Goal: Task Accomplishment & Management: Manage account settings

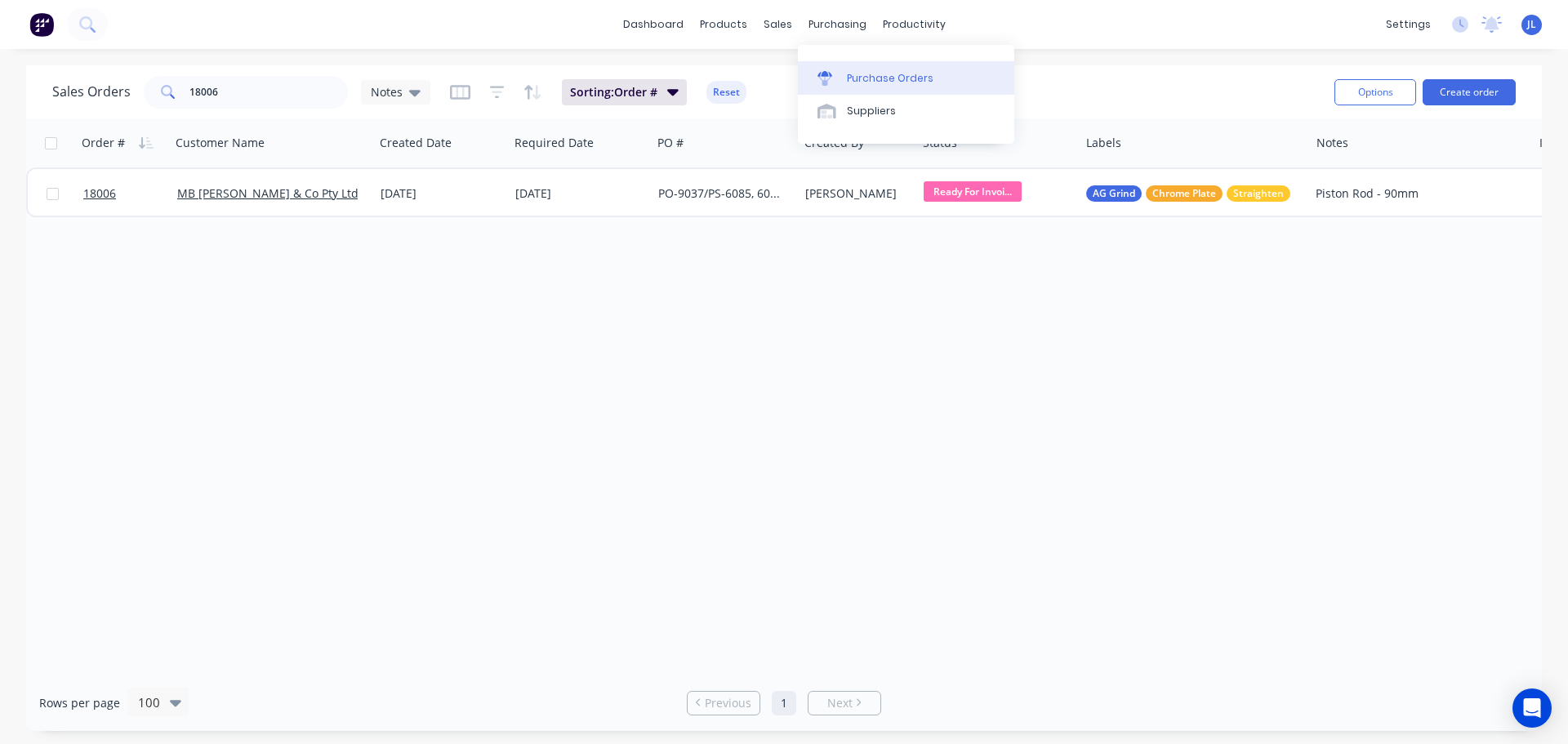
click at [836, 65] on link "Purchase Orders" at bounding box center [906, 77] width 216 height 33
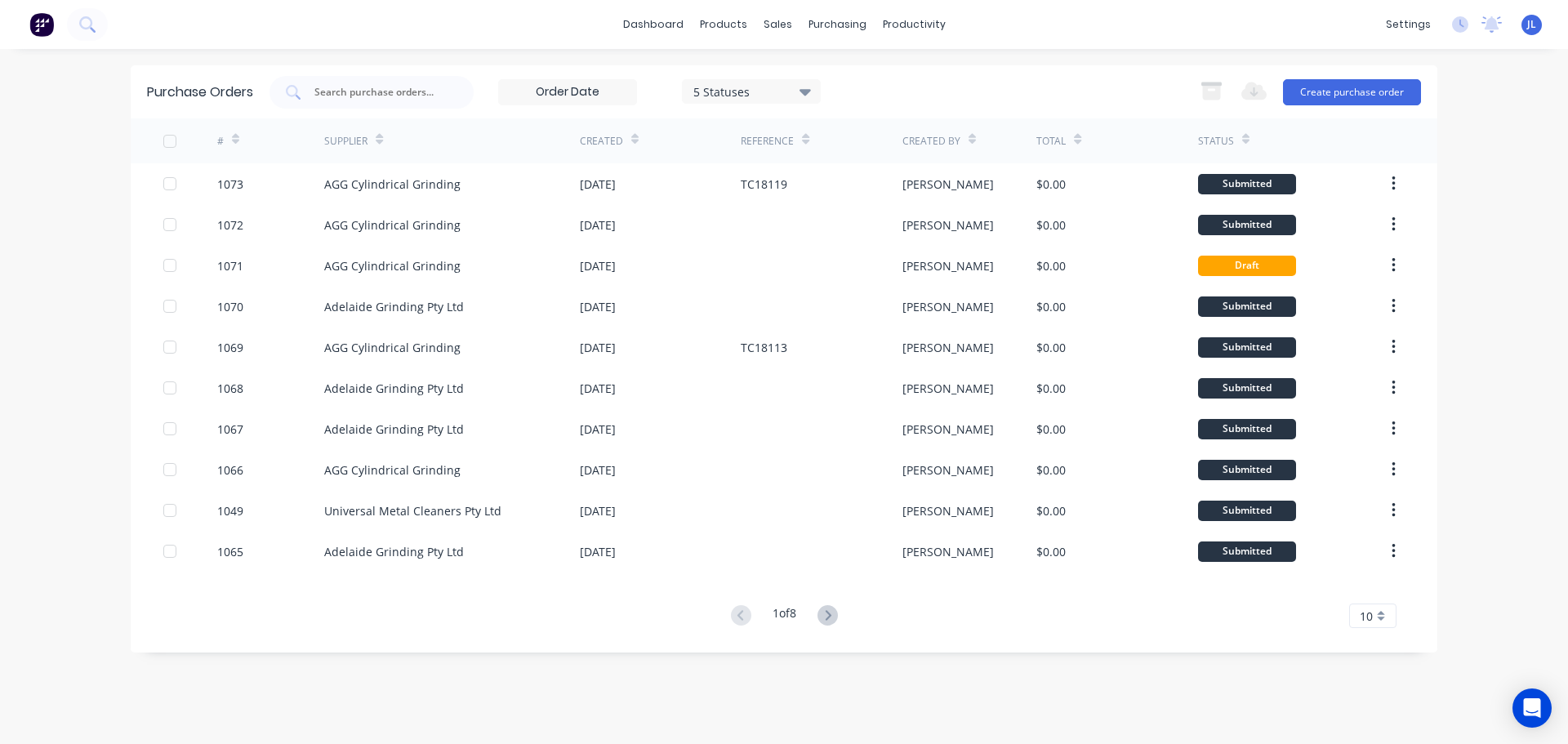
click at [1362, 619] on span "10" at bounding box center [1367, 616] width 13 height 17
click at [1365, 589] on div "35" at bounding box center [1372, 588] width 45 height 28
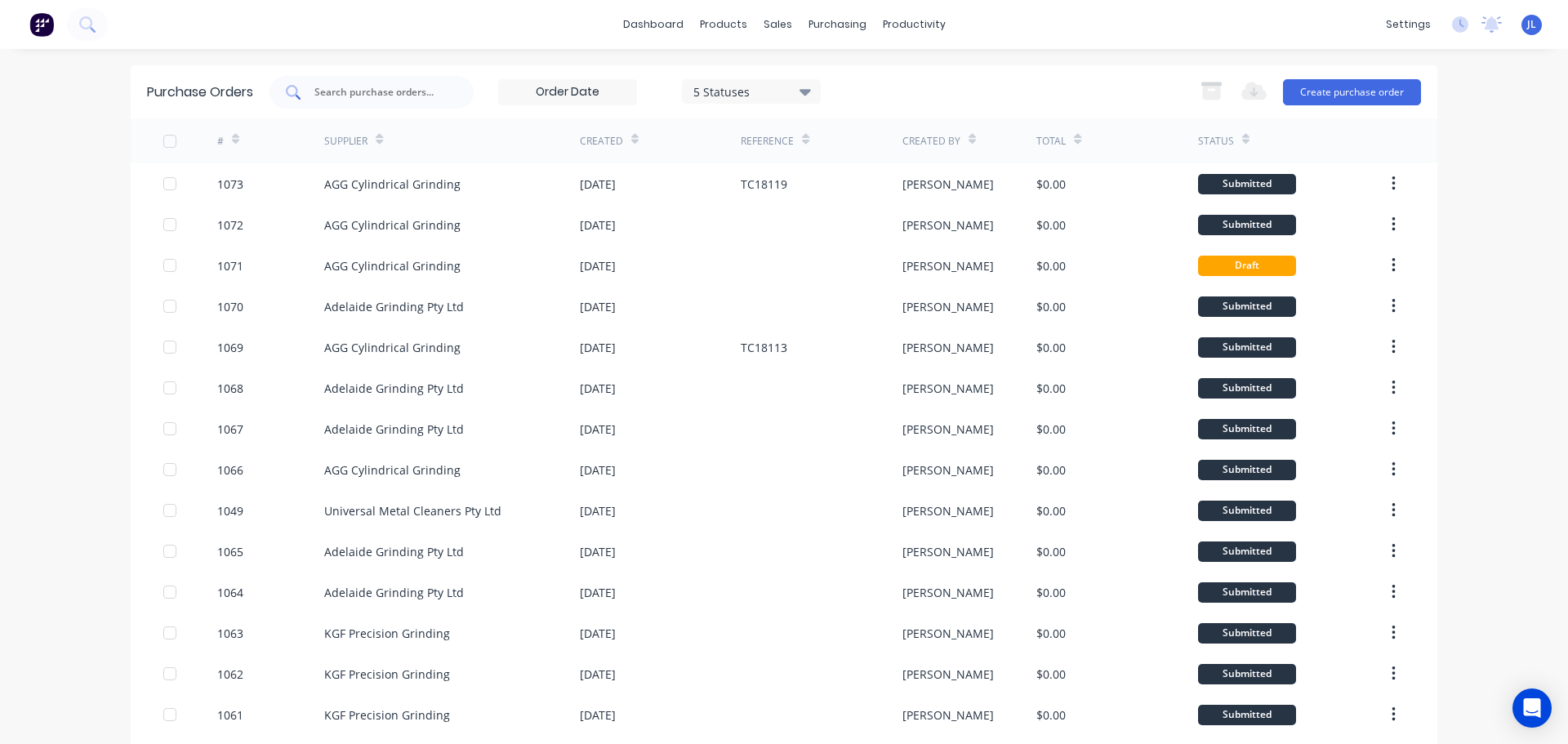
click at [412, 92] on input "text" at bounding box center [381, 92] width 136 height 16
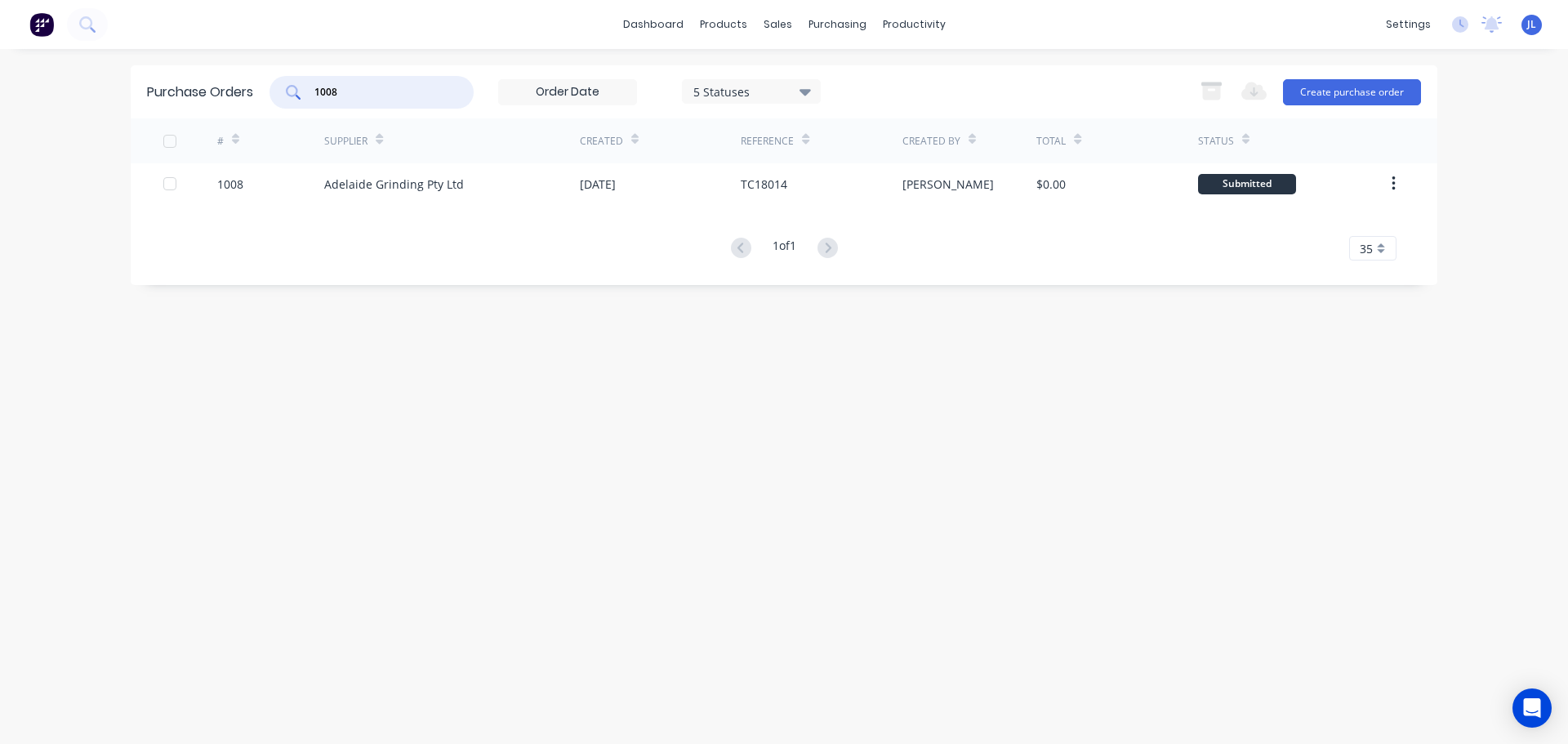
type input "1008"
click at [456, 184] on div "Adelaide Grinding Pty Ltd" at bounding box center [394, 184] width 140 height 17
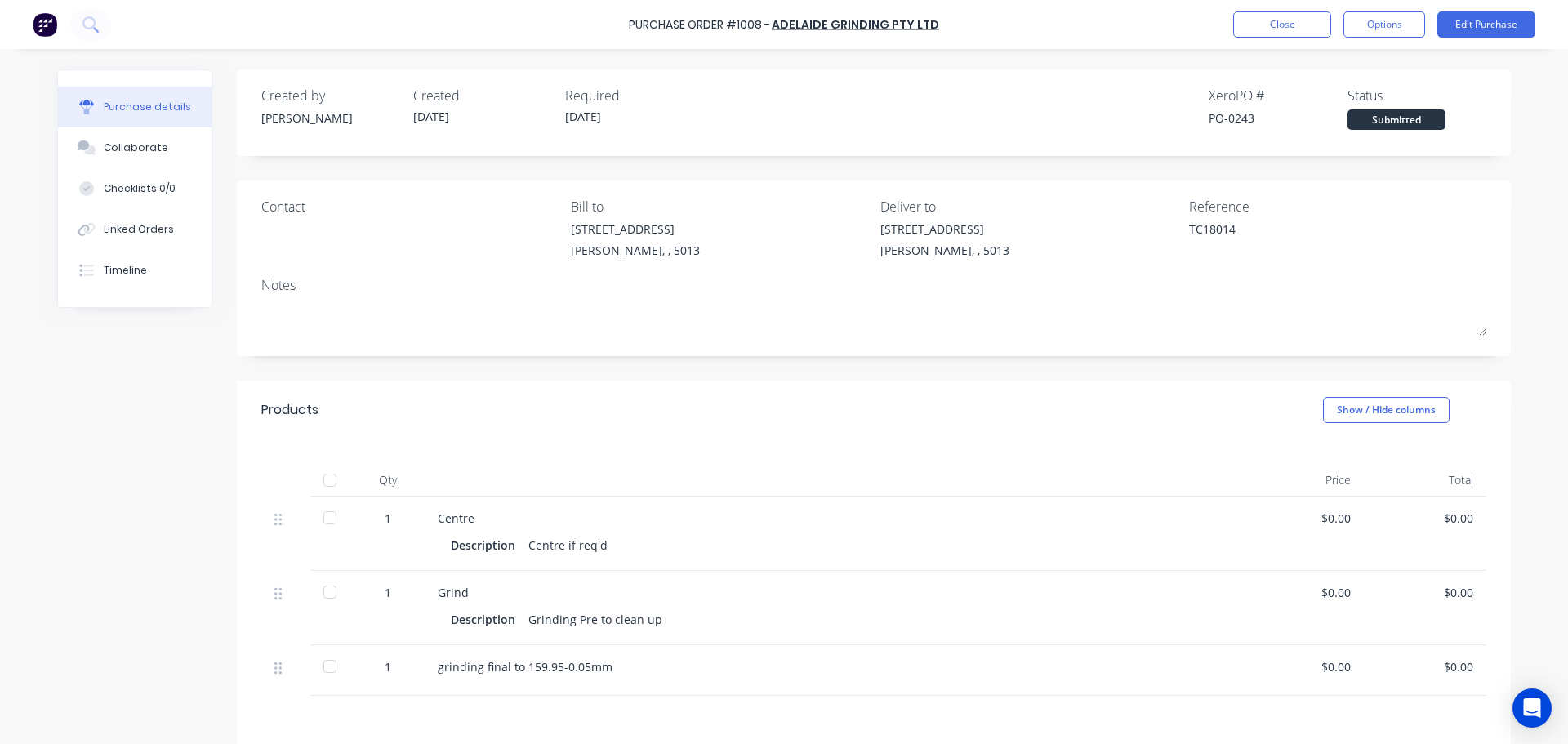
click at [1395, 129] on div "Submitted" at bounding box center [1397, 120] width 98 height 21
click at [1394, 125] on div "Submitted" at bounding box center [1397, 120] width 98 height 21
click at [1391, 122] on div "Submitted" at bounding box center [1397, 120] width 98 height 21
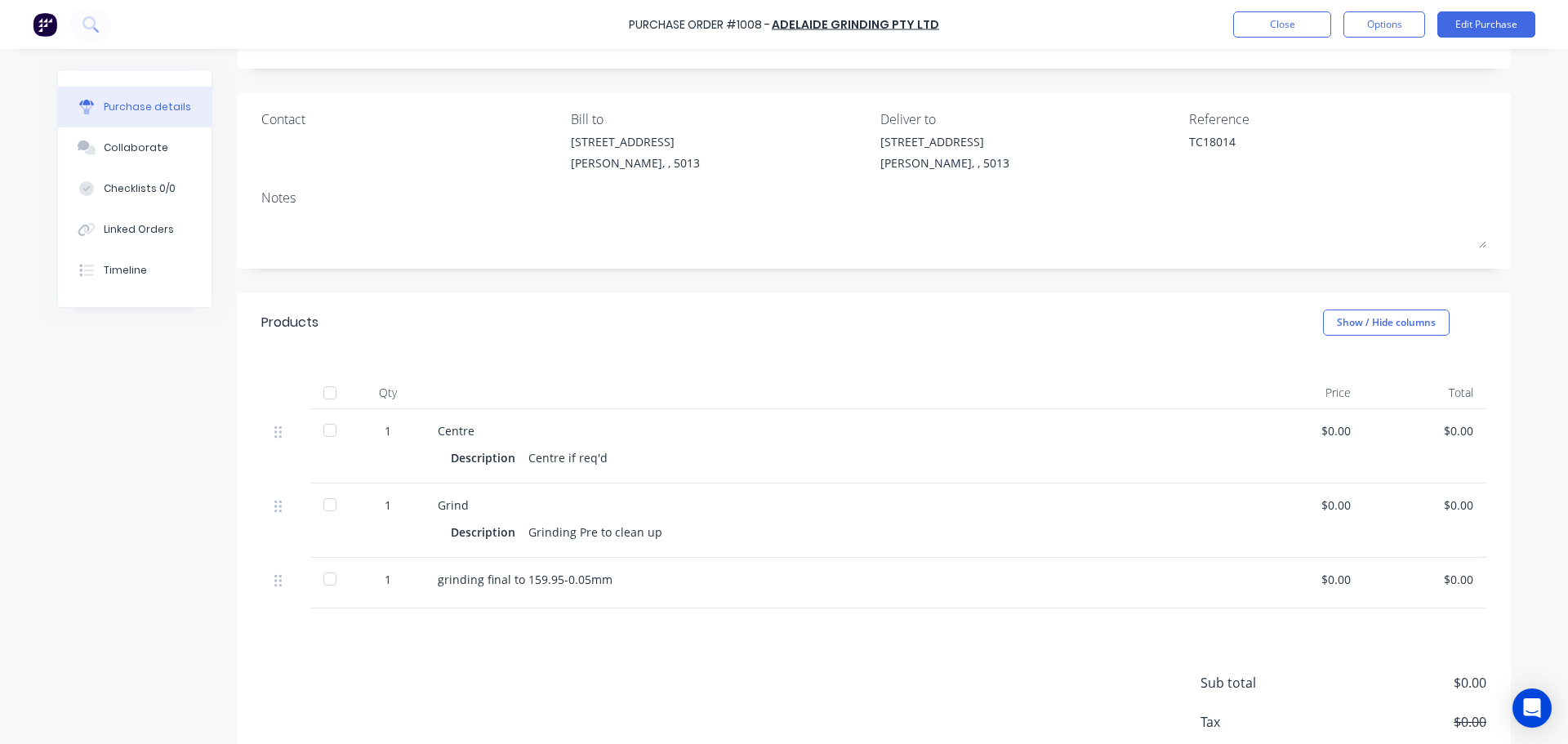
scroll to position [184, 0]
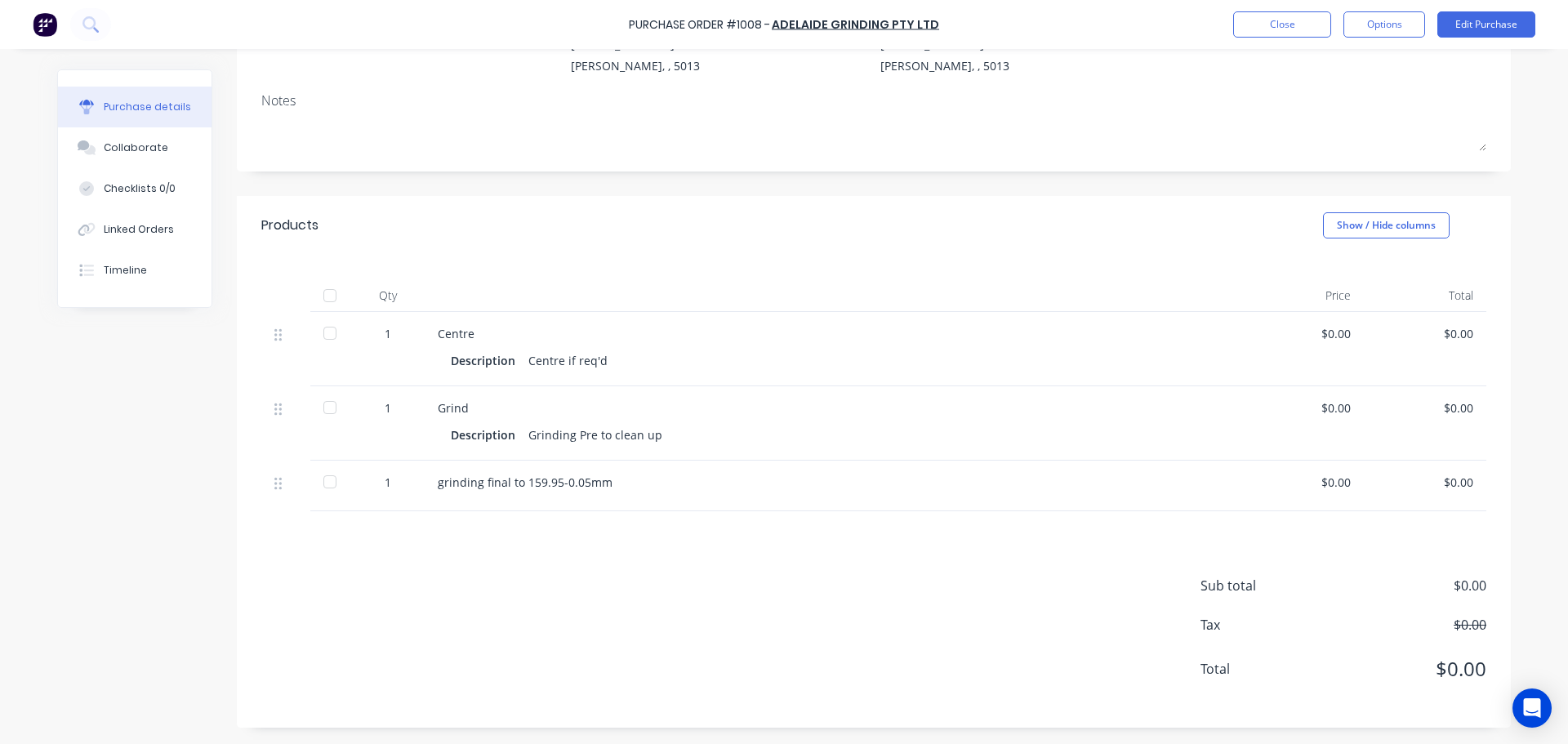
click at [328, 298] on div at bounding box center [330, 296] width 33 height 33
click at [1500, 29] on button "Edit Purchase" at bounding box center [1487, 25] width 98 height 26
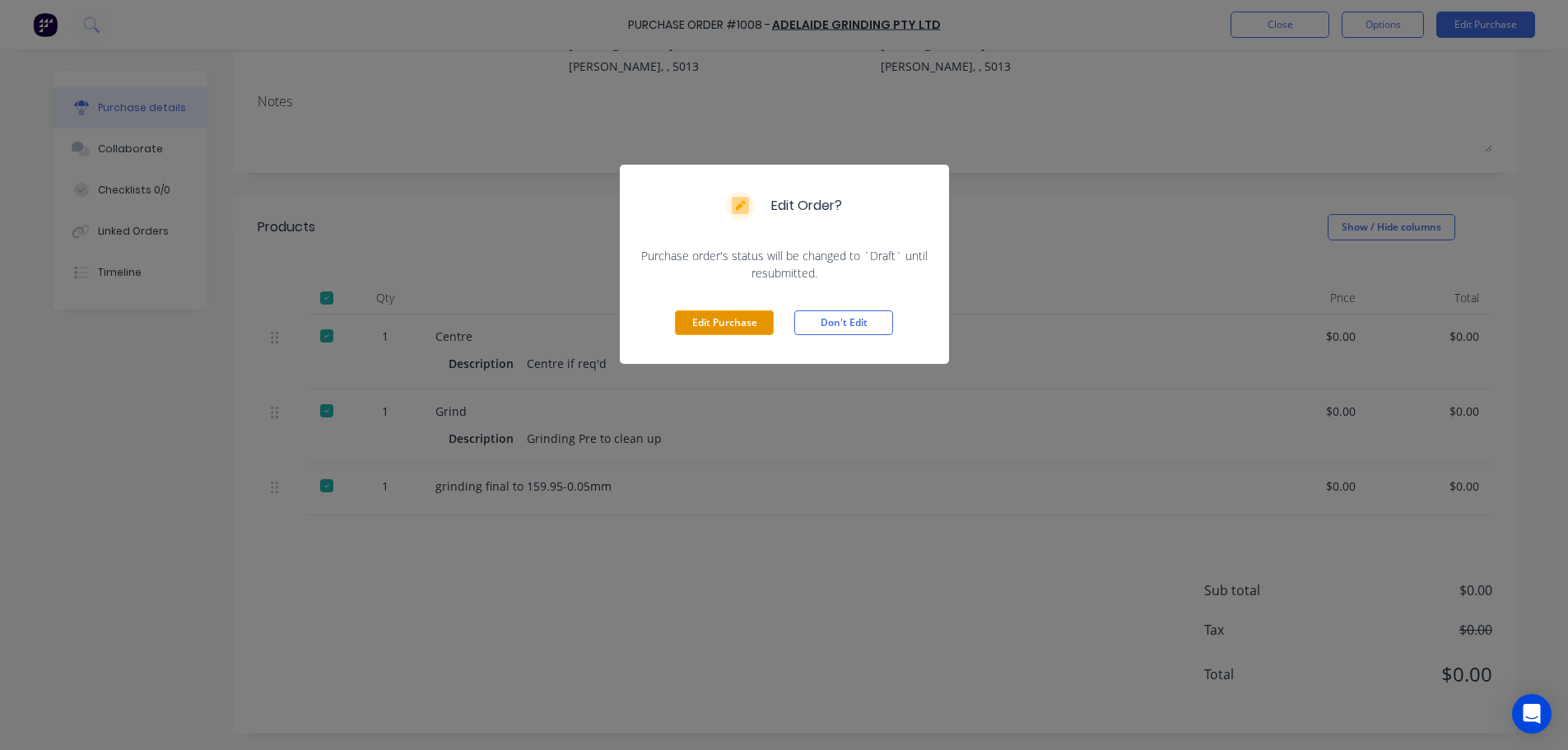
click at [709, 327] on button "Edit Purchase" at bounding box center [724, 323] width 99 height 25
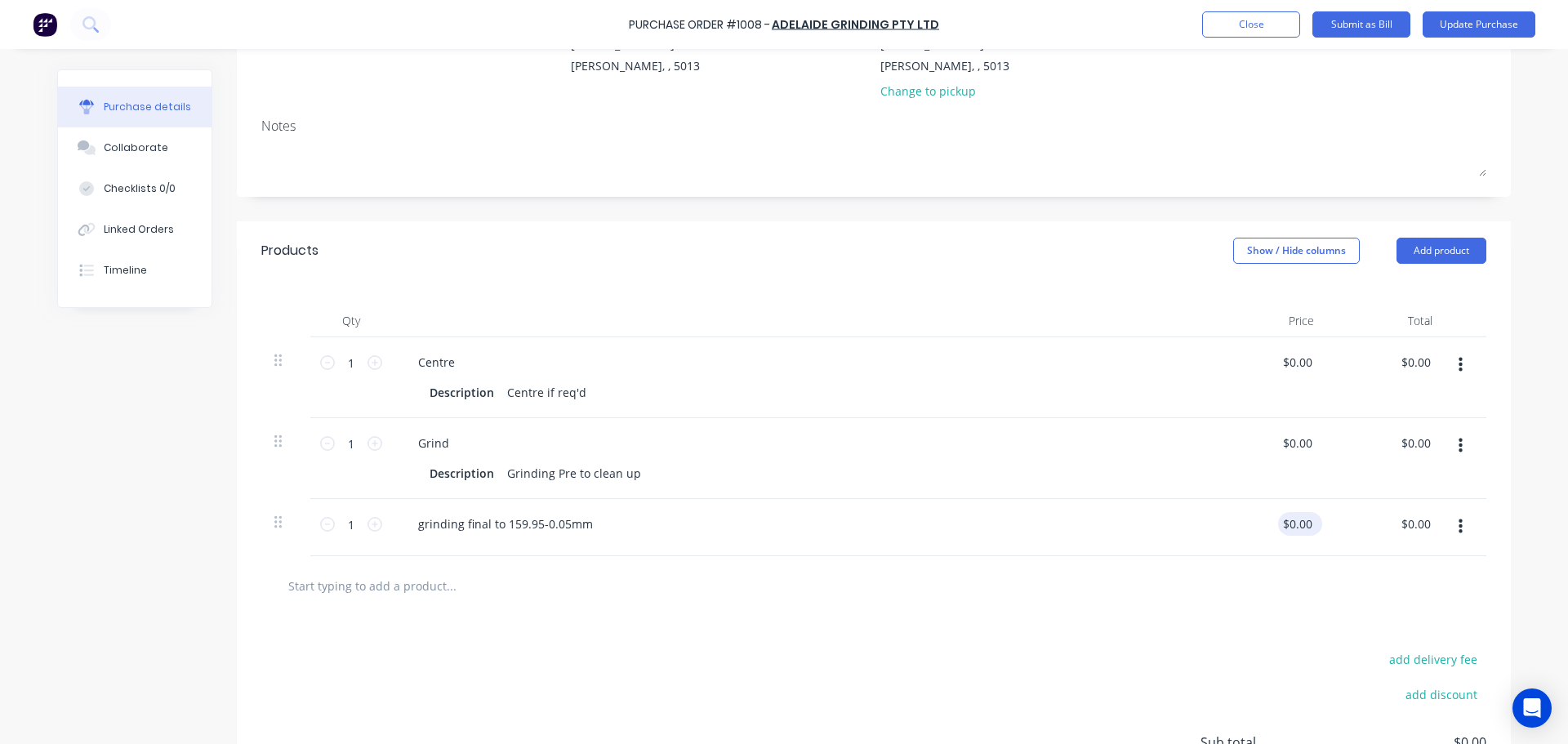
type textarea "x"
click at [1297, 525] on input "0.0000" at bounding box center [1293, 523] width 44 height 24
type input "00"
type textarea "x"
type input "0.0000"
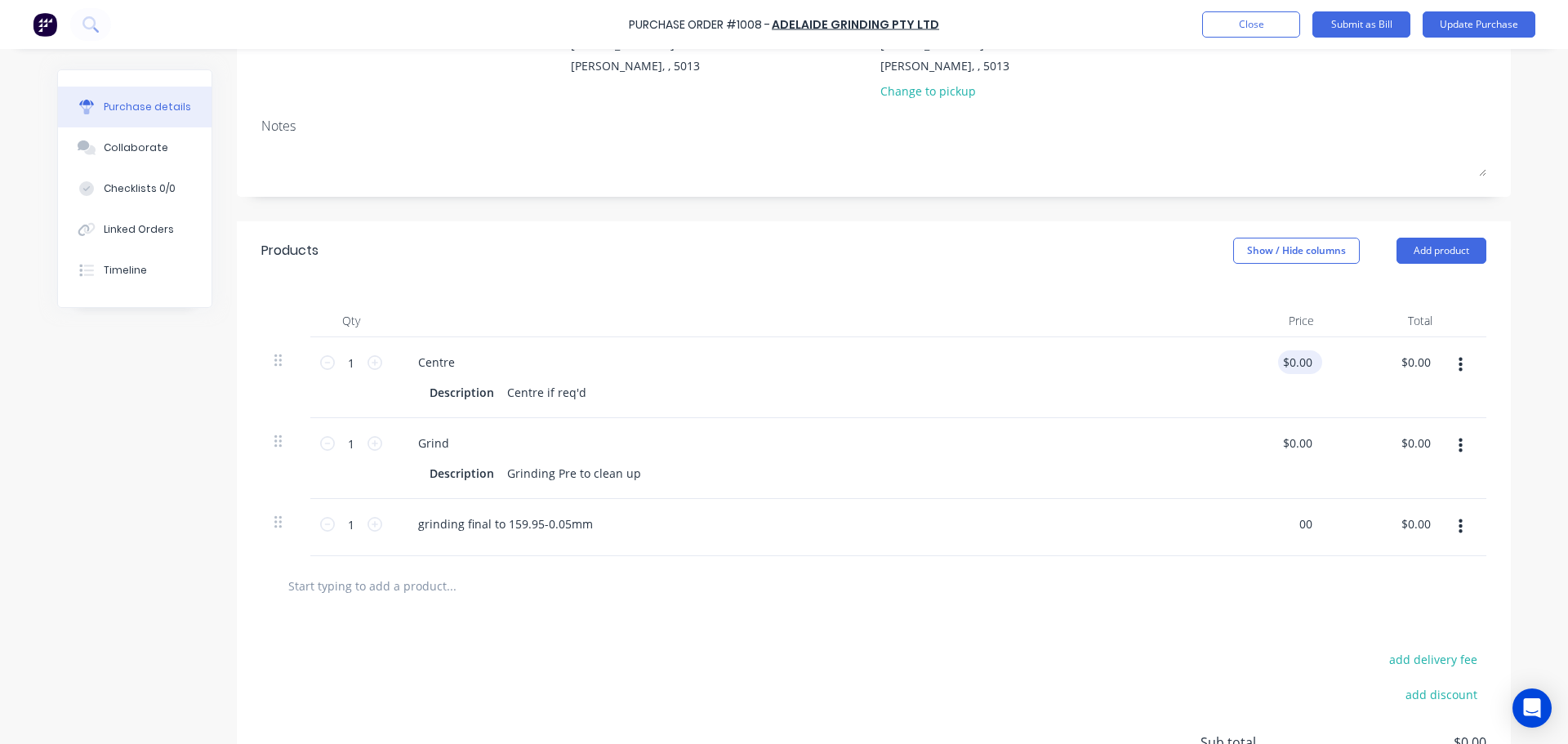
type input "$0.00"
click at [1295, 359] on input "0.0000" at bounding box center [1293, 362] width 44 height 24
type input "0"
type input "105"
type textarea "x"
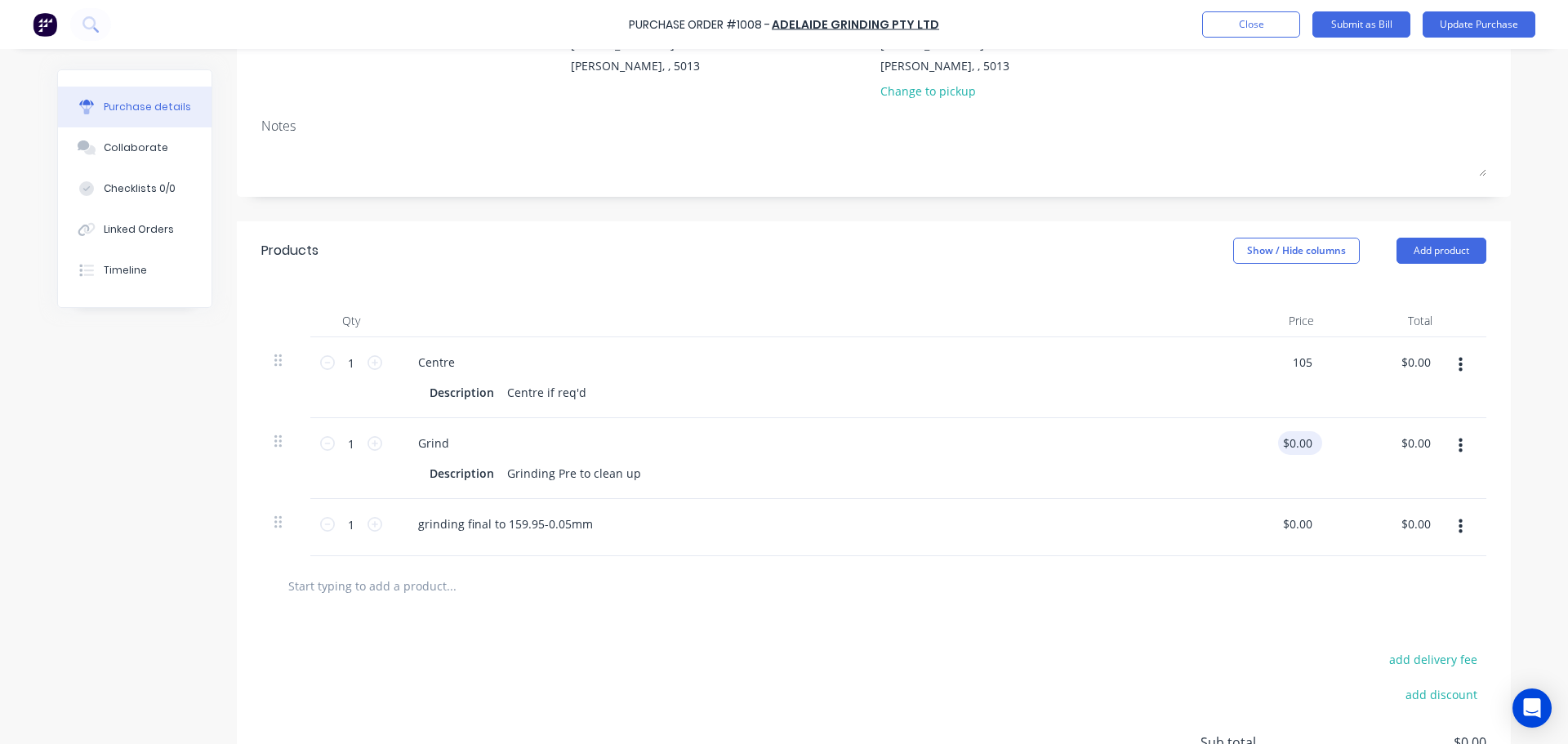
type input "$105.00"
click at [1289, 446] on input "0.0000" at bounding box center [1297, 443] width 38 height 24
type input "1186.0000"
type textarea "x"
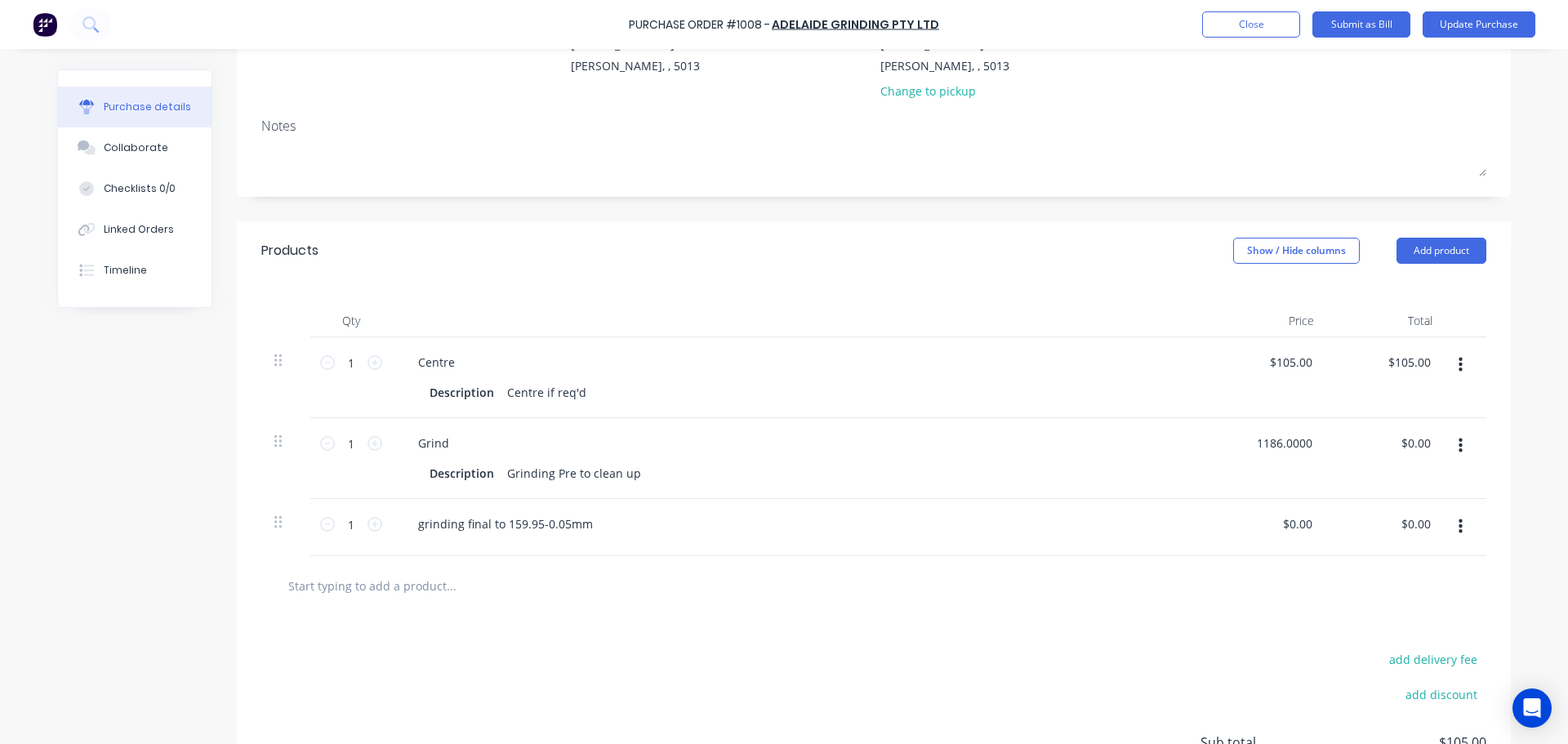
type input "$1,186.00"
drag, startPoint x: 1202, startPoint y: 625, endPoint x: 1204, endPoint y: 616, distance: 9.2
click at [1202, 620] on div "add delivery fee add discount Sub total $105.00 Tax $10.50 Total $115.50" at bounding box center [874, 750] width 1274 height 268
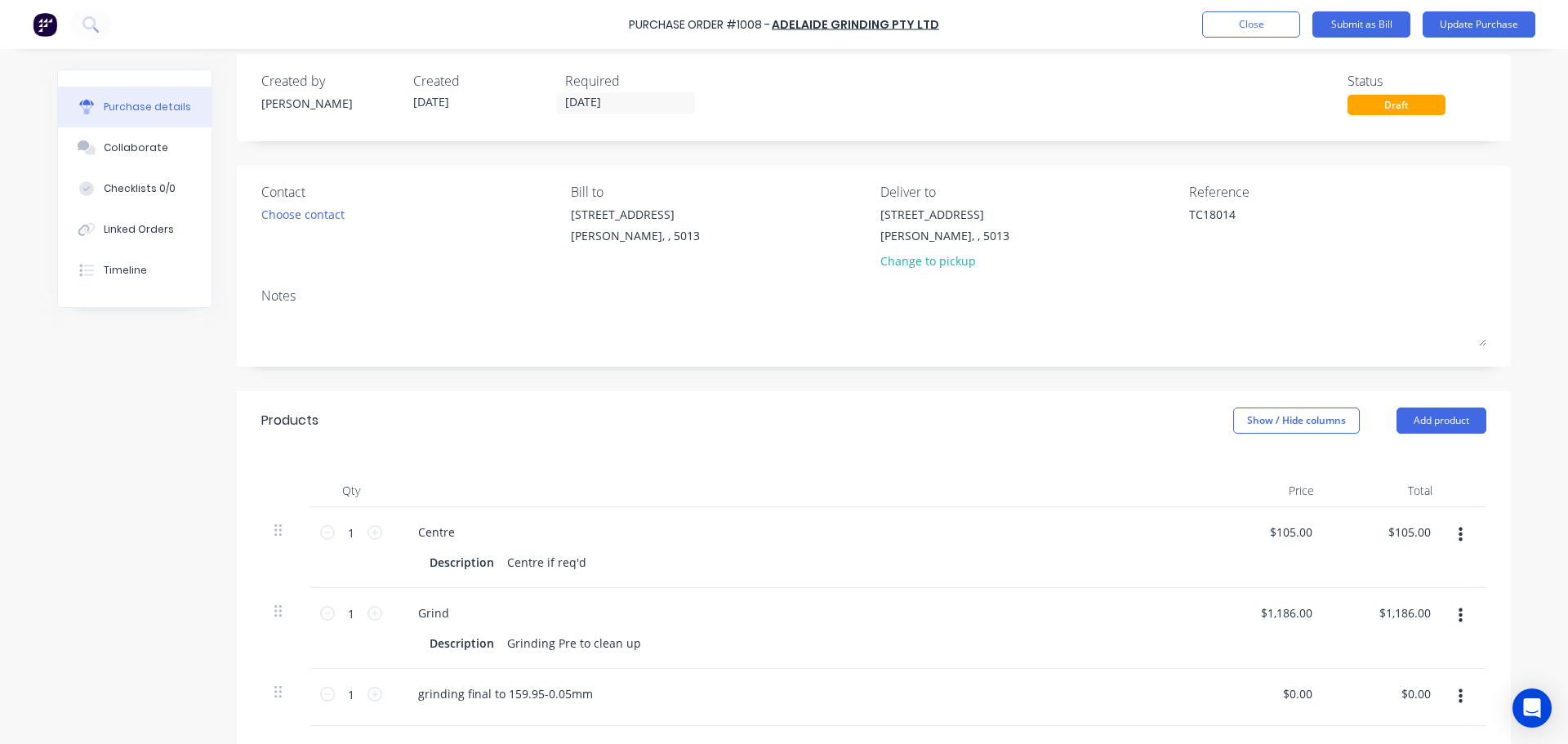
scroll to position [0, 0]
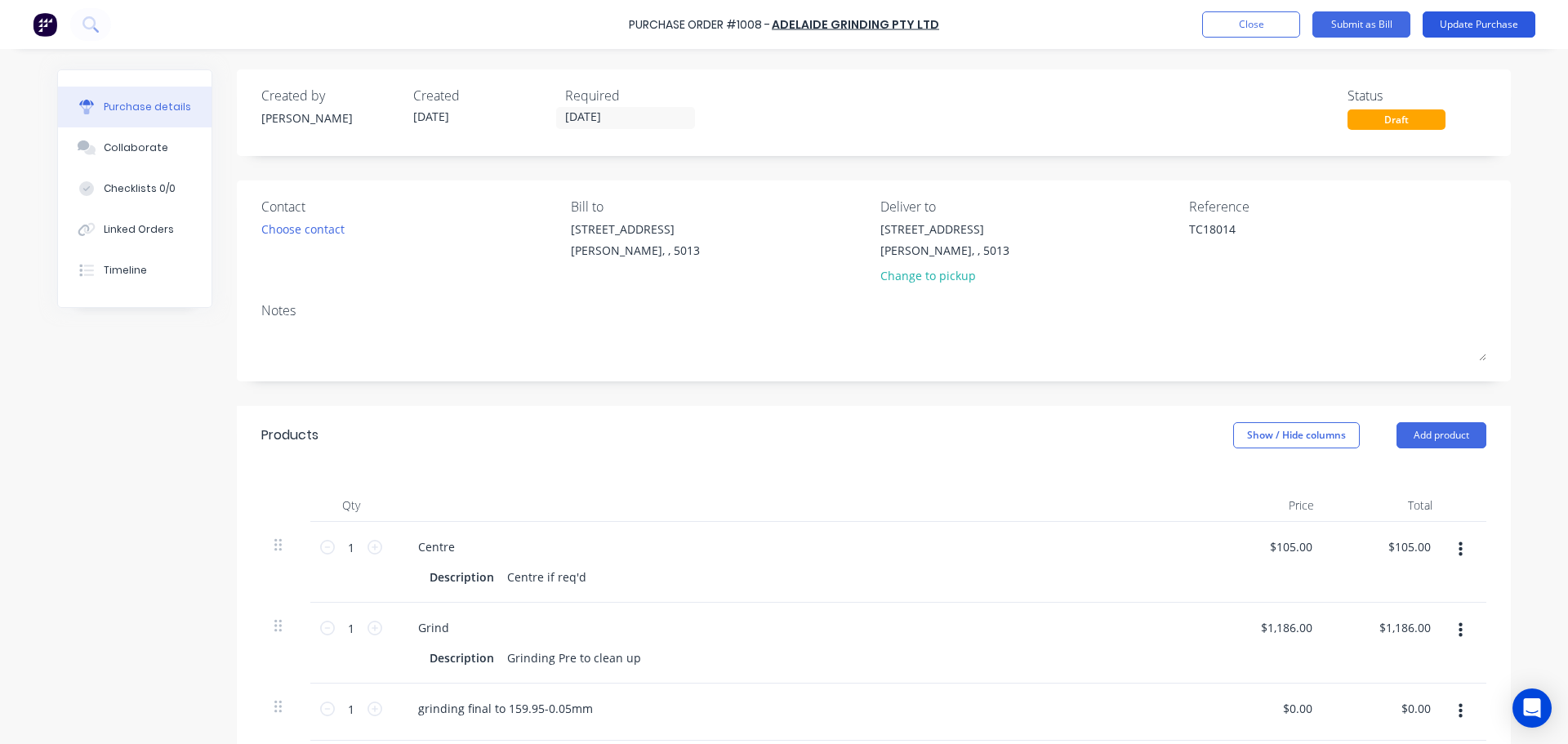
click at [1470, 27] on button "Update Purchase" at bounding box center [1478, 25] width 112 height 26
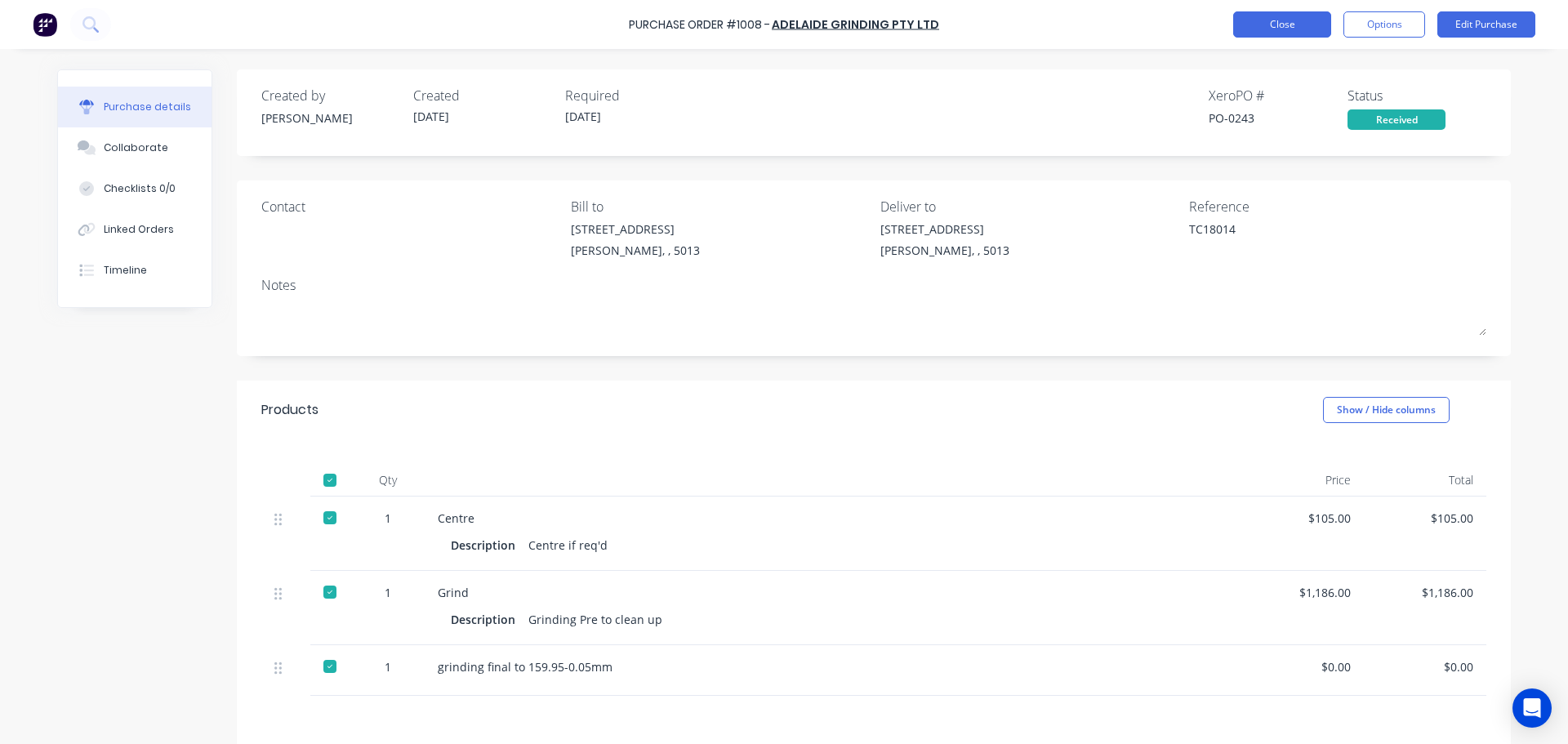
click at [1269, 33] on button "Close" at bounding box center [1283, 25] width 98 height 26
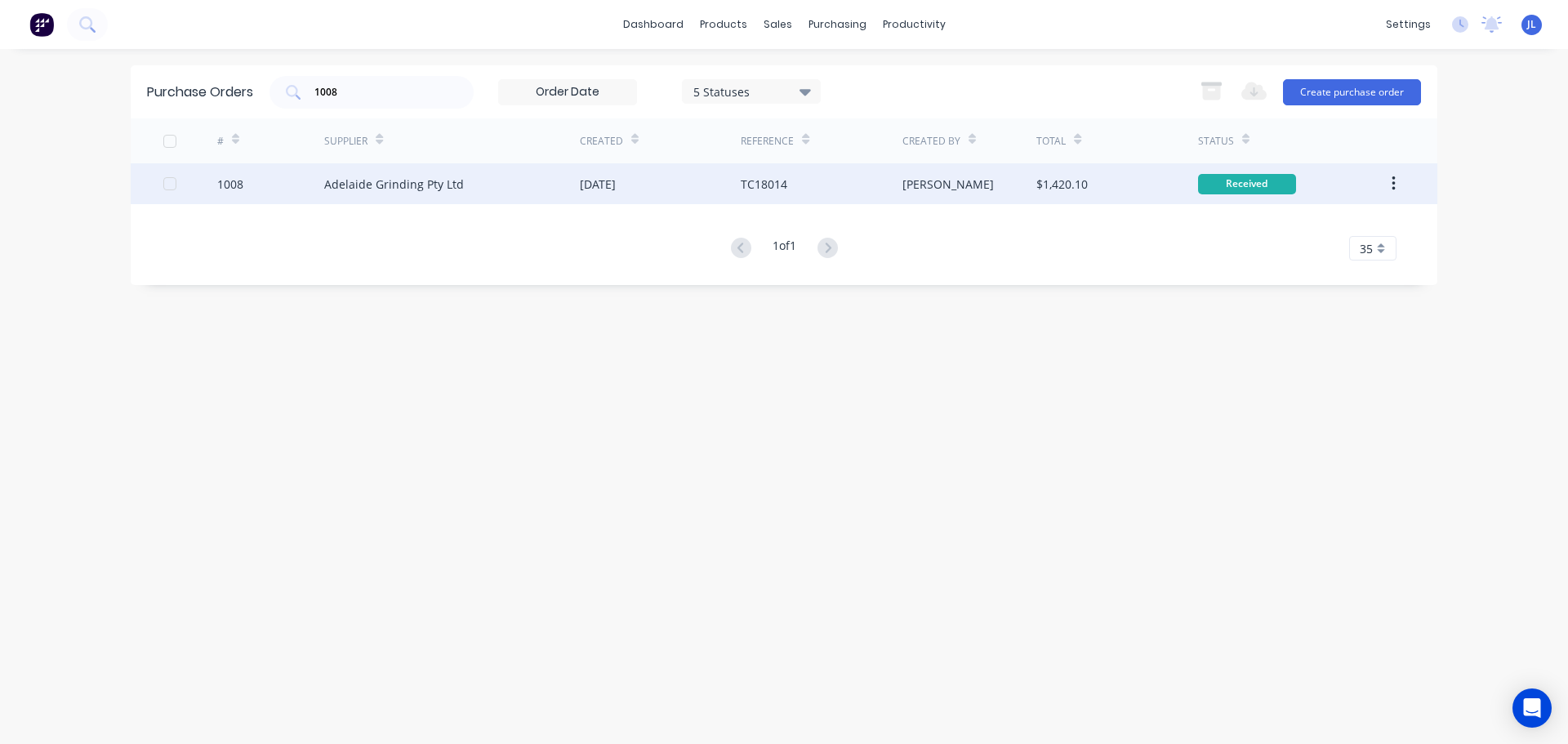
click at [963, 191] on div "[PERSON_NAME]" at bounding box center [969, 183] width 135 height 41
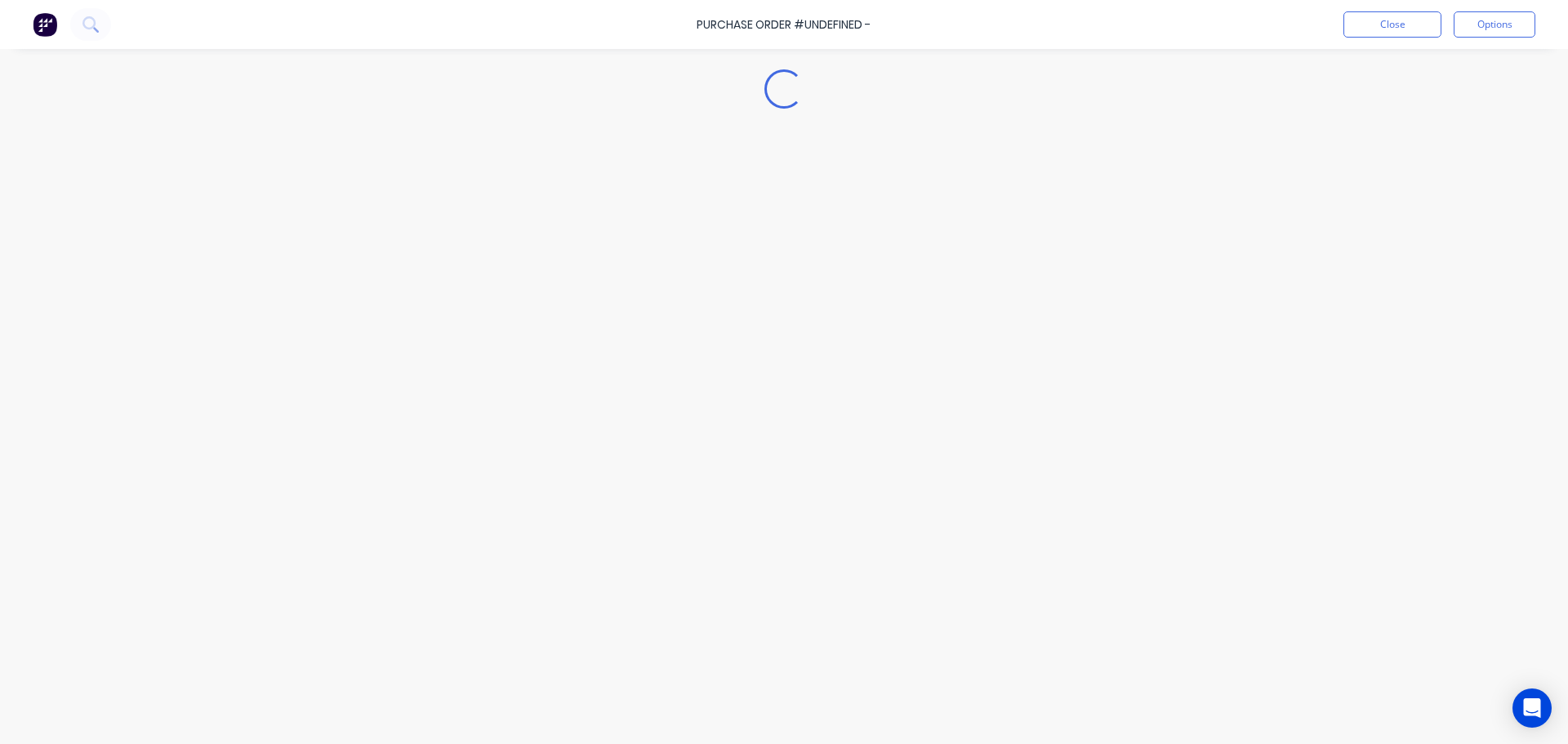
type textarea "x"
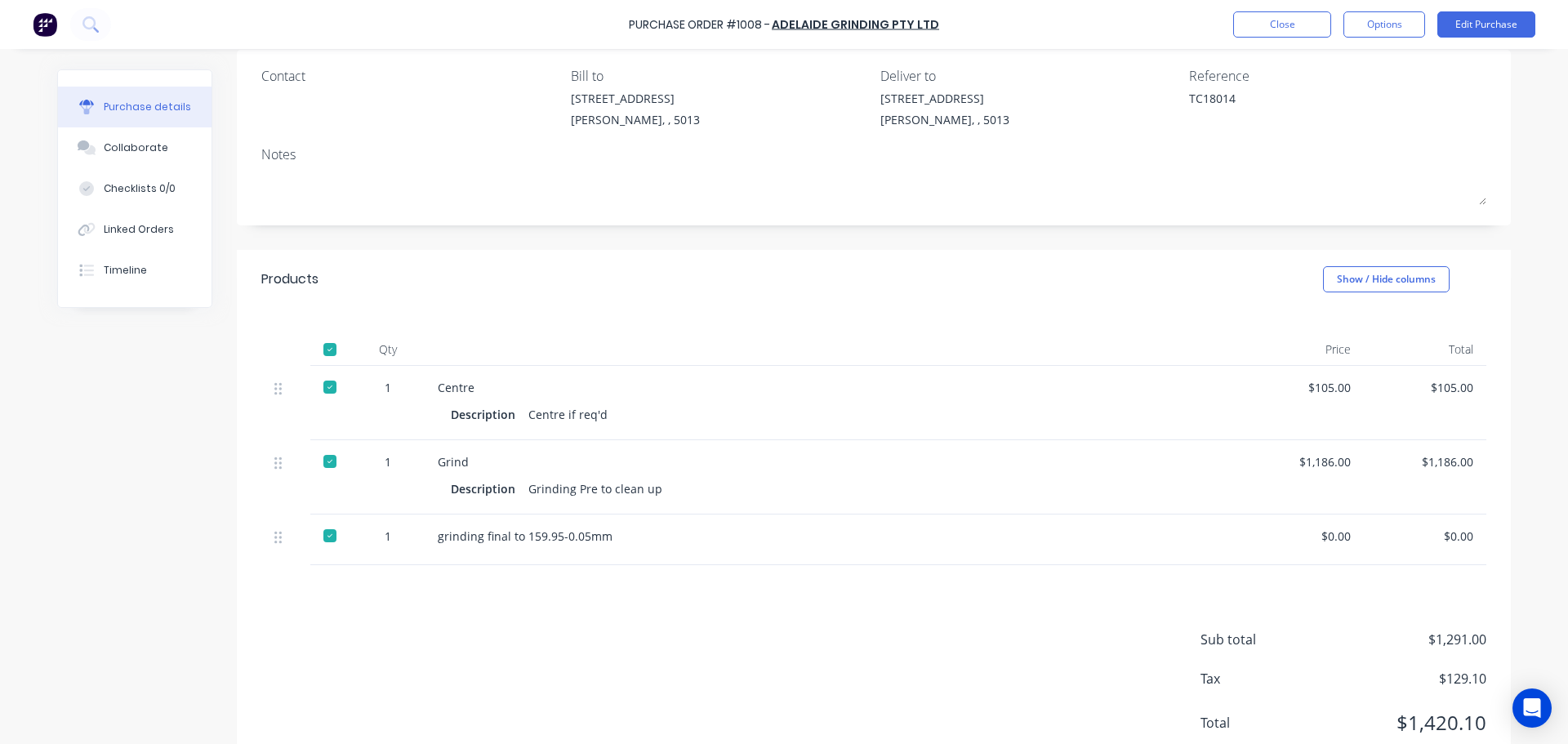
scroll to position [184, 0]
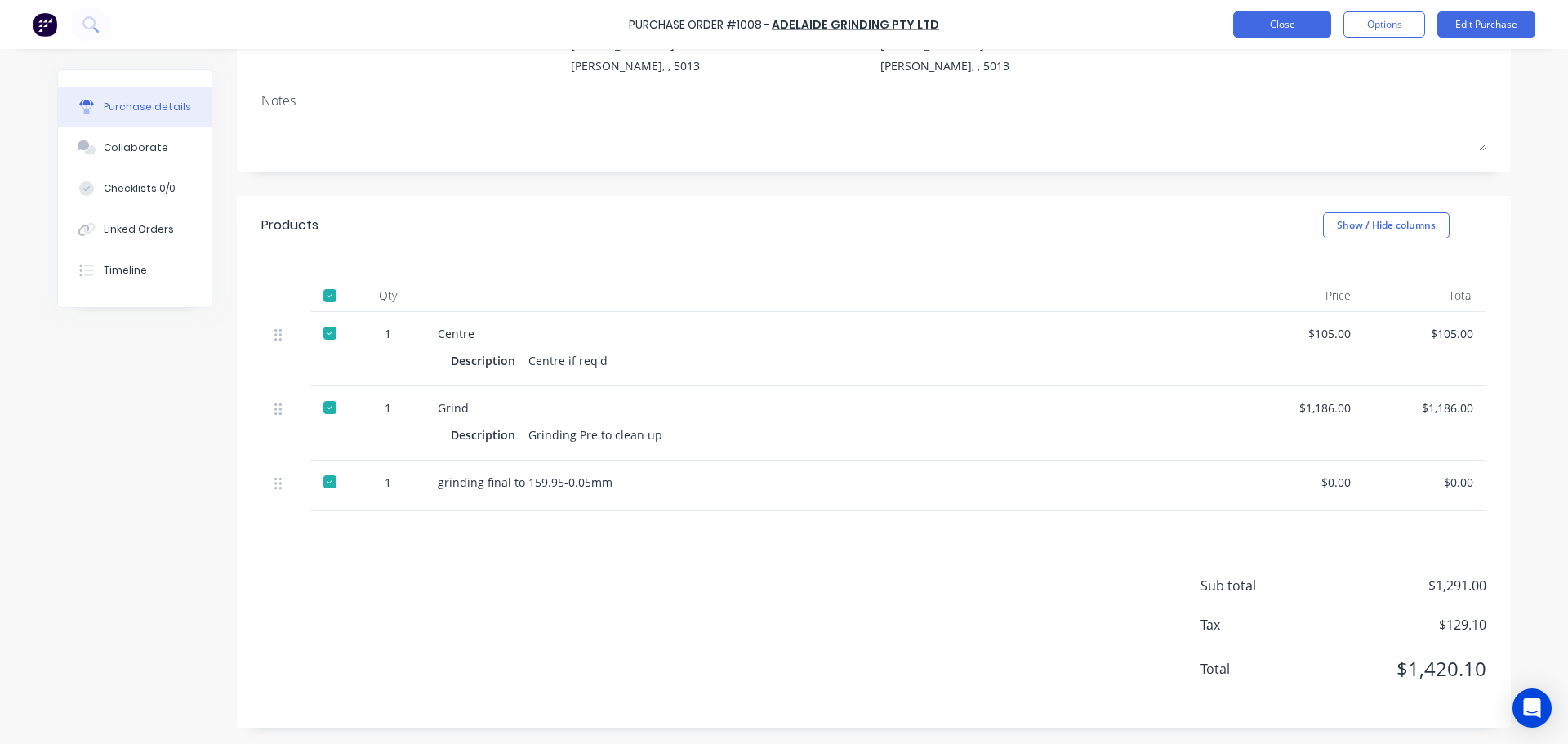
click at [1248, 21] on button "Close" at bounding box center [1283, 25] width 98 height 26
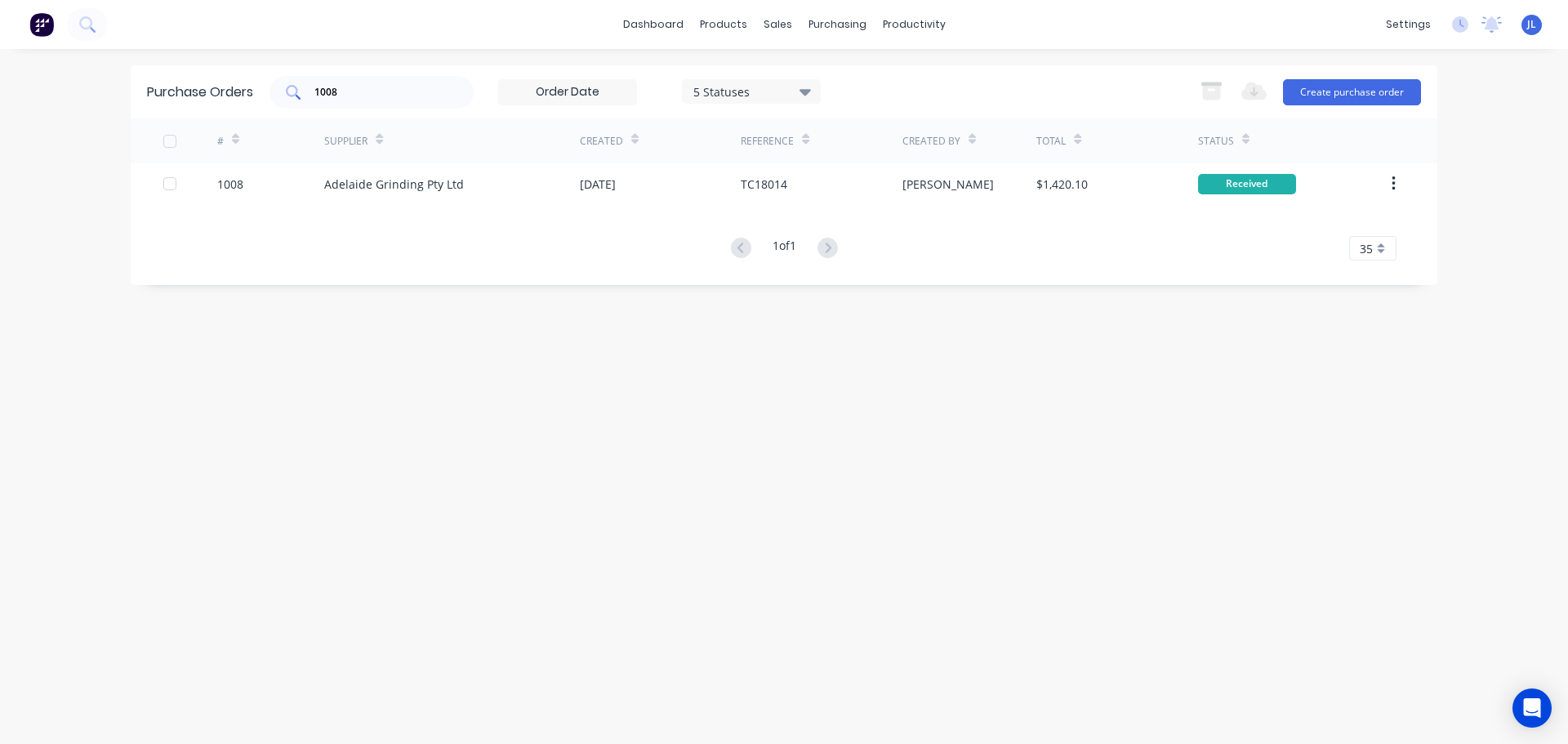
click at [399, 95] on input "1008" at bounding box center [381, 92] width 136 height 16
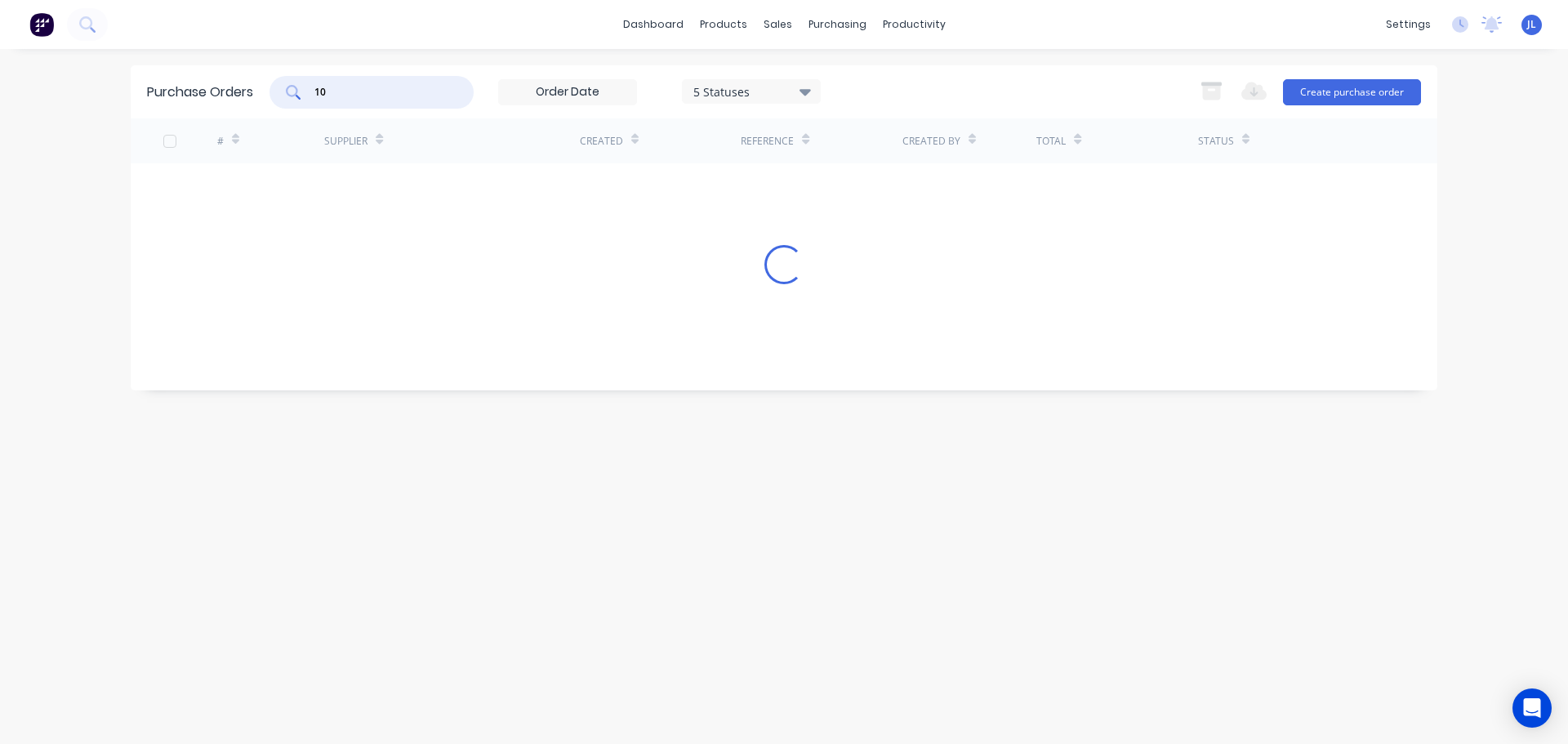
type input "1"
click at [428, 93] on input "1091" at bounding box center [381, 92] width 136 height 16
type input "1019"
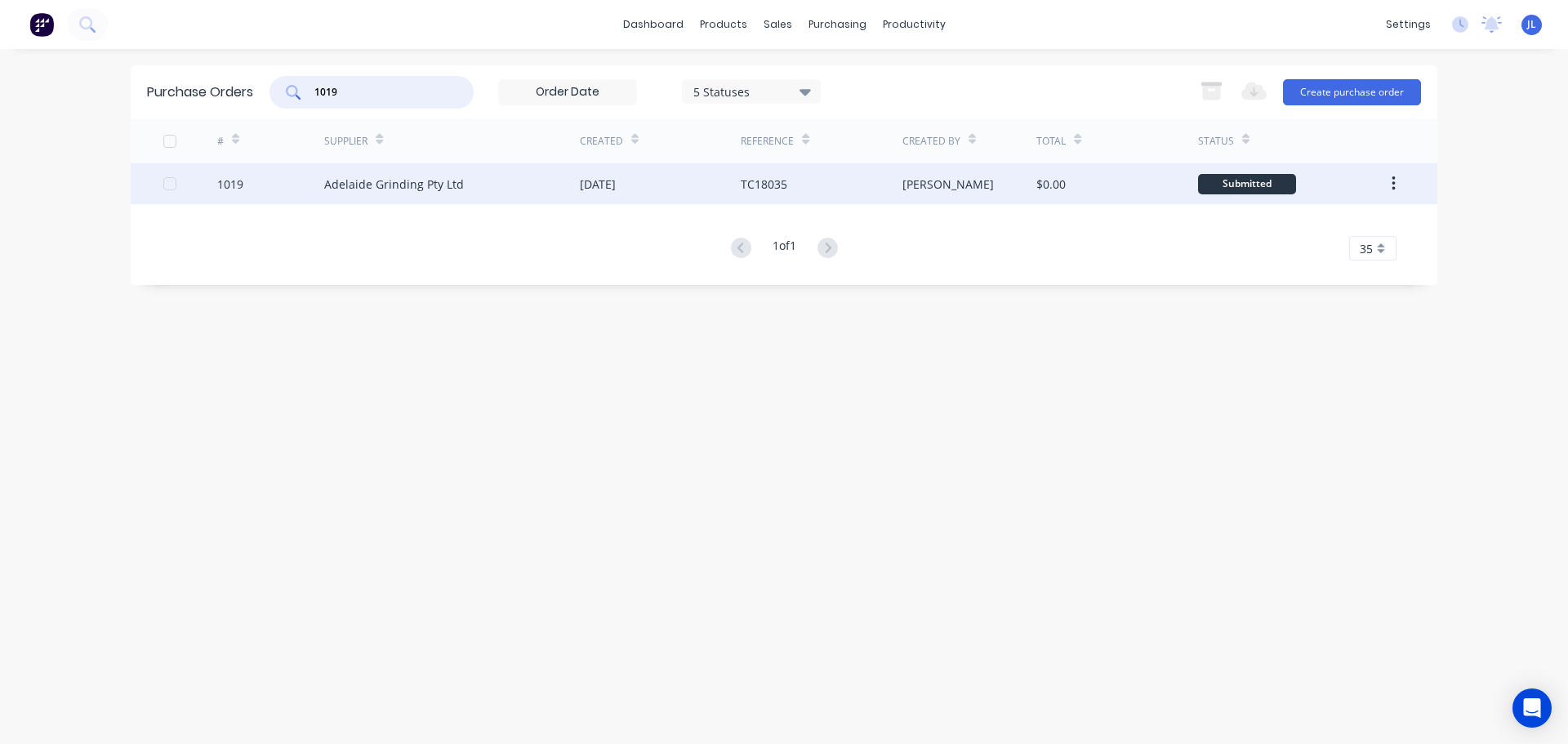
click at [690, 187] on div "22 Aug 2025" at bounding box center [660, 183] width 161 height 41
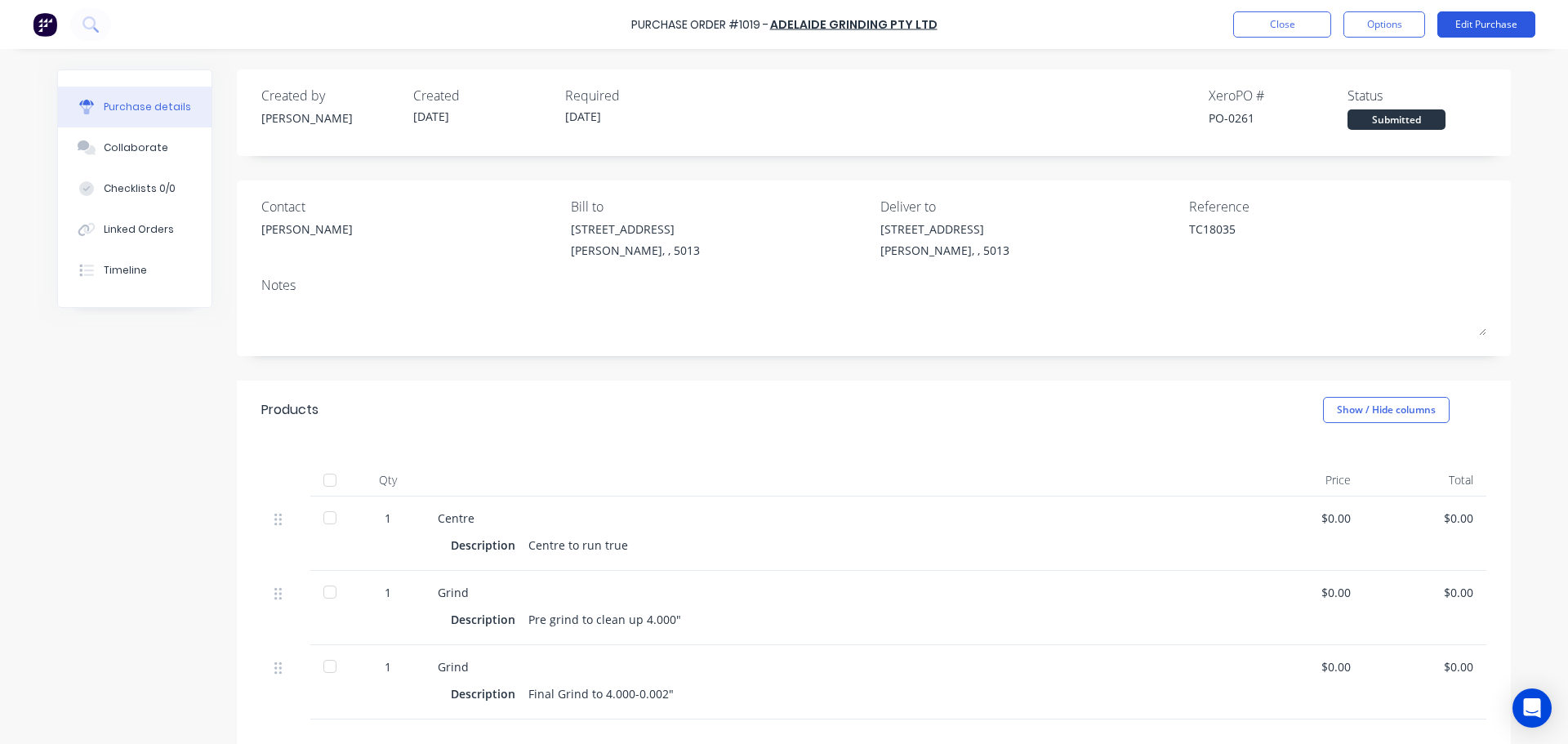
click at [1473, 23] on button "Edit Purchase" at bounding box center [1487, 25] width 98 height 26
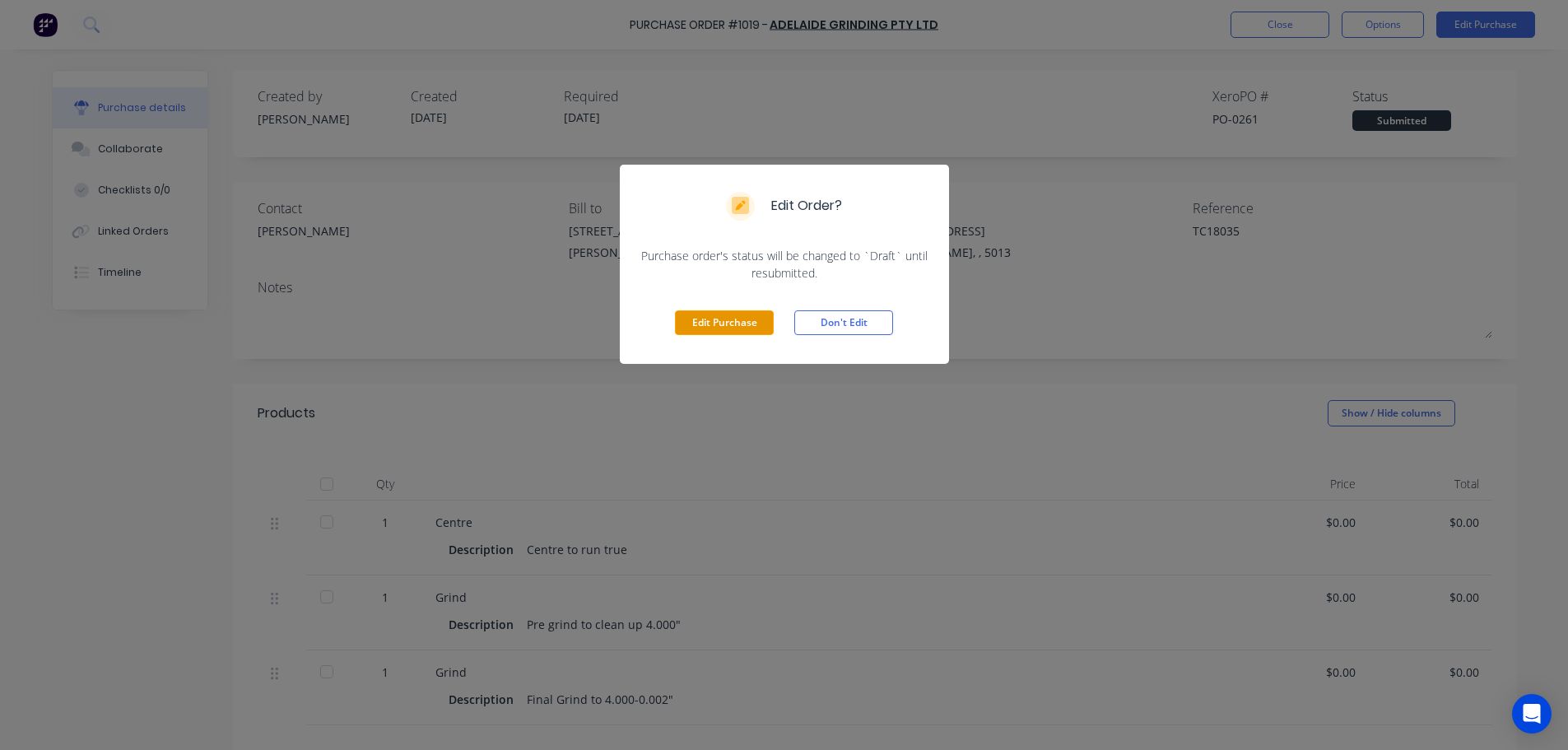
click at [763, 324] on button "Edit Purchase" at bounding box center [724, 323] width 99 height 25
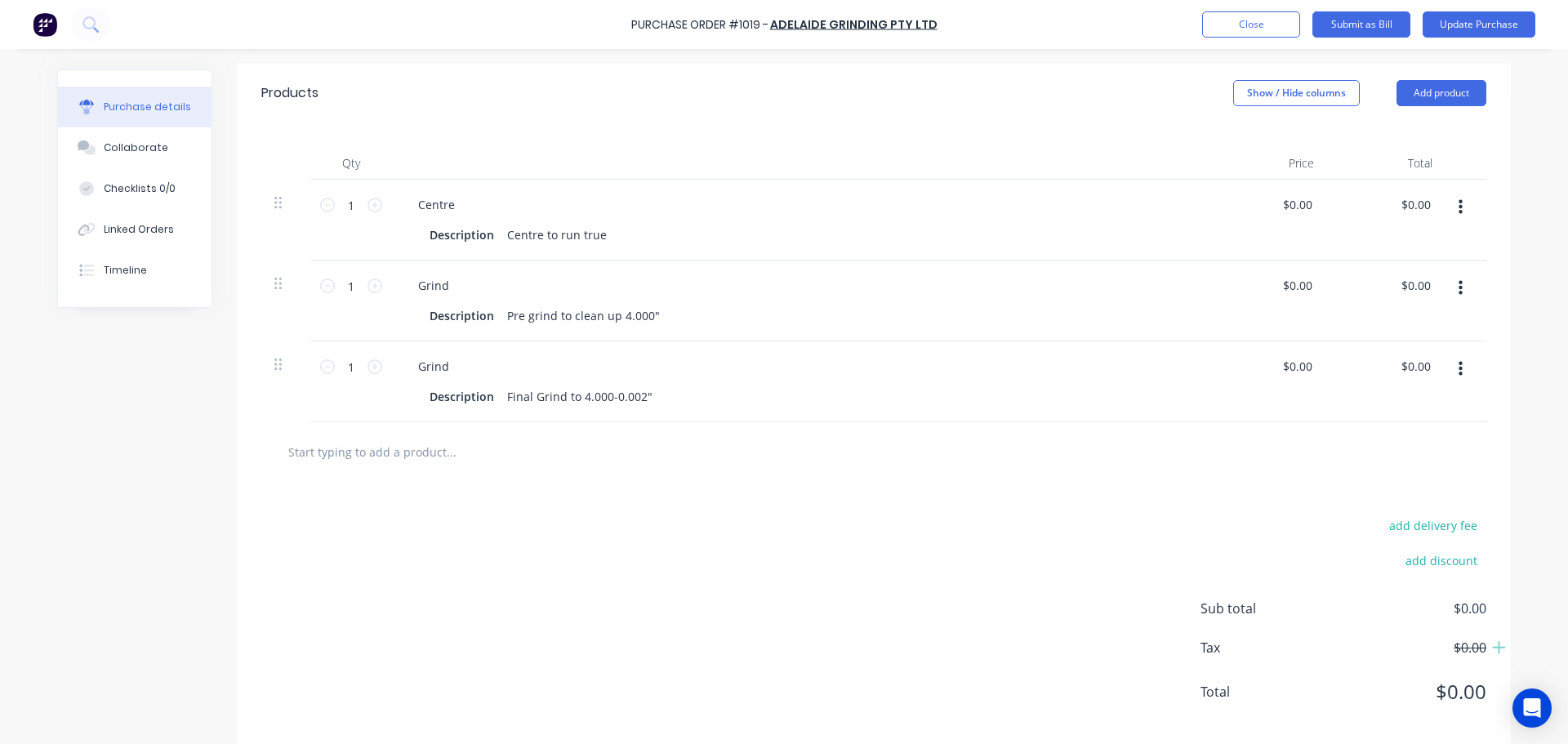
scroll to position [365, 0]
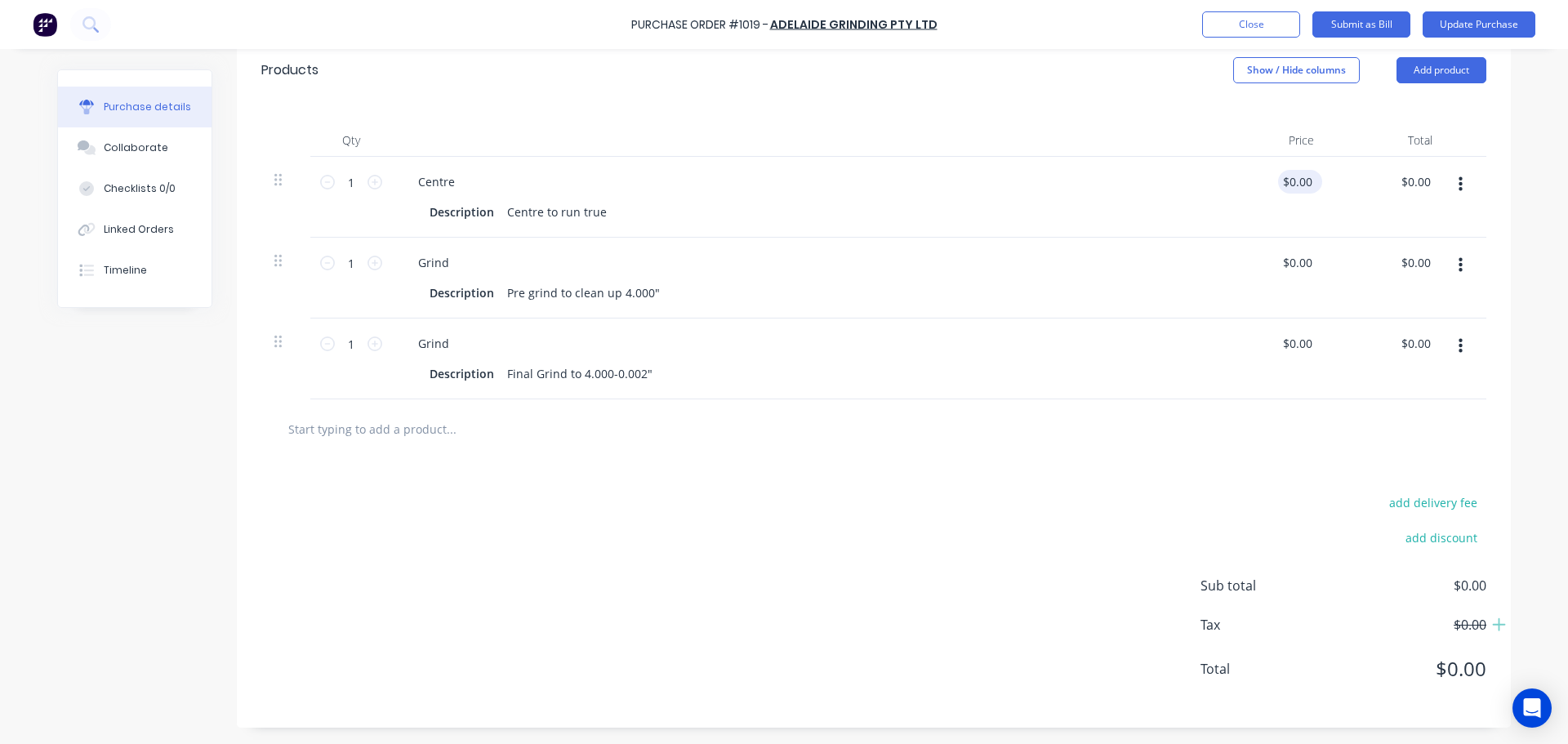
type textarea "x"
type input "0.0000"
click at [1304, 185] on input "0.0000" at bounding box center [1297, 181] width 38 height 24
type textarea "x"
click at [1271, 176] on input "0.0000" at bounding box center [1293, 181] width 44 height 24
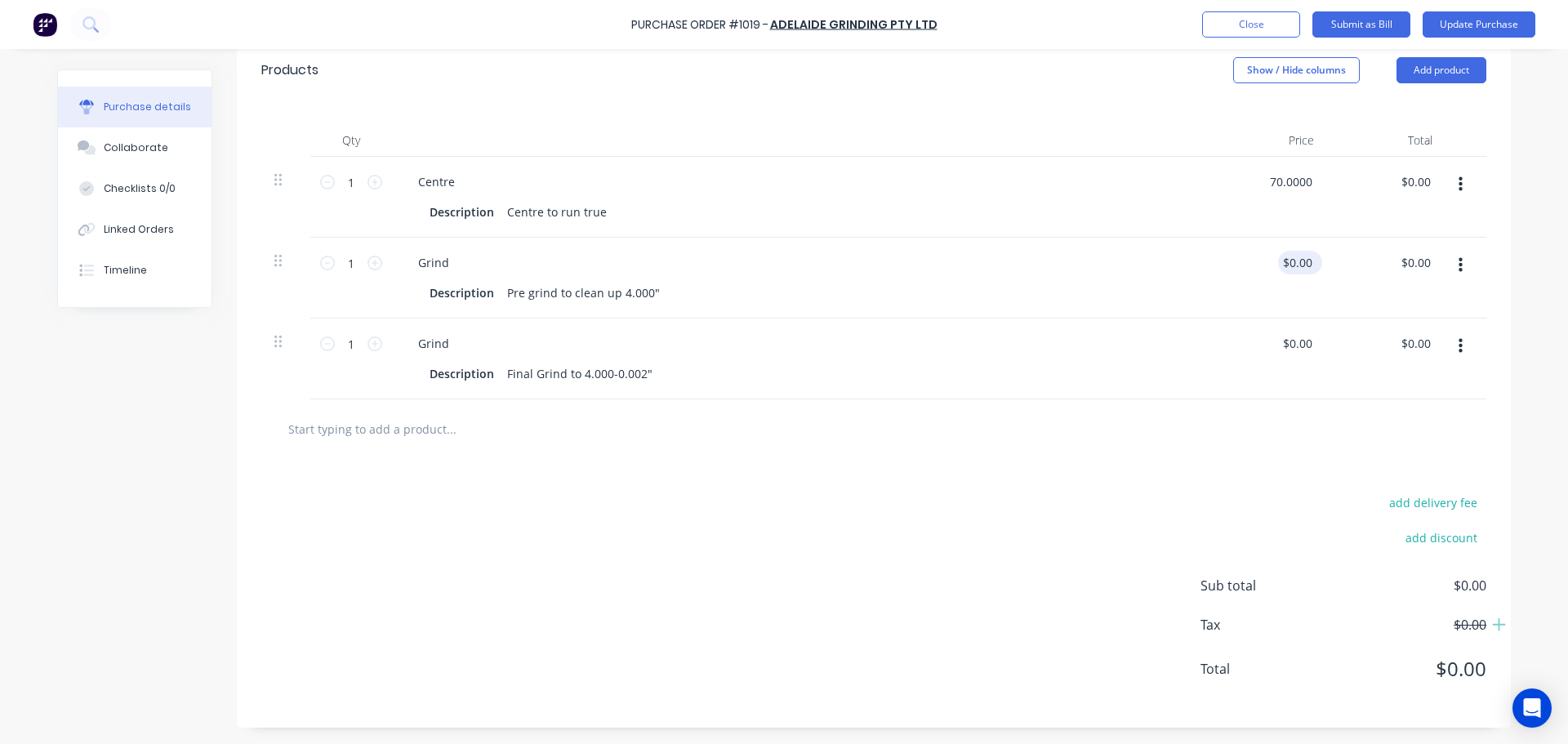
type input "70.0000"
type textarea "x"
type input "$70.00"
drag, startPoint x: 1283, startPoint y: 263, endPoint x: 1337, endPoint y: 264, distance: 54.0
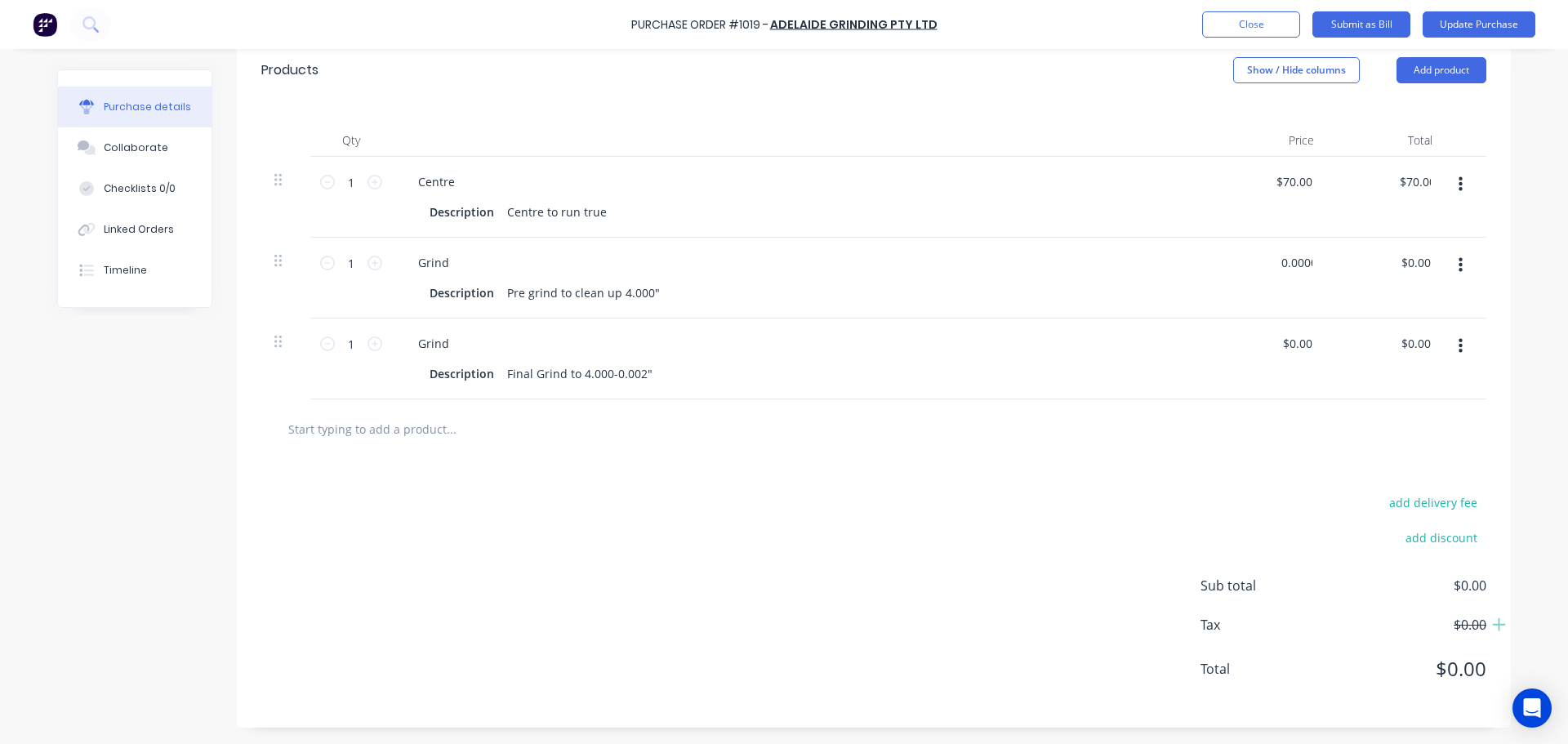
click at [1286, 263] on input "0.0000" at bounding box center [1297, 262] width 38 height 24
type input "646.0000"
type textarea "x"
type input "$646.00"
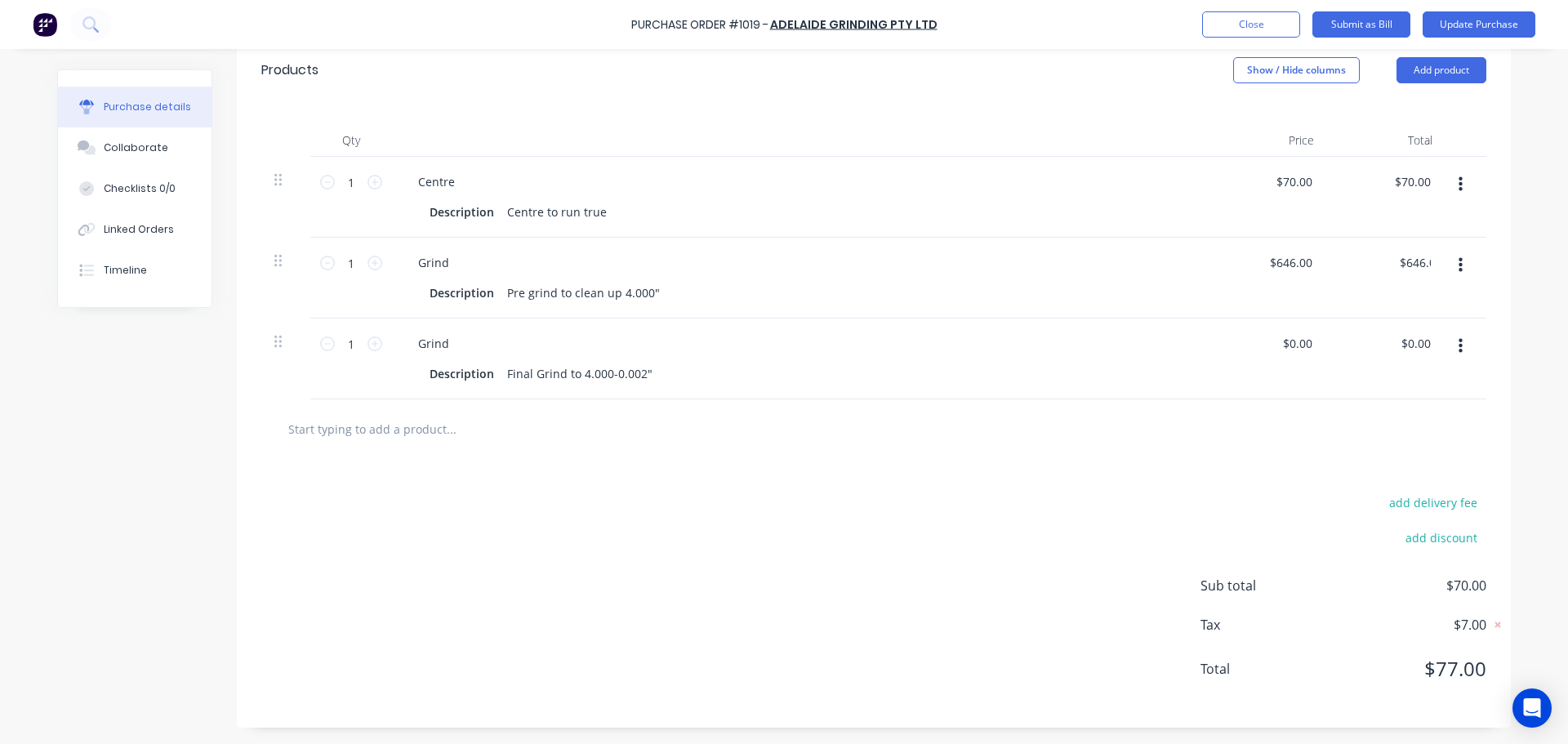
click at [1107, 518] on div "add delivery fee add discount Sub total $70.00 Tax $7.00 Total $77.00" at bounding box center [874, 593] width 1274 height 268
click at [1467, 25] on button "Update Purchase" at bounding box center [1478, 25] width 112 height 26
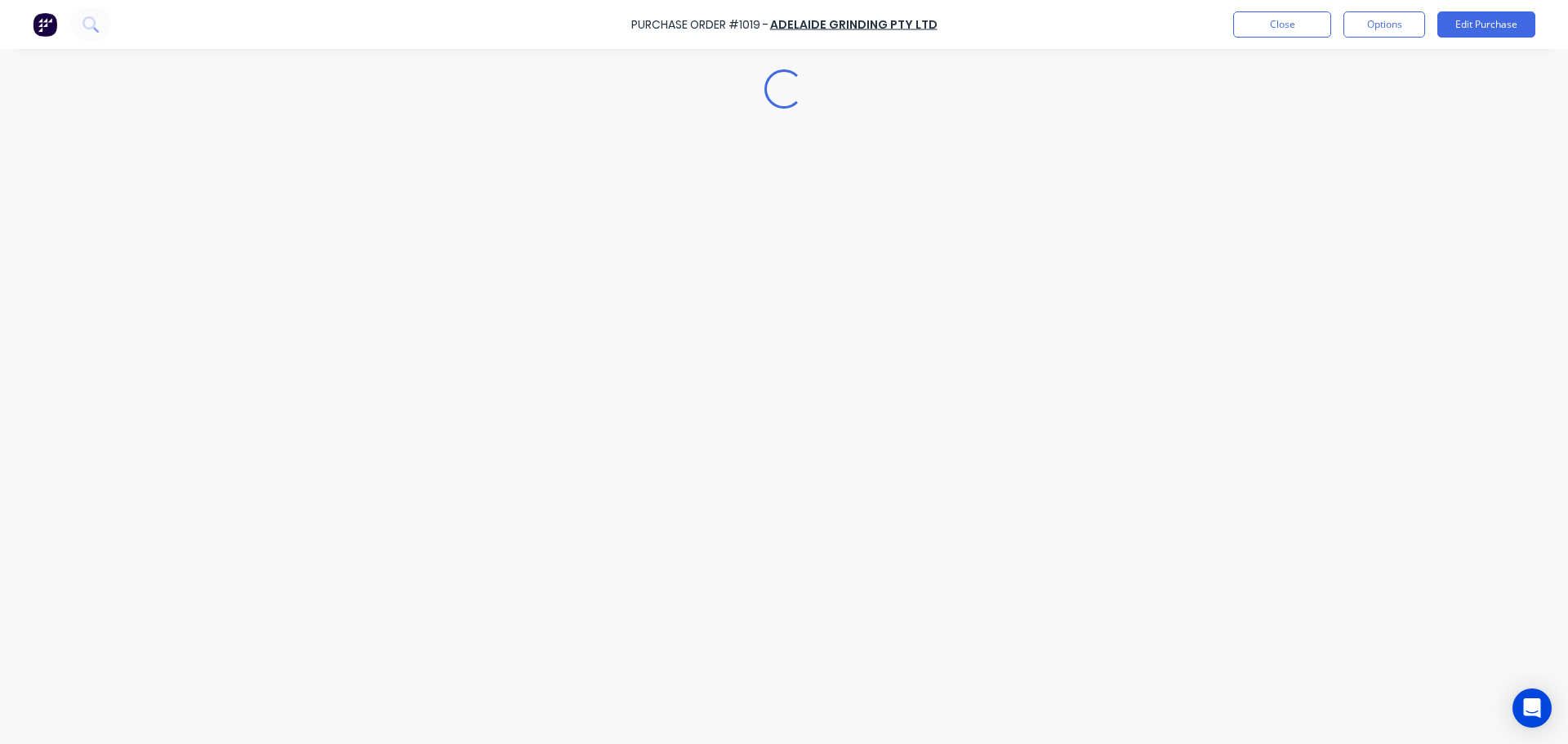
scroll to position [0, 0]
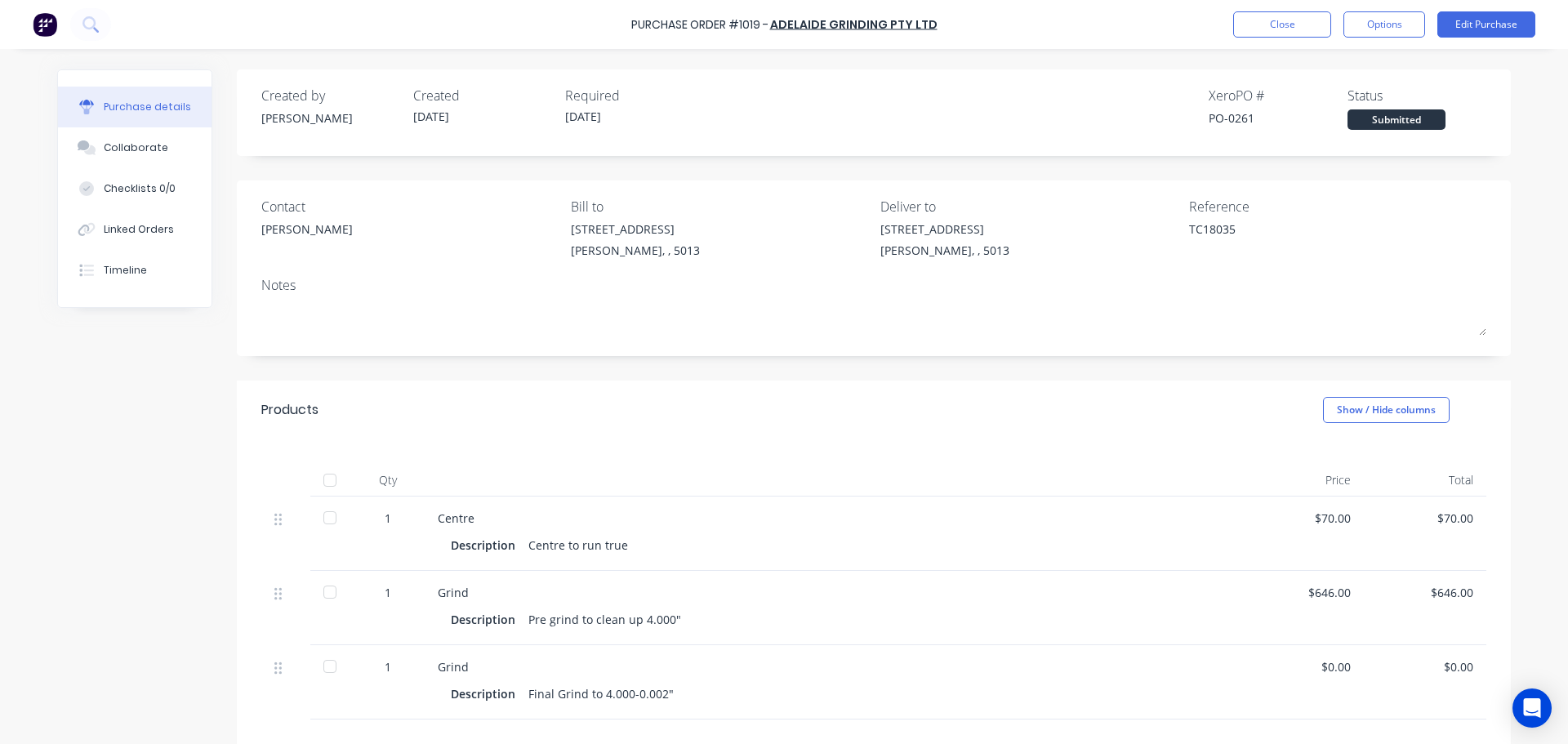
click at [329, 478] on div at bounding box center [330, 480] width 33 height 33
type textarea "x"
click at [1287, 26] on button "Close" at bounding box center [1283, 25] width 98 height 26
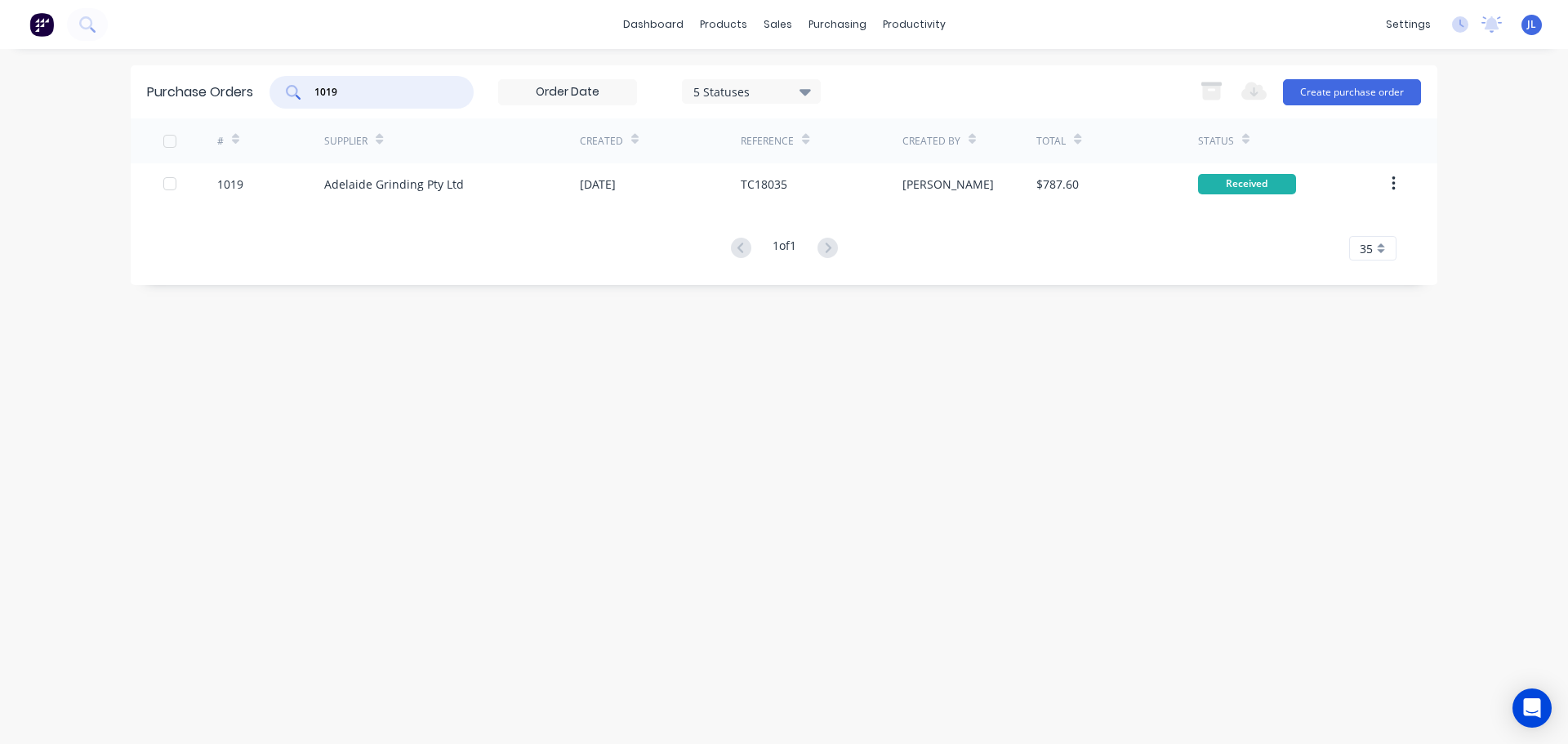
click at [372, 94] on input "1019" at bounding box center [381, 92] width 136 height 16
type input "1026"
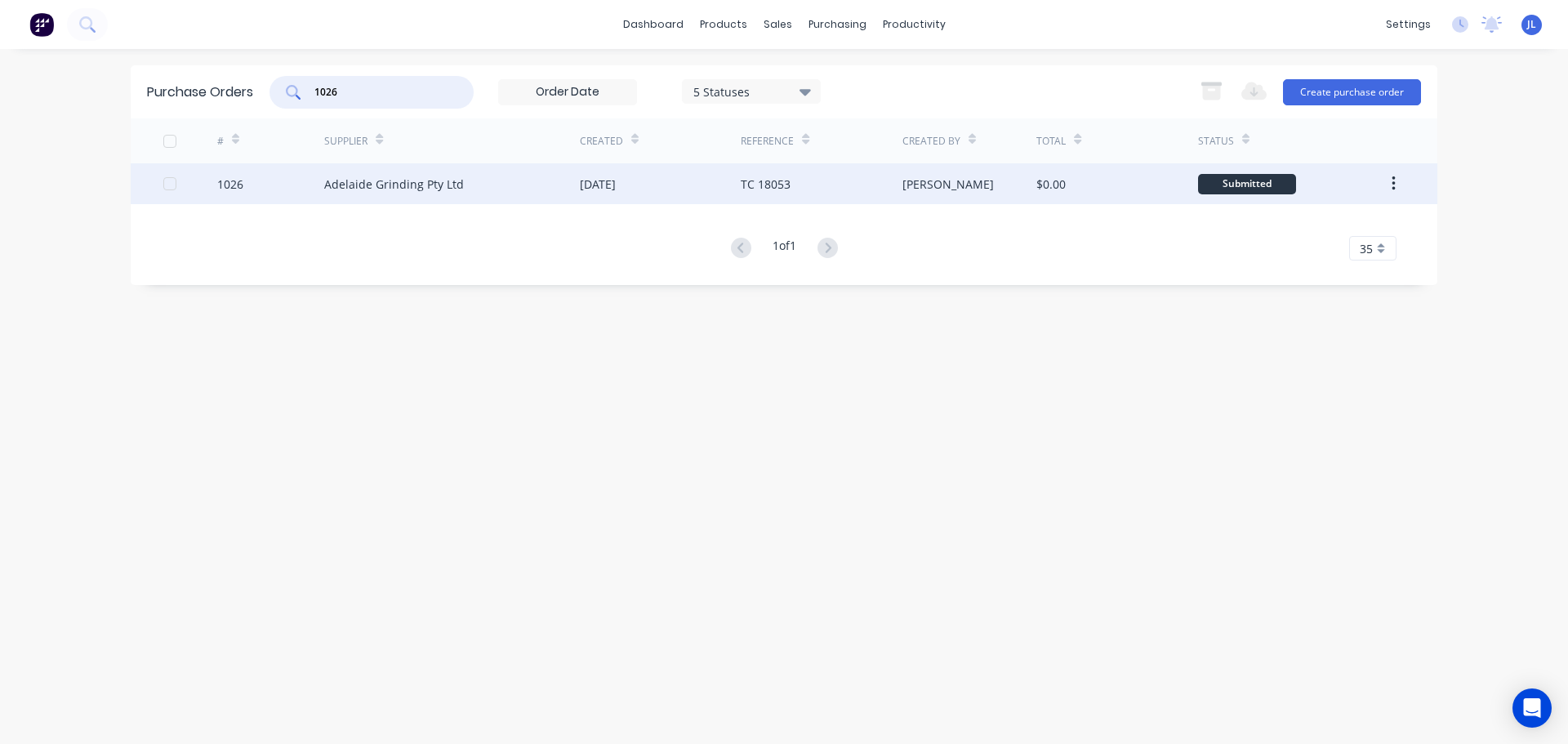
click at [439, 171] on div "Adelaide Grinding Pty Ltd" at bounding box center [452, 183] width 256 height 41
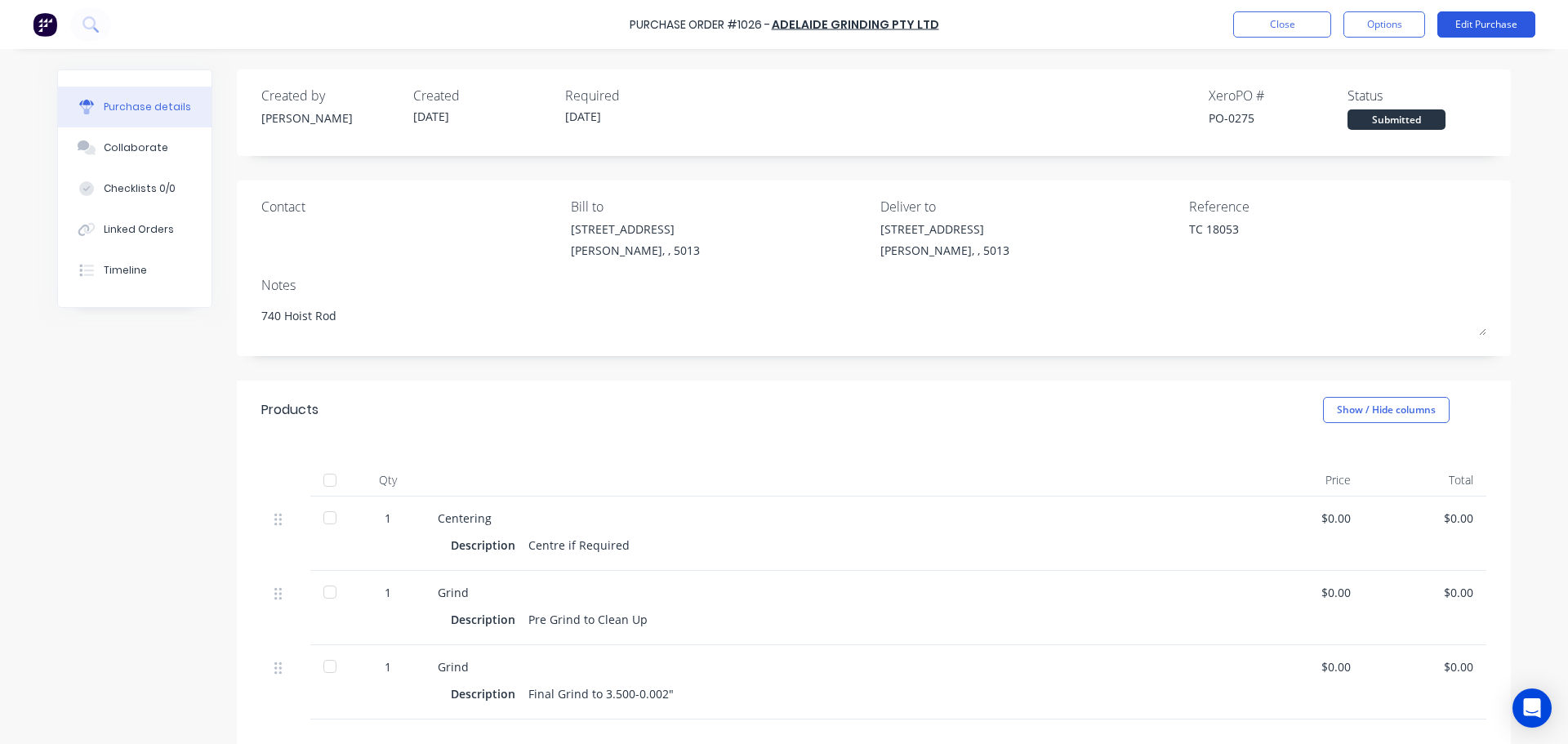
click at [1502, 27] on button "Edit Purchase" at bounding box center [1487, 25] width 98 height 26
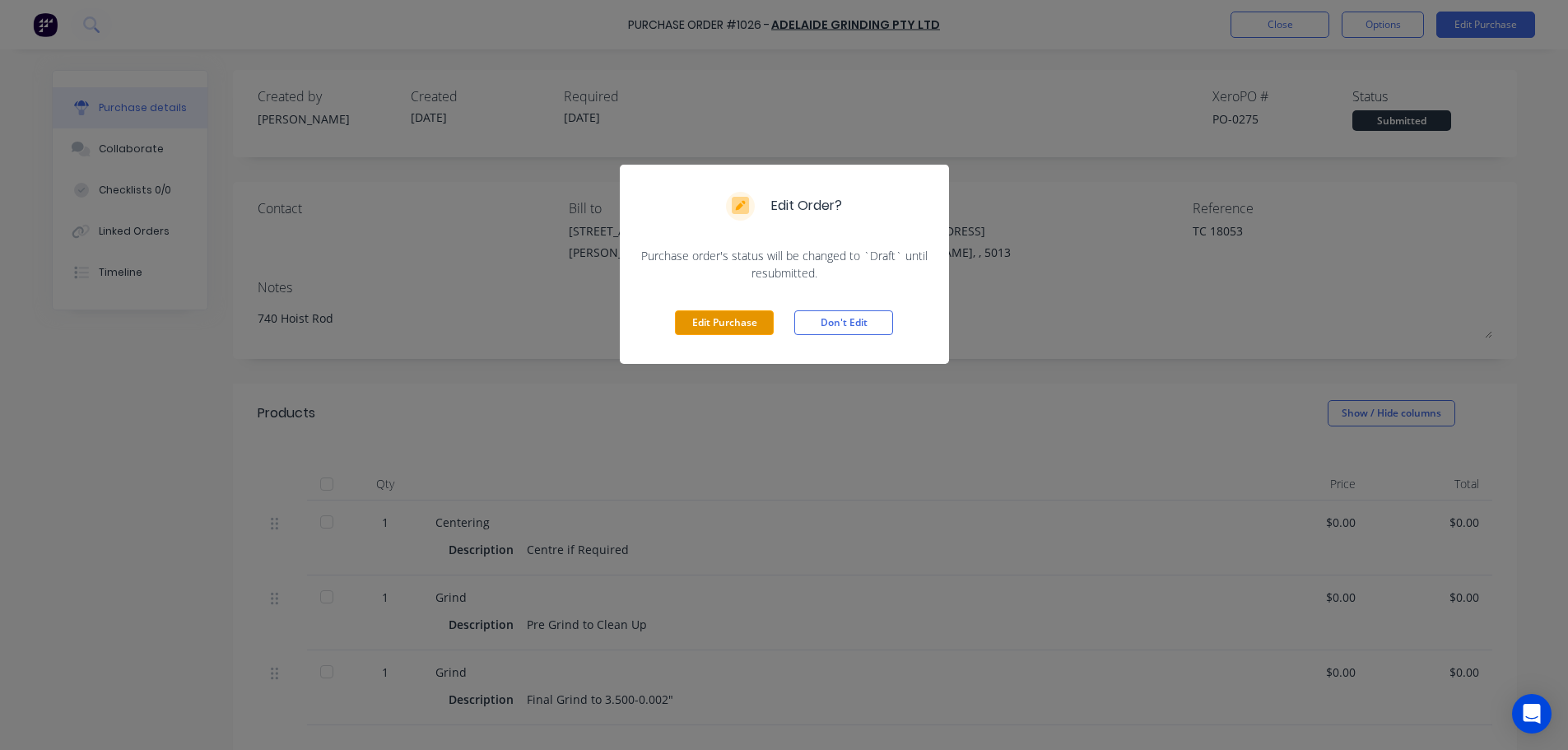
click at [732, 319] on button "Edit Purchase" at bounding box center [724, 323] width 99 height 25
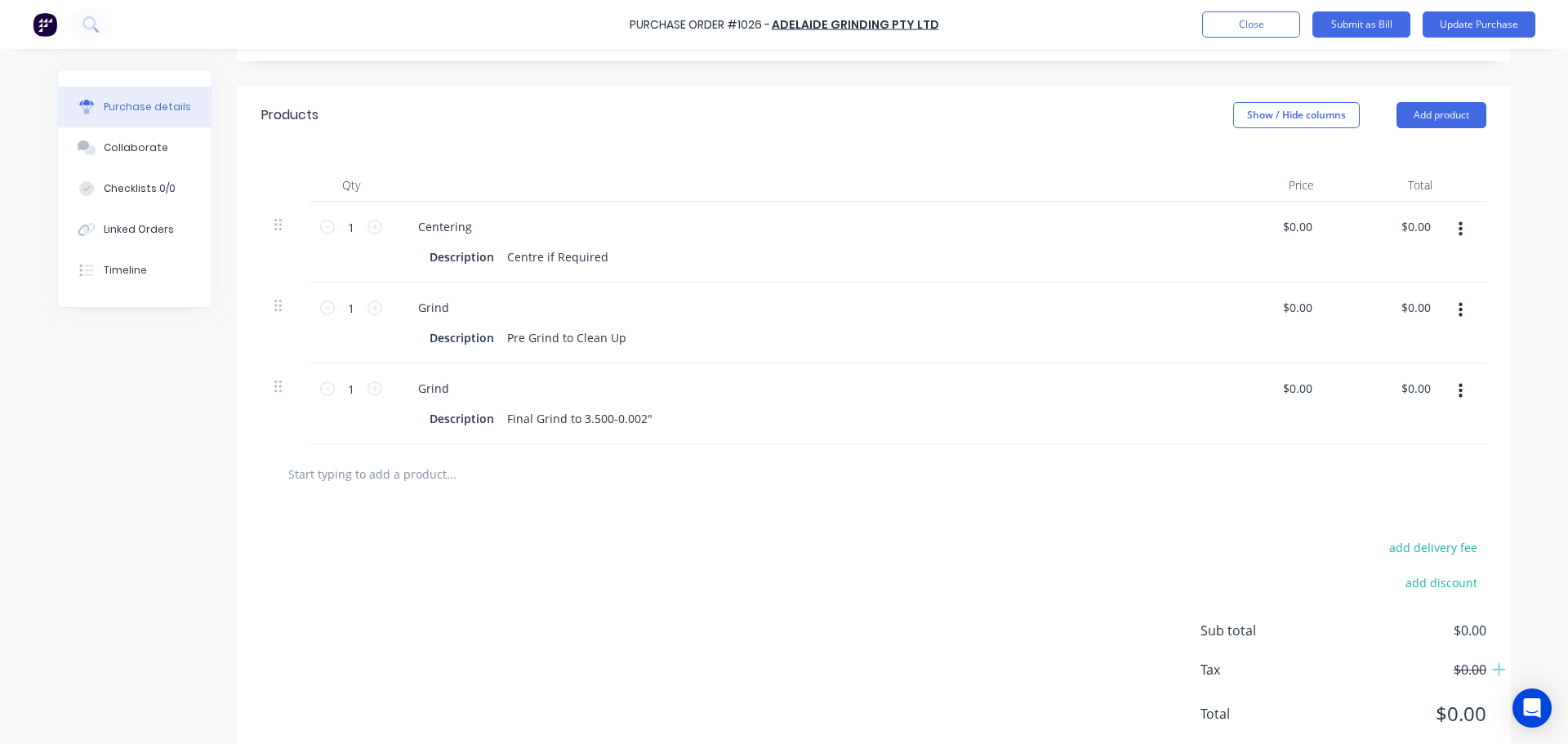
scroll to position [327, 0]
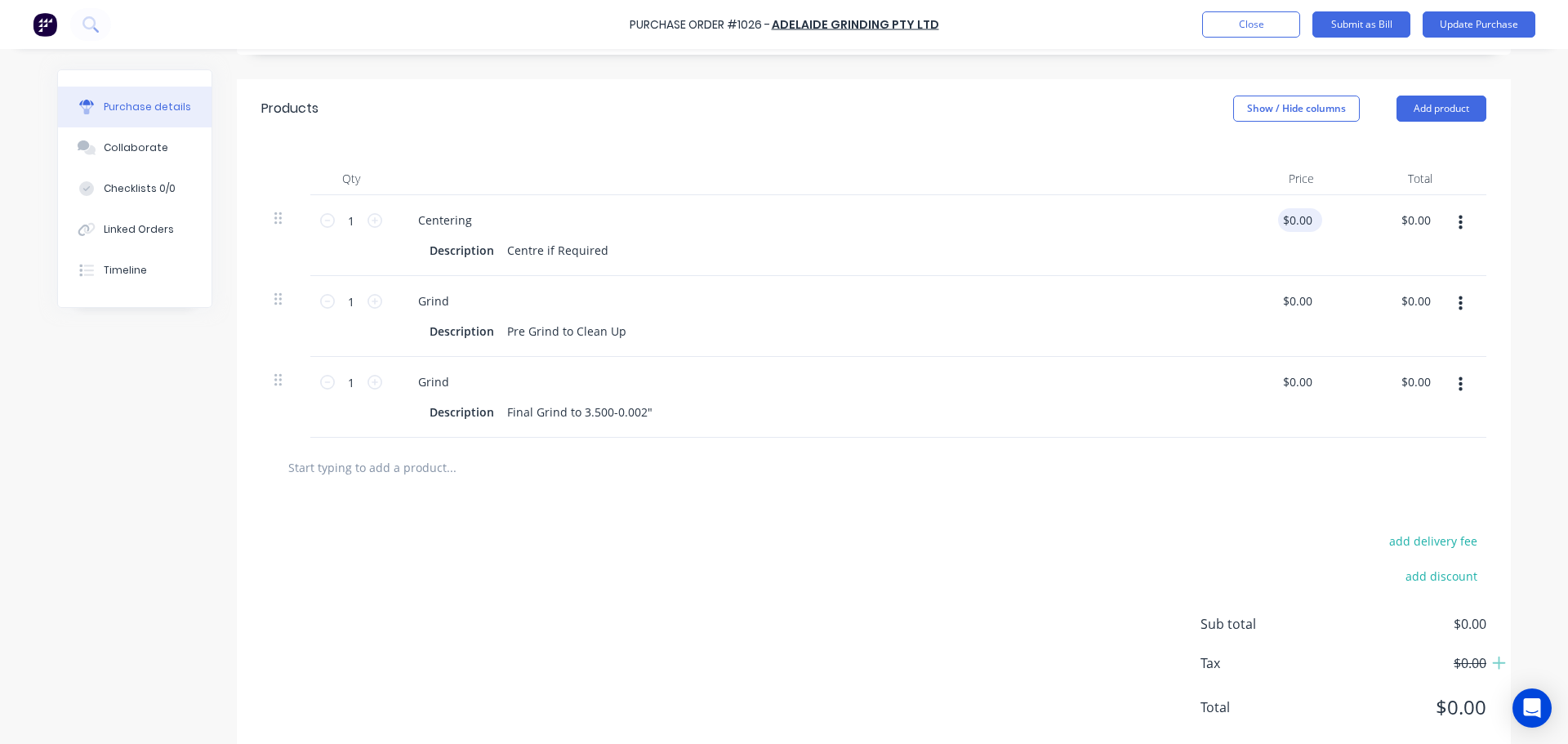
type textarea "x"
type input "0.0000"
click at [1288, 225] on input "0.0000" at bounding box center [1297, 219] width 38 height 24
type textarea "x"
type input "$0.00"
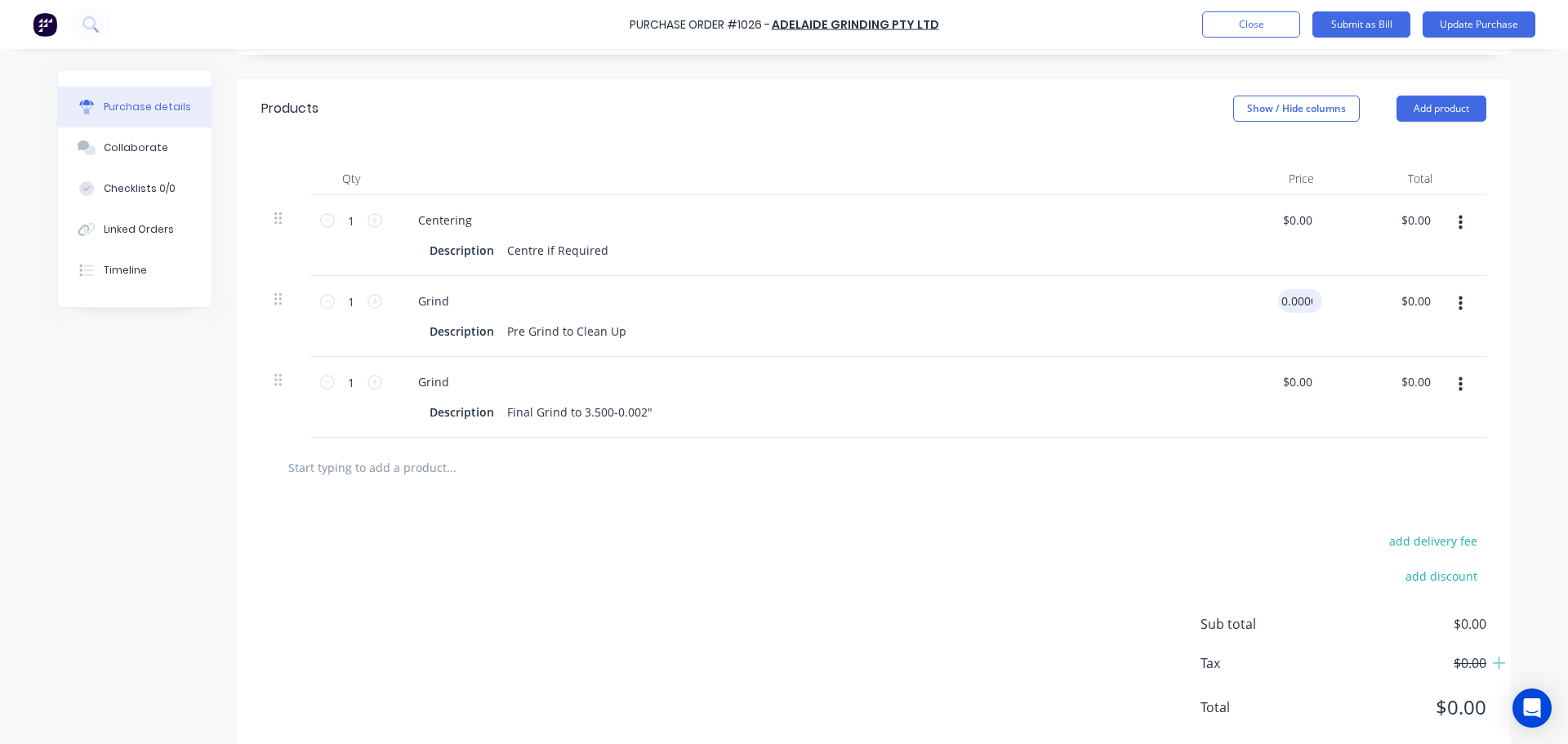
click at [1286, 298] on input "0.0000" at bounding box center [1297, 300] width 38 height 24
type input "9230.0000"
type textarea "x"
type input "$9,230.00"
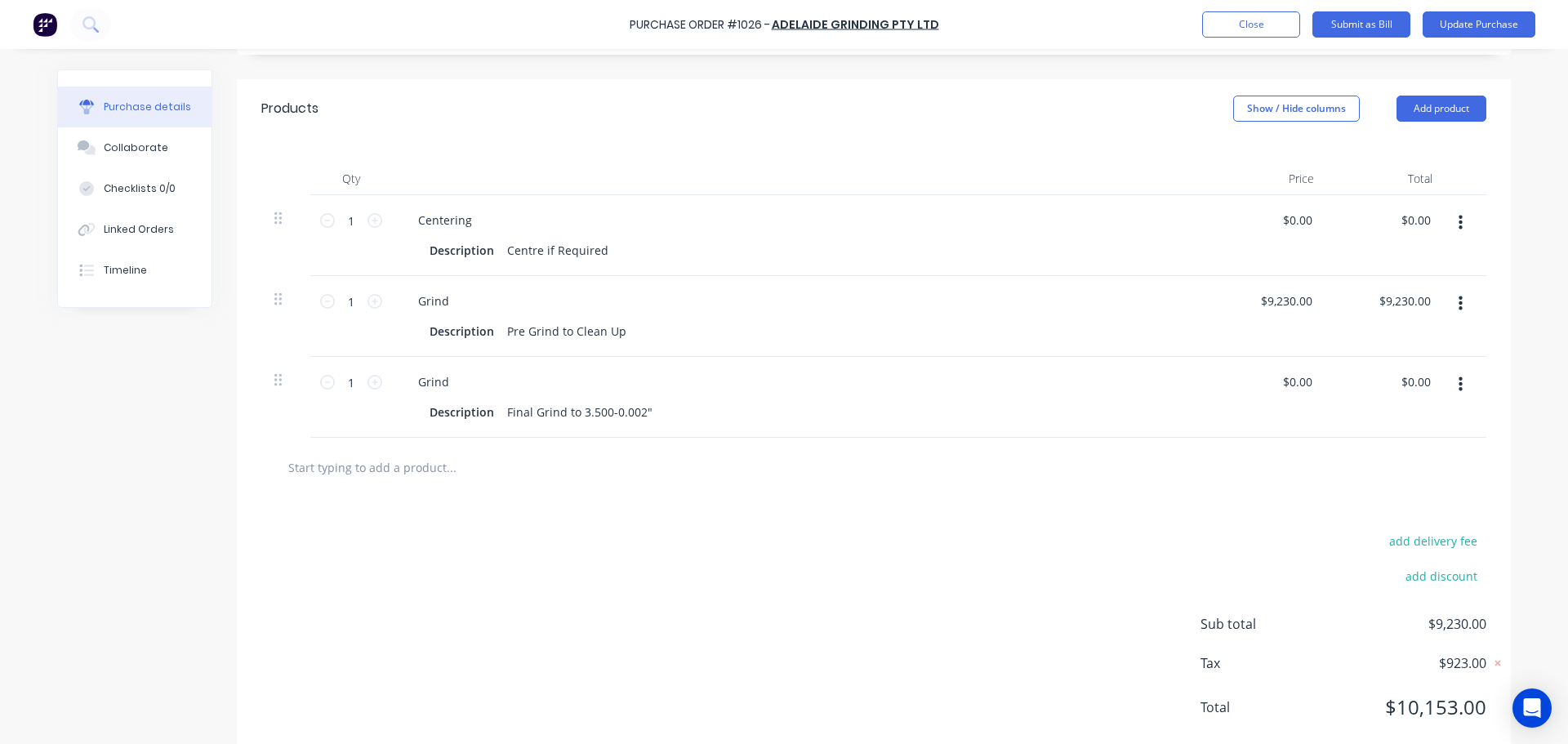
click at [1140, 494] on div at bounding box center [874, 466] width 1225 height 59
type textarea "x"
click at [1273, 298] on div "9230 $9,230.00" at bounding box center [1268, 316] width 118 height 81
type input "923"
type textarea "x"
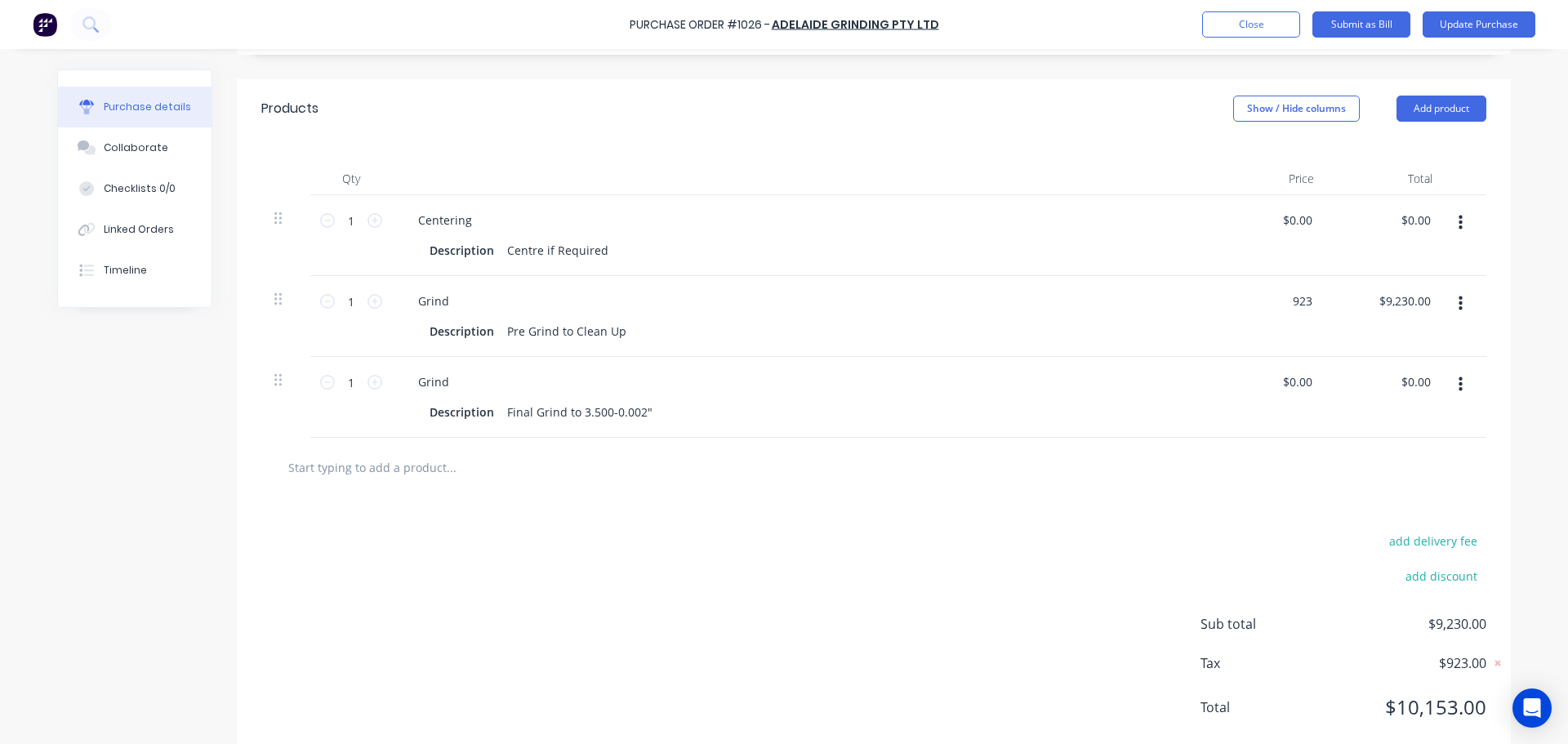
type input "$923.00"
click at [1271, 485] on div at bounding box center [874, 466] width 1225 height 59
click at [1478, 27] on button "Update Purchase" at bounding box center [1478, 25] width 112 height 26
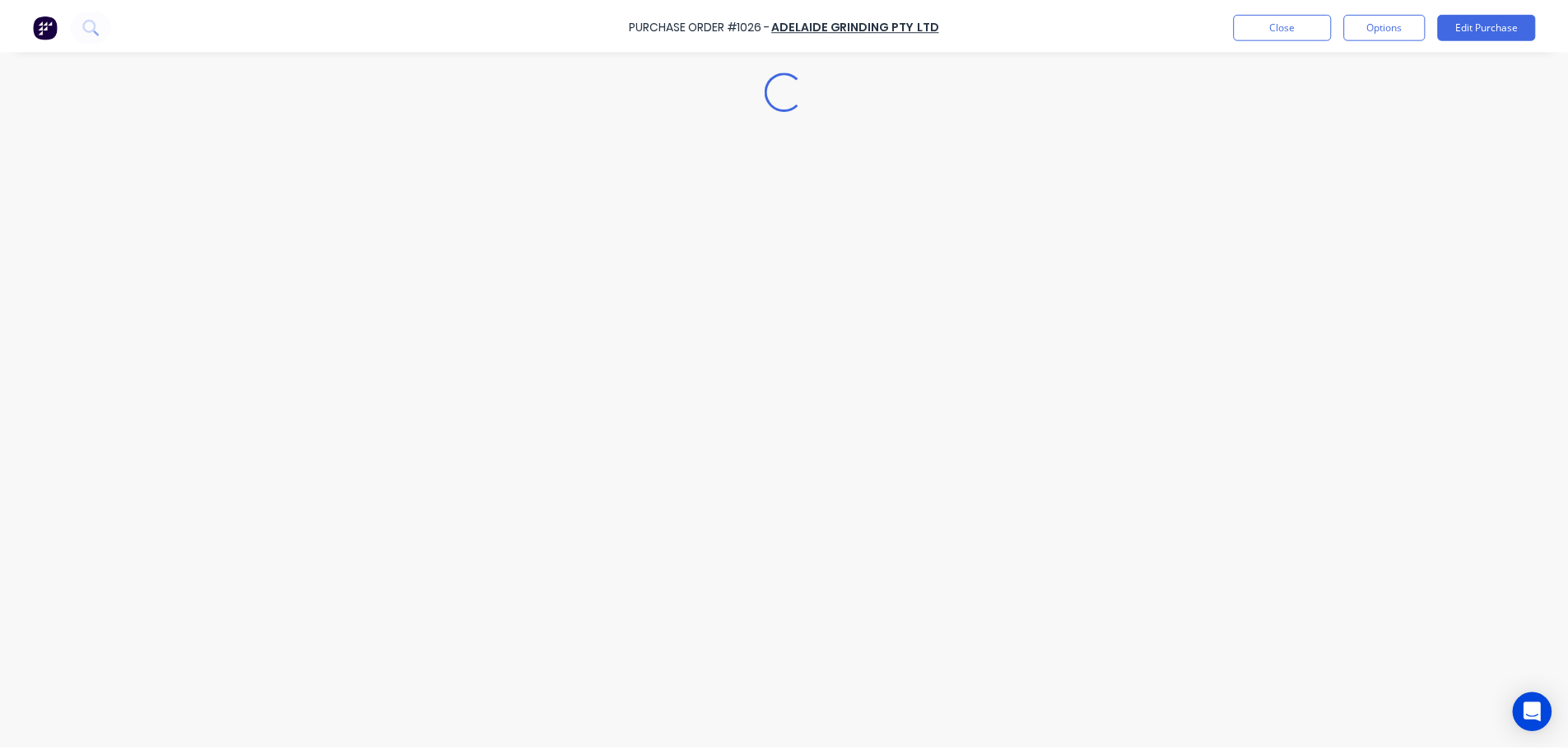
scroll to position [0, 0]
type textarea "x"
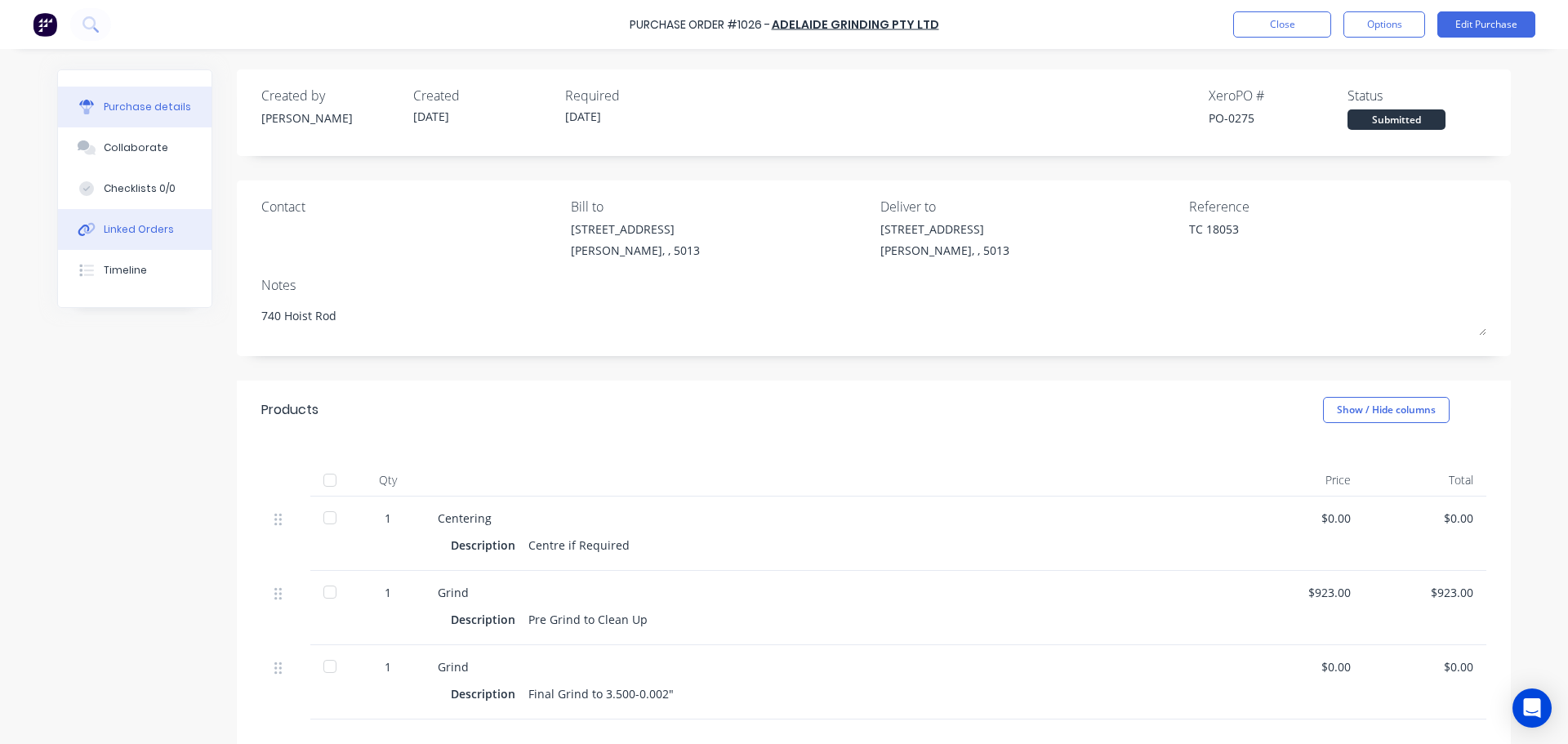
click at [183, 227] on button "Linked Orders" at bounding box center [134, 228] width 154 height 41
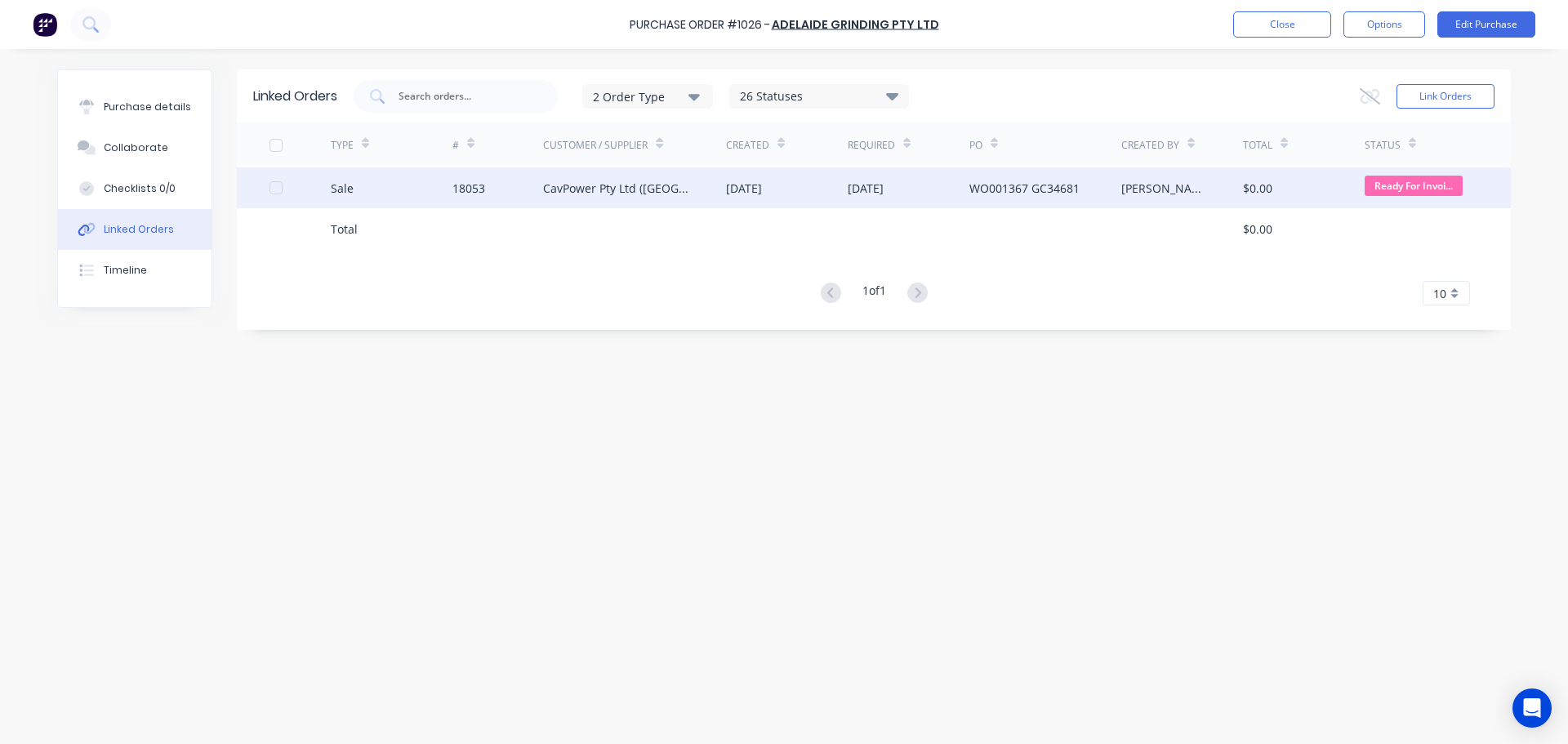
click at [836, 197] on div "[DATE]" at bounding box center [787, 187] width 122 height 41
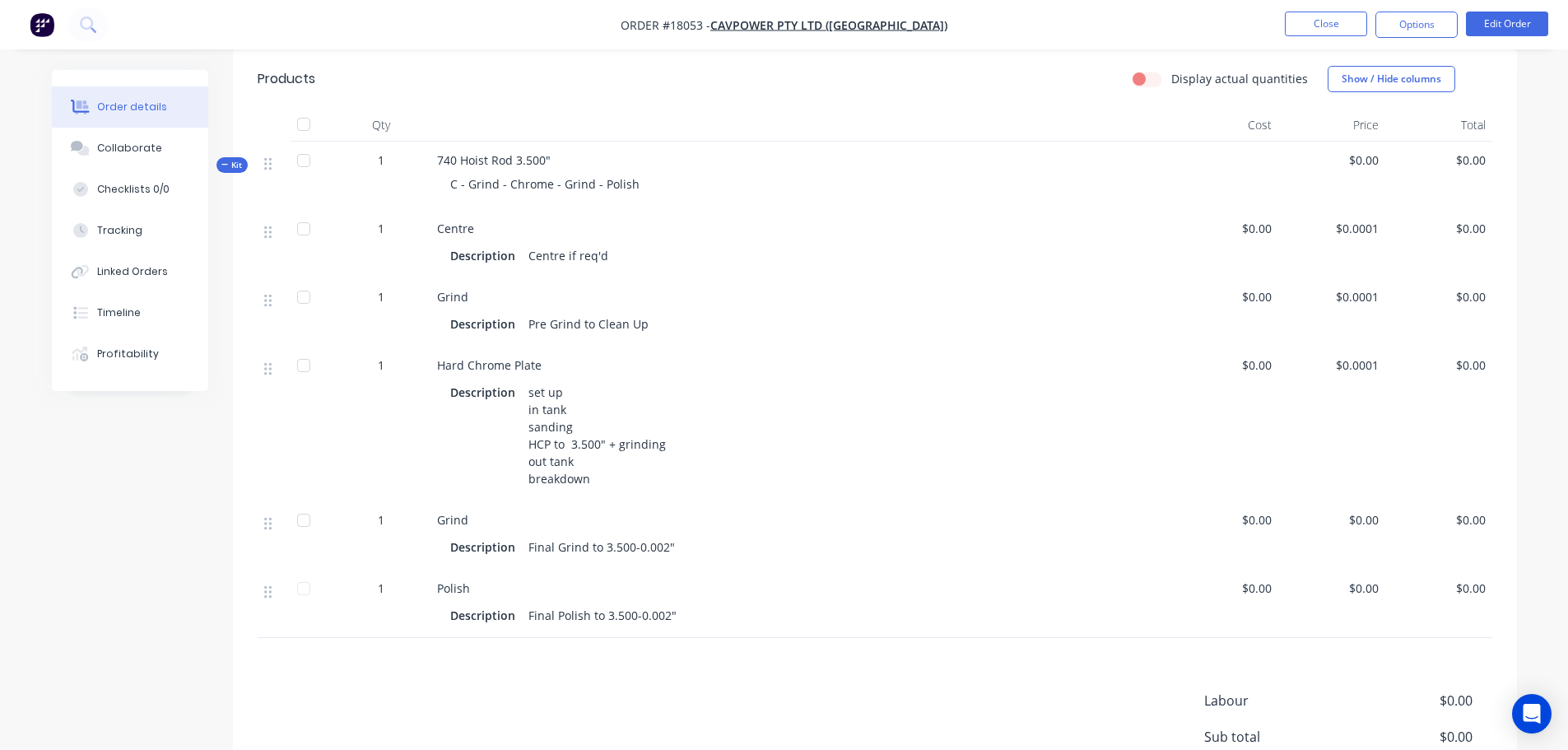
scroll to position [411, 0]
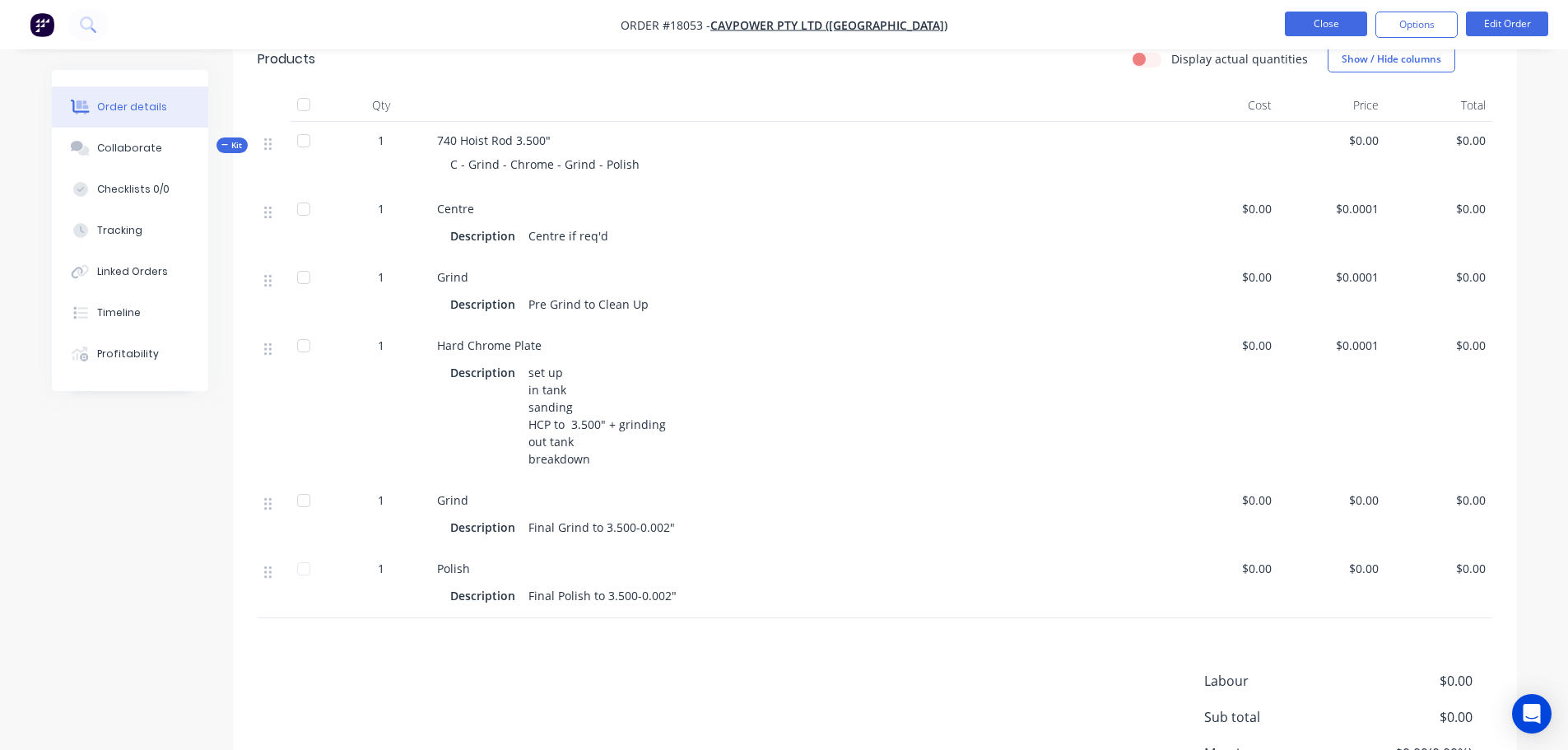
click at [1311, 32] on button "Close" at bounding box center [1326, 24] width 82 height 25
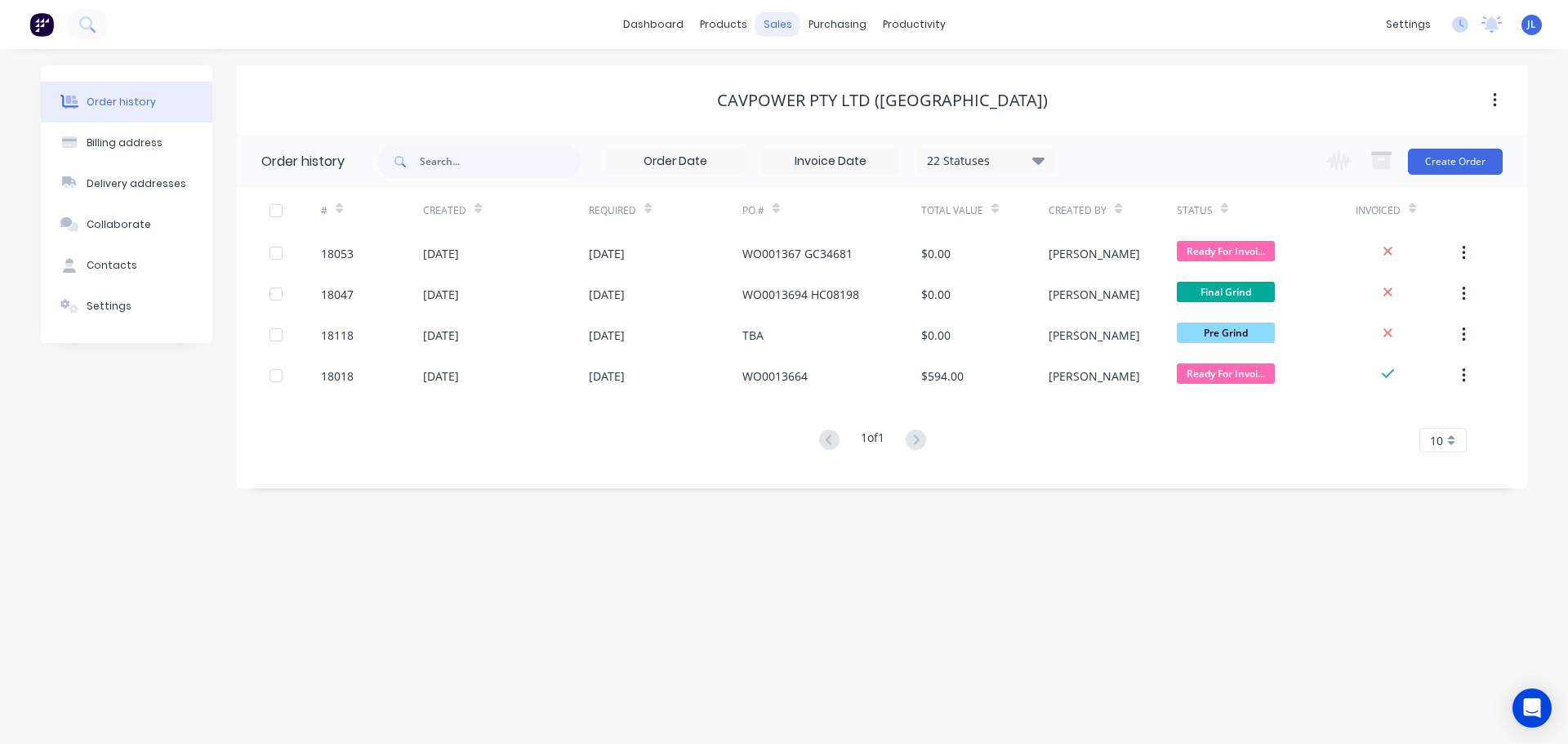
click at [778, 29] on div "sales" at bounding box center [778, 25] width 45 height 25
click at [814, 69] on link "Sales Orders" at bounding box center [863, 77] width 216 height 33
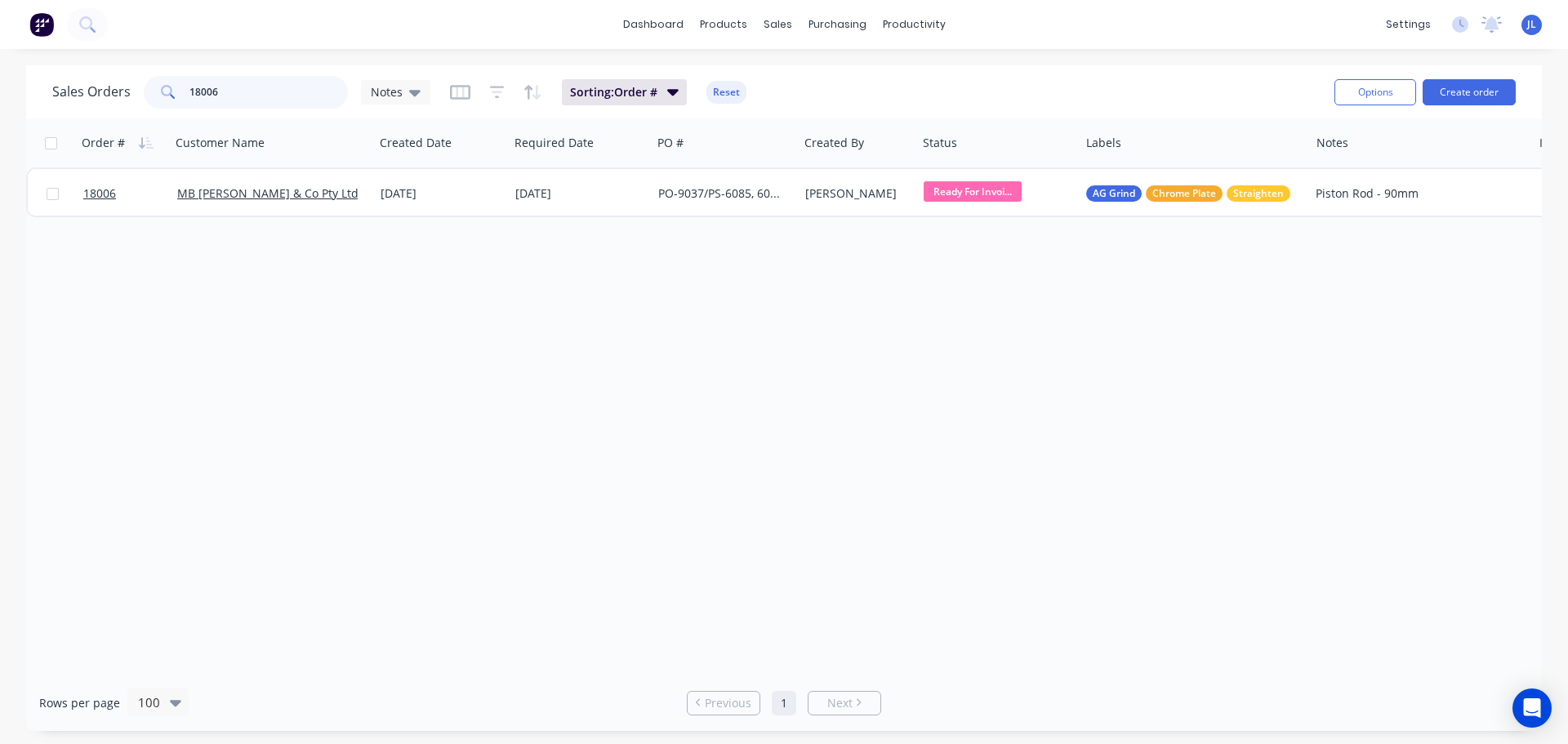
click at [270, 81] on input "18006" at bounding box center [269, 92] width 160 height 33
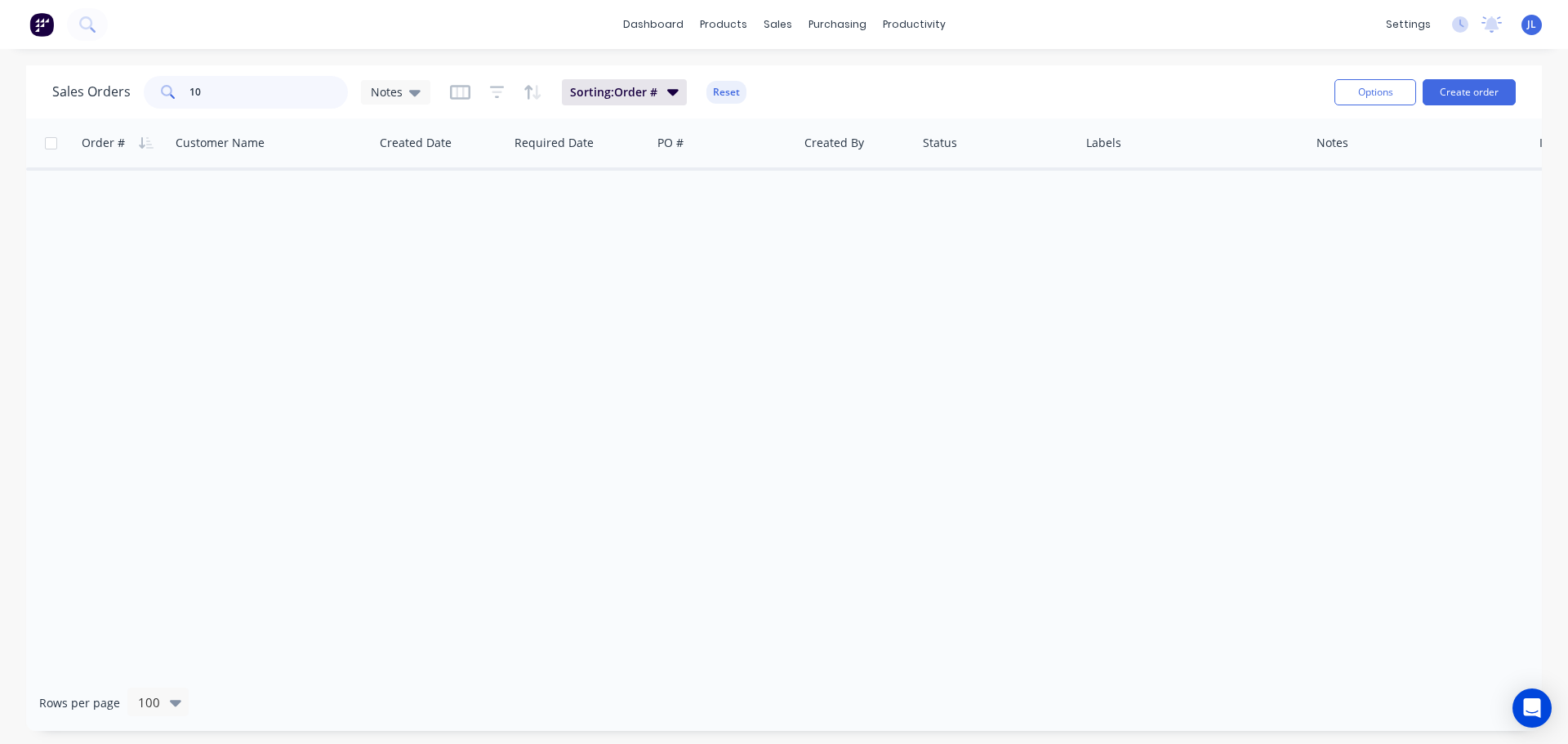
type input "1"
type input "1050"
click at [876, 76] on div "Purchase Orders" at bounding box center [891, 78] width 87 height 15
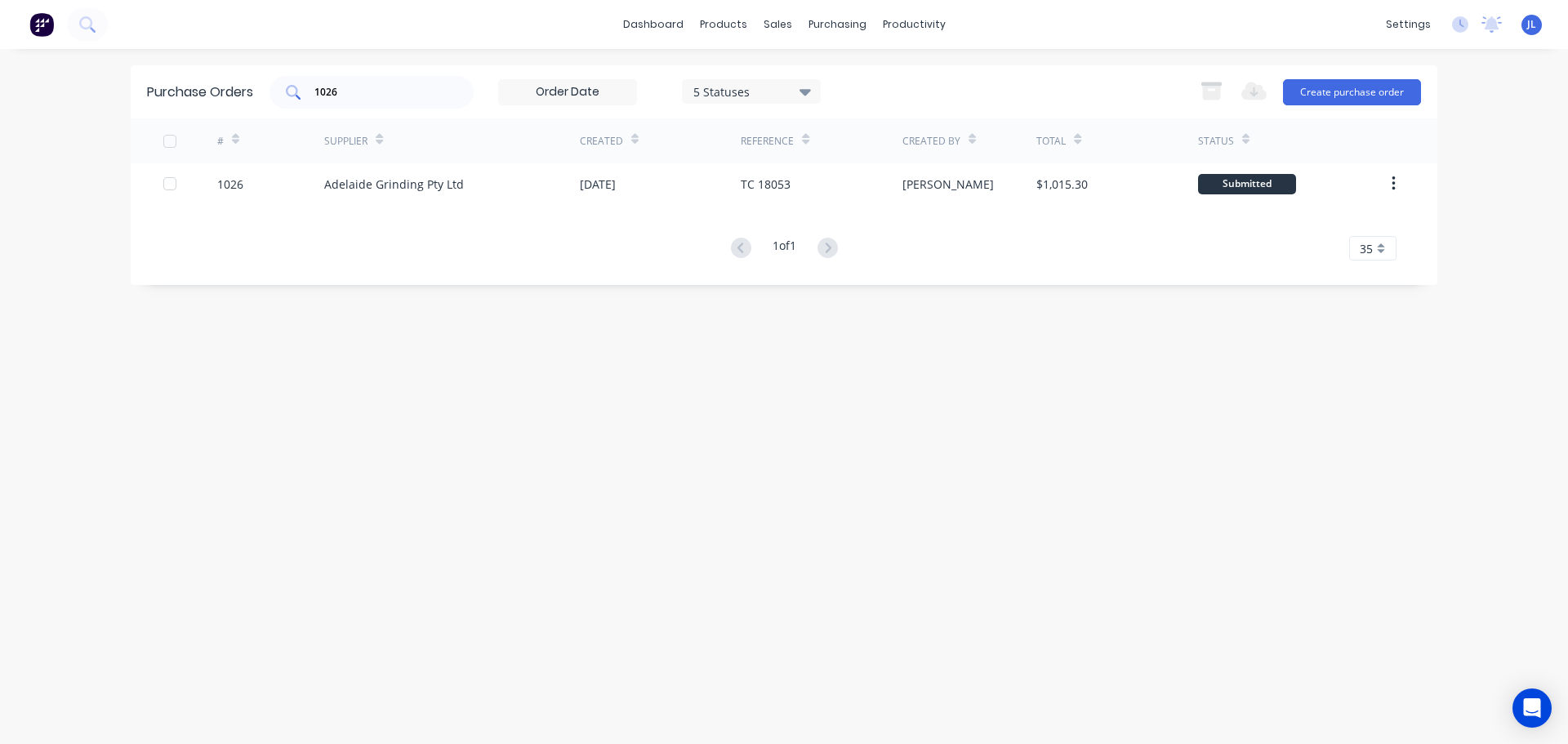
click at [362, 103] on div "1026" at bounding box center [371, 92] width 204 height 33
type input "1050"
click at [764, 191] on div "# Supplier Created Reference Created By Total Status 1050 Adelaide Grinding Pty…" at bounding box center [783, 189] width 1306 height 142
click at [764, 191] on div at bounding box center [821, 183] width 161 height 41
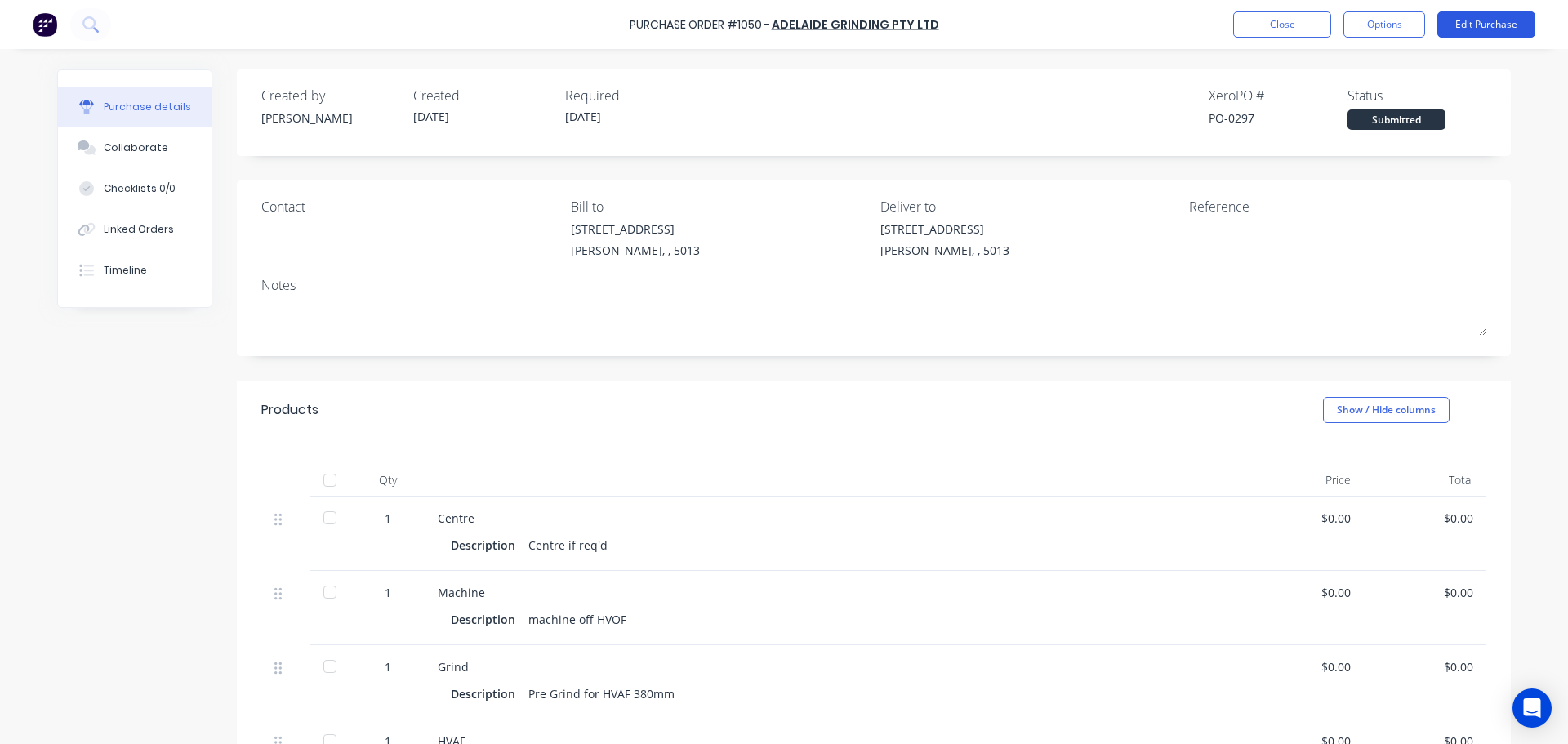
click at [1490, 23] on button "Edit Purchase" at bounding box center [1487, 25] width 98 height 26
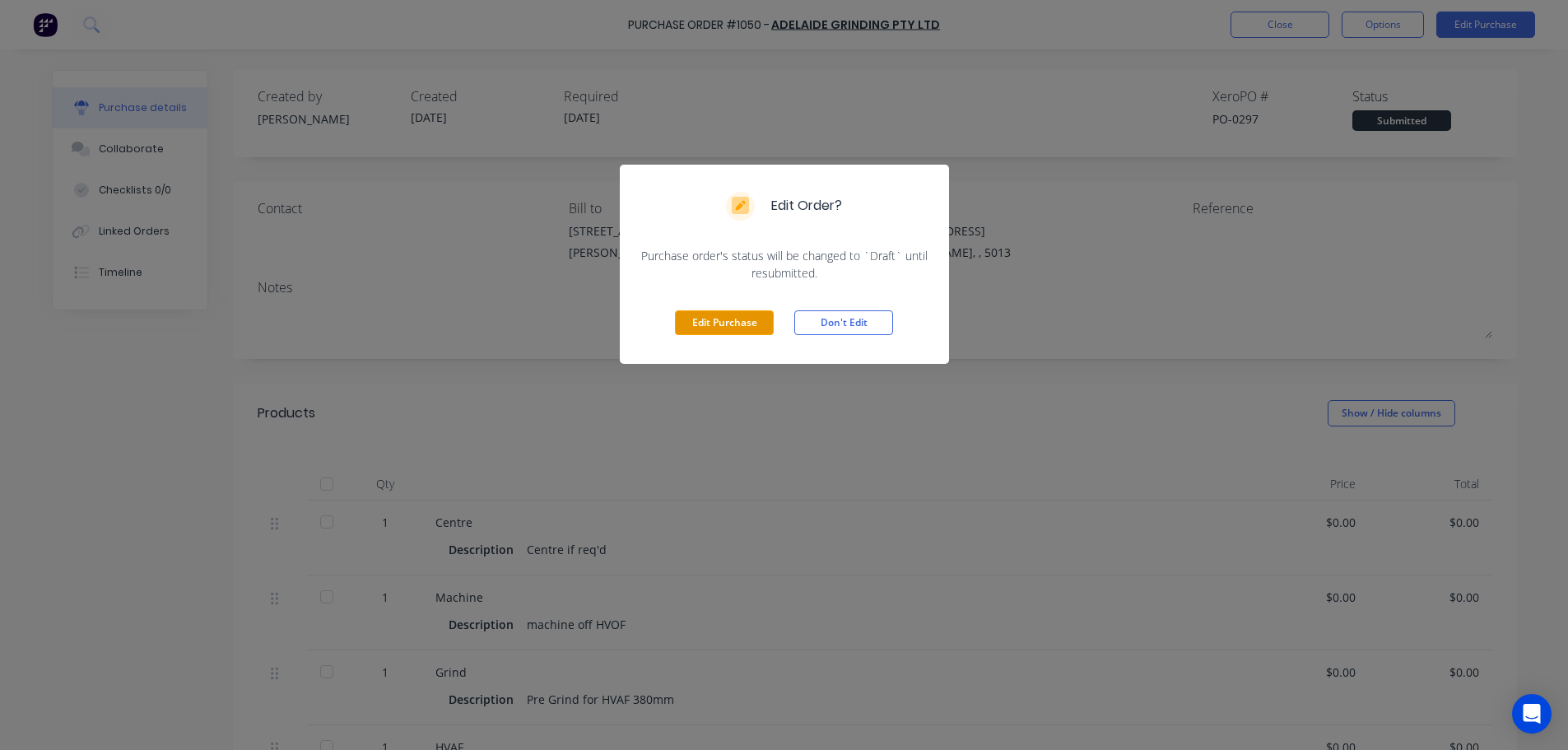
click at [739, 330] on button "Edit Purchase" at bounding box center [724, 323] width 99 height 25
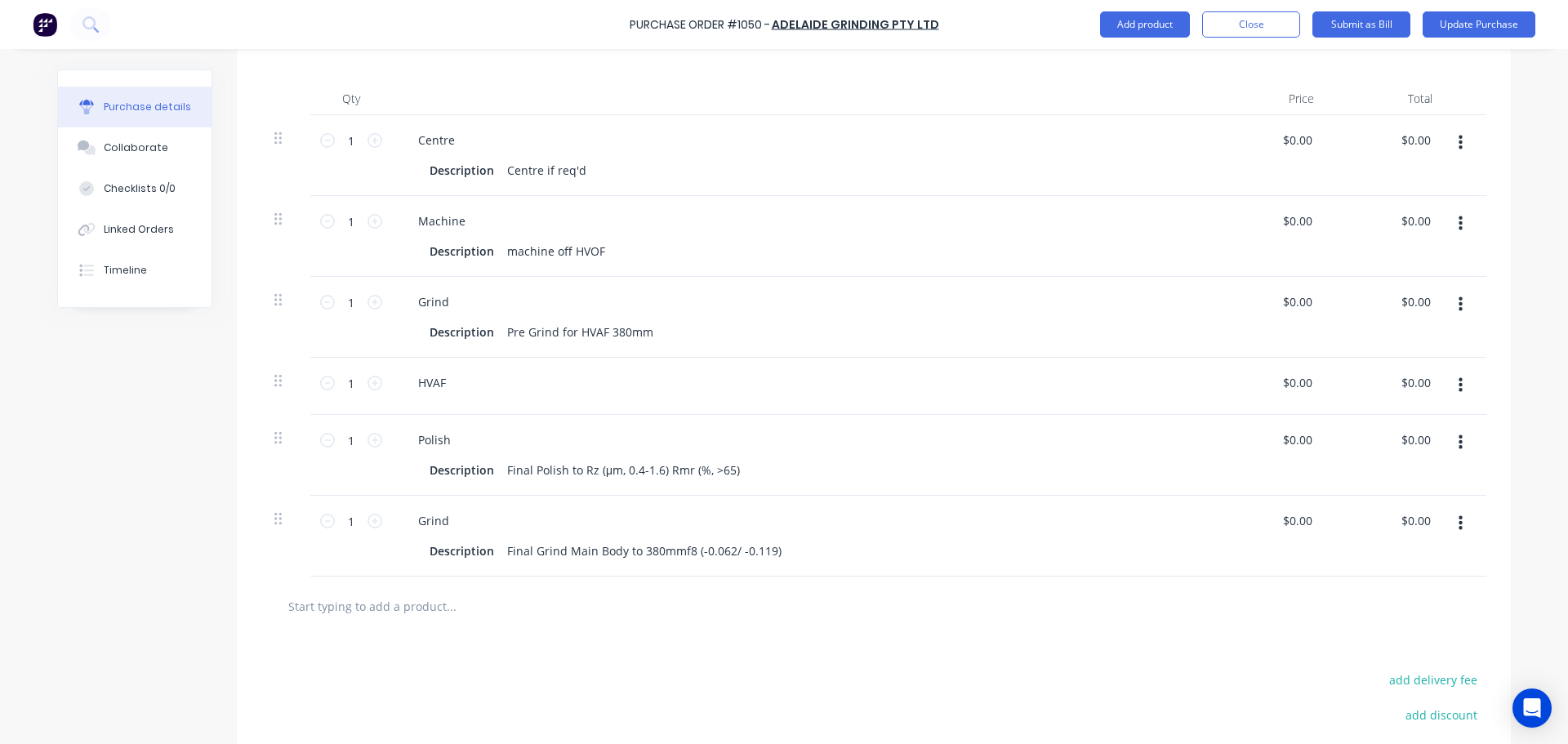
scroll to position [408, 0]
click at [1283, 521] on input "0.0000" at bounding box center [1297, 518] width 38 height 24
type input "$3,700.00"
click at [1212, 610] on div at bounding box center [874, 604] width 1199 height 33
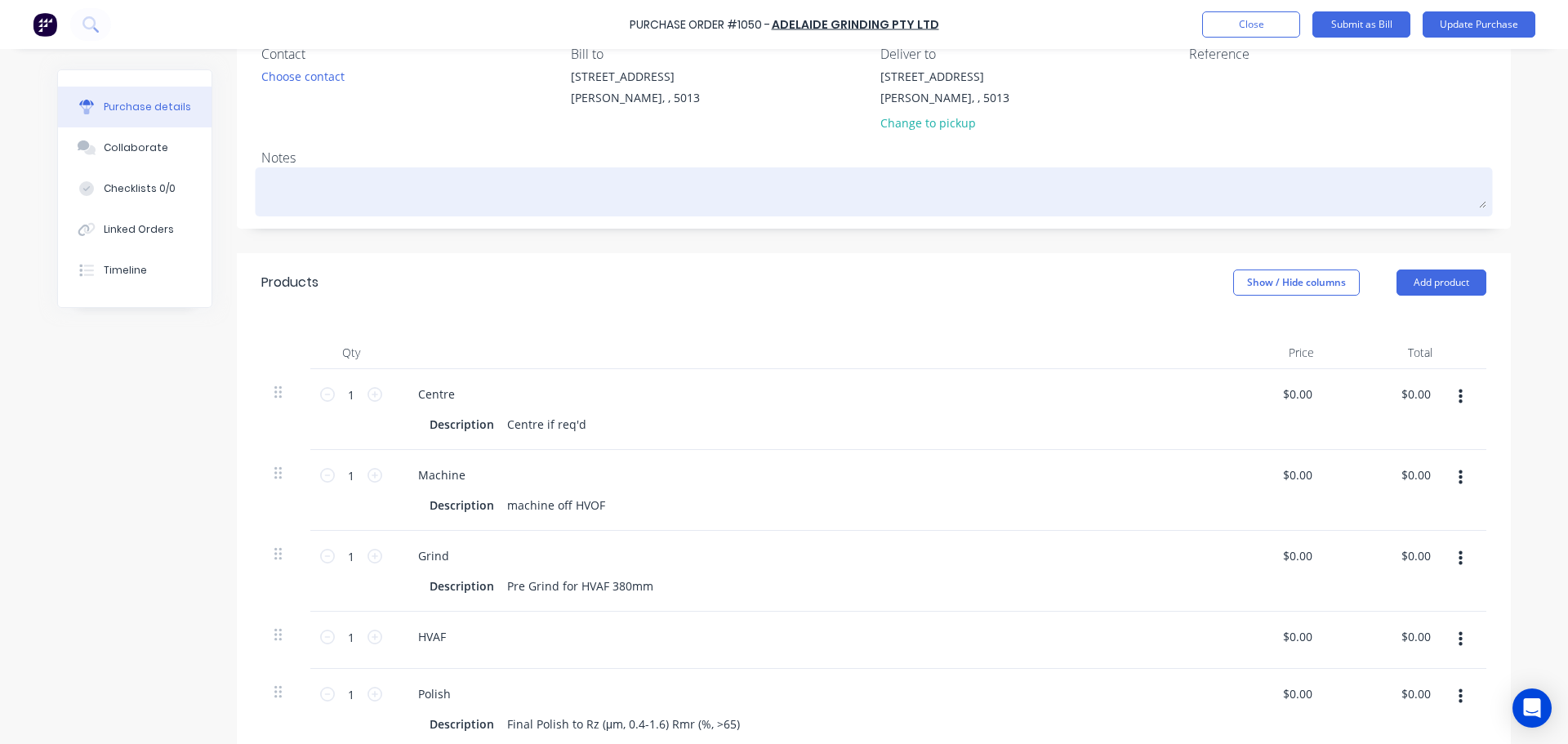
scroll to position [81, 0]
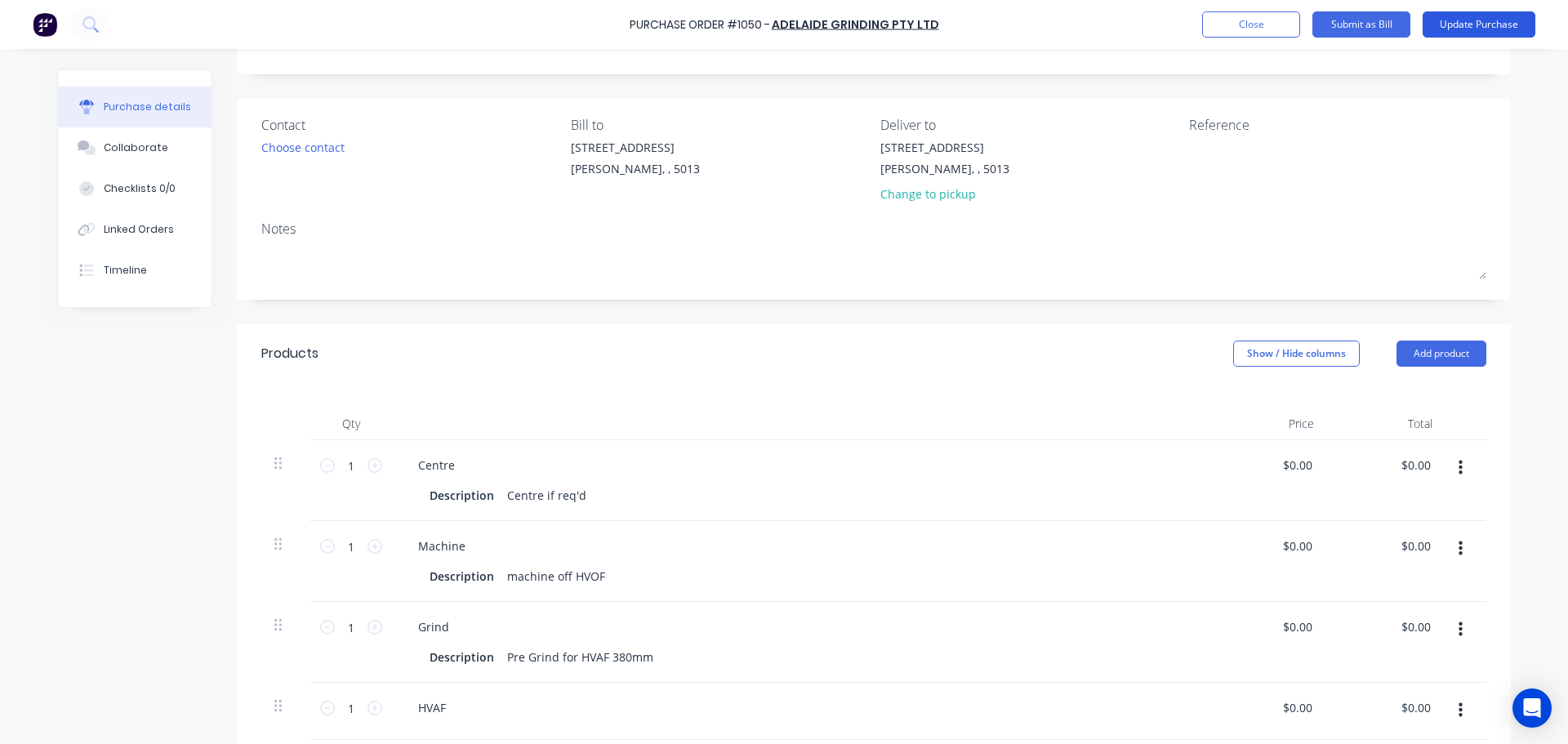
click at [1498, 36] on button "Update Purchase" at bounding box center [1478, 25] width 112 height 26
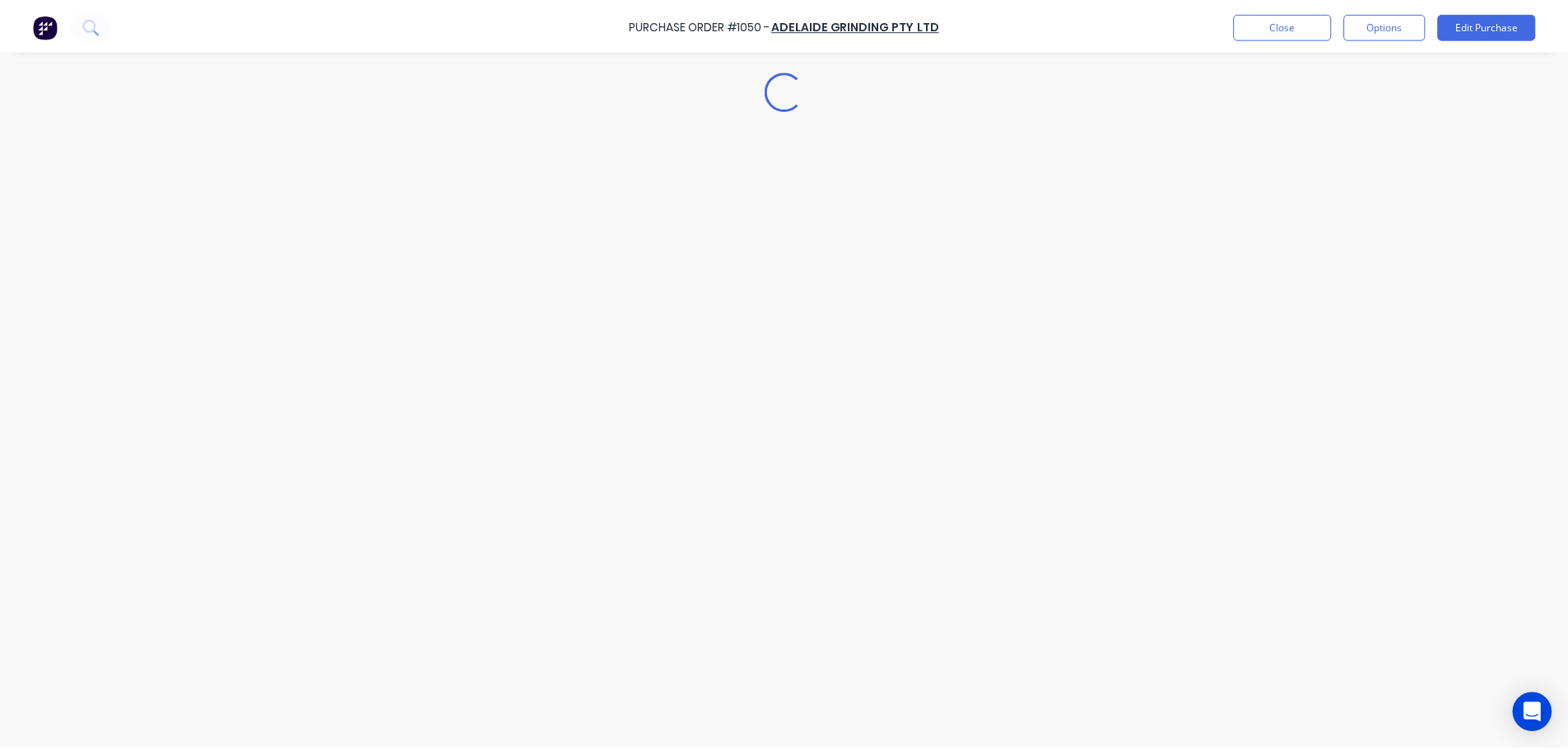
scroll to position [0, 0]
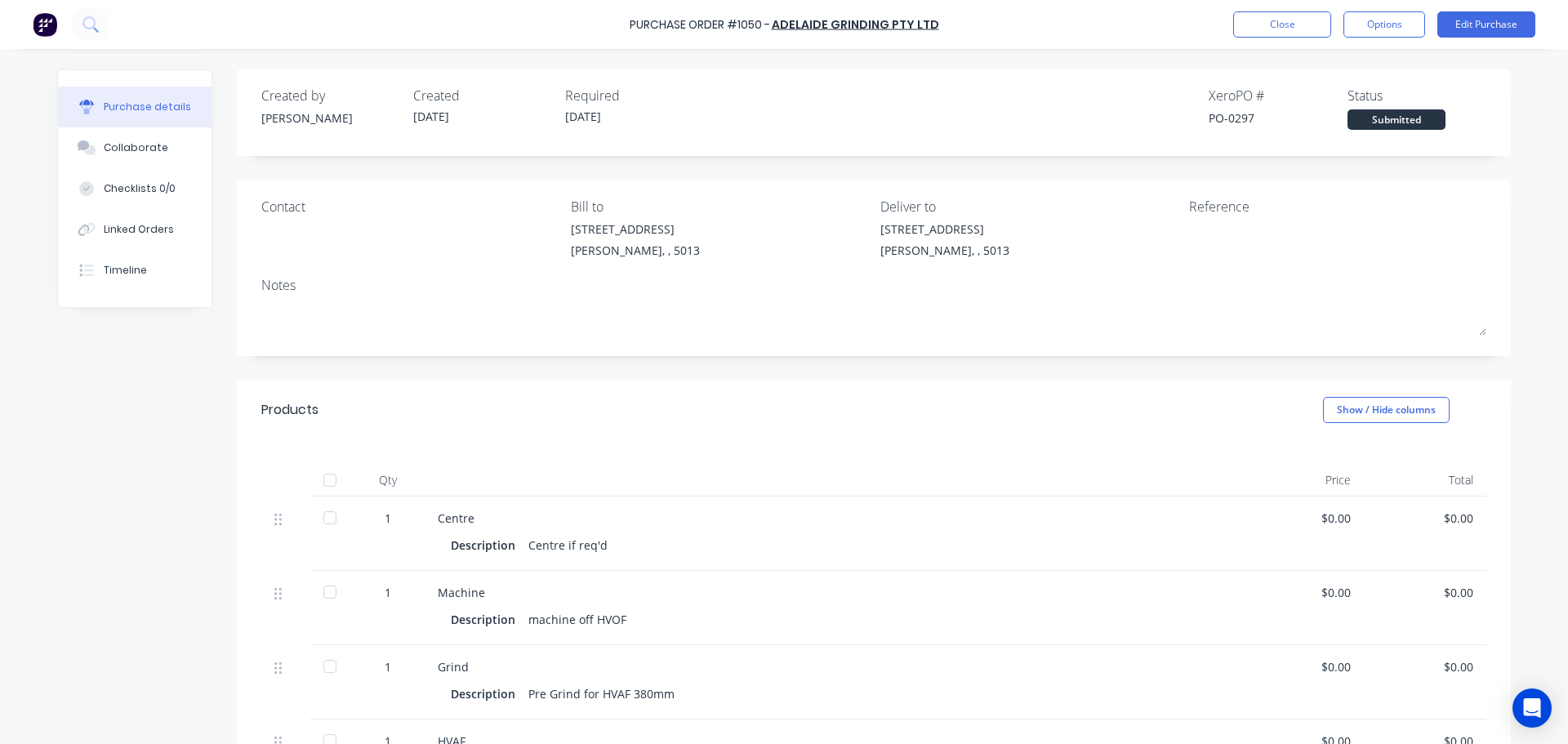
click at [323, 485] on div at bounding box center [330, 480] width 33 height 33
click at [1280, 32] on button "Close" at bounding box center [1283, 25] width 98 height 26
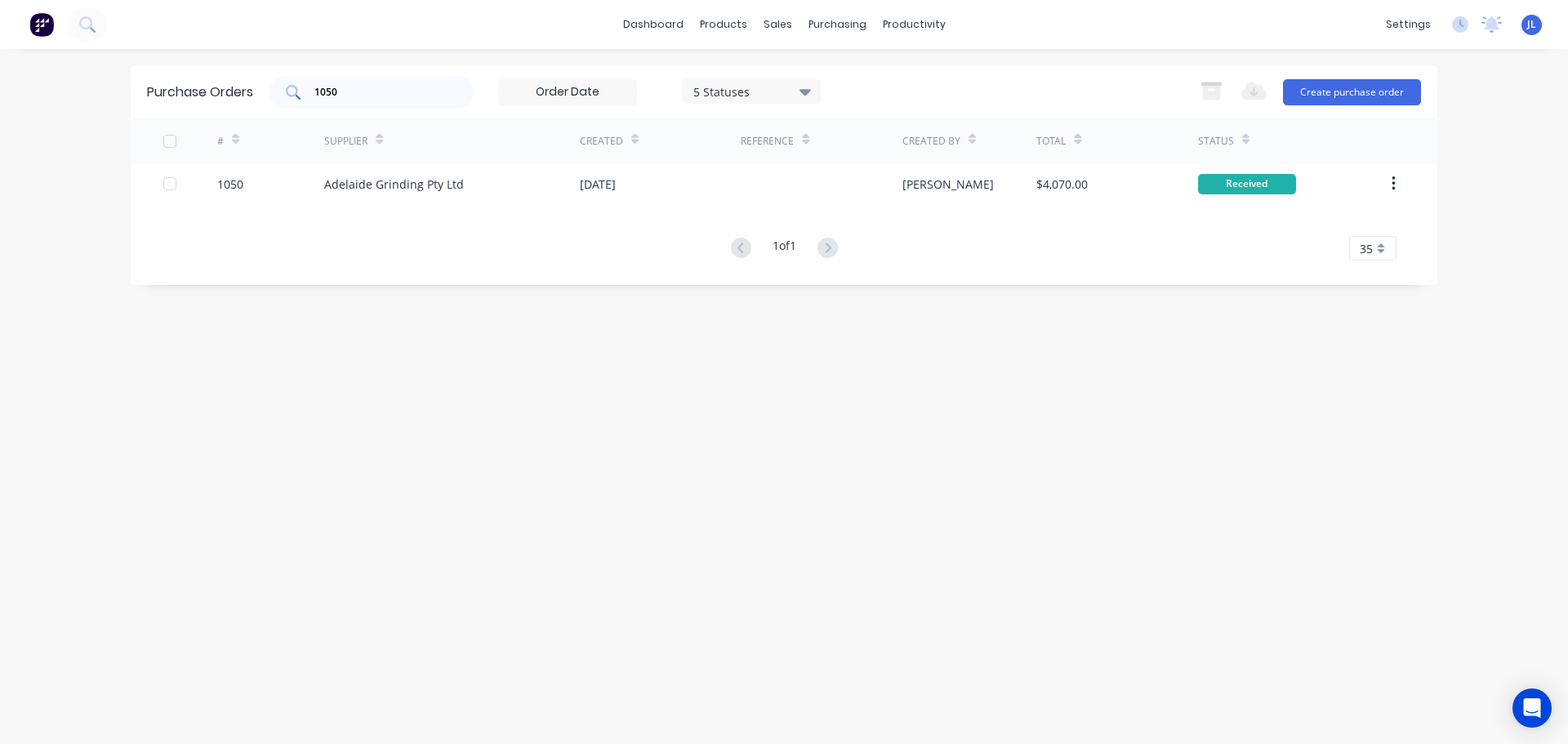
click at [381, 101] on div "1050" at bounding box center [371, 92] width 204 height 33
type input "1026"
click at [474, 189] on div "Adelaide Grinding Pty Ltd" at bounding box center [452, 183] width 256 height 41
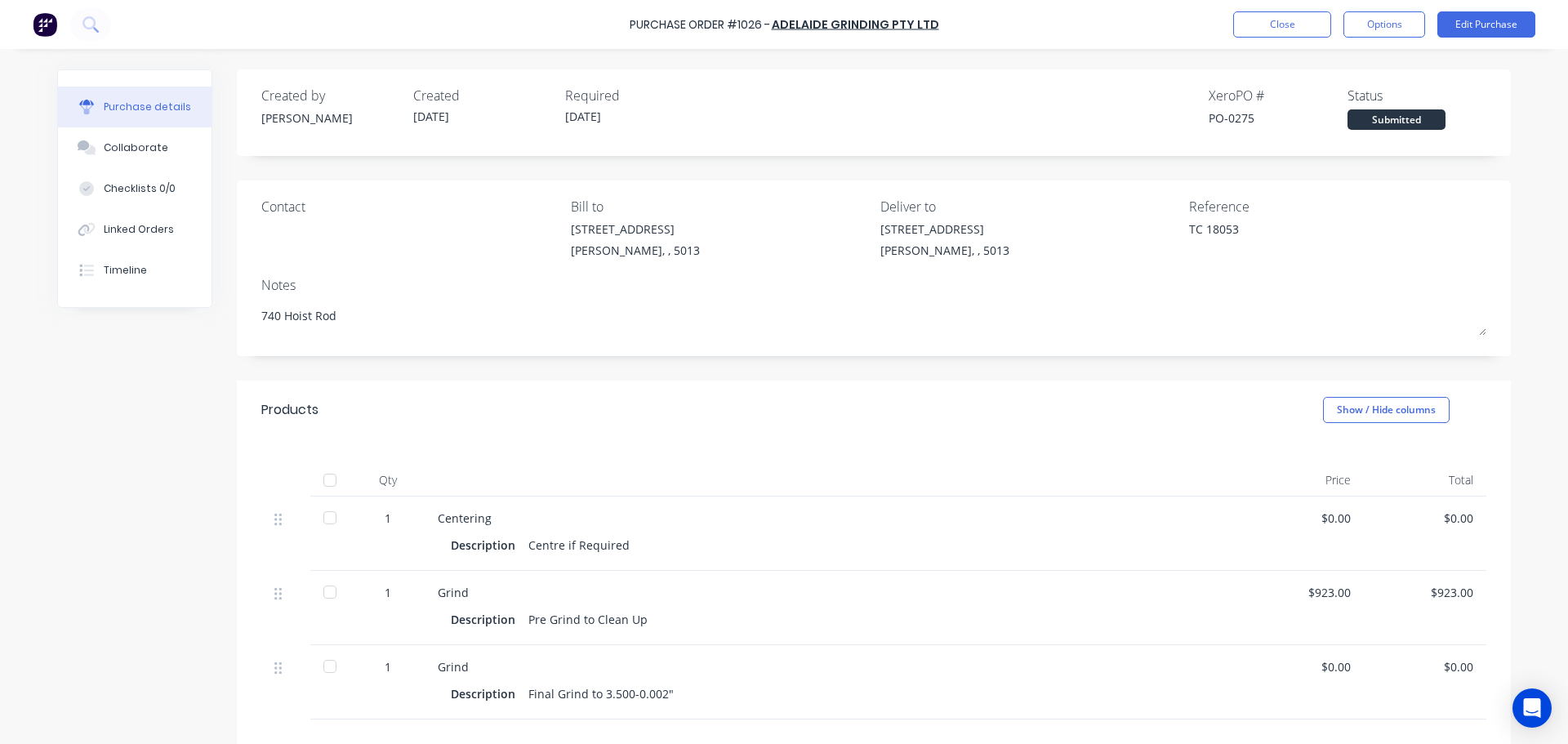
click at [325, 487] on div at bounding box center [330, 480] width 33 height 33
type textarea "x"
click at [1311, 27] on button "Close" at bounding box center [1283, 25] width 98 height 26
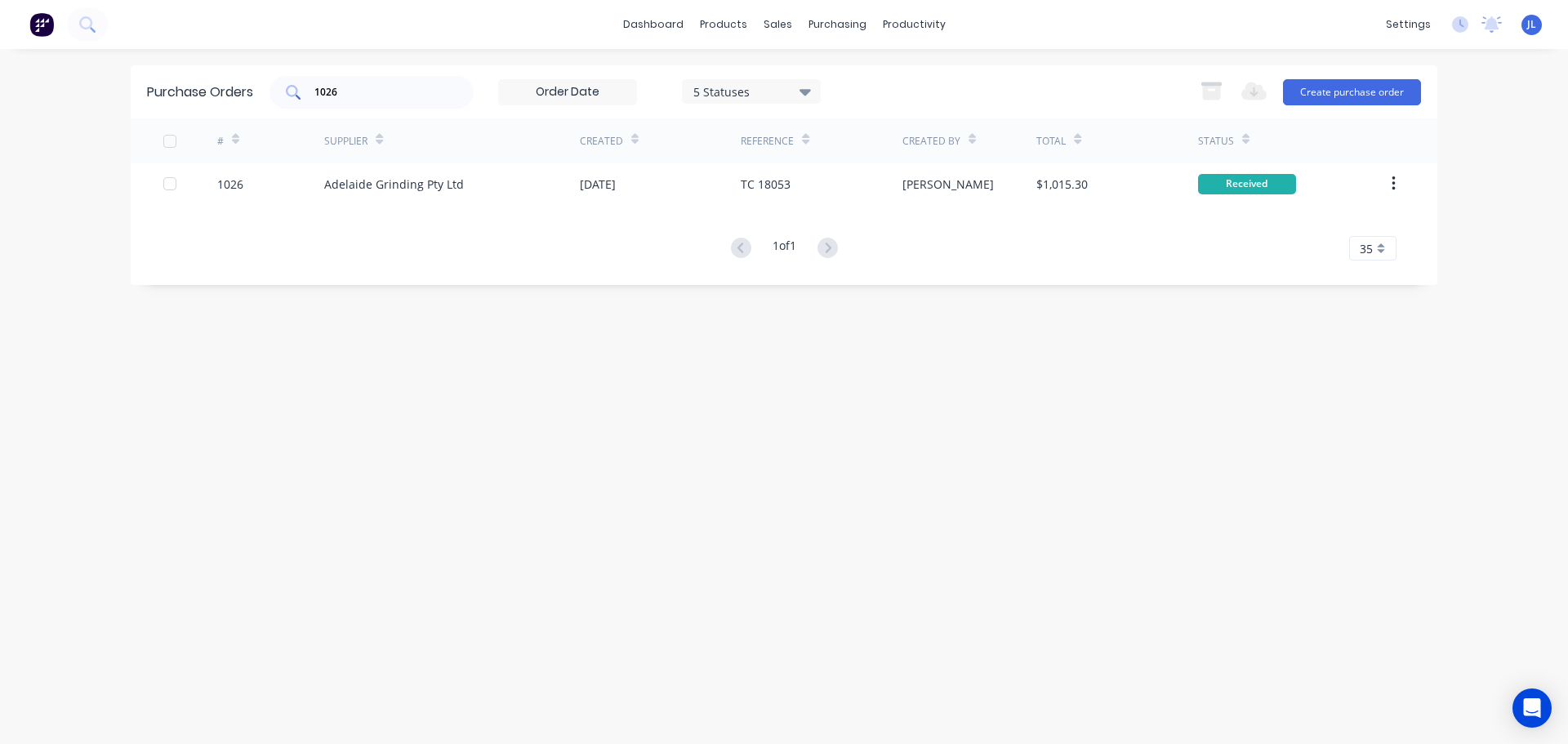
click at [395, 100] on div "1026" at bounding box center [371, 92] width 204 height 33
type input "1008"
drag, startPoint x: 214, startPoint y: 80, endPoint x: 199, endPoint y: 80, distance: 15.0
click at [199, 80] on div "Purchase Orders 1008 5 Statuses 5 Statuses Export to Excel (XLSX) Create purcha…" at bounding box center [783, 92] width 1306 height 53
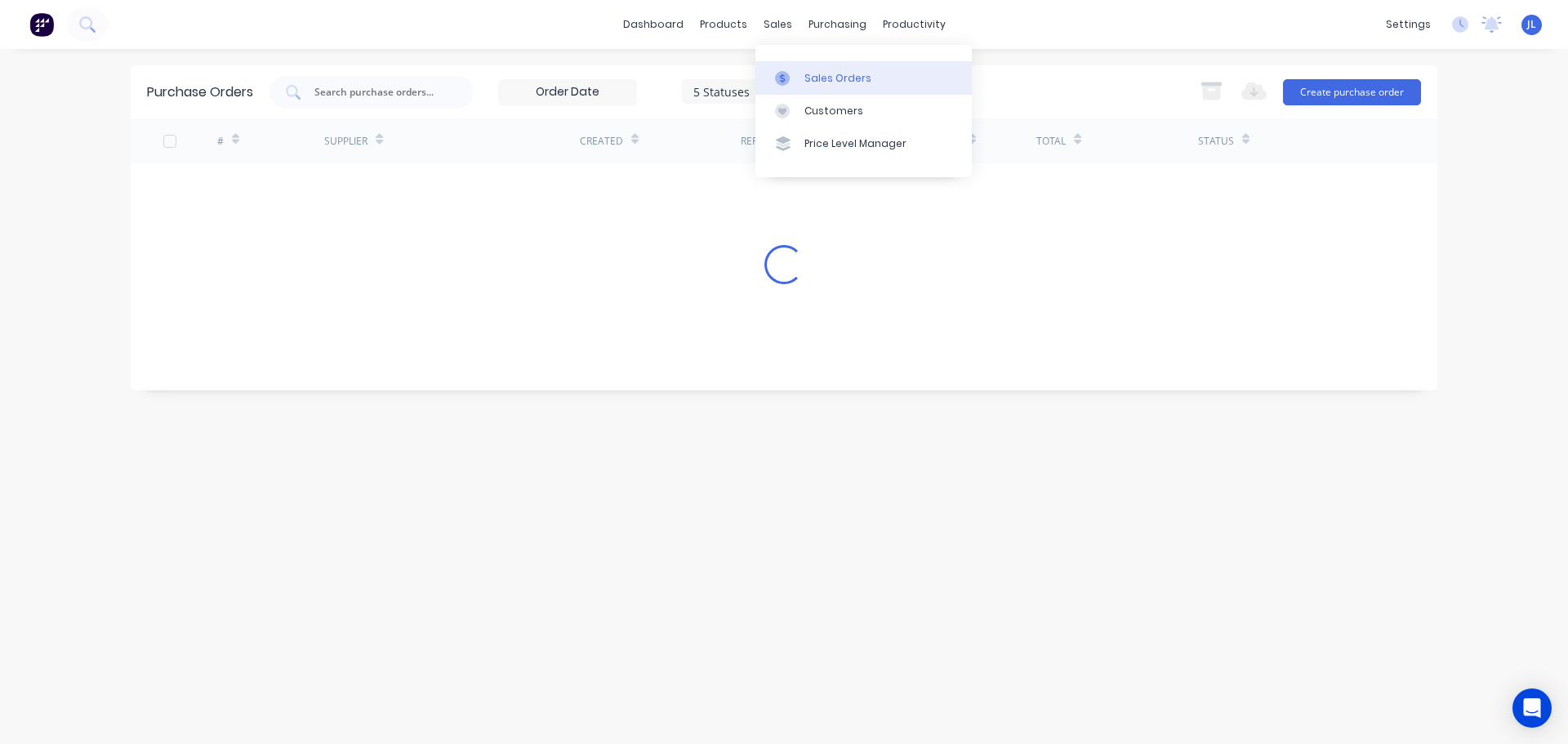
click at [817, 76] on div "Sales Orders" at bounding box center [838, 78] width 67 height 15
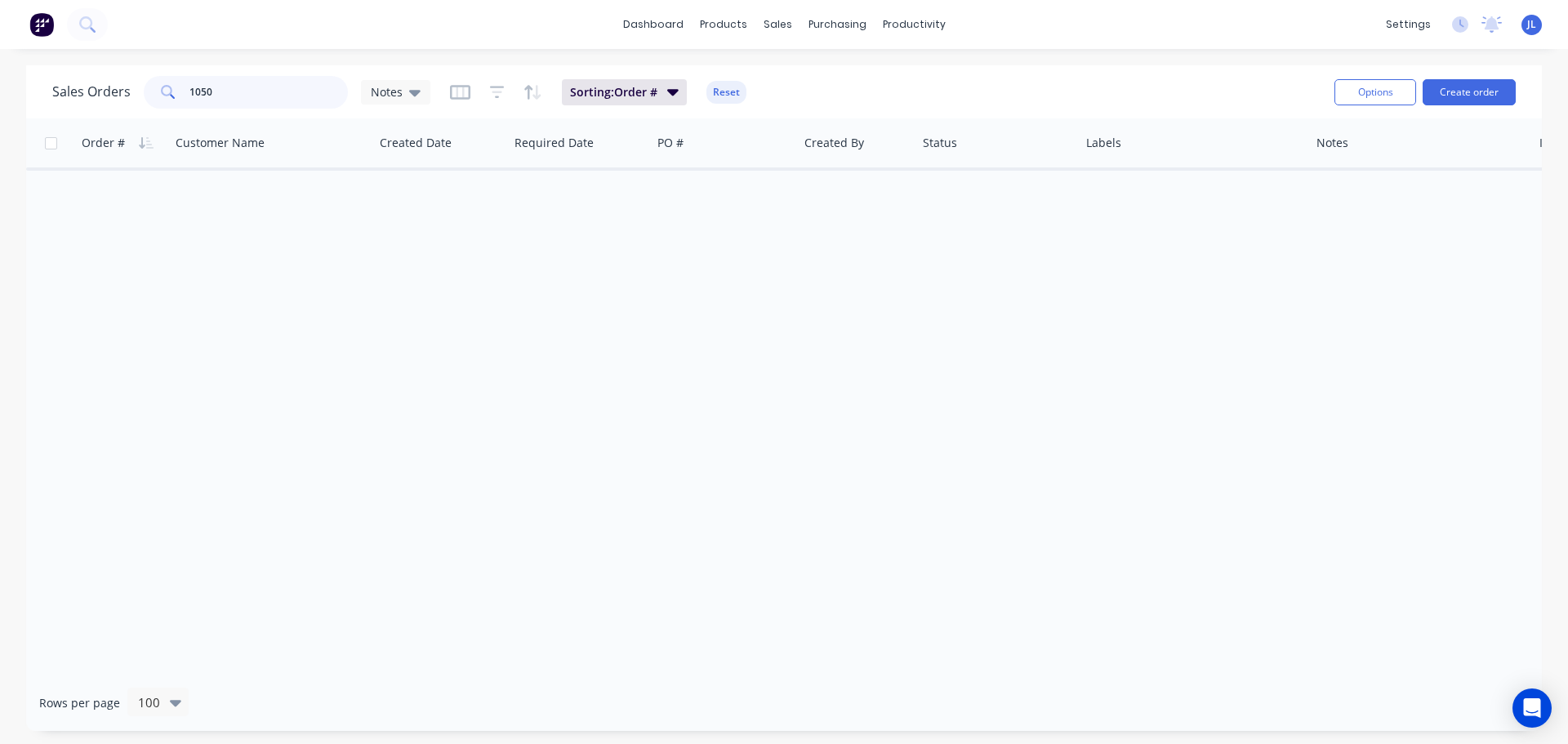
click at [267, 101] on input "1050" at bounding box center [269, 92] width 160 height 33
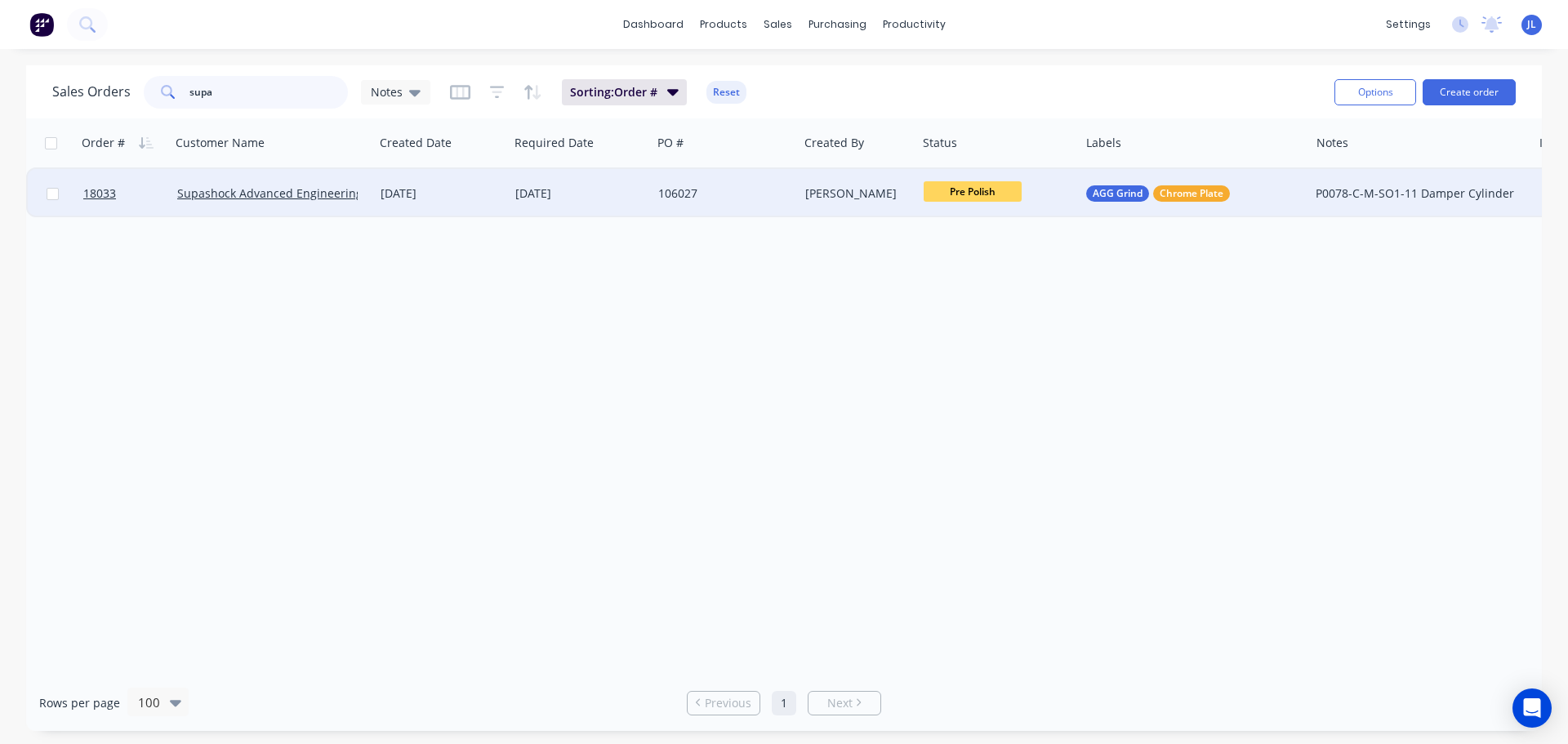
type input "supa"
click at [560, 188] on div "[DATE]" at bounding box center [580, 193] width 129 height 16
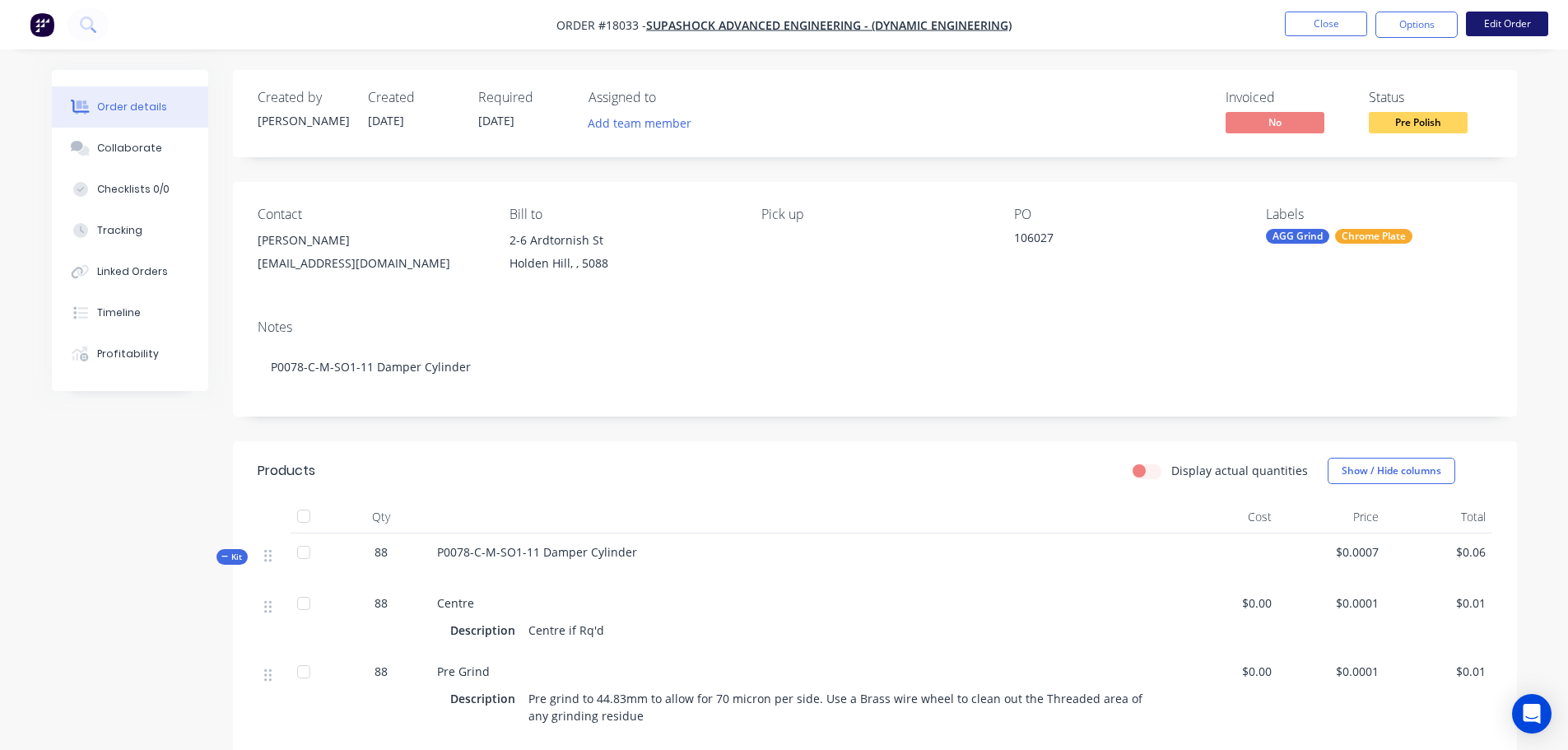
click at [1524, 27] on button "Edit Order" at bounding box center [1507, 24] width 82 height 25
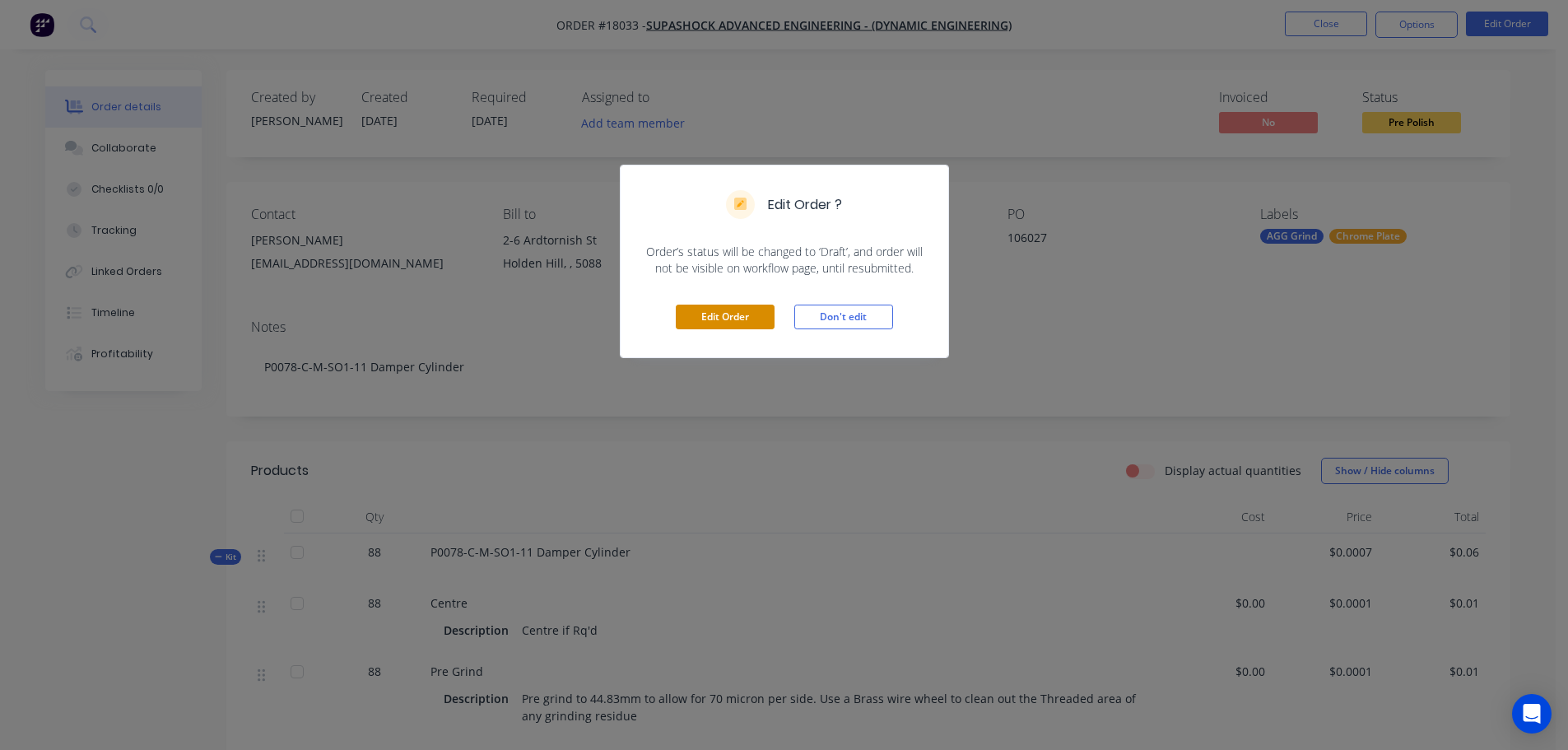
click at [744, 319] on button "Edit Order" at bounding box center [725, 317] width 99 height 25
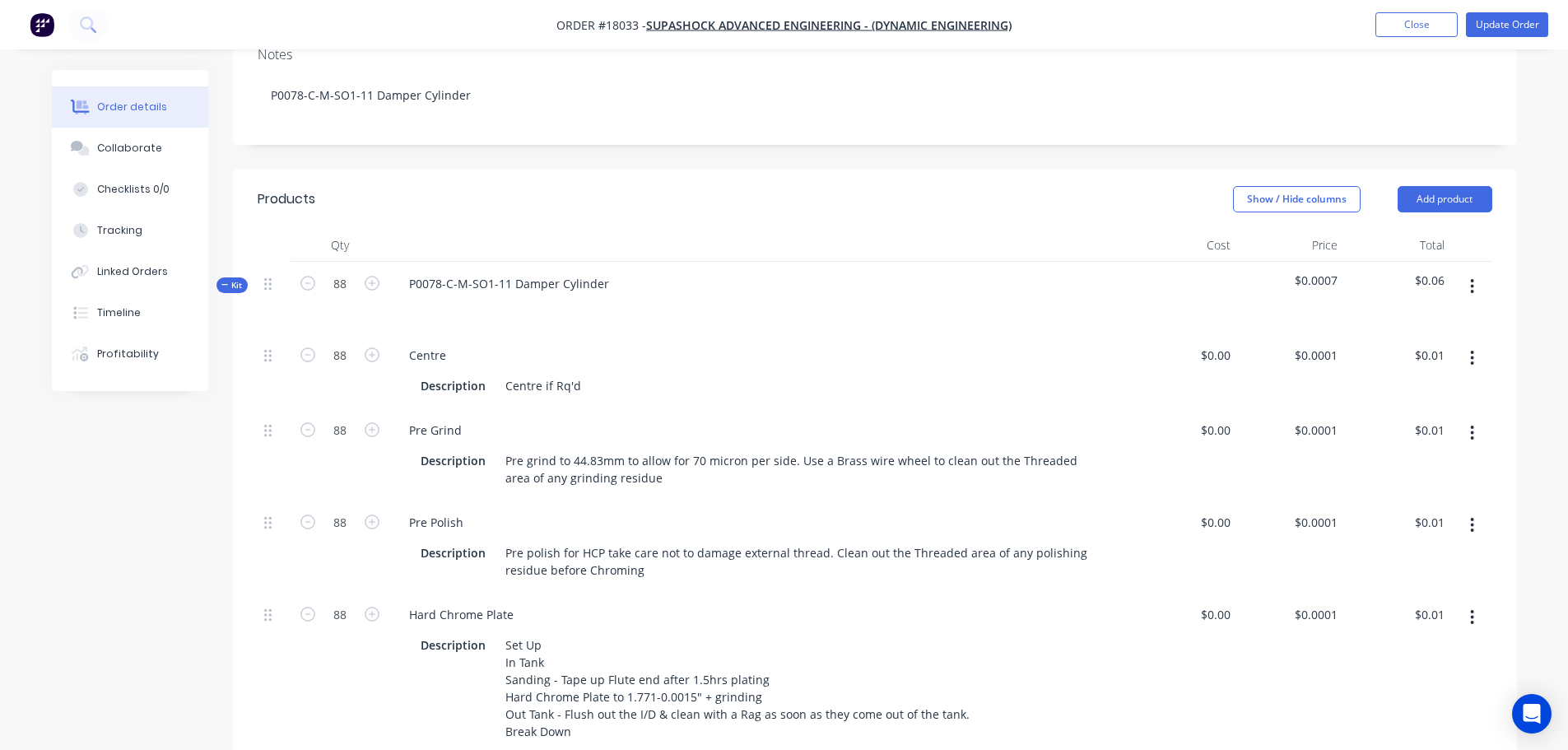
scroll to position [165, 0]
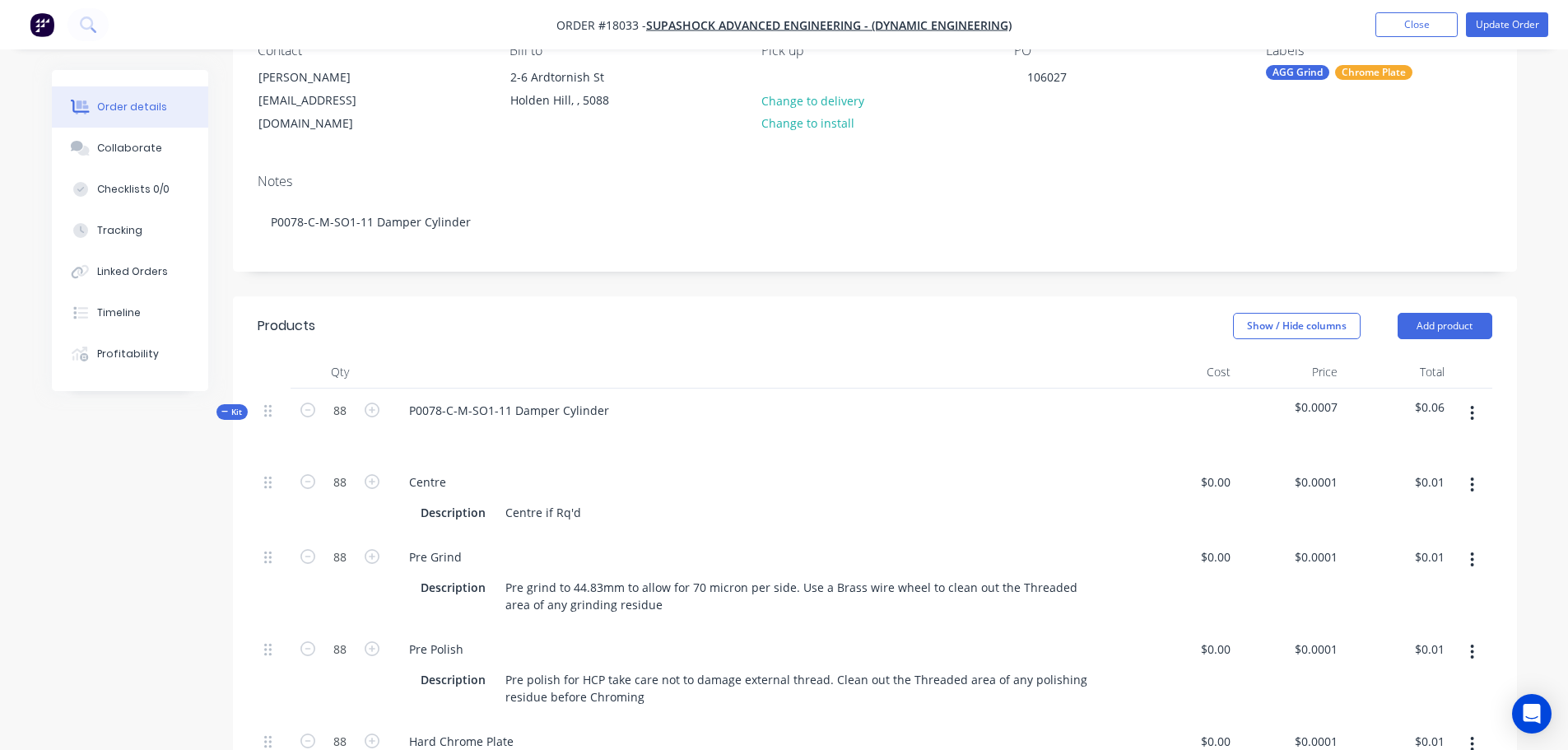
click at [1474, 405] on icon "button" at bounding box center [1472, 413] width 3 height 15
click at [1438, 478] on div "Add sub kit to kit" at bounding box center [1414, 489] width 127 height 24
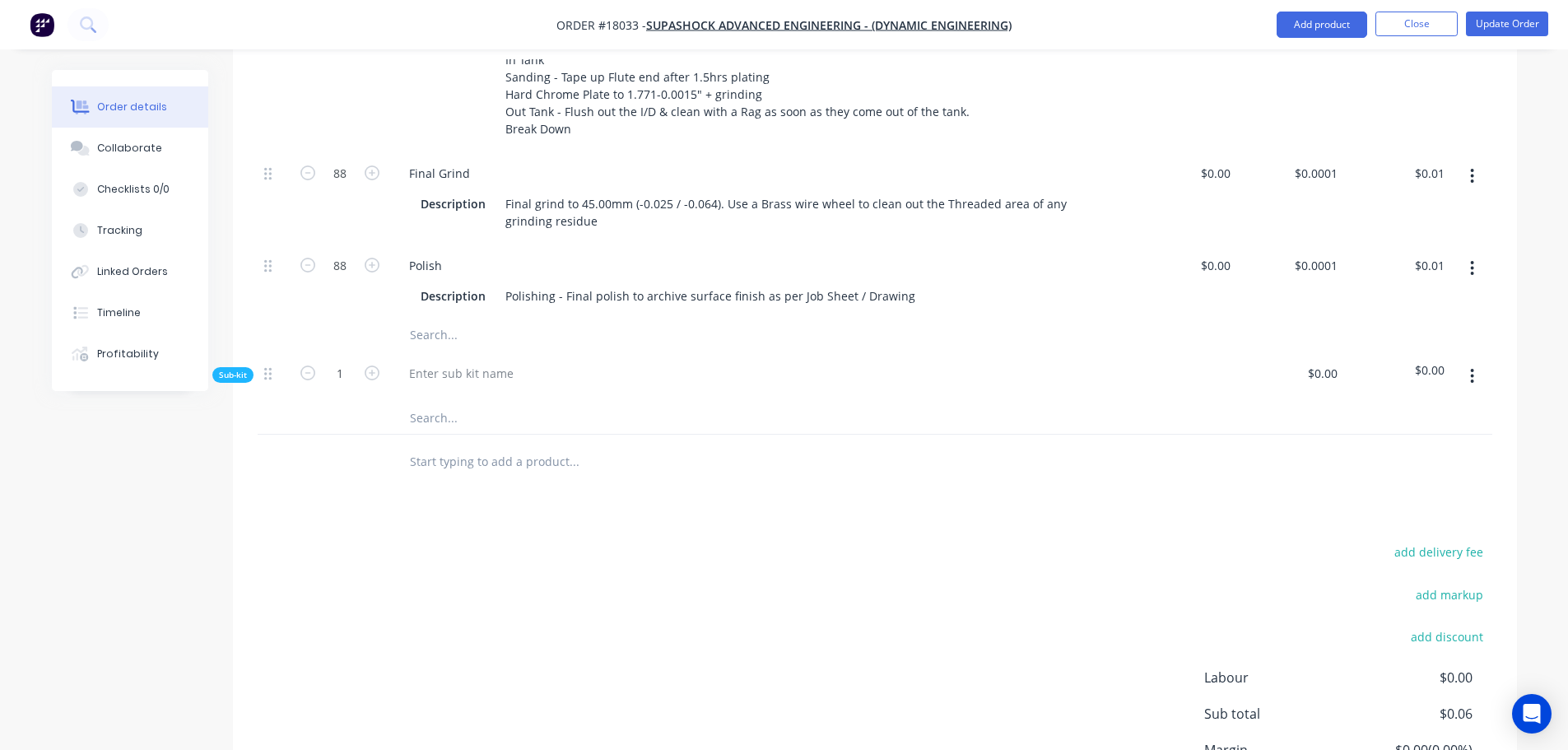
scroll to position [804, 0]
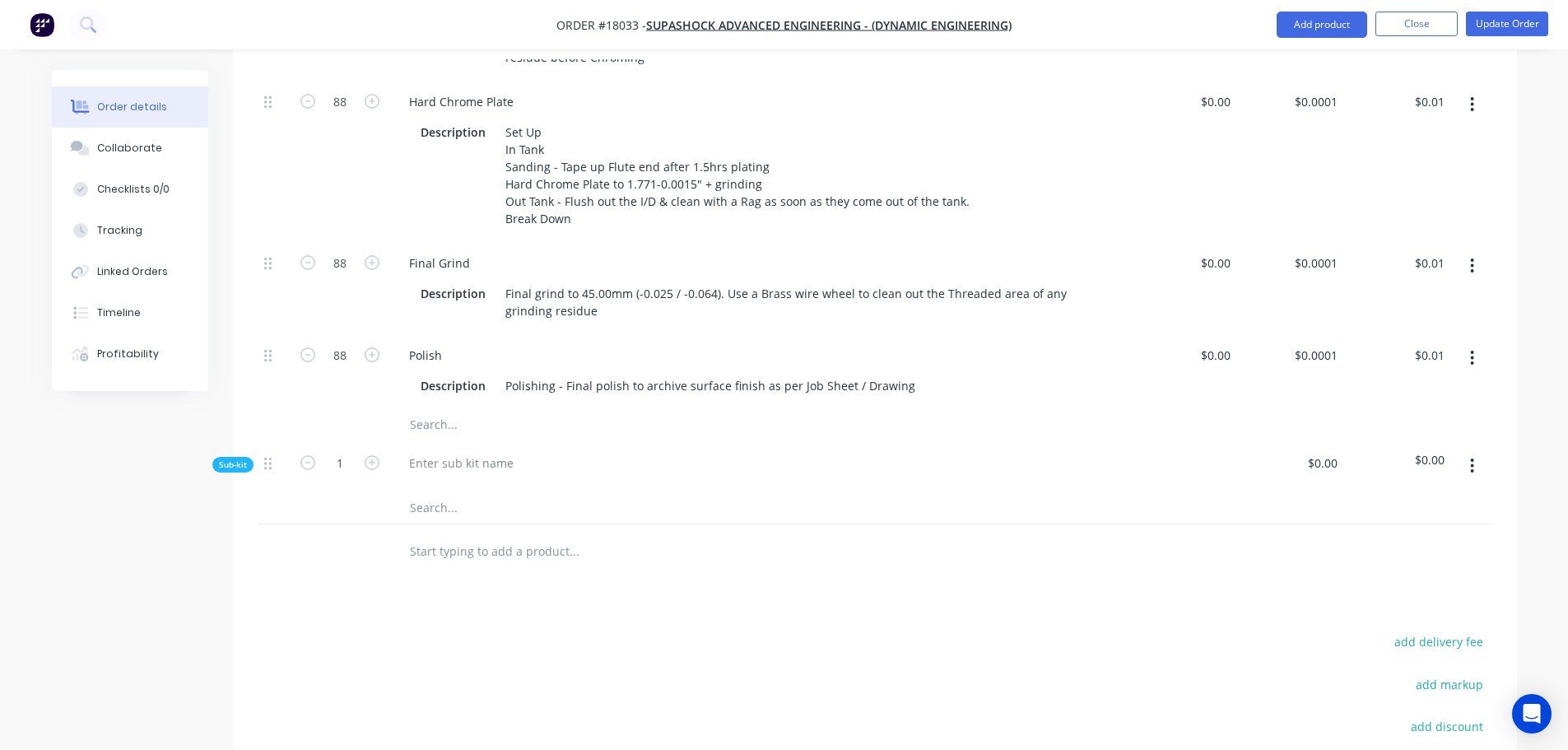
click at [425, 488] on div at bounding box center [760, 465] width 741 height 50
click at [432, 502] on input "text" at bounding box center [574, 506] width 329 height 33
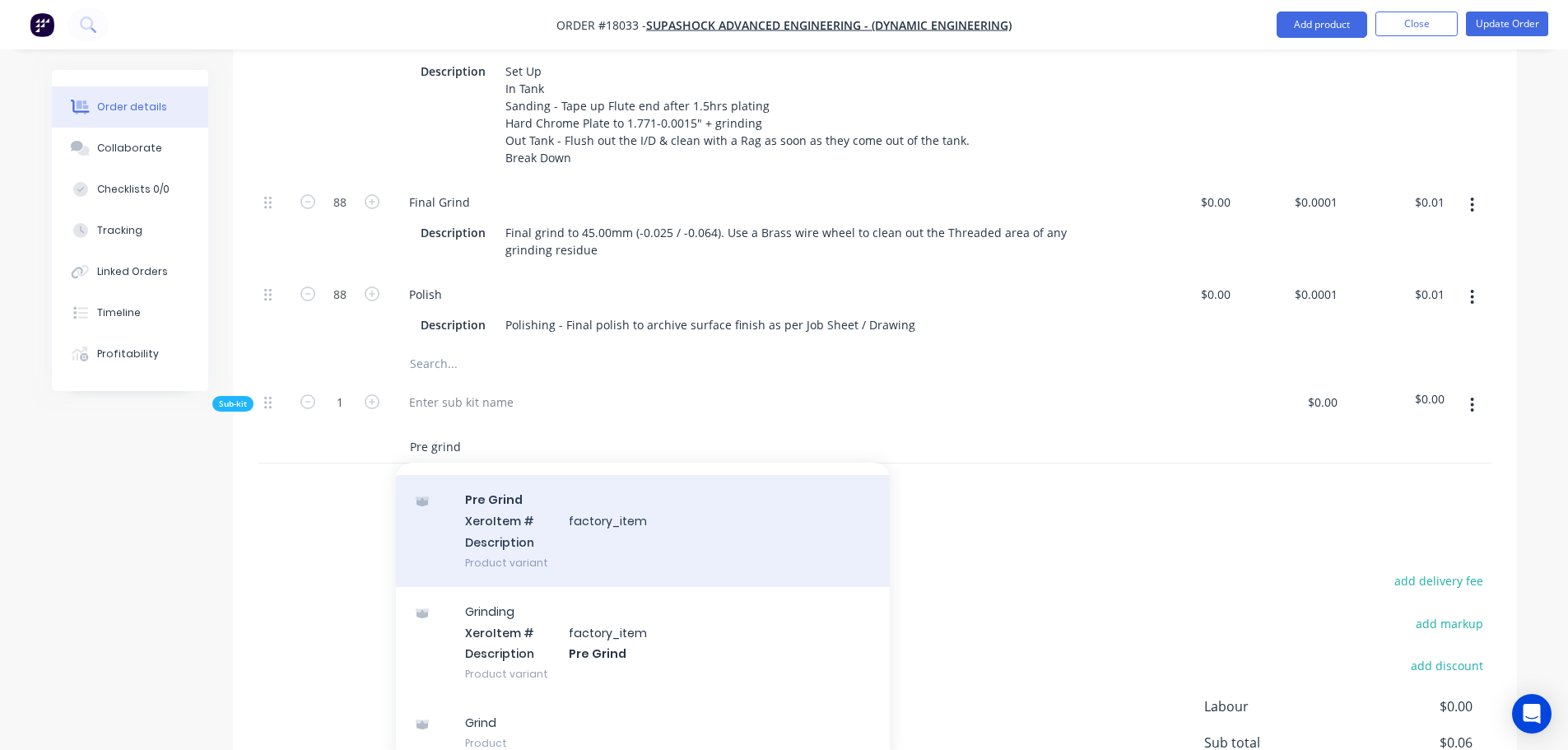
scroll to position [969, 0]
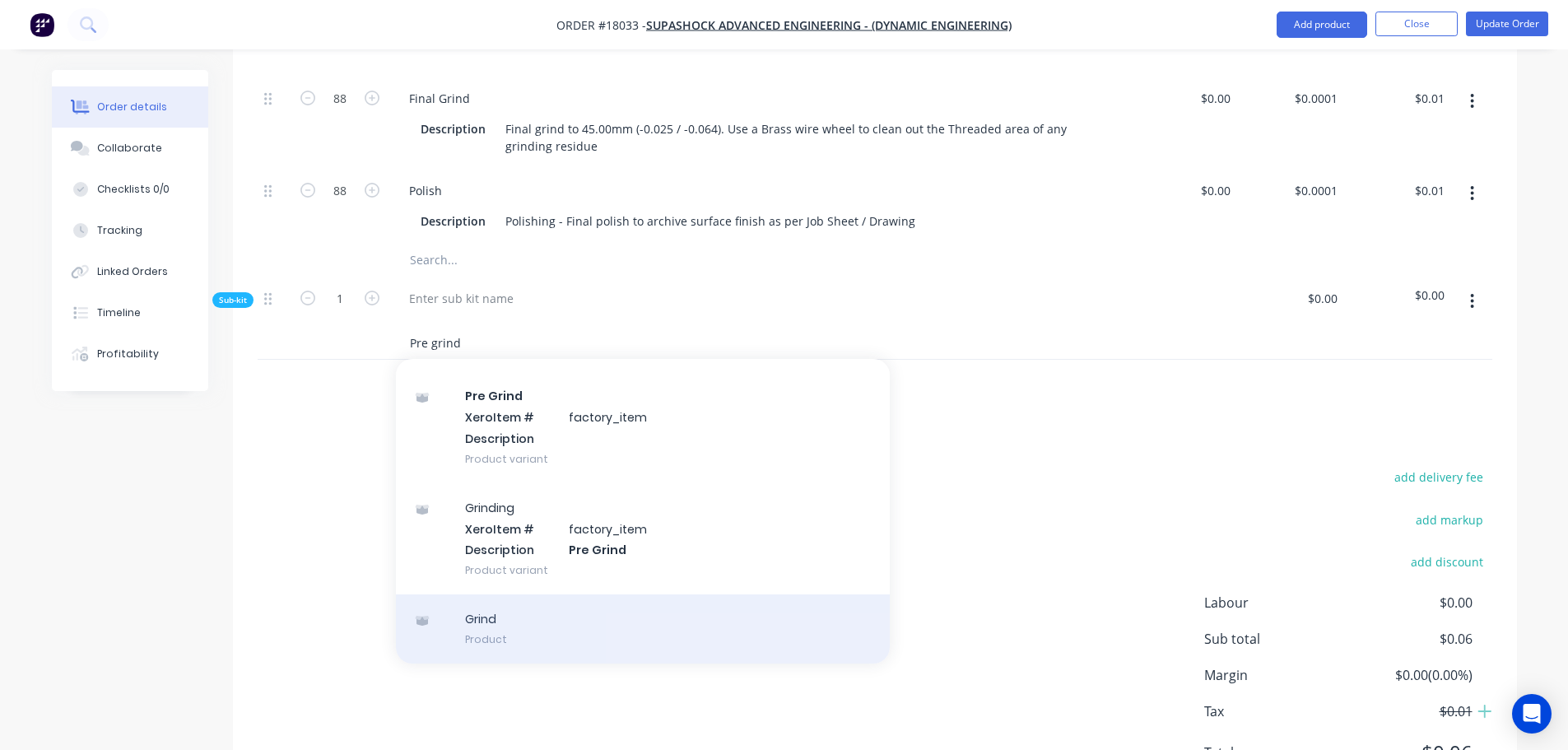
type input "Pre grind"
click at [547, 623] on div "Grind Product" at bounding box center [643, 628] width 494 height 69
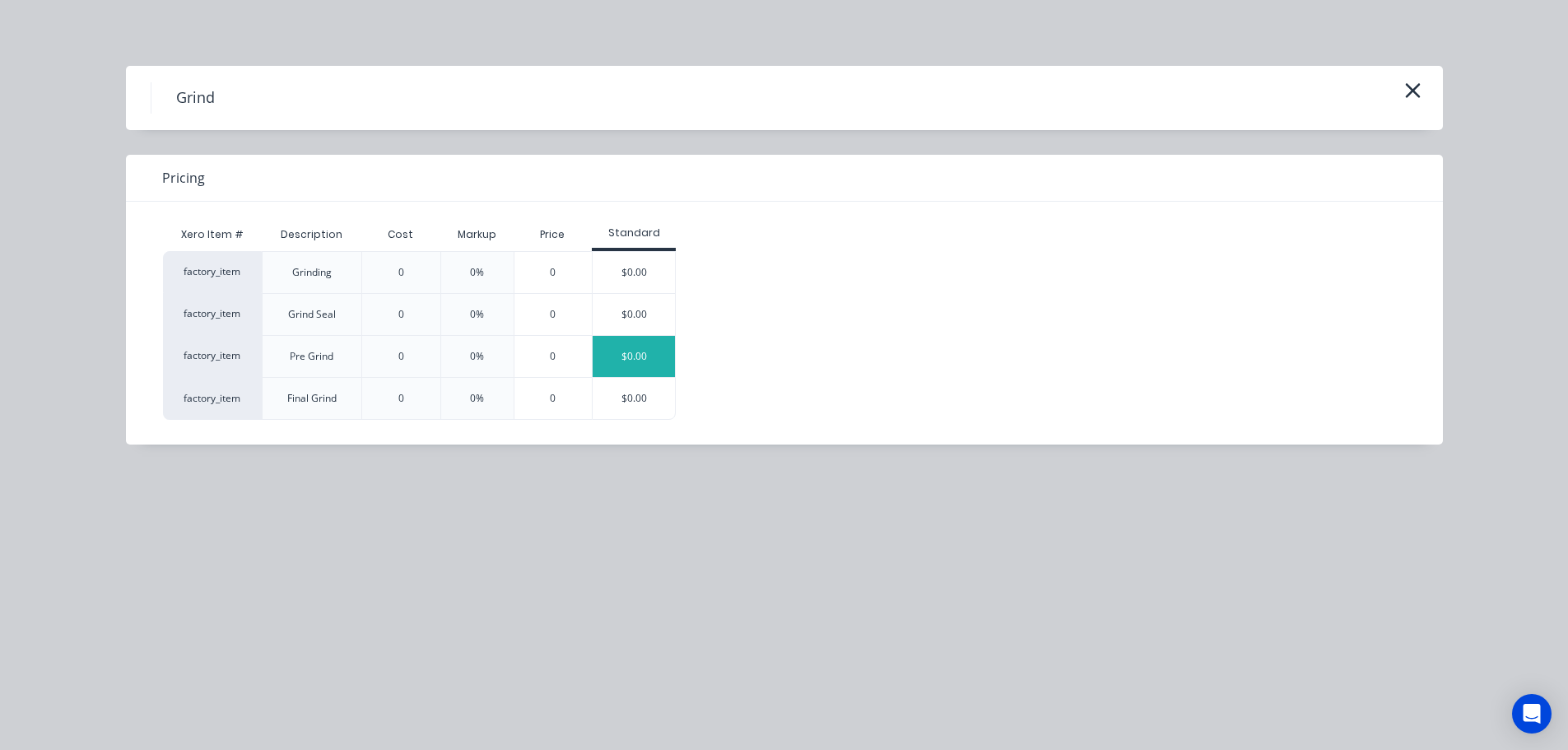
click at [643, 360] on div "$0.00" at bounding box center [634, 356] width 82 height 41
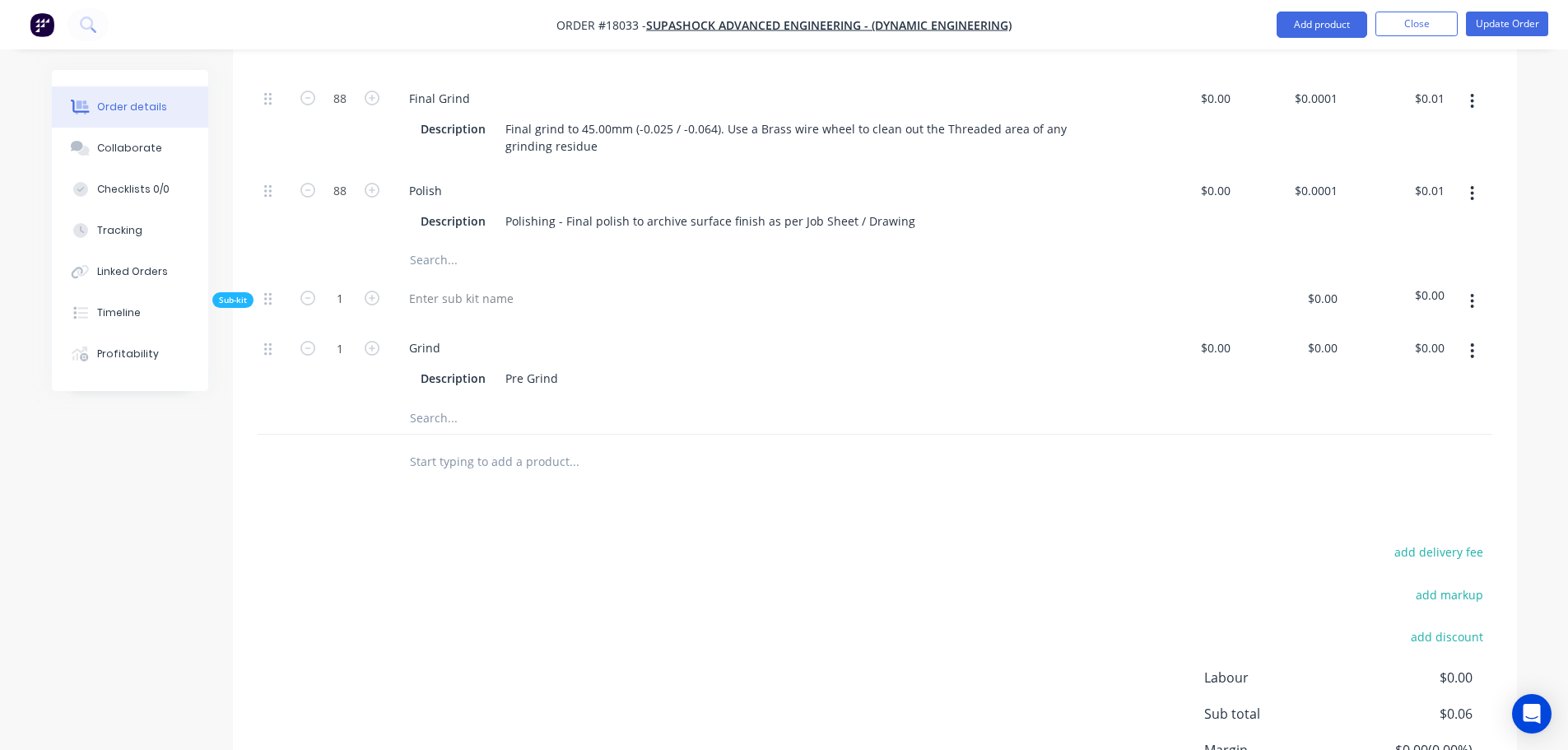
click at [427, 415] on input "text" at bounding box center [574, 417] width 329 height 33
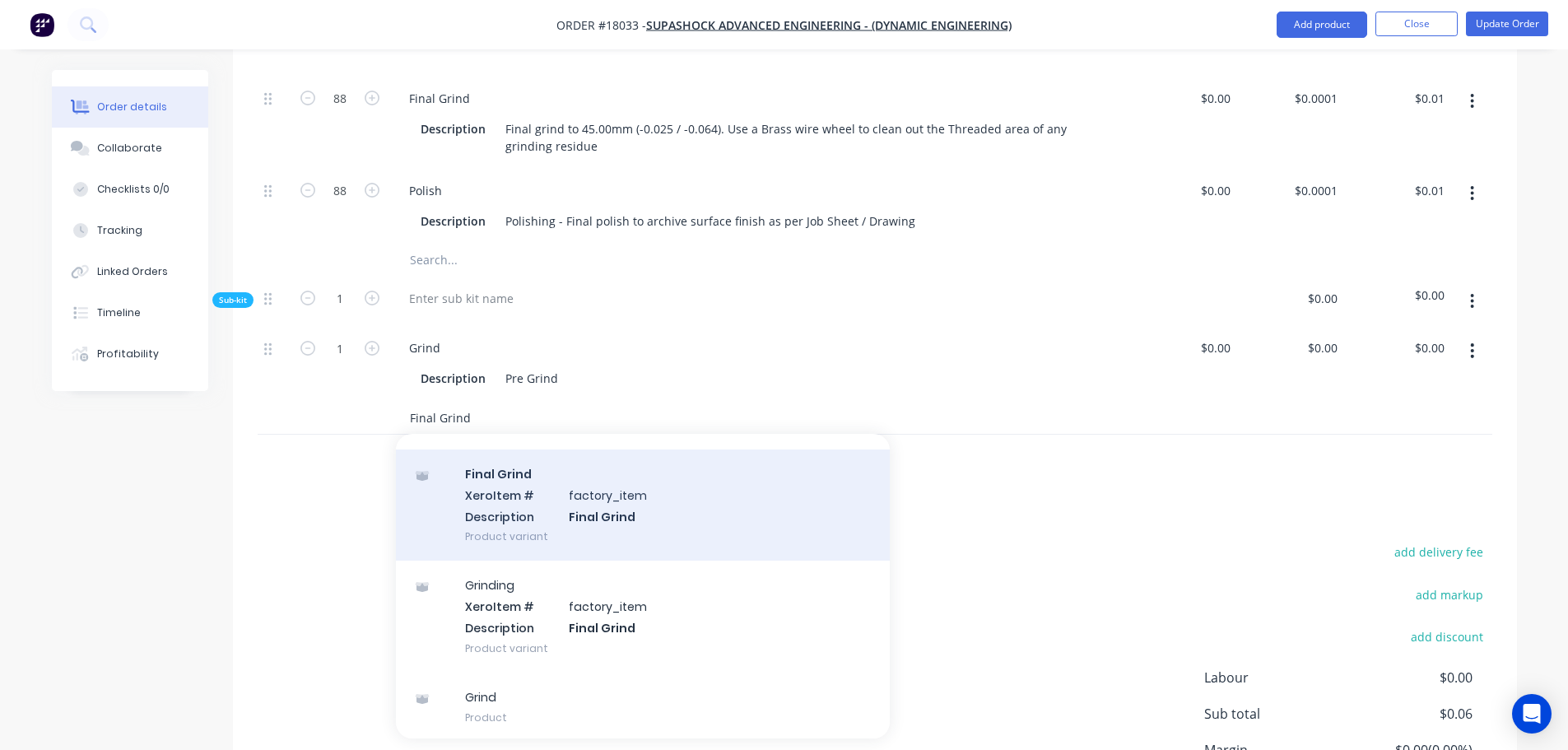
scroll to position [263, 0]
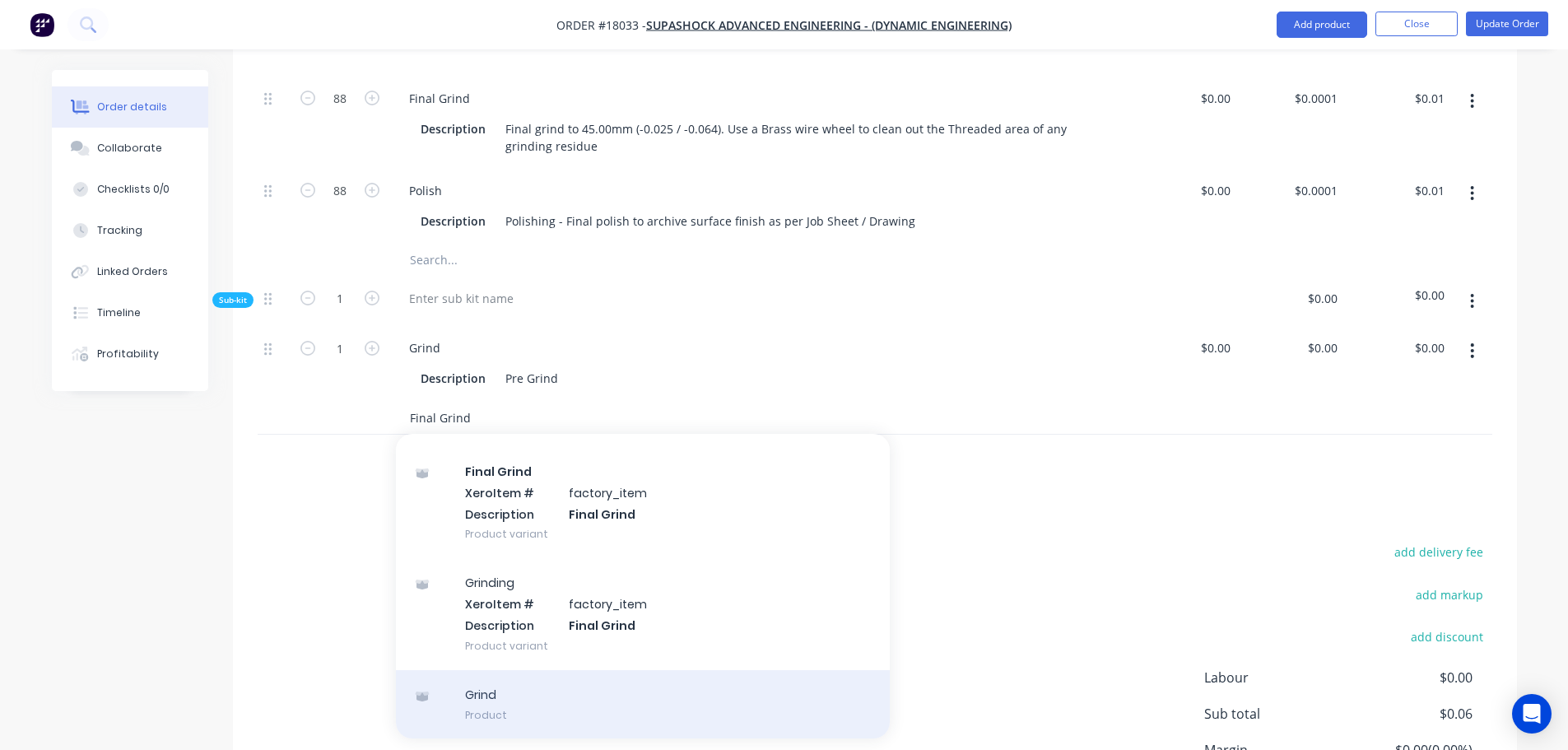
type input "Final Grind"
click at [579, 703] on div "Grind Product" at bounding box center [643, 704] width 494 height 69
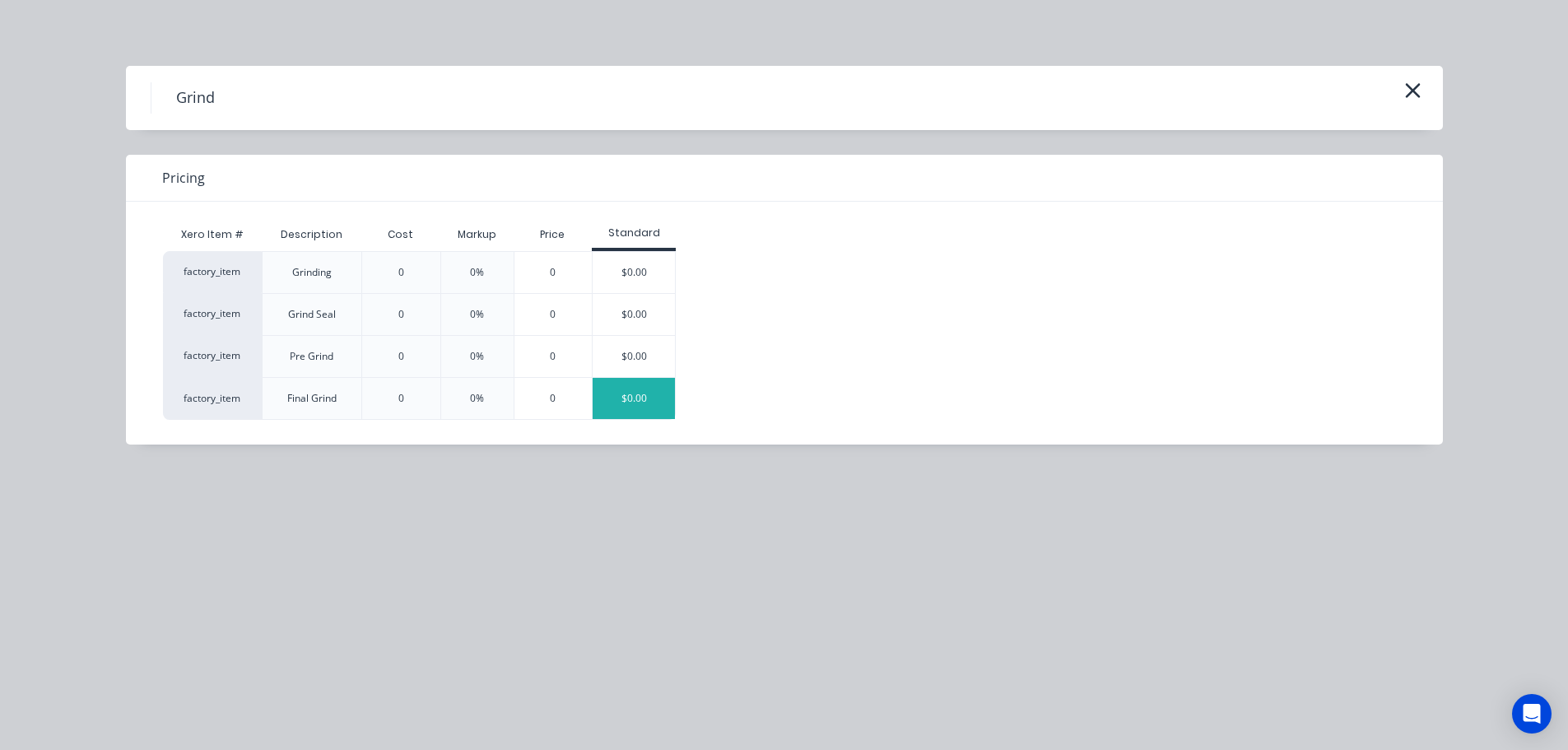
click at [657, 406] on div "$0.00" at bounding box center [634, 398] width 82 height 41
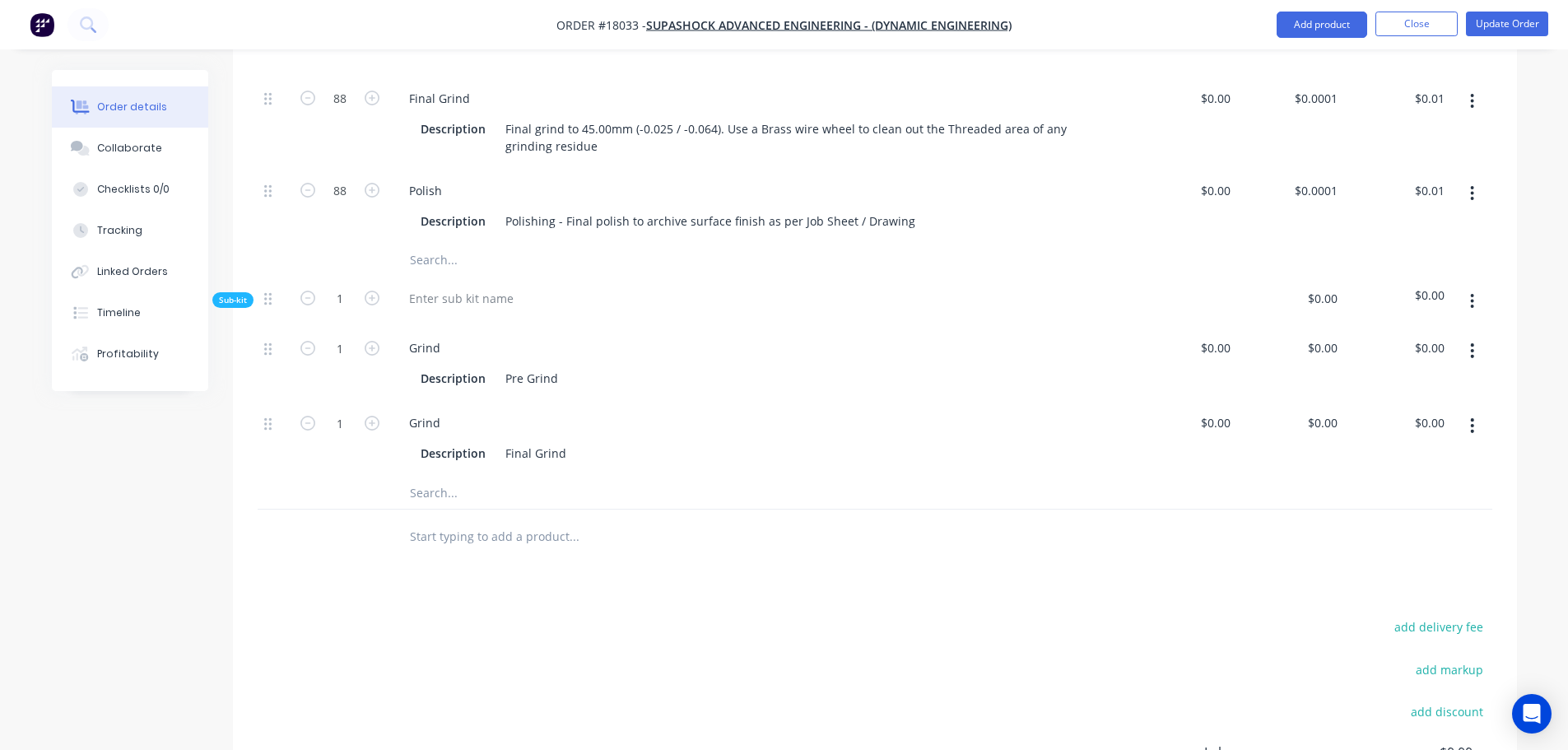
click at [1474, 292] on icon "button" at bounding box center [1472, 301] width 4 height 18
drag, startPoint x: 1072, startPoint y: 623, endPoint x: 1419, endPoint y: 380, distance: 423.6
click at [1475, 307] on button "button" at bounding box center [1472, 301] width 39 height 30
click at [1051, 581] on div "Products Show / Hide columns Add product Qty Cost Price Total Kit 88 P0078-C-M-…" at bounding box center [875, 226] width 1284 height 1467
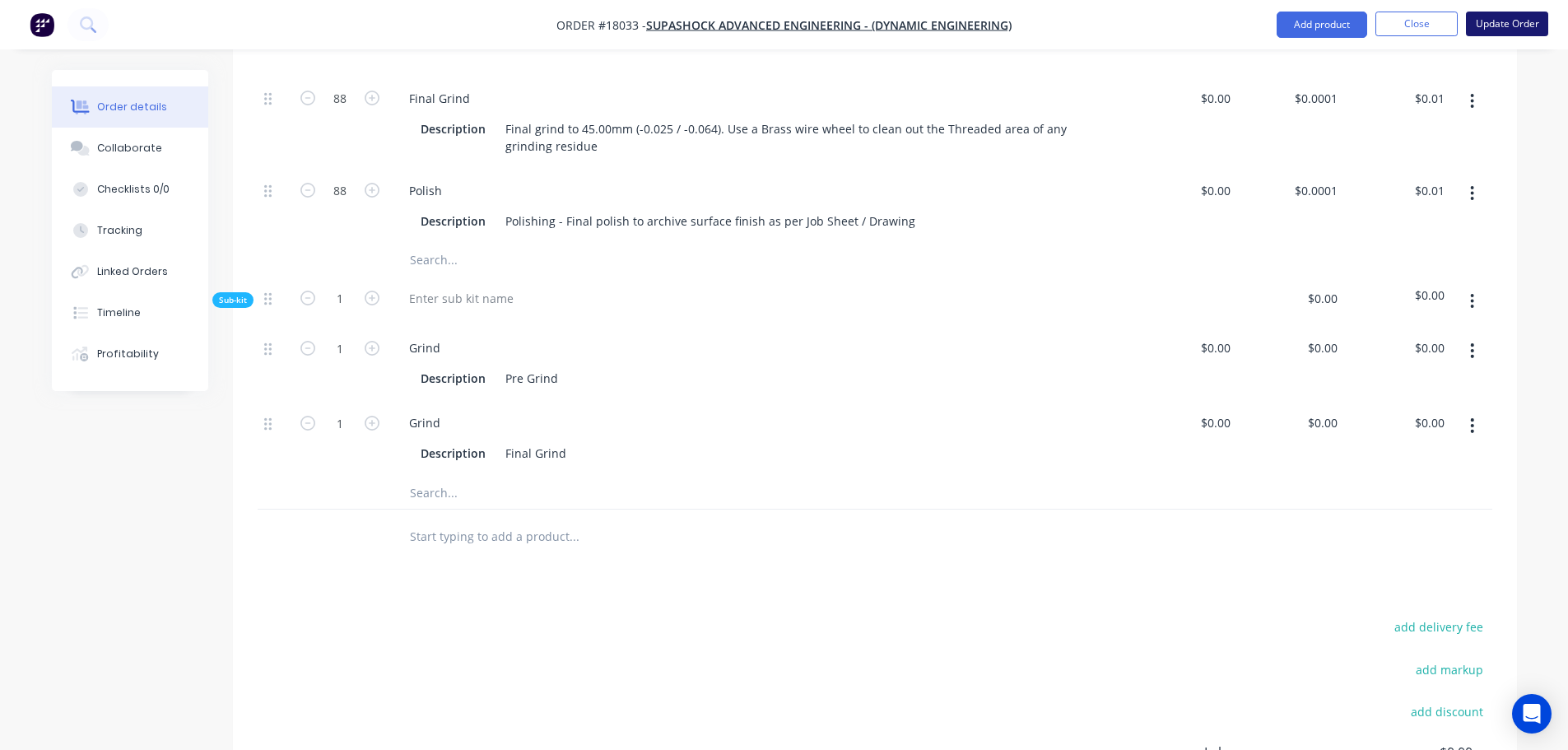
click at [1518, 26] on button "Update Order" at bounding box center [1507, 24] width 82 height 25
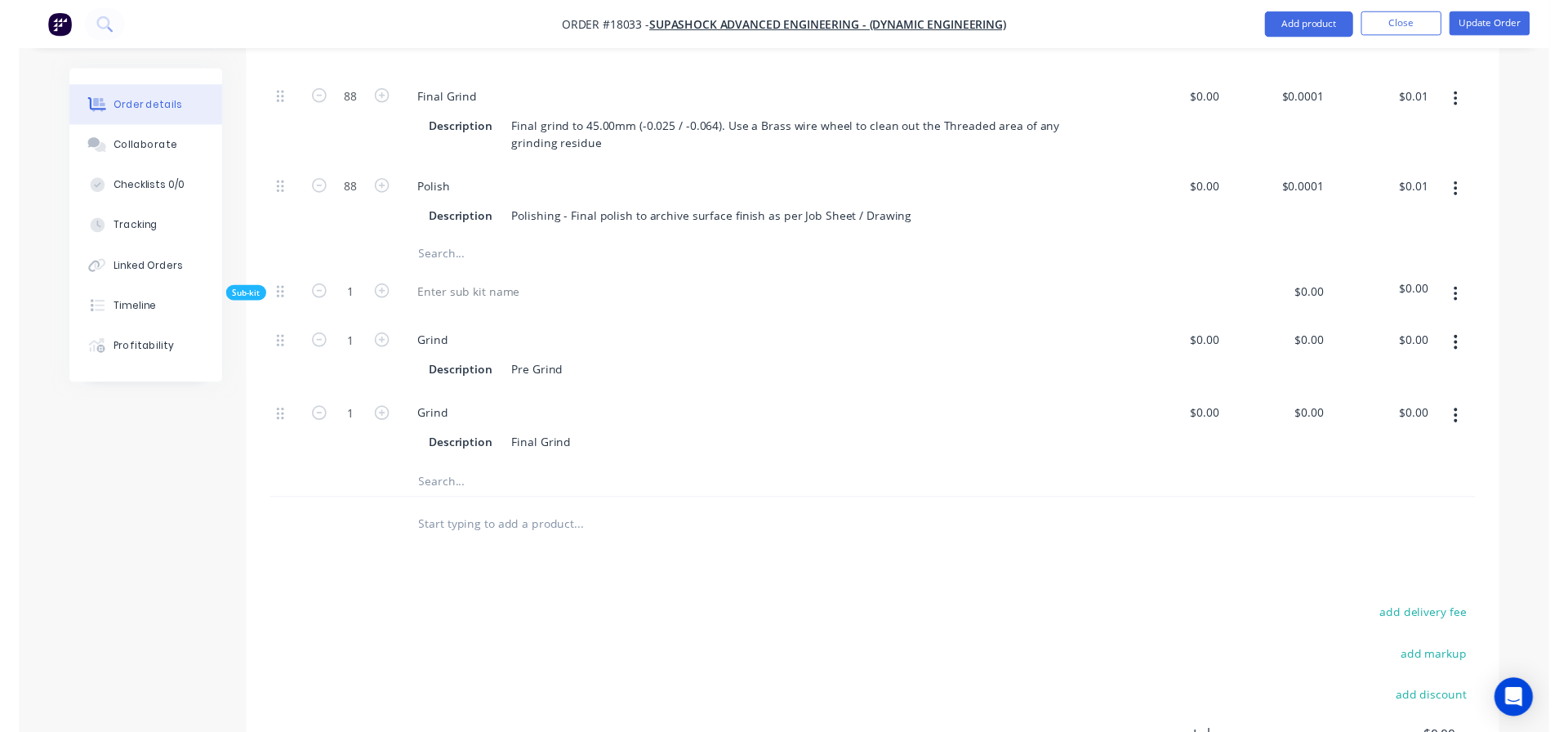
scroll to position [0, 0]
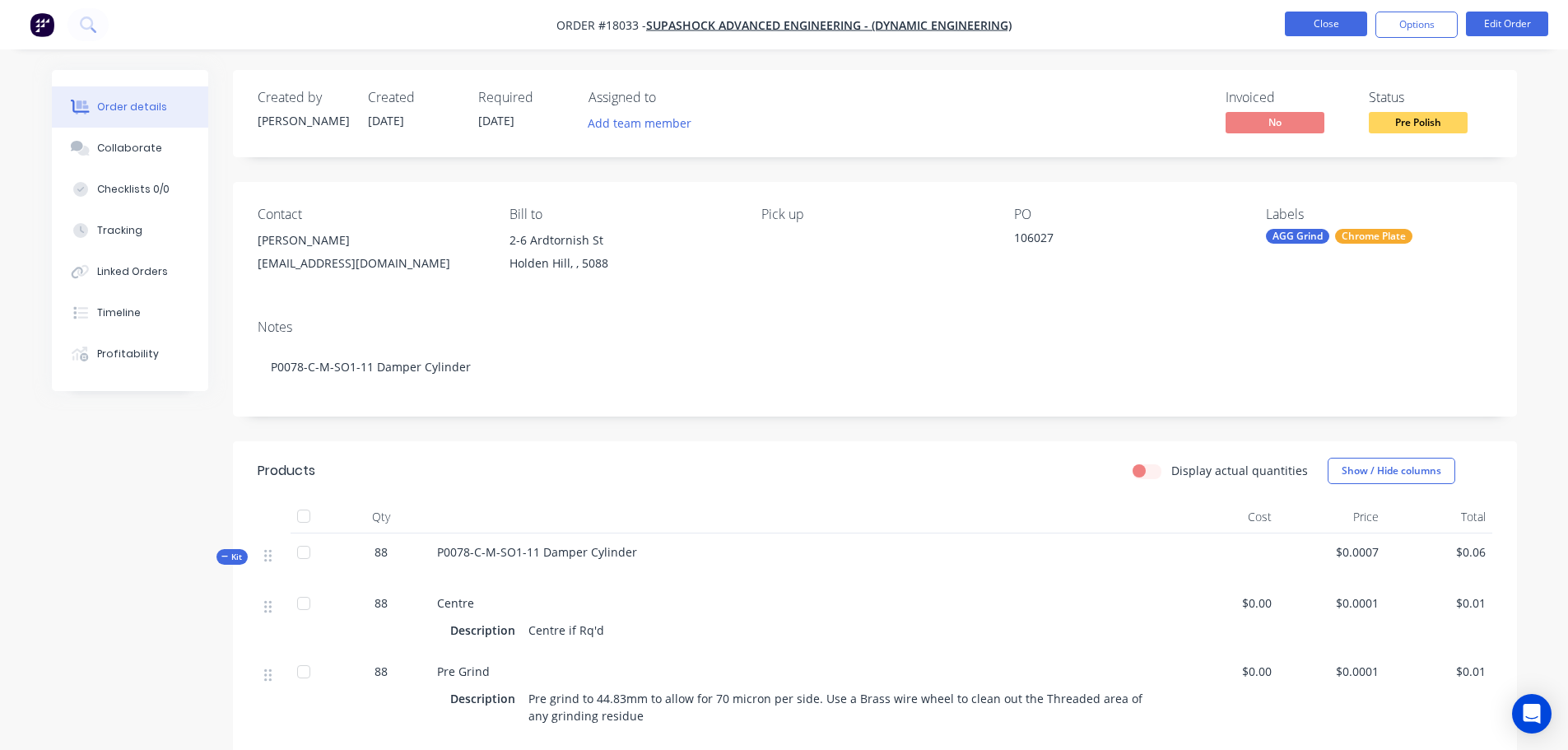
click at [1325, 24] on button "Close" at bounding box center [1326, 24] width 82 height 25
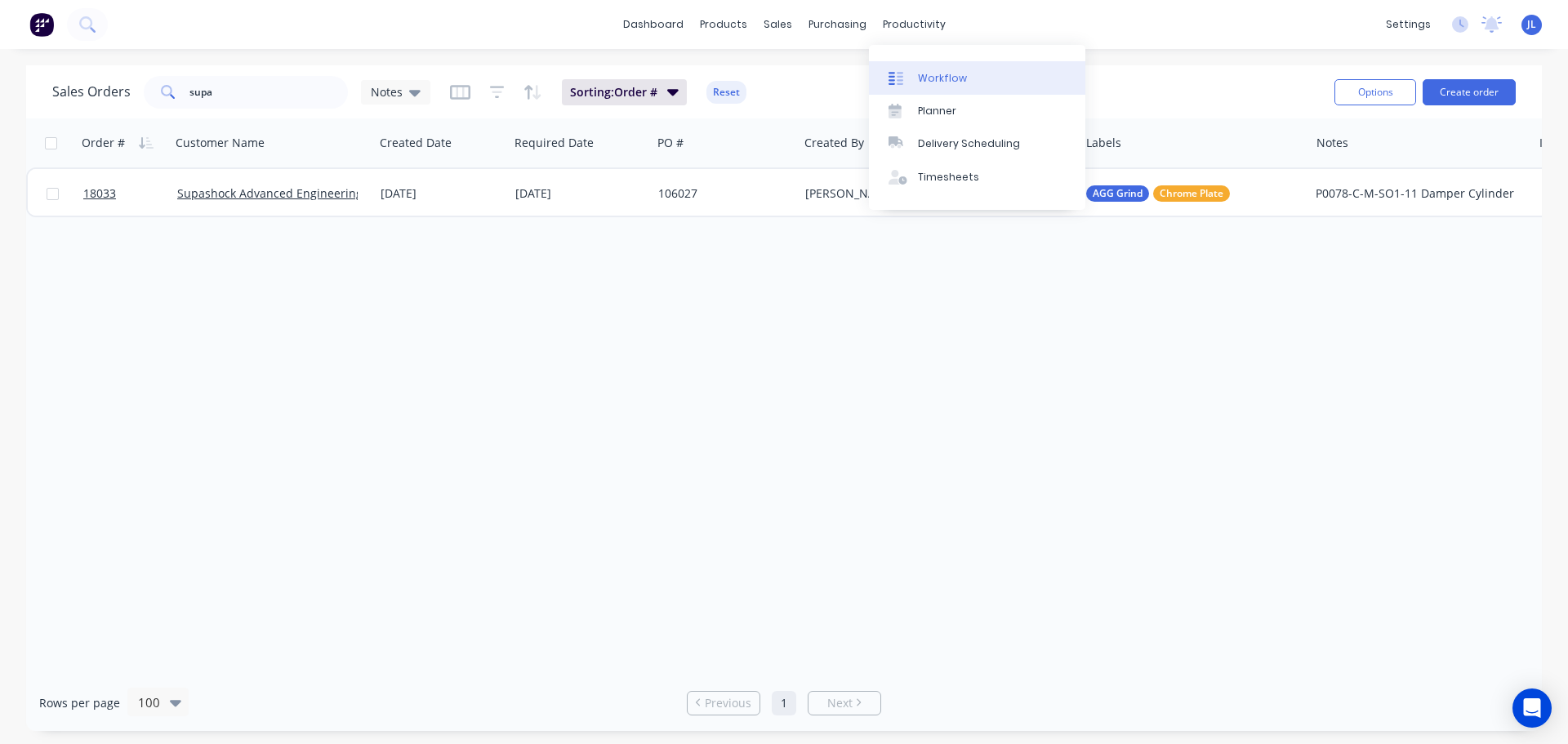
click at [927, 73] on div "Workflow" at bounding box center [943, 78] width 49 height 15
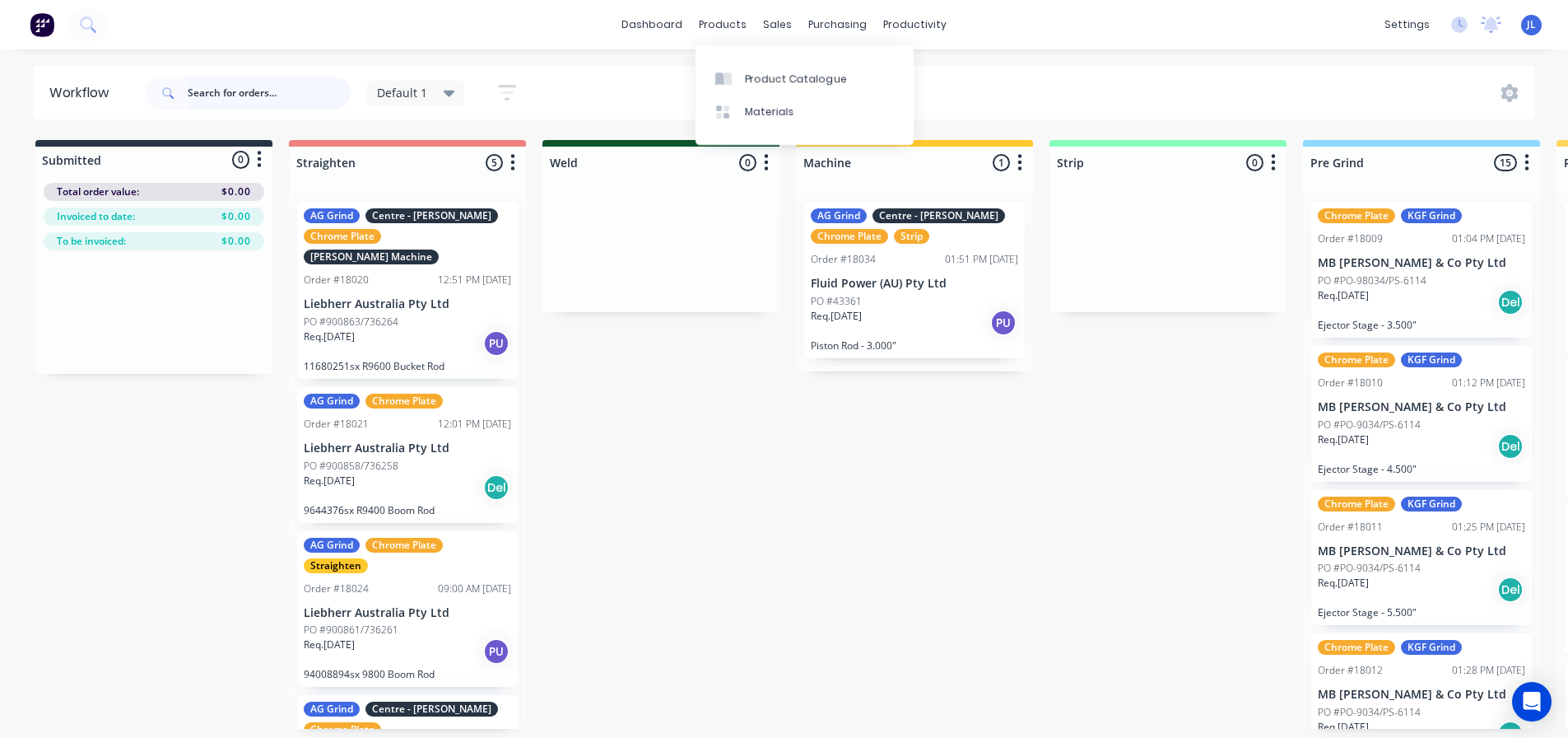
click at [214, 94] on input "text" at bounding box center [268, 92] width 163 height 33
type input "supa"
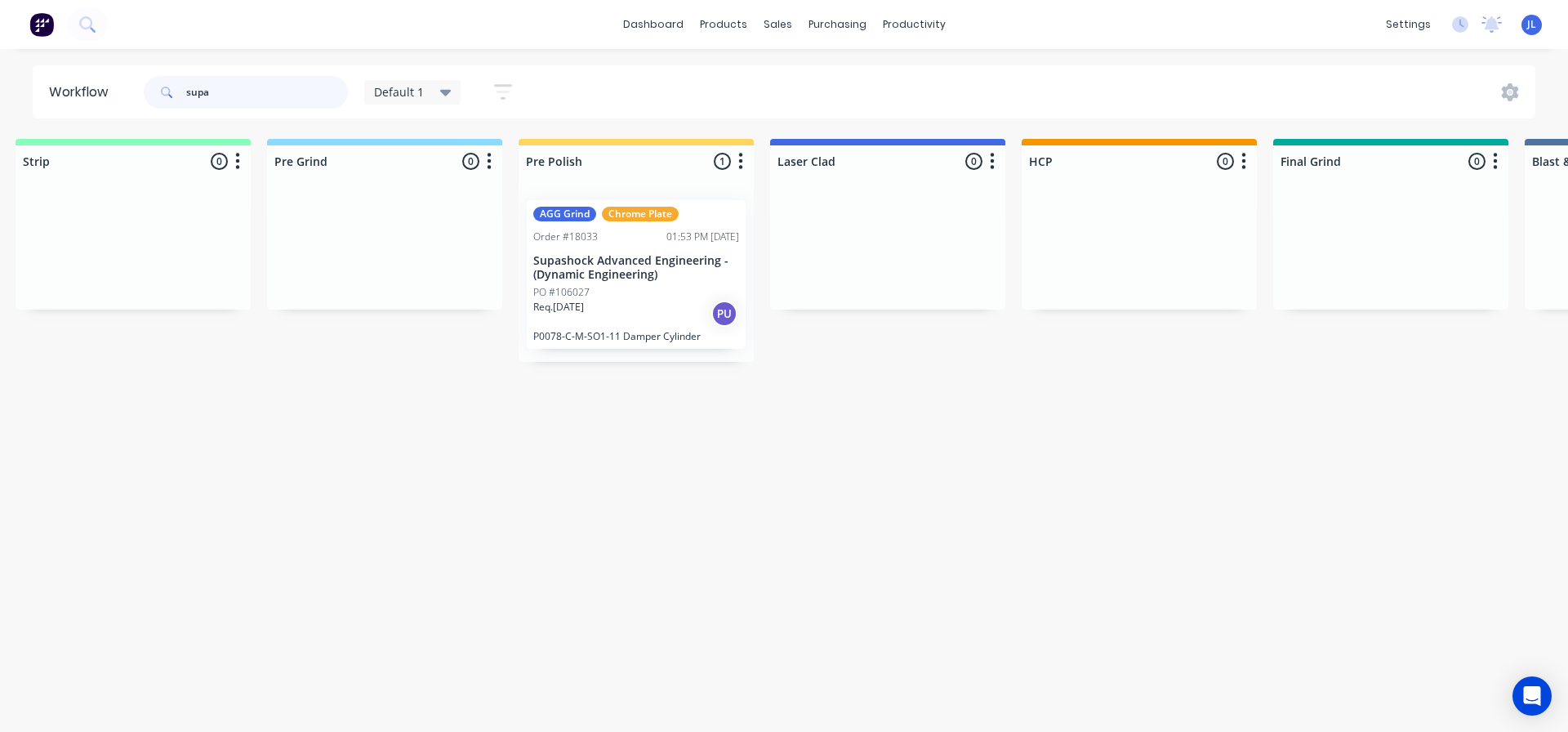
scroll to position [0, 1023]
click at [688, 254] on p "Supashock Advanced Engineering - (Dynamic Engineering)" at bounding box center [639, 267] width 206 height 27
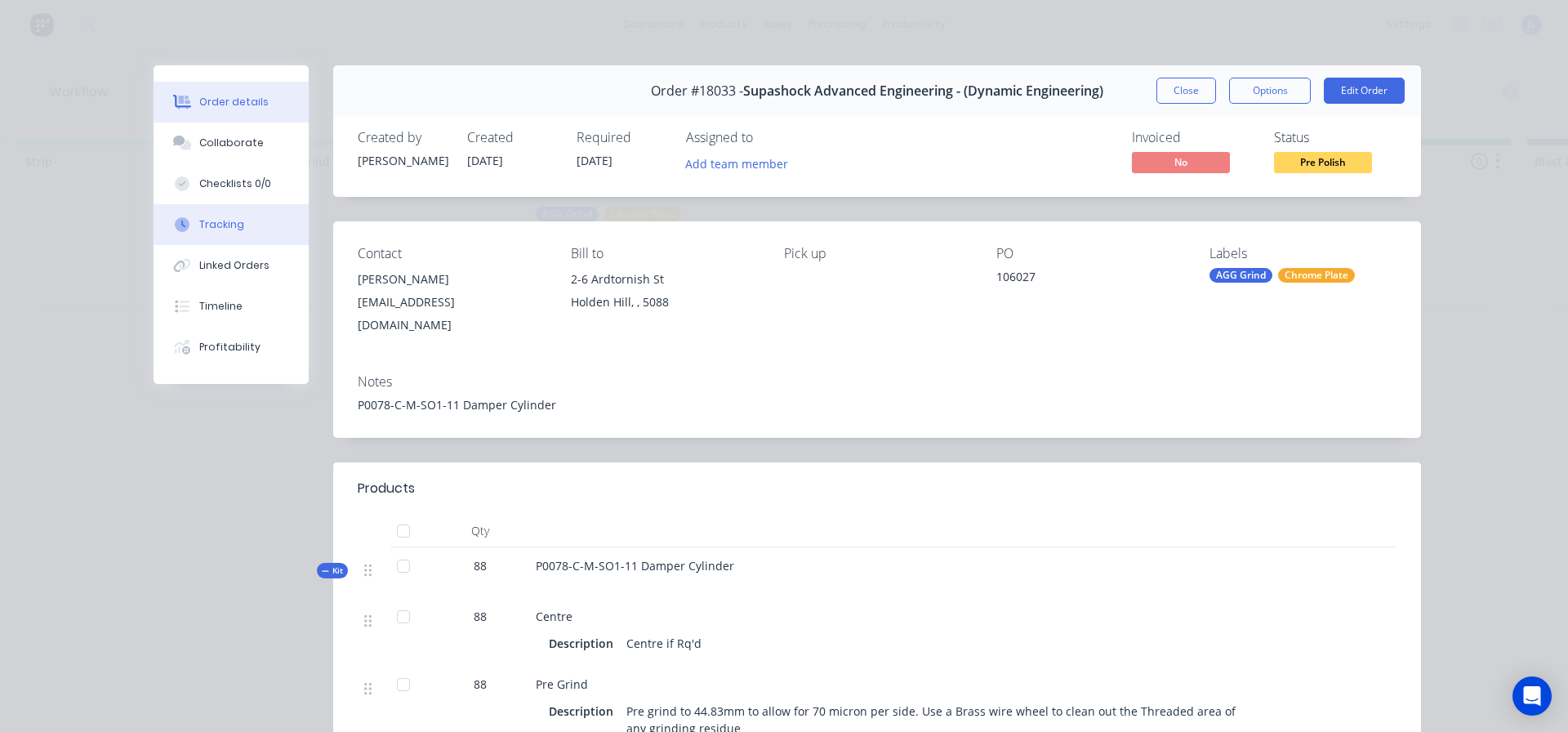
click at [236, 232] on button "Tracking" at bounding box center [231, 224] width 155 height 41
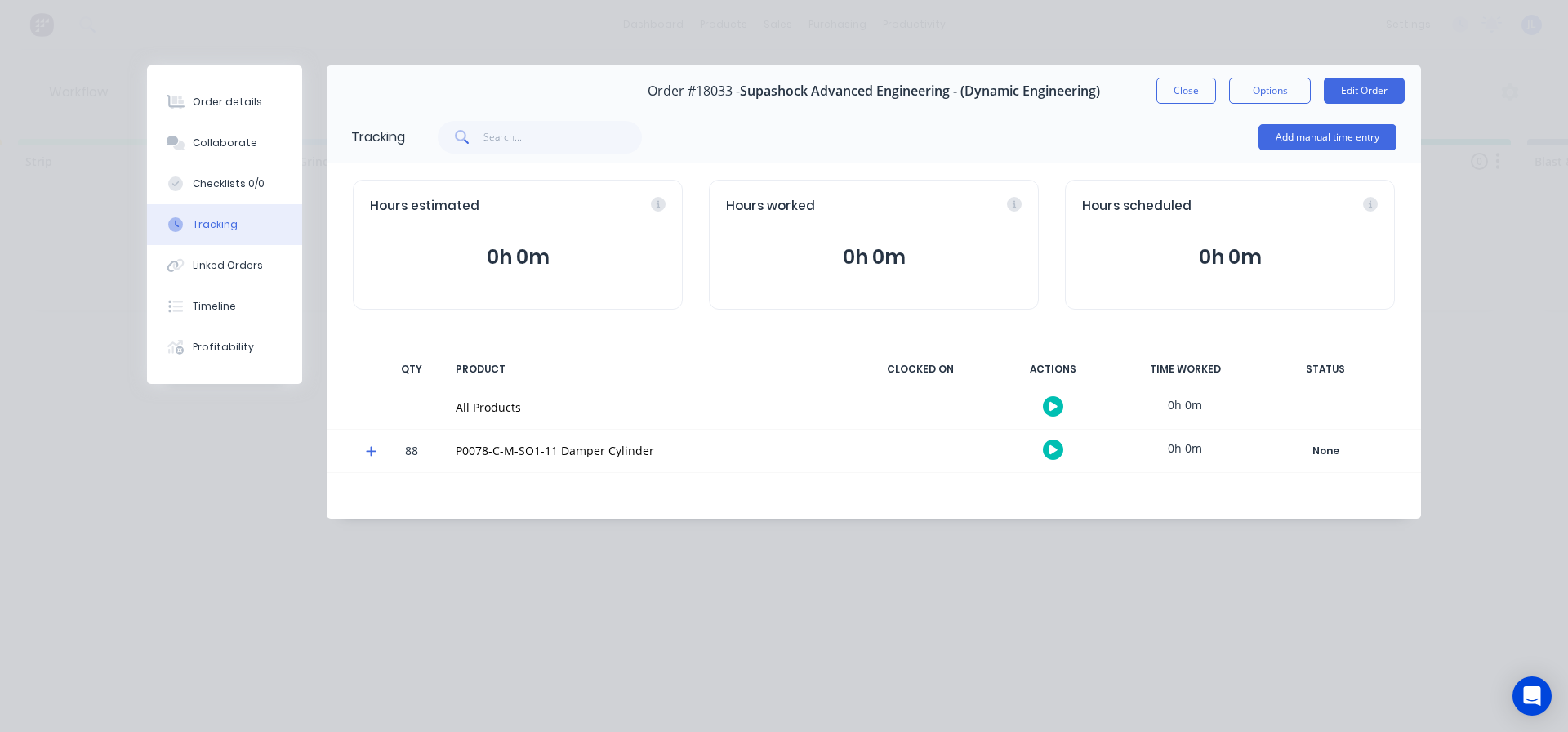
click at [368, 451] on icon at bounding box center [370, 451] width 9 height 9
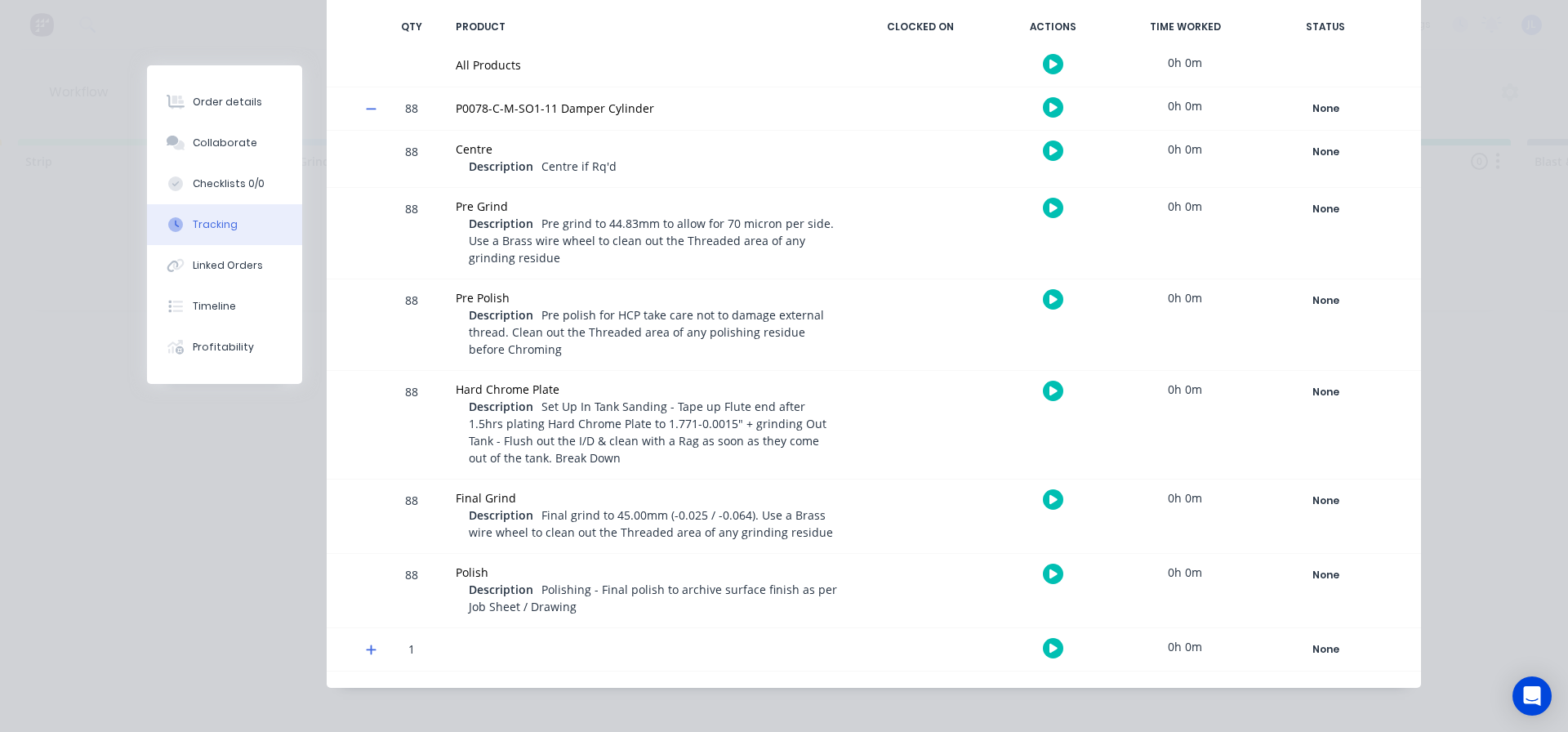
scroll to position [349, 0]
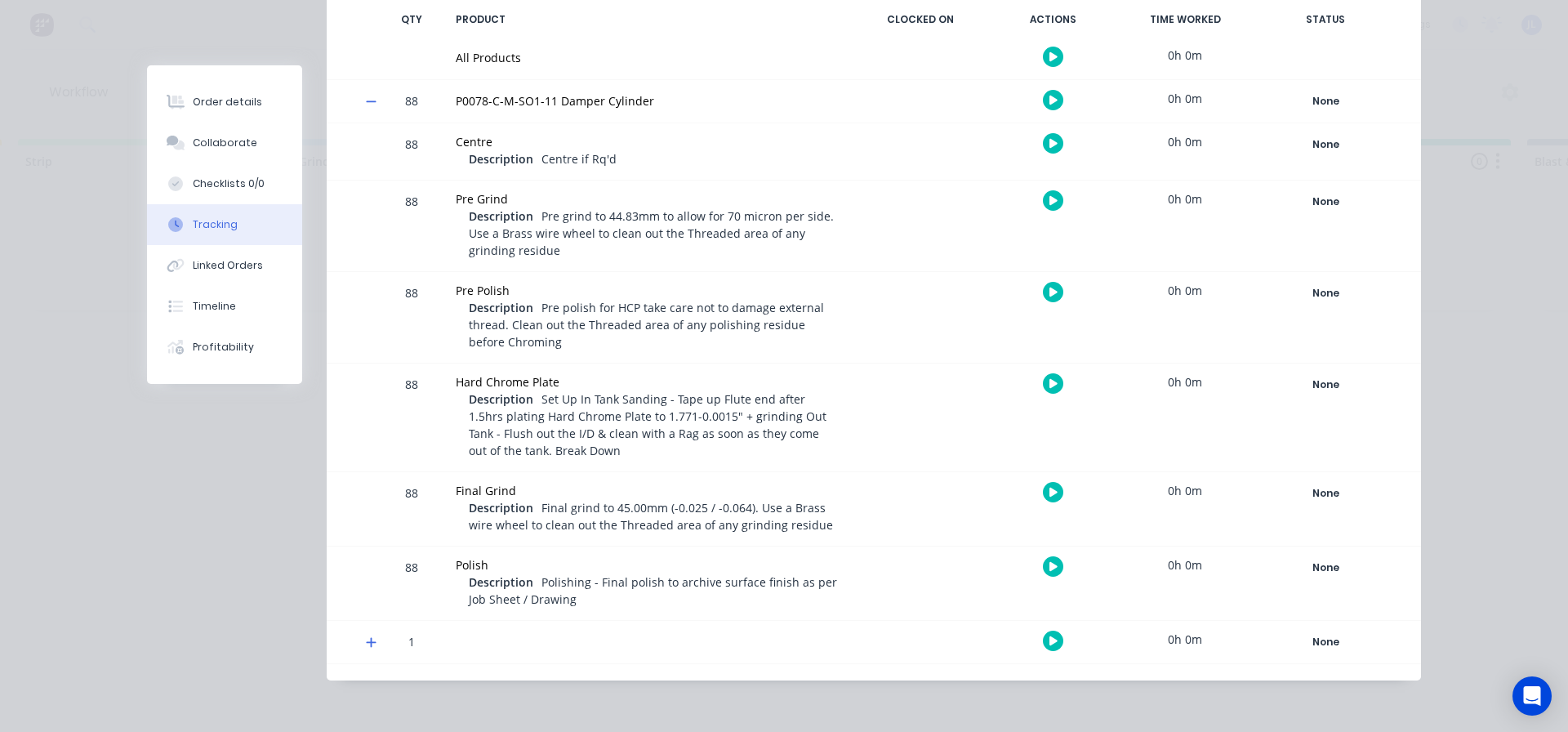
click at [366, 641] on icon at bounding box center [370, 642] width 10 height 11
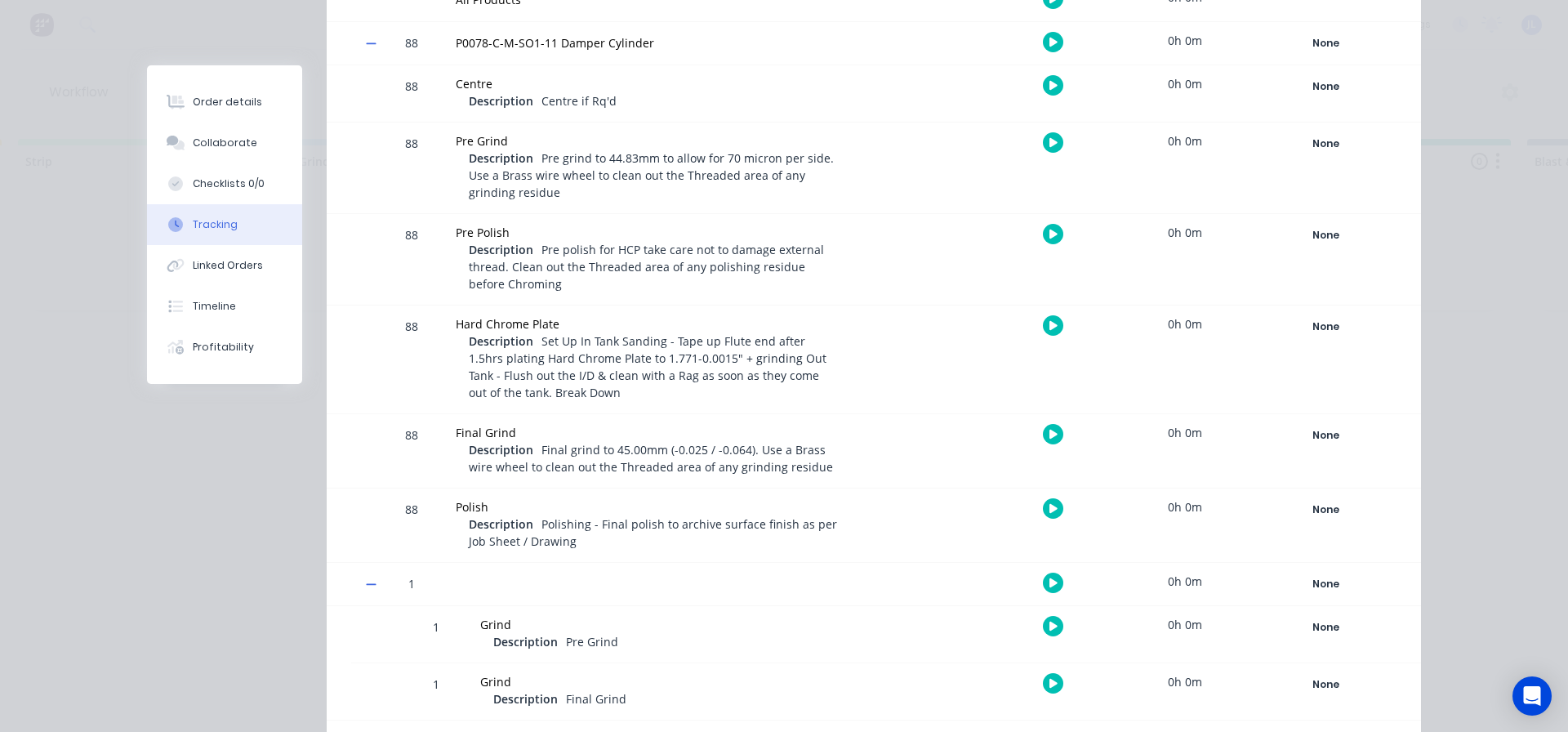
scroll to position [464, 0]
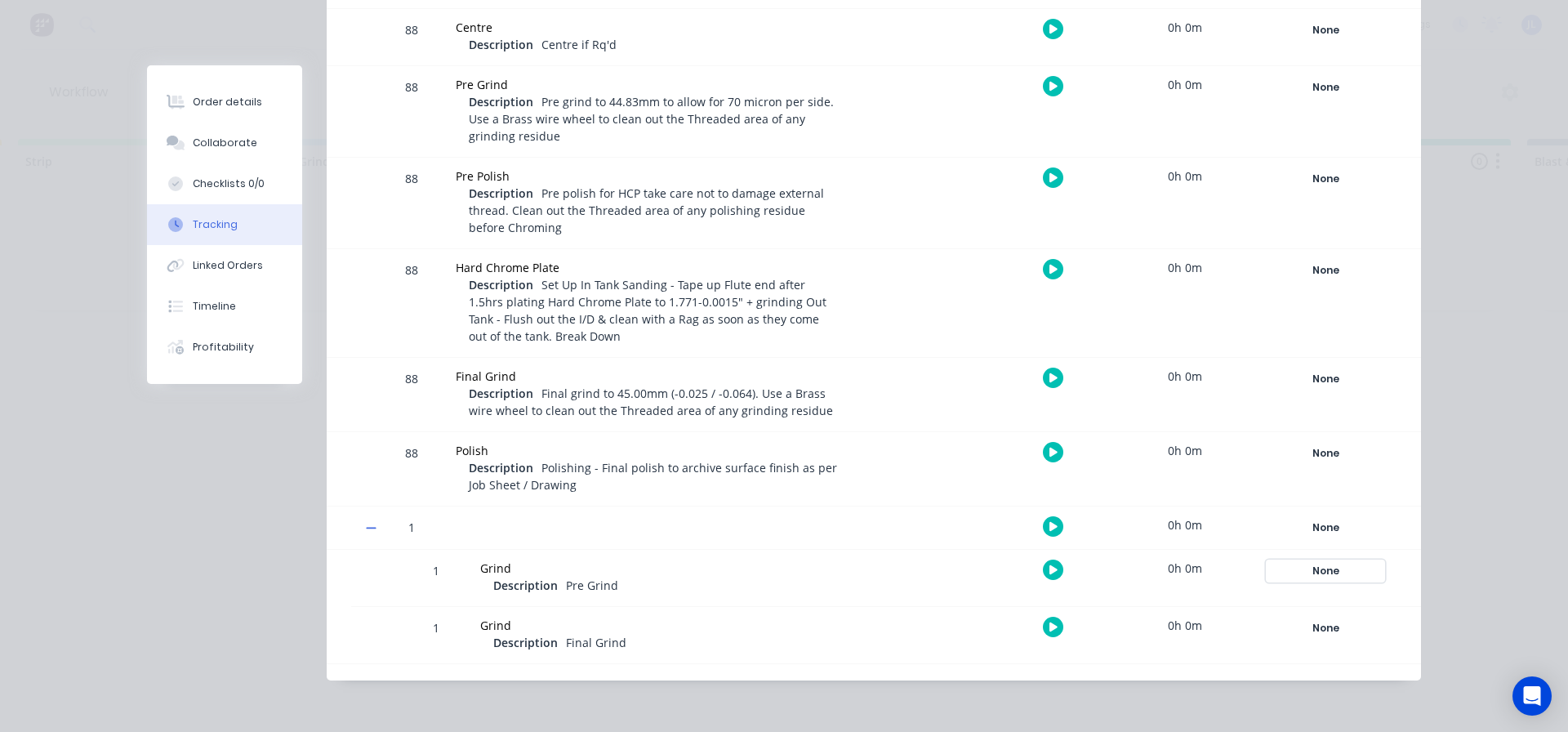
click at [1319, 568] on div "None" at bounding box center [1325, 570] width 118 height 21
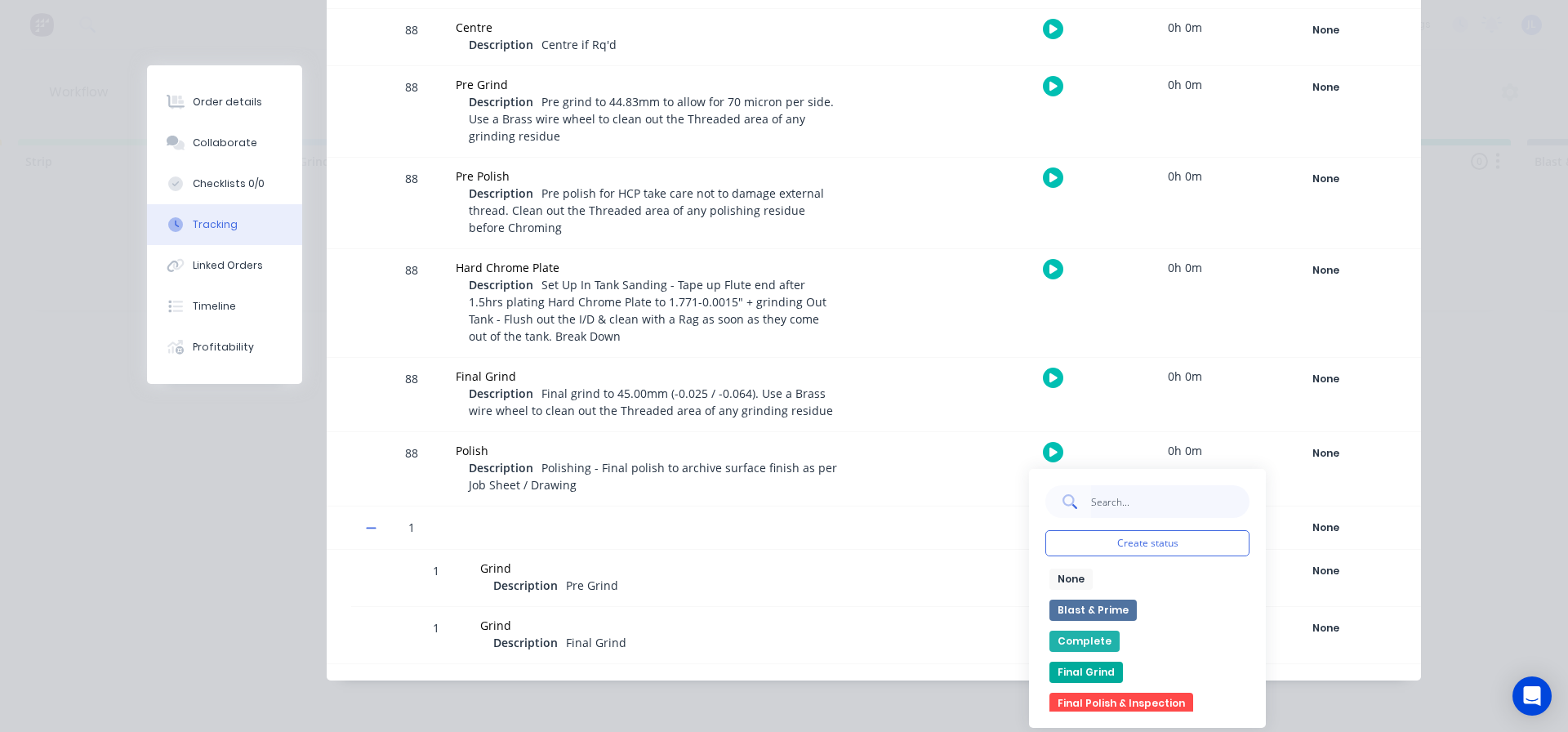
click at [1090, 500] on input "text" at bounding box center [1169, 502] width 160 height 33
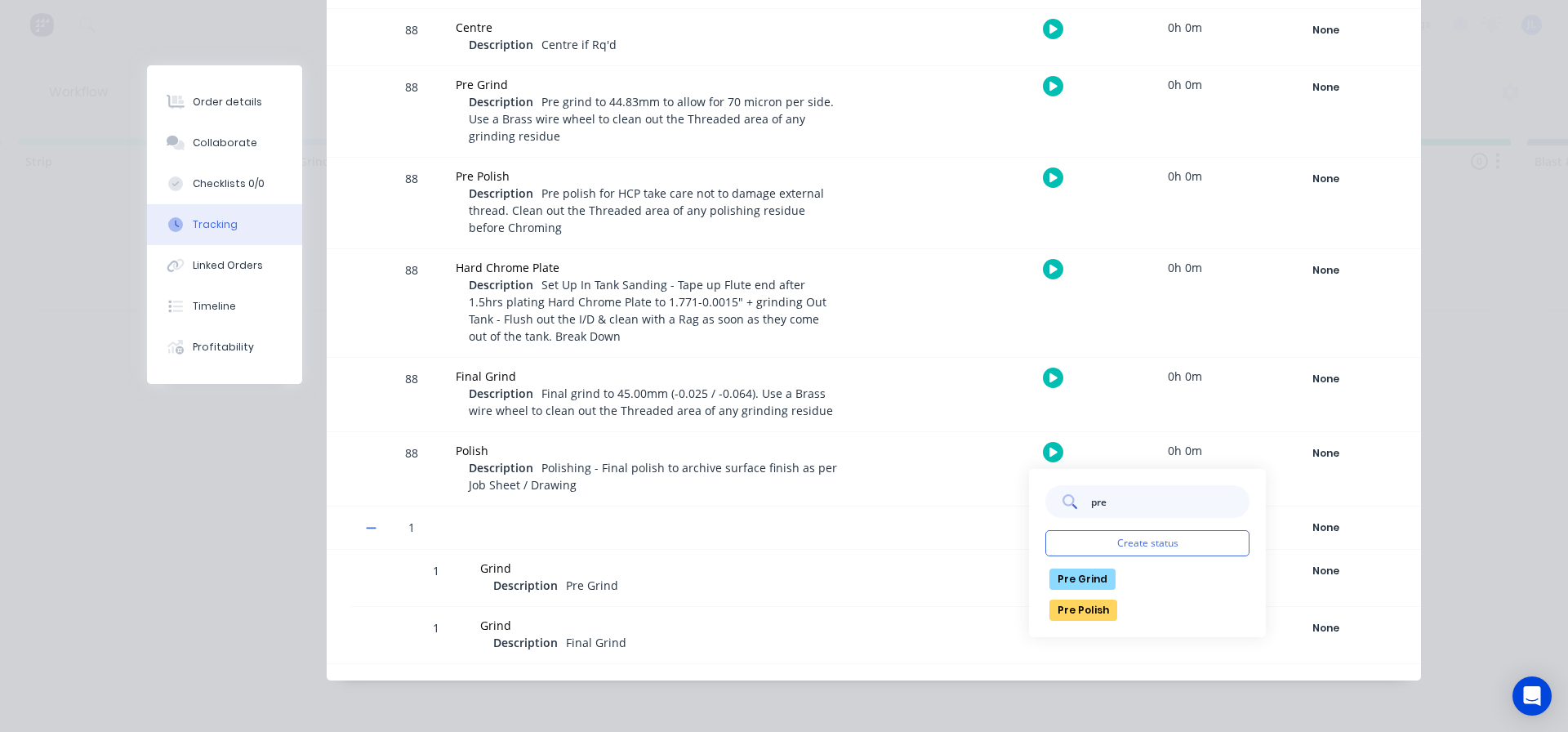
type input "pre"
click at [1072, 578] on button "Pre Grind" at bounding box center [1082, 579] width 66 height 21
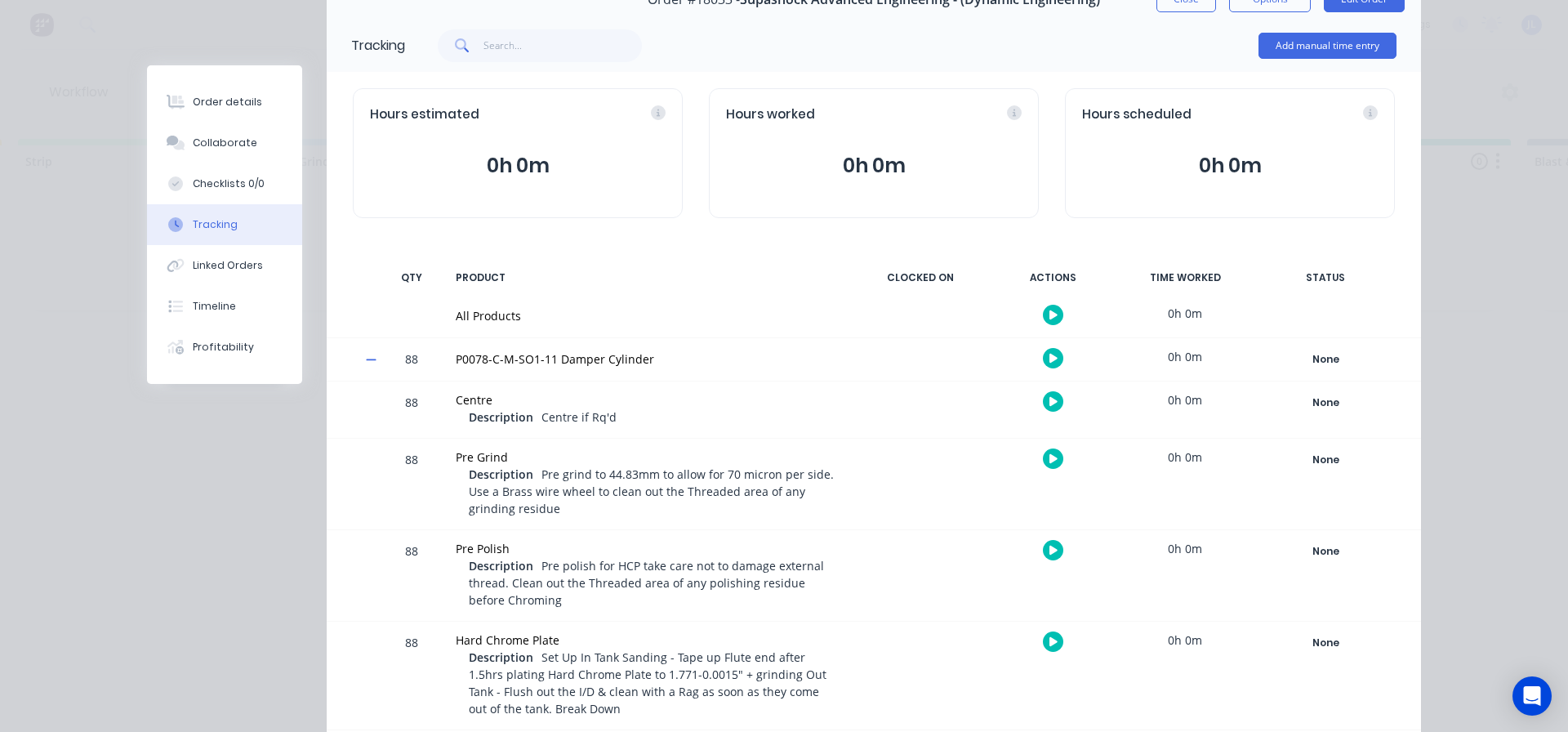
scroll to position [0, 0]
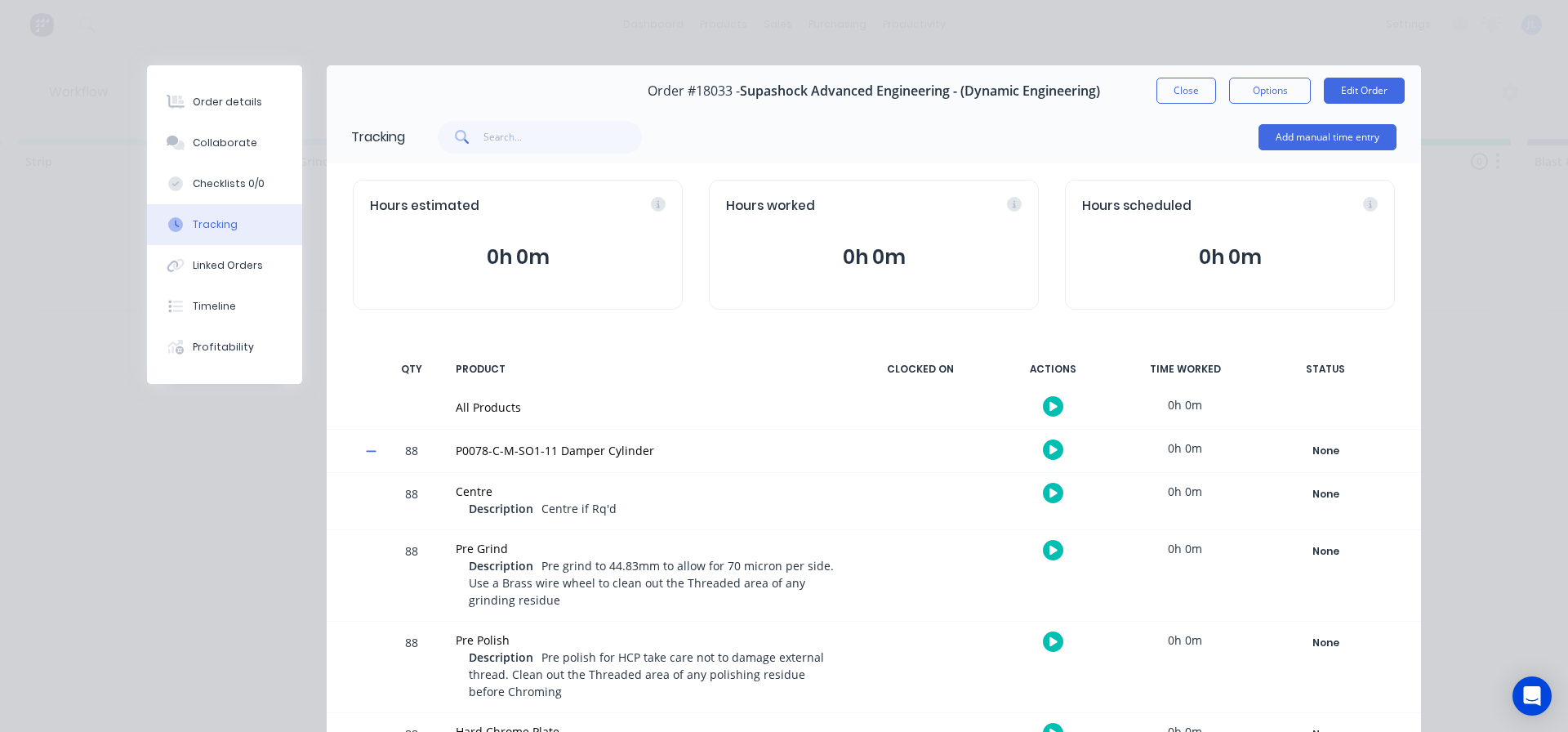
click at [1193, 92] on button "Close" at bounding box center [1185, 91] width 60 height 26
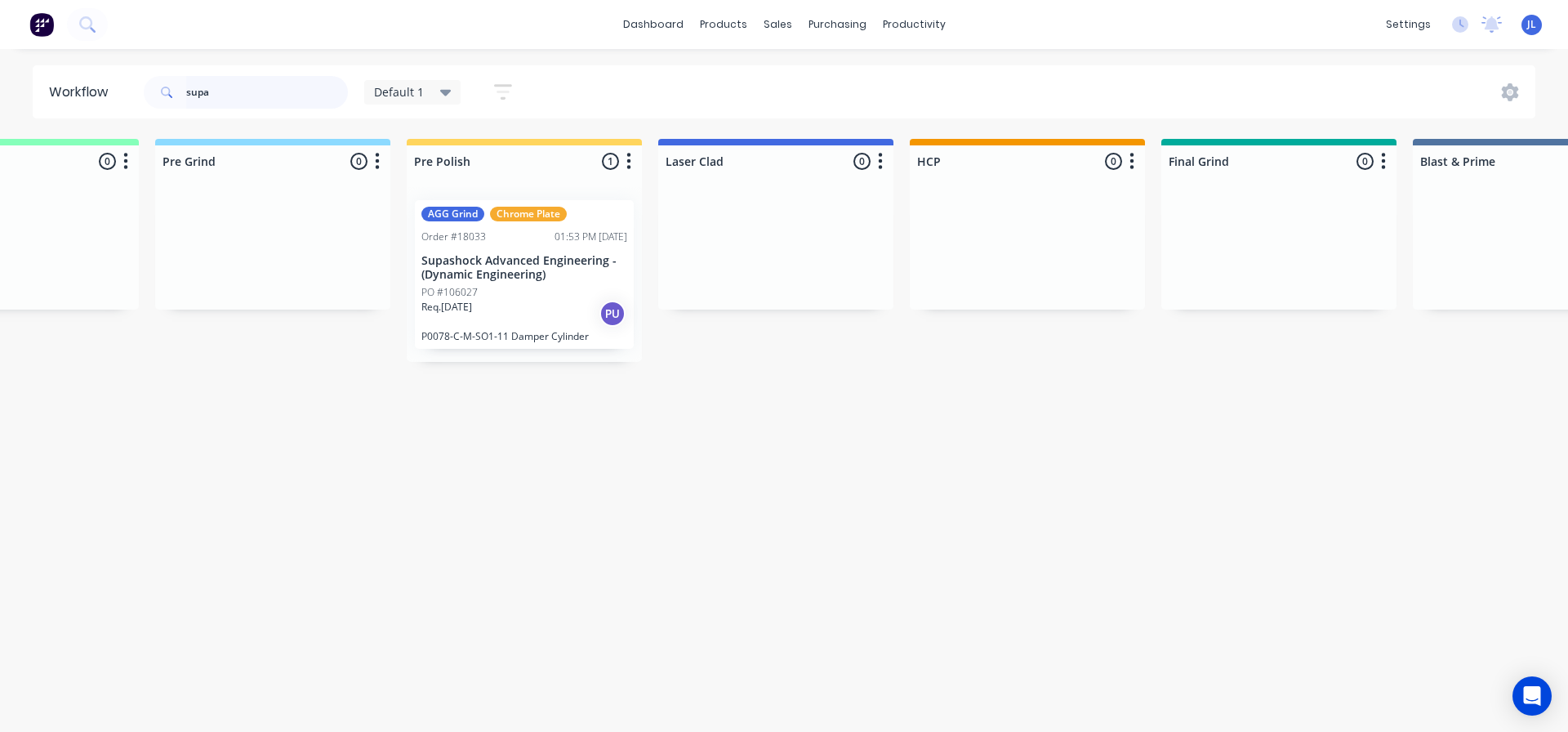
scroll to position [0, 1133]
click at [532, 254] on p "Supashock Advanced Engineering - (Dynamic Engineering)" at bounding box center [528, 267] width 206 height 27
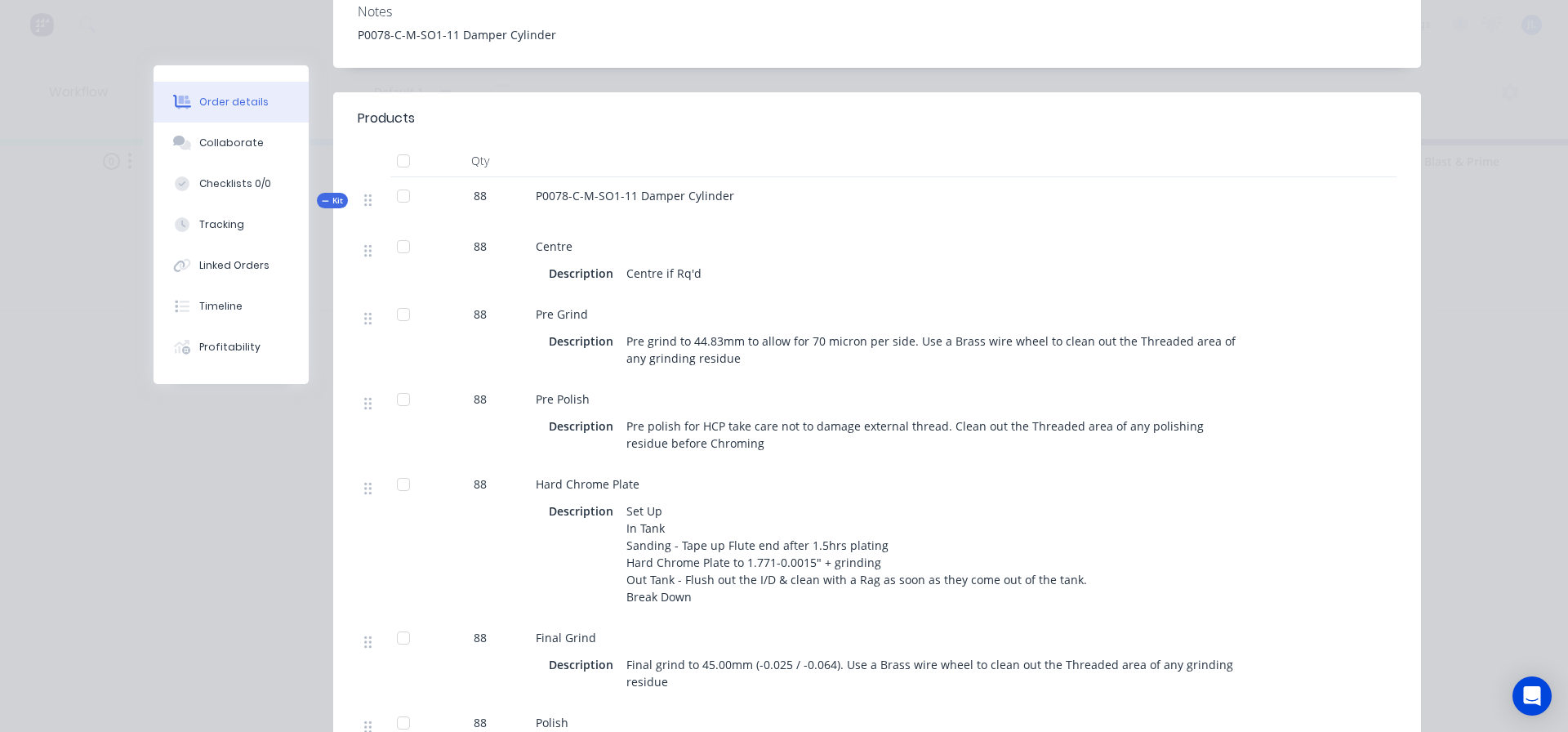
scroll to position [33, 0]
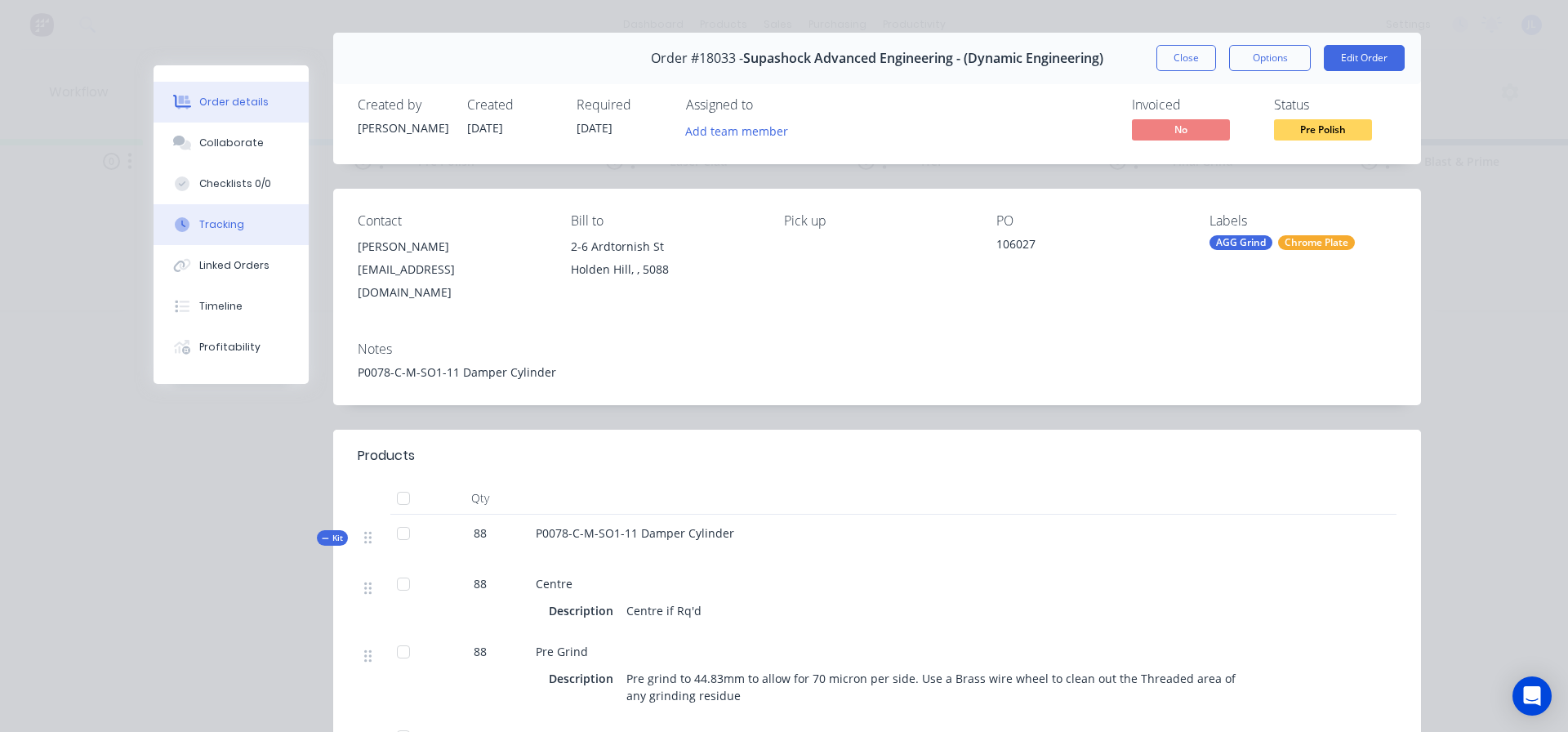
click at [234, 222] on div "Tracking" at bounding box center [222, 225] width 45 height 15
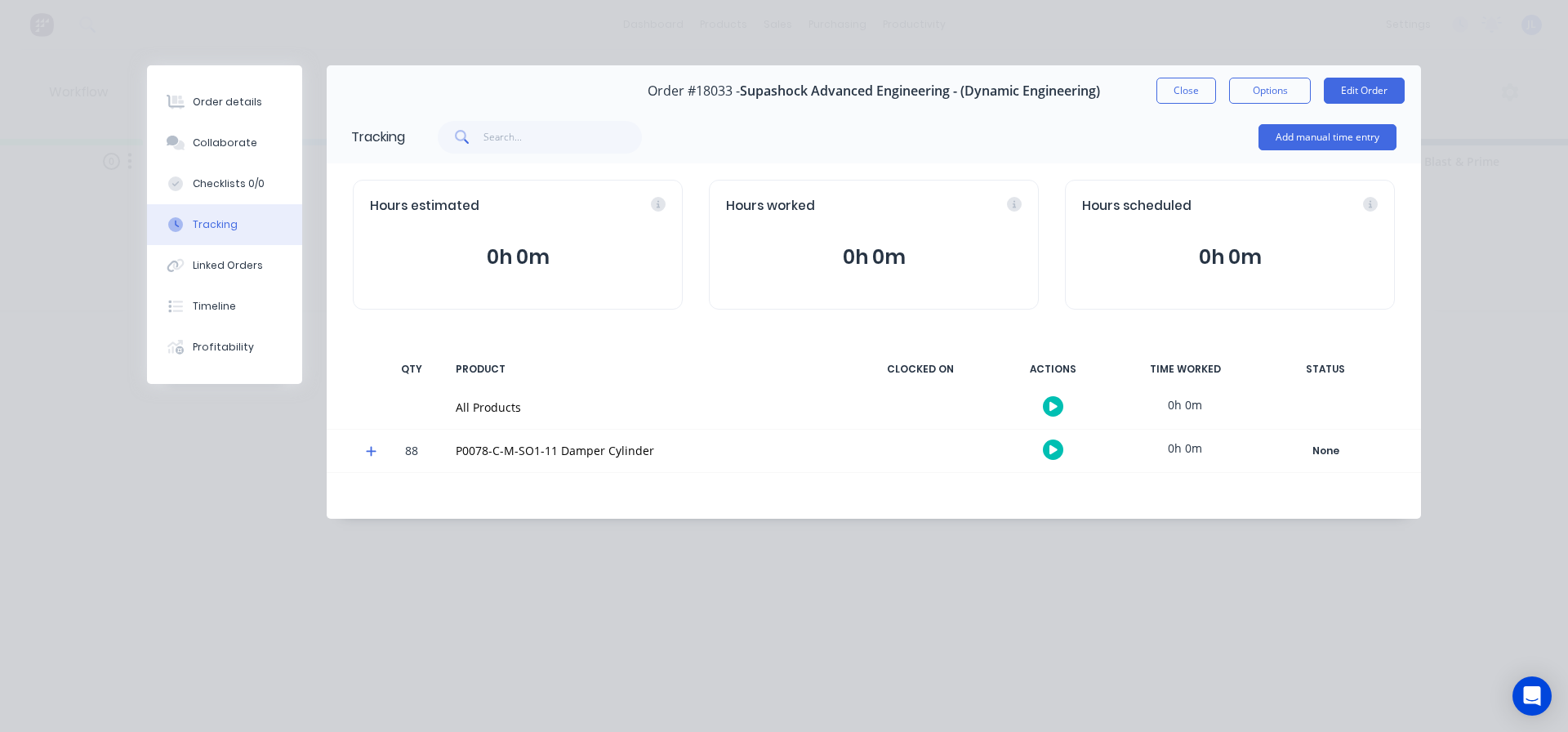
scroll to position [0, 0]
click at [366, 455] on icon at bounding box center [370, 451] width 10 height 11
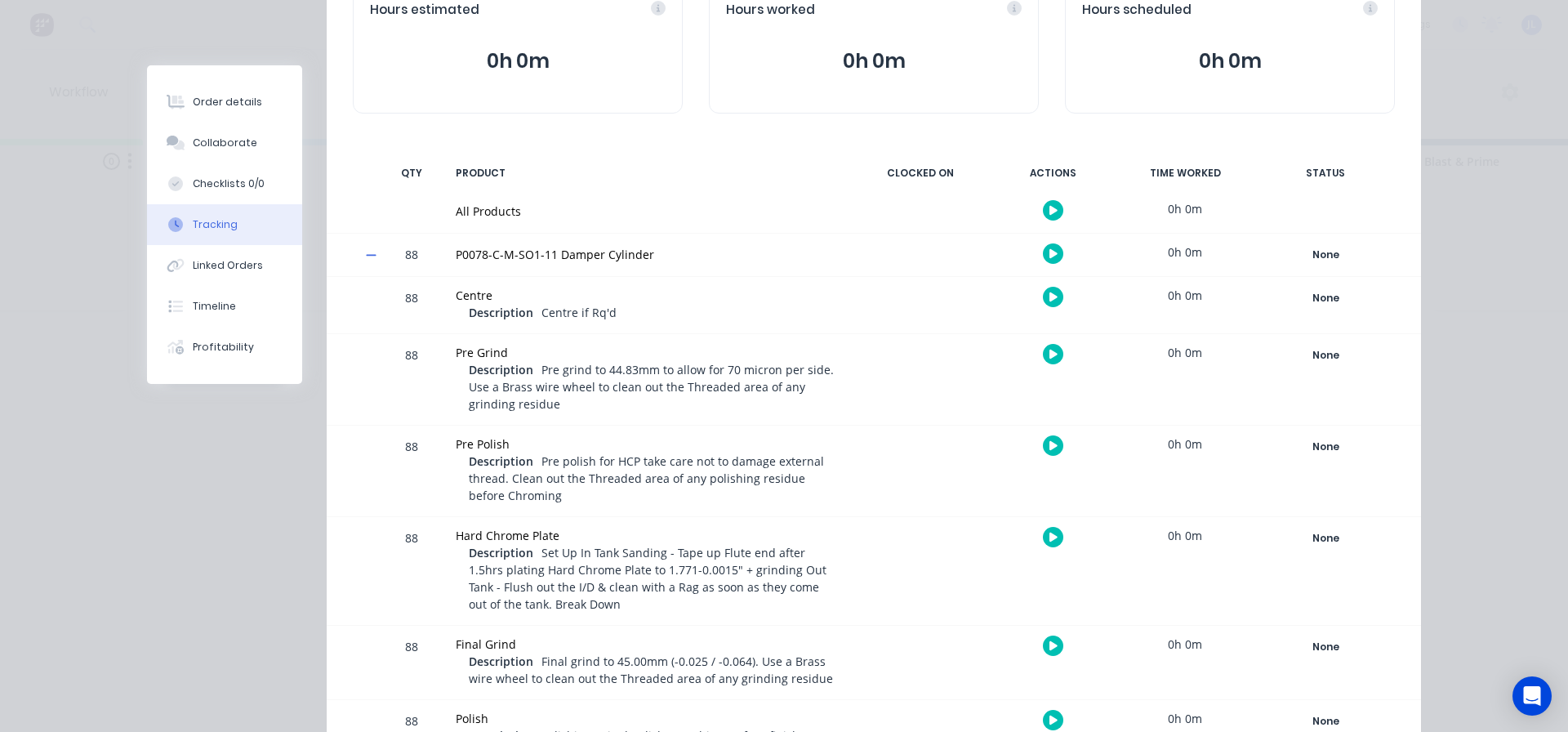
scroll to position [349, 0]
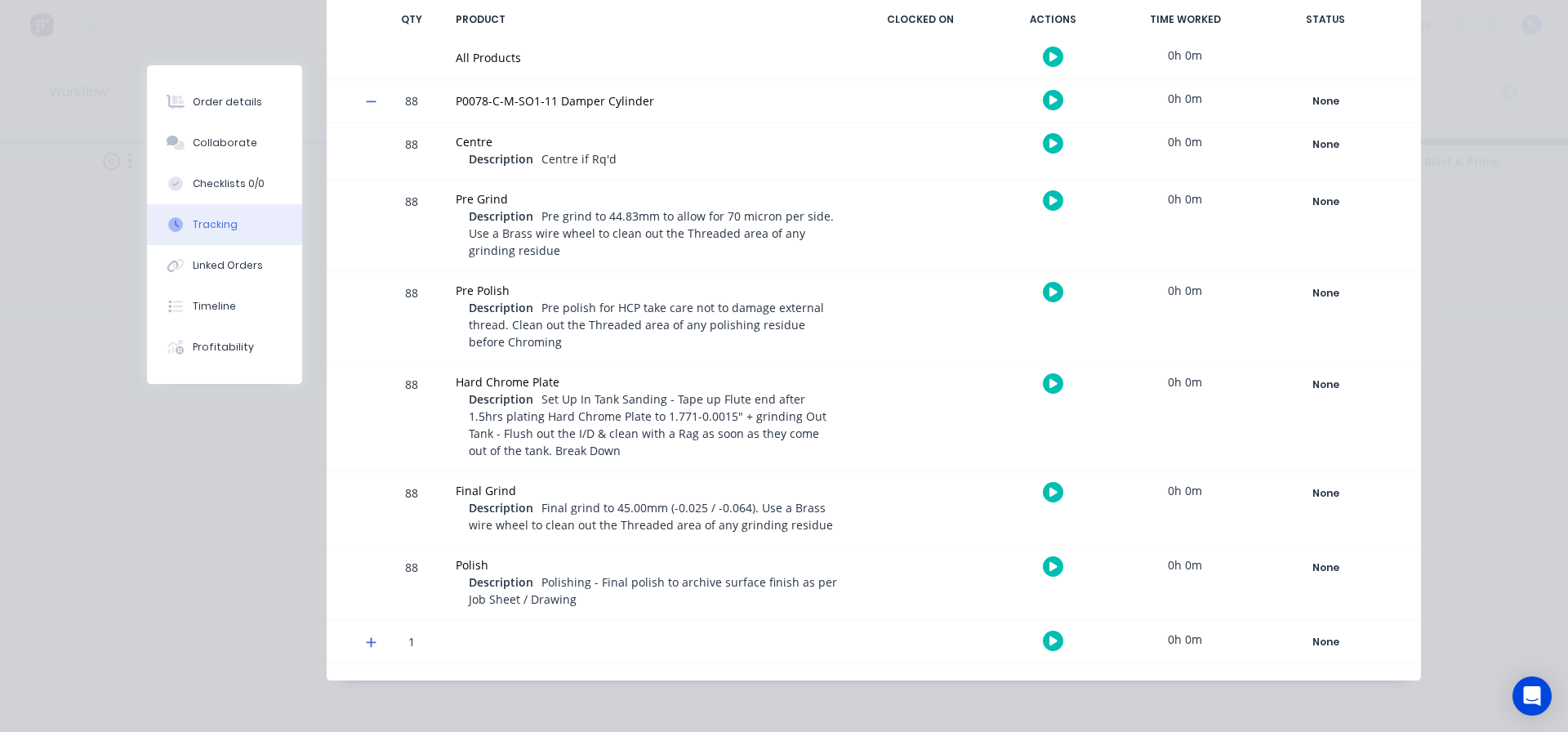
click at [372, 643] on span at bounding box center [373, 644] width 16 height 16
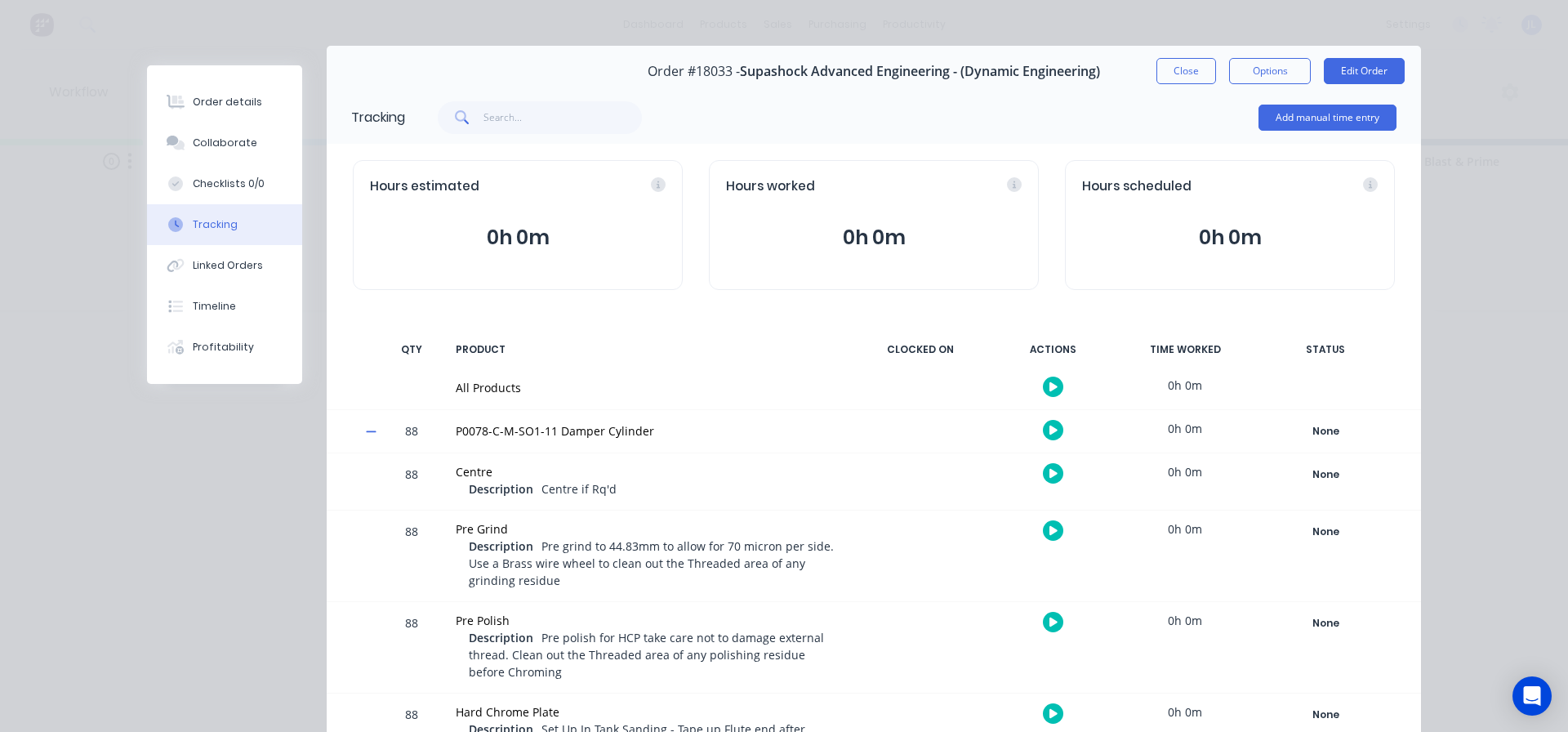
scroll to position [0, 0]
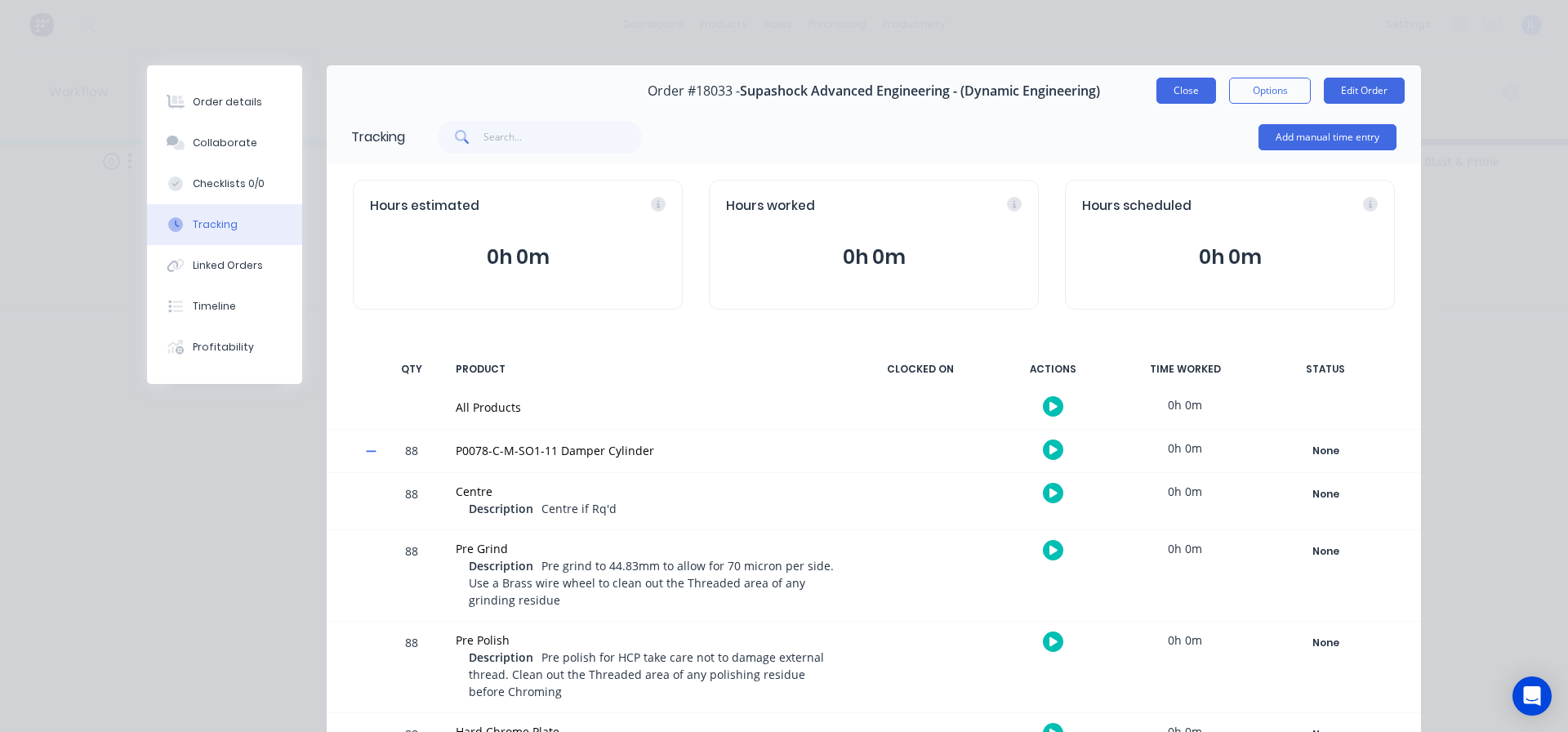
click at [1185, 95] on button "Close" at bounding box center [1185, 91] width 60 height 26
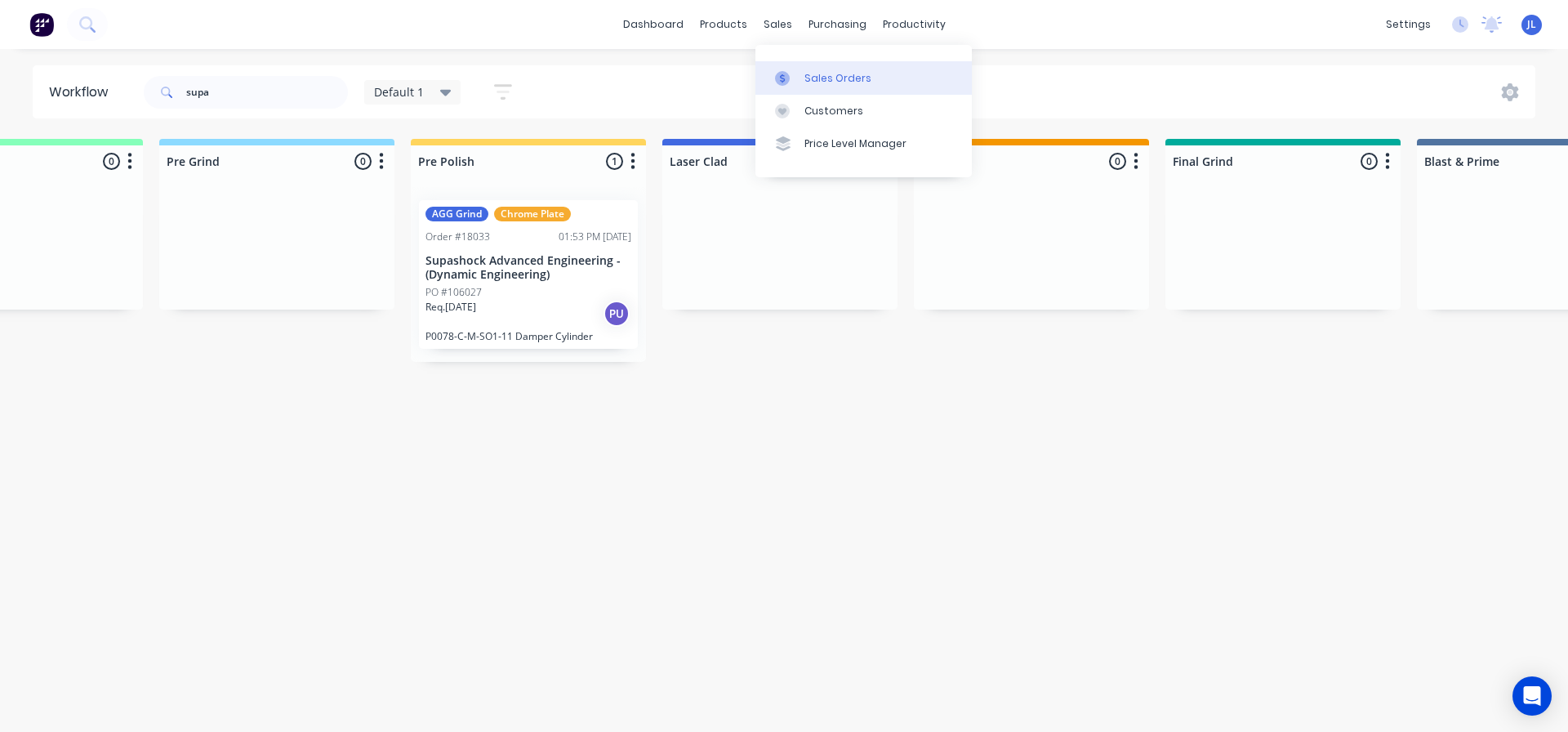
click at [811, 76] on div "Sales Orders" at bounding box center [838, 78] width 67 height 15
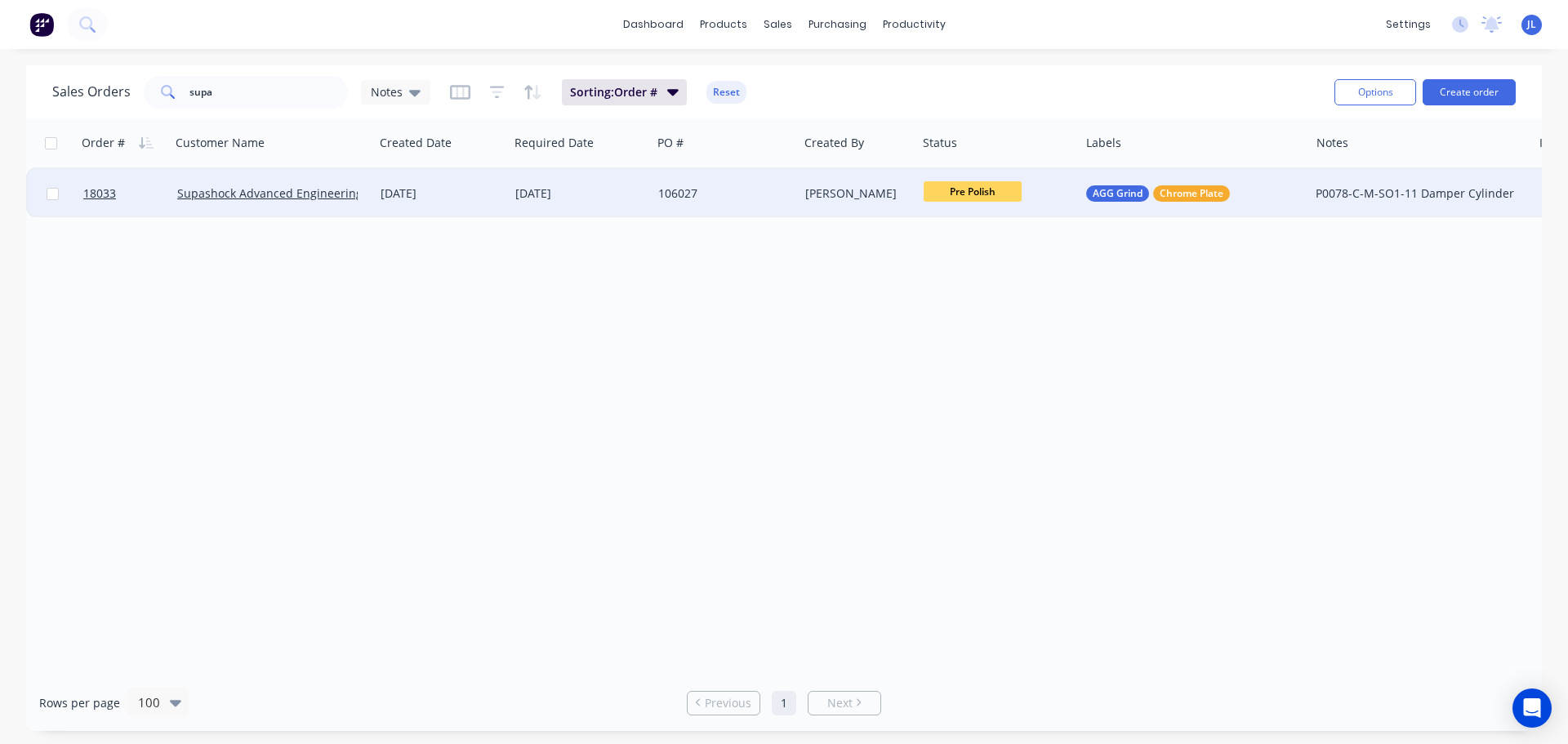
click at [629, 197] on div "[DATE]" at bounding box center [580, 193] width 129 height 16
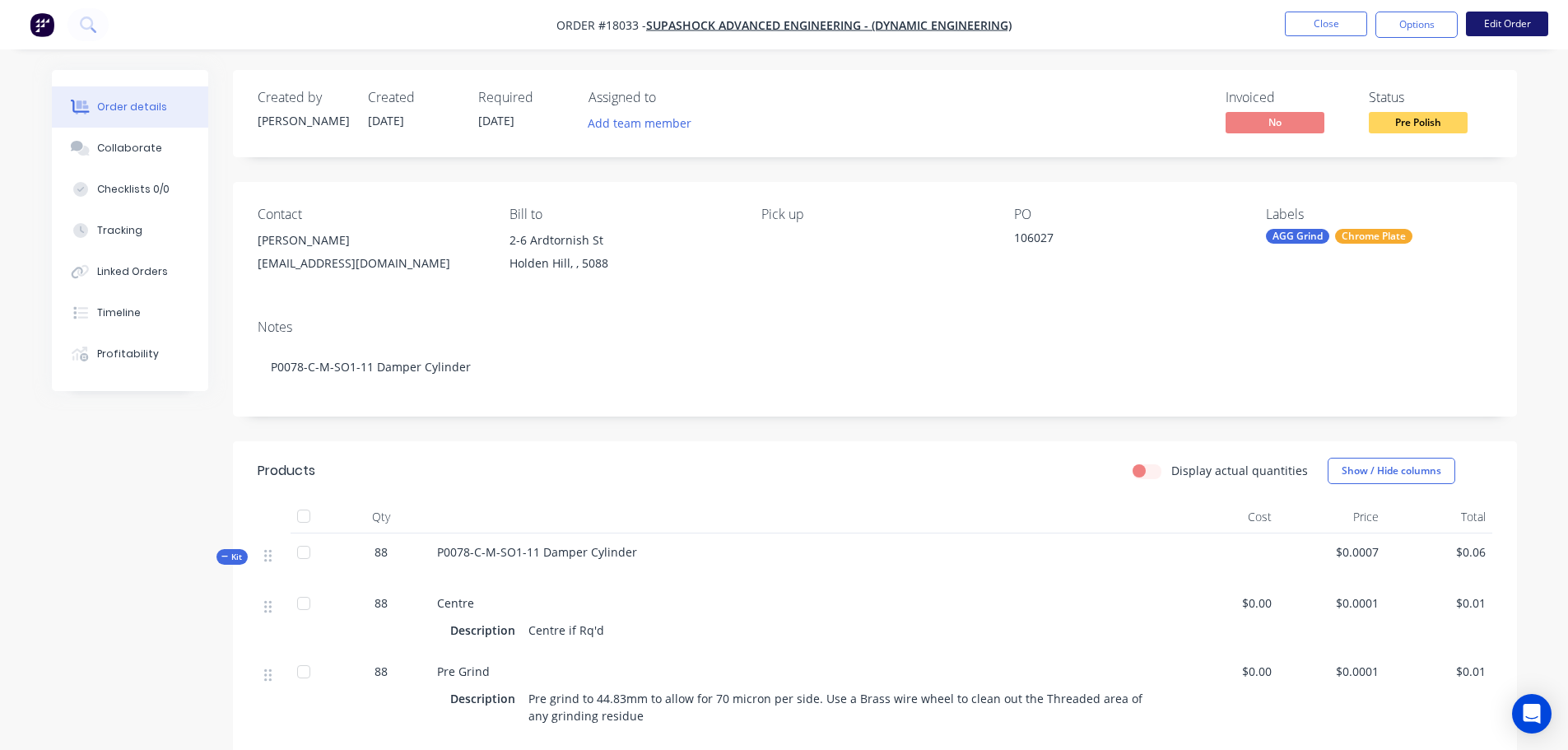
click at [1479, 16] on button "Edit Order" at bounding box center [1507, 24] width 82 height 25
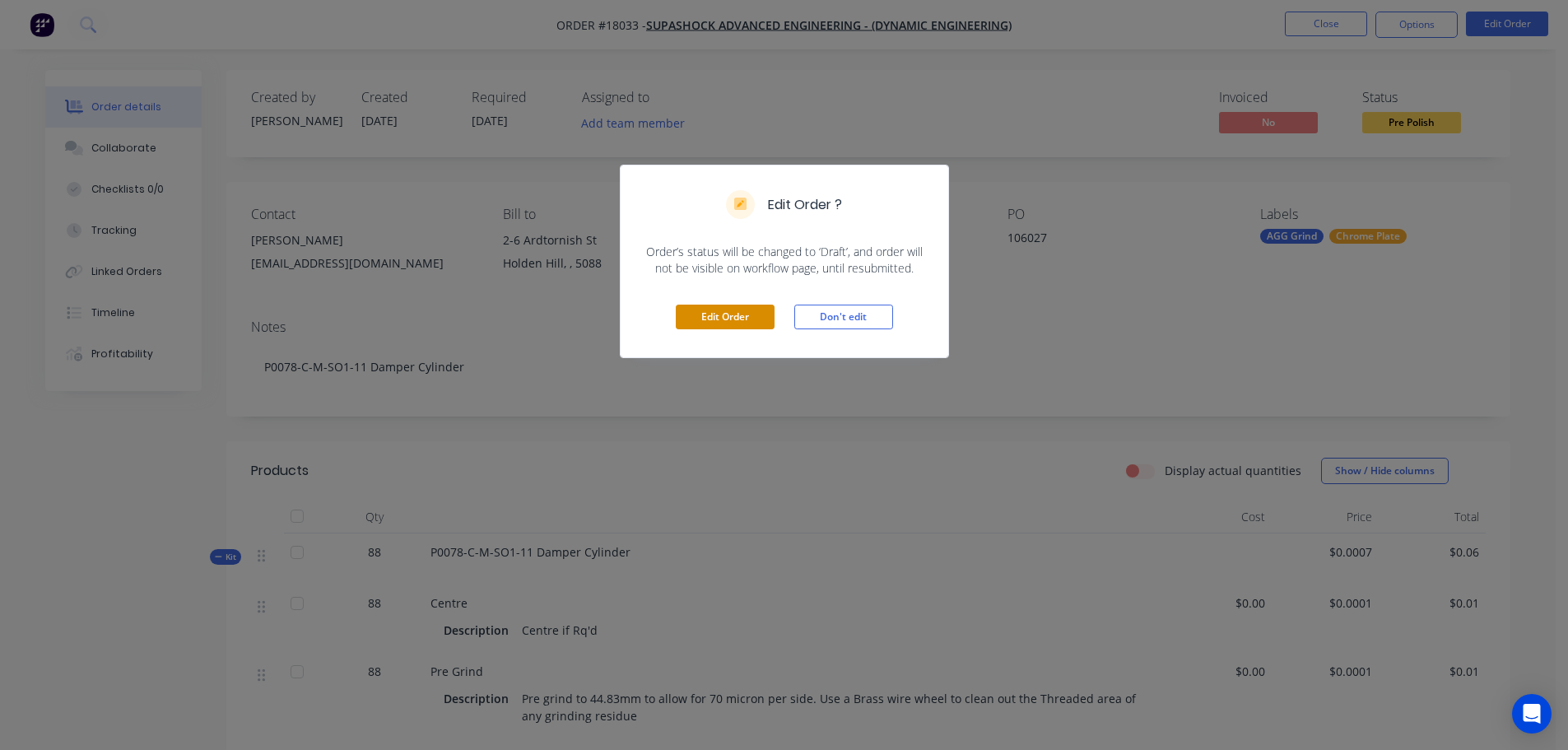
click at [716, 317] on button "Edit Order" at bounding box center [725, 317] width 99 height 25
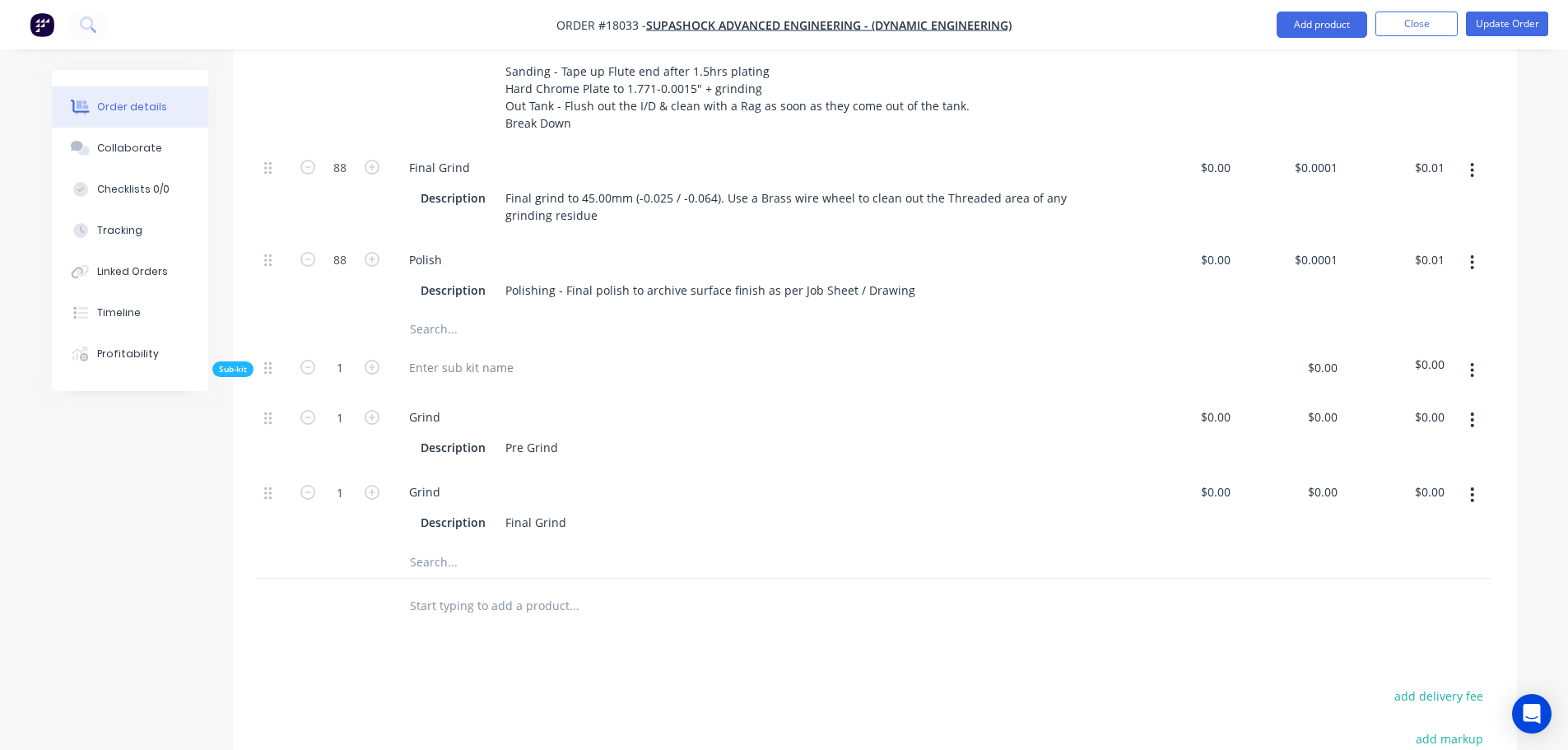
scroll to position [1070, 0]
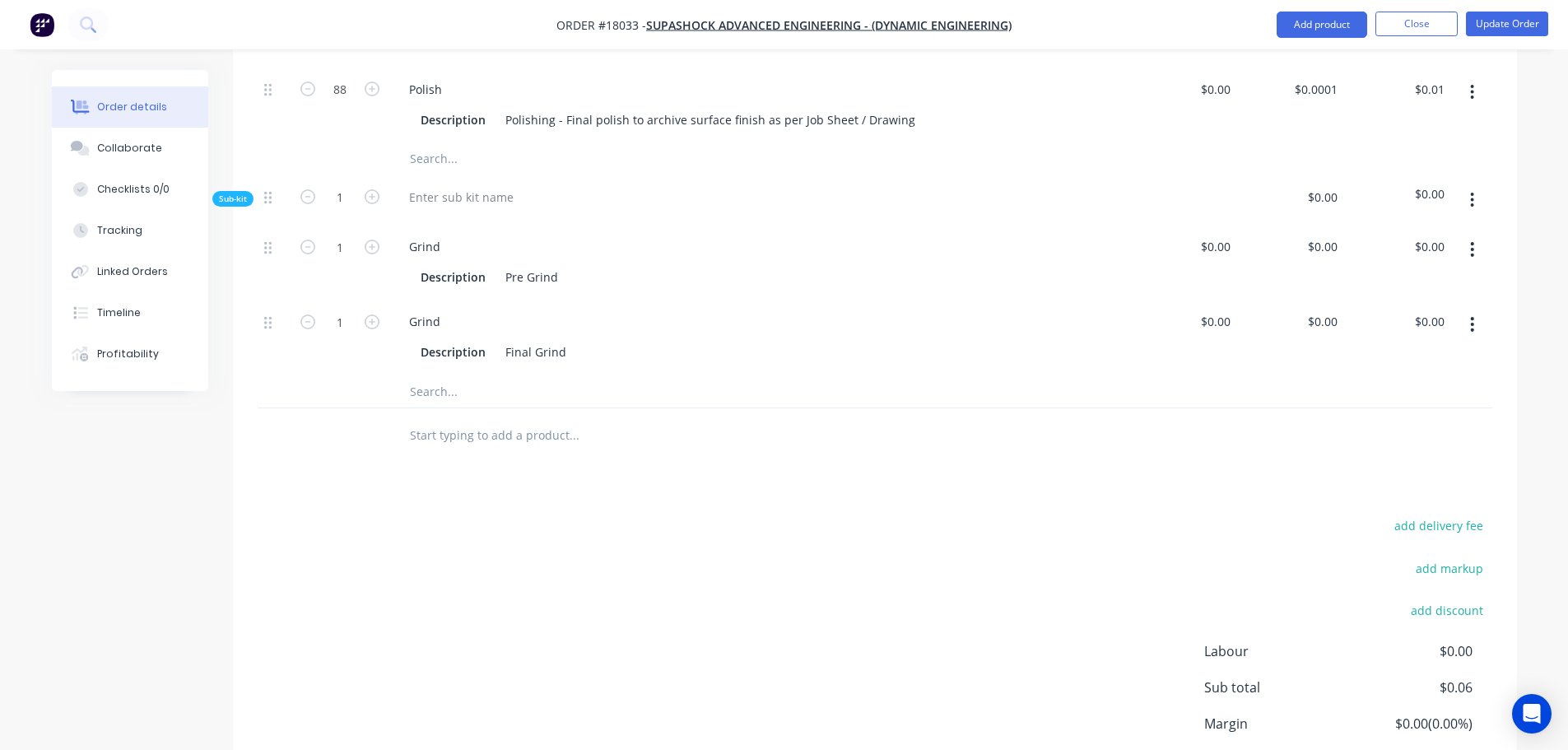
click at [1474, 194] on icon "button" at bounding box center [1472, 200] width 3 height 15
click at [1378, 265] on div "Delete" at bounding box center [1414, 276] width 127 height 24
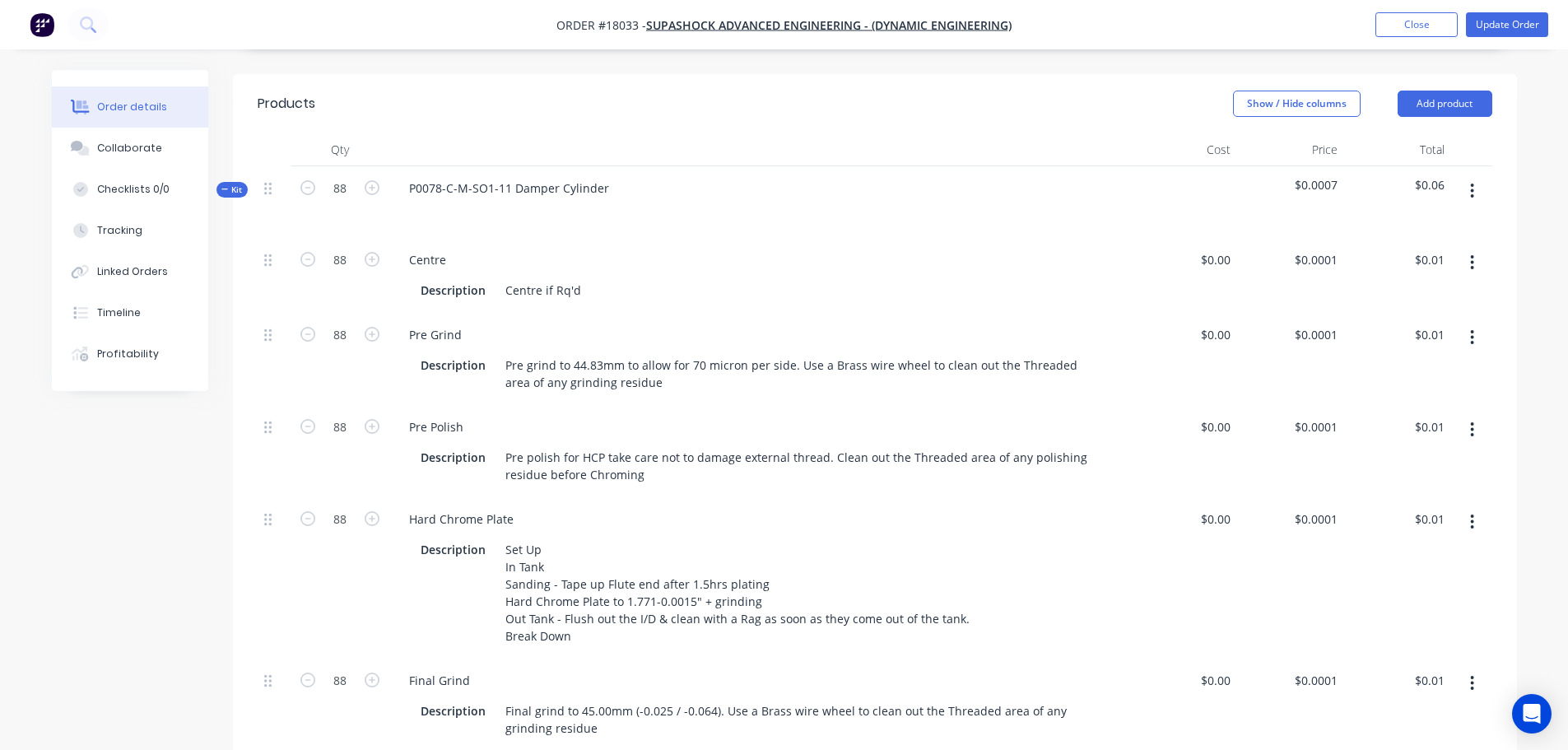
scroll to position [411, 0]
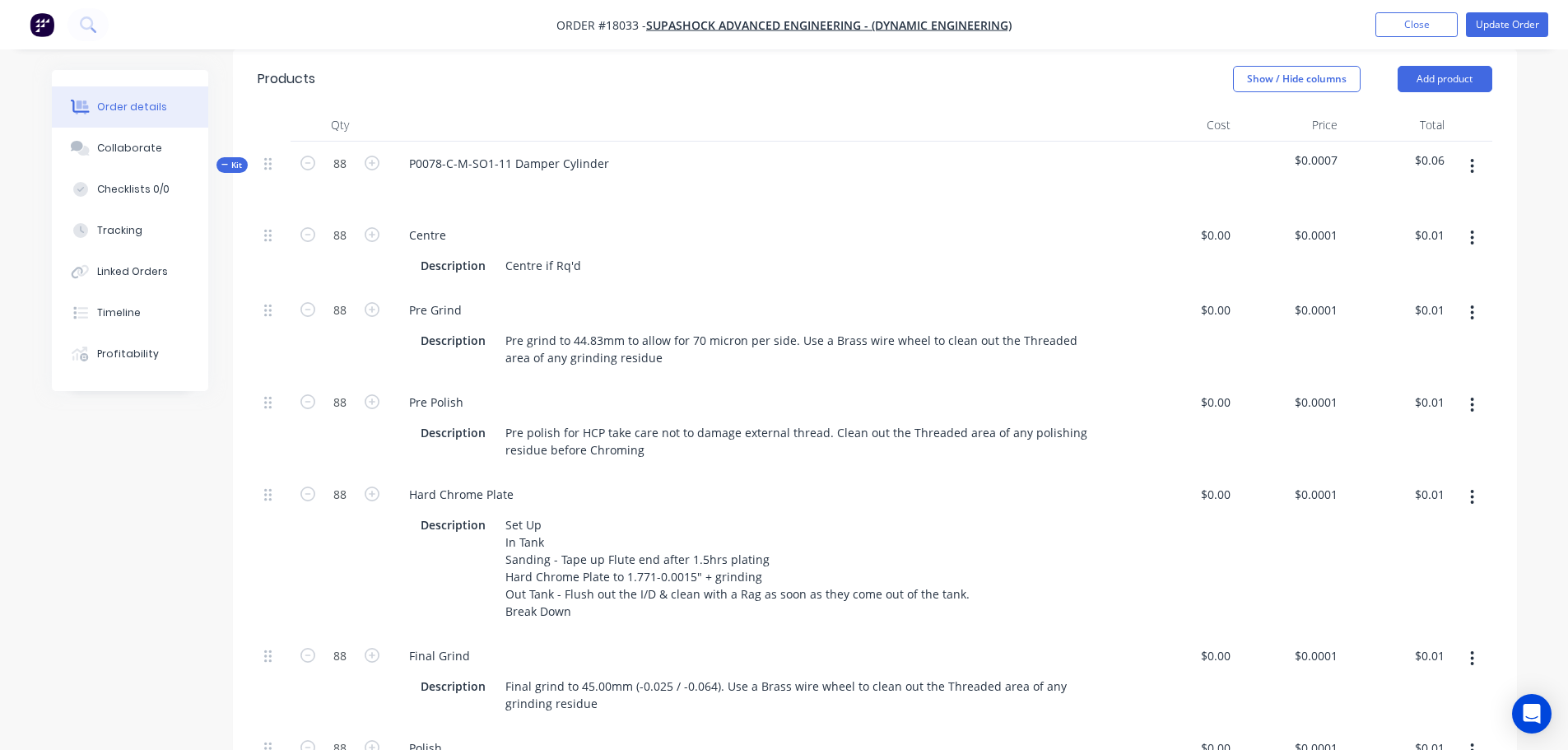
click at [1479, 151] on button "button" at bounding box center [1472, 166] width 39 height 30
click at [1408, 264] on div "Duplicate" at bounding box center [1414, 275] width 127 height 24
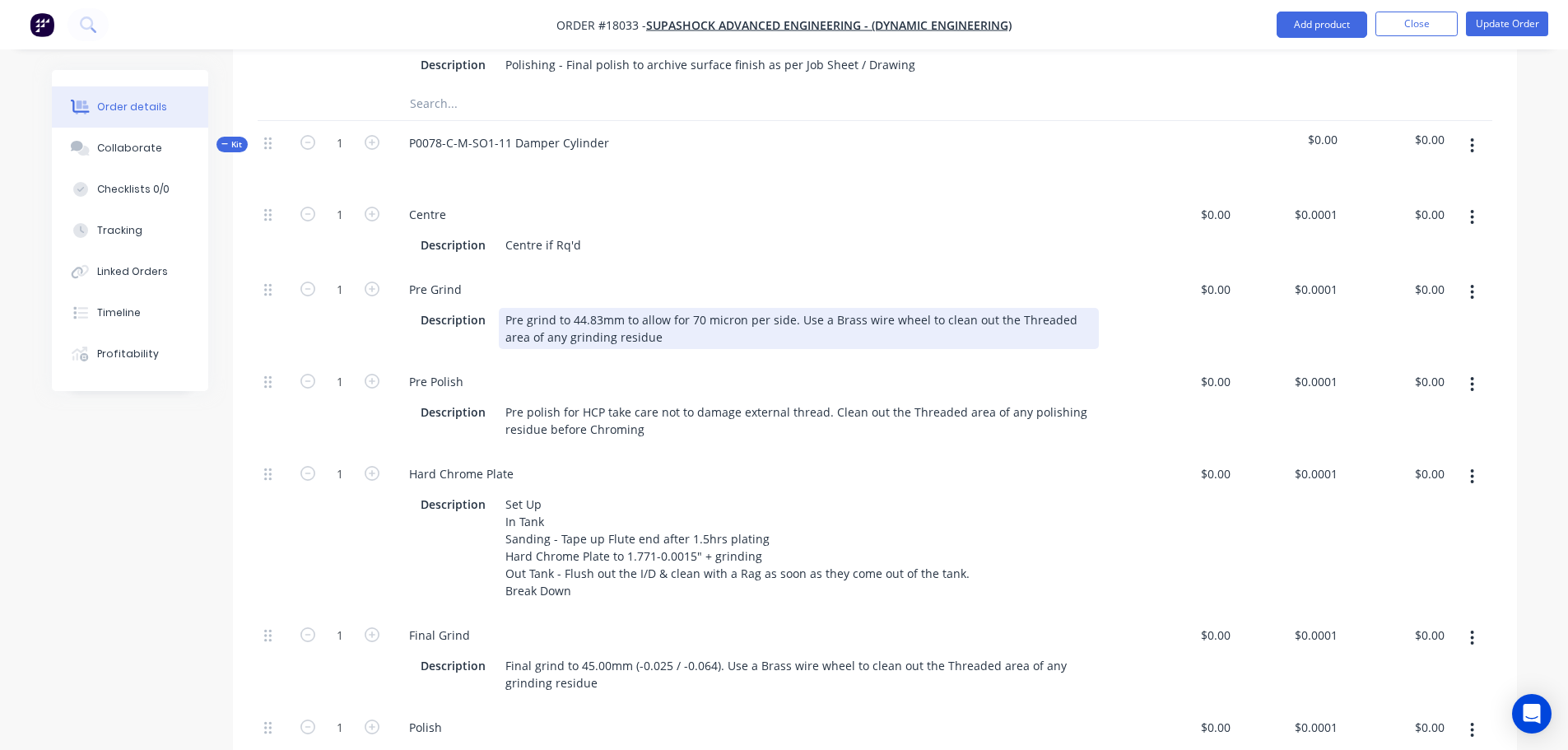
scroll to position [988, 0]
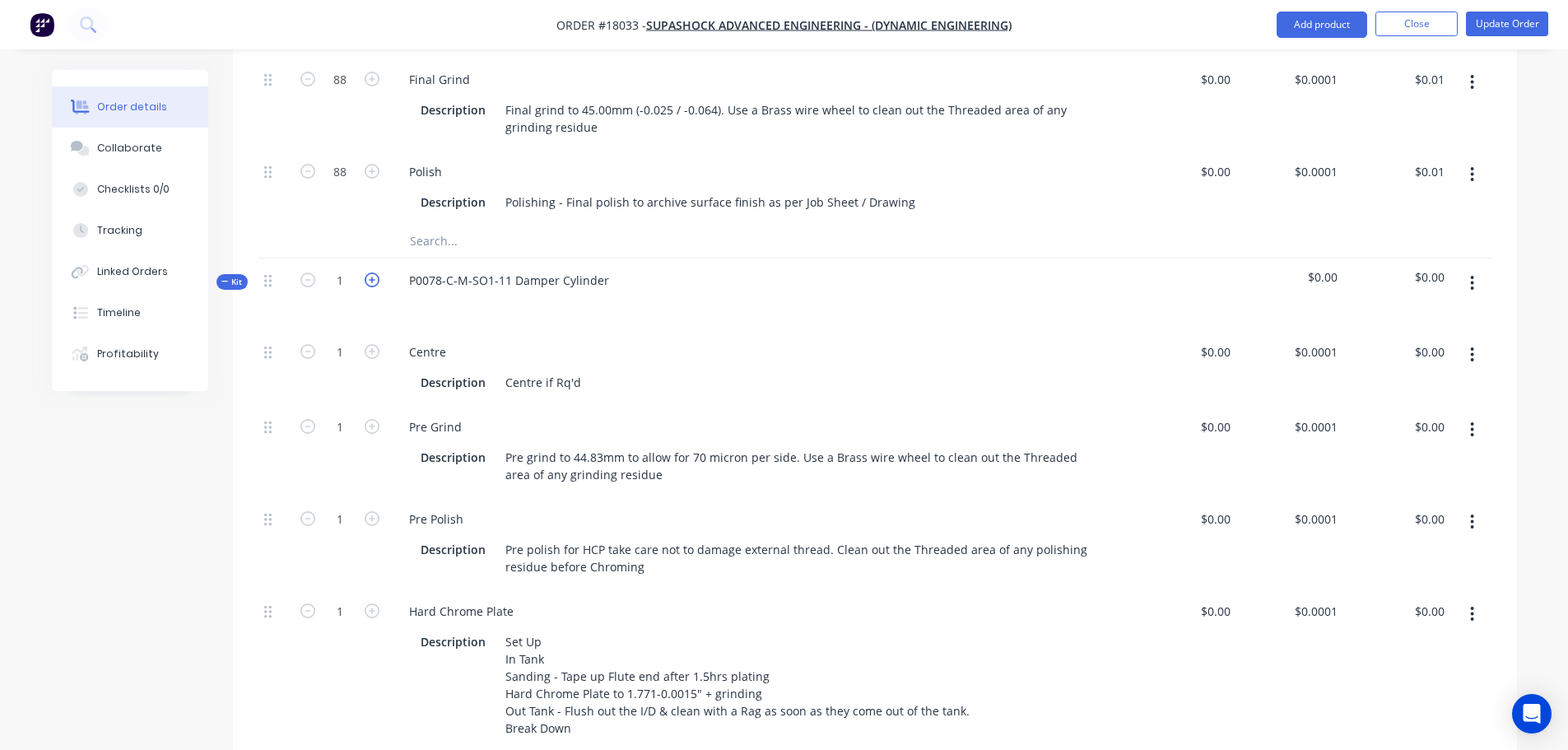
click at [373, 277] on icon "button" at bounding box center [372, 280] width 15 height 15
type input "2"
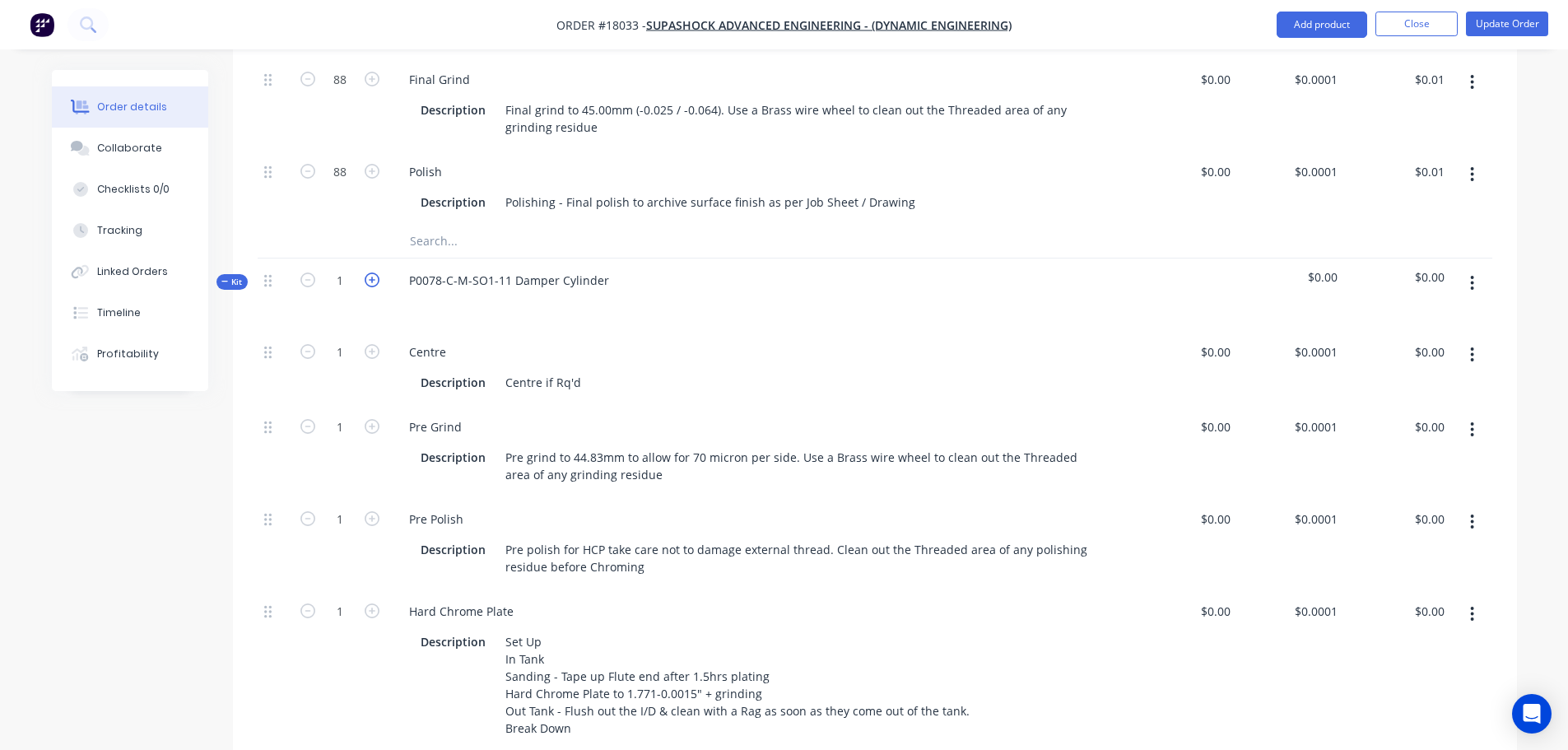
type input "2"
click at [373, 277] on icon "button" at bounding box center [372, 280] width 15 height 15
type input "3"
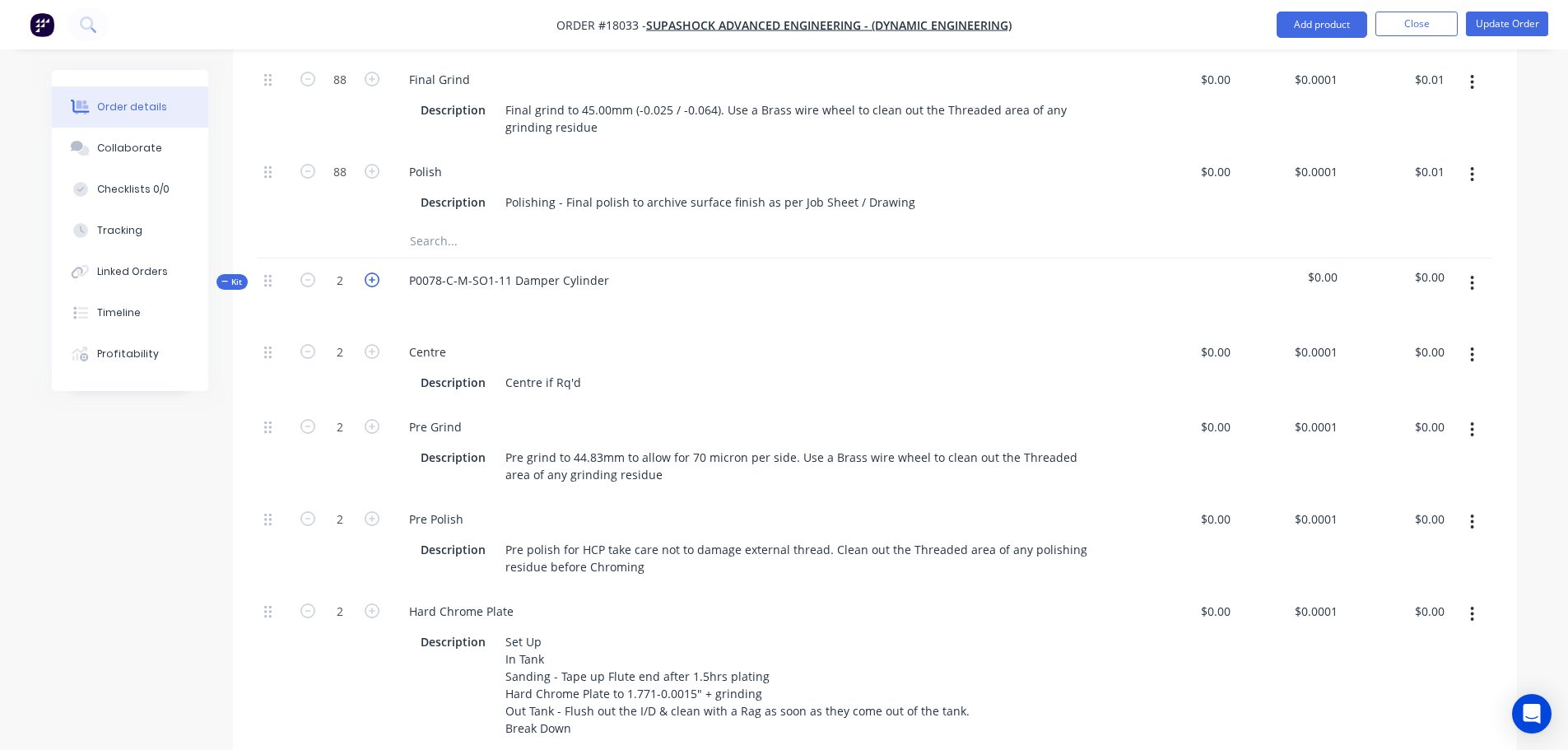
type input "3"
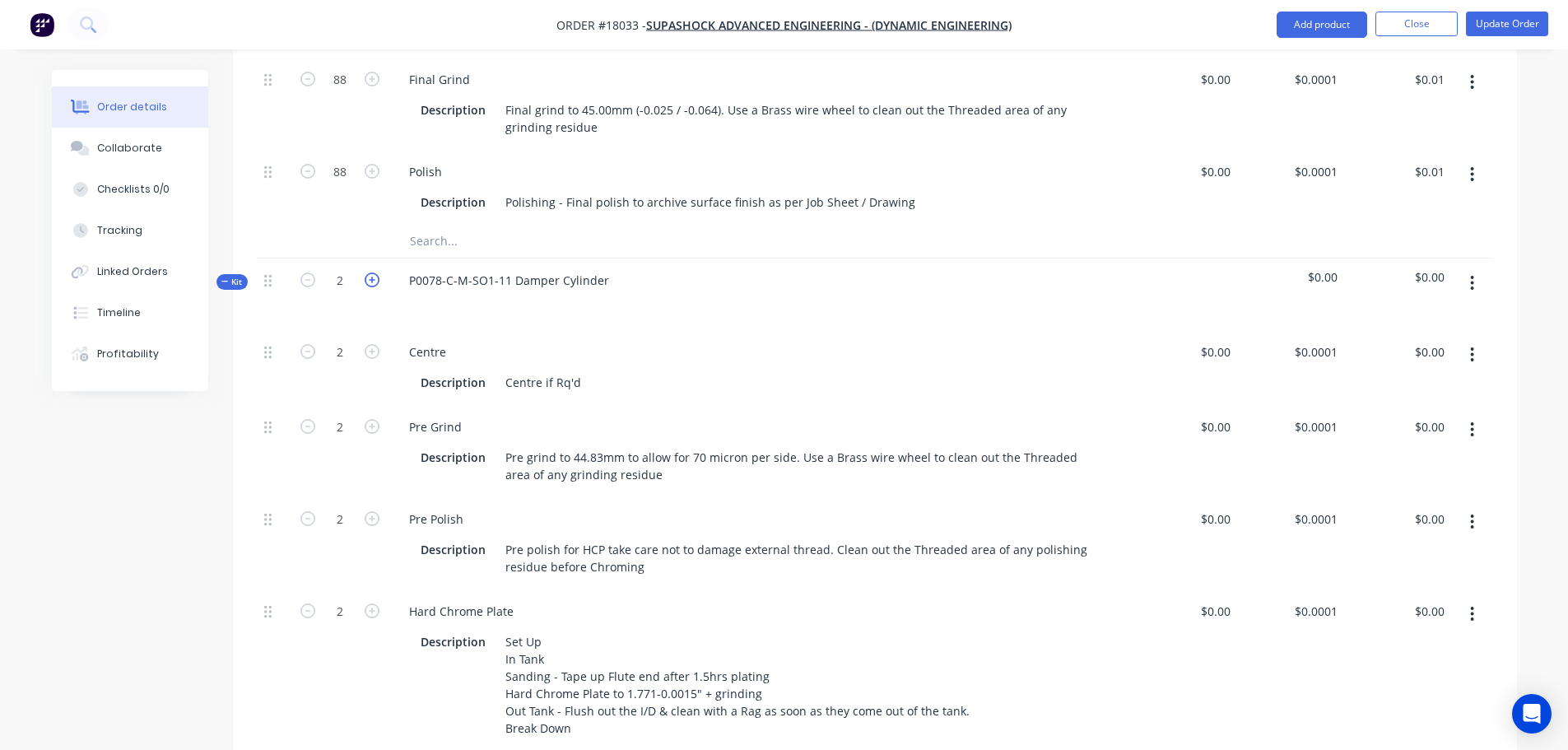
type input "3"
click at [373, 277] on icon "button" at bounding box center [372, 280] width 15 height 15
type input "4"
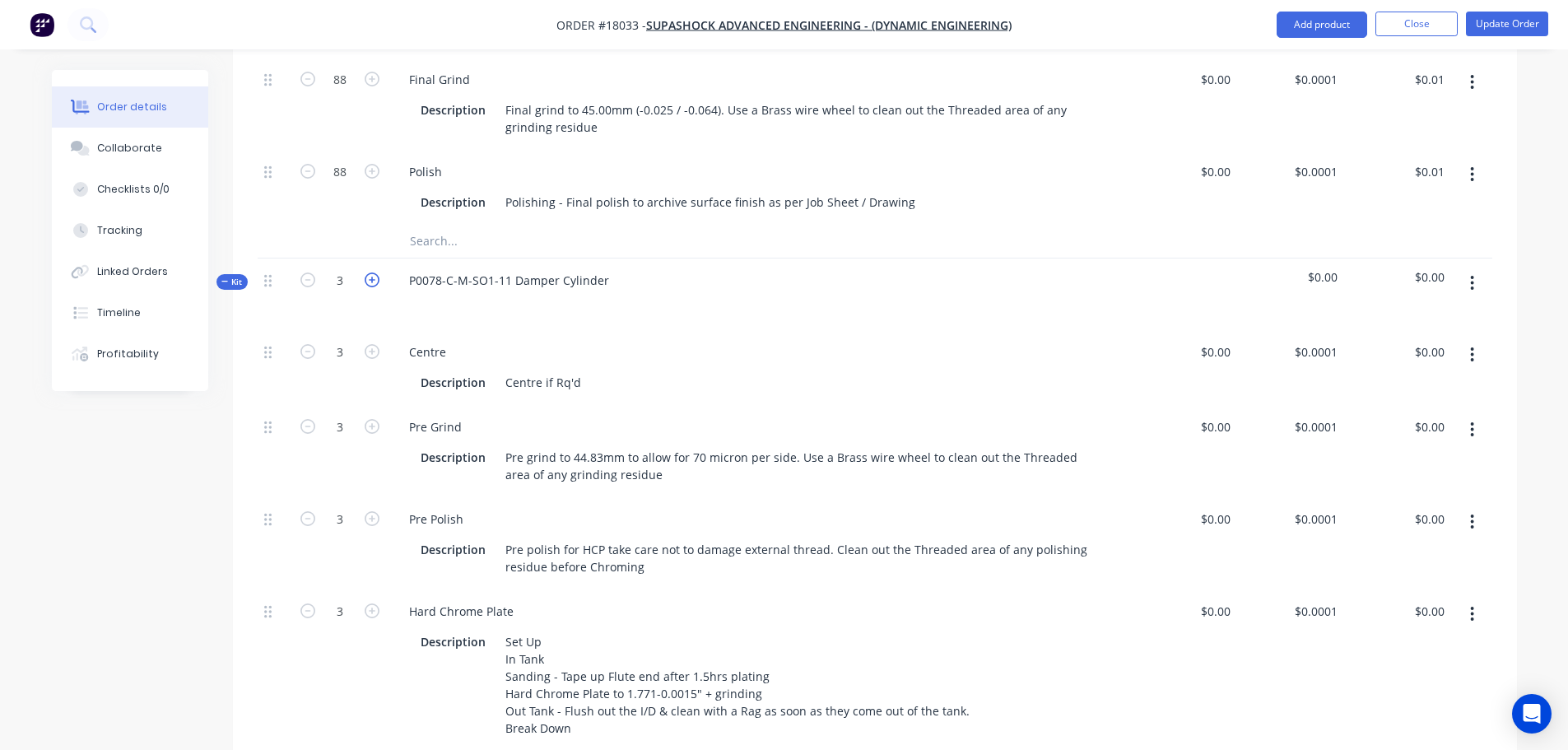
type input "4"
click at [373, 277] on icon "button" at bounding box center [372, 280] width 15 height 15
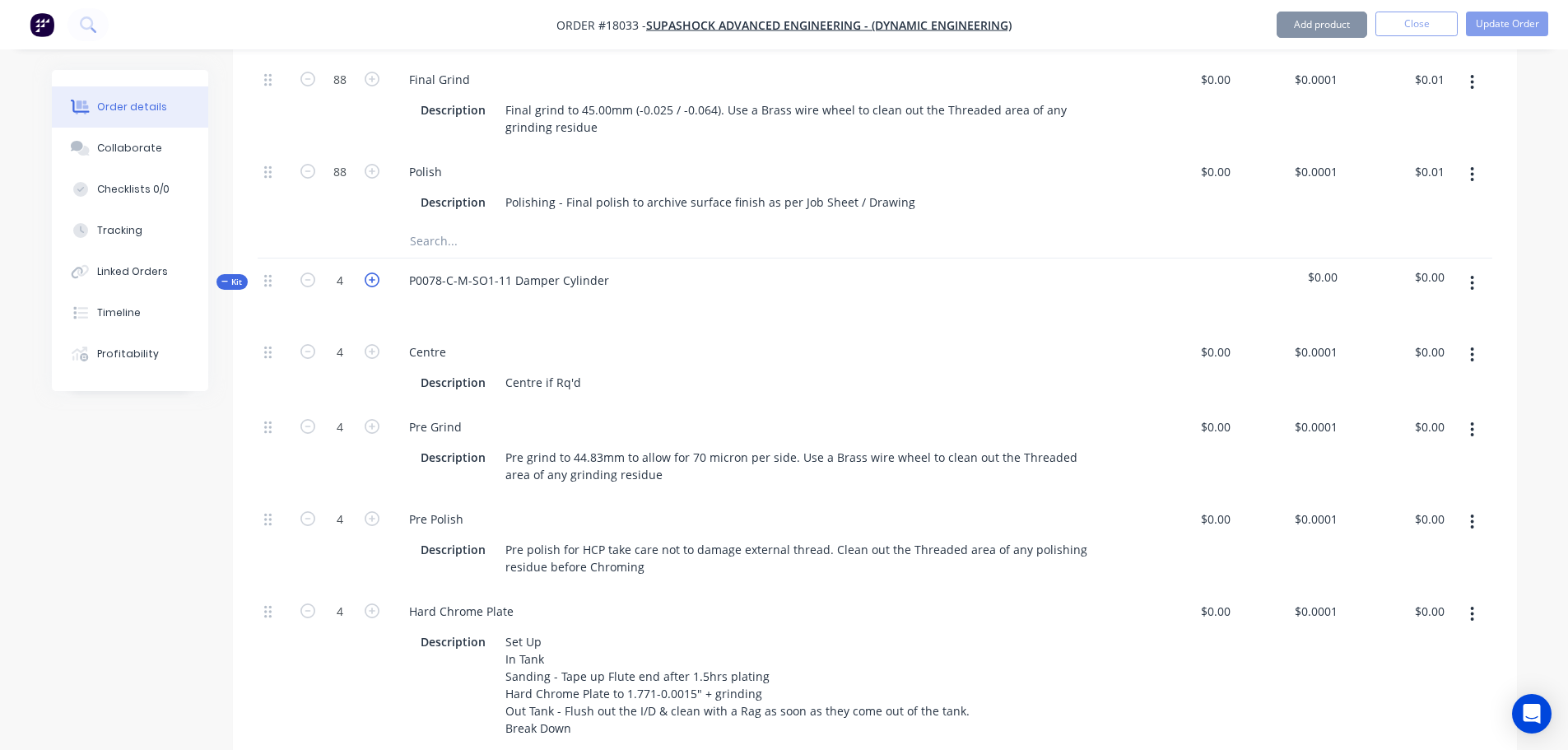
type input "5"
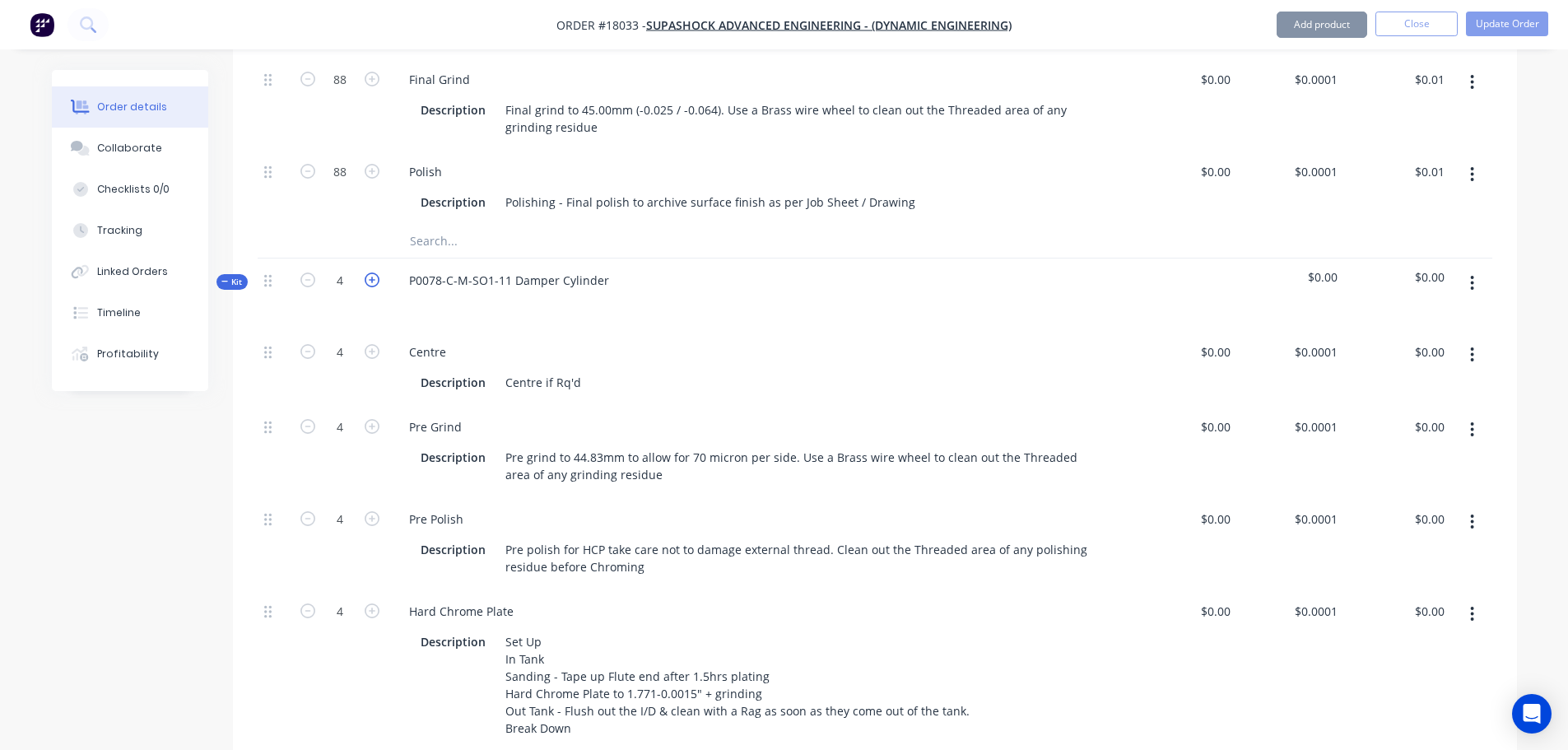
type input "5"
click at [373, 277] on icon "button" at bounding box center [372, 280] width 15 height 15
type input "6"
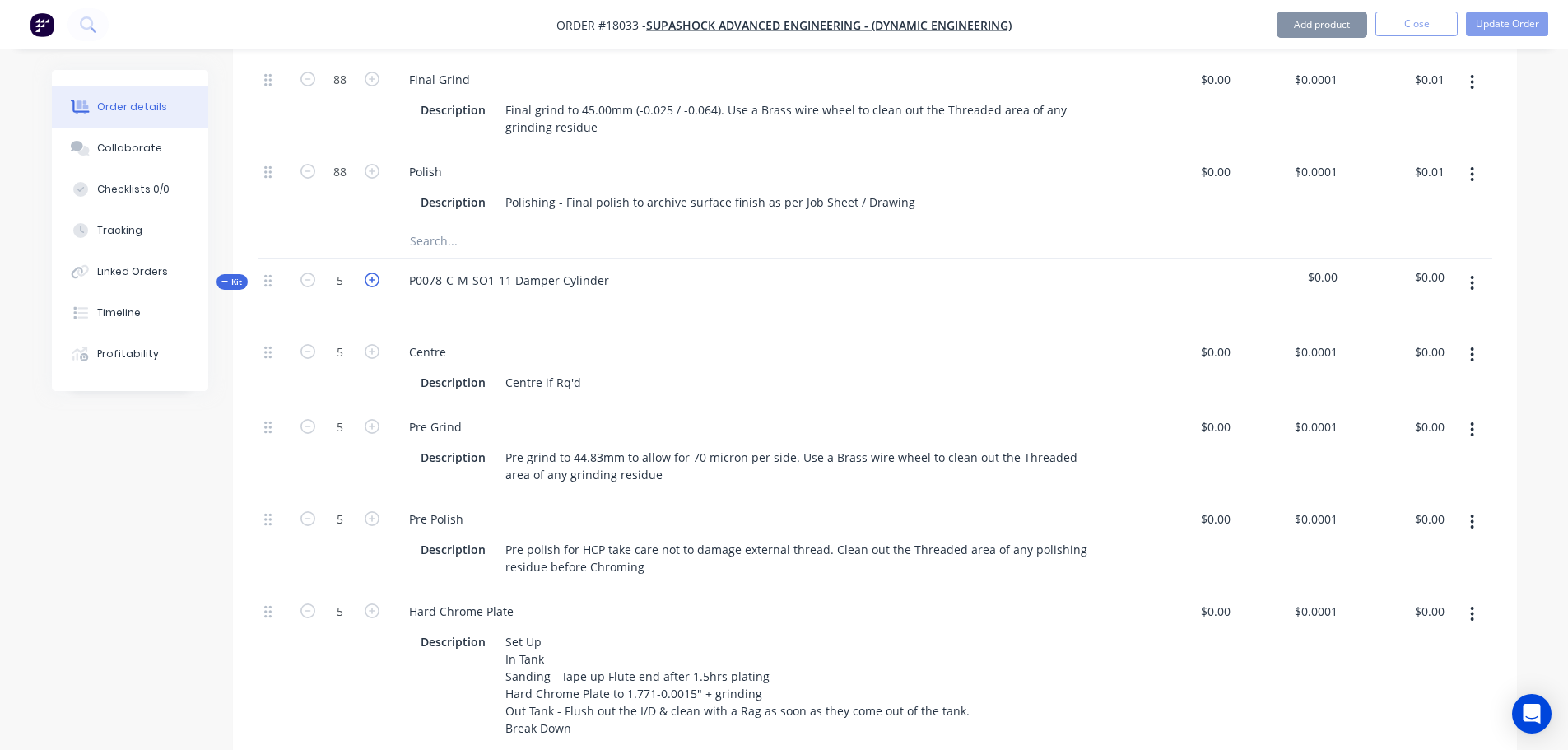
type input "6"
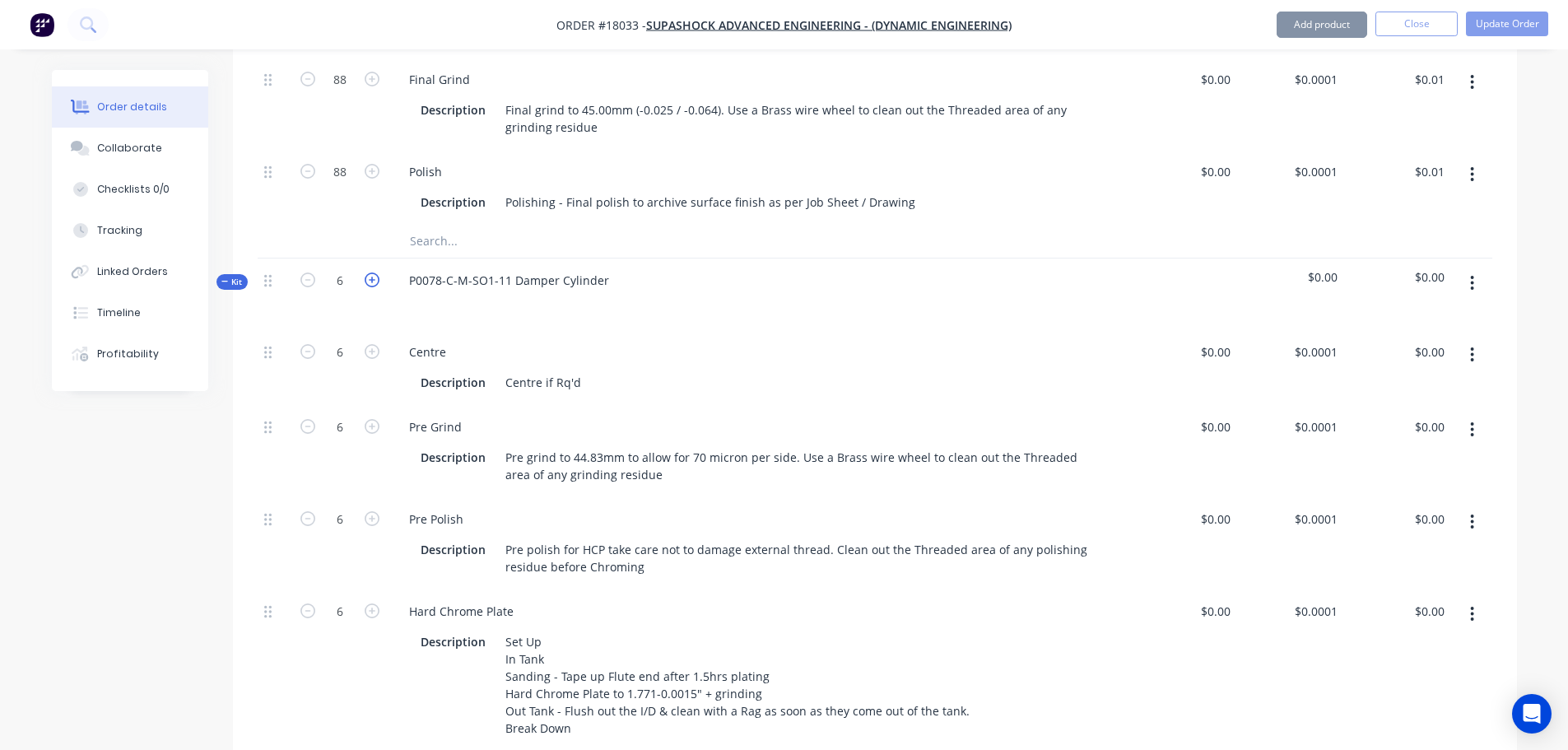
click at [373, 277] on icon "button" at bounding box center [372, 280] width 15 height 15
type input "7"
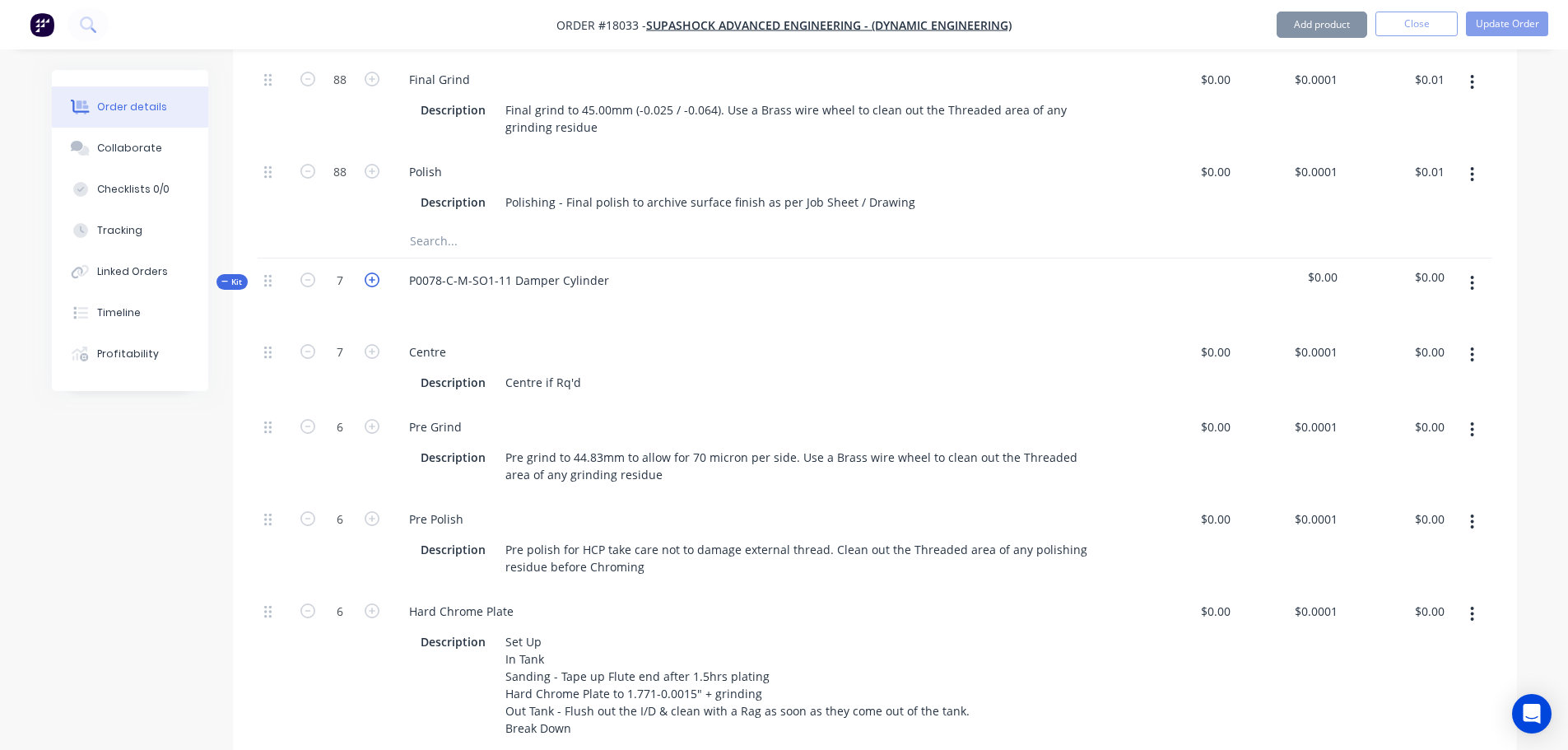
type input "7"
click at [373, 277] on icon "button" at bounding box center [372, 280] width 15 height 15
type input "8"
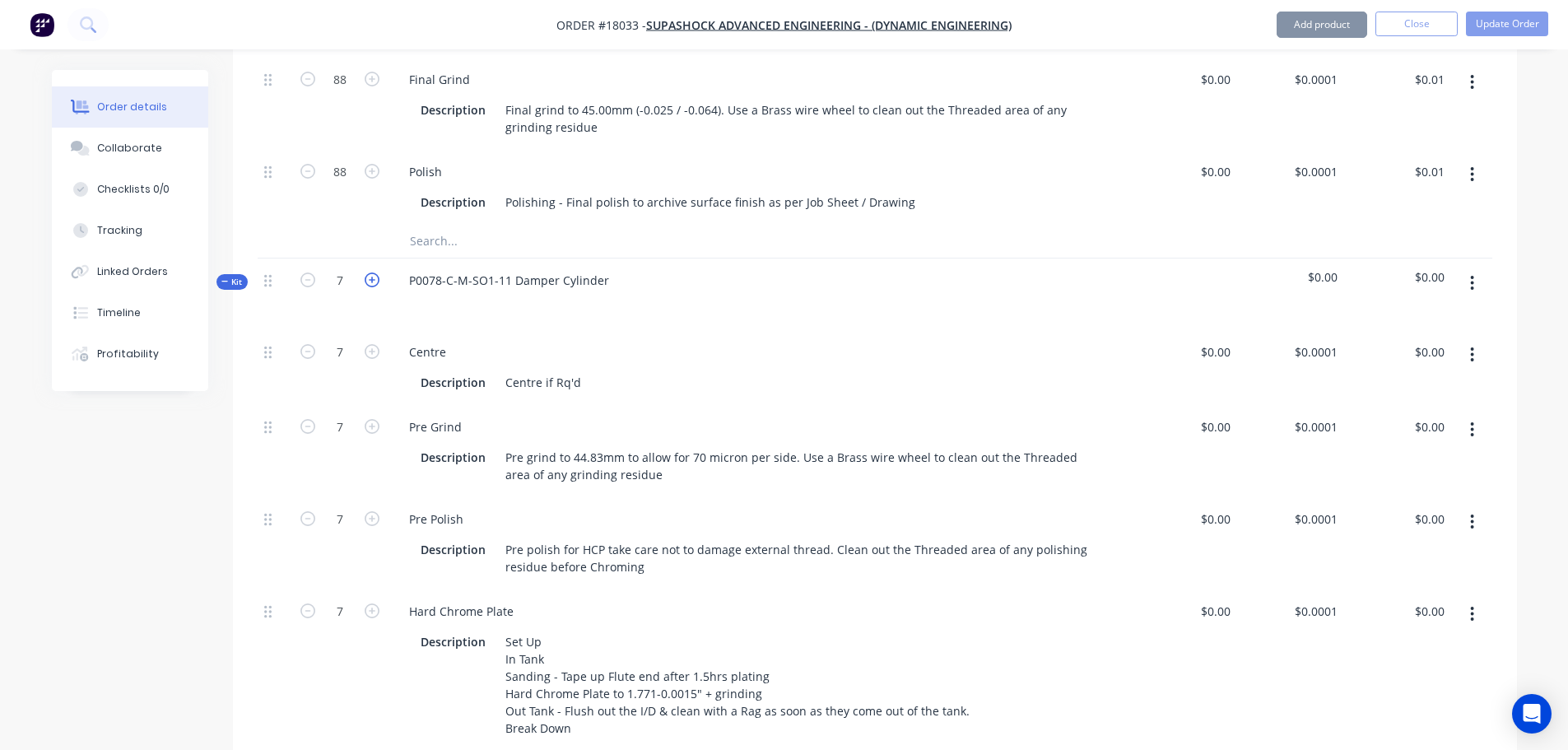
type input "8"
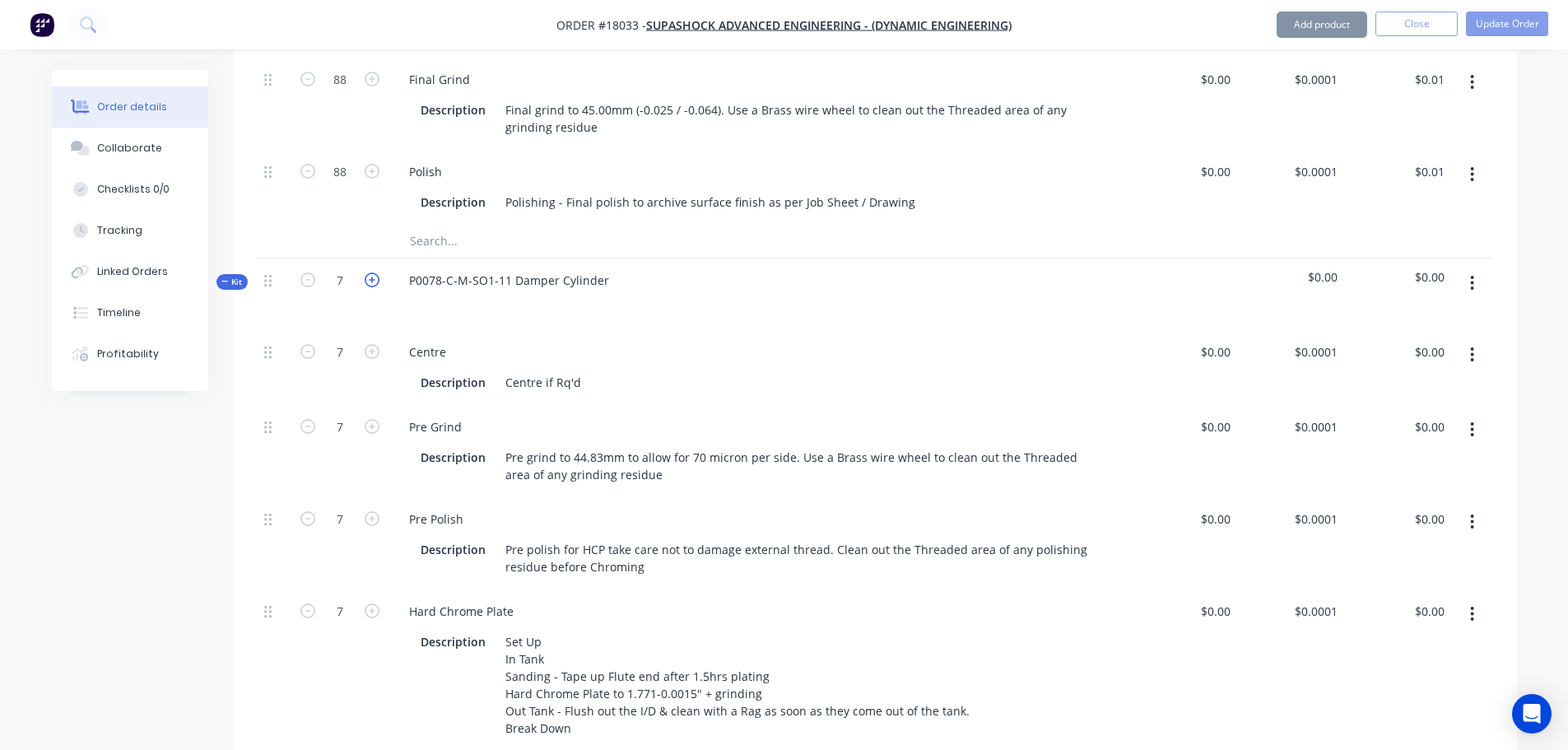
type input "8"
click at [373, 277] on icon "button" at bounding box center [372, 280] width 15 height 15
type input "9"
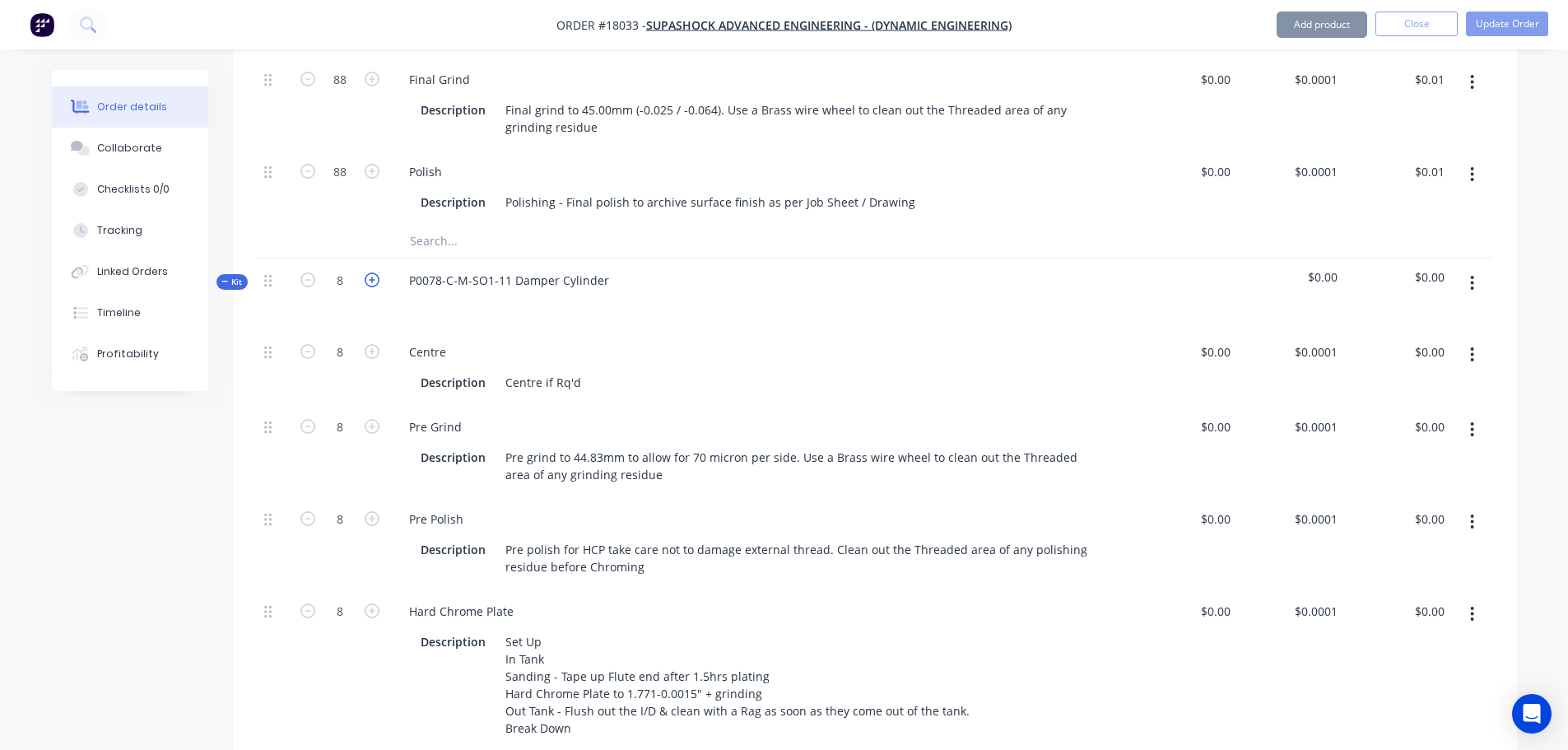
type input "9"
click at [373, 277] on icon "button" at bounding box center [372, 280] width 15 height 15
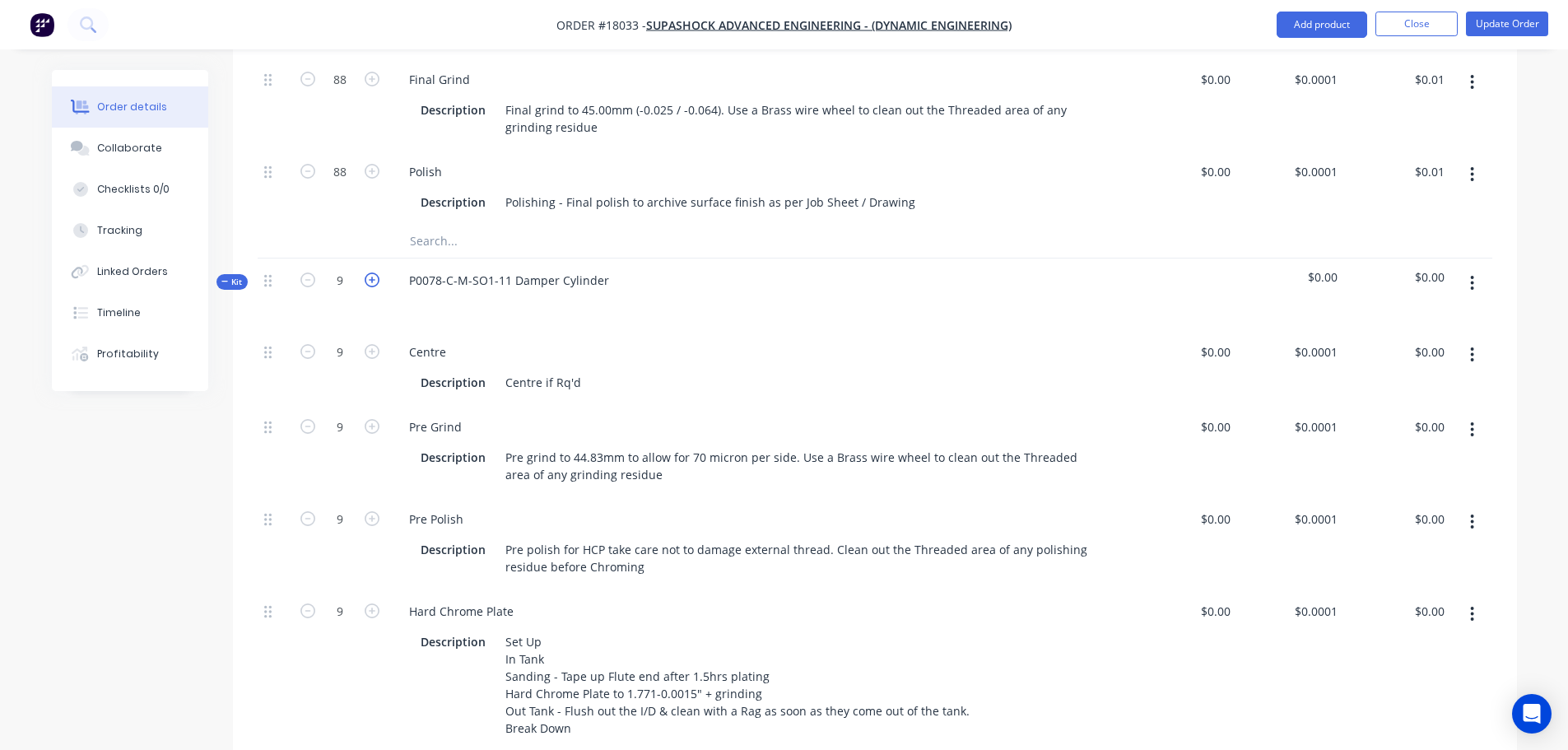
type input "10"
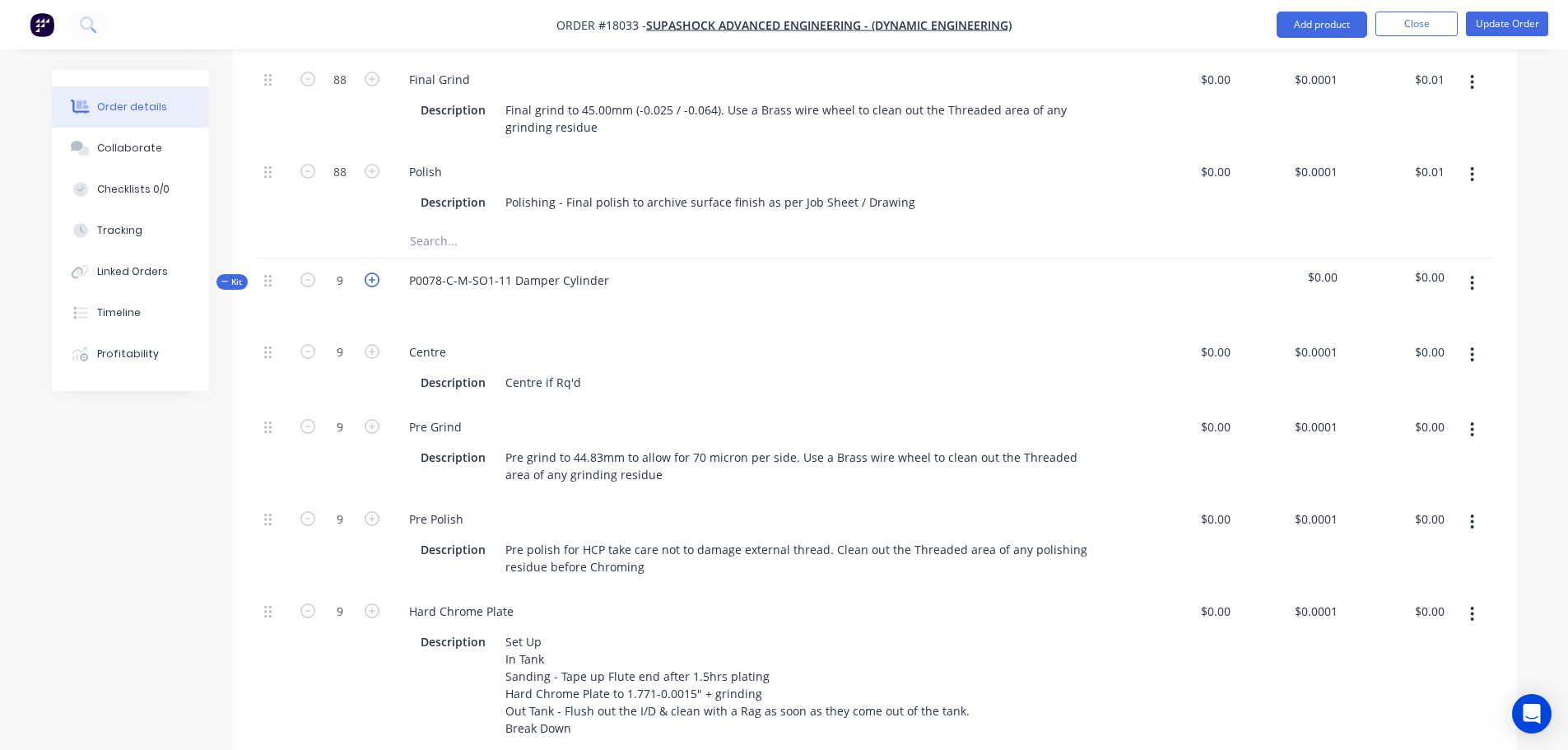
type input "10"
click at [1498, 25] on button "Update Order" at bounding box center [1507, 24] width 82 height 25
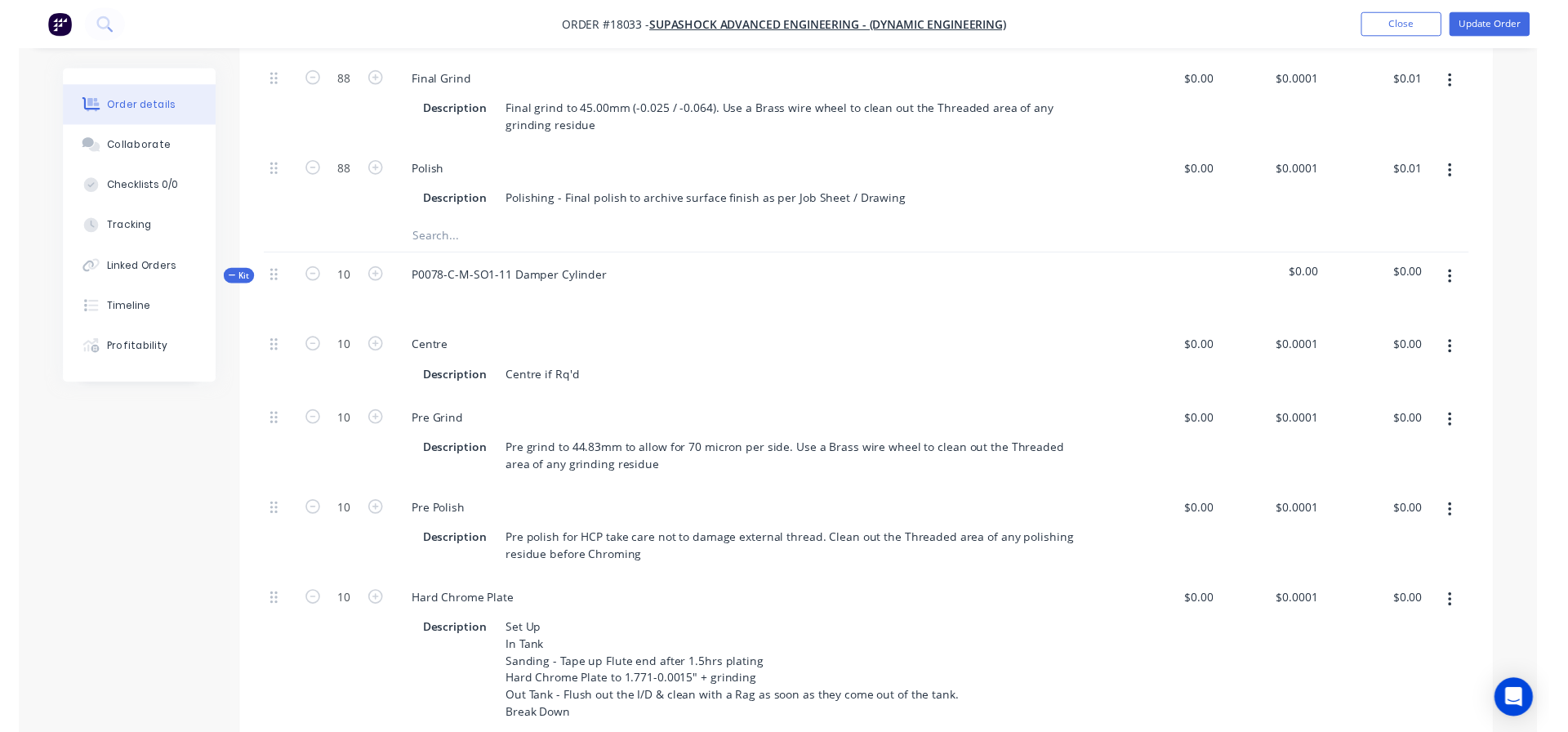
scroll to position [0, 0]
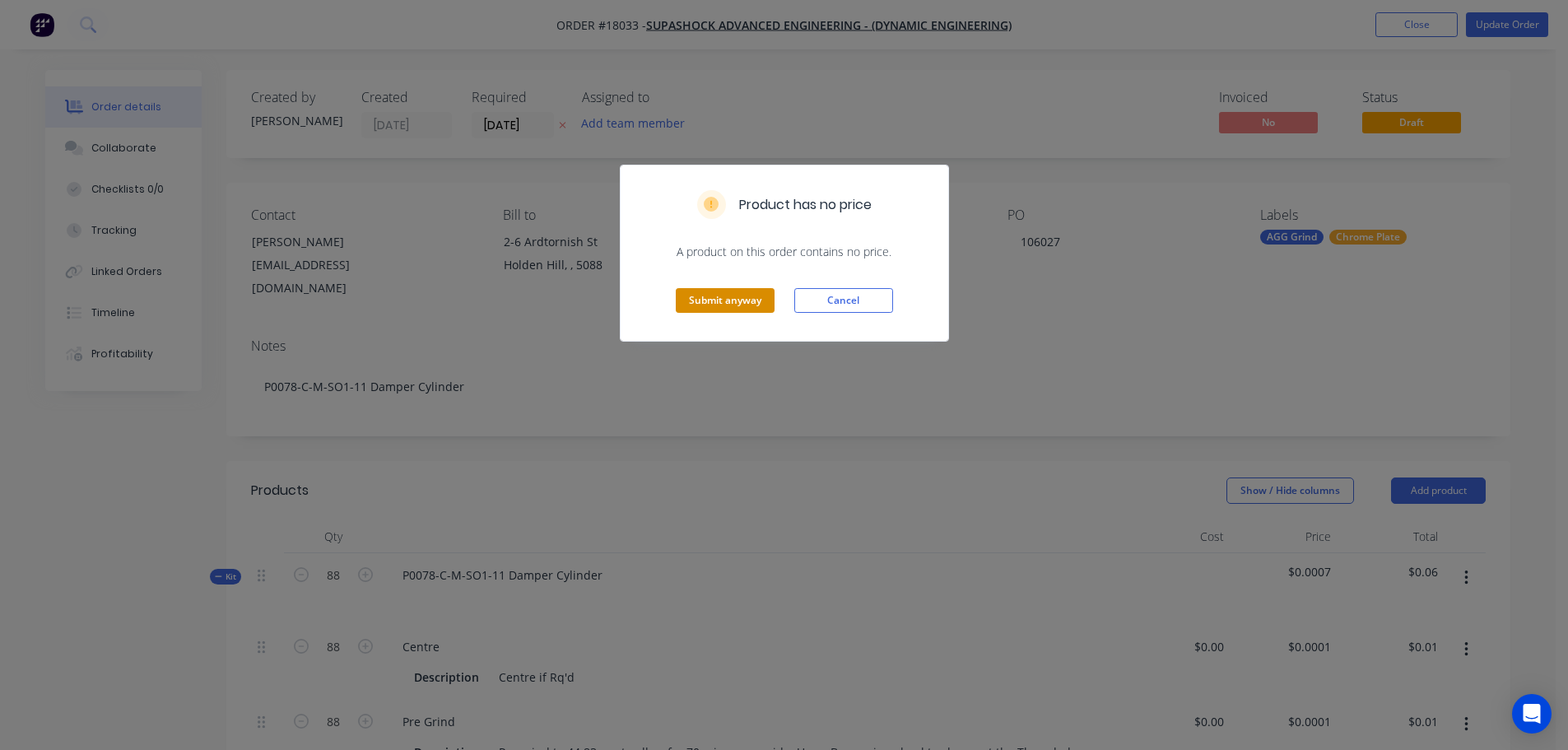
click at [725, 307] on button "Submit anyway" at bounding box center [725, 301] width 99 height 25
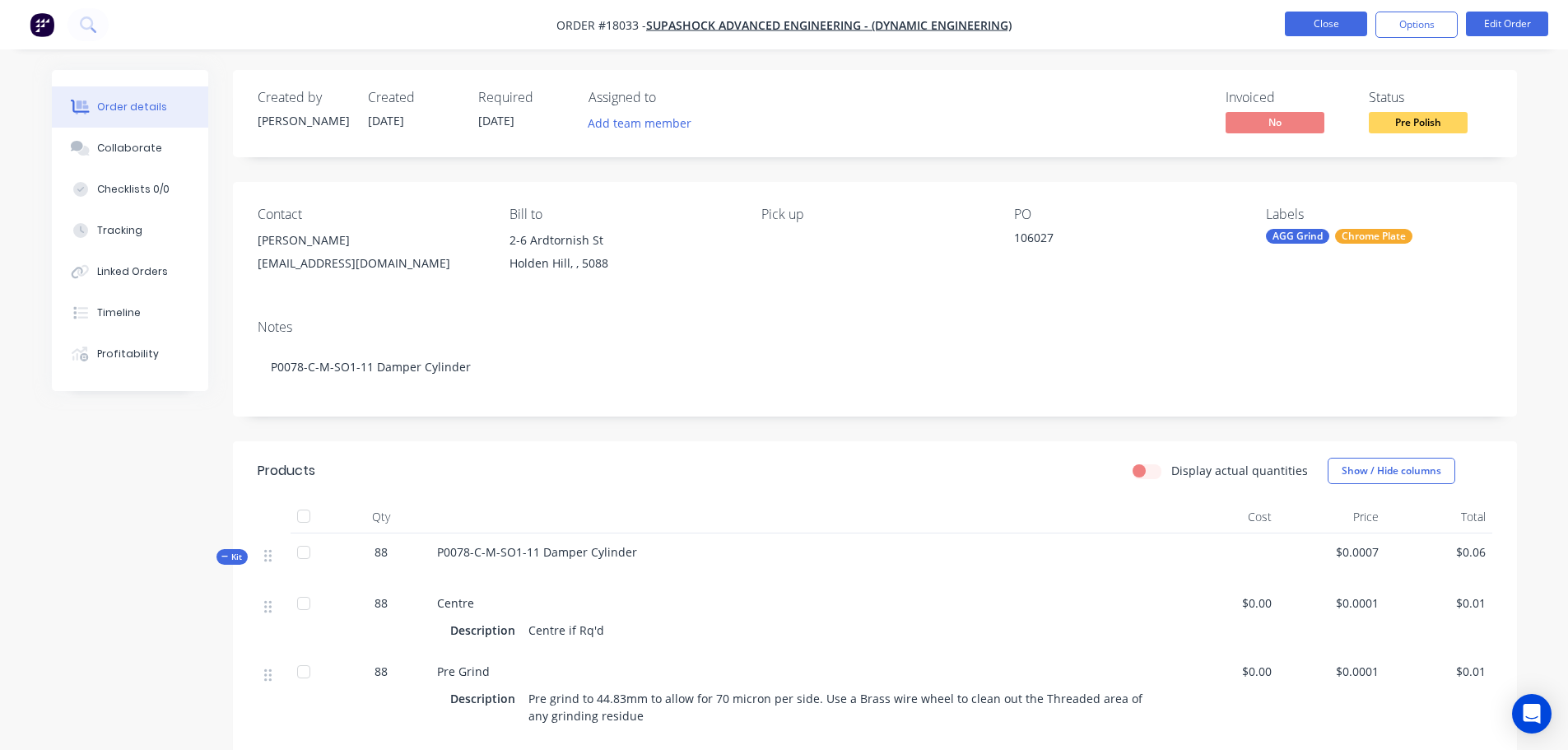
click at [1335, 28] on button "Close" at bounding box center [1326, 24] width 82 height 25
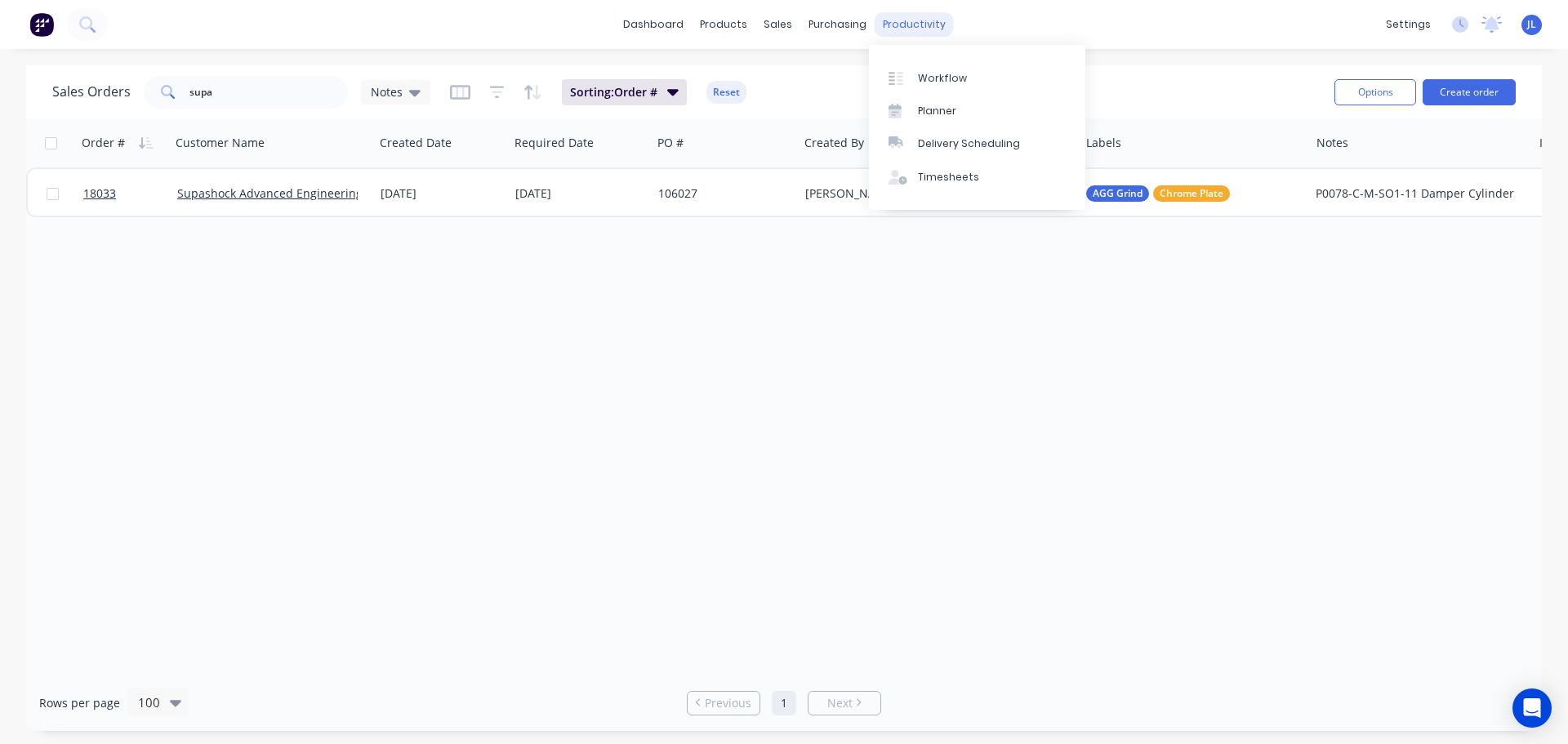
click at [920, 19] on div "productivity" at bounding box center [914, 25] width 79 height 25
click at [946, 85] on div "Workflow" at bounding box center [943, 78] width 49 height 15
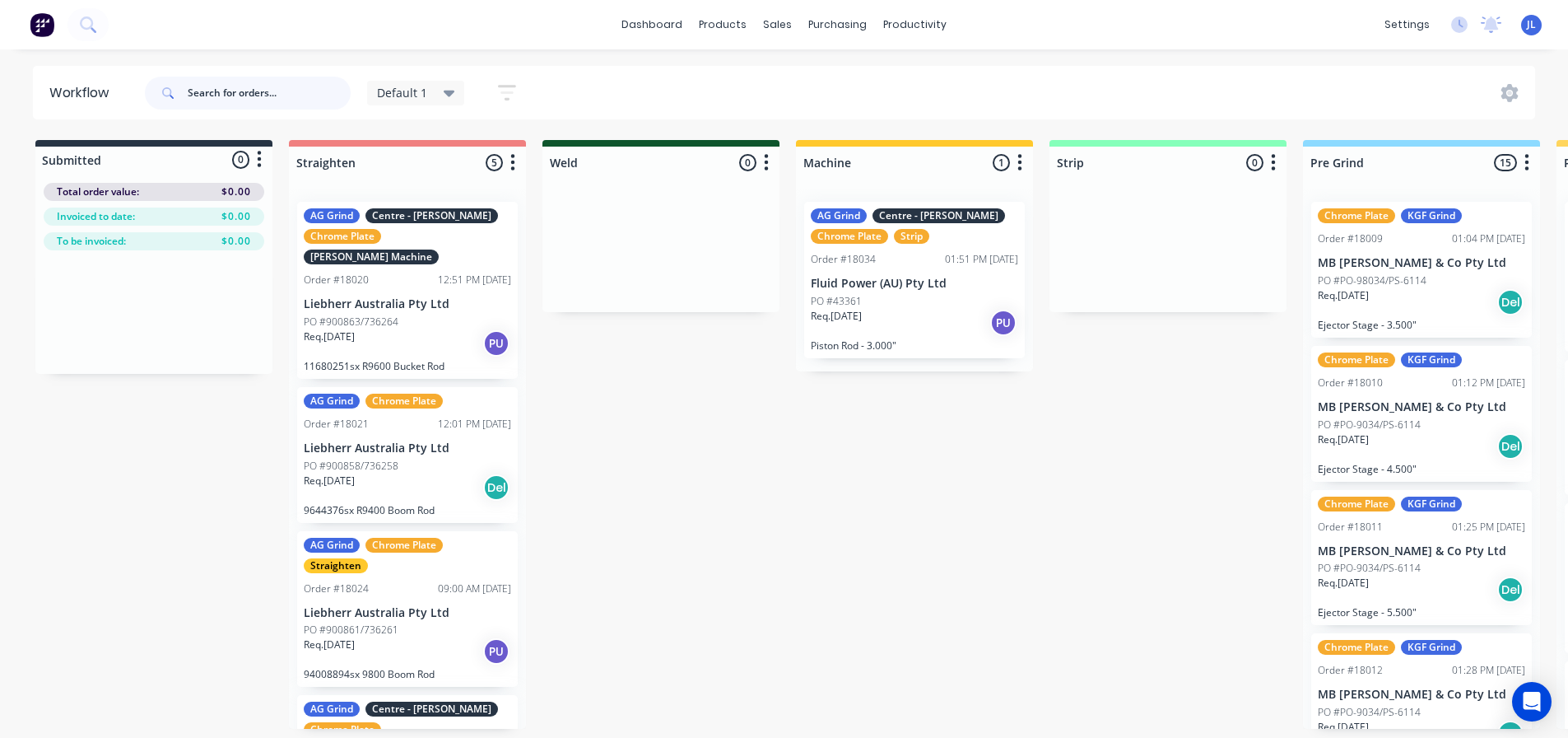
click at [242, 94] on input "text" at bounding box center [268, 92] width 163 height 33
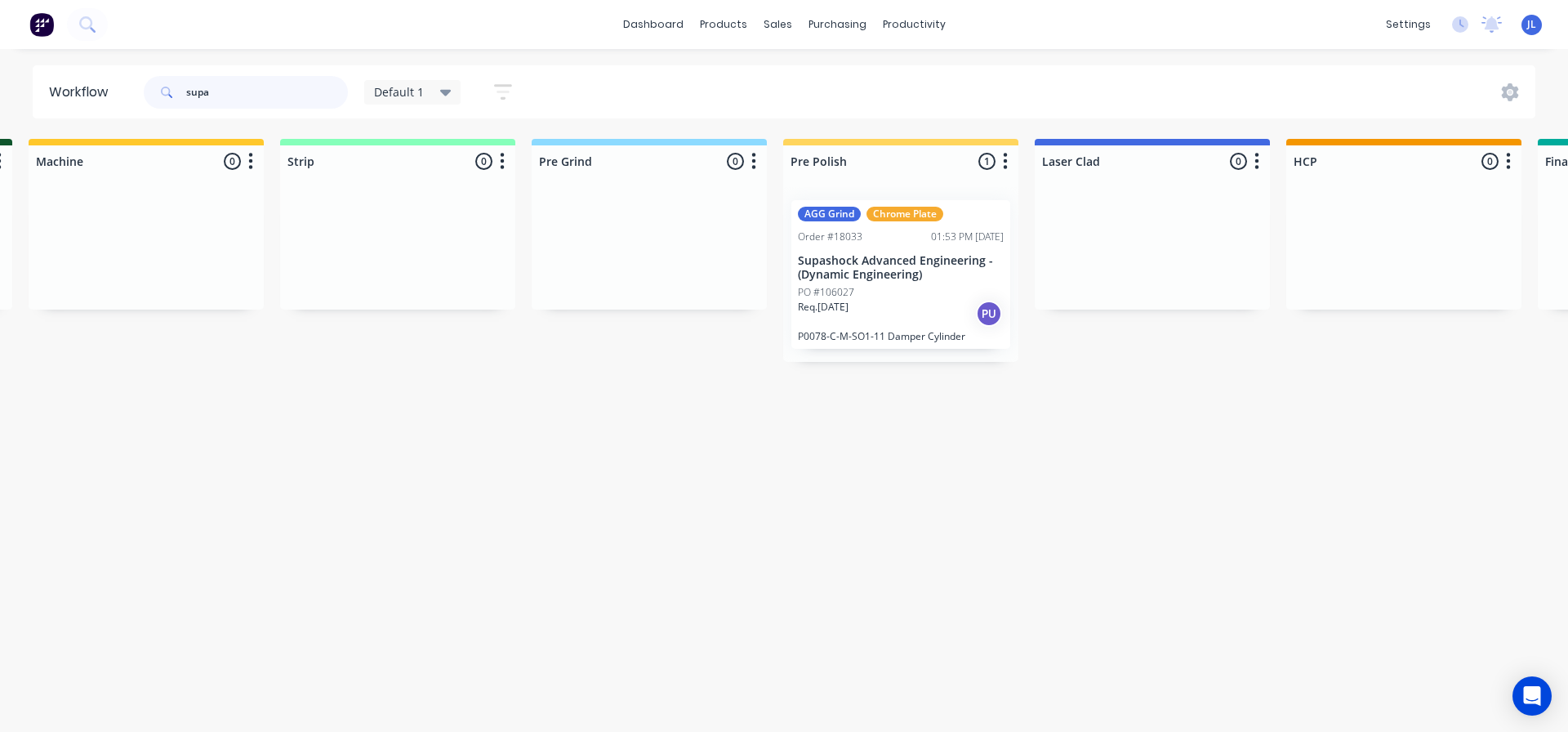
scroll to position [0, 922]
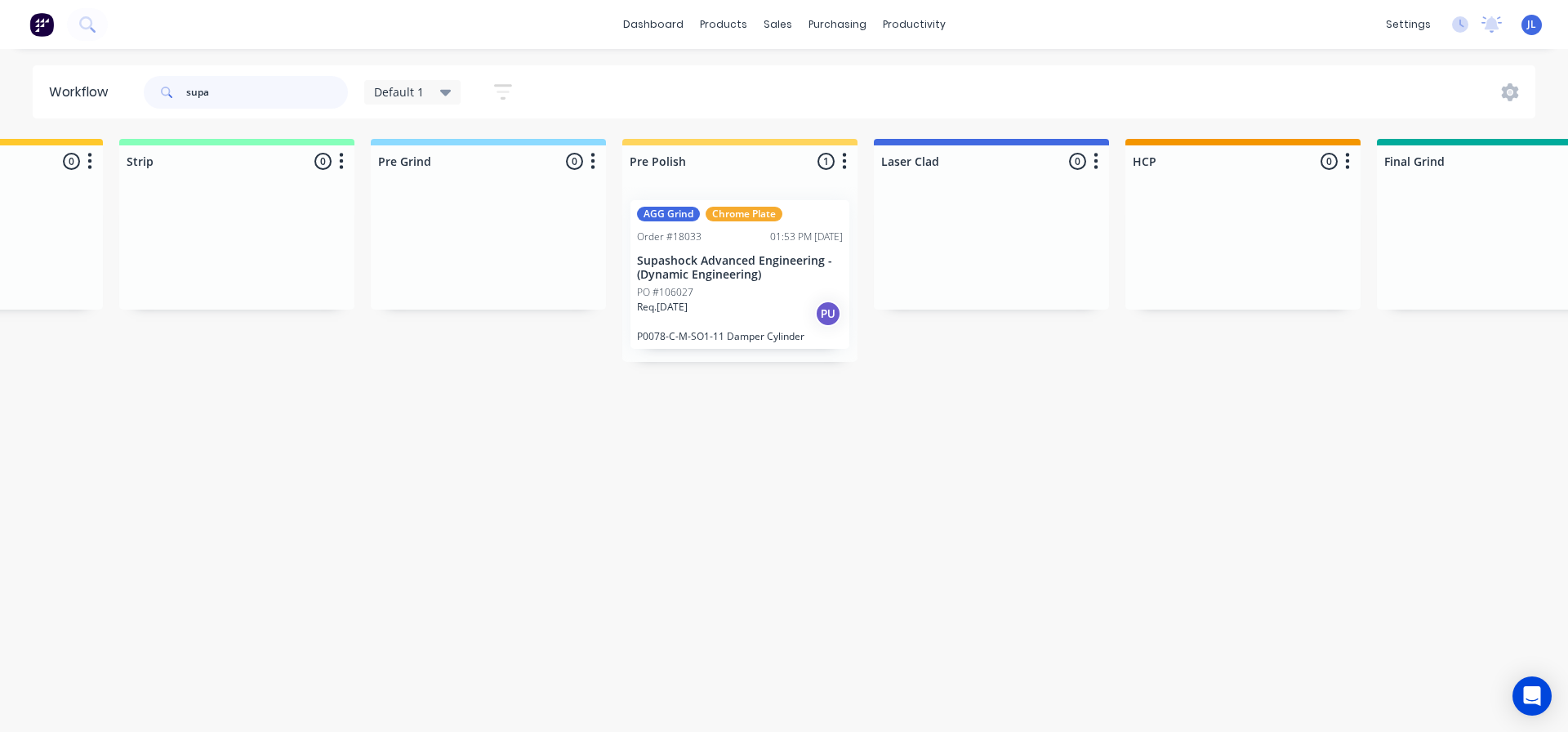
type input "supa"
click at [723, 298] on div "PO #106027" at bounding box center [740, 293] width 206 height 15
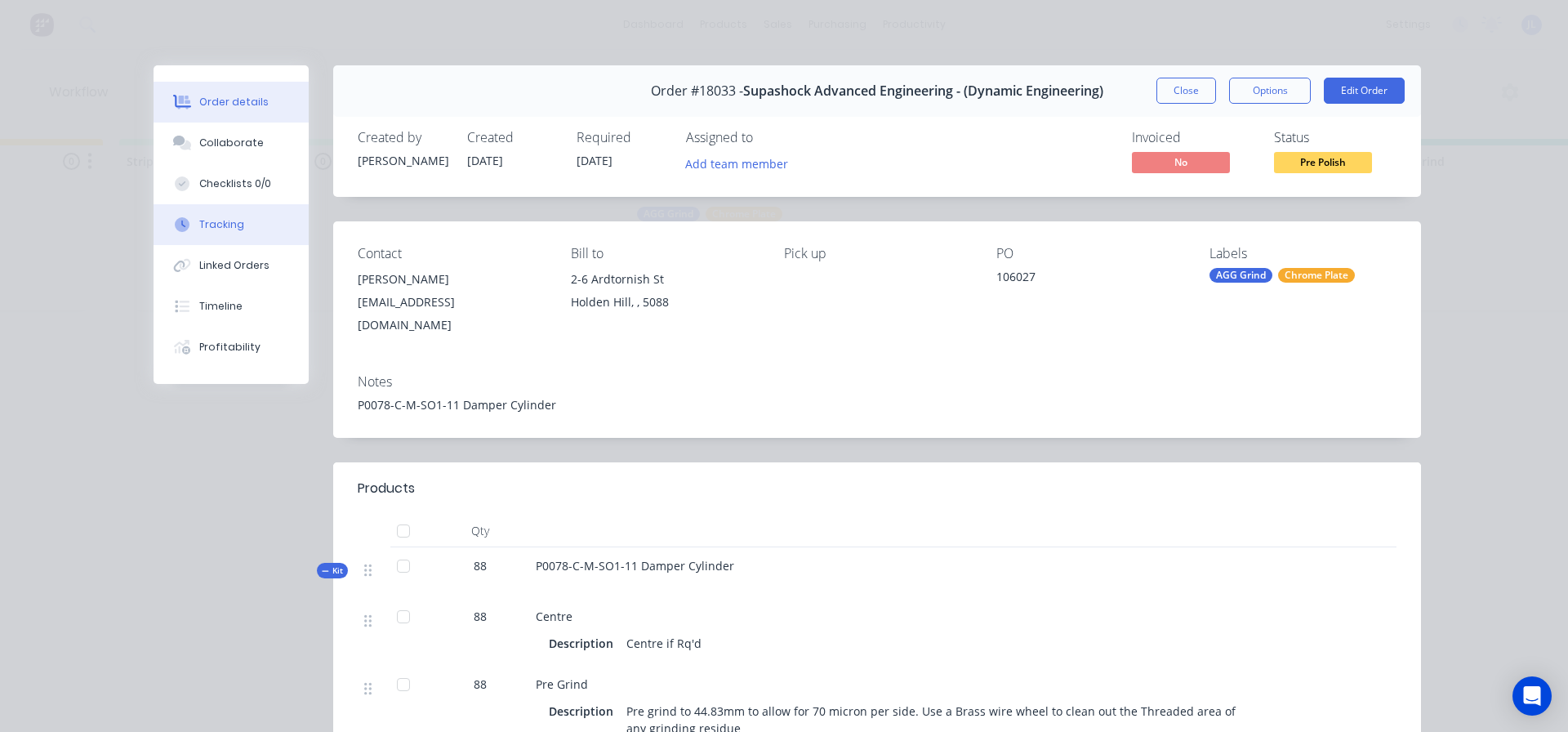
click at [245, 230] on button "Tracking" at bounding box center [231, 224] width 155 height 41
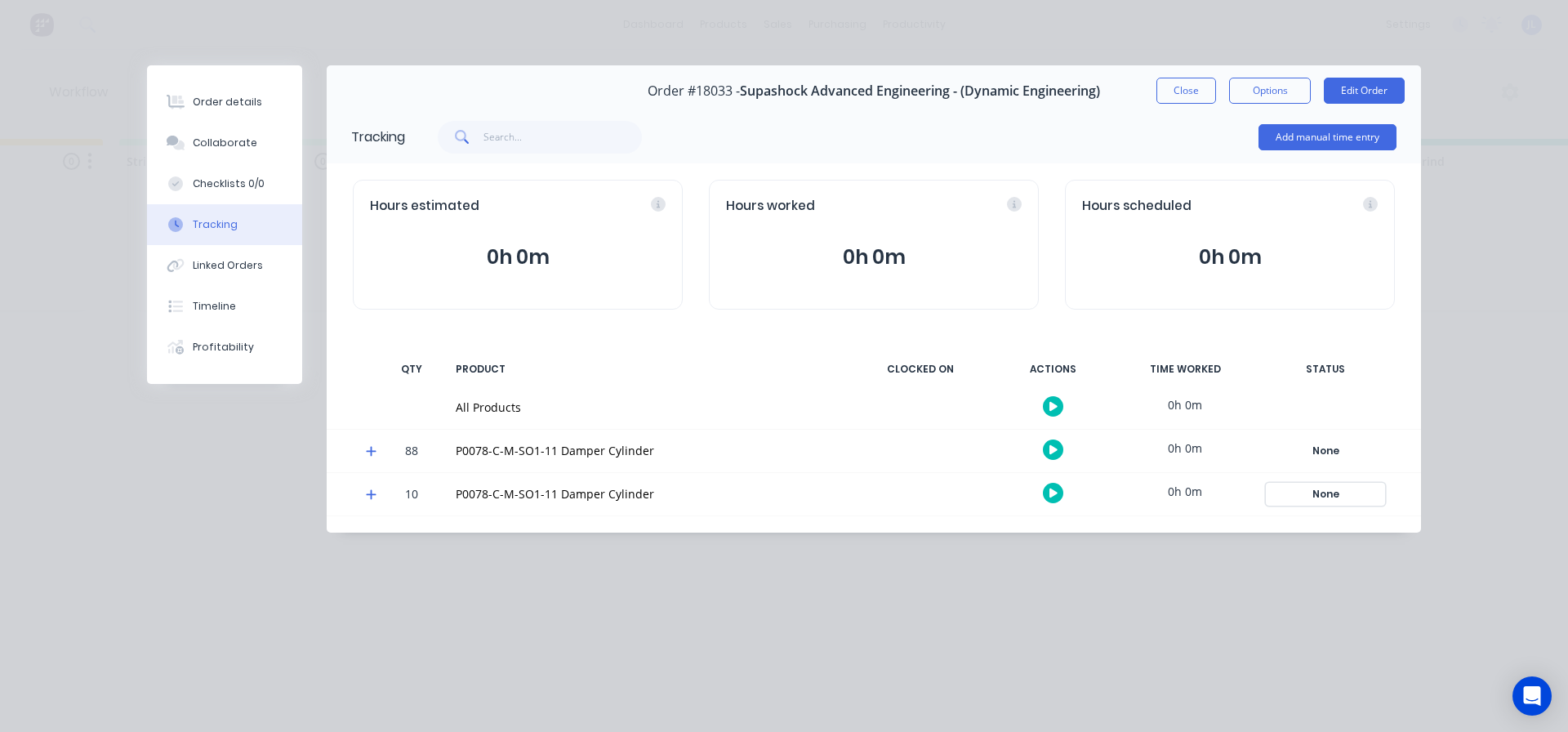
click at [1324, 492] on div "None" at bounding box center [1325, 494] width 118 height 21
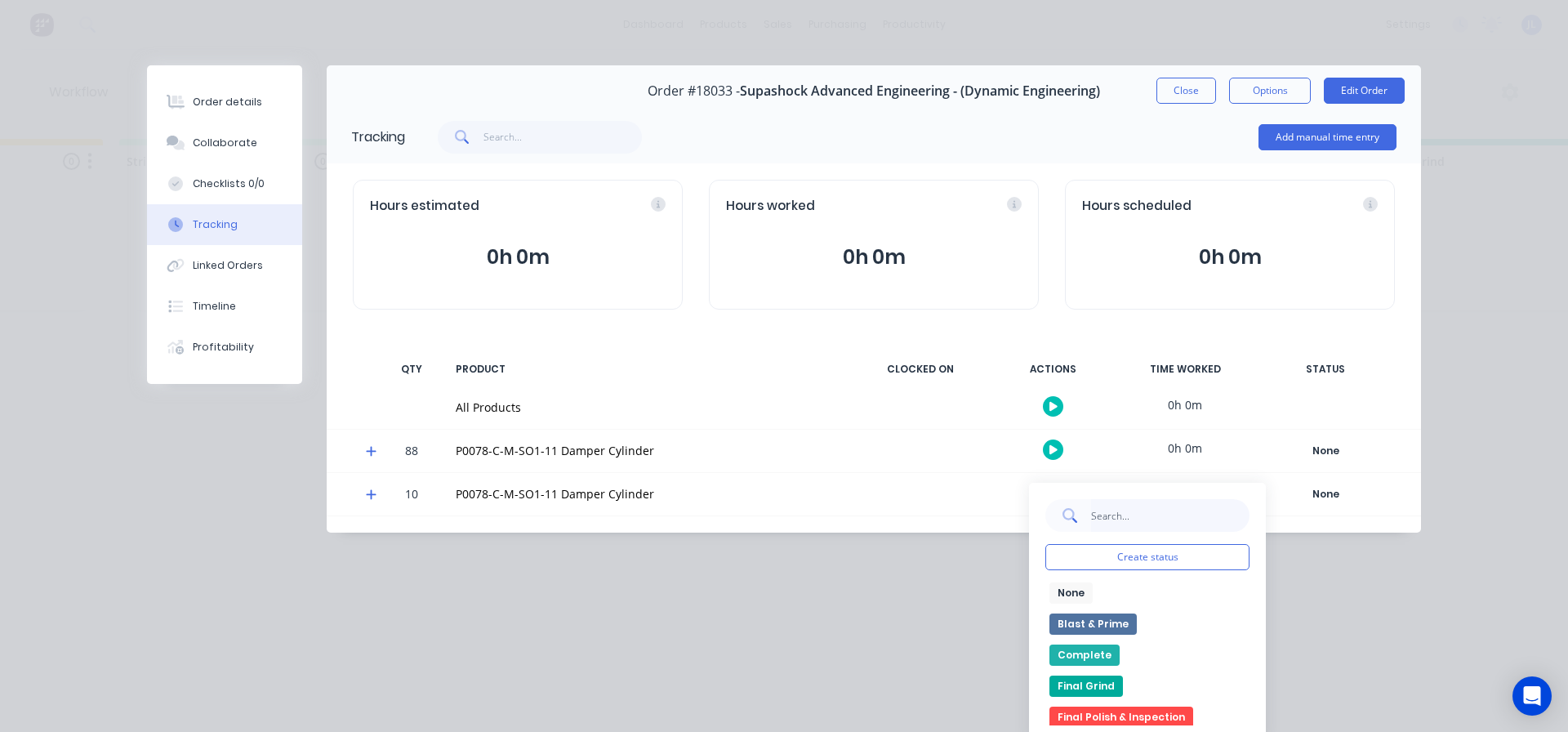
click at [1119, 523] on input "text" at bounding box center [1169, 515] width 160 height 33
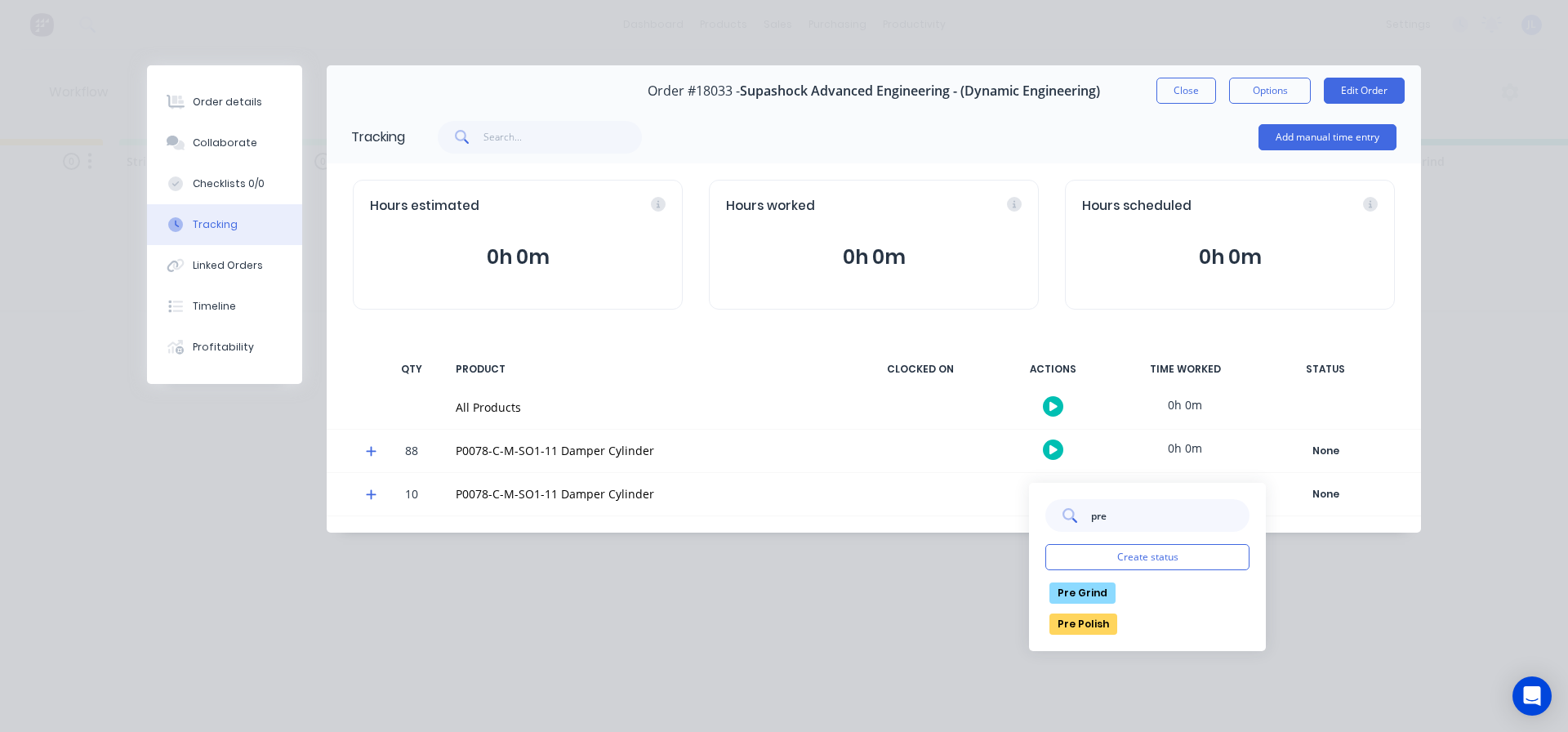
type input "pre"
click at [1094, 595] on button "Pre Grind" at bounding box center [1082, 593] width 66 height 21
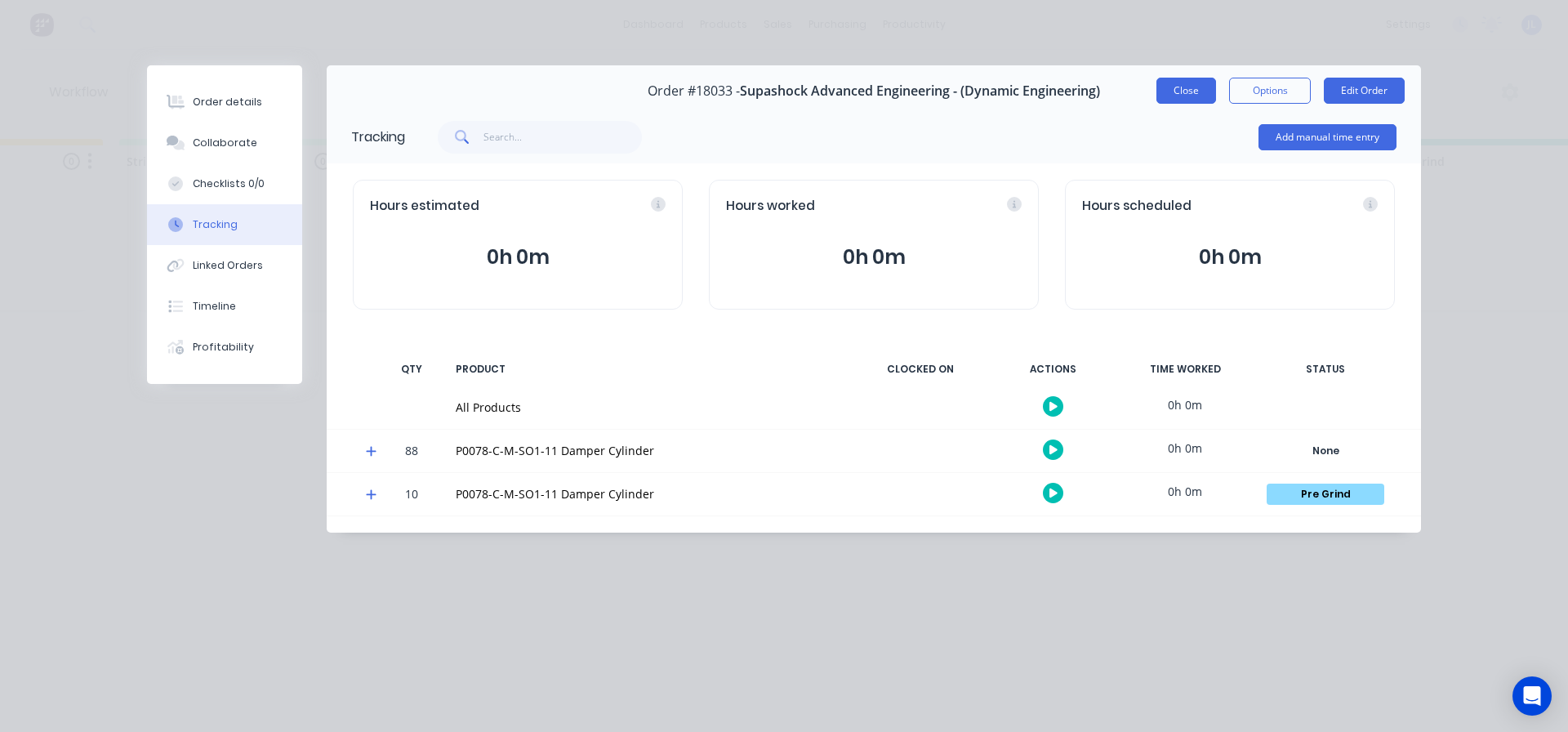
click at [1195, 88] on button "Close" at bounding box center [1185, 91] width 60 height 26
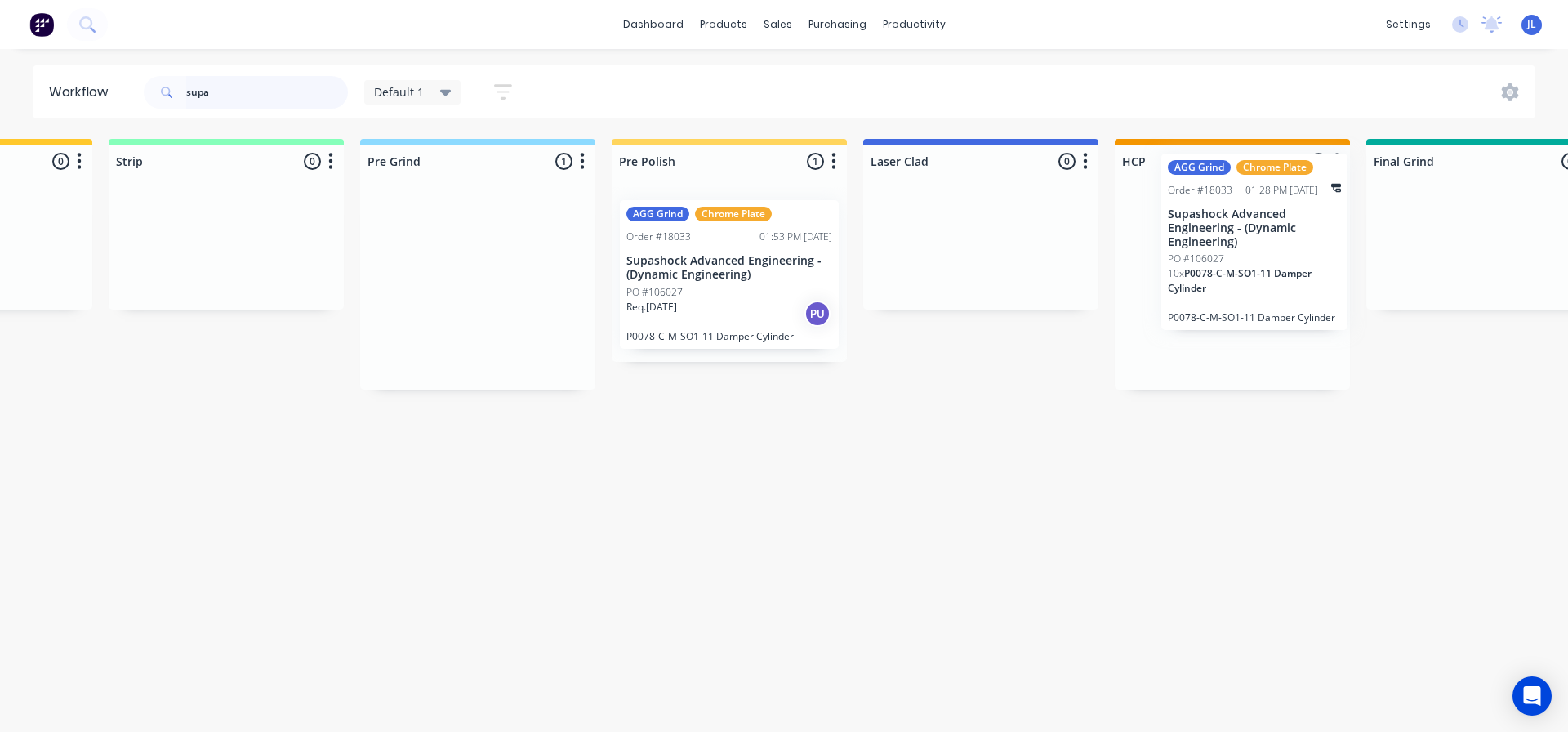
scroll to position [0, 949]
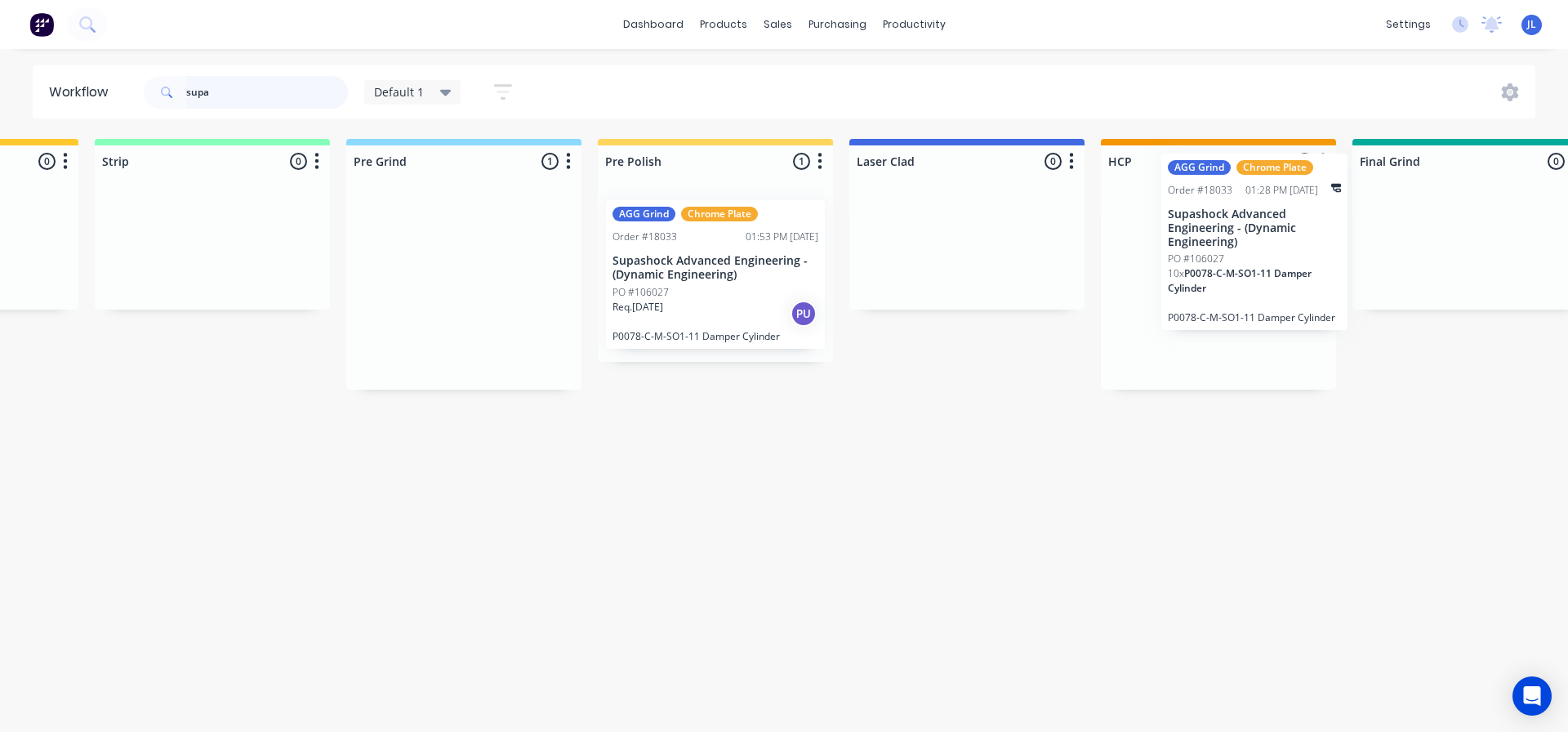
drag, startPoint x: 434, startPoint y: 282, endPoint x: 1236, endPoint y: 235, distance: 803.4
click at [1236, 235] on div "Submitted 0 Status colour #273444 hex #273444 Save Cancel Summaries Total order…" at bounding box center [1114, 264] width 4145 height 250
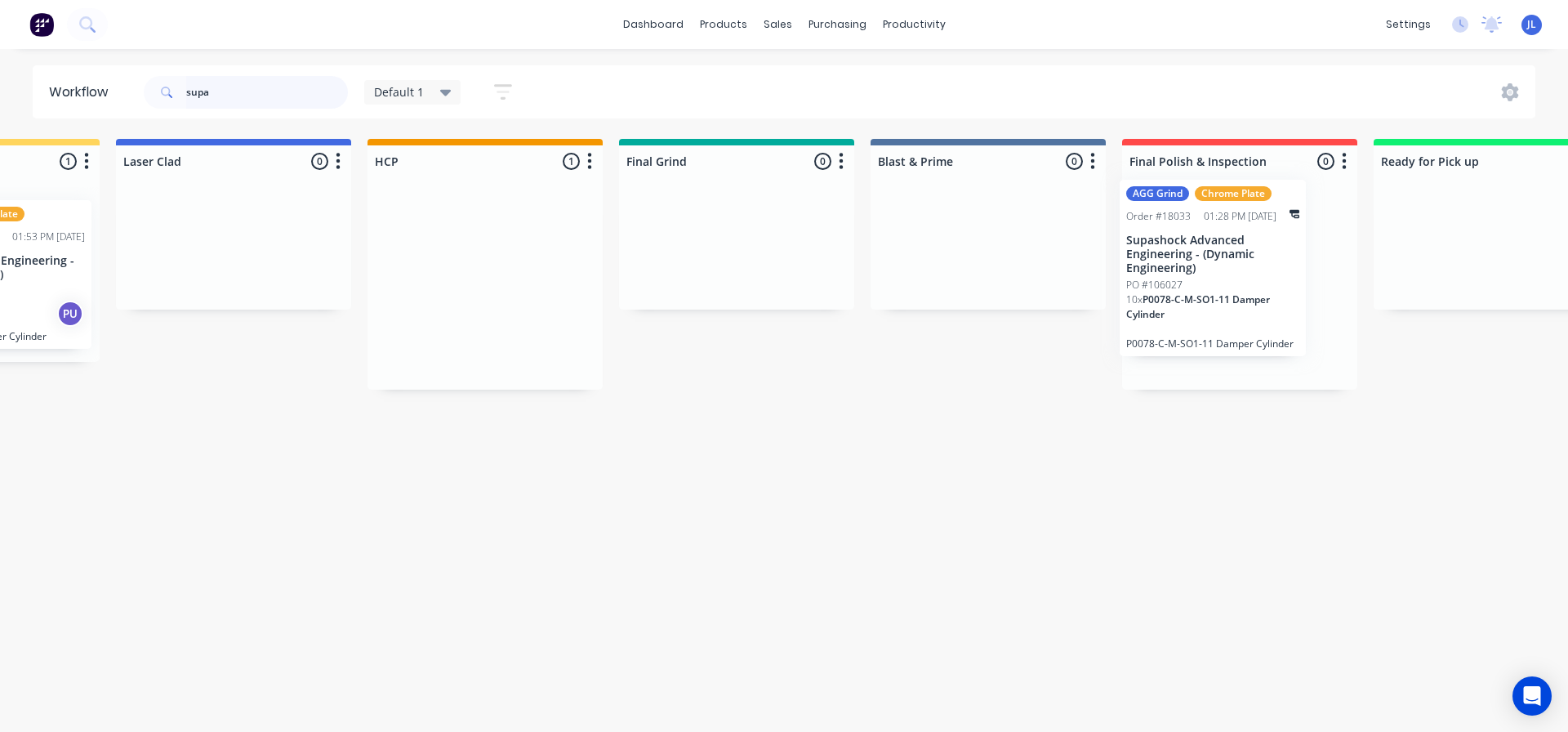
scroll to position [0, 1682]
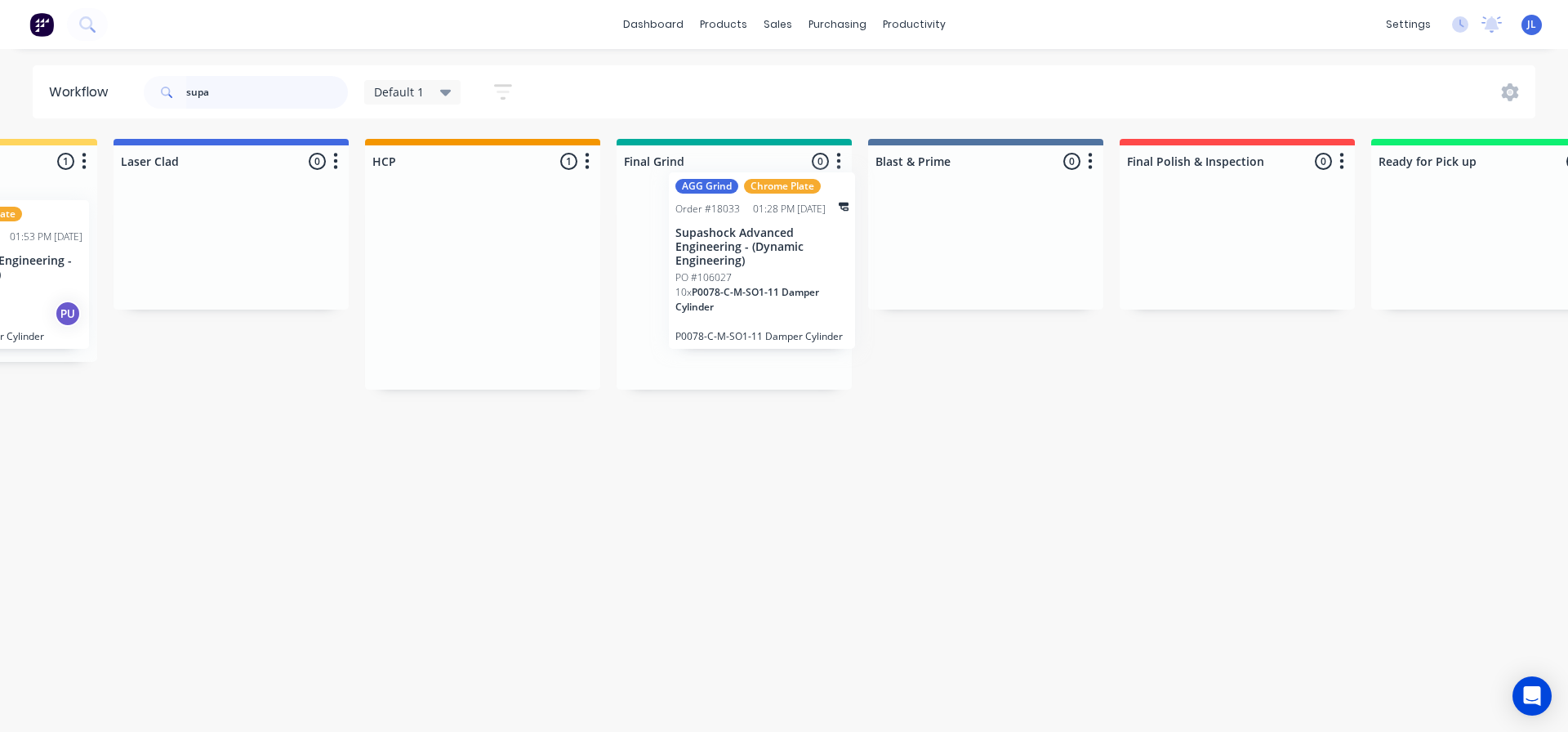
drag, startPoint x: 911, startPoint y: 300, endPoint x: 752, endPoint y: 241, distance: 169.6
click at [754, 241] on div "Submitted 0 Status colour #273444 hex #273444 Save Cancel Summaries Total order…" at bounding box center [378, 264] width 4145 height 250
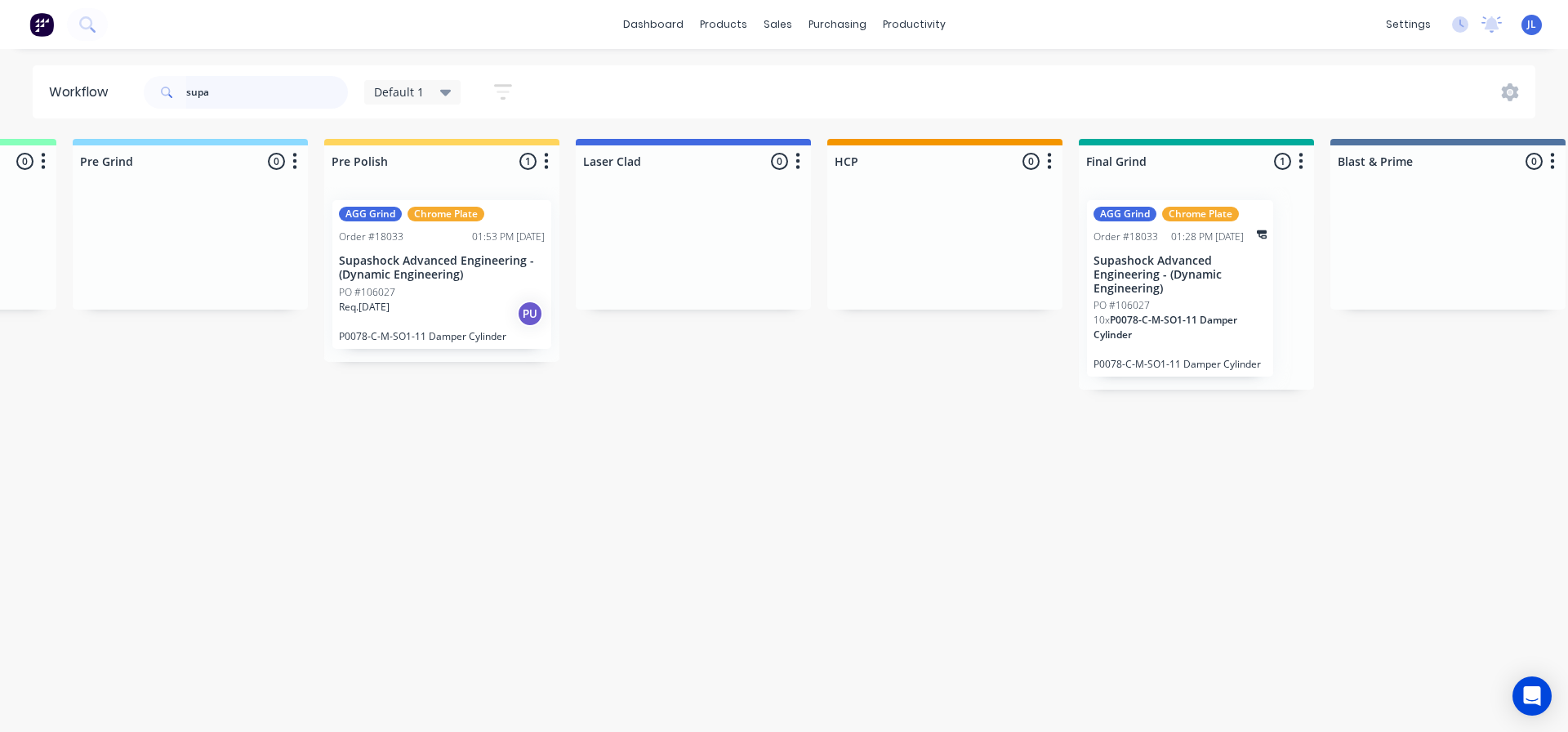
scroll to position [0, 1221]
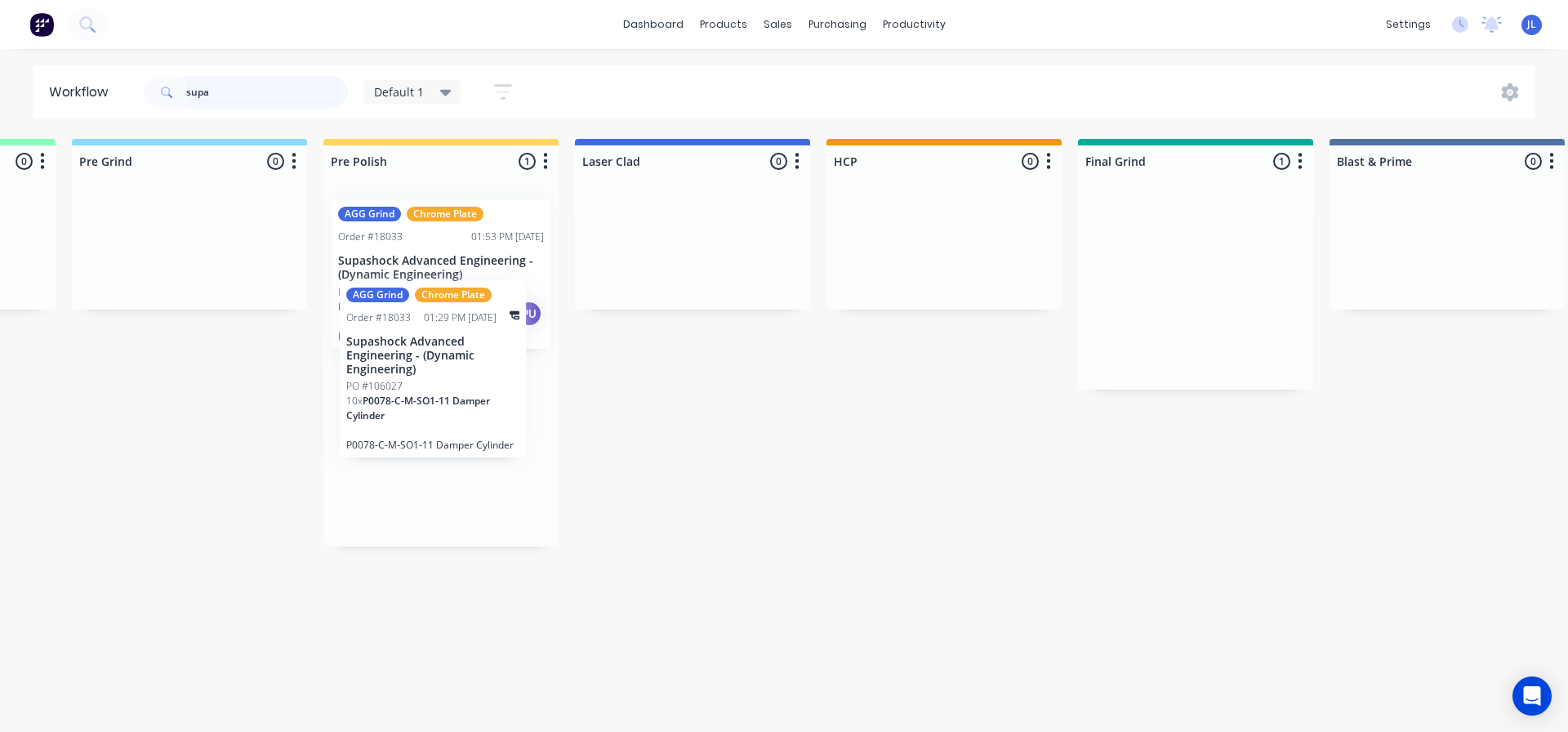
drag, startPoint x: 1223, startPoint y: 261, endPoint x: 463, endPoint y: 347, distance: 764.9
click at [463, 347] on div "Submitted 0 Status colour #273444 hex #273444 Save Cancel Summaries Total order…" at bounding box center [839, 342] width 4145 height 407
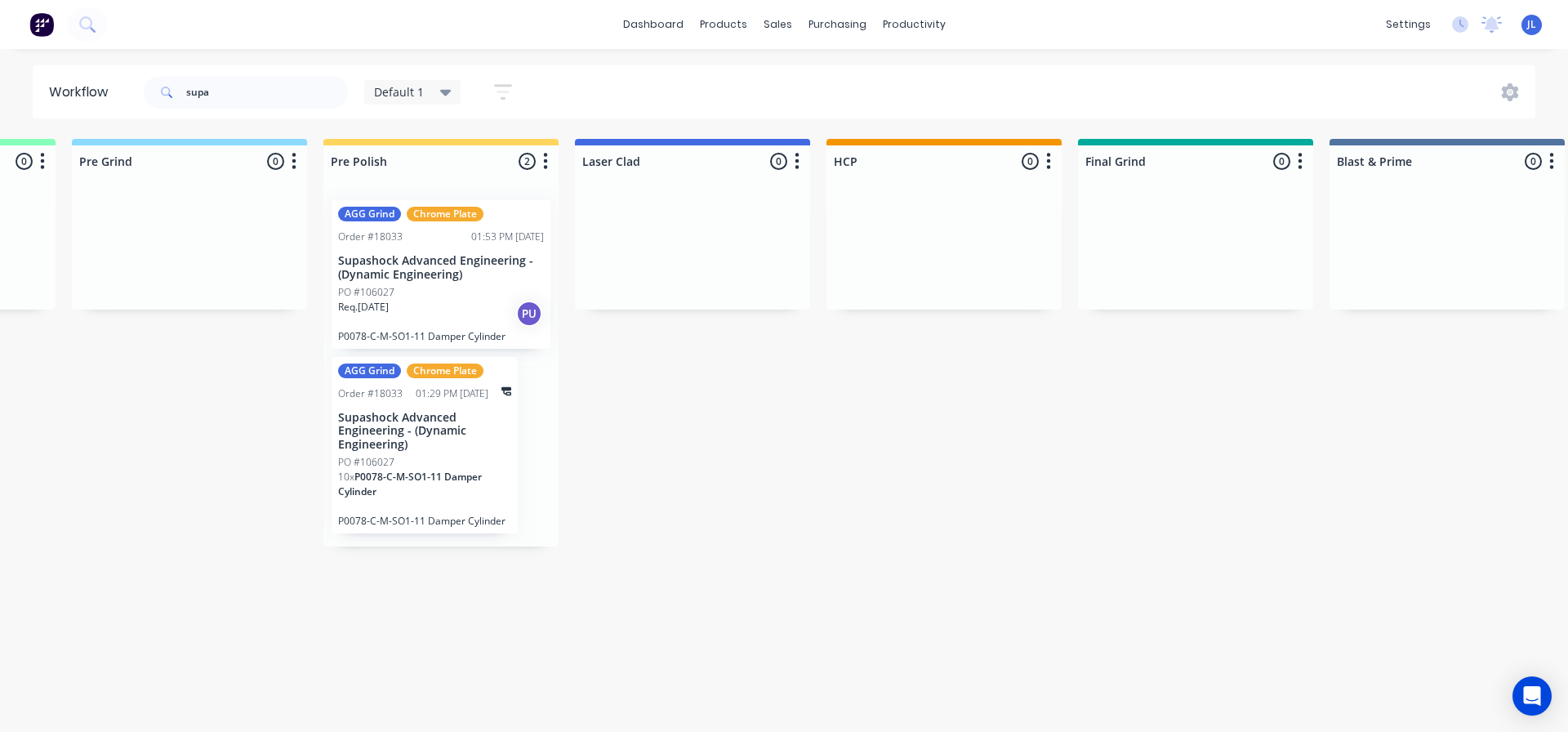
click at [416, 441] on p "Supashock Advanced Engineering - (Dynamic Engineering)" at bounding box center [424, 431] width 173 height 41
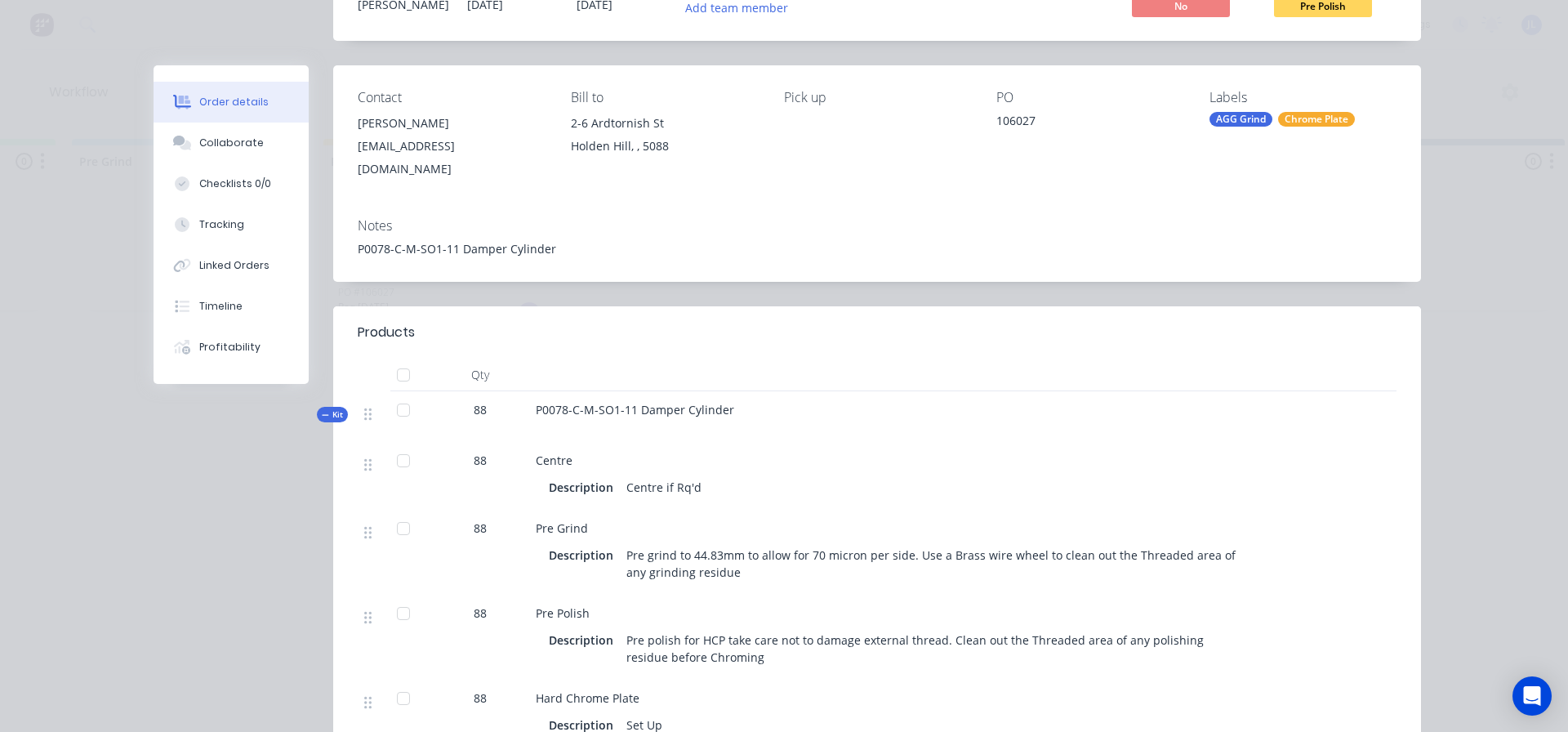
scroll to position [0, 0]
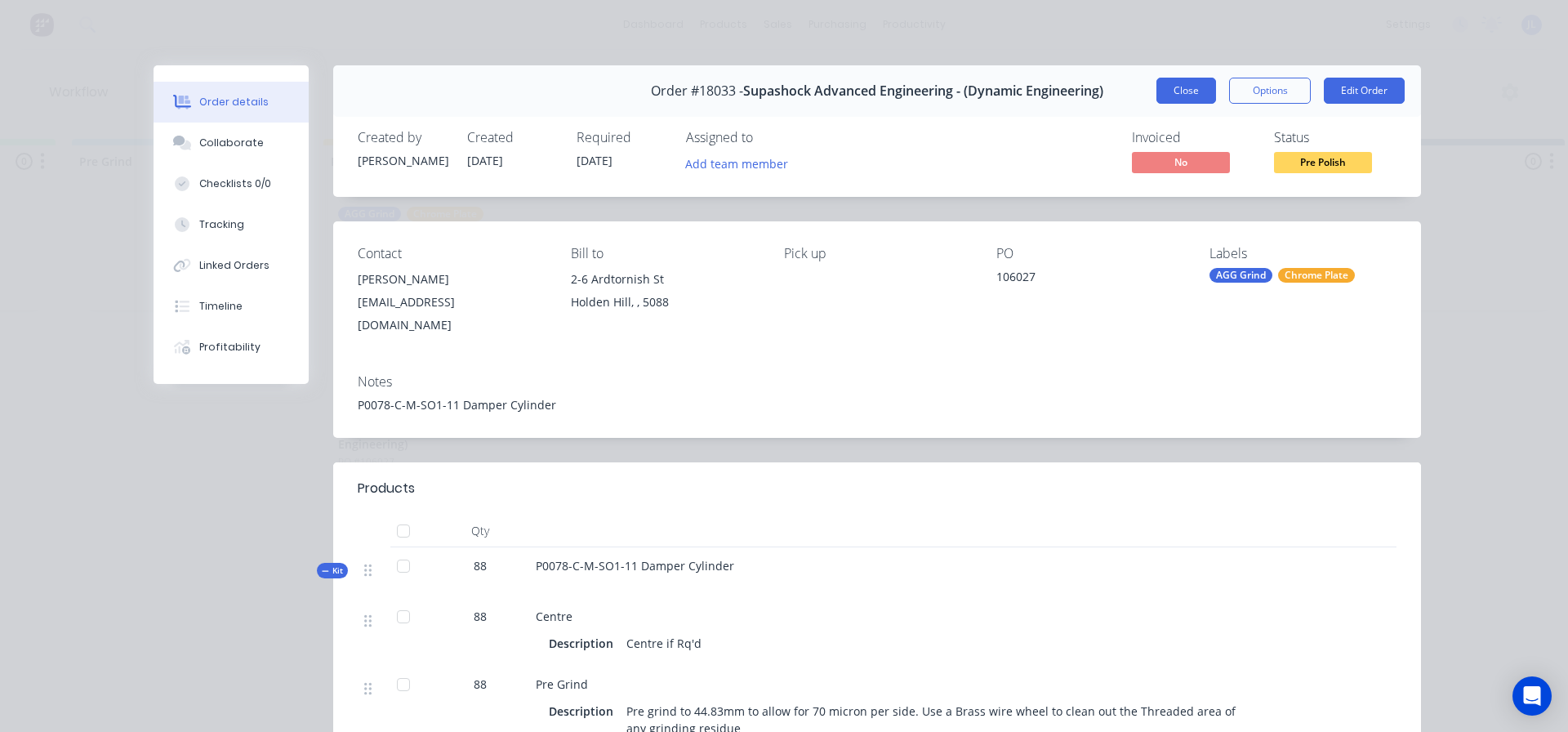
click at [1187, 91] on button "Close" at bounding box center [1185, 91] width 60 height 26
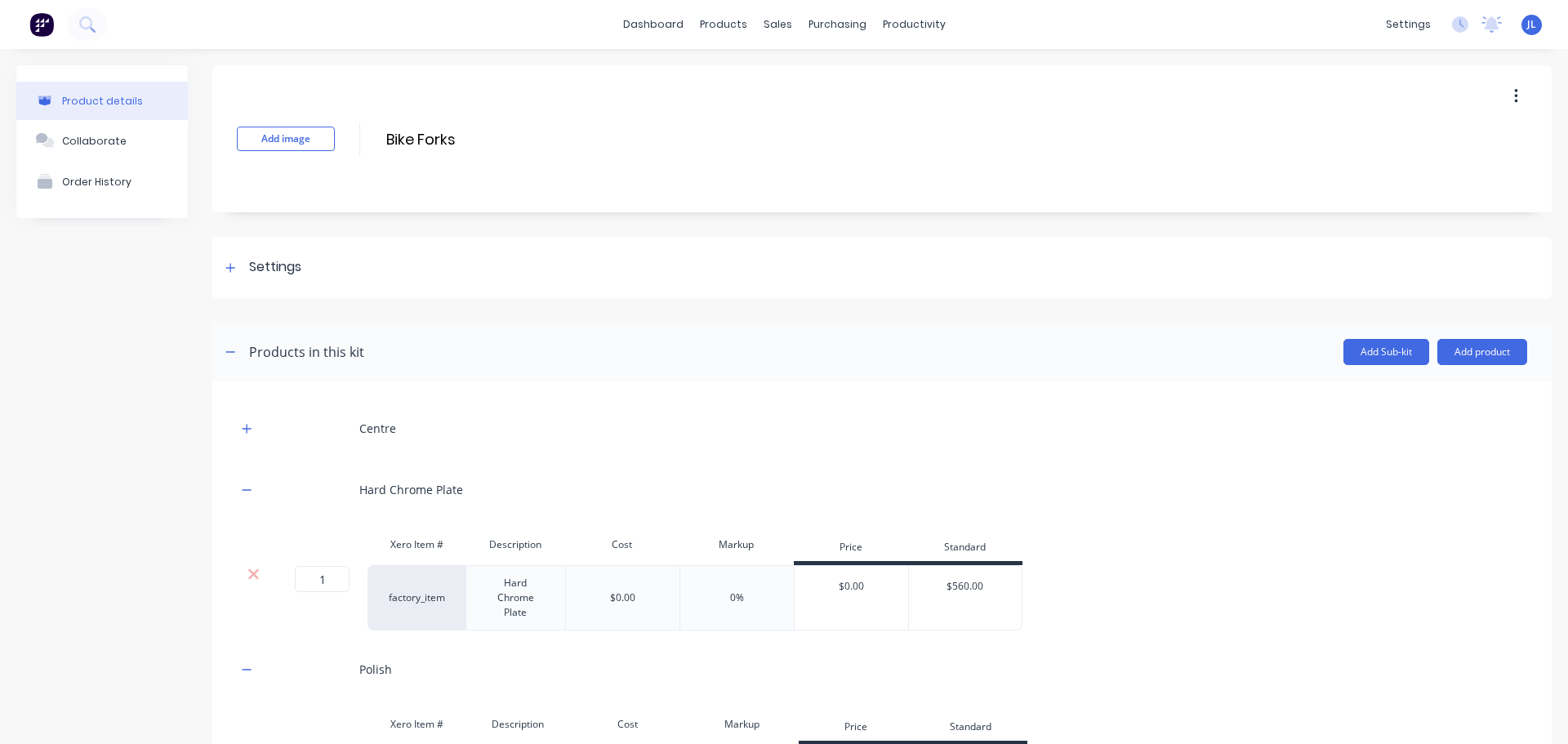
scroll to position [152, 0]
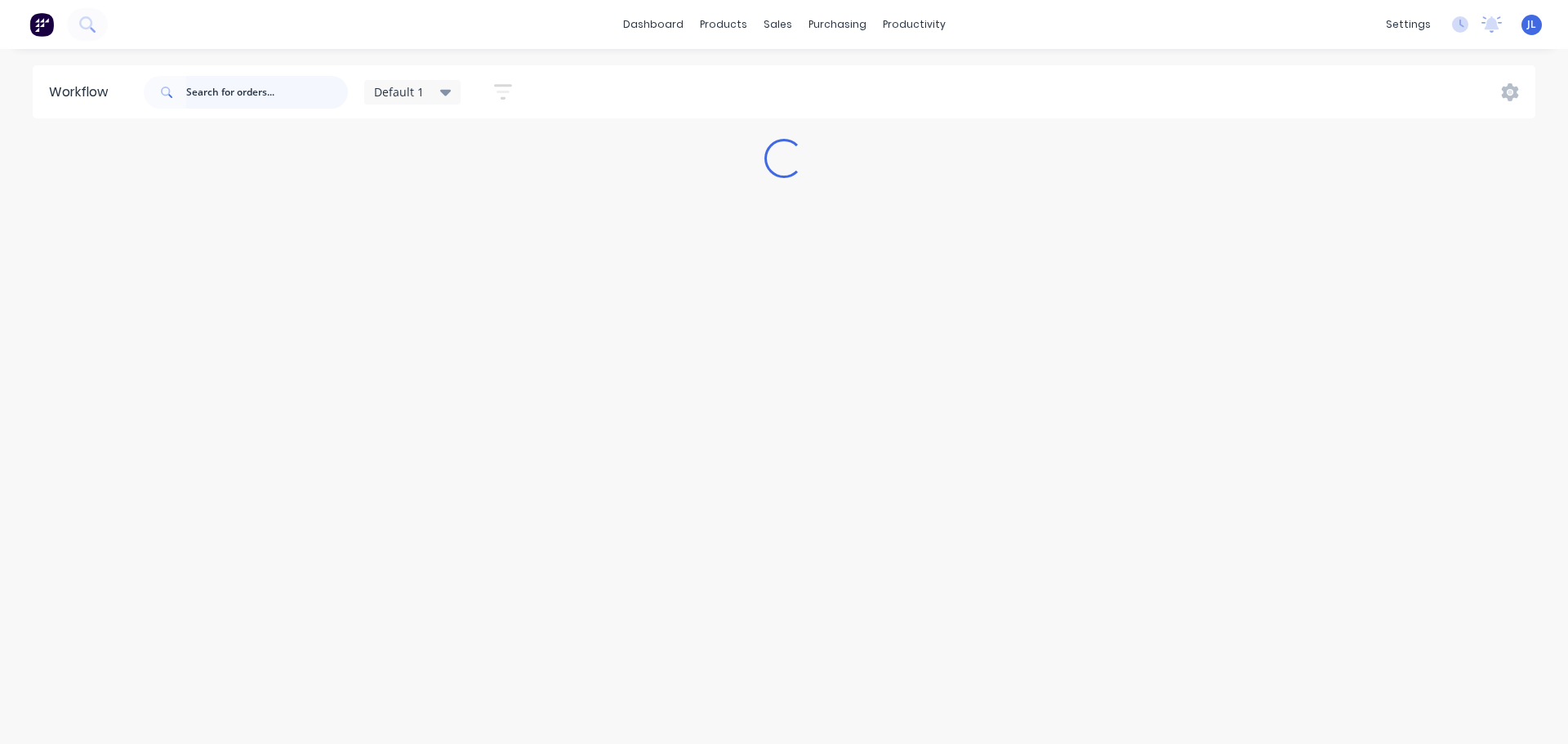
click at [222, 76] on input "text" at bounding box center [266, 92] width 162 height 33
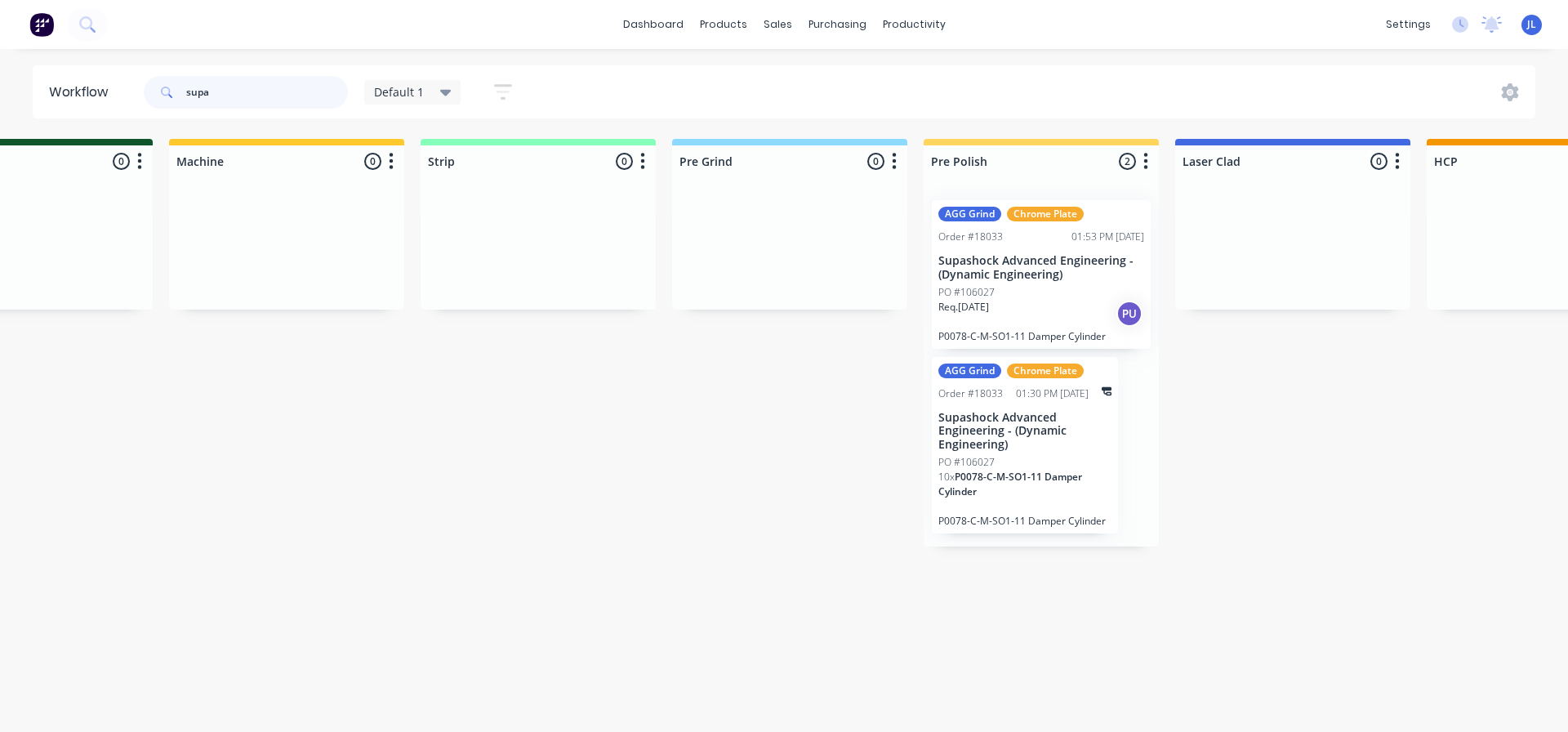
scroll to position [0, 776]
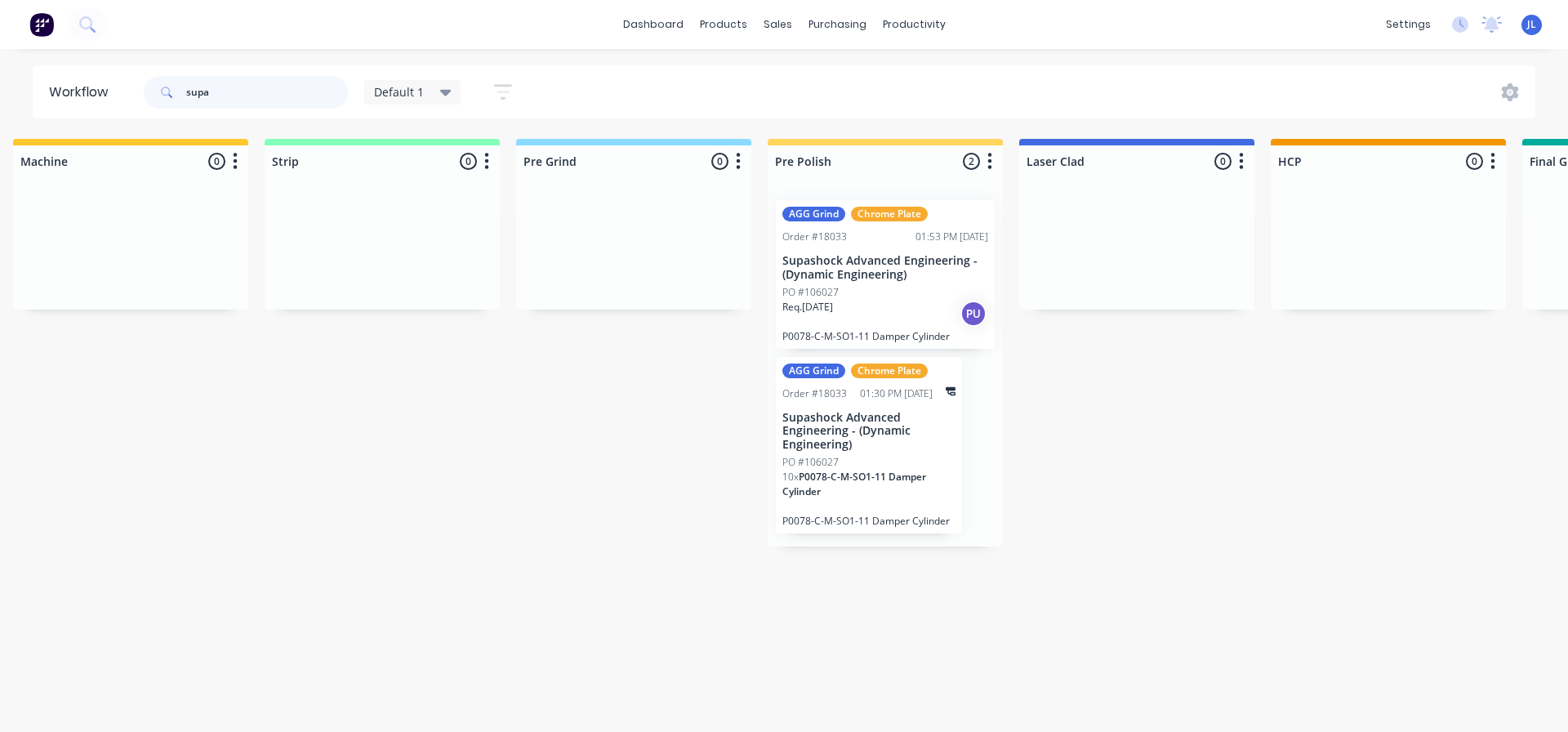
type input "supa"
click at [864, 293] on div "PO #106027" at bounding box center [885, 293] width 206 height 15
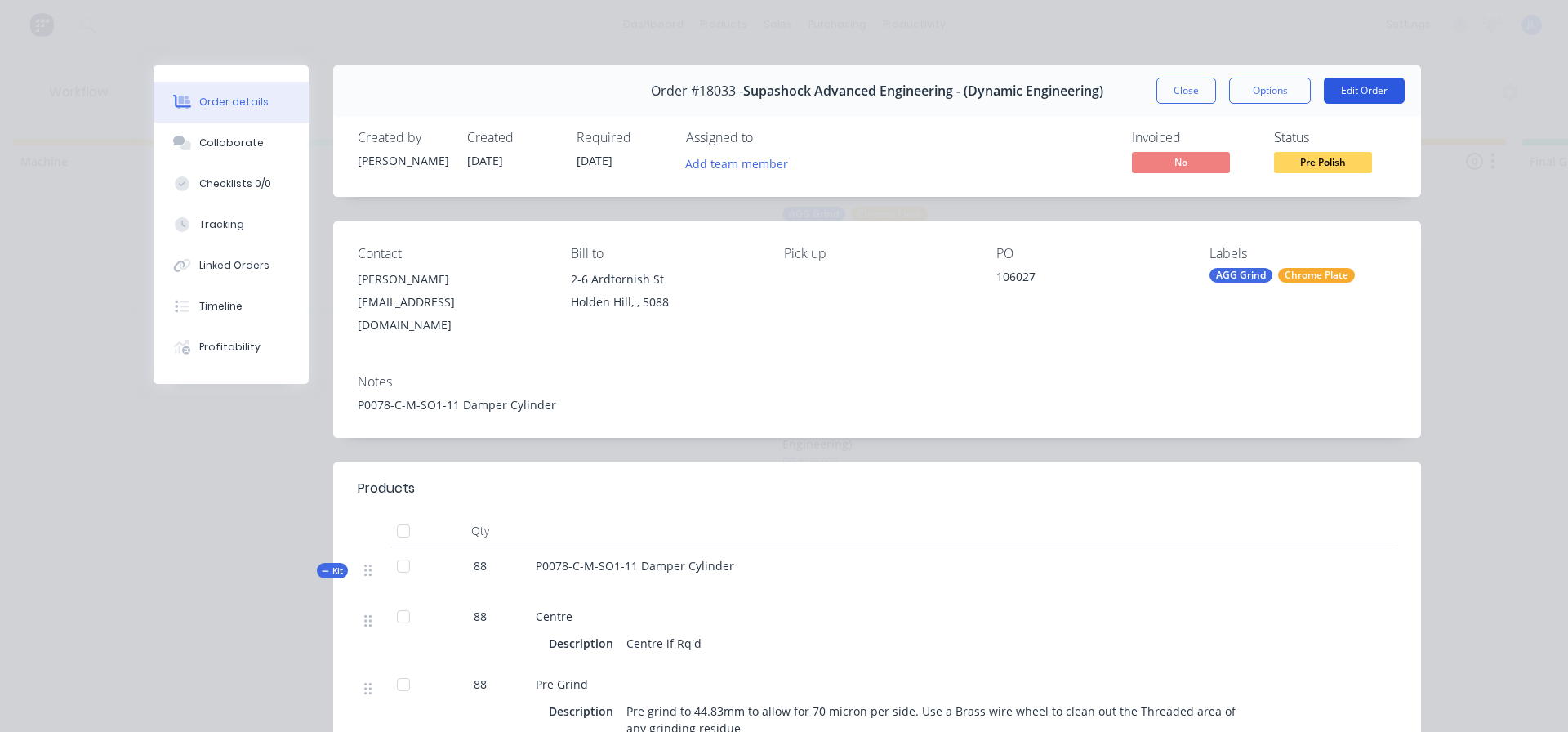
click at [1338, 100] on button "Edit Order" at bounding box center [1365, 91] width 81 height 26
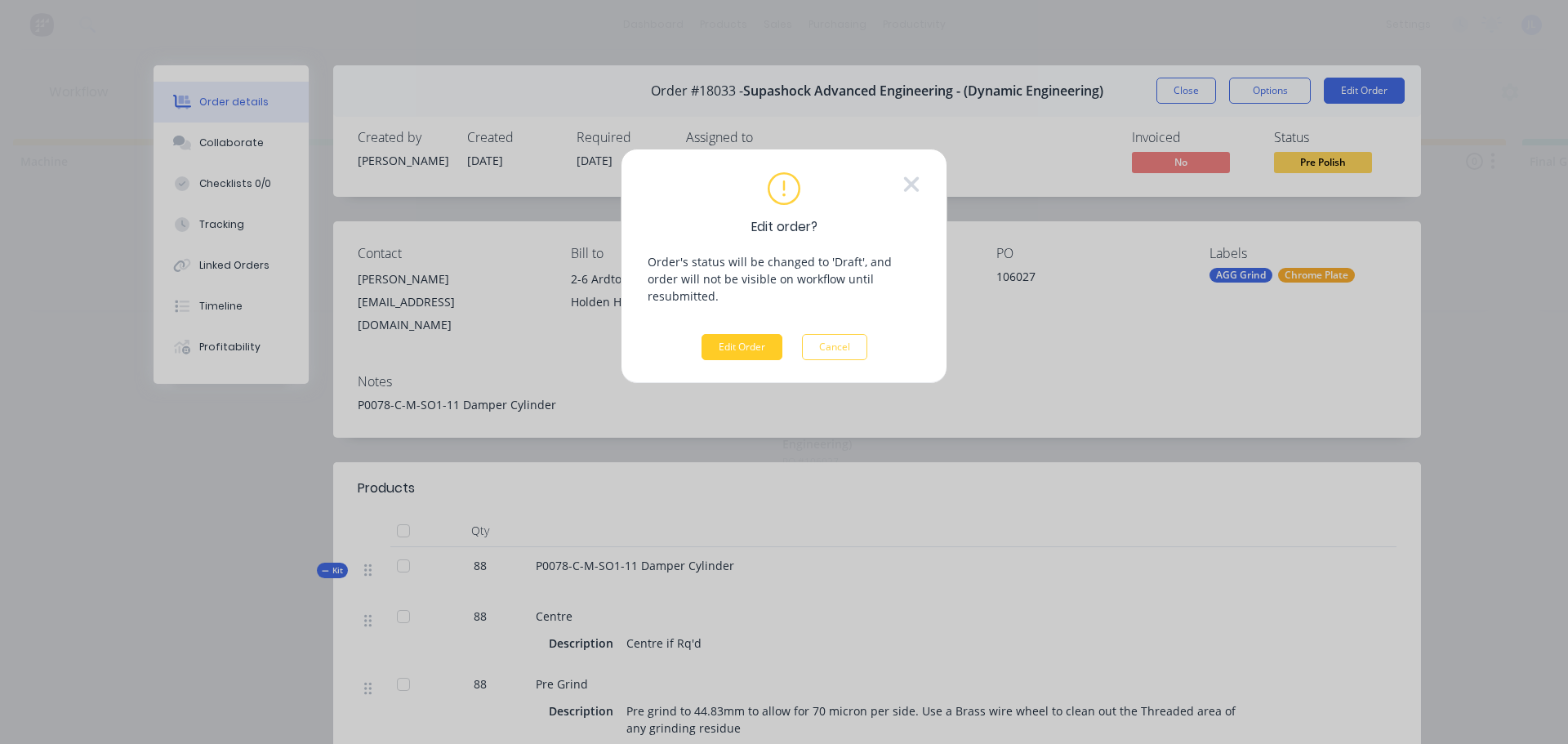
click at [747, 334] on button "Edit Order" at bounding box center [742, 347] width 81 height 26
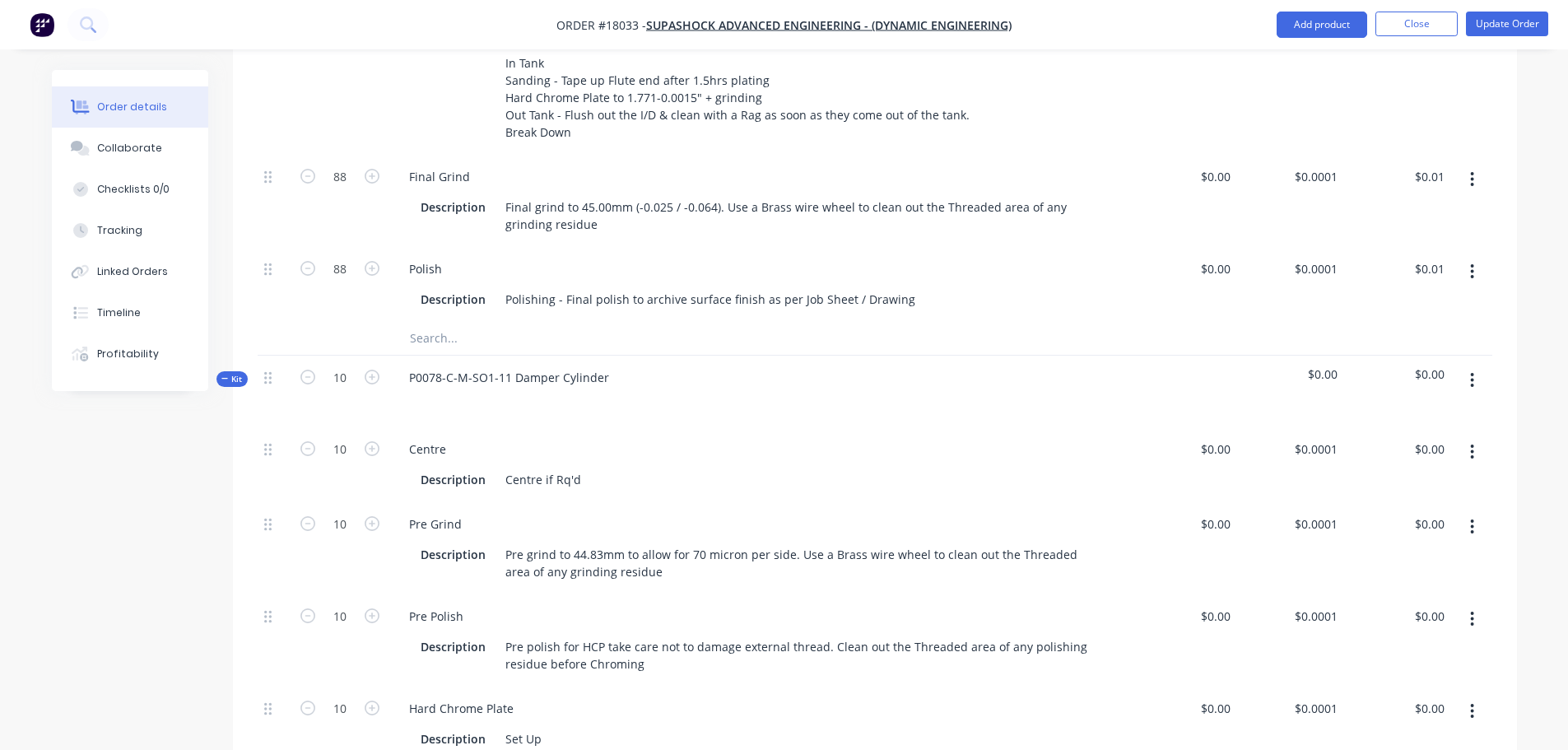
scroll to position [957, 0]
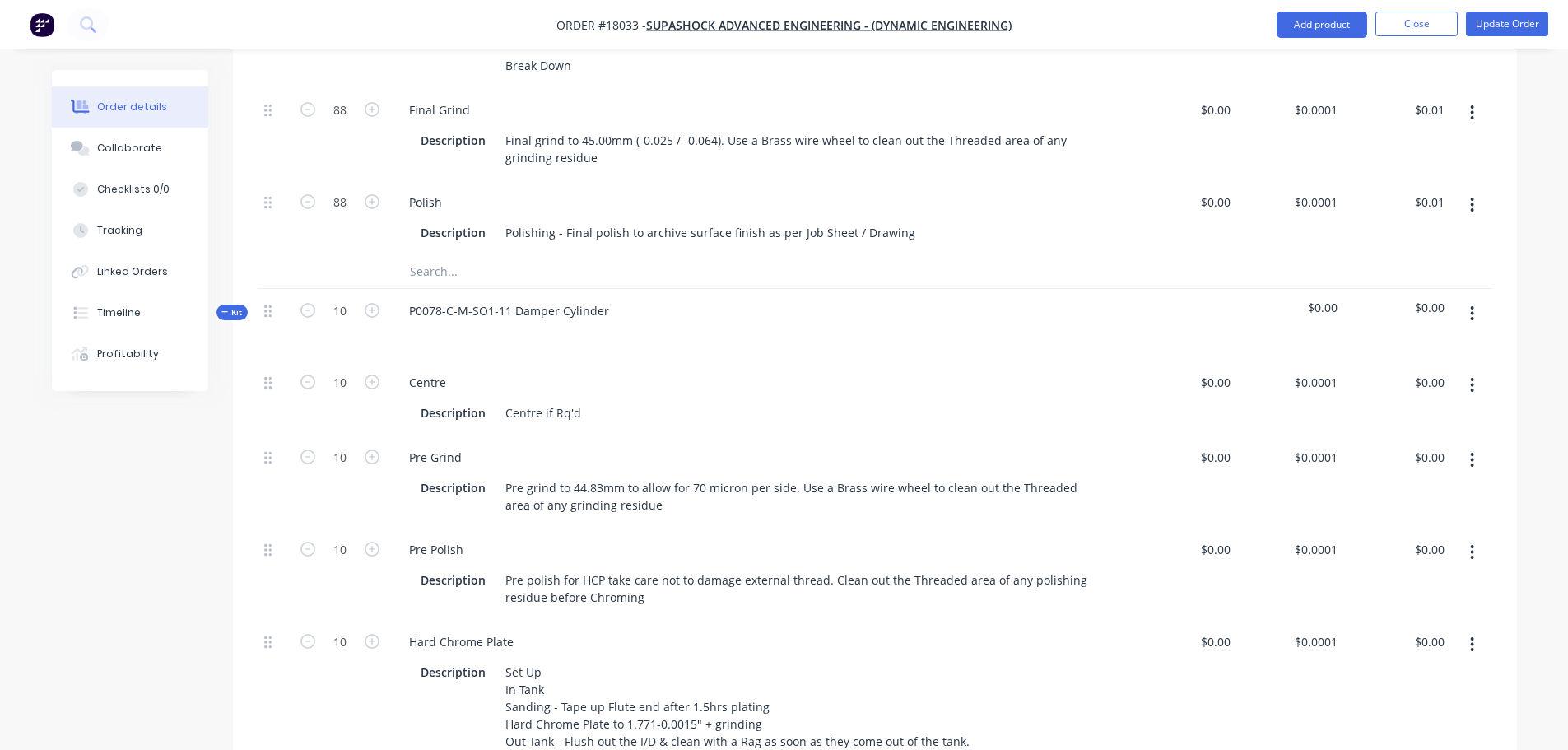
click at [1475, 313] on icon "button" at bounding box center [1472, 313] width 4 height 18
click at [1393, 451] on div "Delete" at bounding box center [1414, 455] width 127 height 24
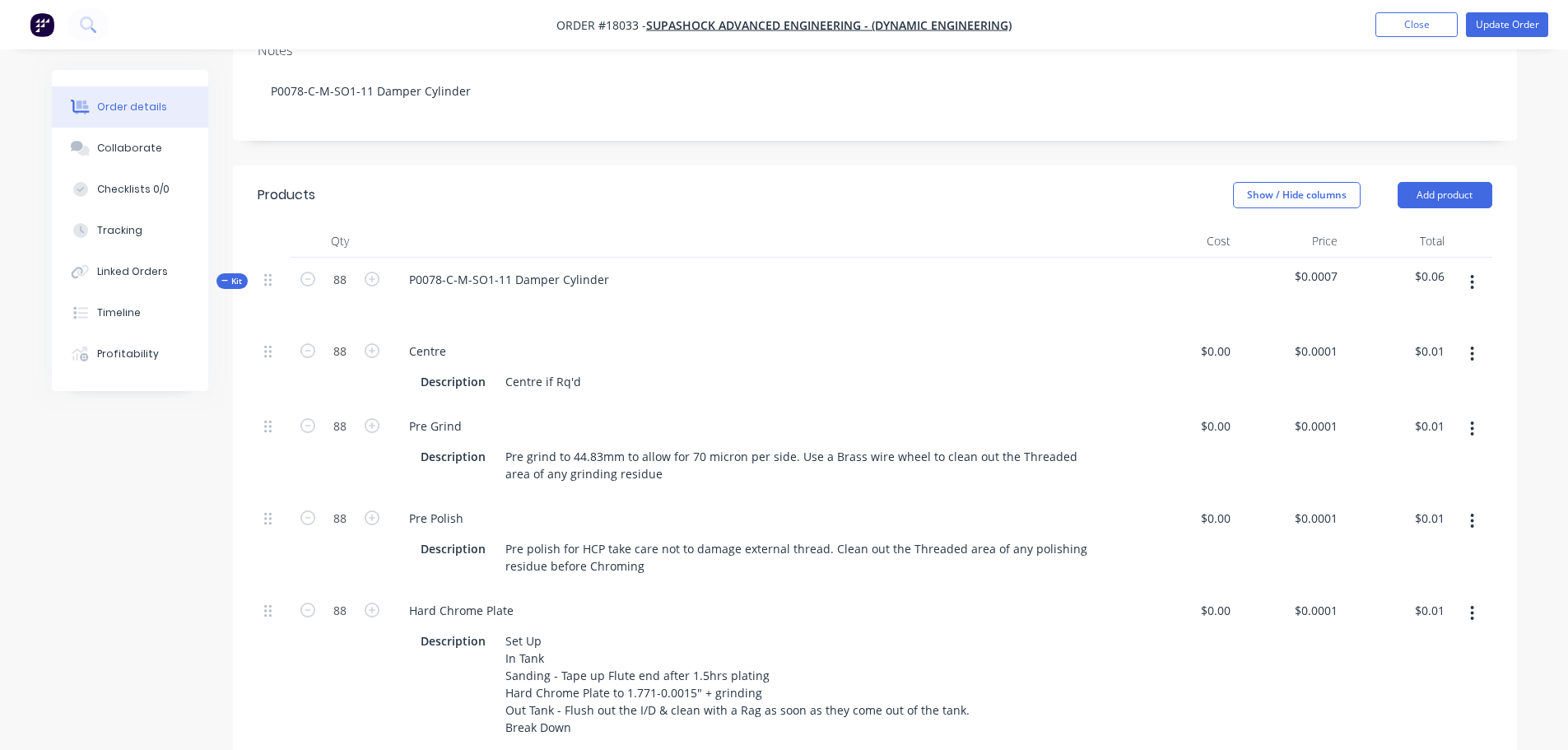
scroll to position [271, 0]
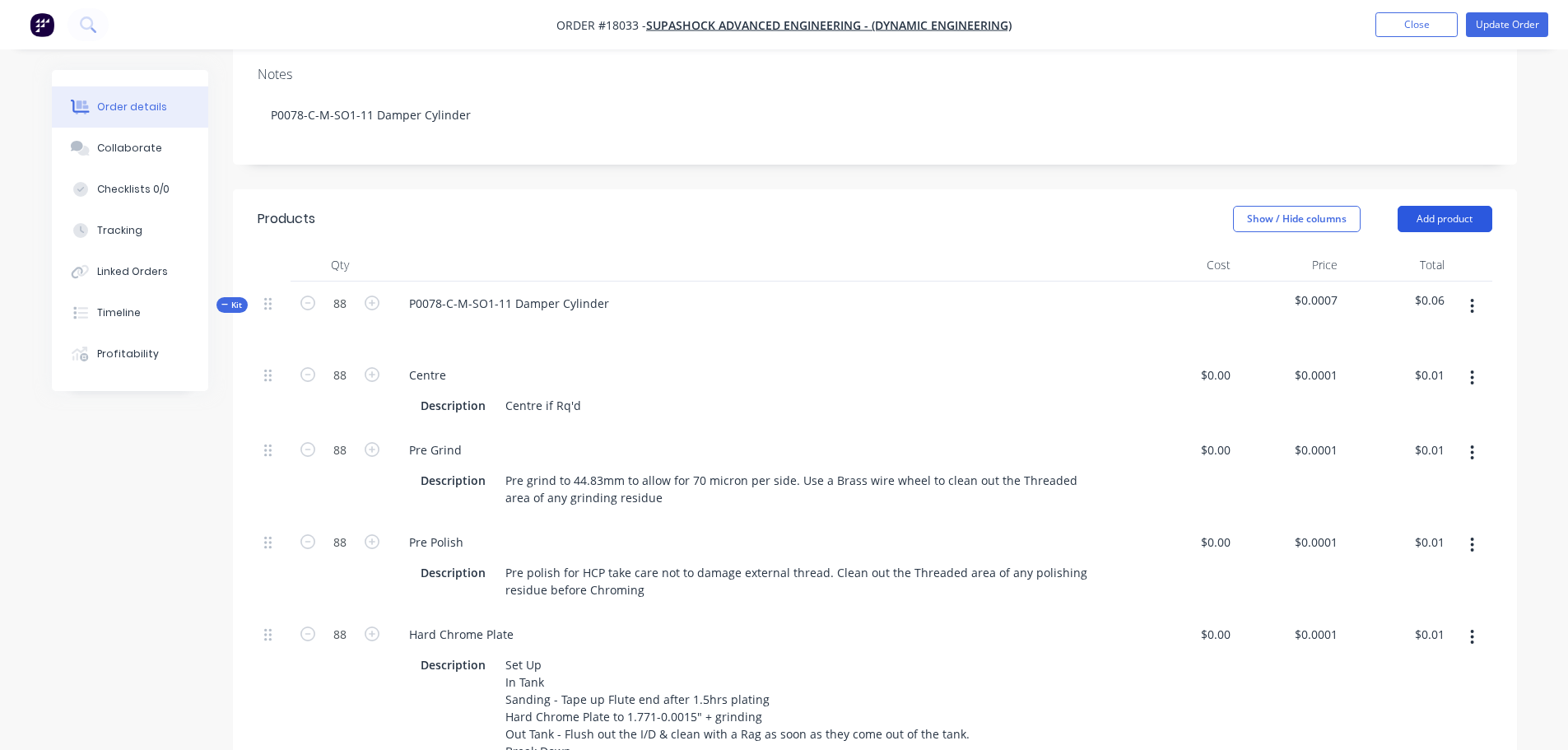
click at [1436, 206] on button "Add product" at bounding box center [1444, 219] width 94 height 27
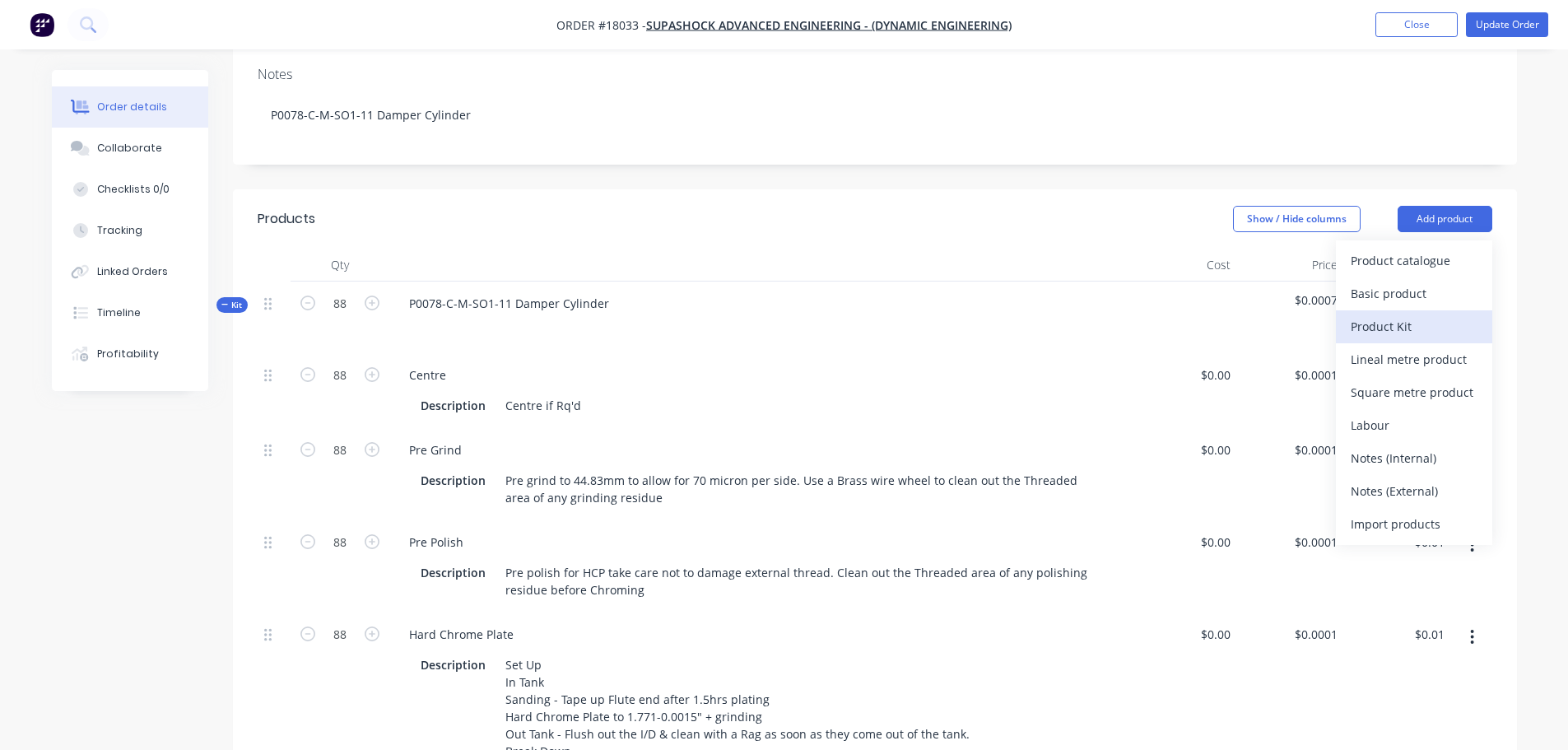
click at [1435, 314] on div "Product Kit" at bounding box center [1414, 326] width 127 height 24
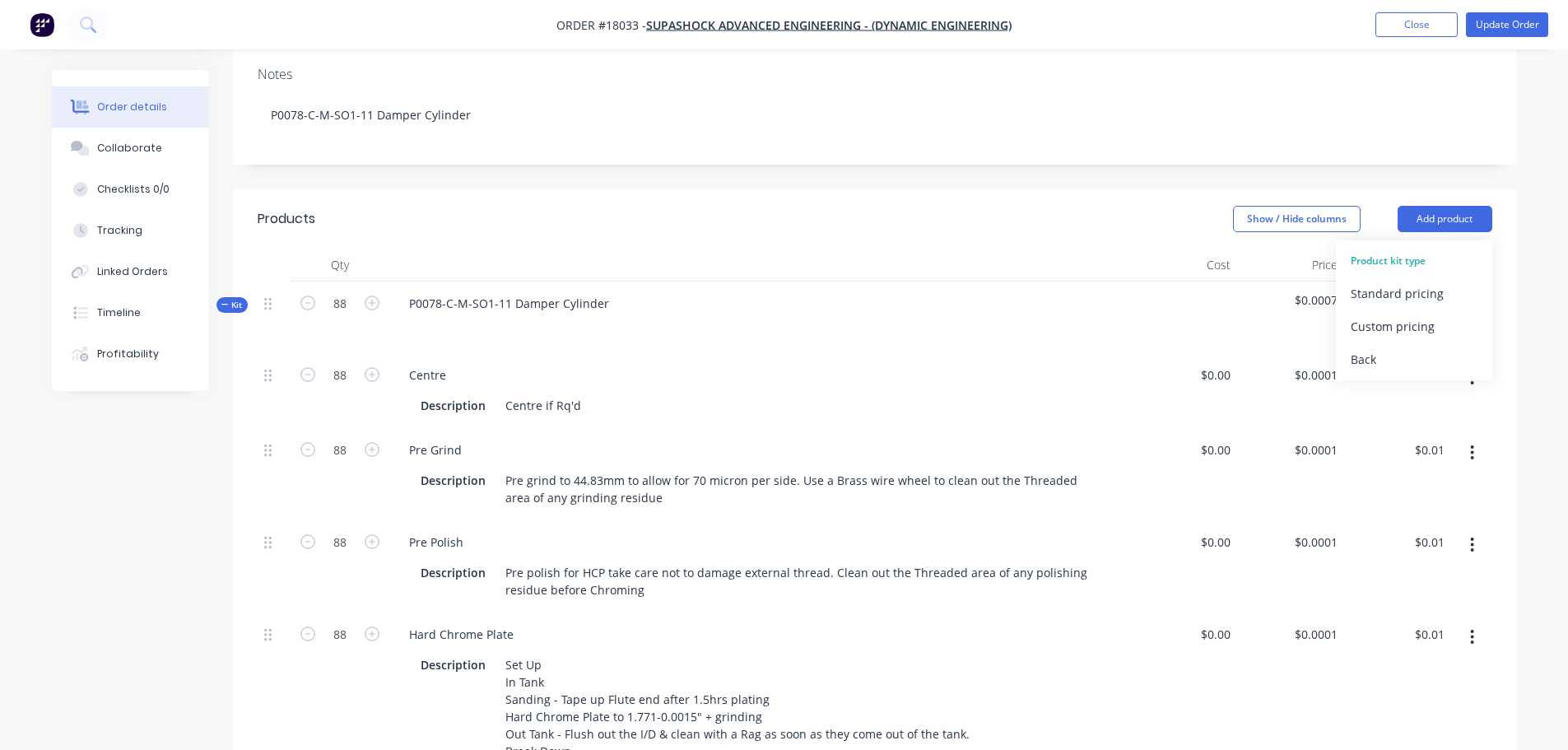
click at [1424, 282] on div "Standard pricing" at bounding box center [1414, 293] width 127 height 24
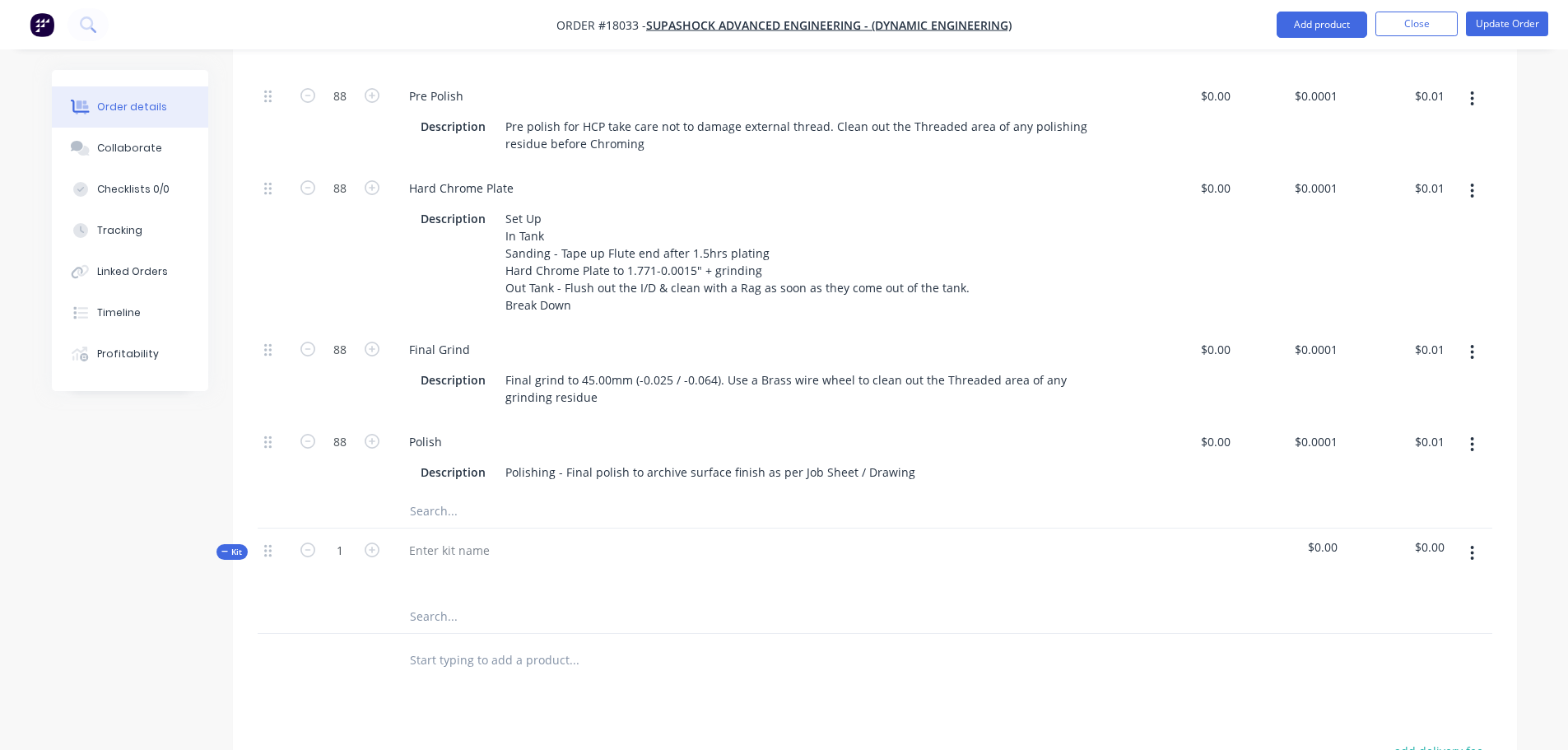
scroll to position [762, 0]
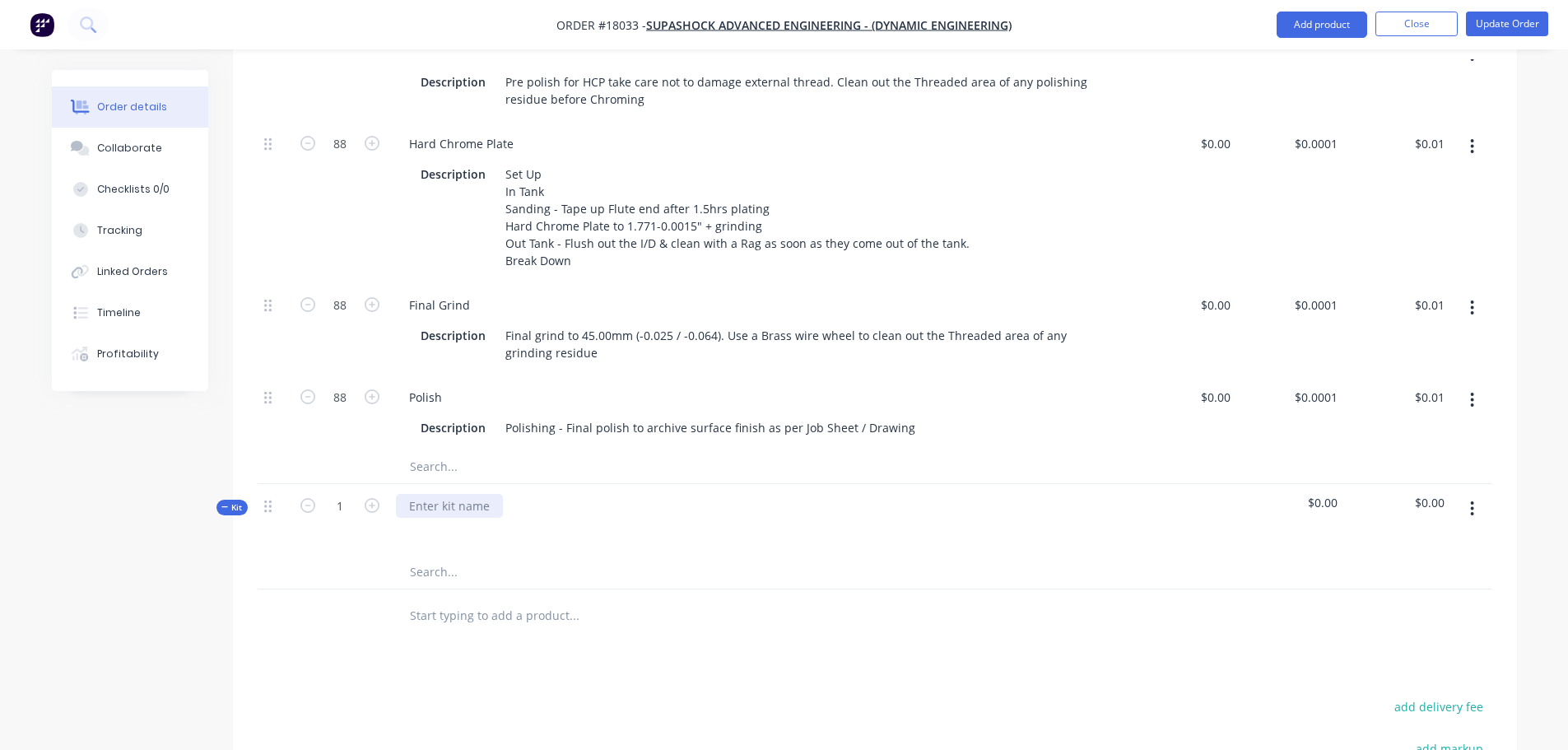
click at [499, 505] on div at bounding box center [449, 505] width 107 height 24
click at [370, 500] on icon "button" at bounding box center [372, 505] width 15 height 15
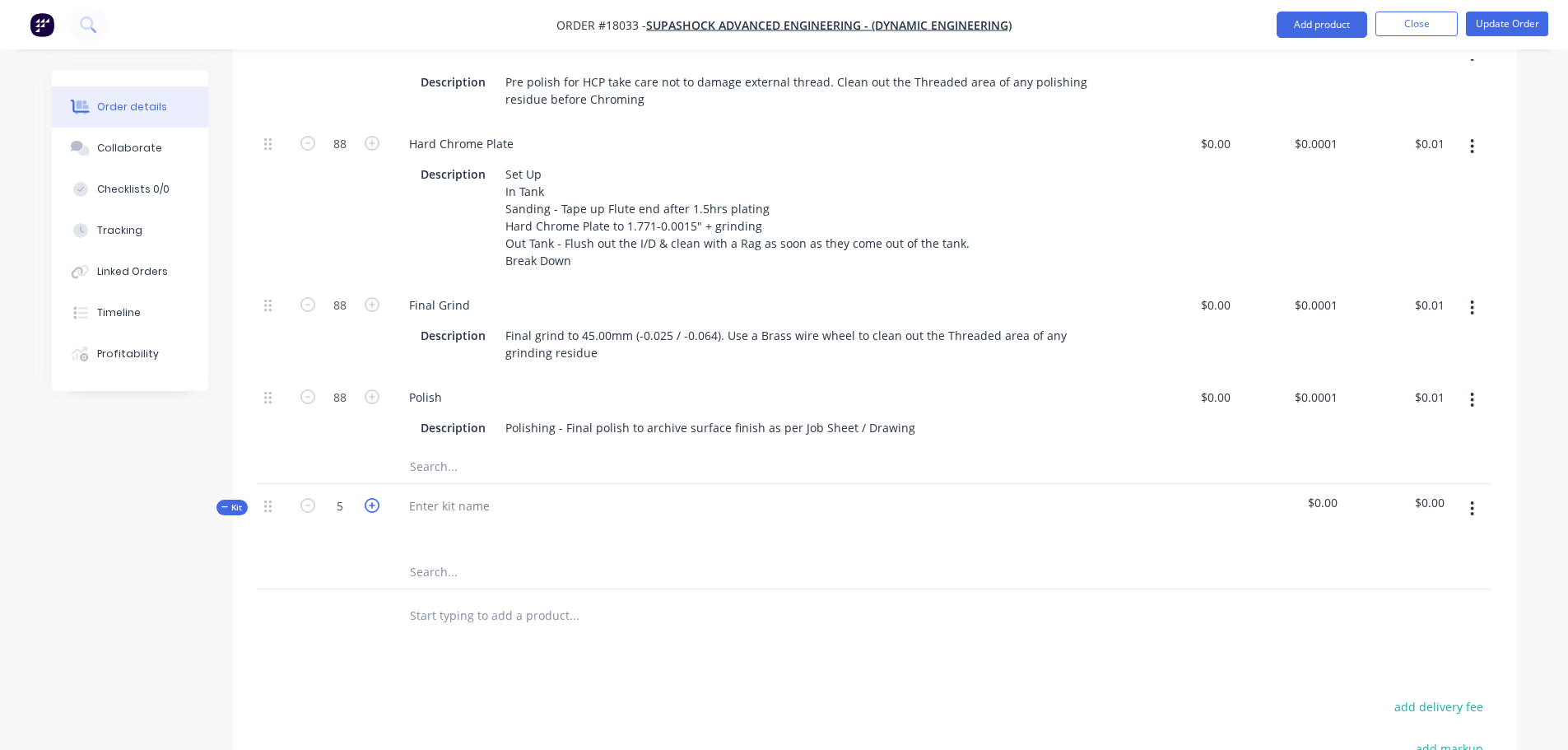
click at [370, 500] on icon "button" at bounding box center [372, 505] width 15 height 15
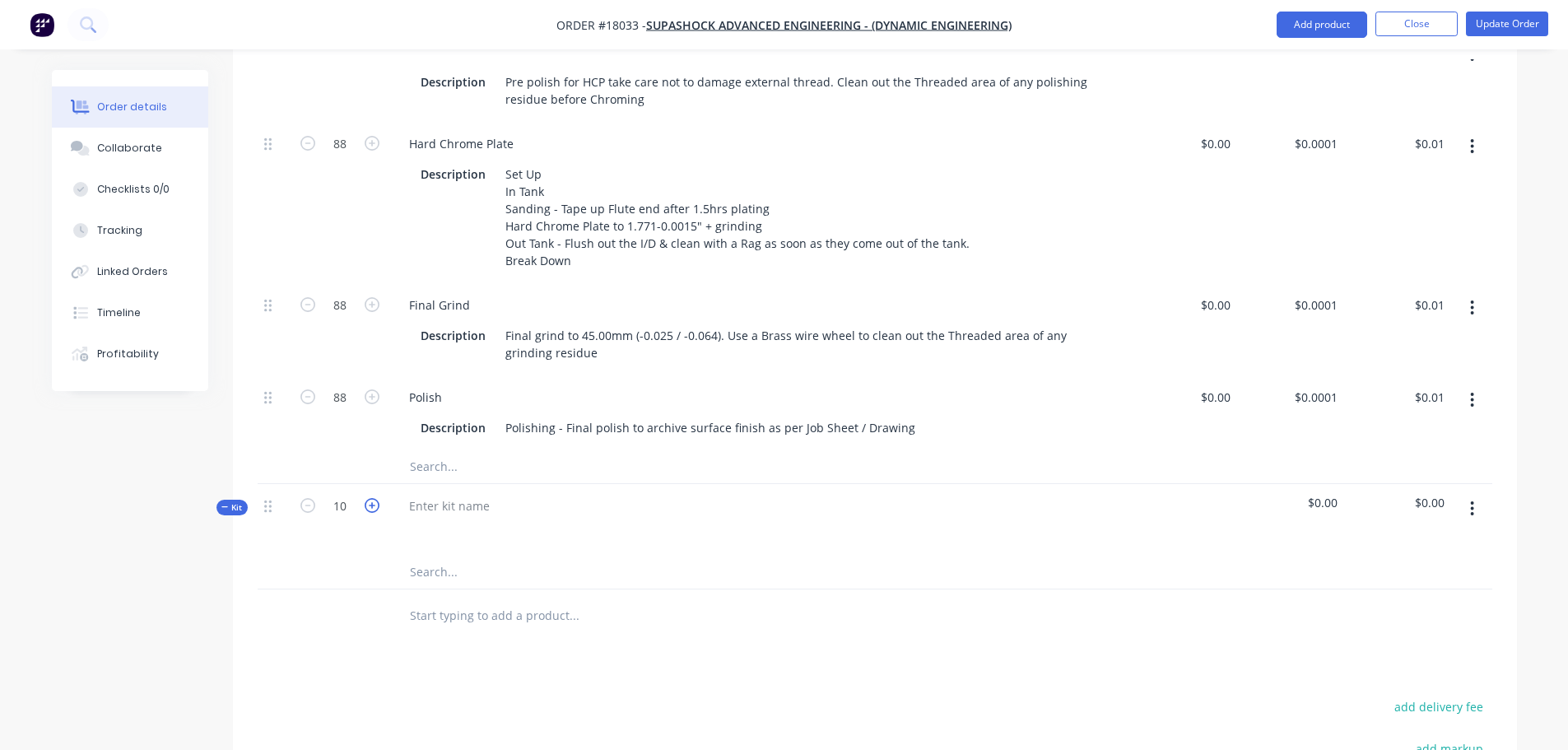
click at [371, 503] on icon "button" at bounding box center [372, 505] width 15 height 15
click at [306, 502] on icon "button" at bounding box center [308, 505] width 15 height 15
type input "12"
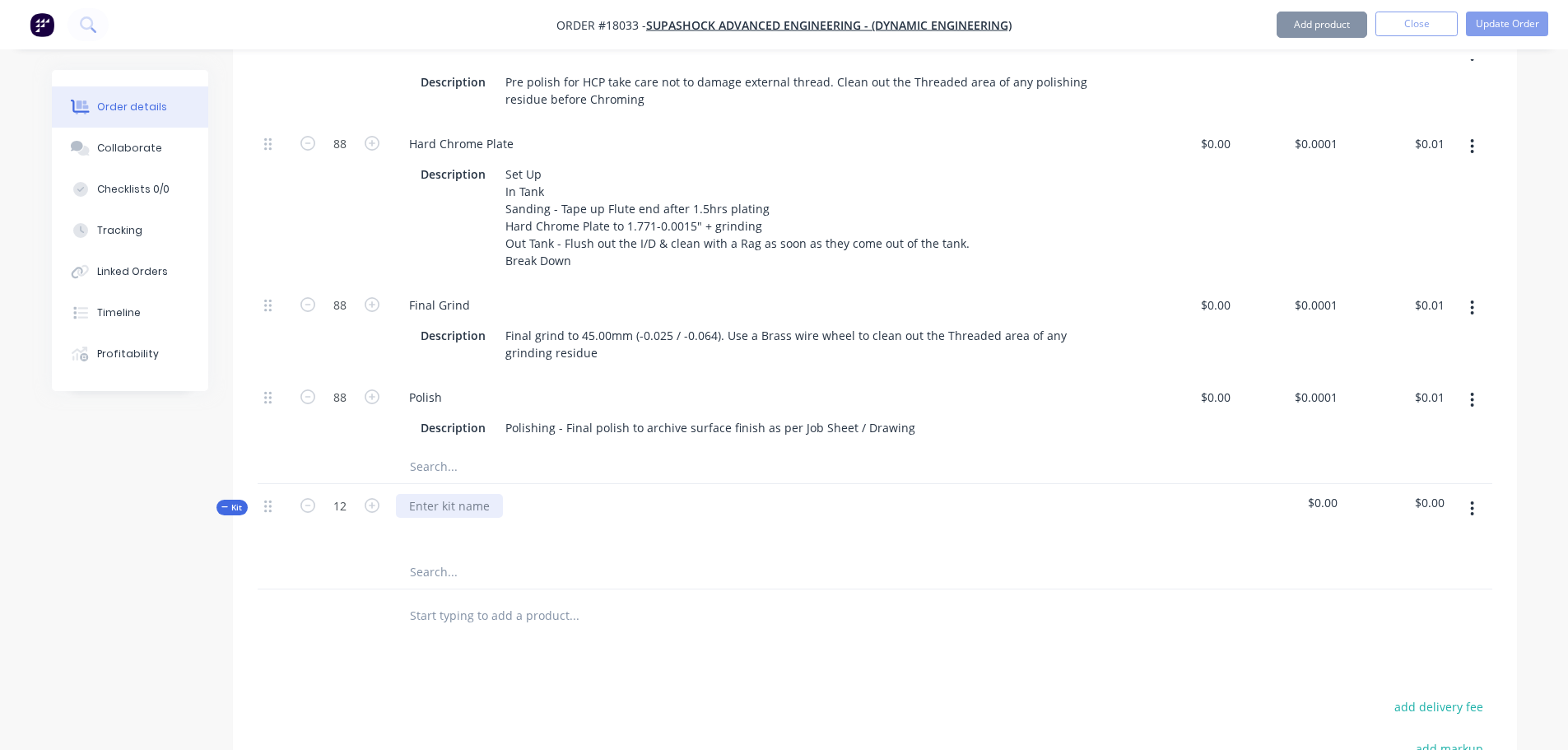
click at [420, 512] on div at bounding box center [449, 505] width 107 height 24
click at [1471, 299] on icon "button" at bounding box center [1472, 307] width 4 height 18
click at [1523, 299] on div "Order details Collaborate Checklists 0/0 Tracking Linked Orders Timeline Profit…" at bounding box center [784, 185] width 1499 height 1754
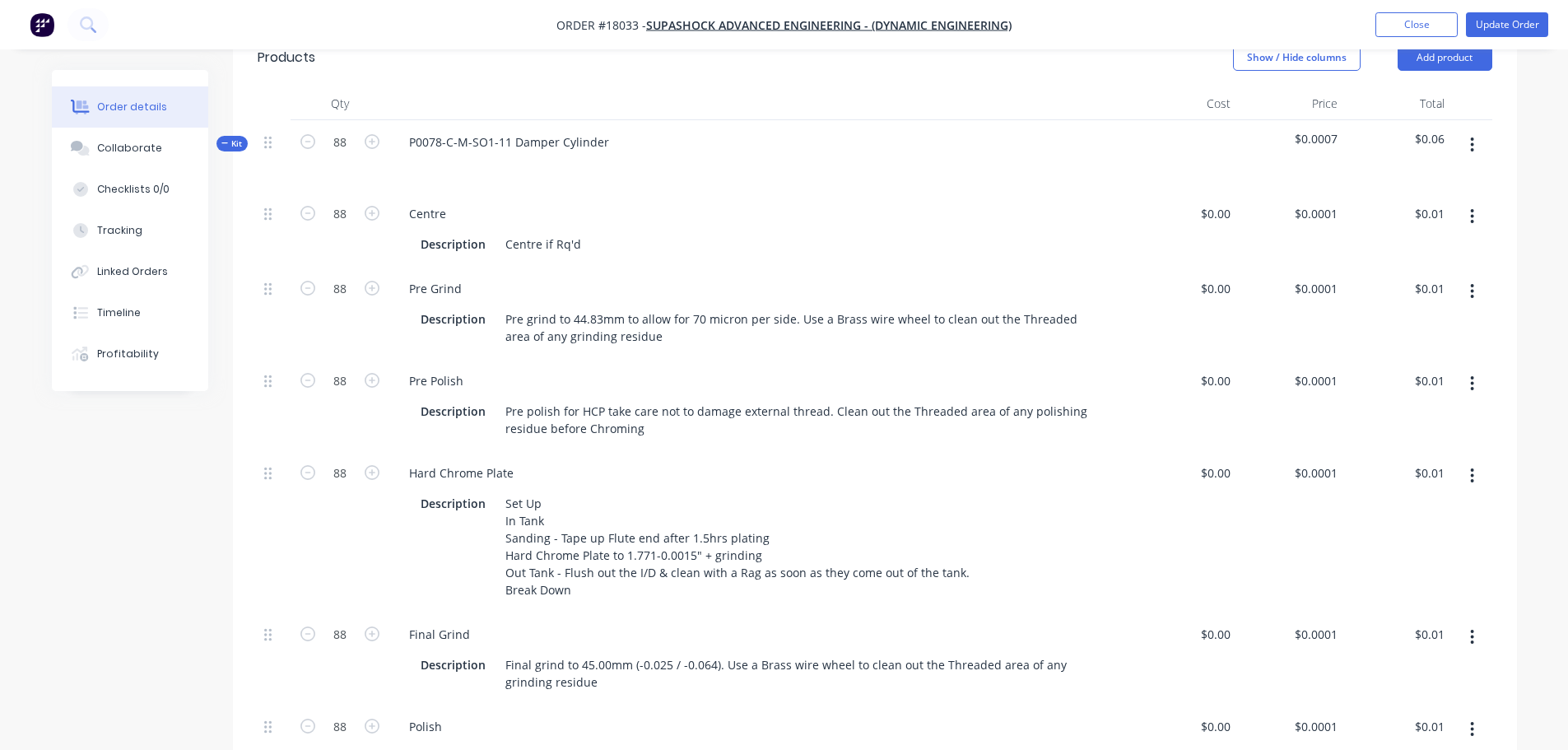
click at [1472, 284] on icon "button" at bounding box center [1472, 291] width 3 height 15
click at [1387, 388] on div "Delete" at bounding box center [1414, 400] width 127 height 24
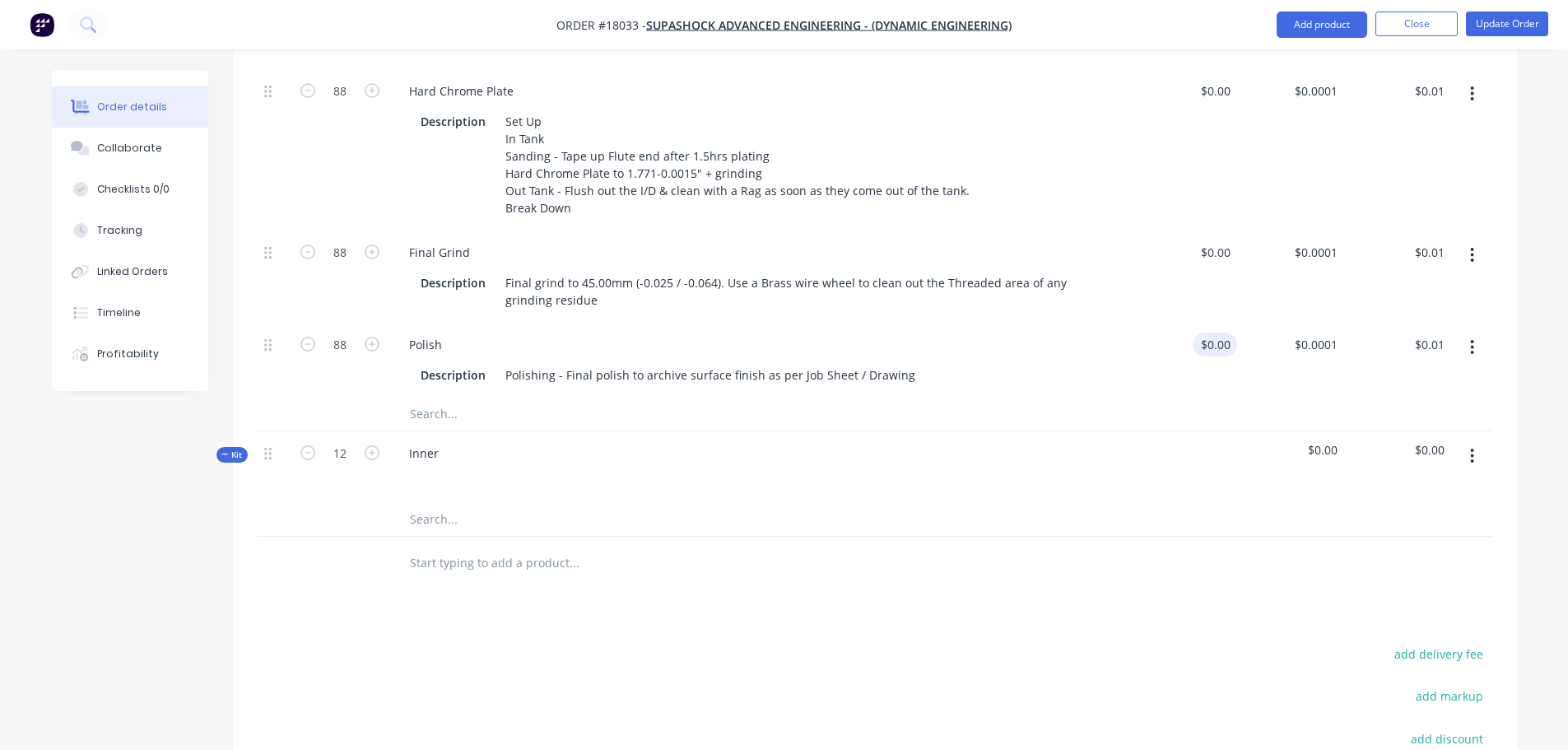
scroll to position [598, 0]
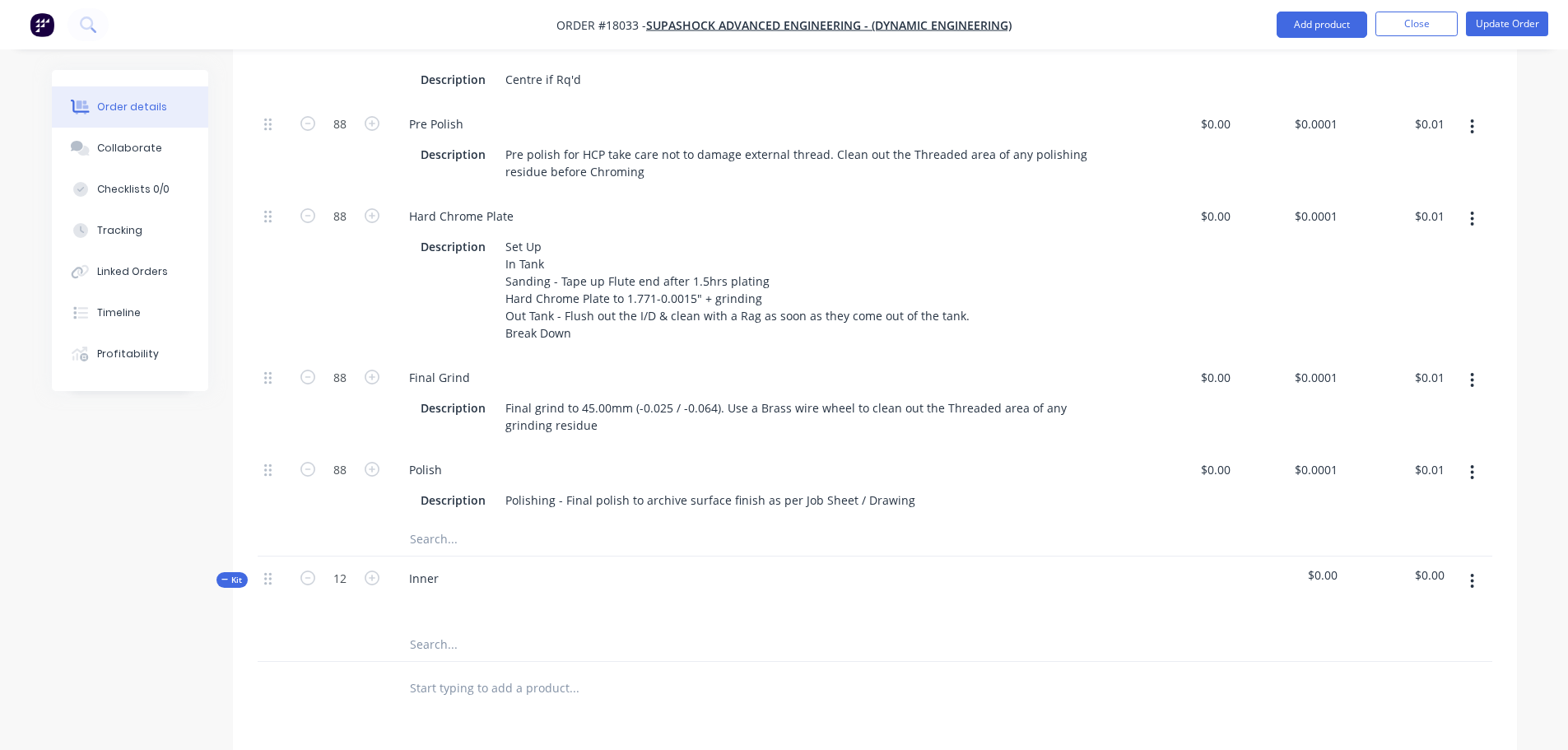
click at [1480, 365] on button "button" at bounding box center [1472, 380] width 39 height 30
click at [1409, 478] on div "Delete" at bounding box center [1414, 489] width 127 height 24
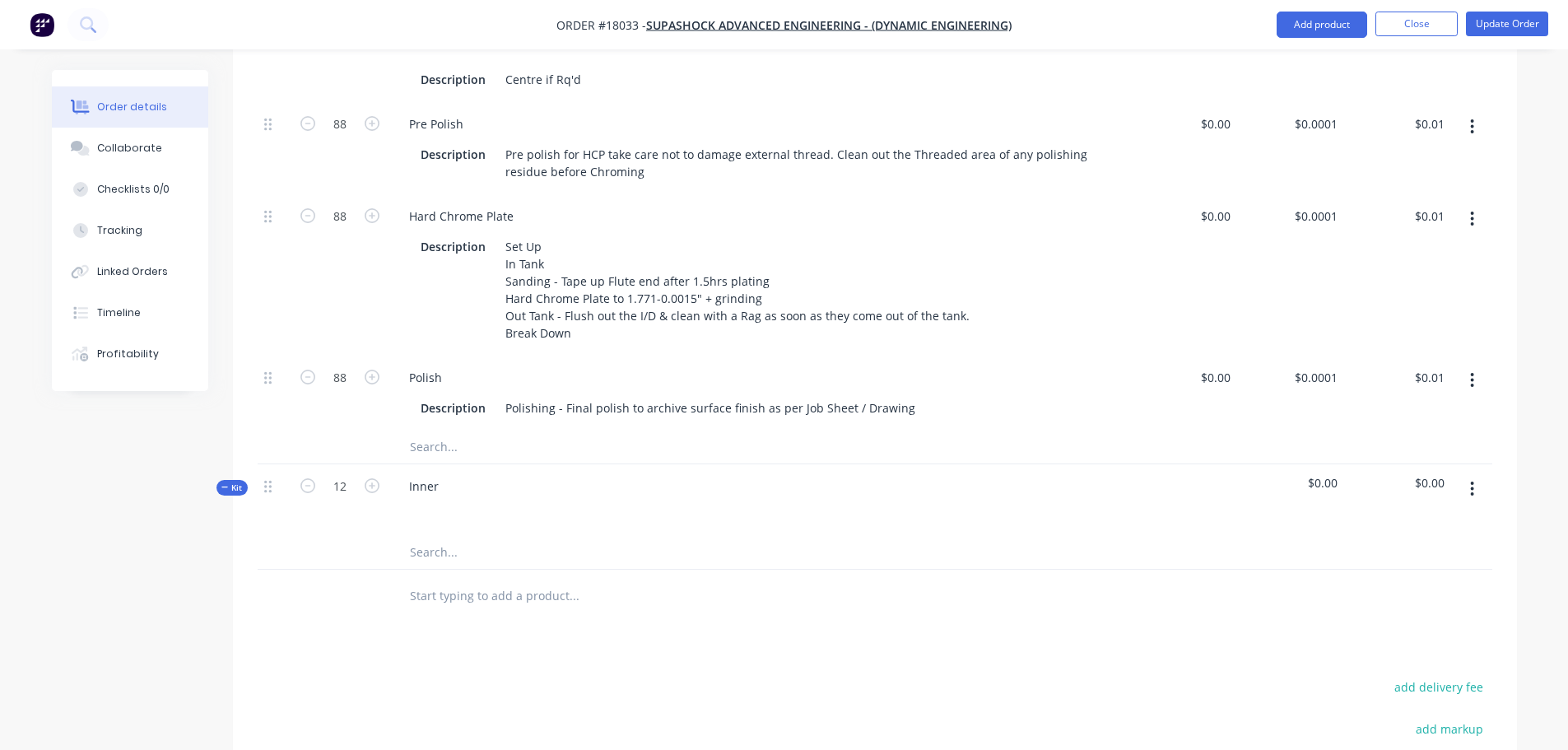
click at [752, 608] on div "Products Show / Hide columns Add product Qty Cost Price Total Kit 88 P0078-C-M-…" at bounding box center [875, 440] width 1284 height 1155
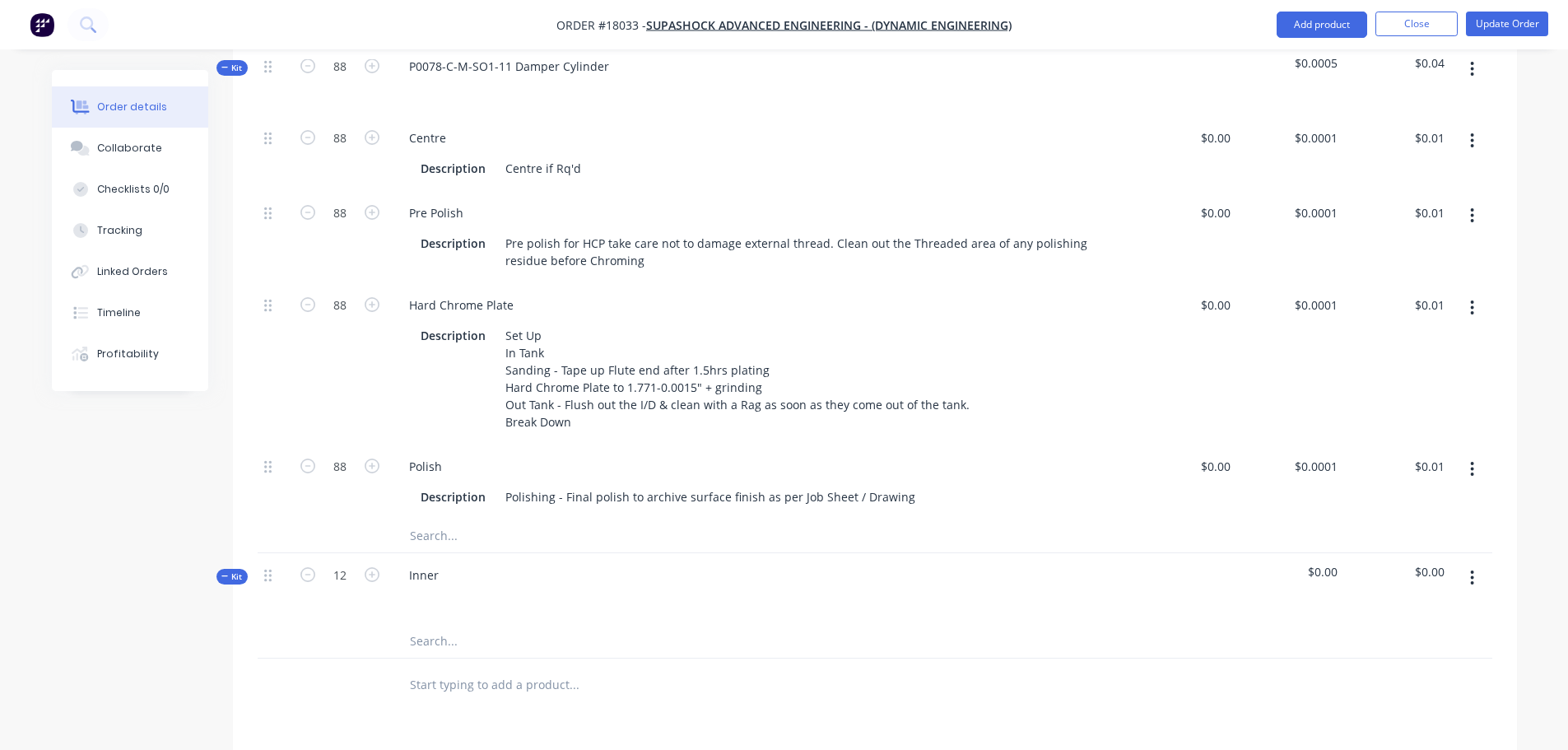
scroll to position [680, 0]
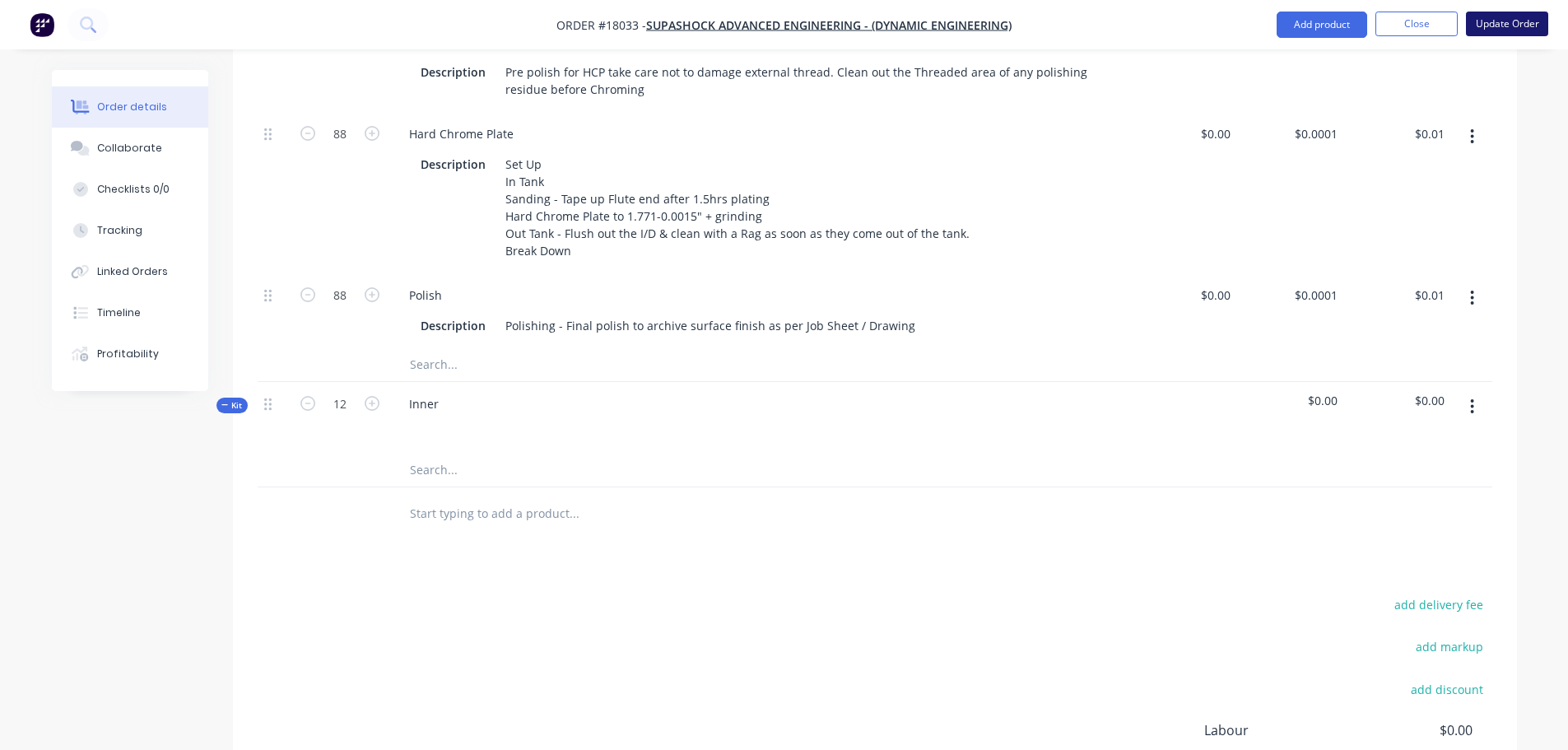
click at [1524, 28] on button "Update Order" at bounding box center [1507, 24] width 82 height 25
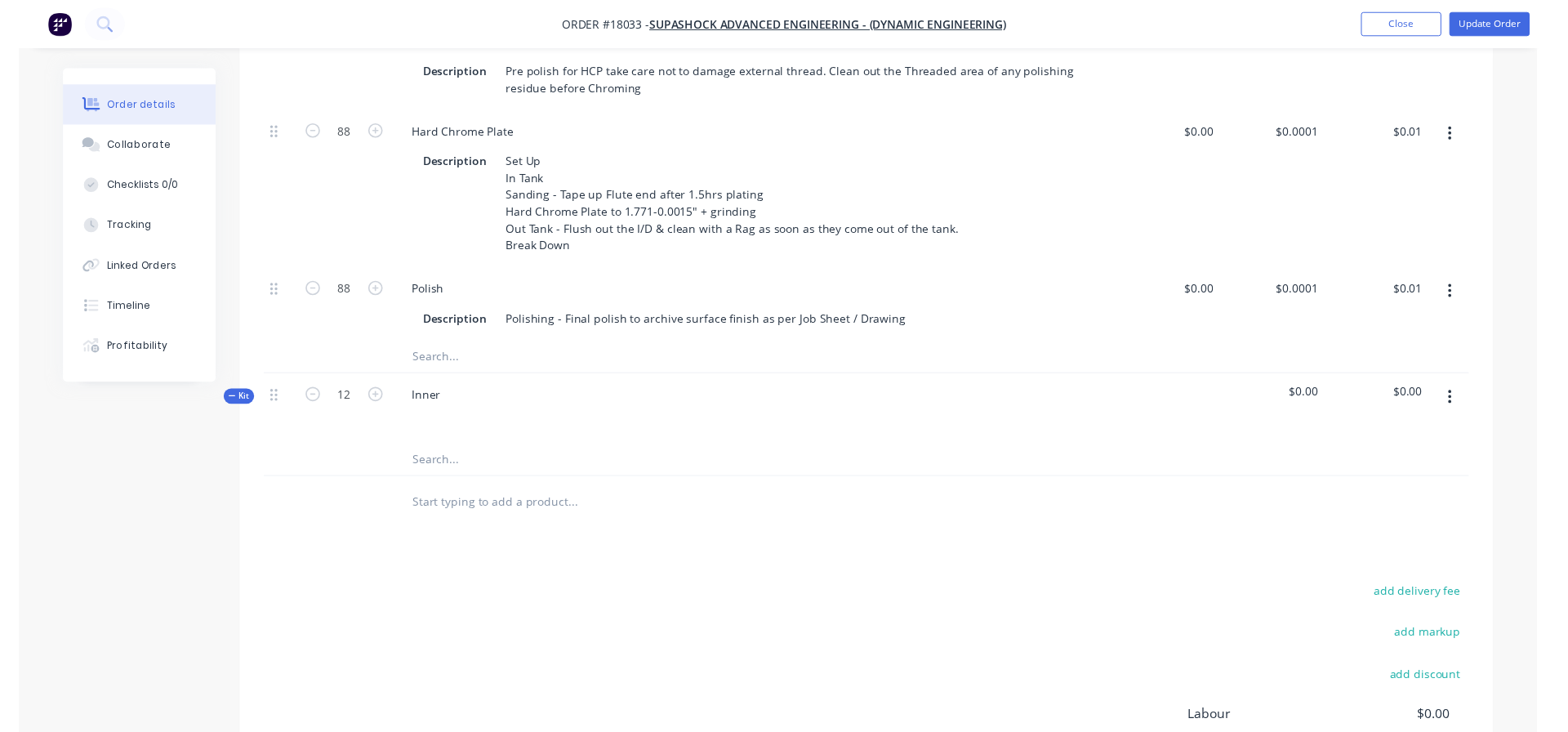
scroll to position [0, 0]
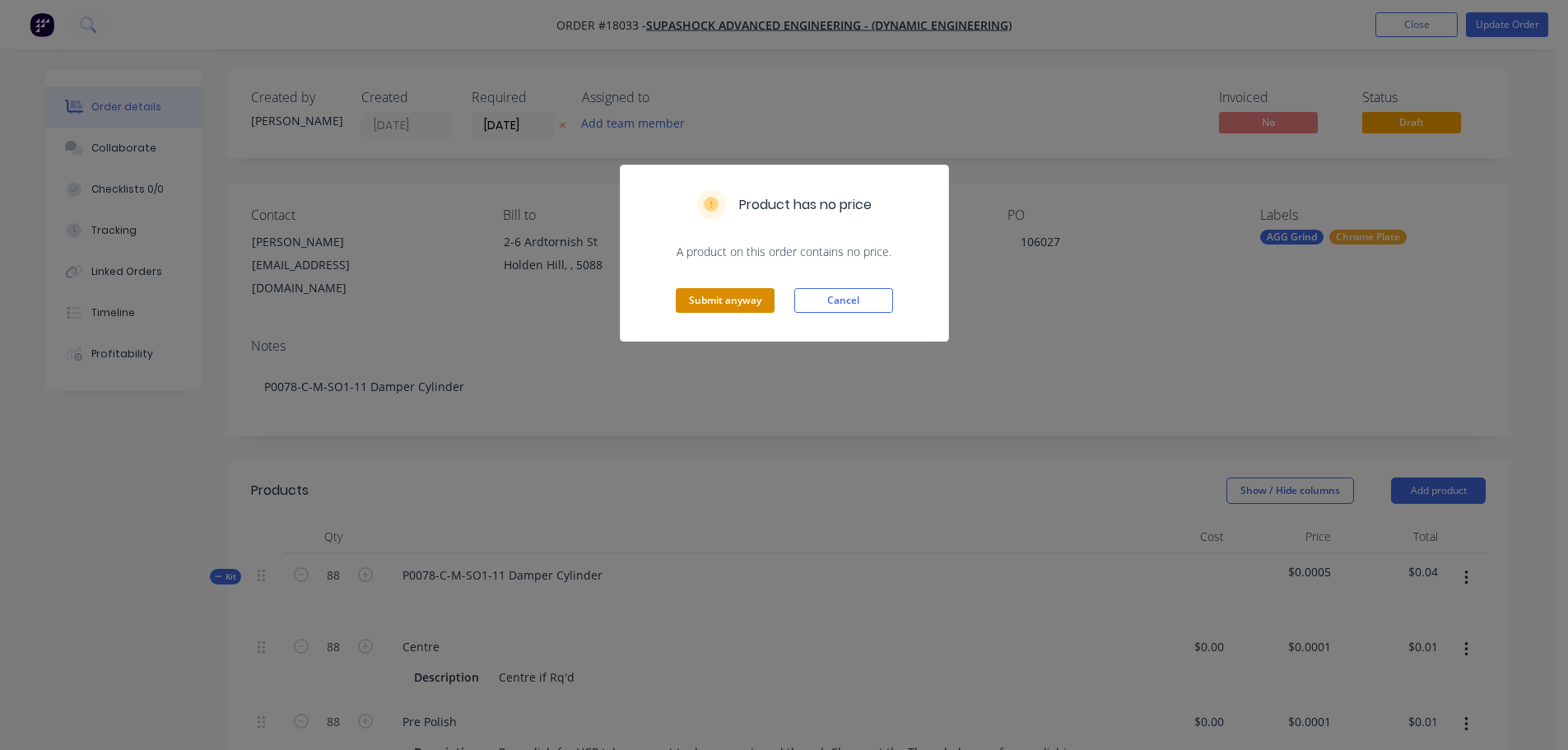
click at [739, 300] on button "Submit anyway" at bounding box center [725, 301] width 99 height 25
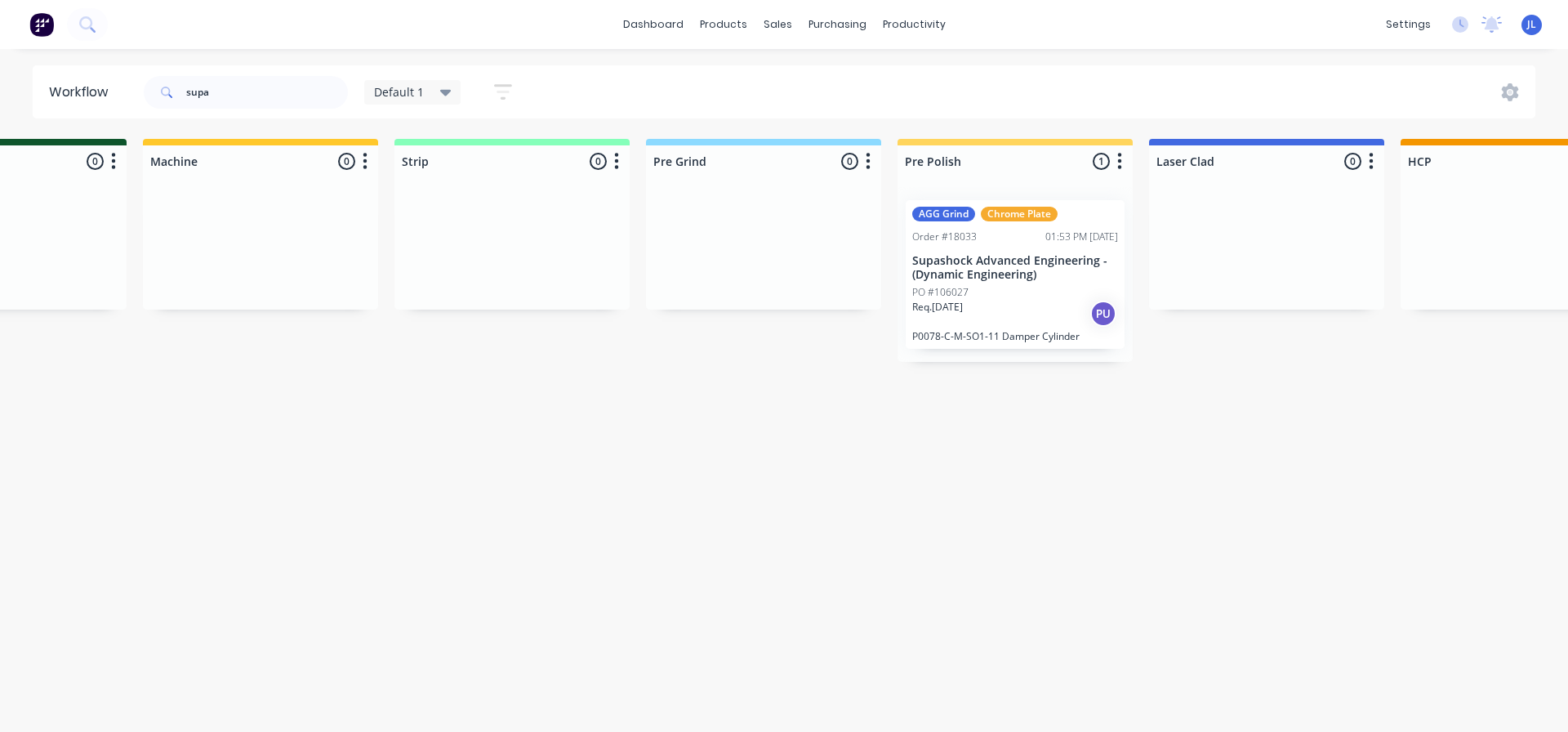
scroll to position [0, 783]
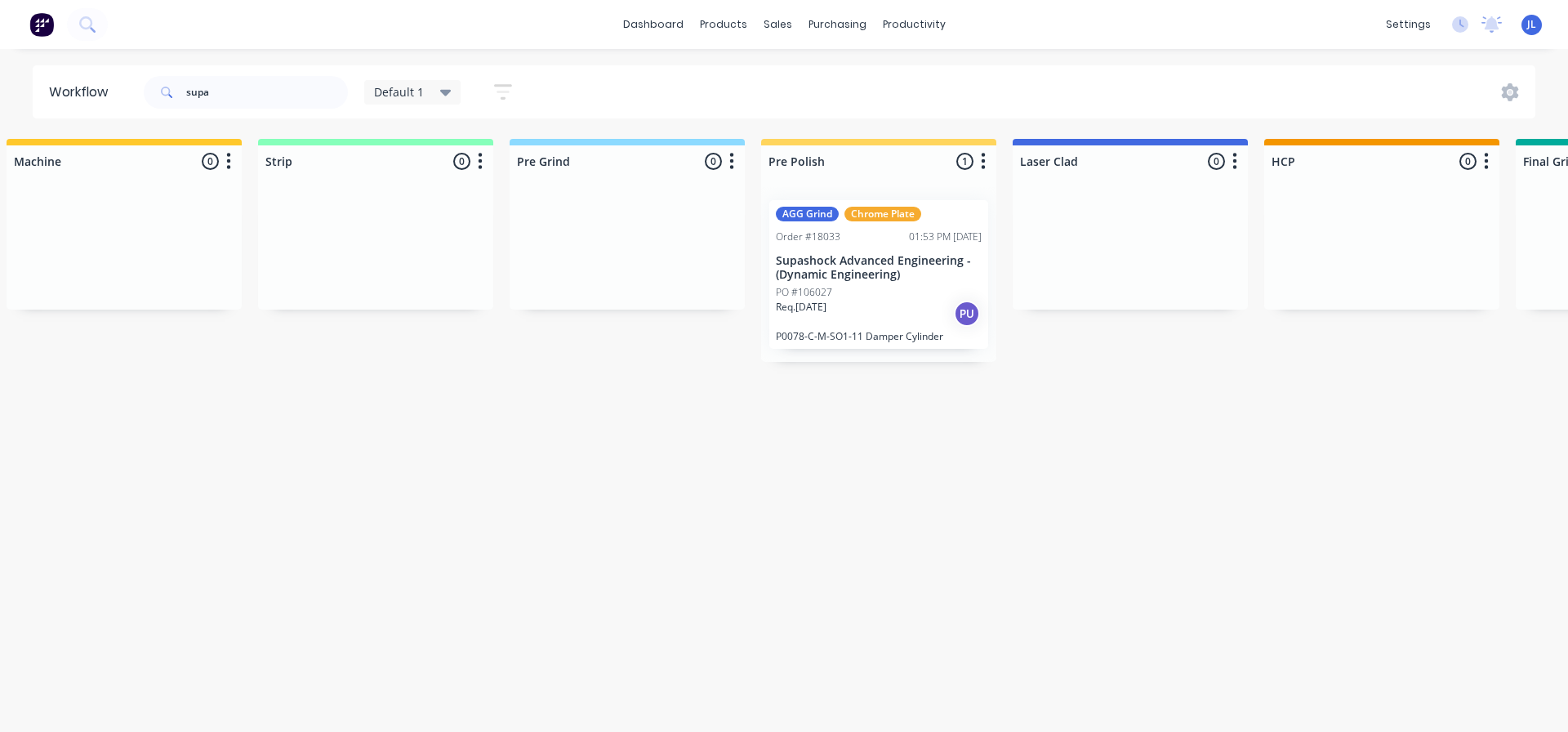
click at [857, 315] on div "Req. 22/09/25 PU" at bounding box center [878, 313] width 206 height 27
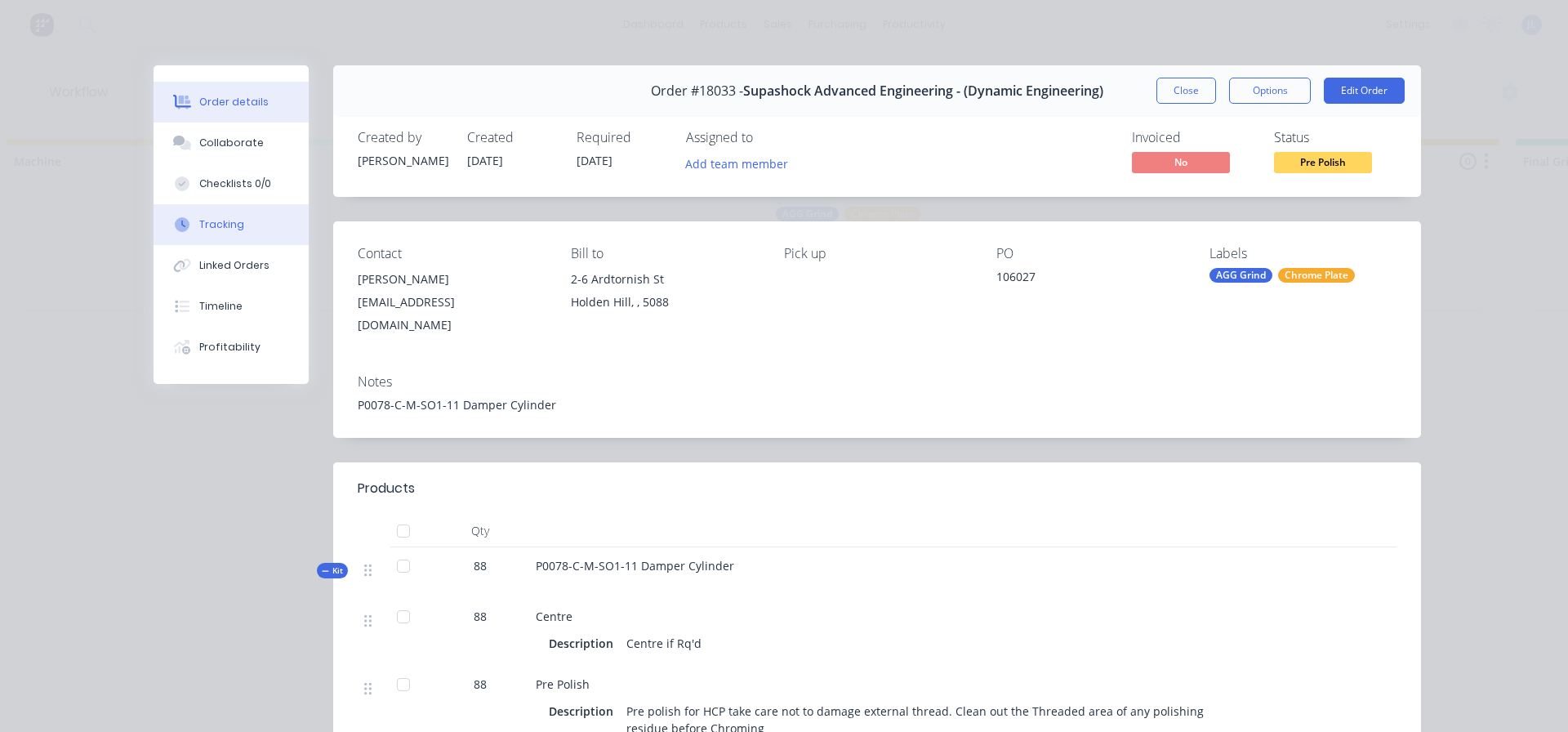
click at [234, 224] on div "Tracking" at bounding box center [222, 225] width 45 height 15
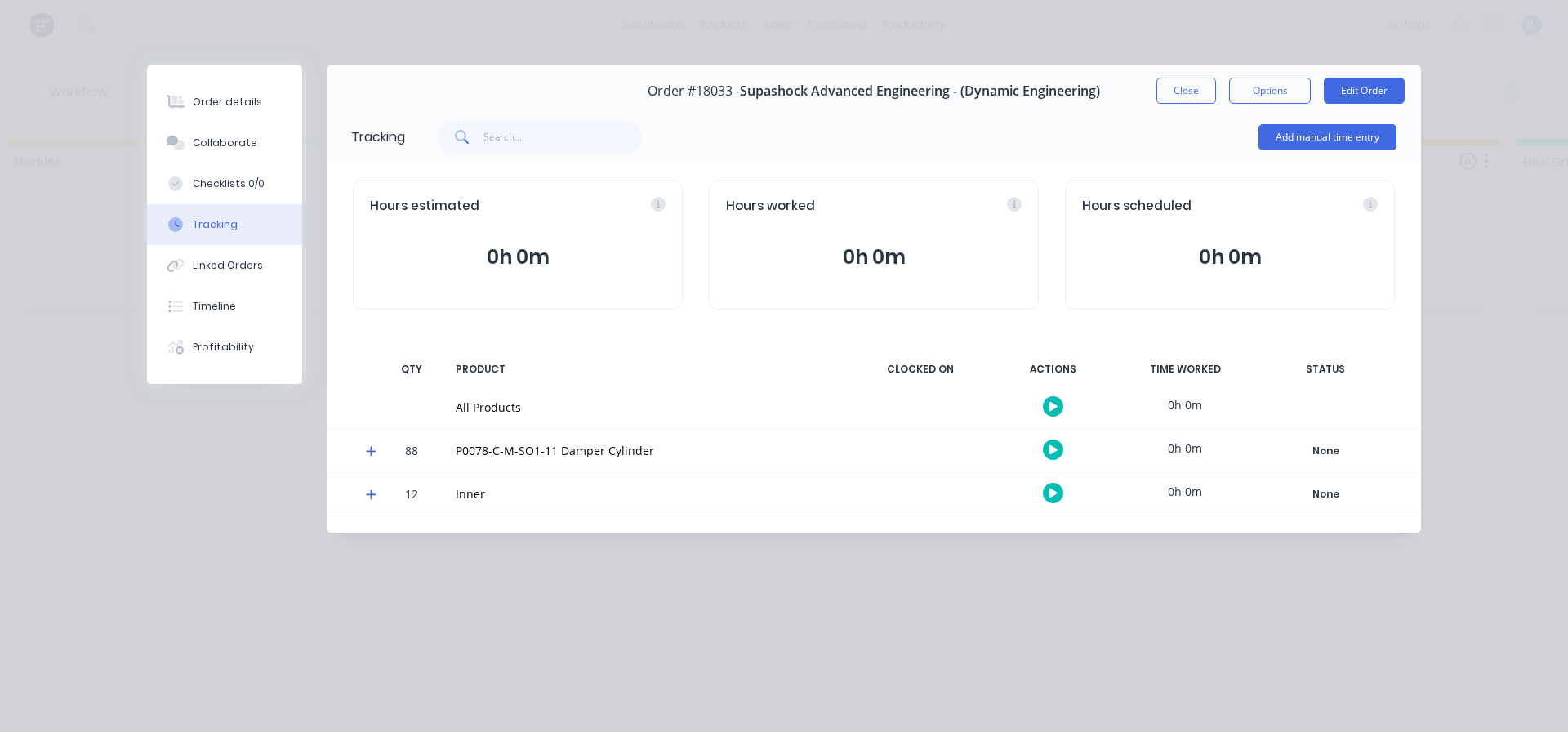
click at [376, 498] on icon at bounding box center [370, 494] width 10 height 11
click at [513, 497] on div "Inner" at bounding box center [647, 494] width 383 height 17
click at [1327, 496] on div "None" at bounding box center [1325, 494] width 118 height 21
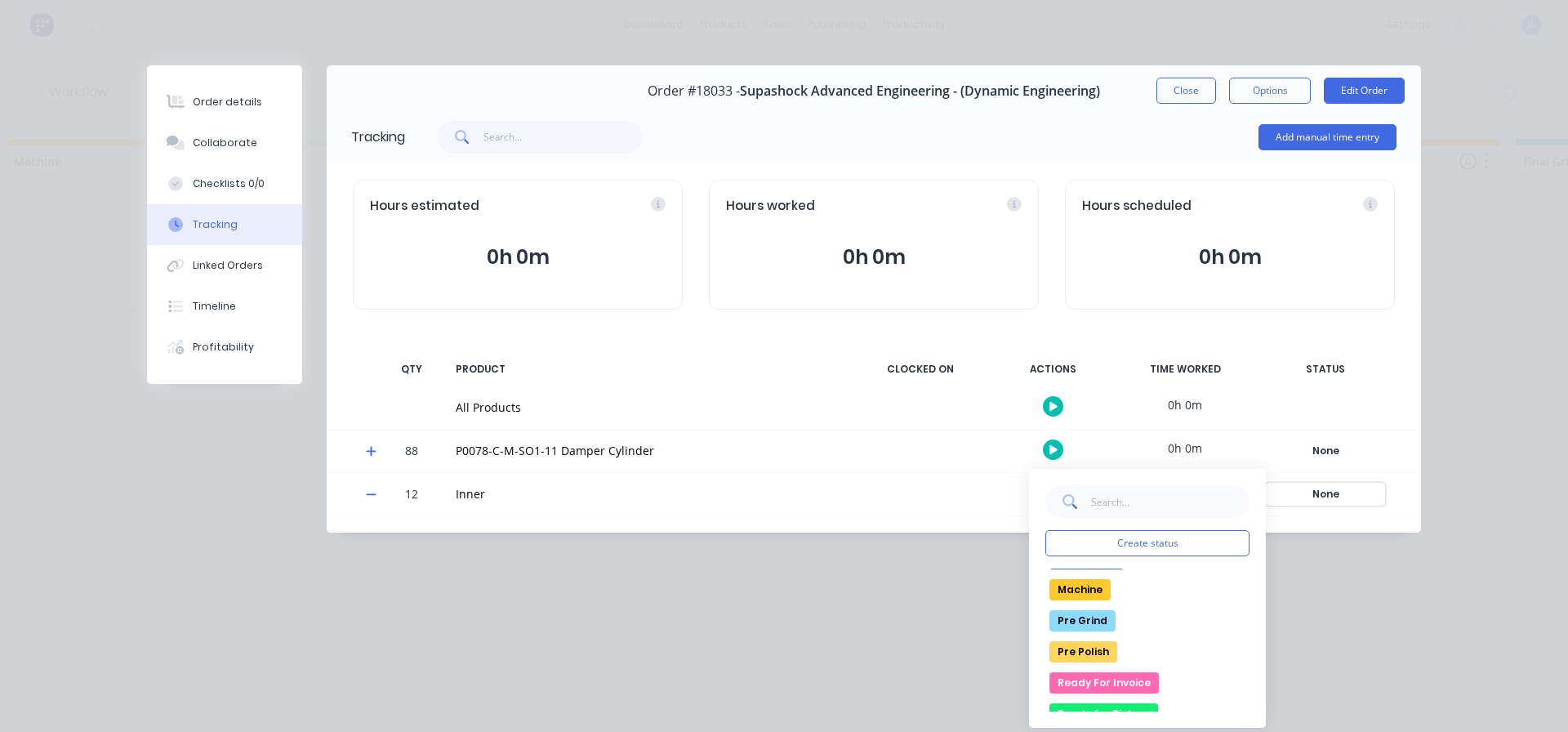
scroll to position [245, 0]
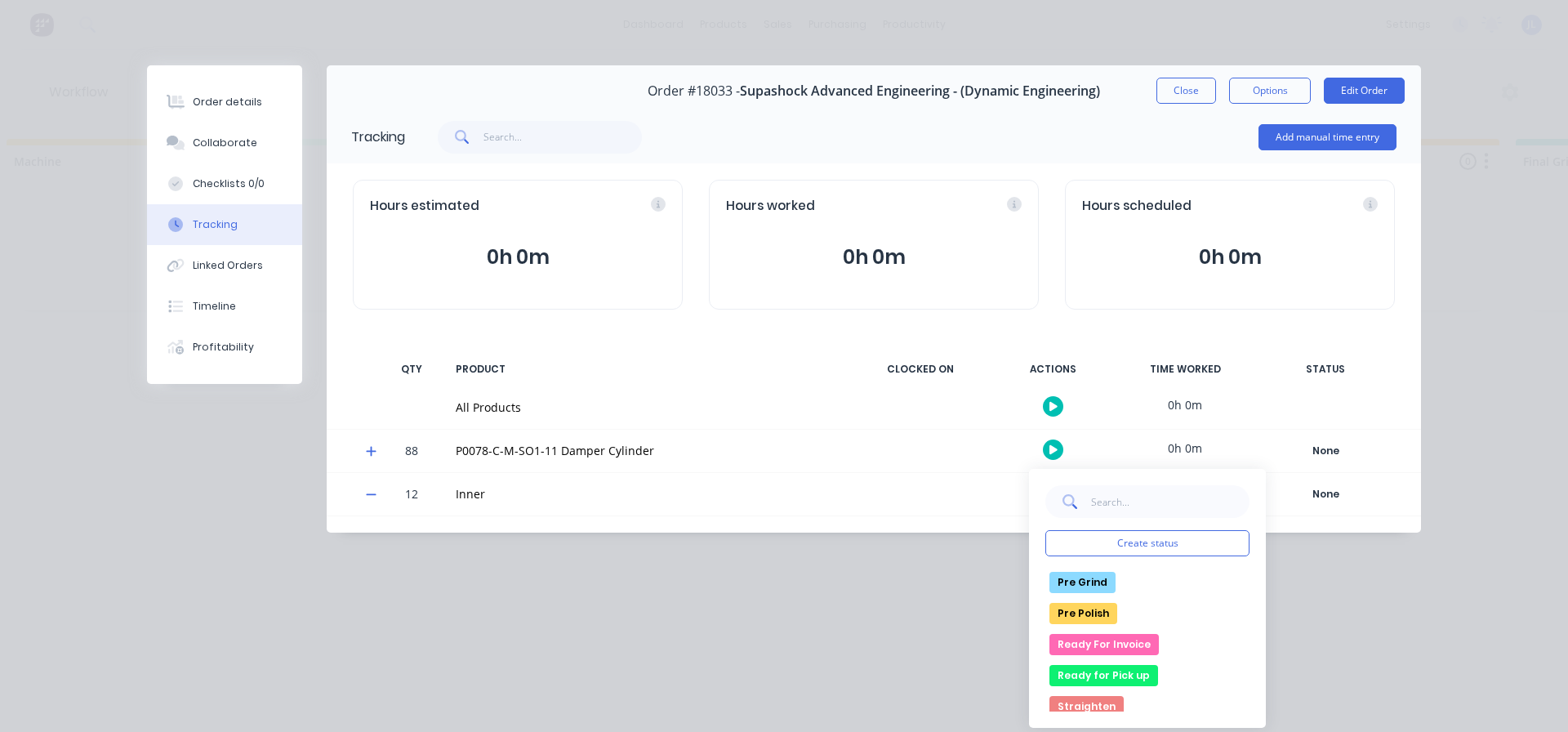
click at [1082, 611] on button "Pre Polish" at bounding box center [1083, 613] width 68 height 21
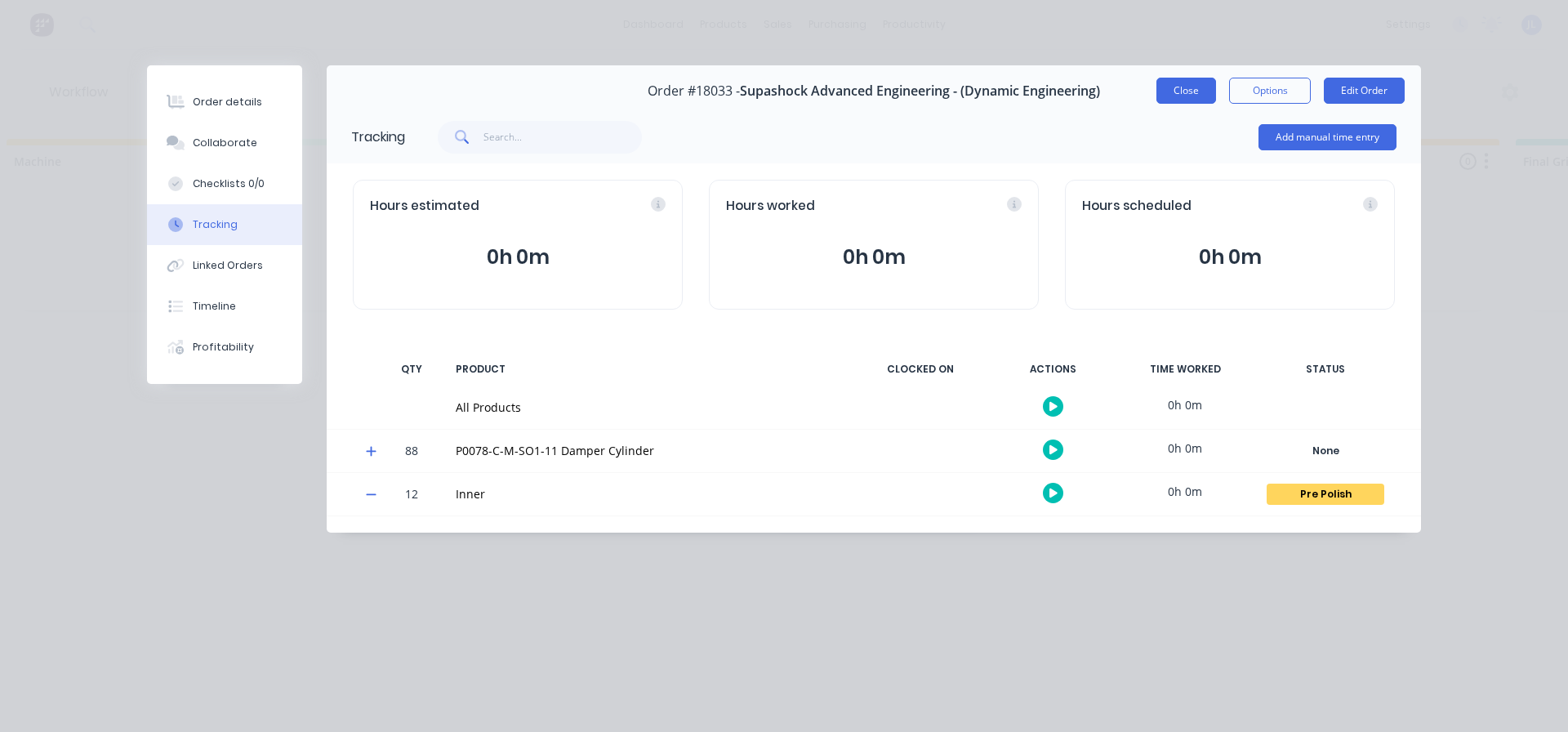
click at [1192, 92] on button "Close" at bounding box center [1185, 91] width 60 height 26
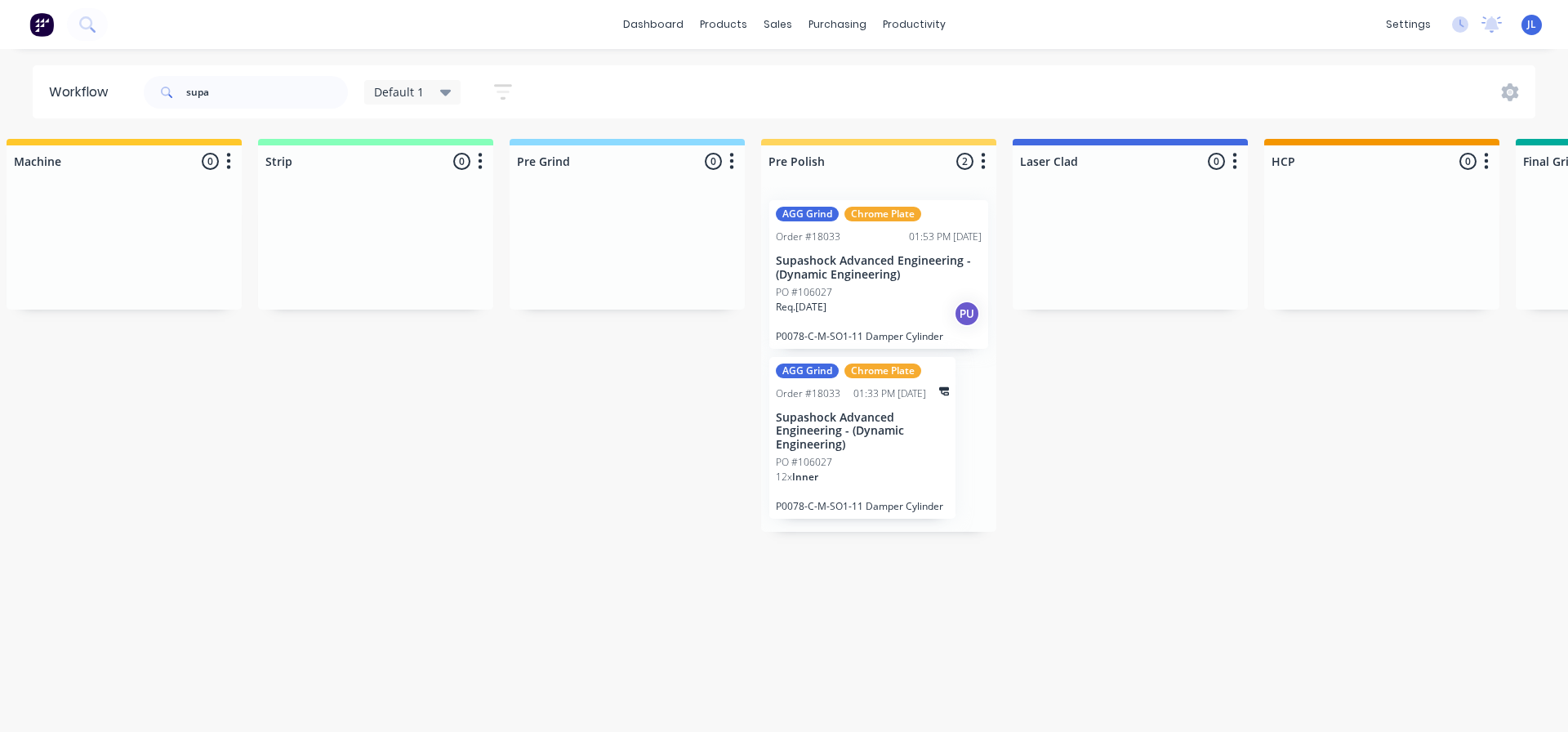
click at [910, 265] on p "Supashock Advanced Engineering - (Dynamic Engineering)" at bounding box center [878, 267] width 206 height 27
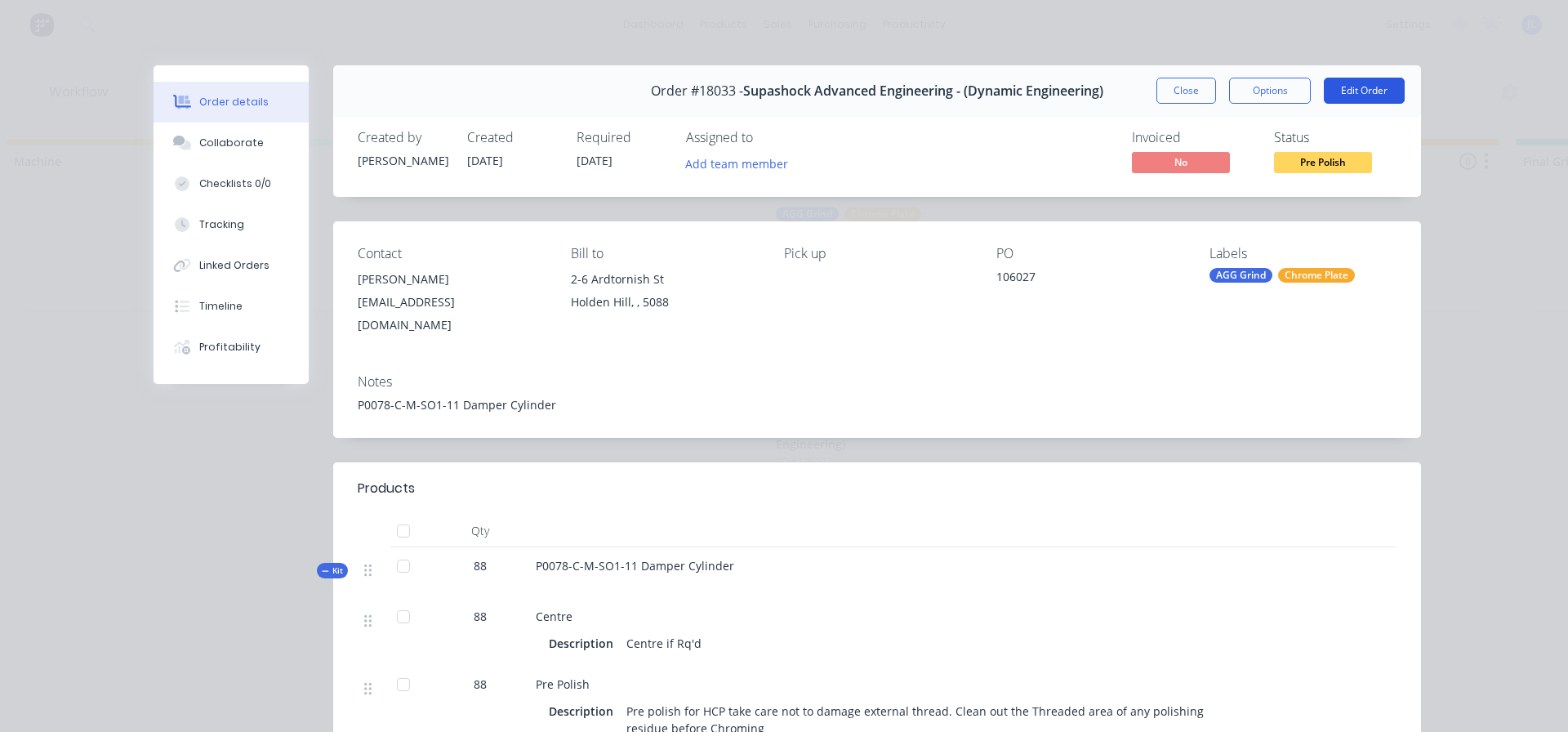
click at [1364, 90] on button "Edit Order" at bounding box center [1365, 91] width 81 height 26
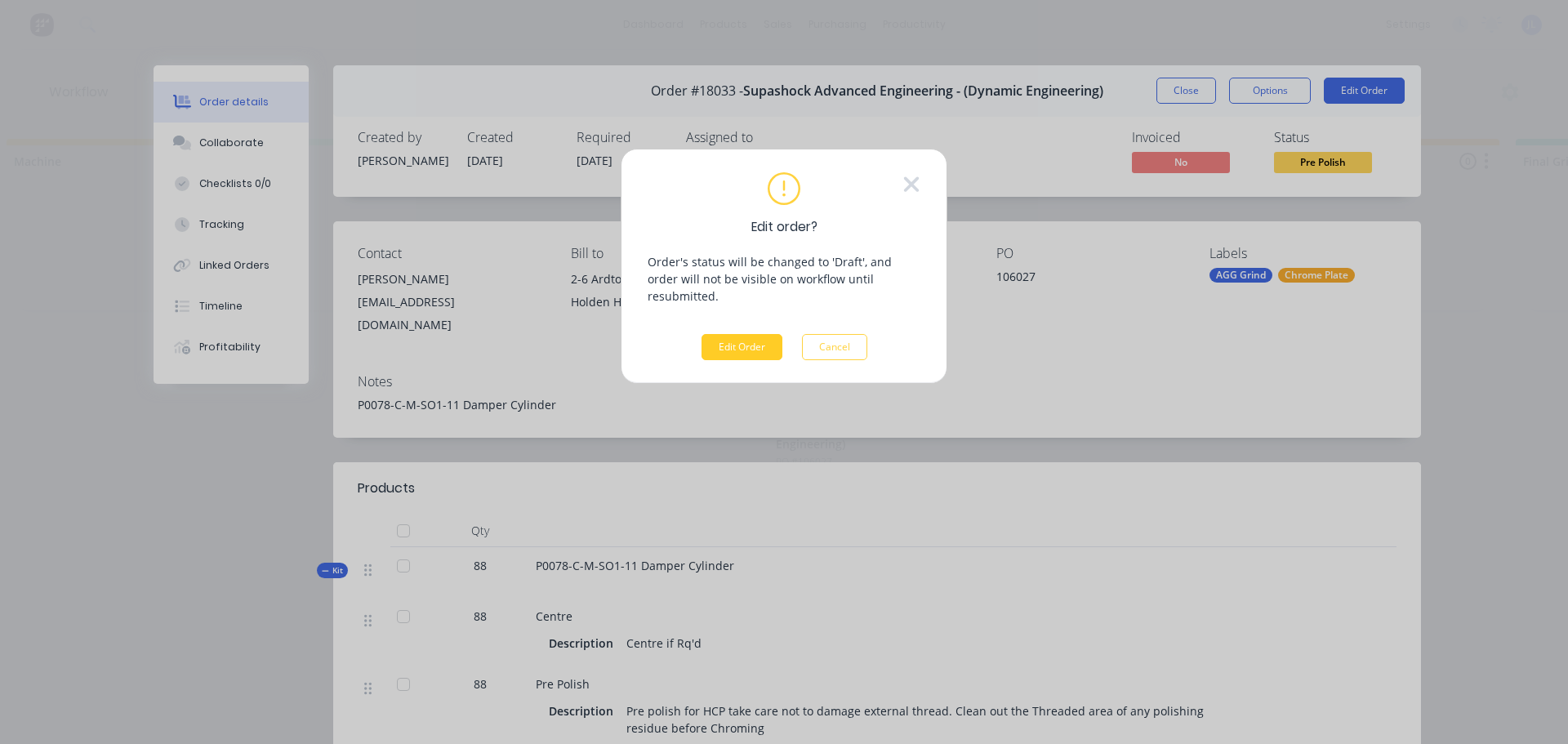
click at [740, 334] on button "Edit Order" at bounding box center [742, 347] width 81 height 26
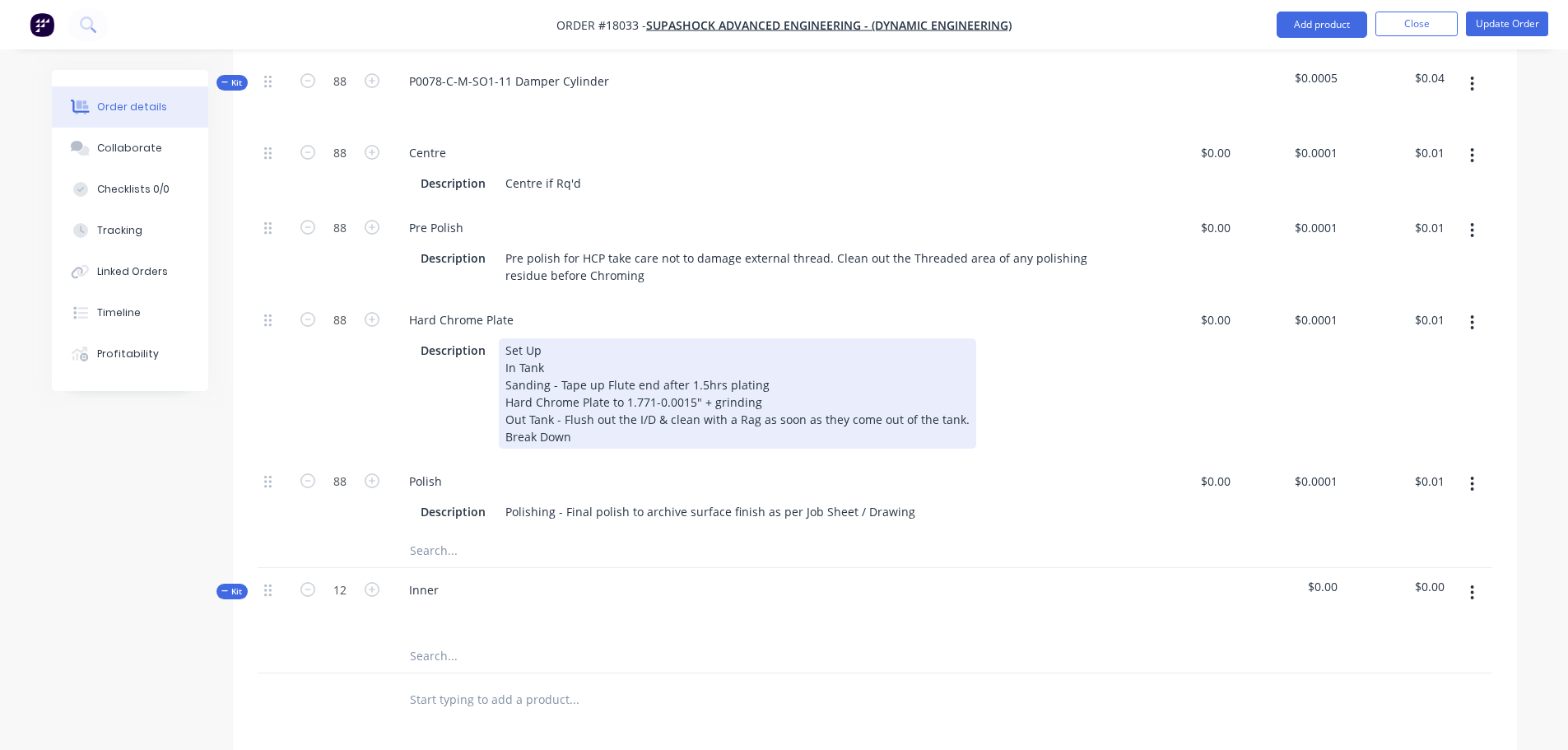
scroll to position [873, 0]
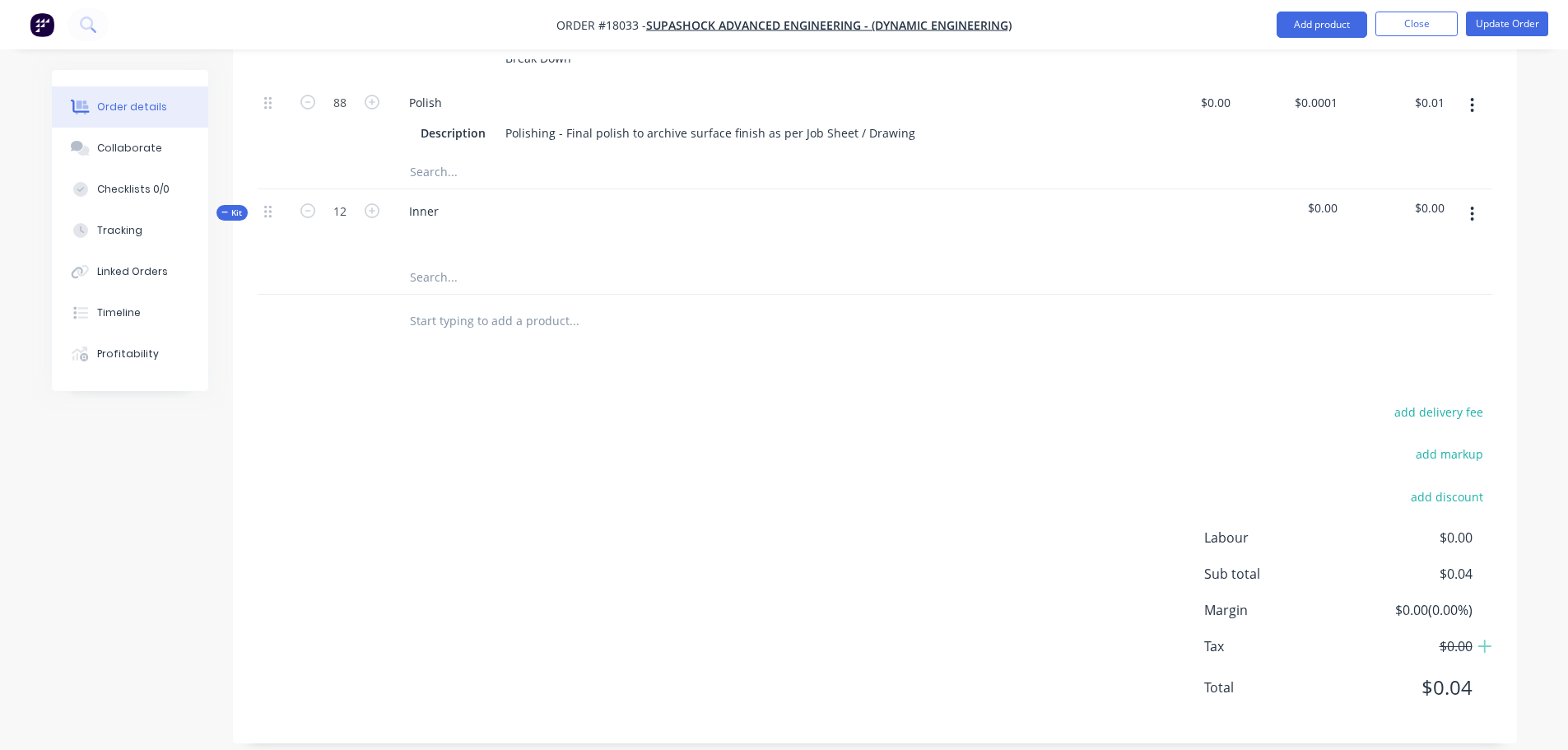
click at [1479, 199] on button "button" at bounding box center [1472, 213] width 39 height 30
click at [1348, 372] on button "Delete" at bounding box center [1414, 388] width 156 height 33
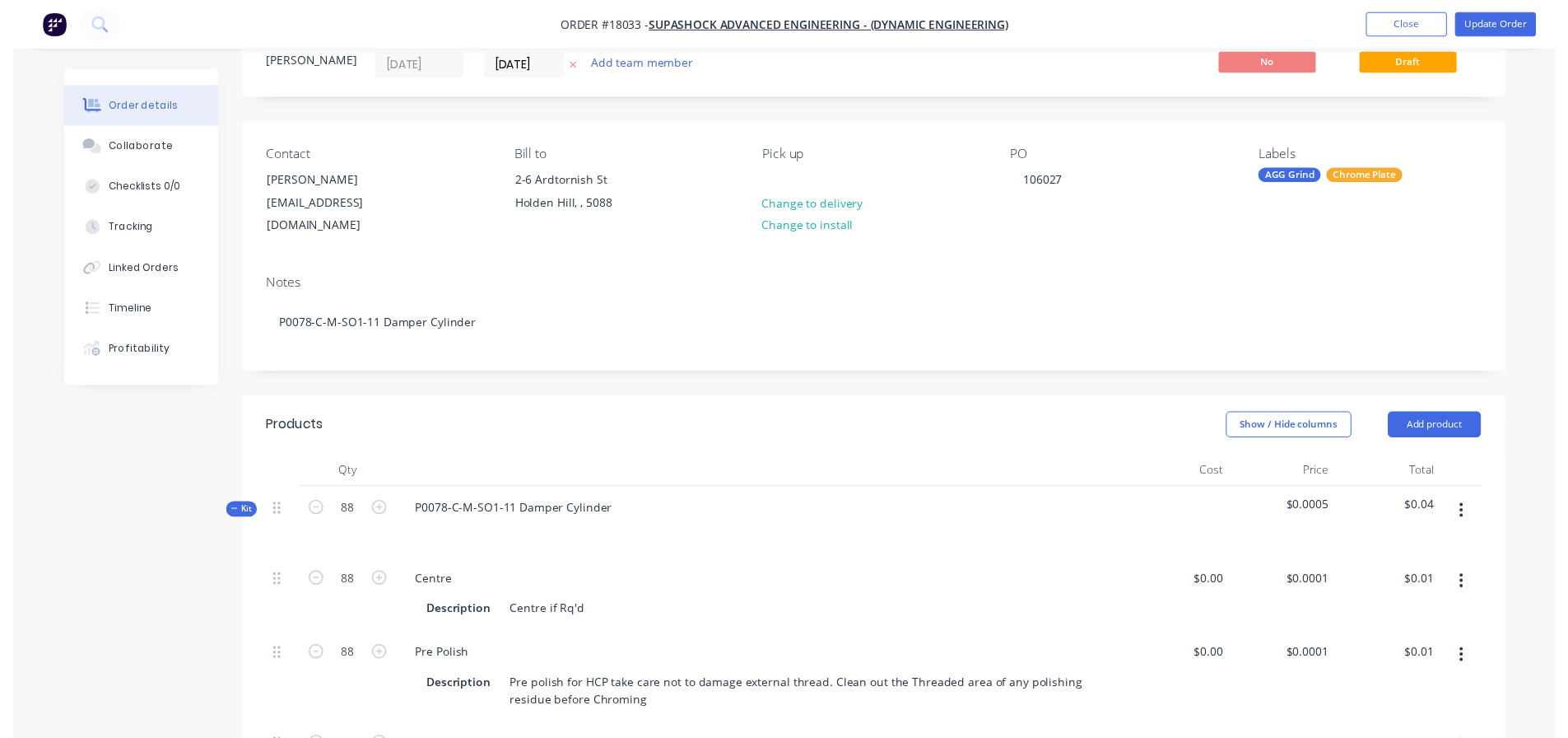
scroll to position [0, 0]
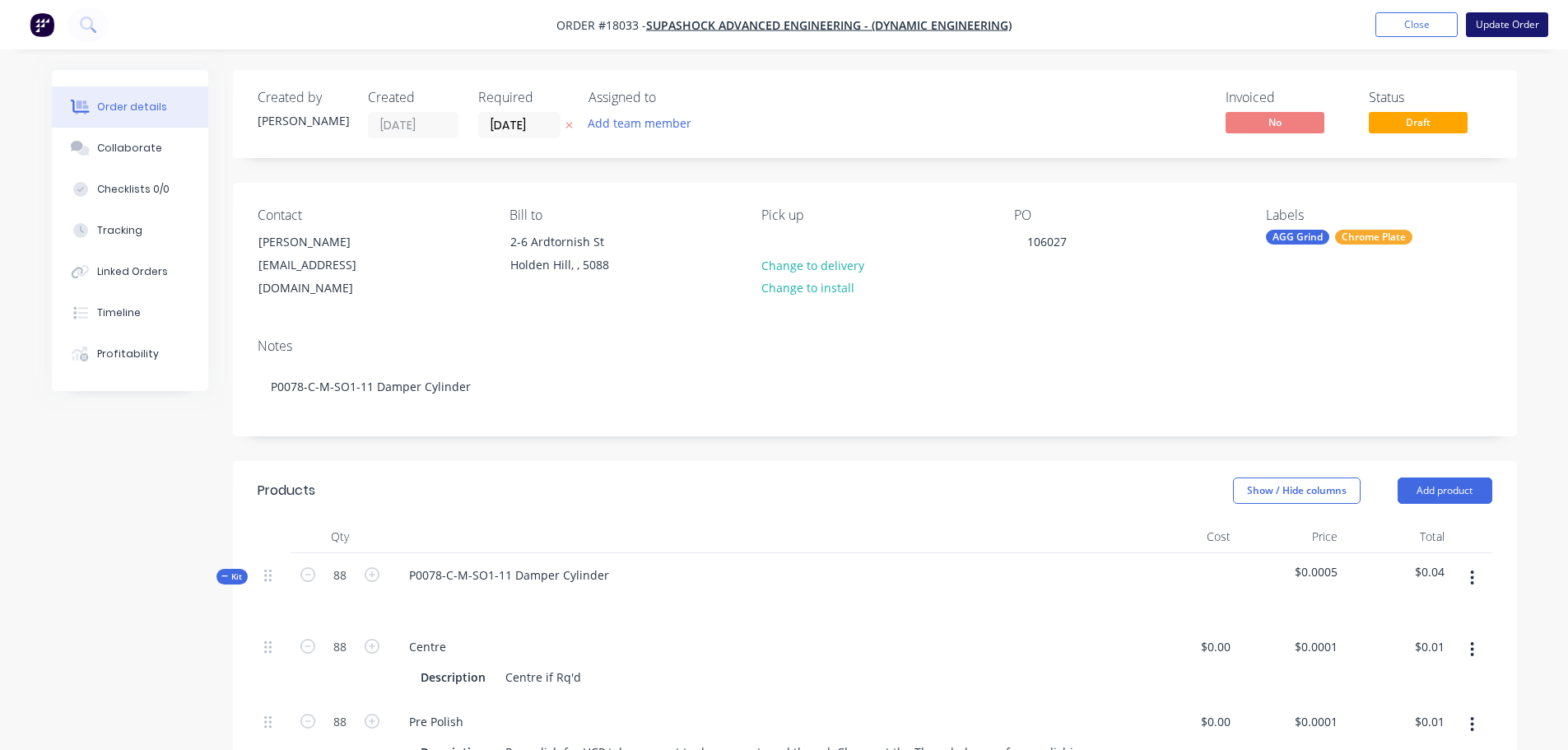
click at [1507, 25] on button "Update Order" at bounding box center [1507, 25] width 82 height 25
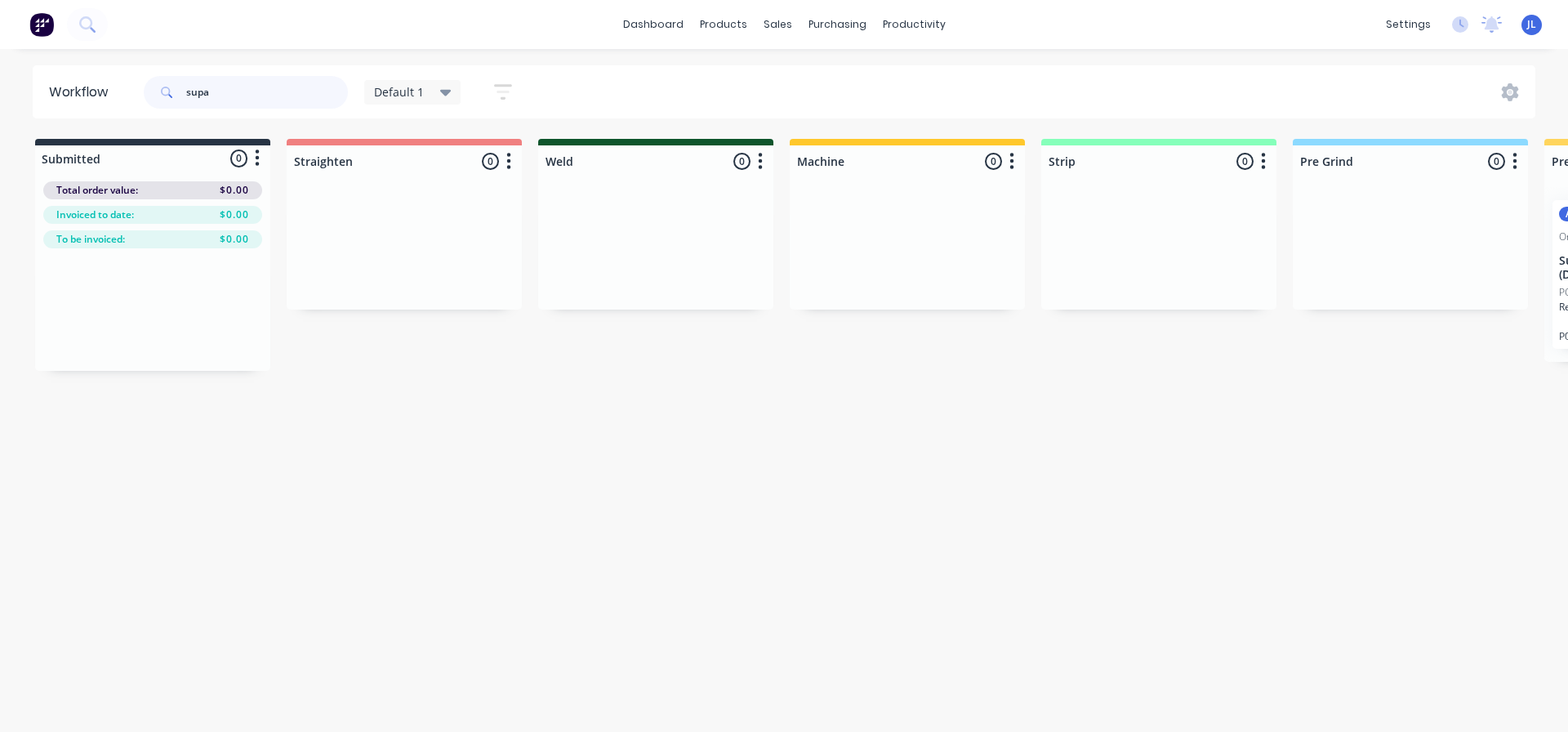
drag, startPoint x: 238, startPoint y: 97, endPoint x: 122, endPoint y: 99, distance: 116.0
click at [122, 99] on header "Workflow supa Default 1 Save new view None edit Default 1 (Default) edit Defaul…" at bounding box center [785, 92] width 1504 height 53
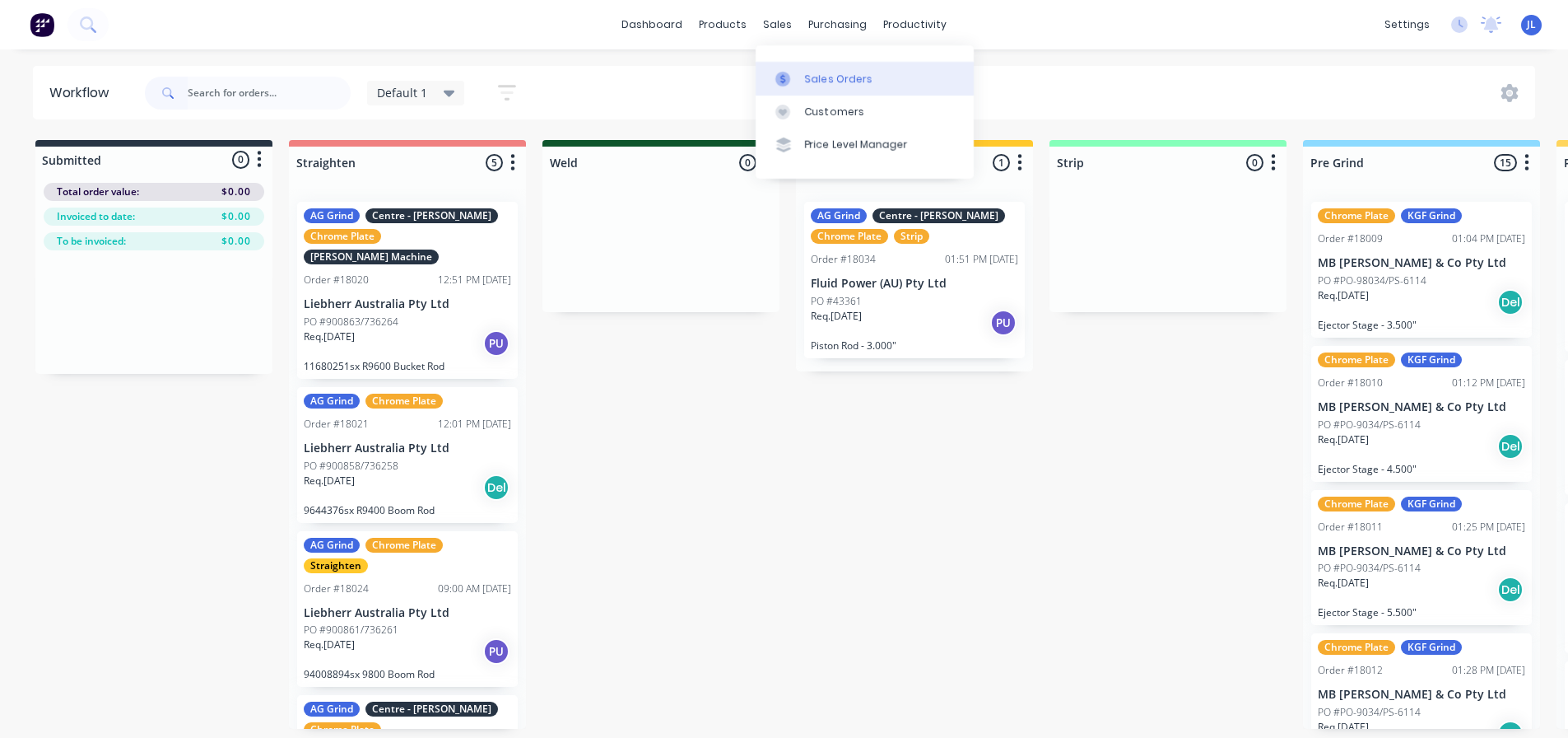
click at [800, 74] on div at bounding box center [788, 79] width 25 height 15
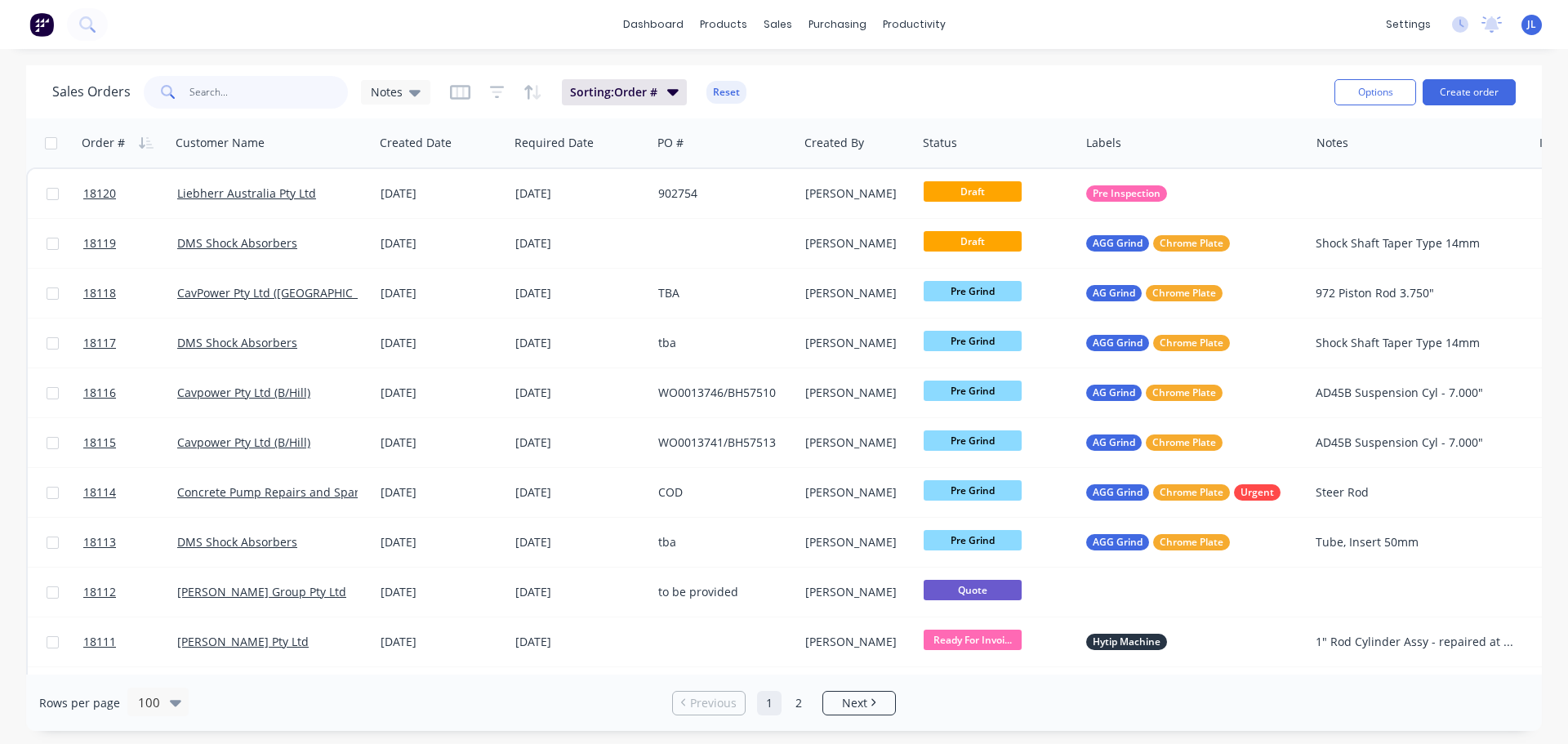
click at [234, 95] on input "text" at bounding box center [269, 92] width 160 height 33
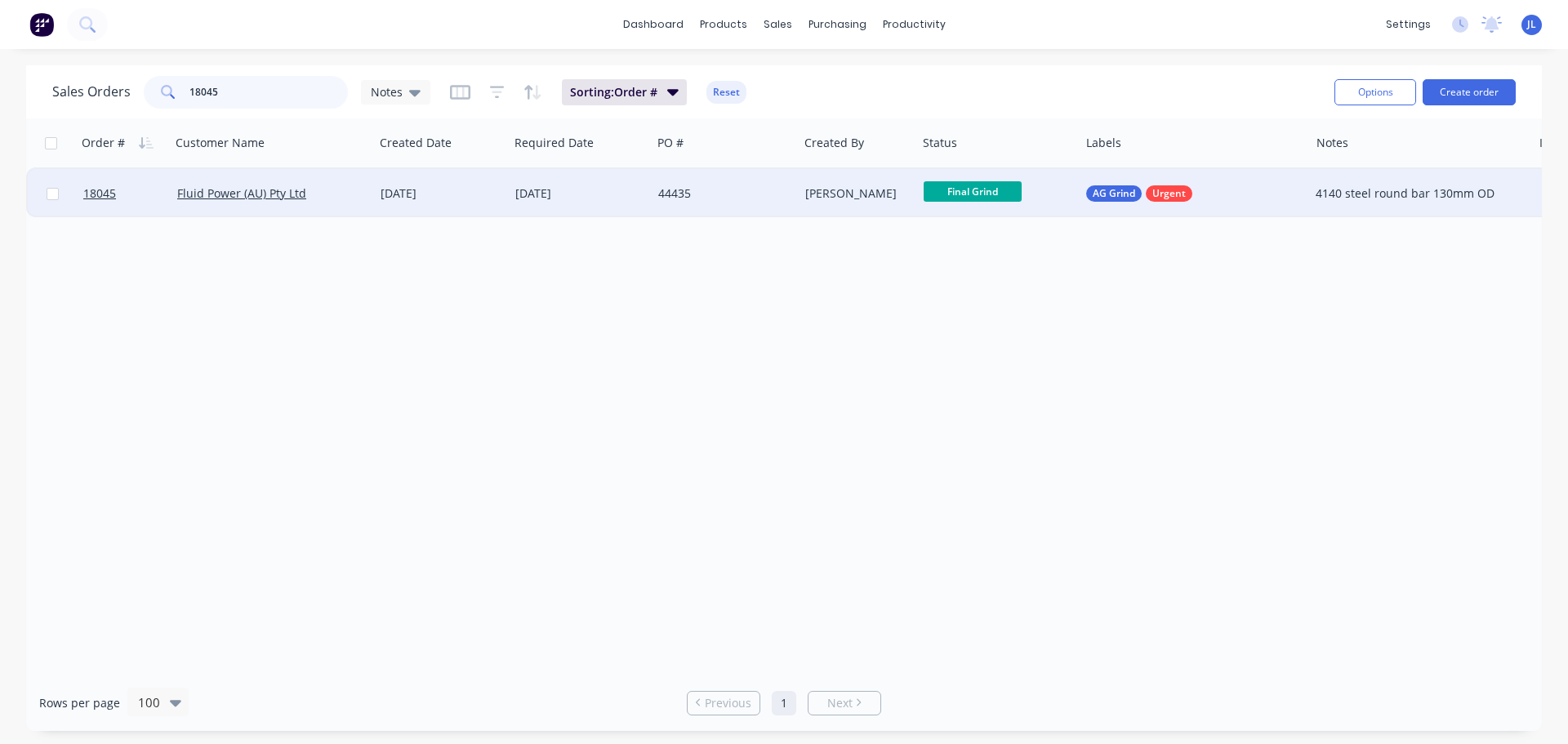
type input "18045"
click at [986, 192] on span "Final Grind" at bounding box center [973, 192] width 98 height 21
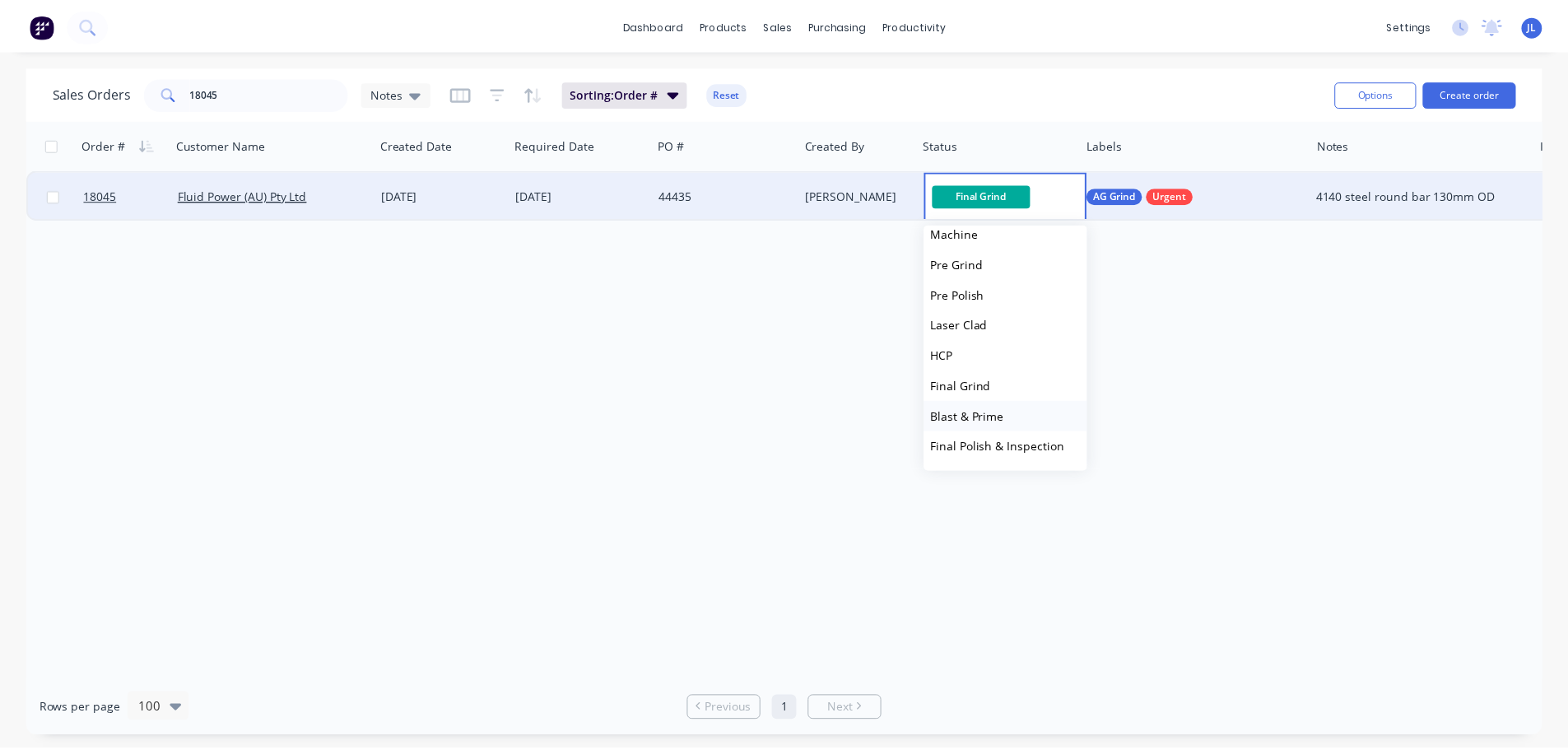
scroll to position [247, 0]
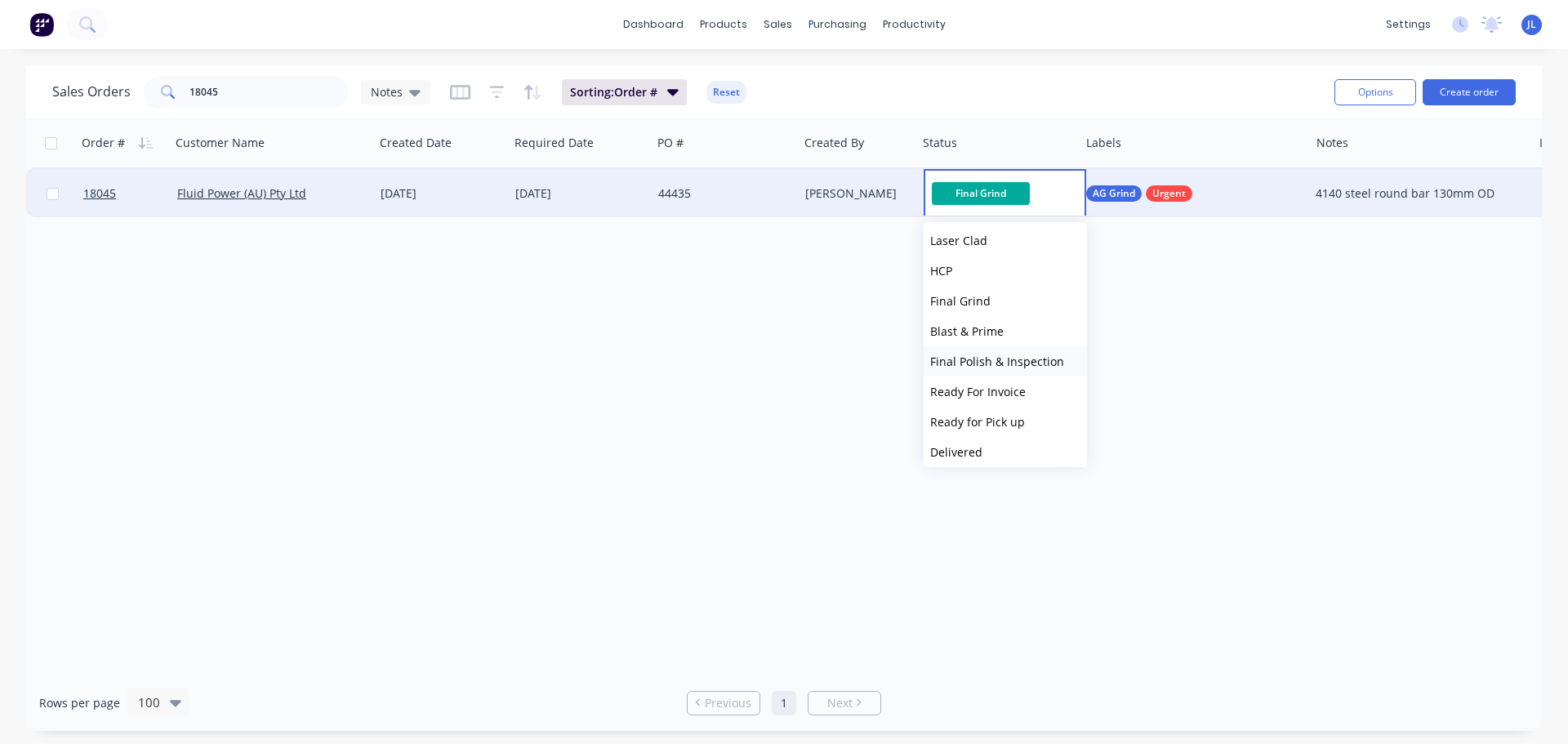
click at [994, 365] on span "Final Polish & Inspection" at bounding box center [997, 361] width 134 height 15
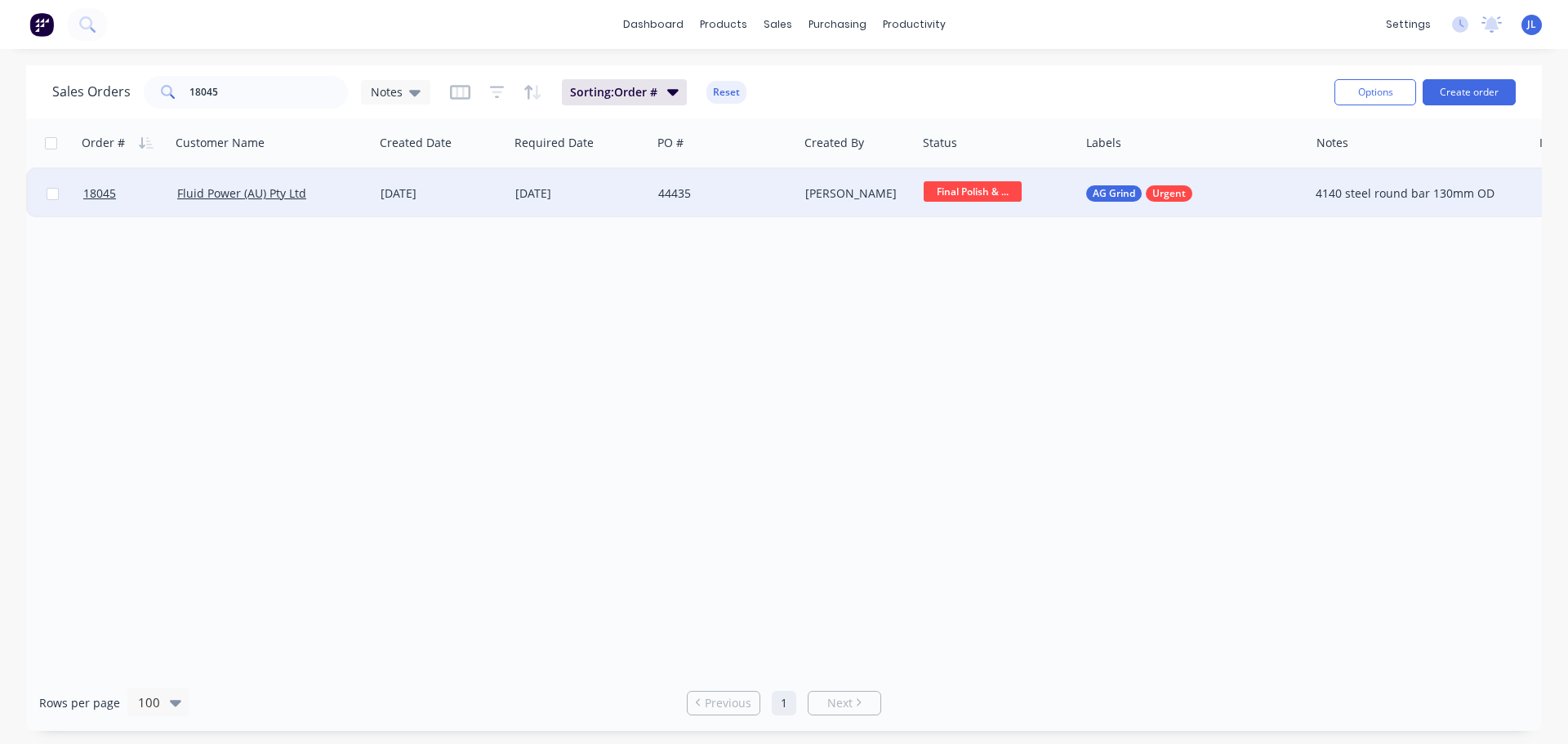
click at [961, 332] on div "Order # Customer Name Created Date Required Date PO # Created By Status Labels …" at bounding box center [784, 396] width 1516 height 556
click at [367, 208] on div "Fluid Power (AU) Pty Ltd" at bounding box center [272, 194] width 203 height 49
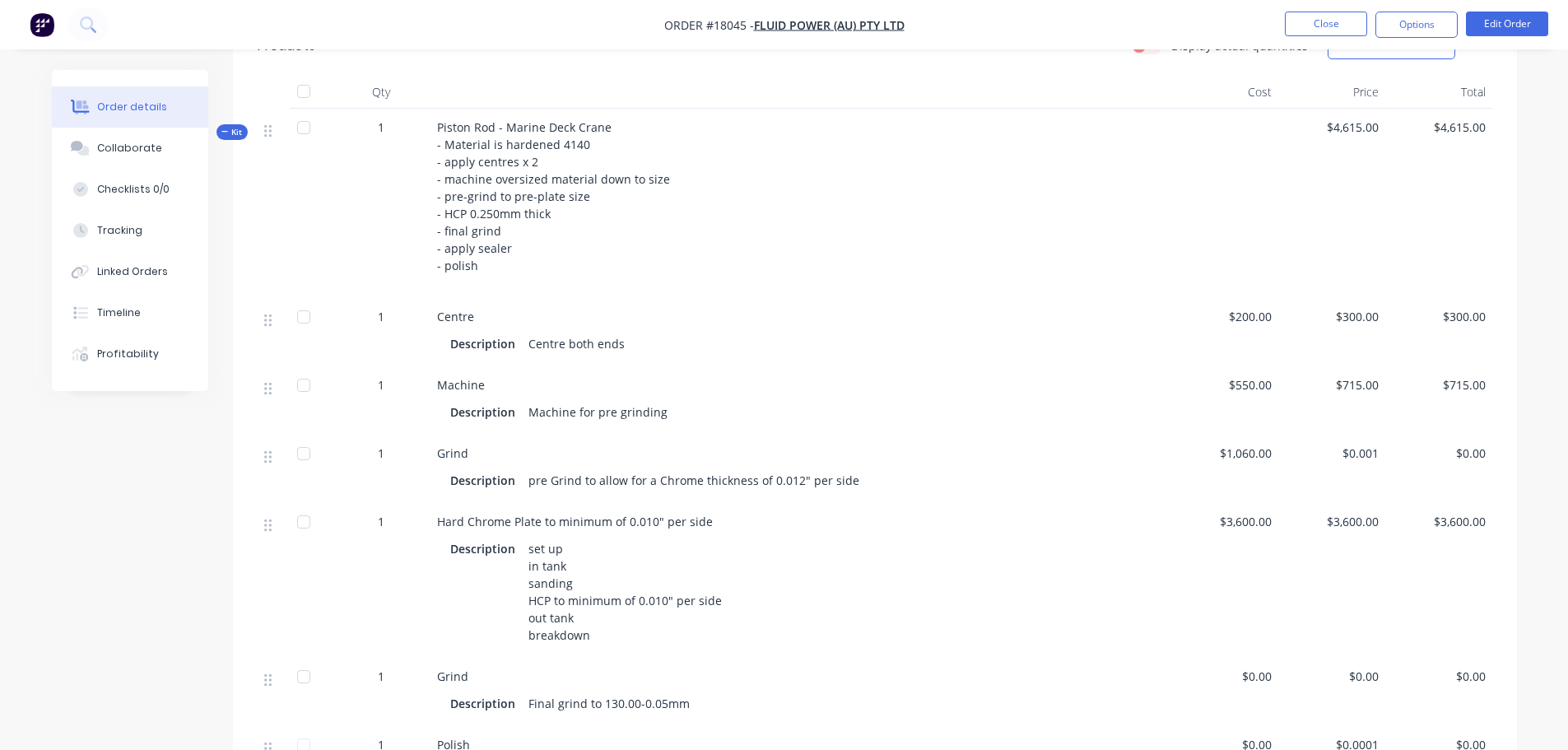
scroll to position [659, 0]
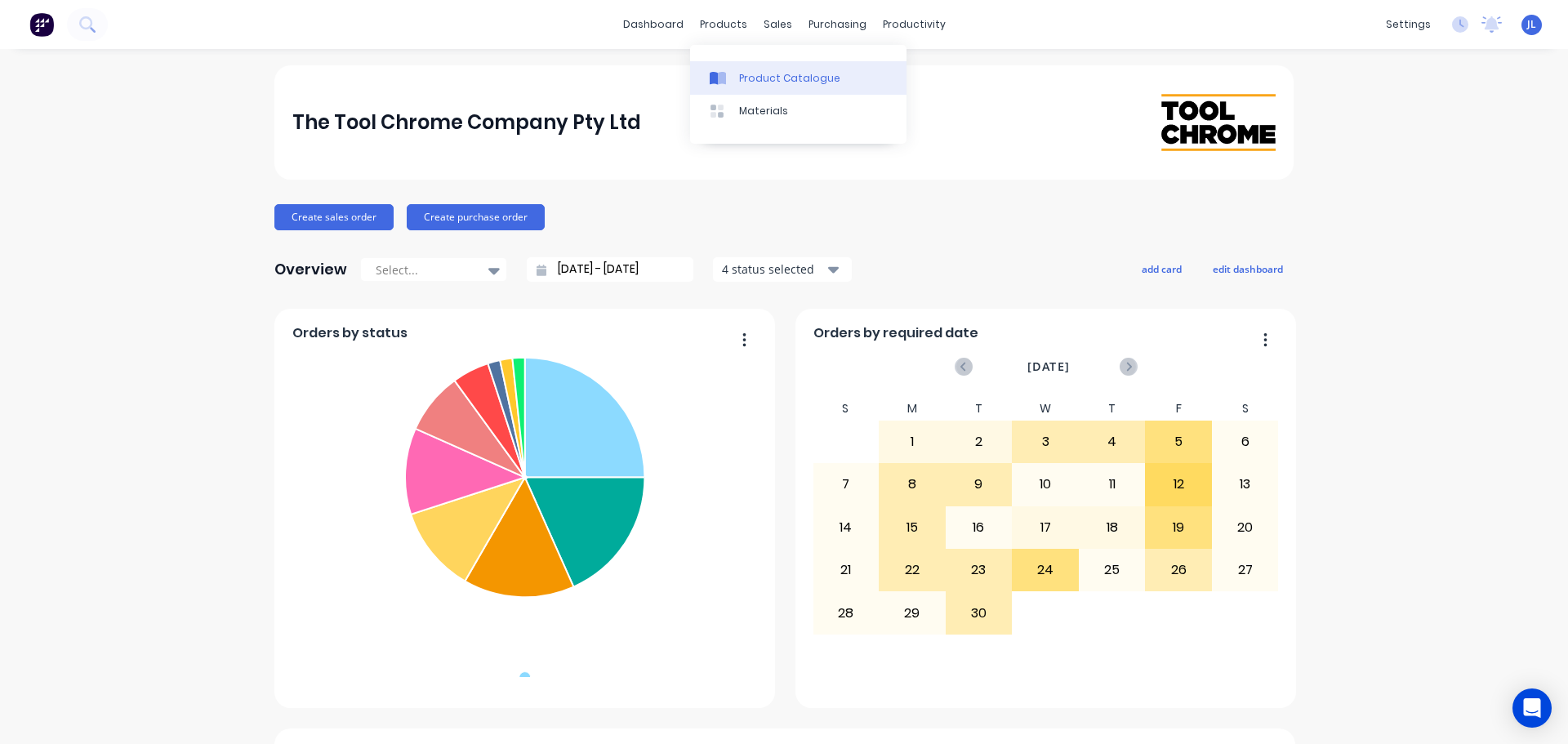
click at [741, 63] on link "Product Catalogue" at bounding box center [798, 77] width 216 height 33
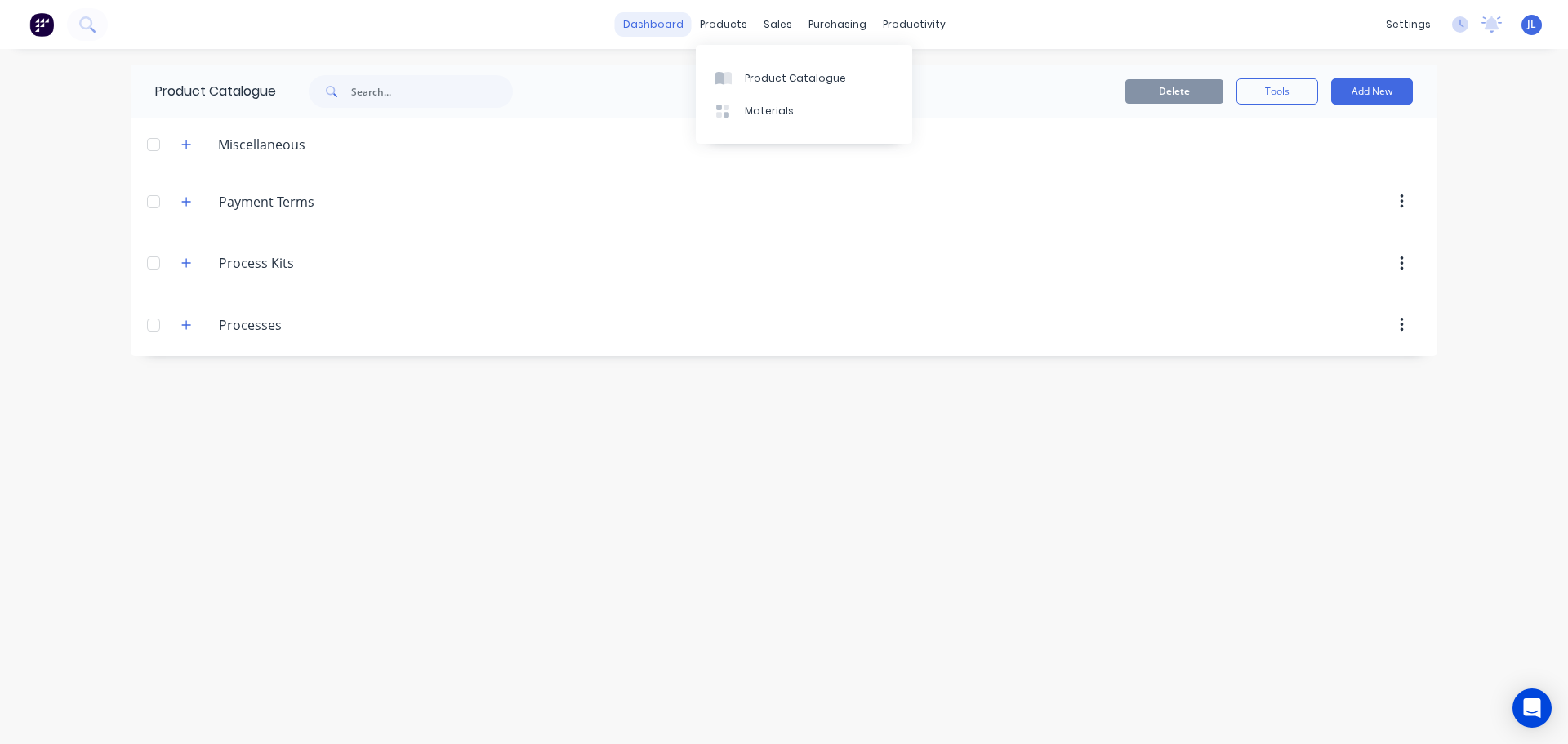
click at [674, 16] on link "dashboard" at bounding box center [653, 25] width 77 height 25
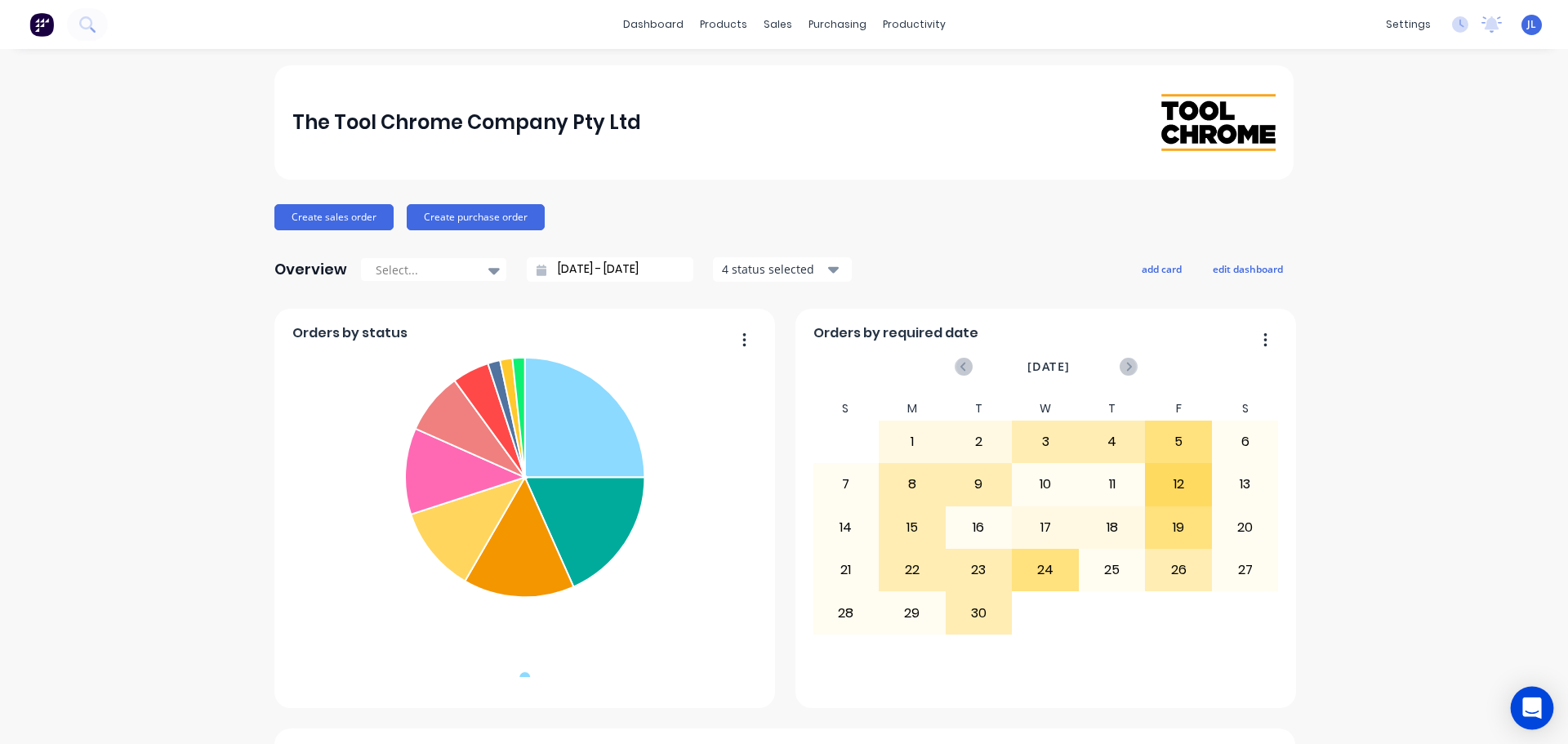
click at [1539, 710] on icon "Open Intercom Messenger" at bounding box center [1532, 707] width 19 height 21
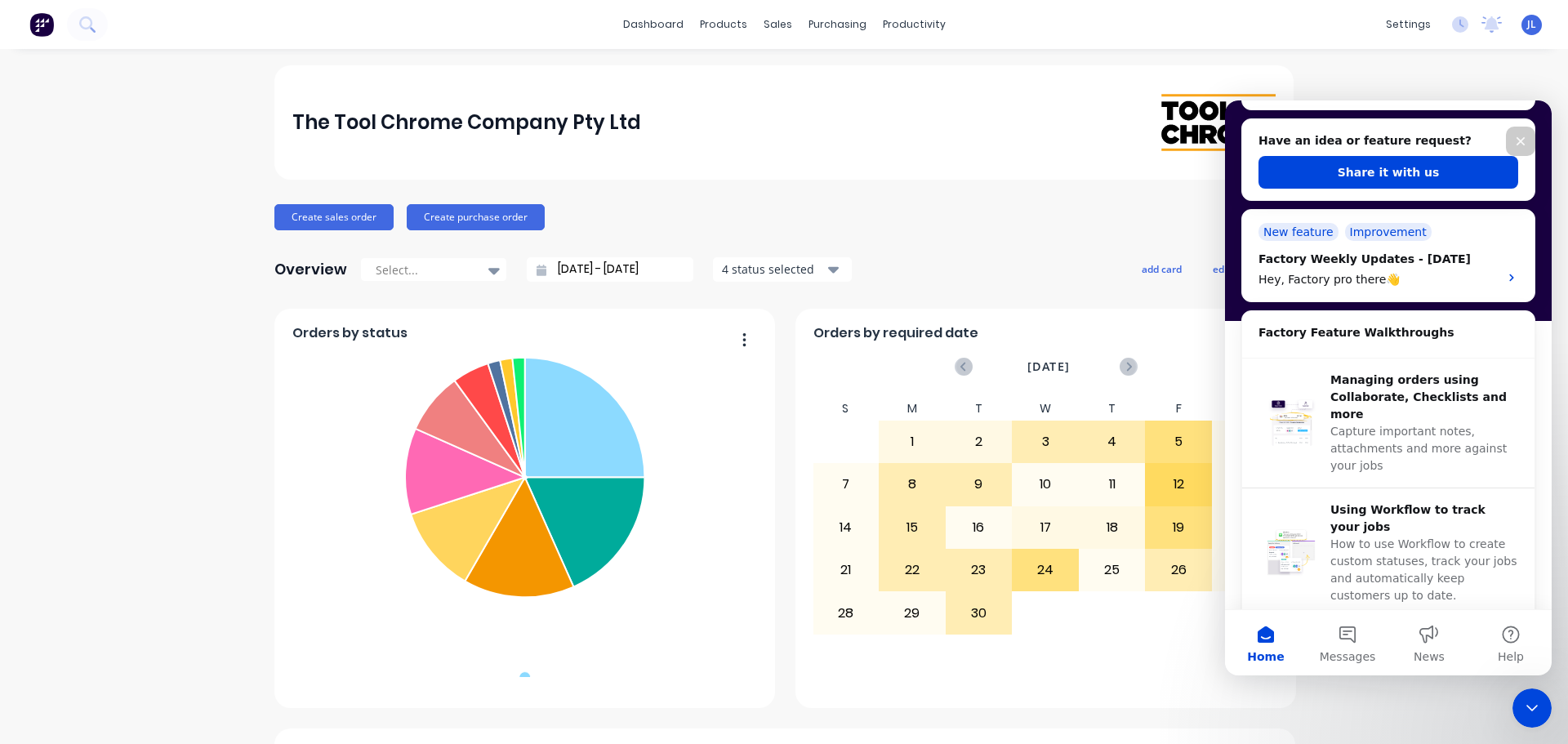
scroll to position [81, 0]
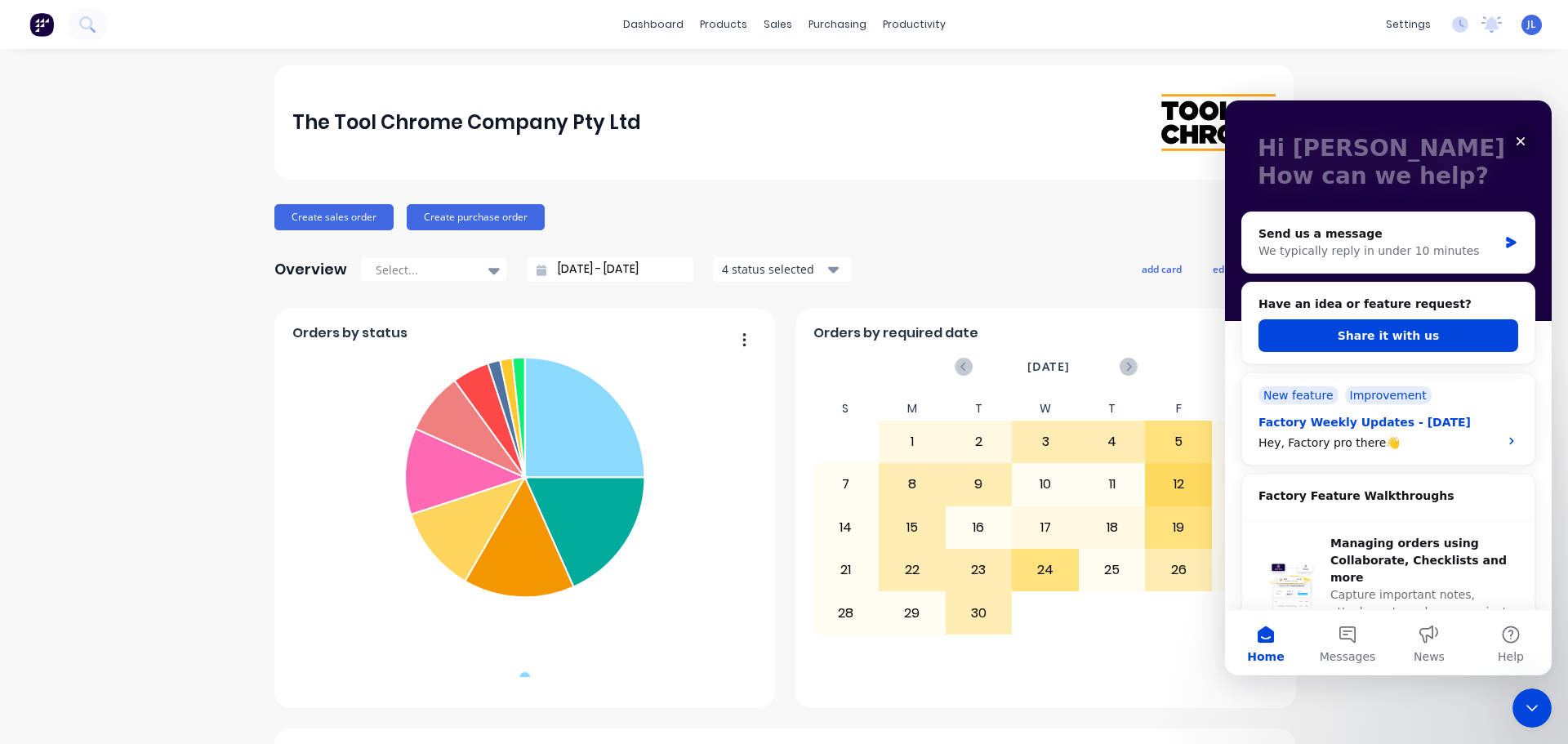
click at [1453, 431] on div "Factory Weekly Updates - [DATE]" at bounding box center [1373, 422] width 230 height 17
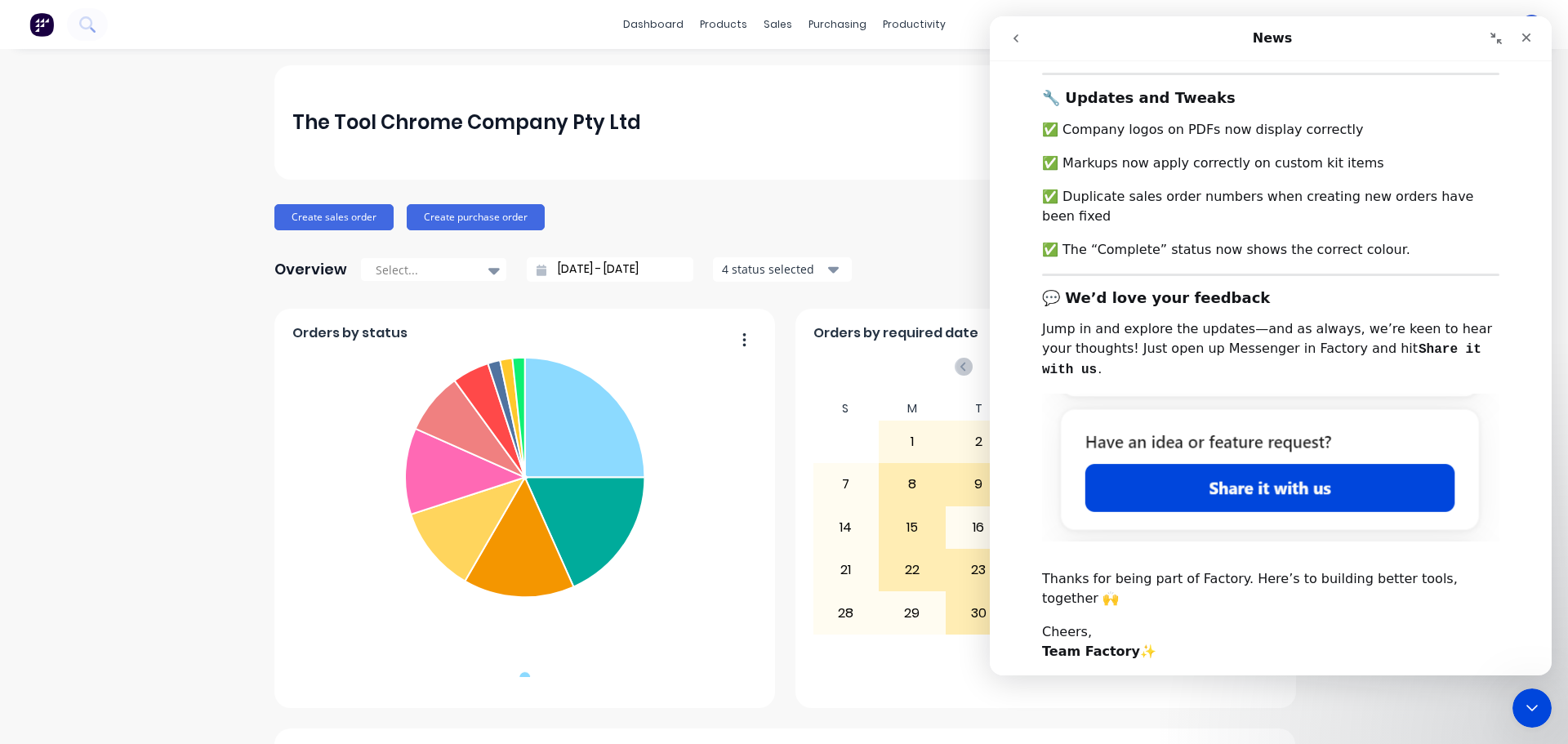
scroll to position [342, 0]
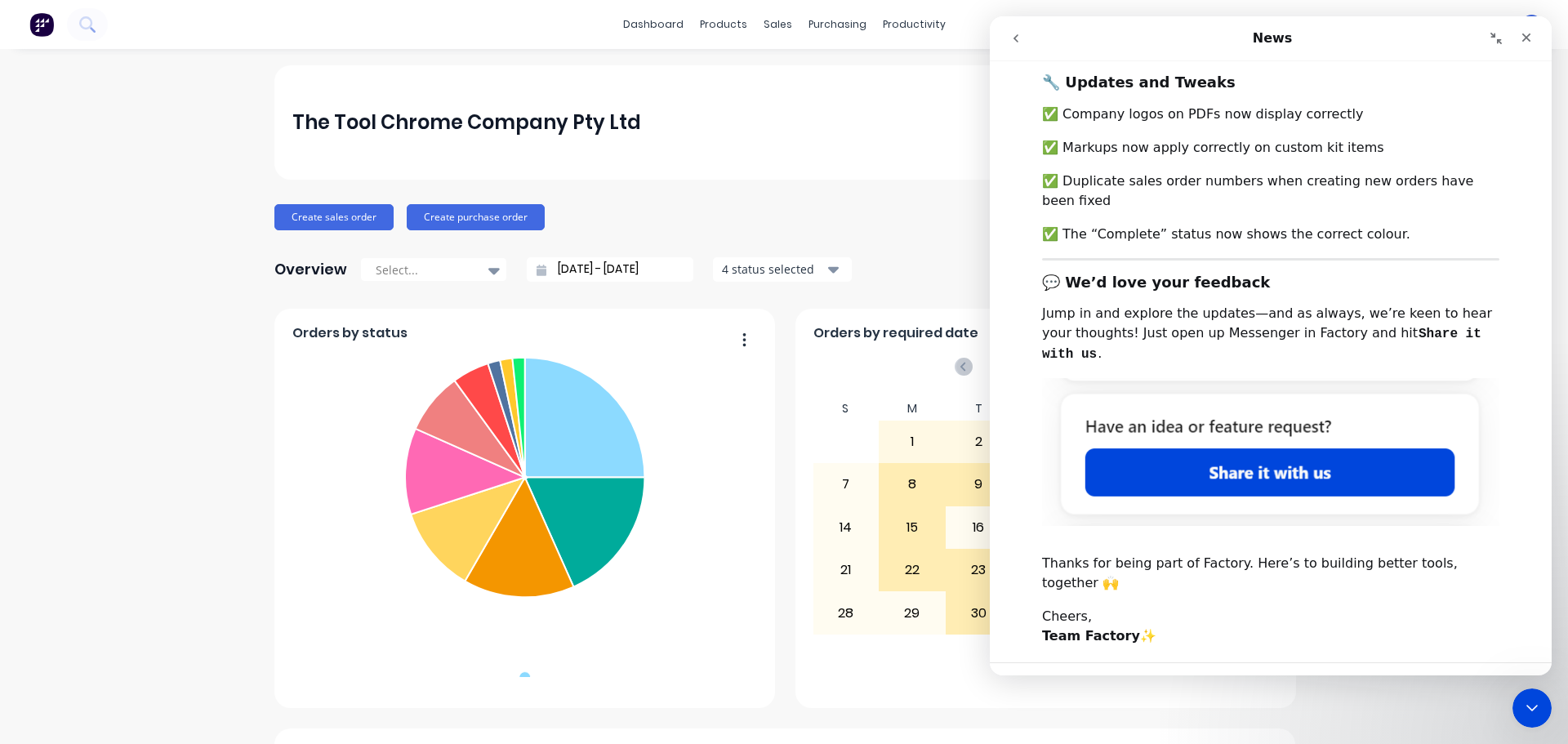
click at [1342, 415] on img "Intercom messenger" at bounding box center [1270, 451] width 457 height 148
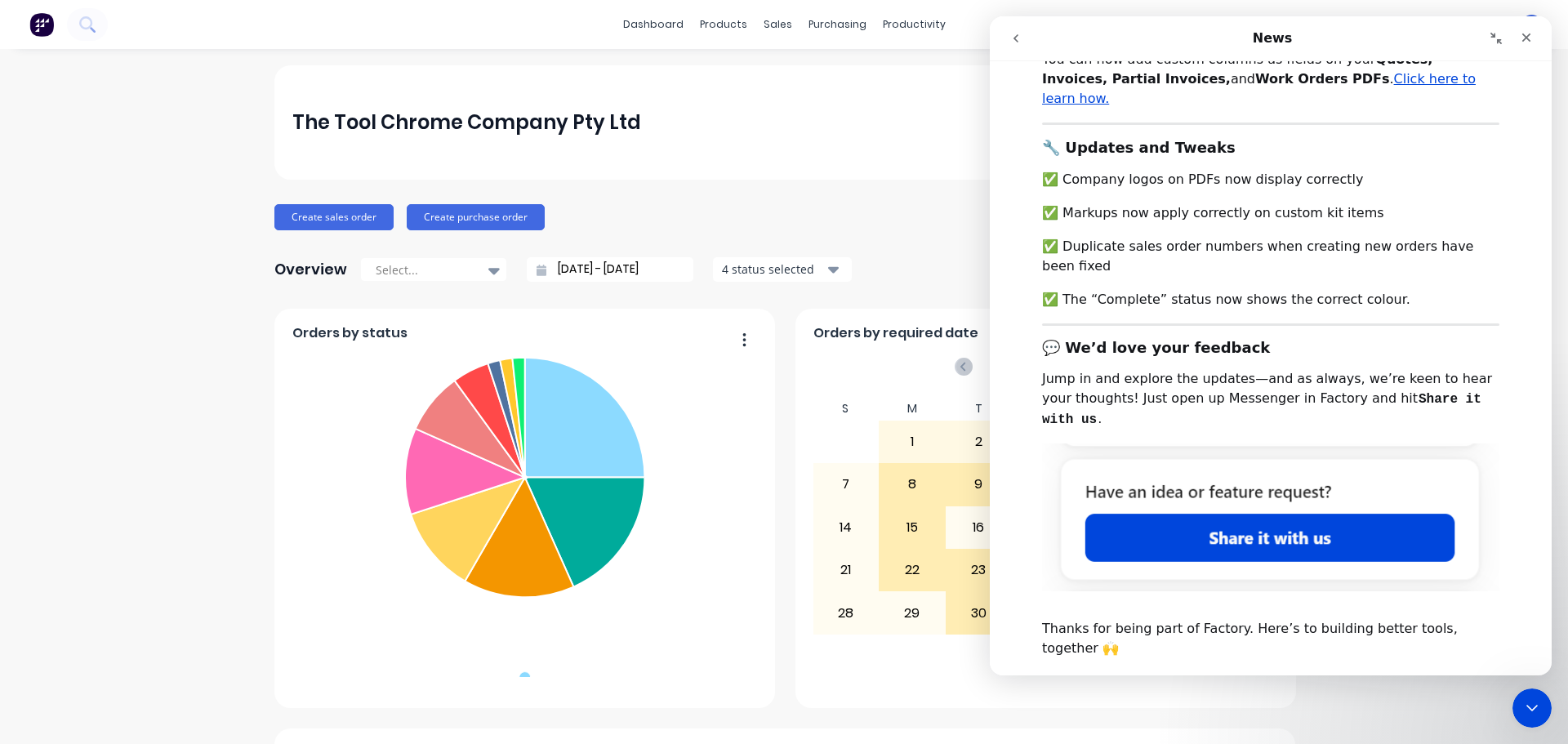
scroll to position [178, 0]
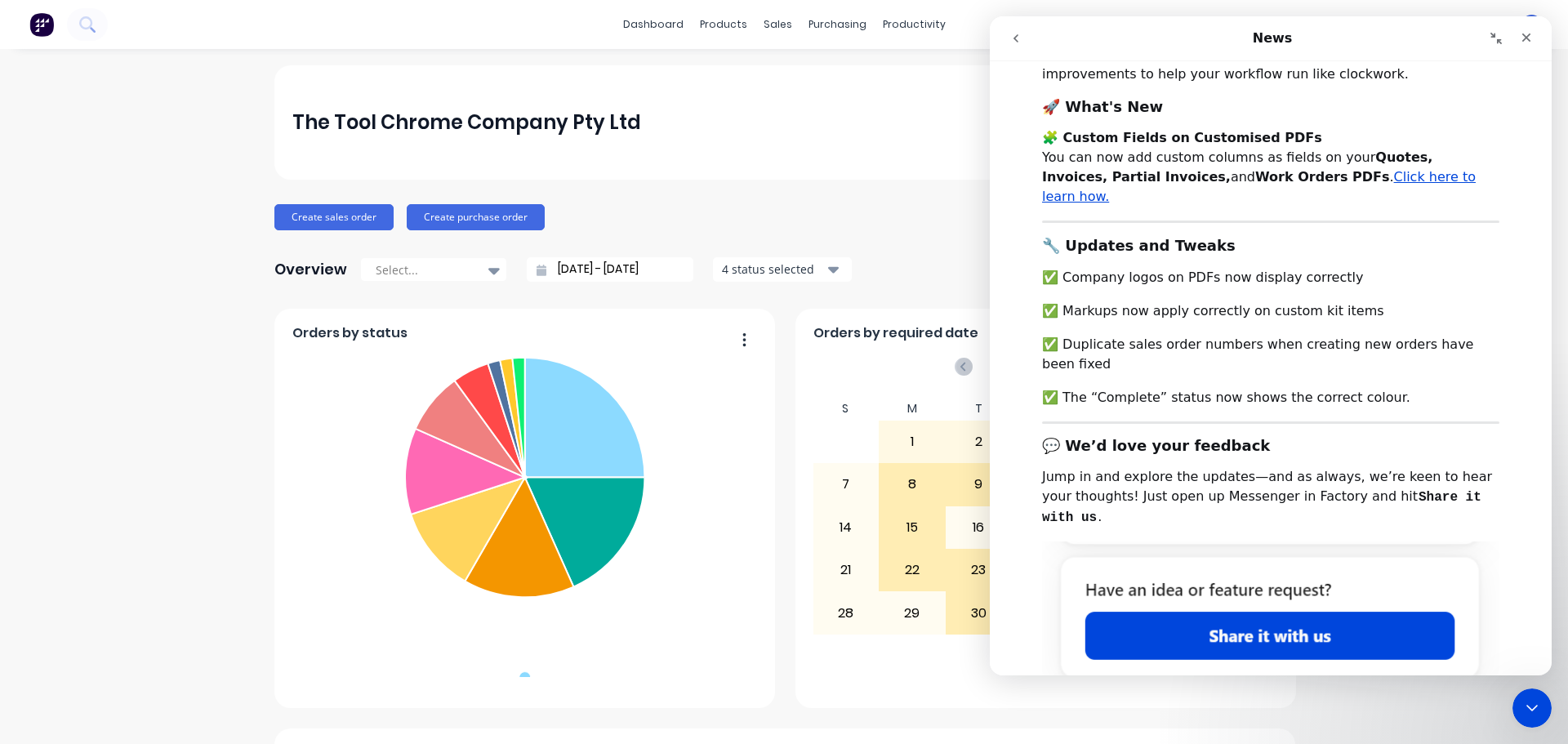
click at [1285, 581] on img "Intercom messenger" at bounding box center [1270, 615] width 457 height 148
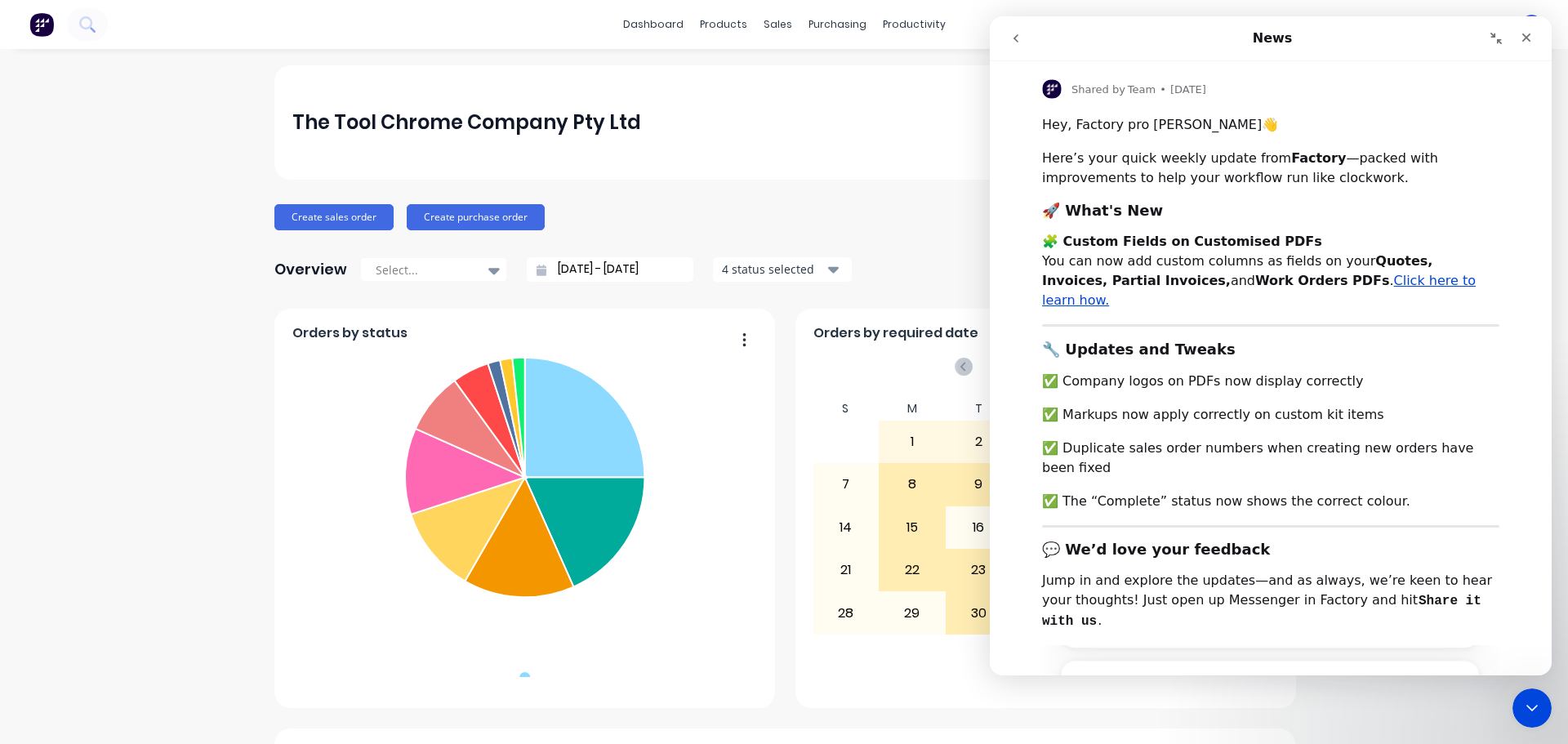
scroll to position [0, 0]
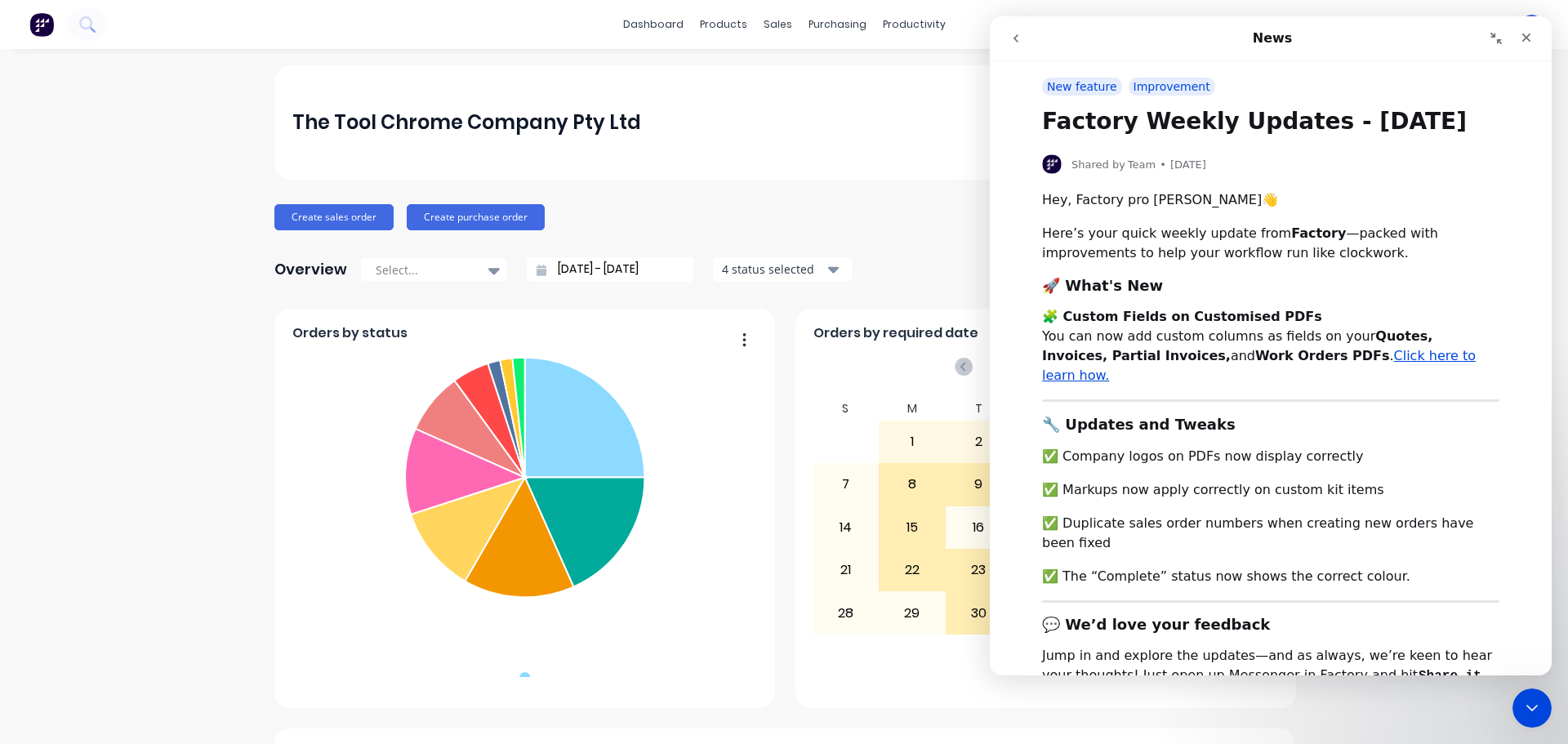
click at [1012, 40] on icon "go back" at bounding box center [1016, 39] width 13 height 13
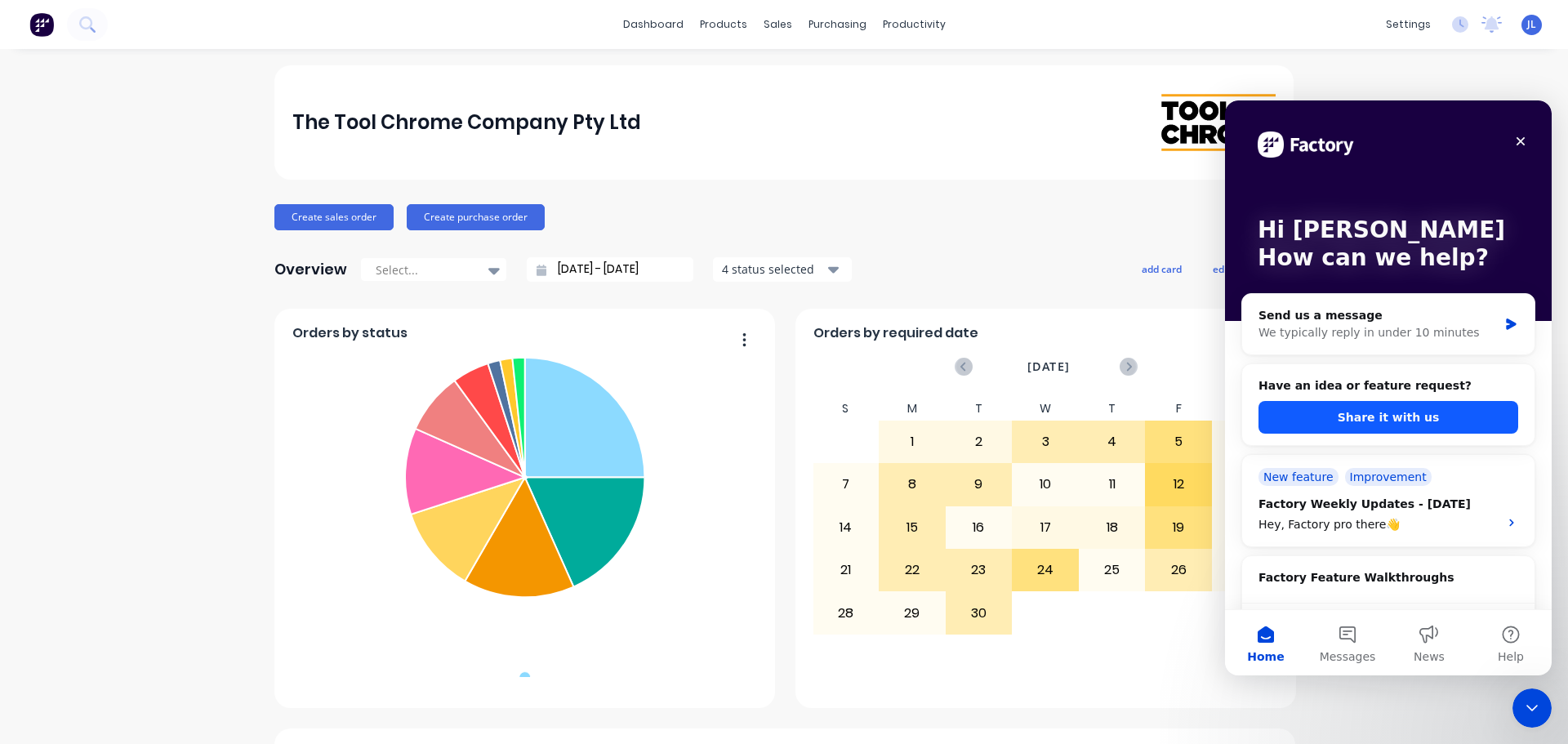
click at [1330, 412] on button "Share it with us" at bounding box center [1388, 417] width 260 height 33
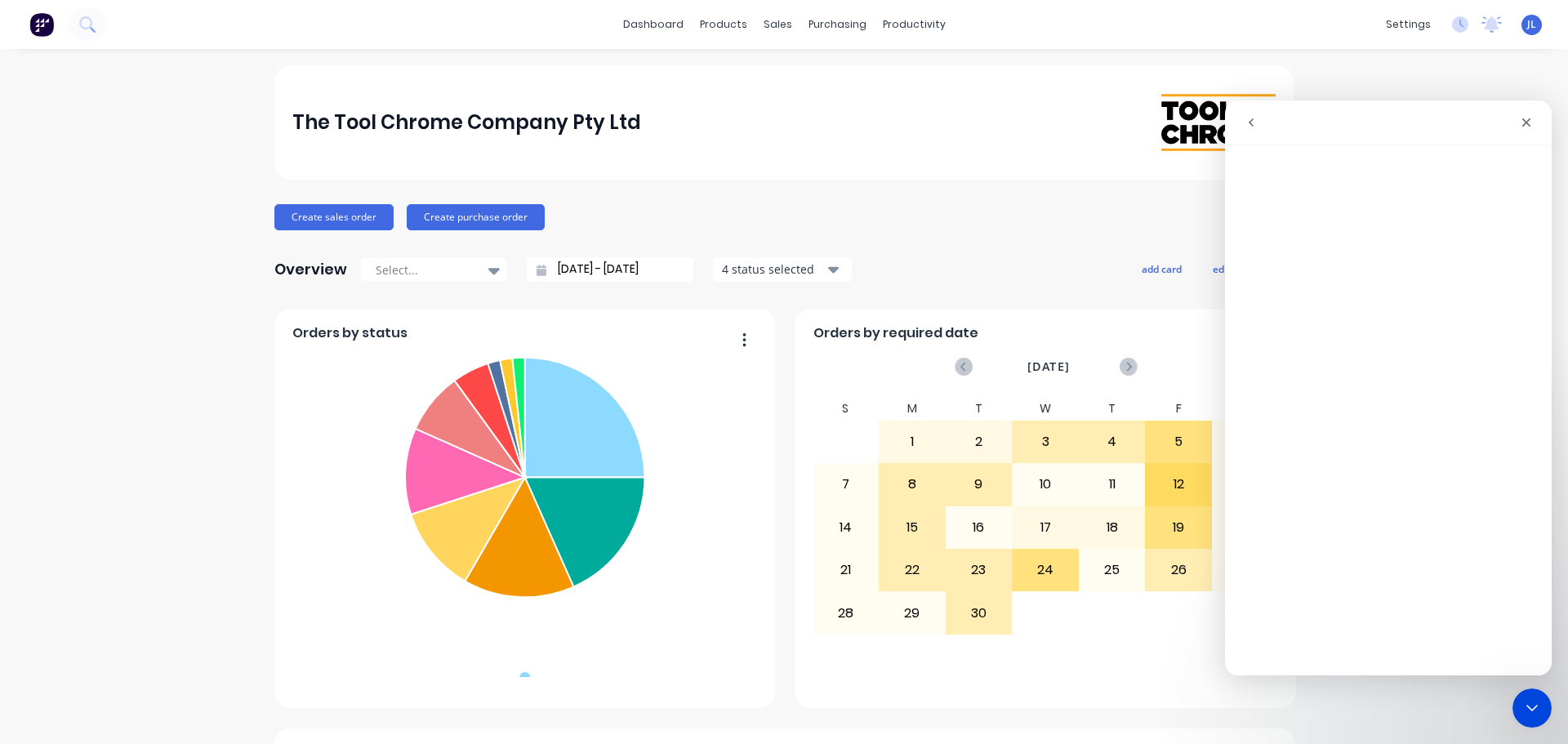
click at [1526, 127] on icon "Close" at bounding box center [1526, 123] width 13 height 13
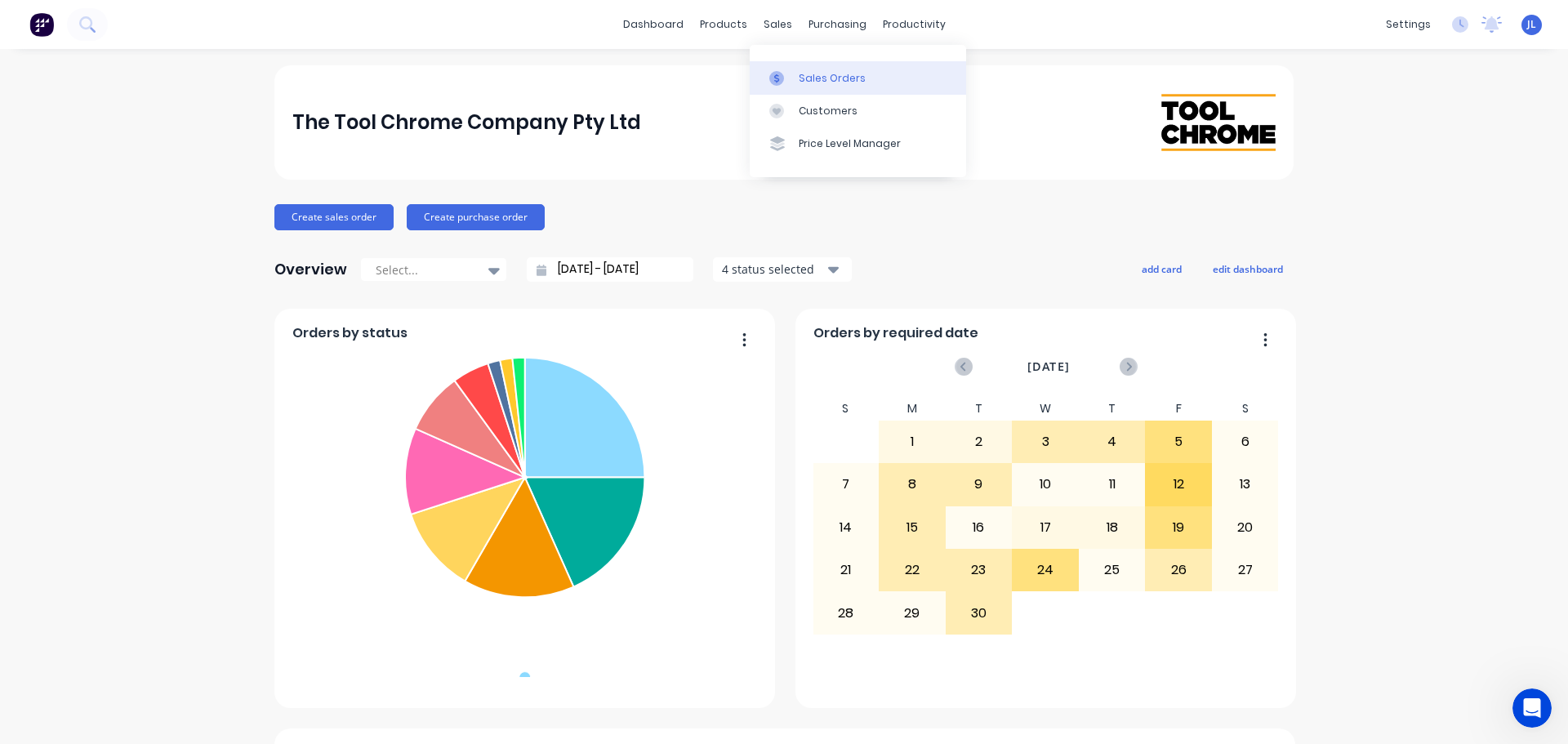
click at [783, 64] on link "Sales Orders" at bounding box center [858, 77] width 216 height 33
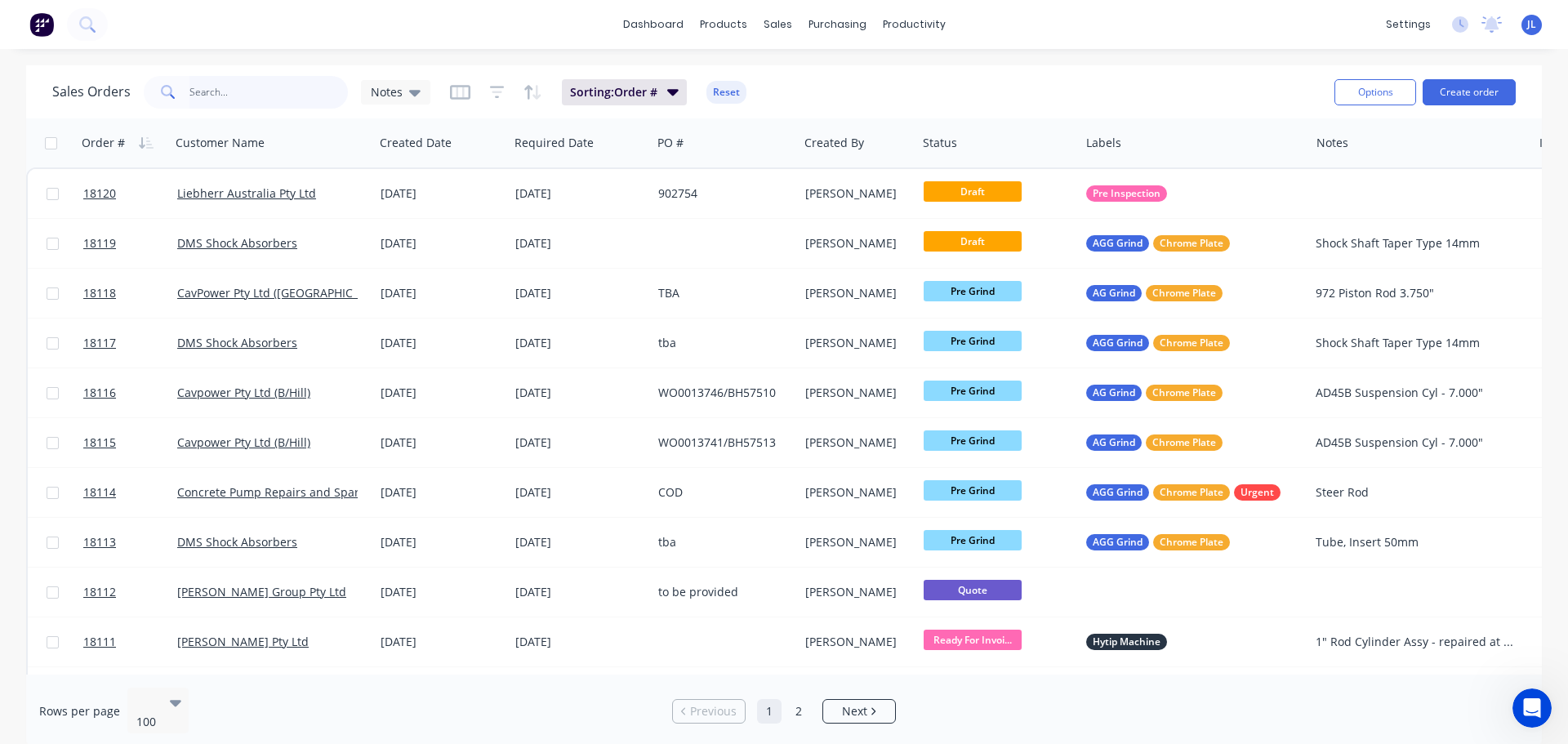
click at [276, 91] on input "text" at bounding box center [269, 92] width 160 height 33
type input "18088"
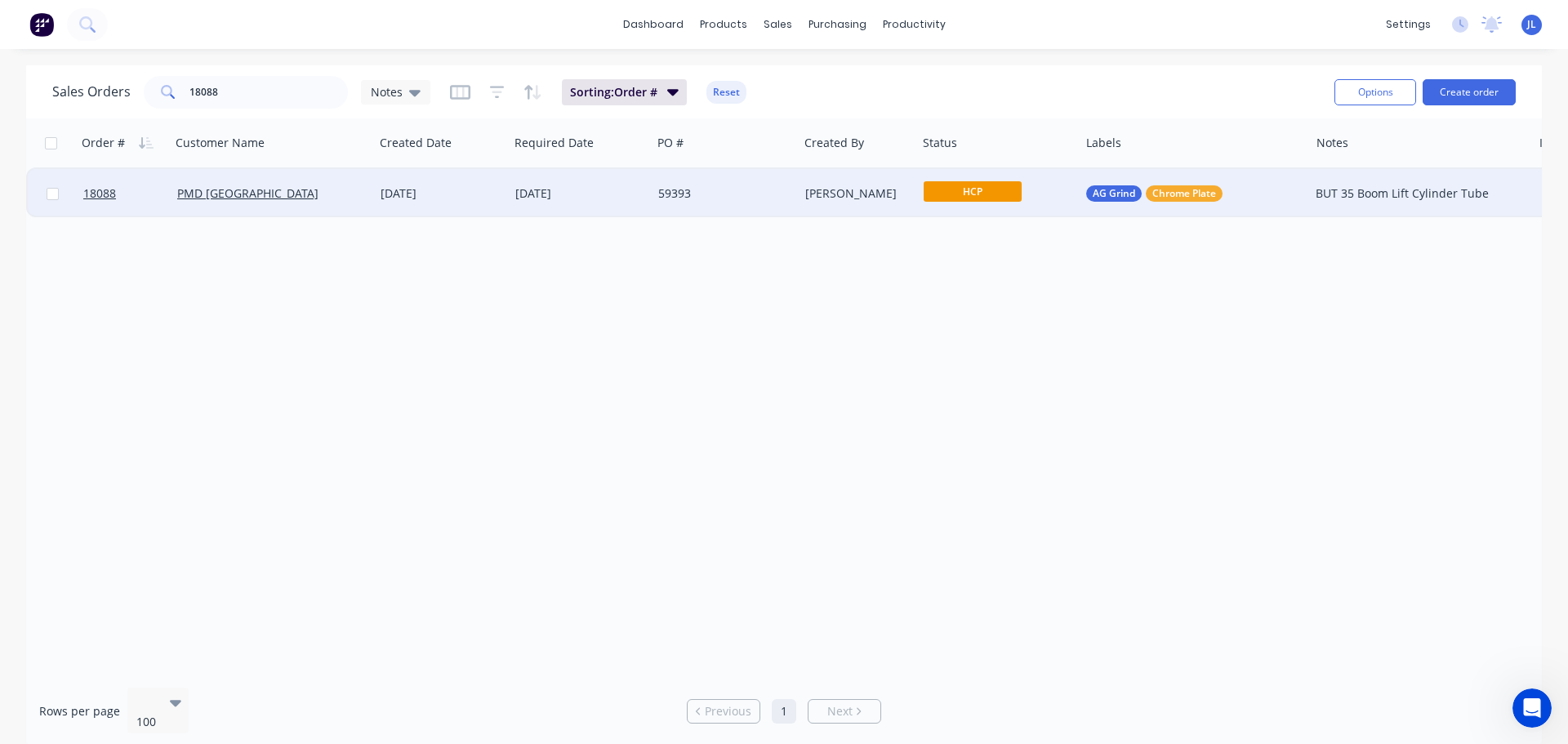
click at [969, 192] on span "HCP" at bounding box center [973, 192] width 98 height 21
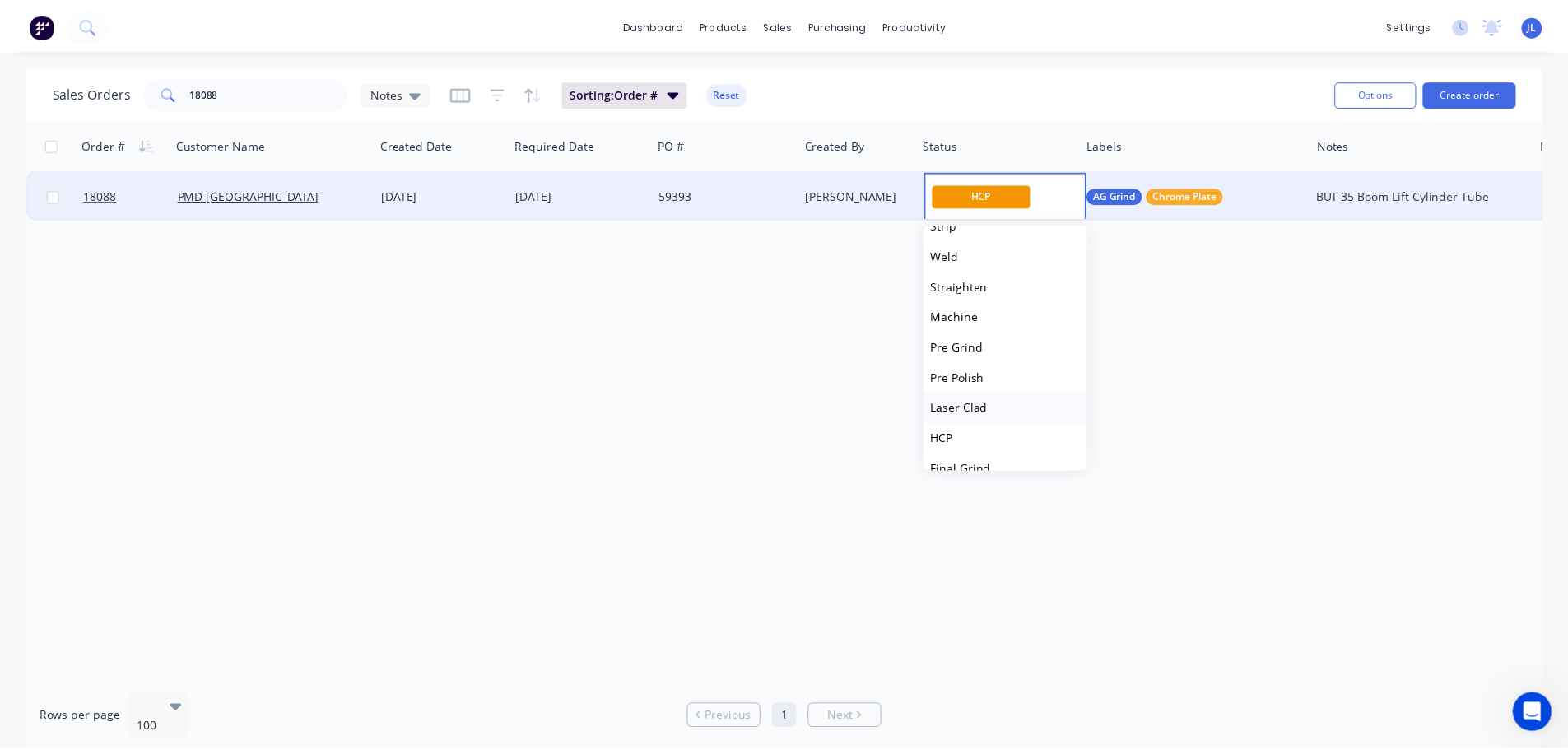
scroll to position [165, 0]
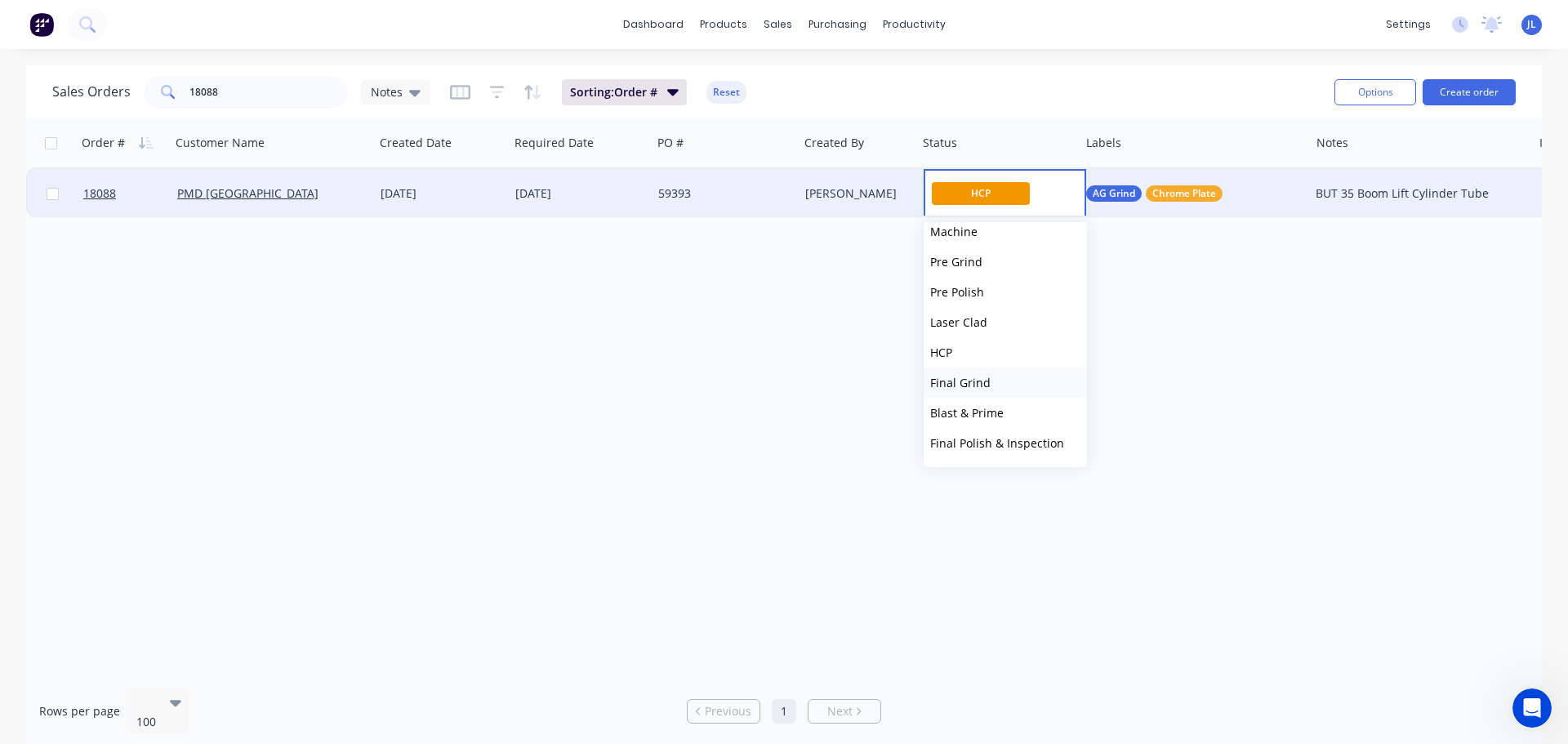
click at [979, 383] on span "Final Grind" at bounding box center [961, 382] width 60 height 15
click at [780, 330] on div "Order # Customer Name Created Date Required Date PO # Created By Status Labels …" at bounding box center [784, 396] width 1516 height 556
click at [252, 90] on input "18088" at bounding box center [269, 92] width 160 height 33
click at [633, 201] on div "[DATE]" at bounding box center [580, 193] width 129 height 16
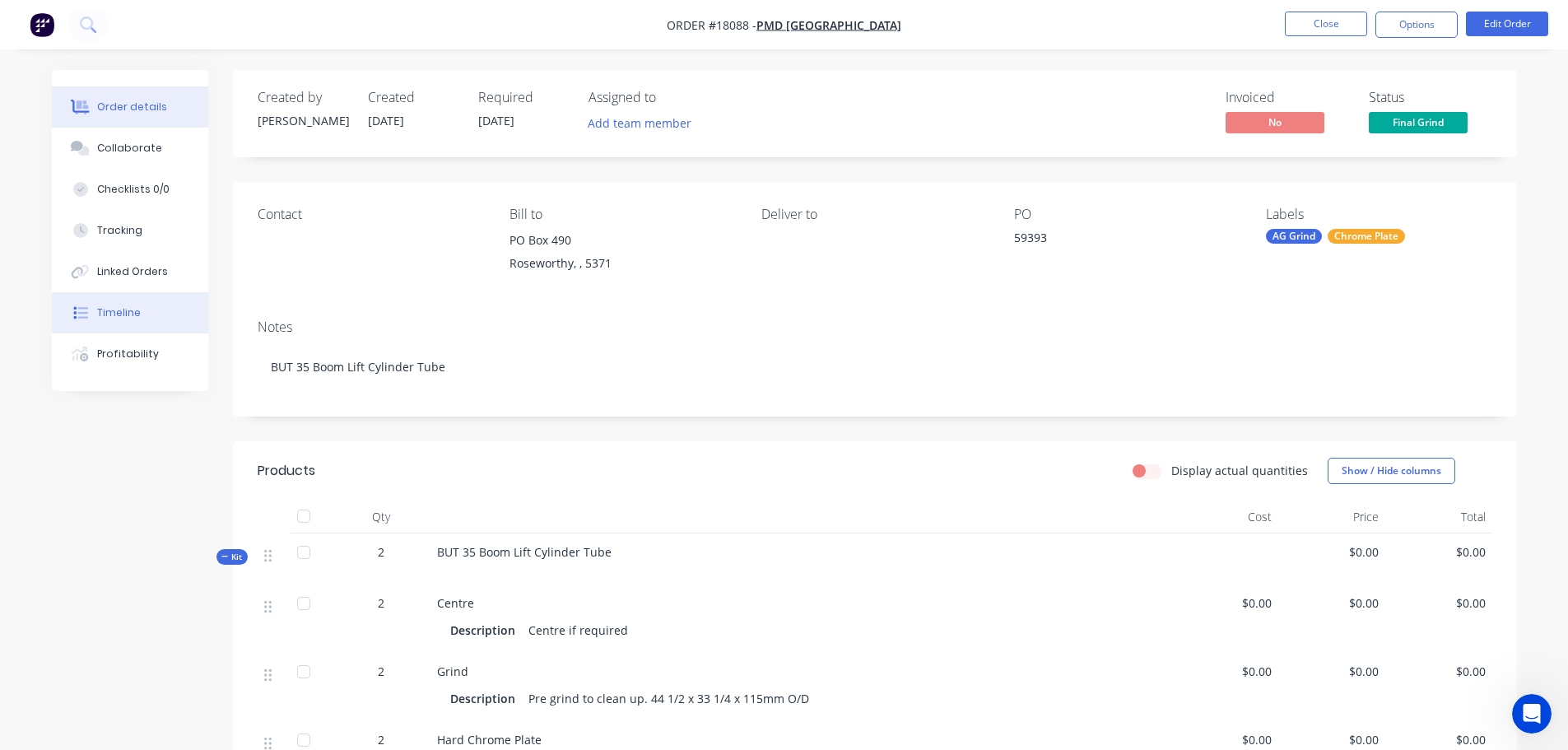
click at [139, 307] on button "Timeline" at bounding box center [129, 312] width 156 height 41
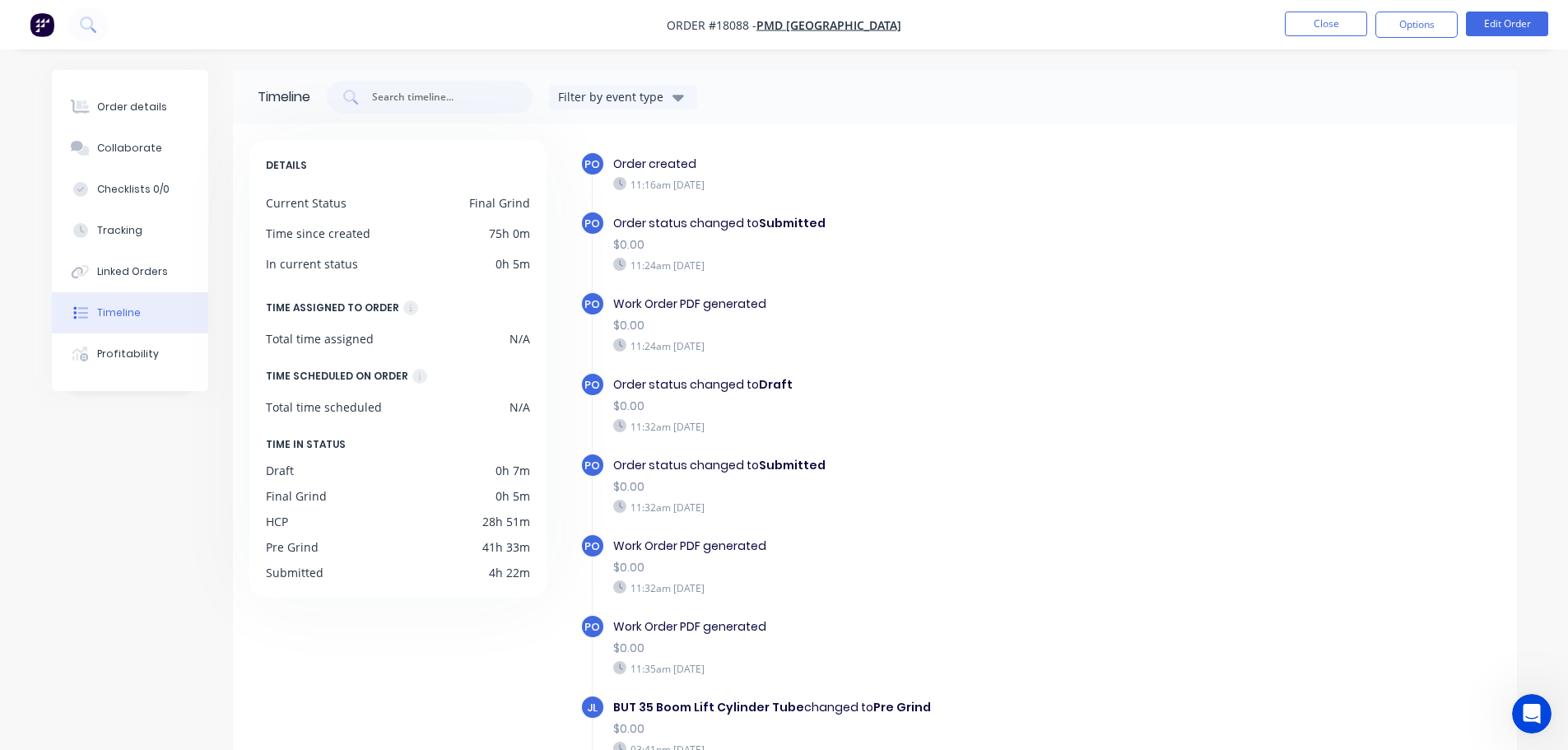
click at [1085, 435] on div "Order status changed to Draft $0.00 11:32am [DATE]" at bounding box center [899, 405] width 586 height 66
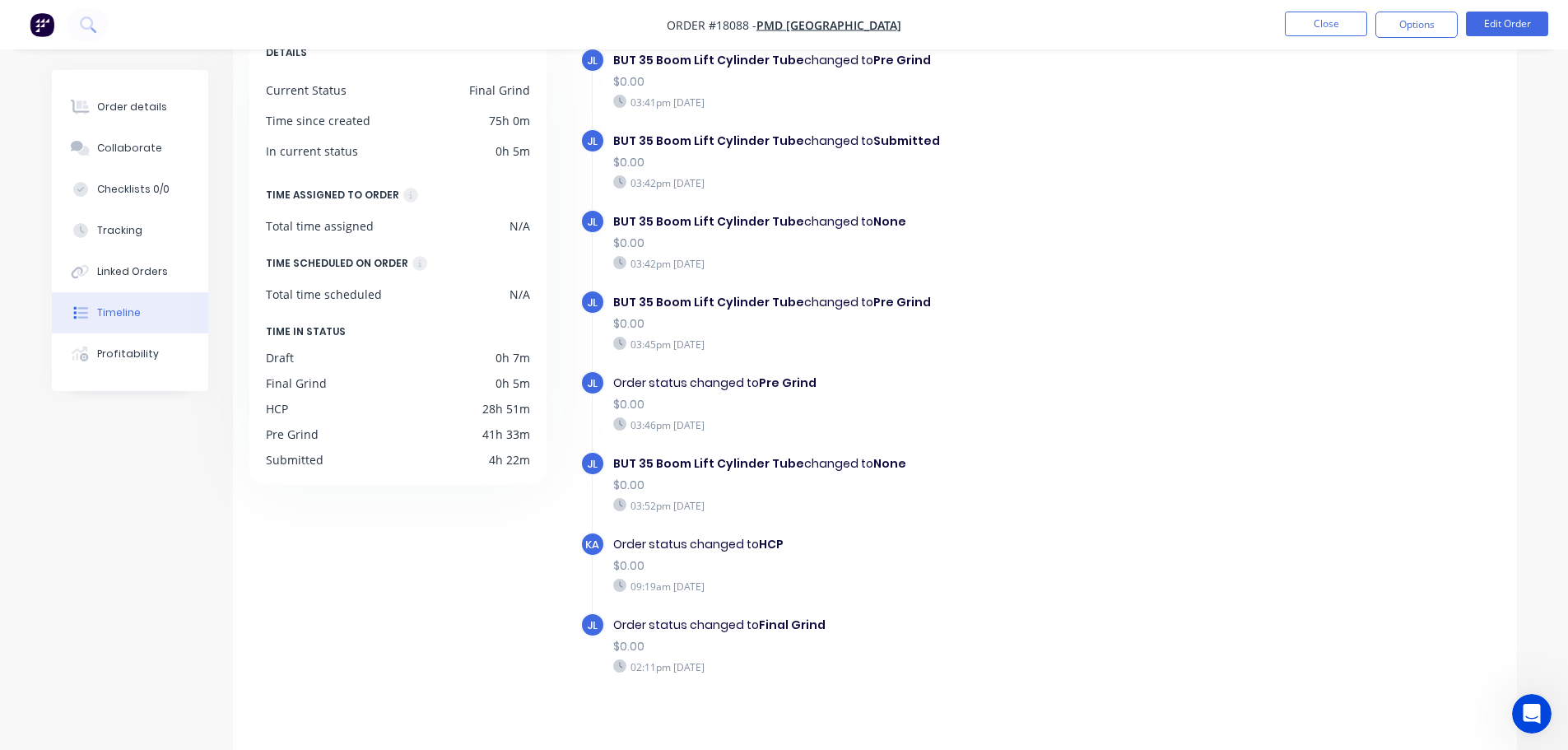
scroll to position [127, 0]
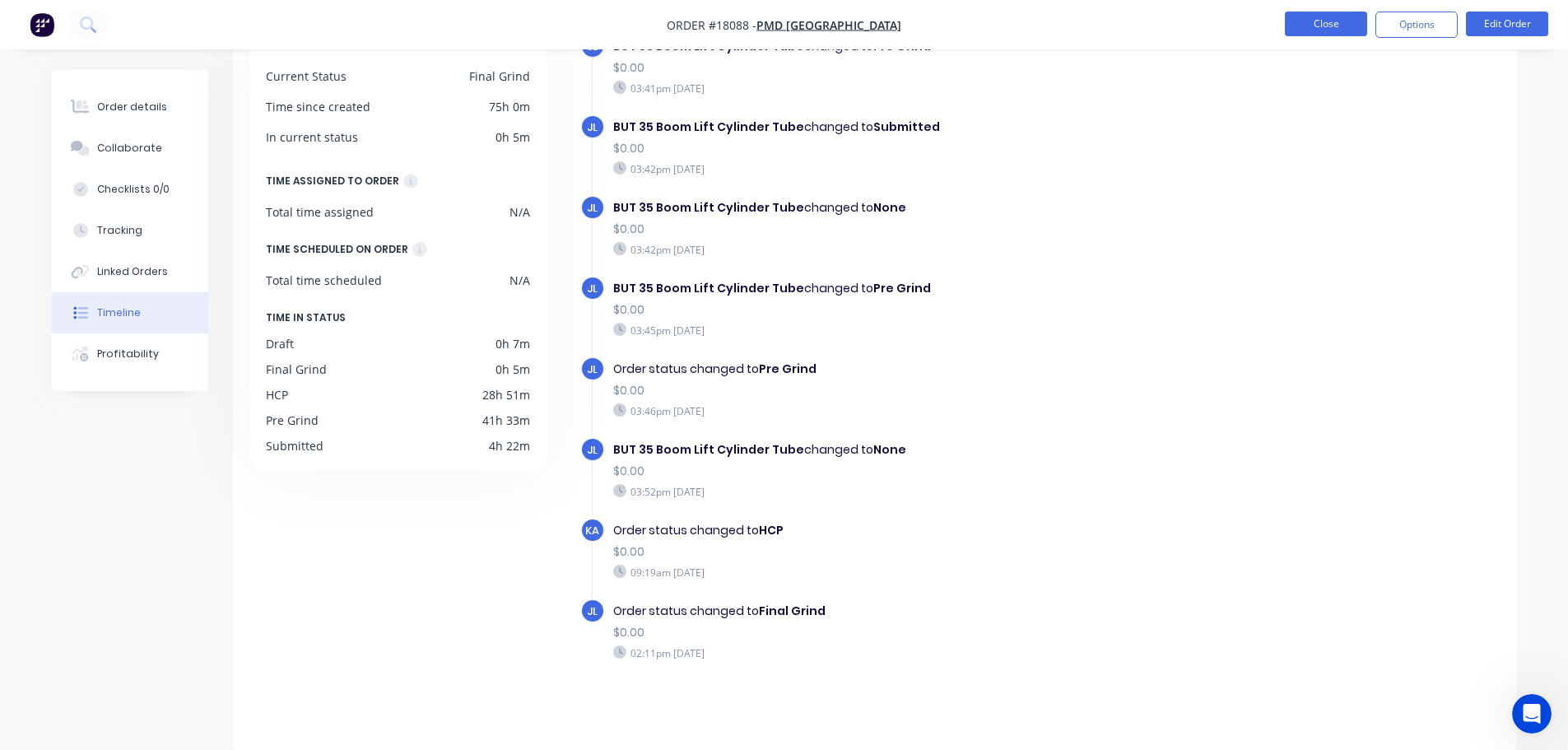
click at [1303, 33] on button "Close" at bounding box center [1326, 24] width 82 height 25
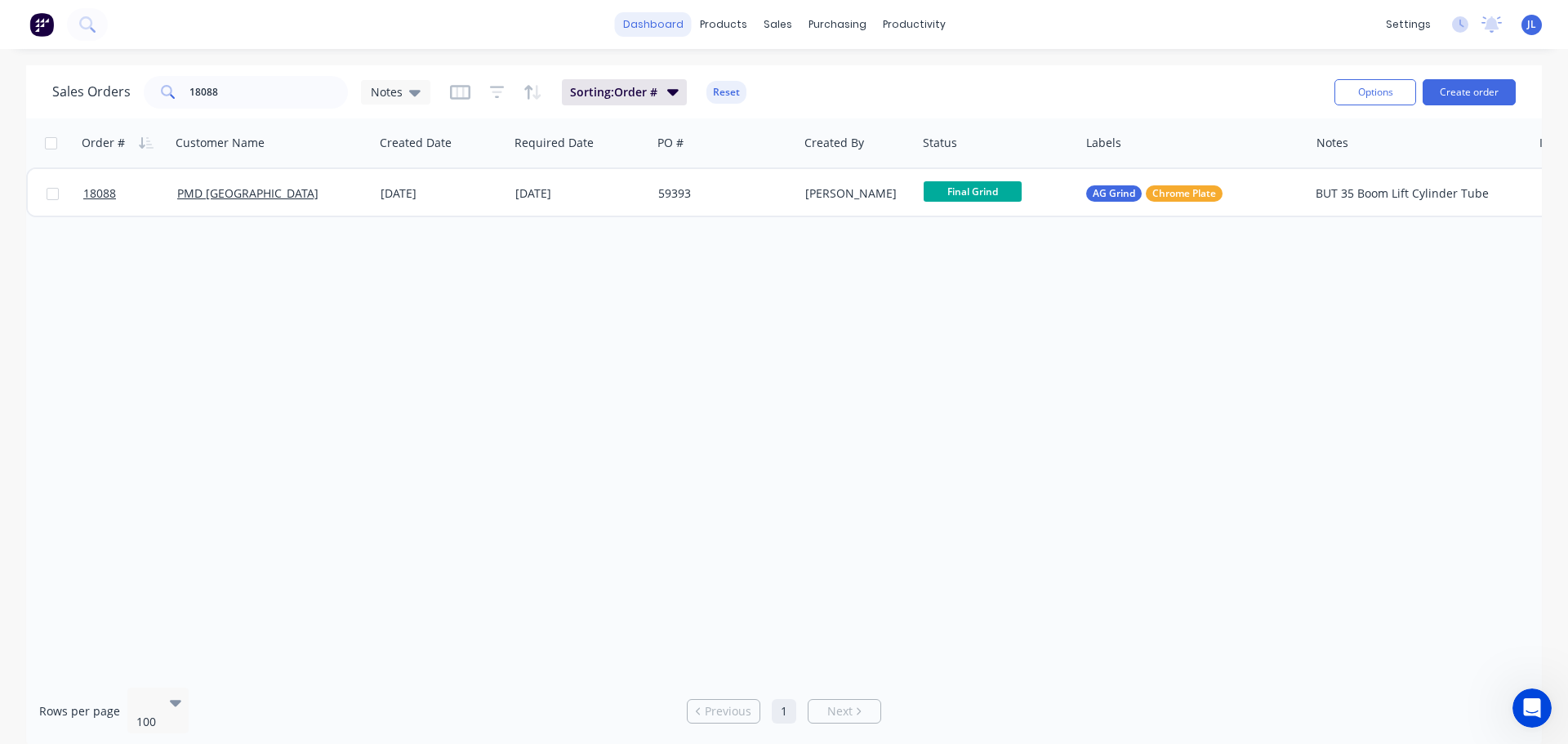
click at [672, 28] on link "dashboard" at bounding box center [653, 25] width 77 height 25
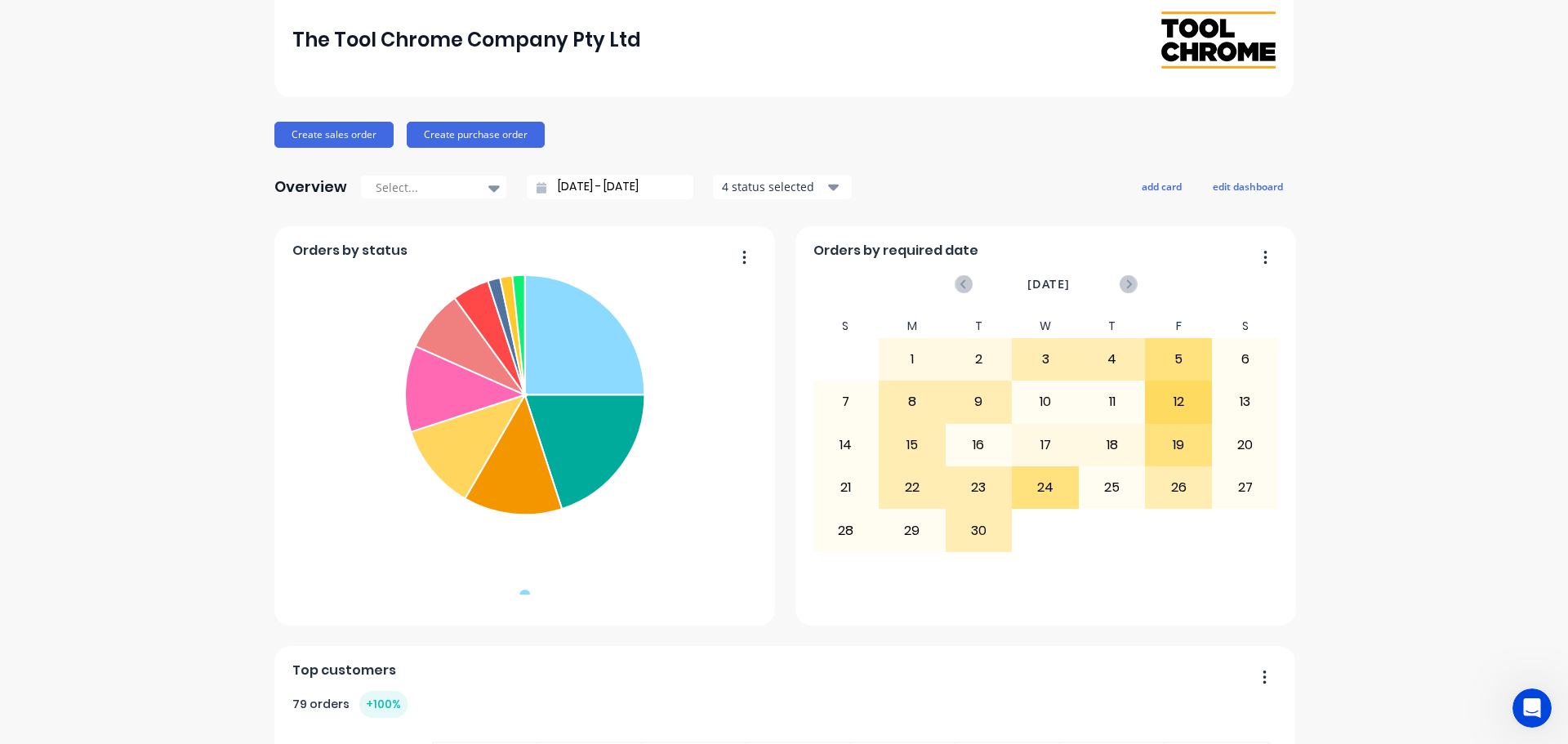
scroll to position [81, 0]
click at [1155, 187] on button "add card" at bounding box center [1162, 187] width 61 height 21
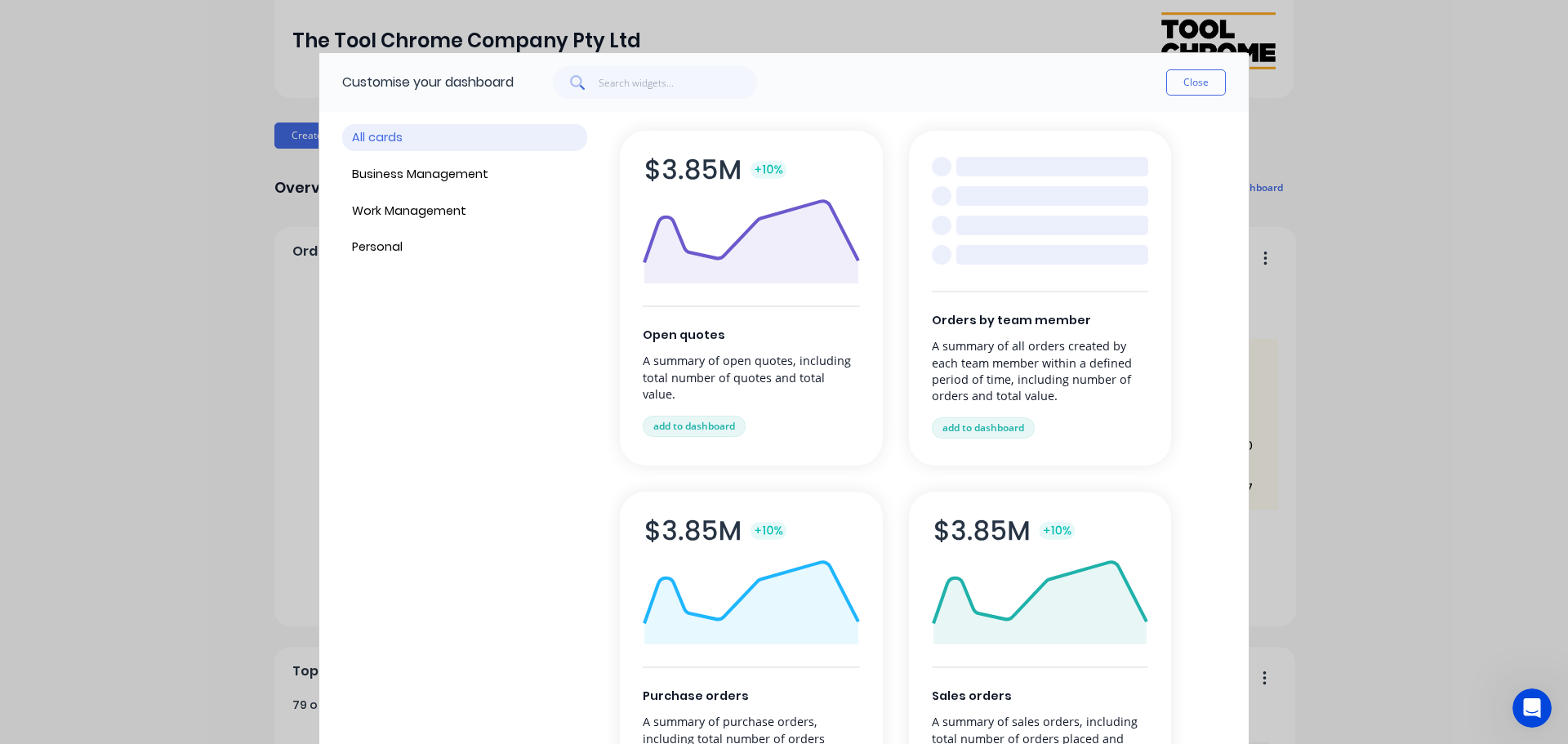
scroll to position [0, 0]
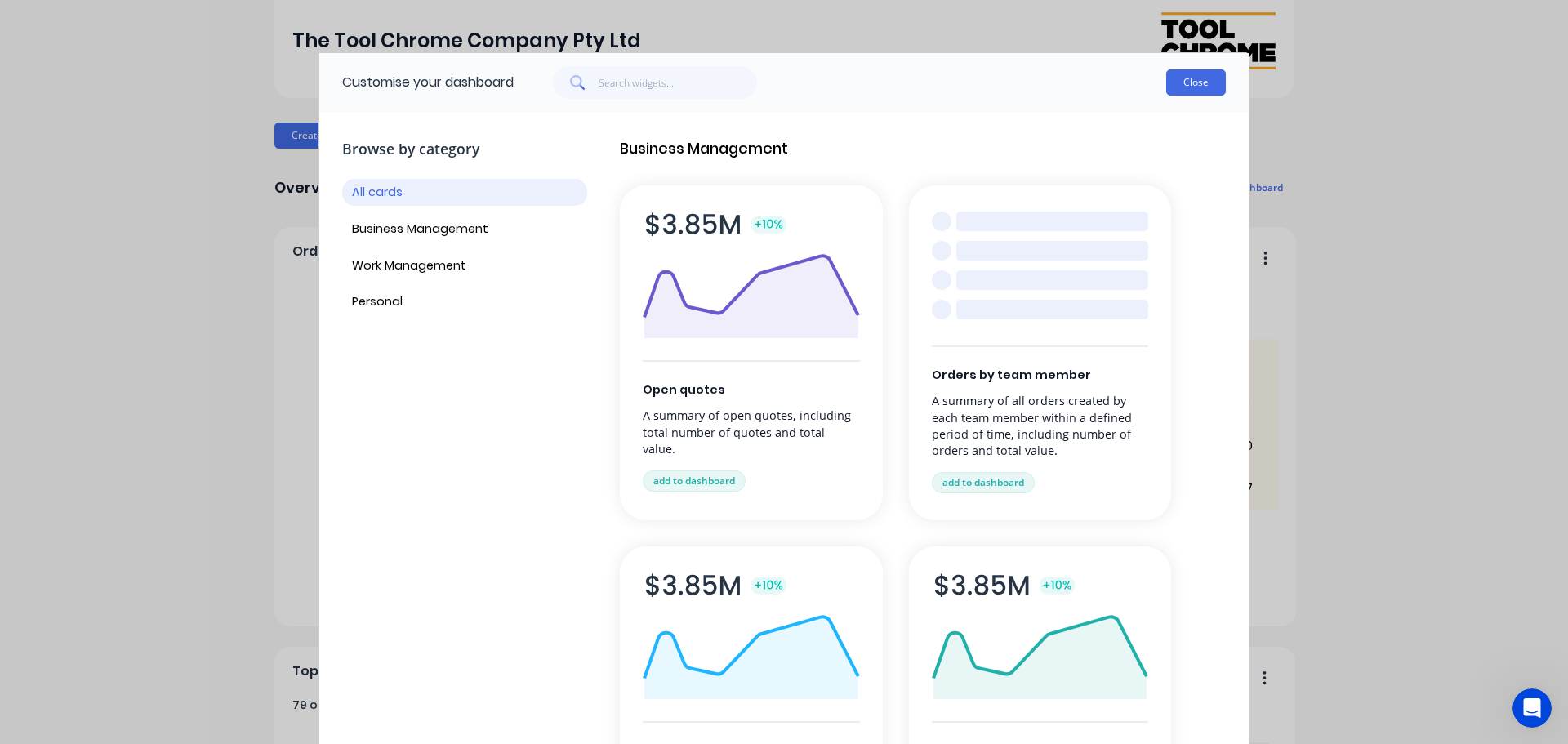
click at [1192, 90] on button "Close" at bounding box center [1196, 82] width 60 height 26
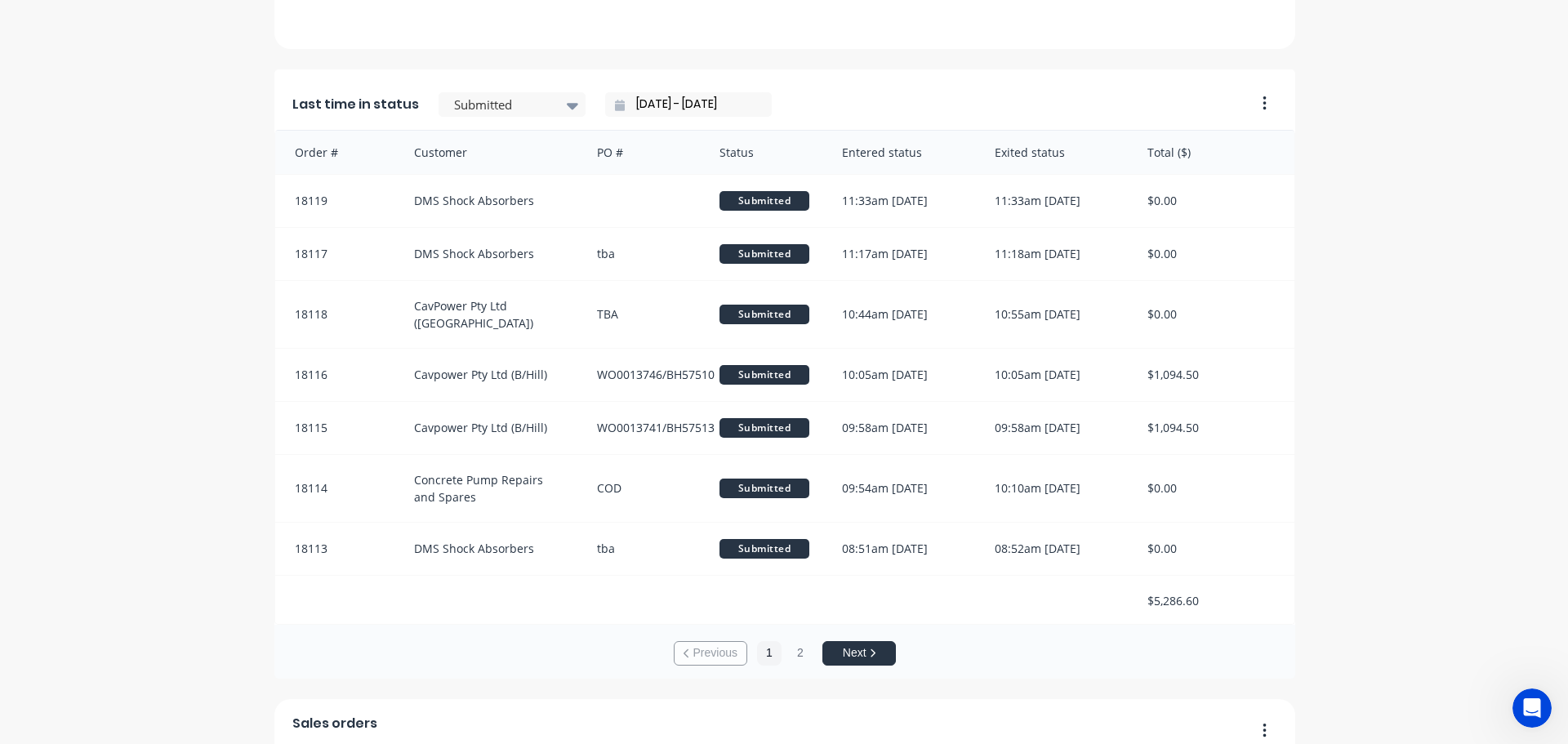
scroll to position [1469, 0]
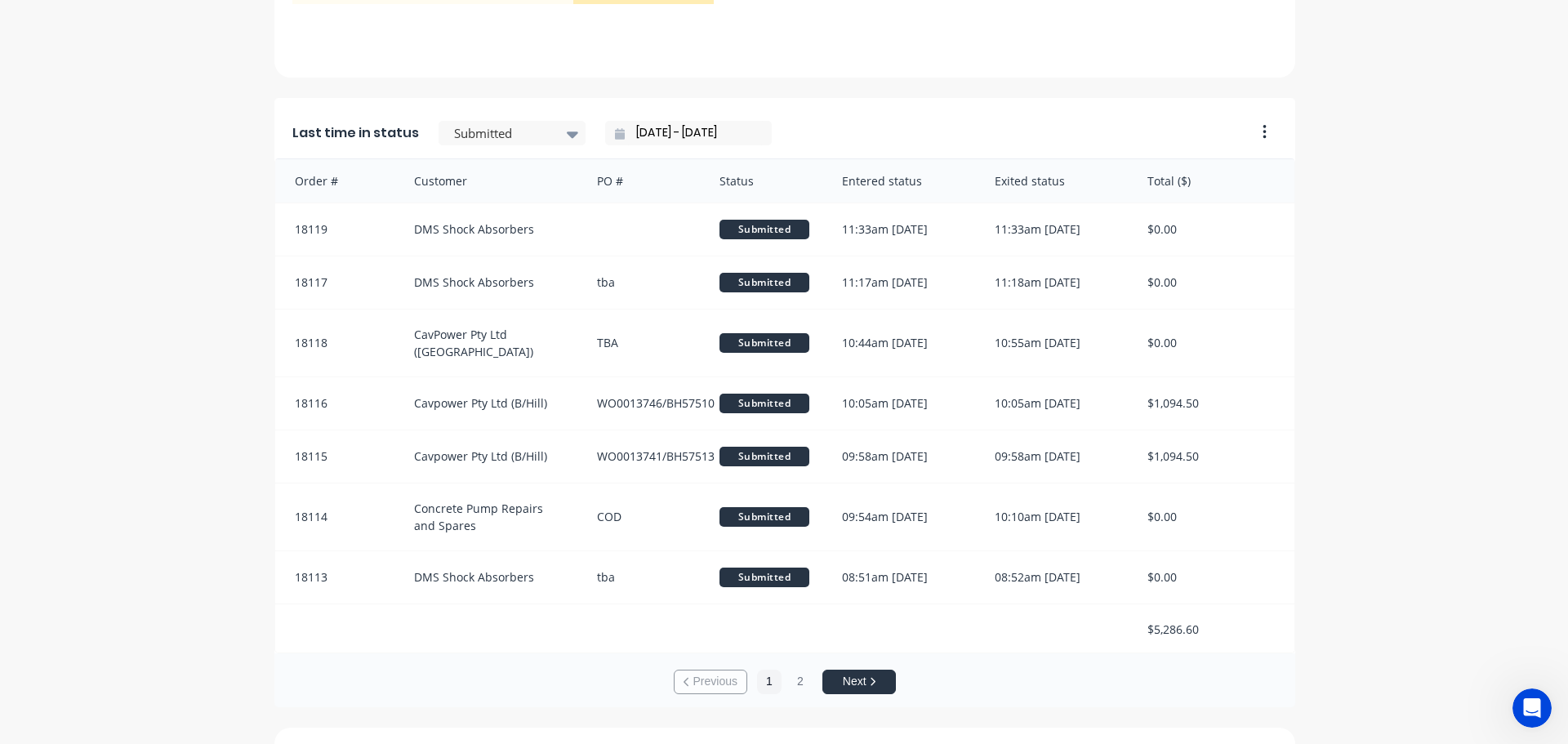
click at [1265, 132] on button "button" at bounding box center [1258, 132] width 34 height 25
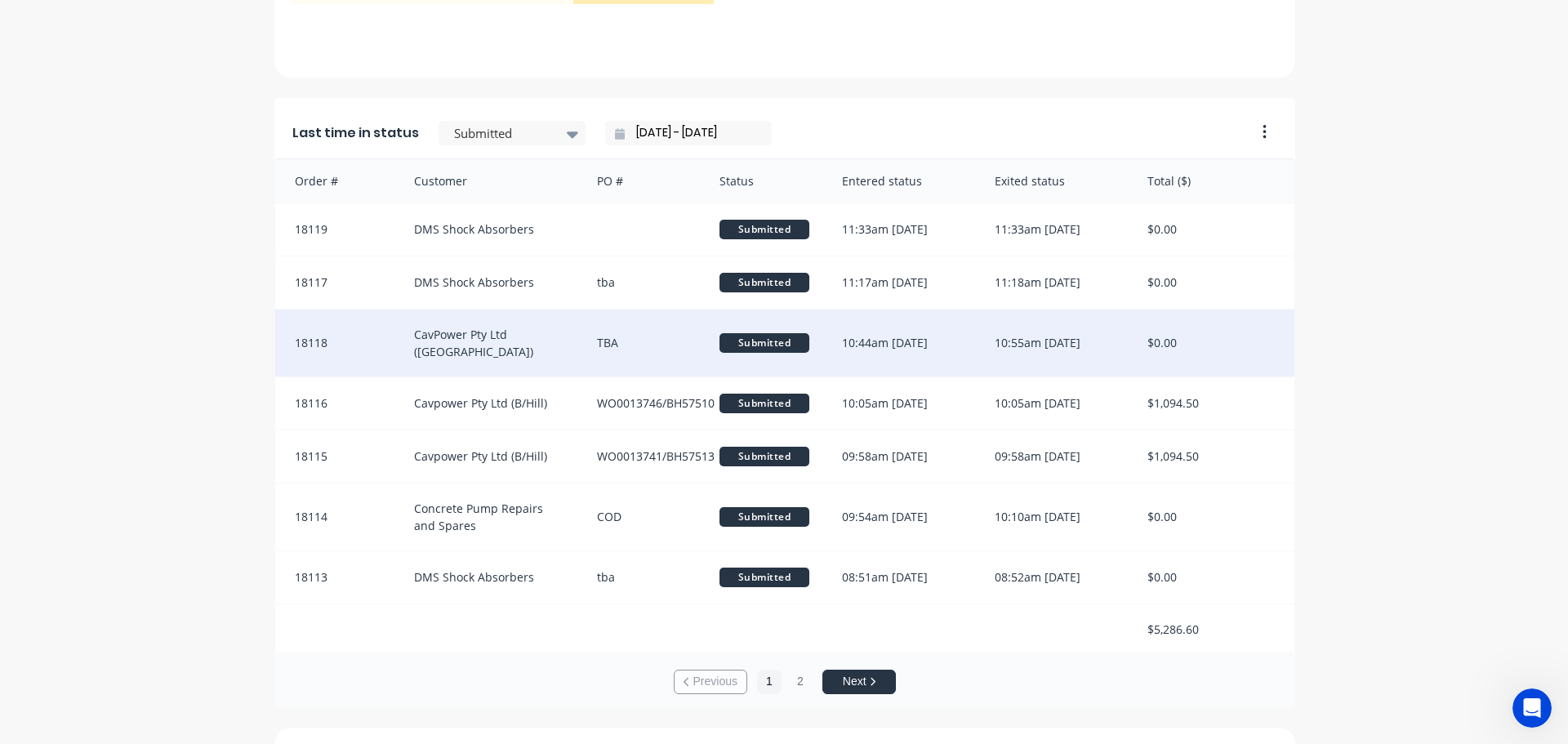
scroll to position [2, 0]
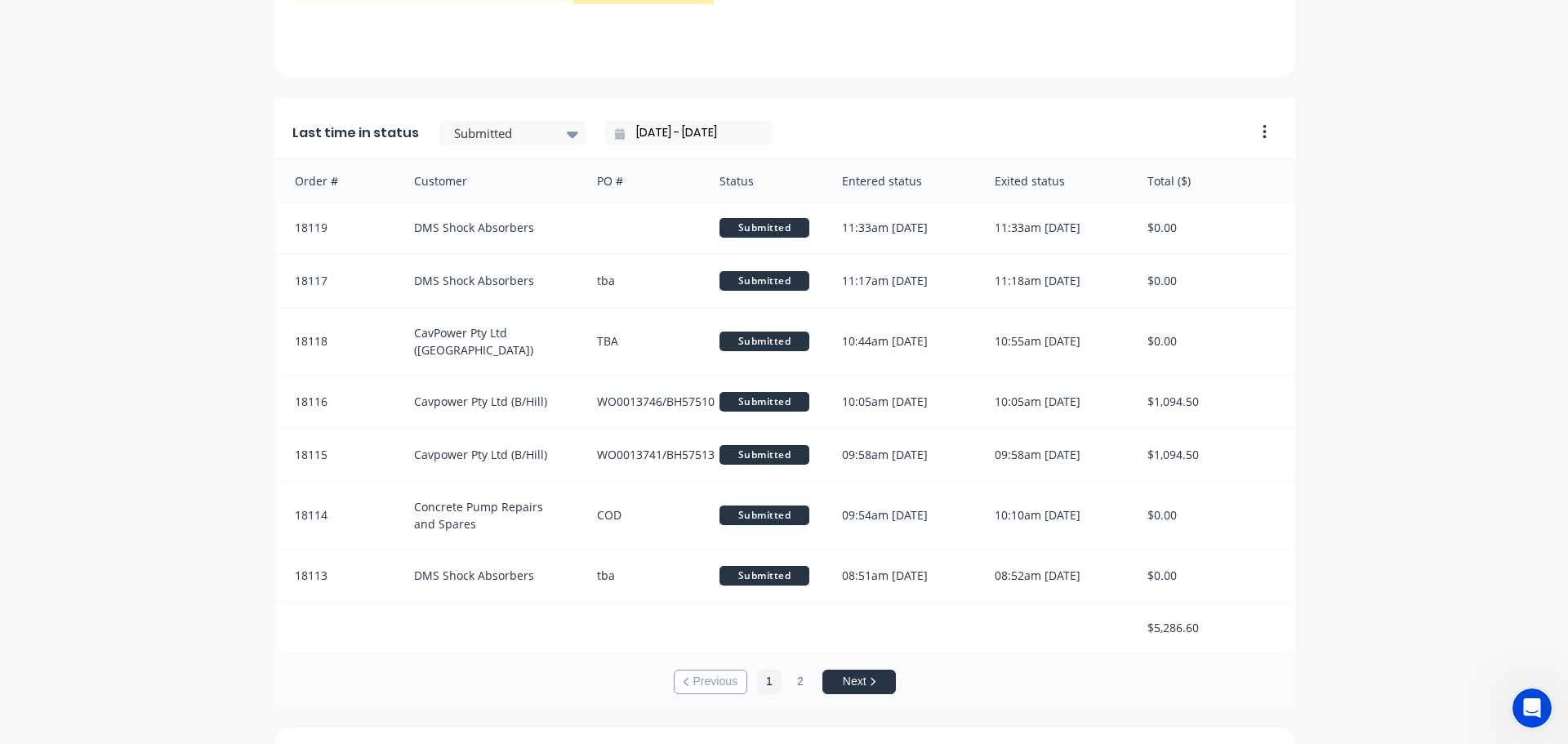
click at [846, 677] on button "Next" at bounding box center [860, 682] width 74 height 25
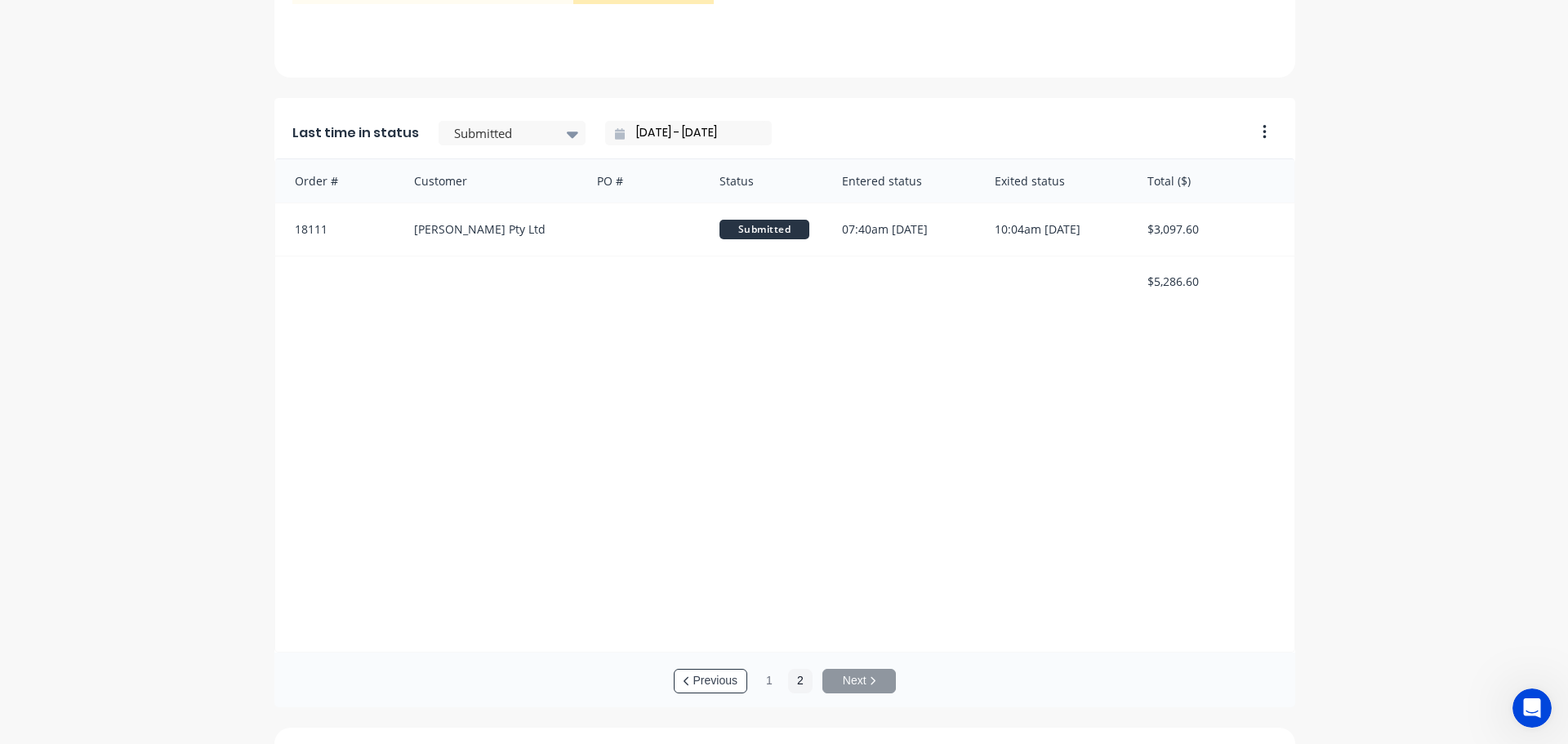
scroll to position [0, 0]
click at [707, 672] on button "Previous" at bounding box center [710, 681] width 74 height 25
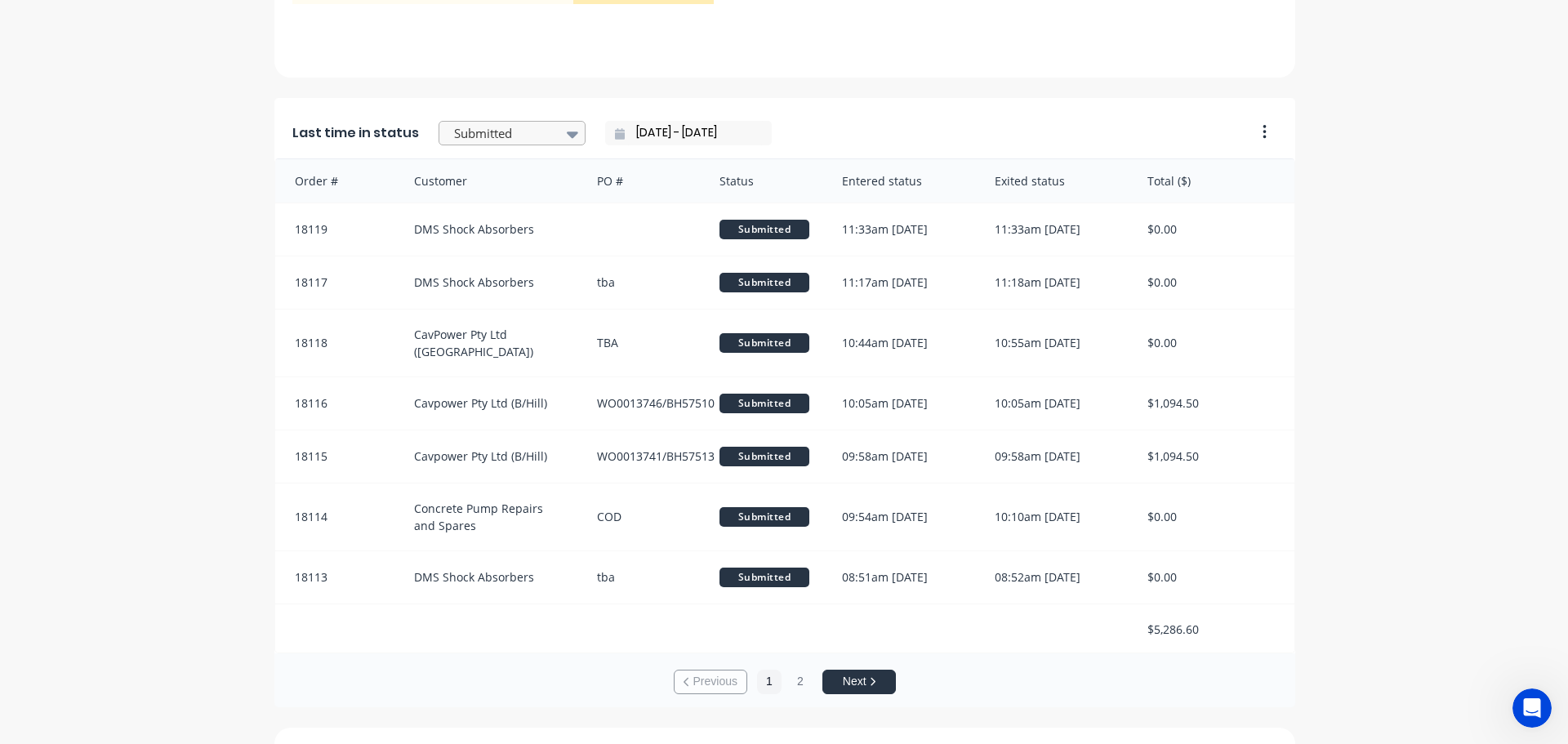
click at [560, 129] on div at bounding box center [572, 133] width 25 height 27
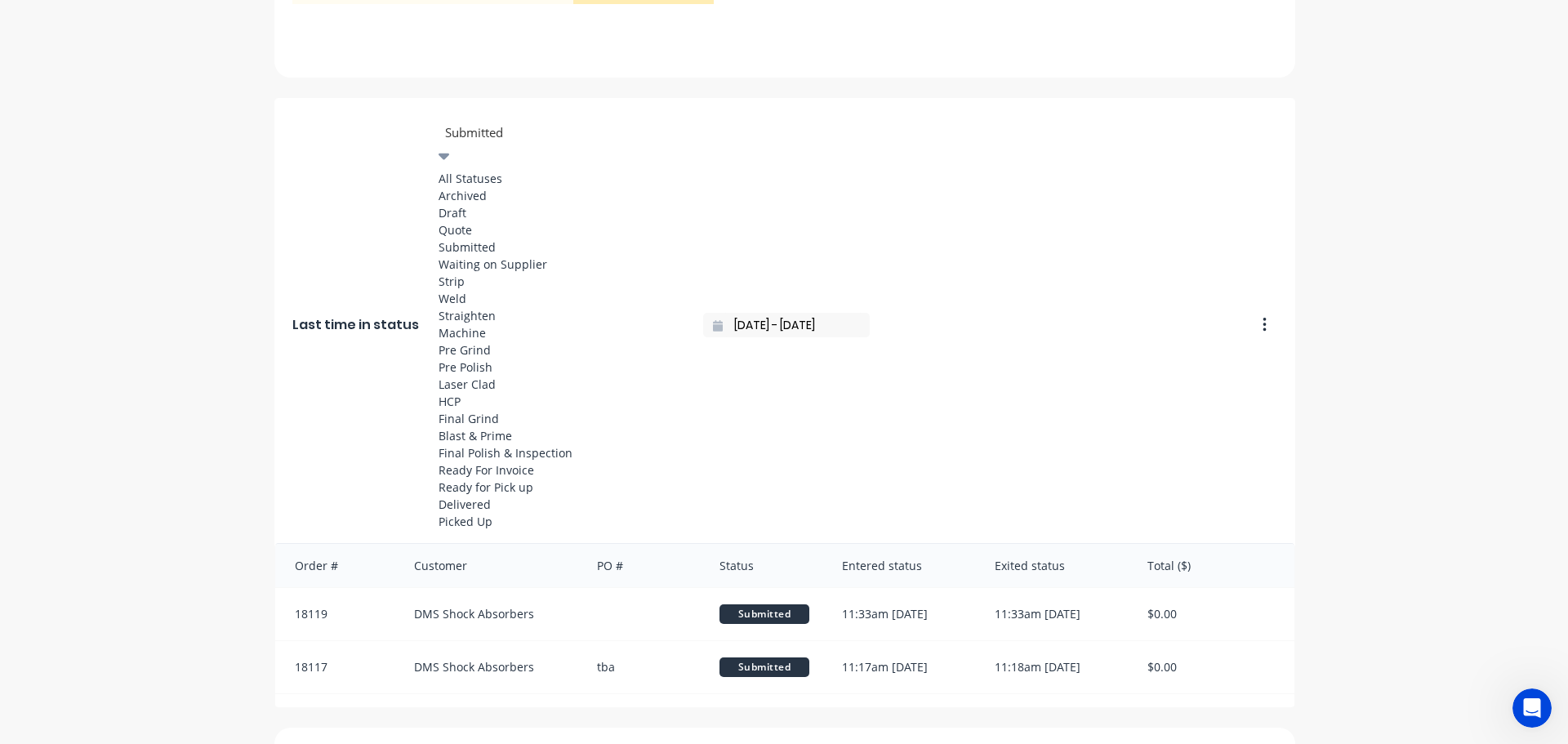
click at [528, 173] on div "All Statuses" at bounding box center [560, 178] width 245 height 17
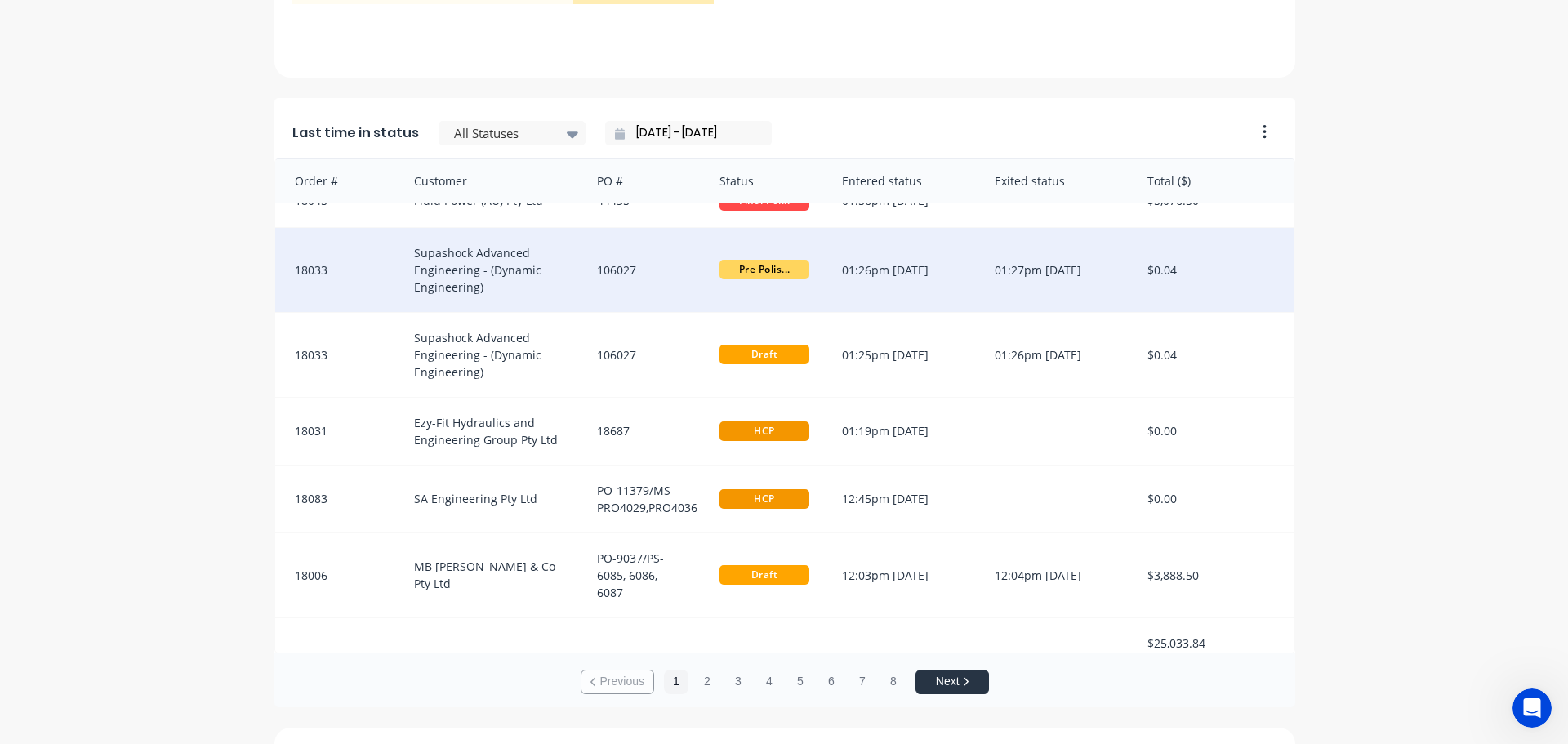
scroll to position [97, 0]
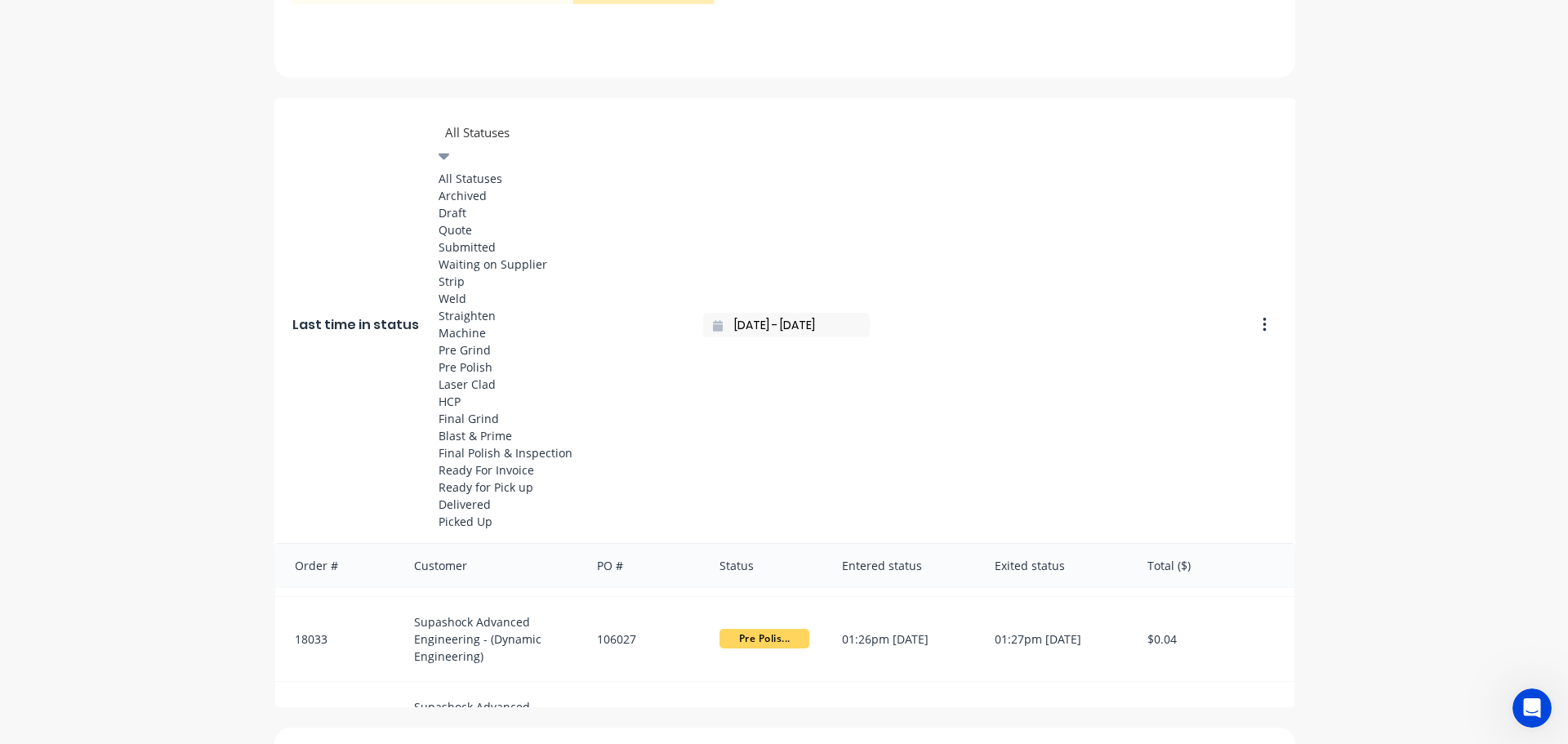
click at [450, 154] on icon at bounding box center [444, 157] width 11 height 7
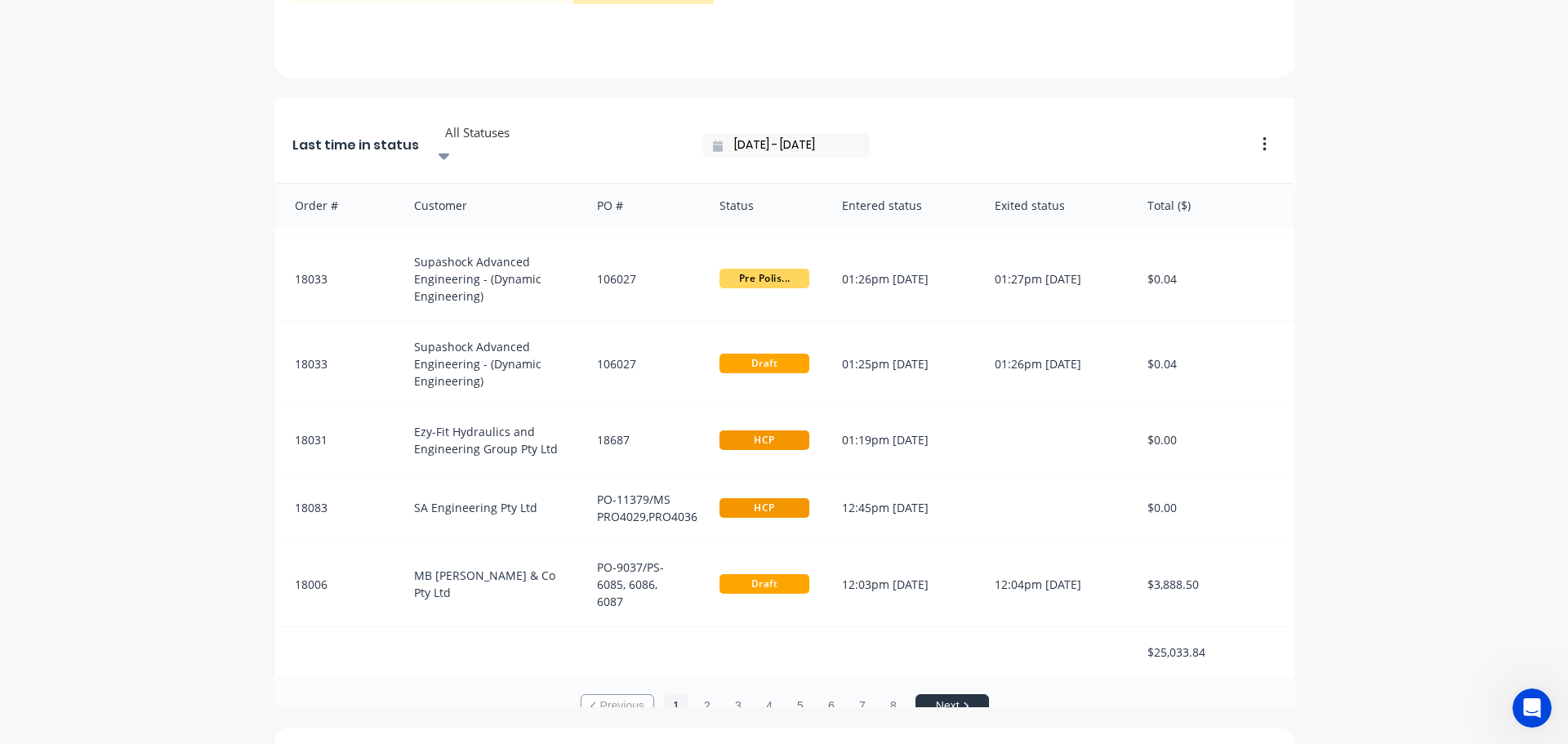
click at [450, 154] on icon at bounding box center [444, 157] width 11 height 7
click at [886, 694] on button "8" at bounding box center [894, 706] width 25 height 25
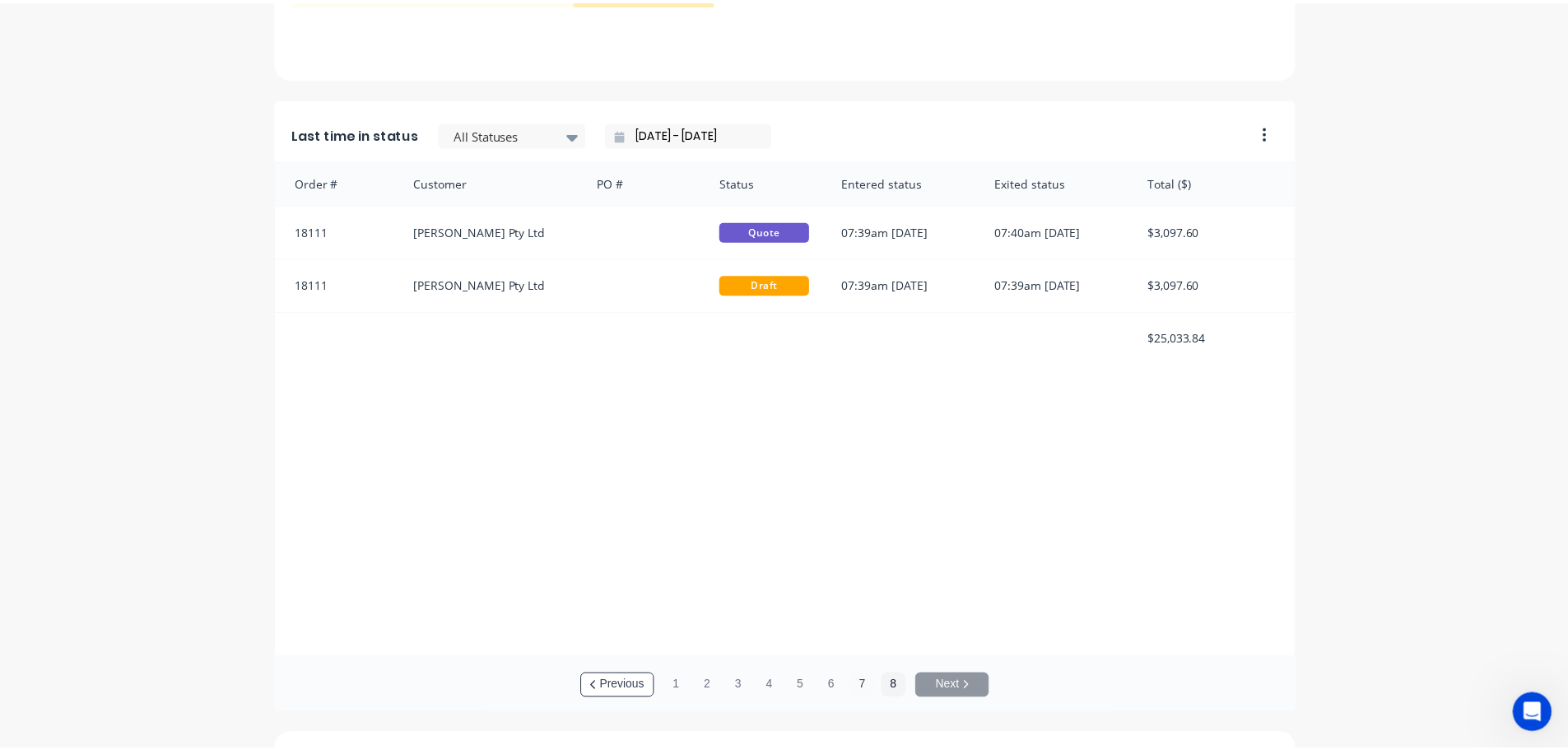
scroll to position [0, 0]
click at [868, 684] on button "7" at bounding box center [869, 686] width 25 height 25
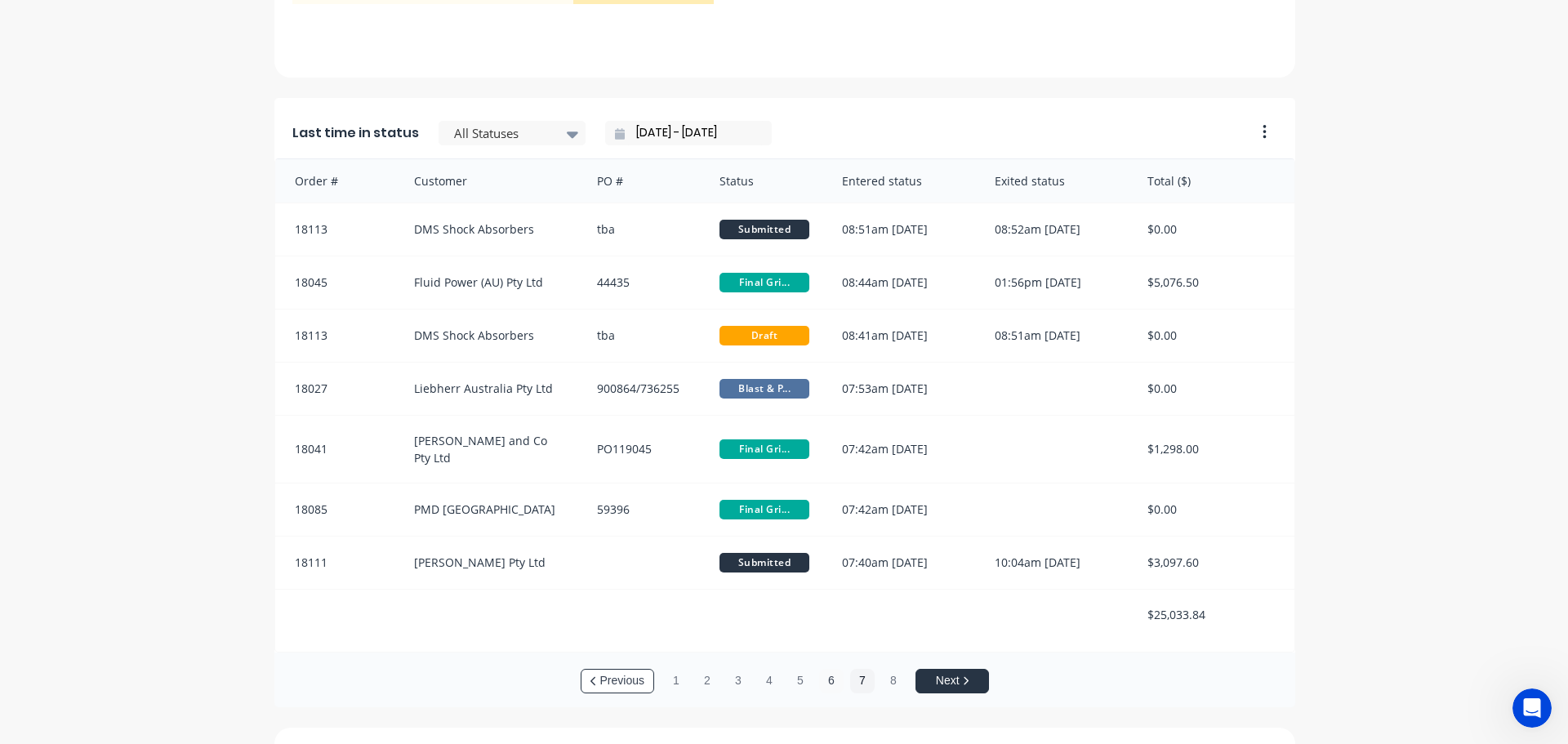
click at [829, 680] on button "6" at bounding box center [831, 681] width 25 height 25
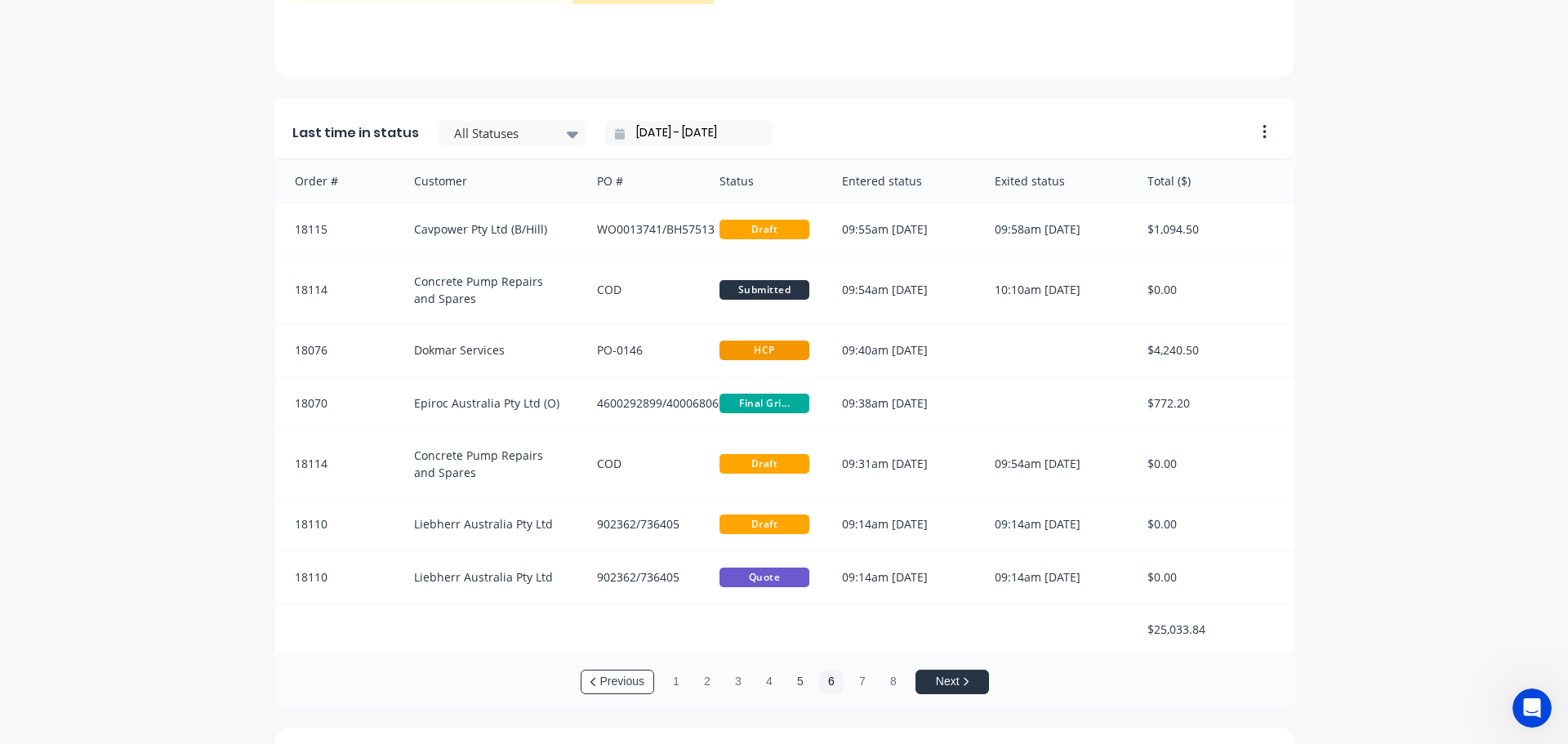
click at [795, 681] on button "5" at bounding box center [800, 682] width 25 height 25
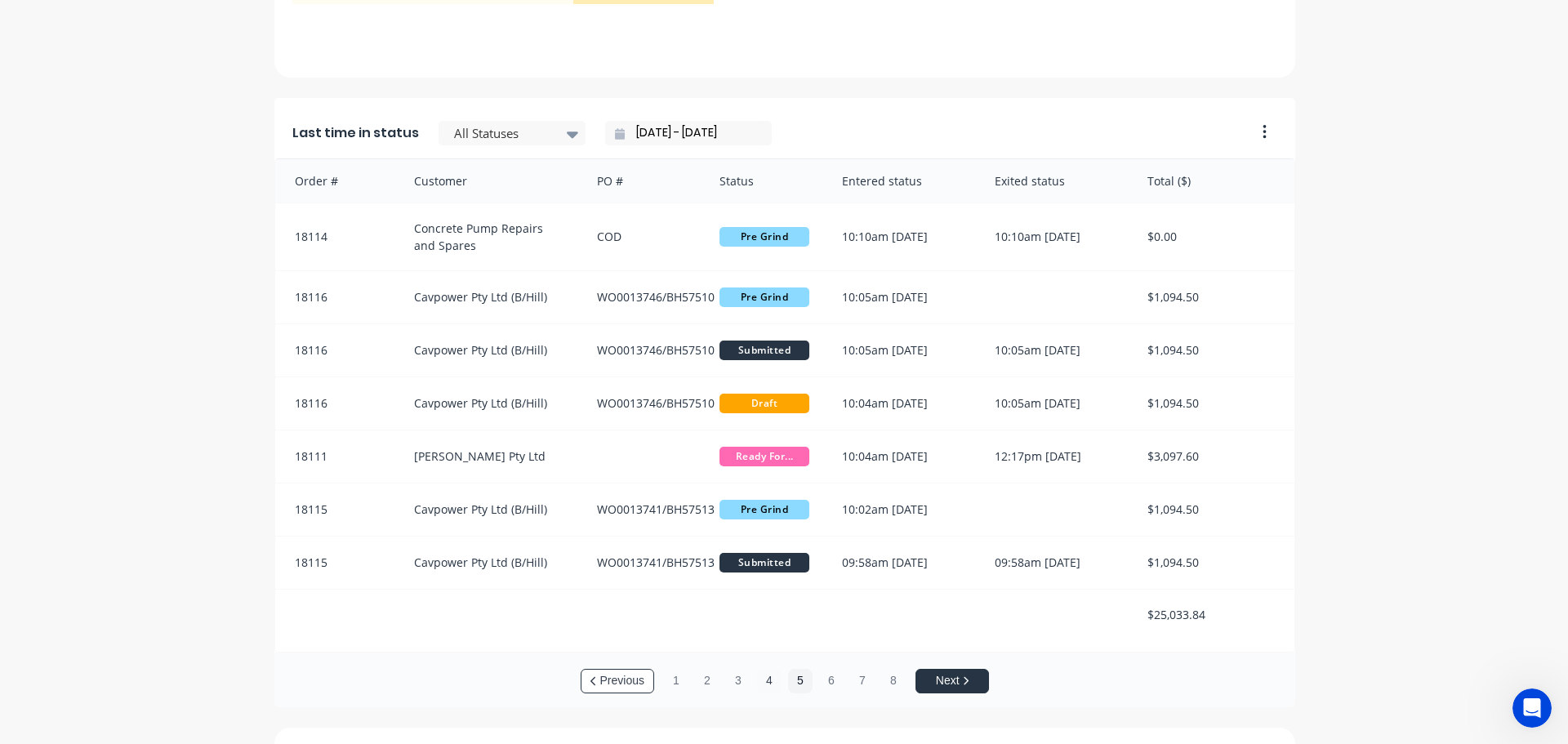
click at [763, 682] on button "4" at bounding box center [770, 681] width 25 height 25
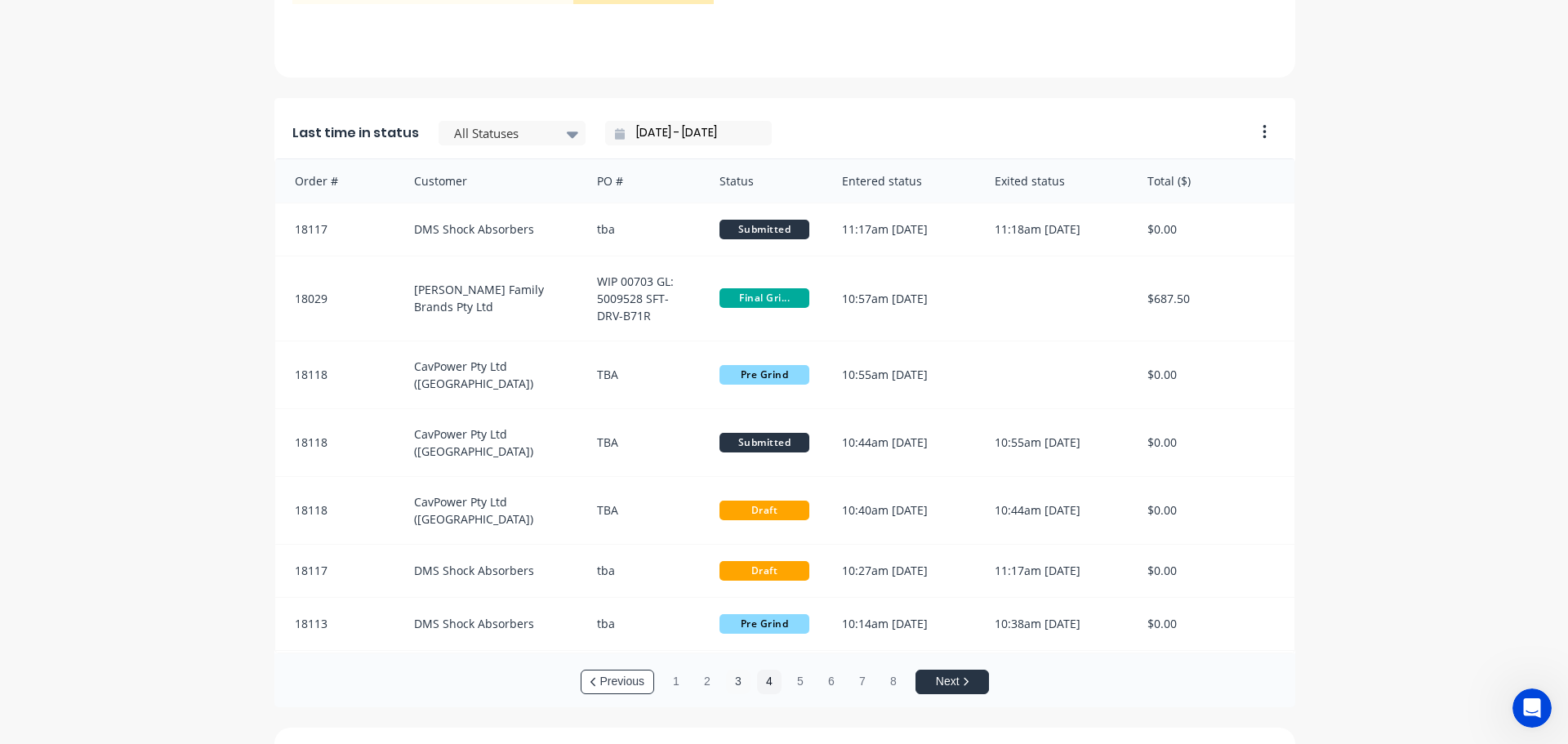
click at [732, 683] on button "3" at bounding box center [739, 682] width 25 height 25
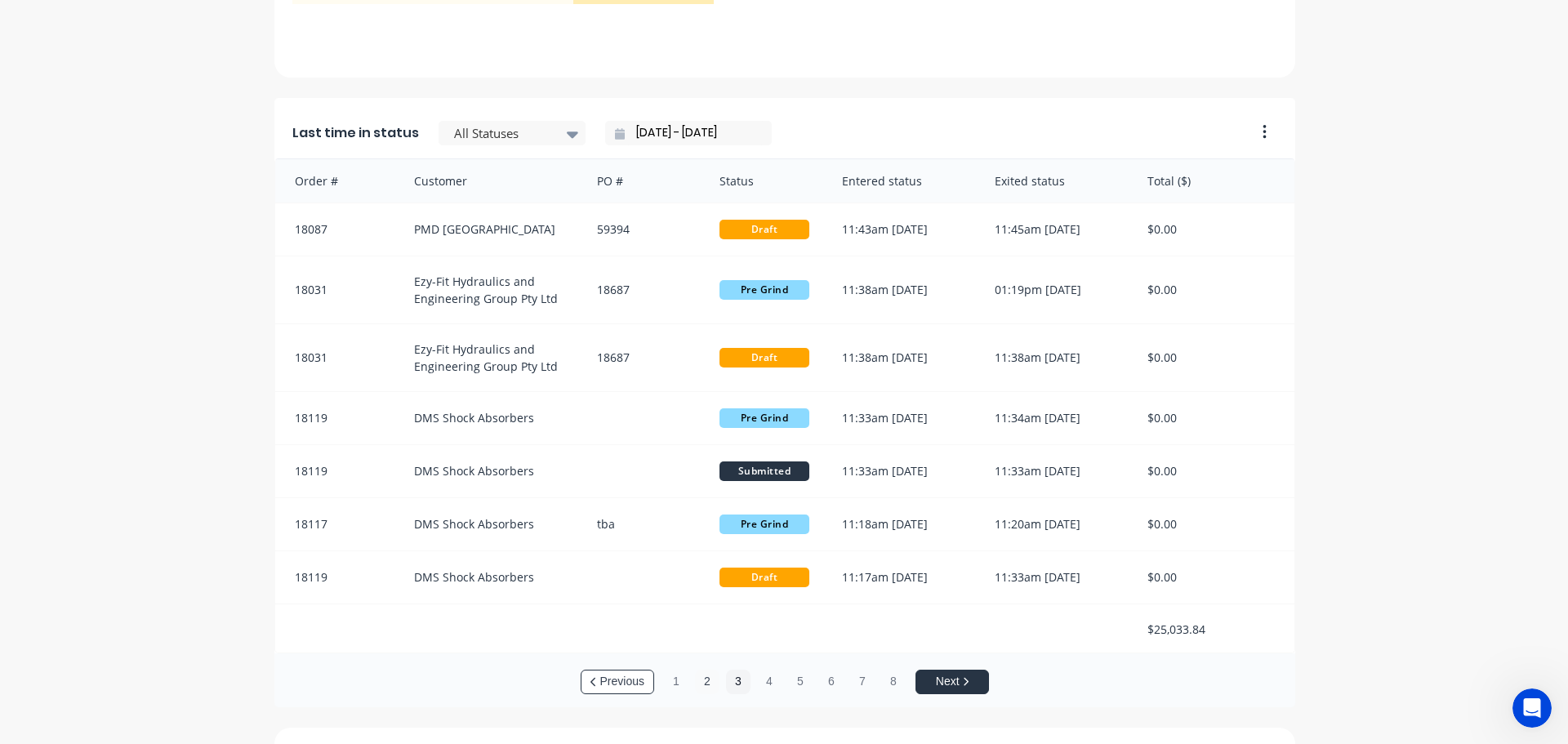
click at [708, 682] on button "2" at bounding box center [707, 682] width 25 height 25
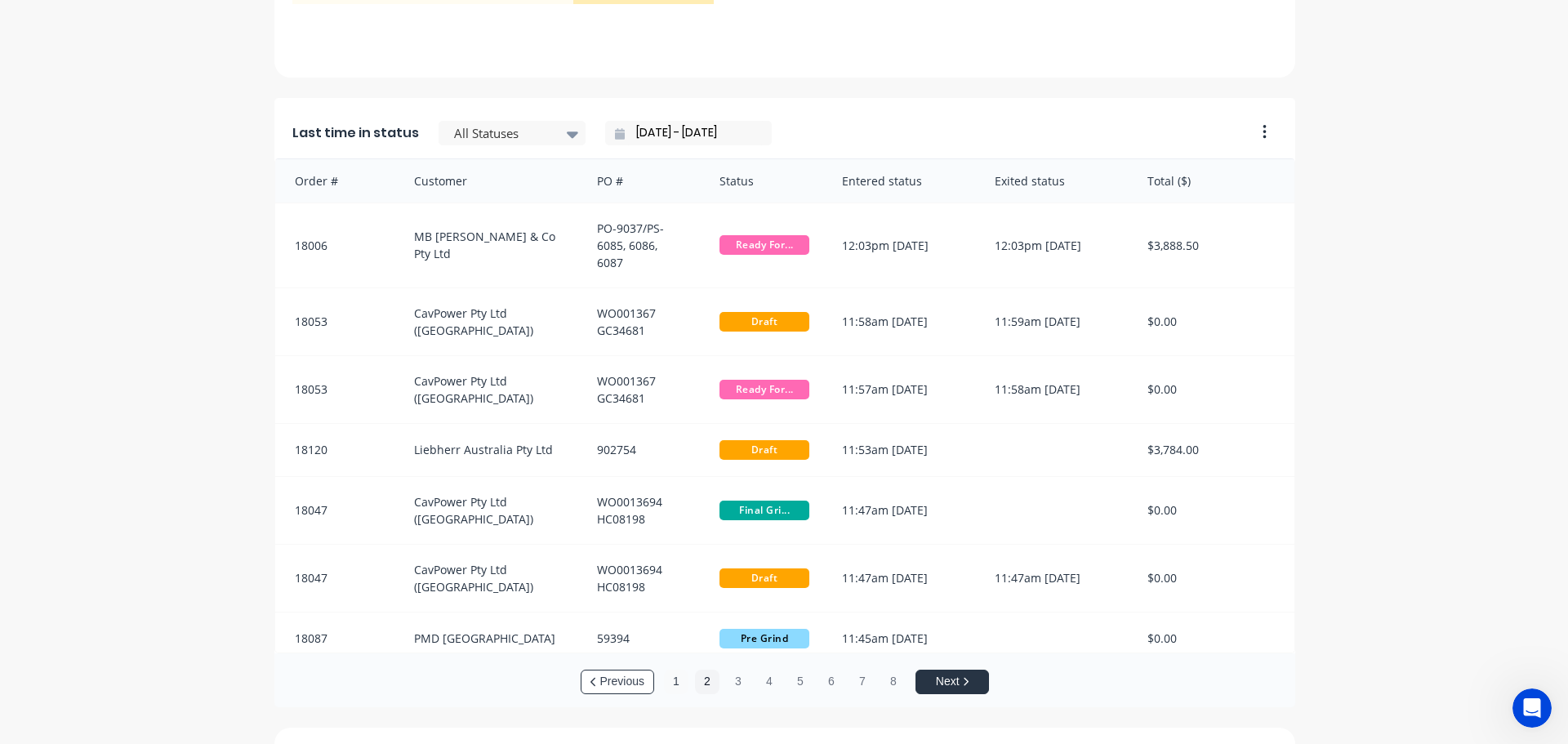
click at [664, 685] on button "1" at bounding box center [676, 682] width 25 height 25
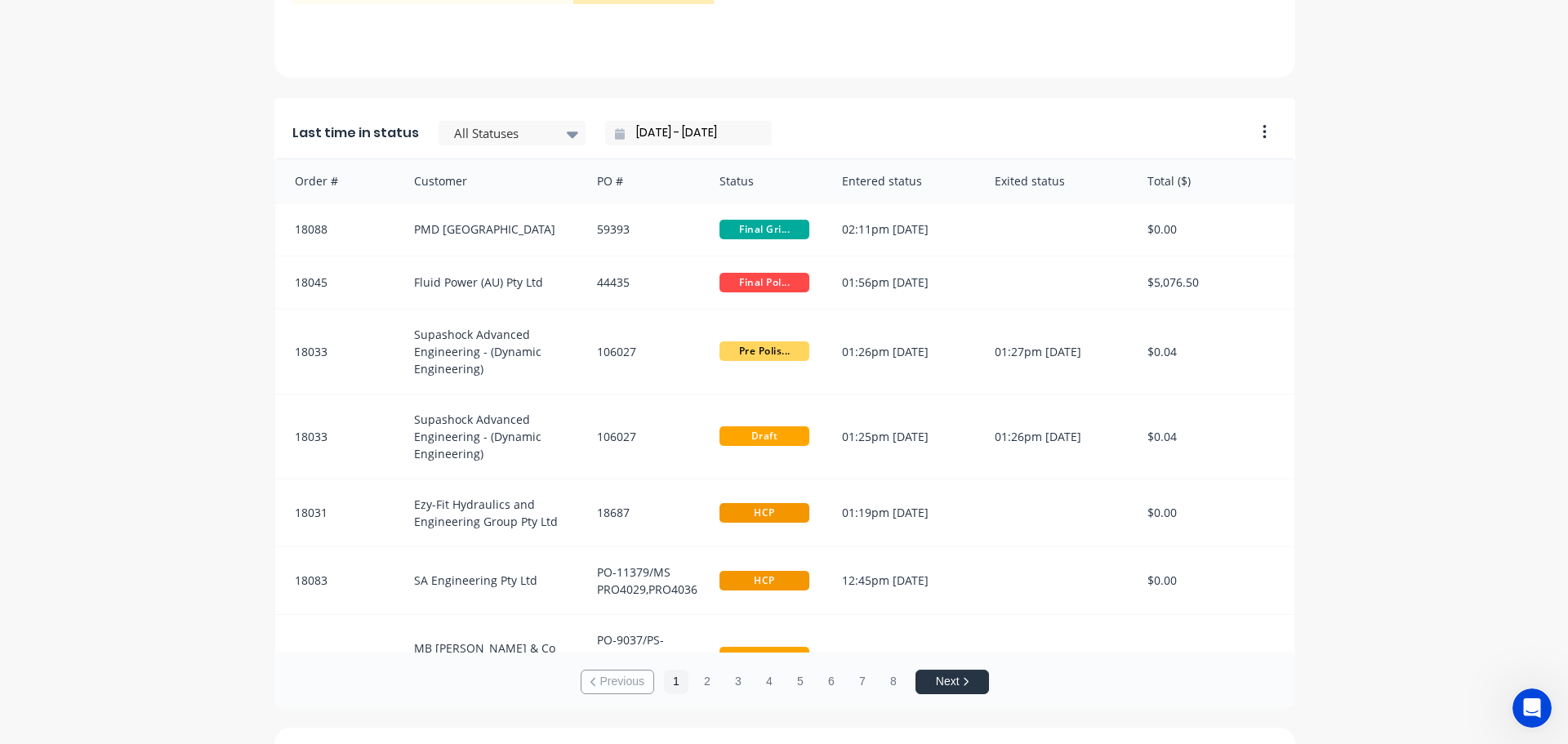
click at [716, 127] on input "[DATE] - [DATE]" at bounding box center [694, 133] width 141 height 25
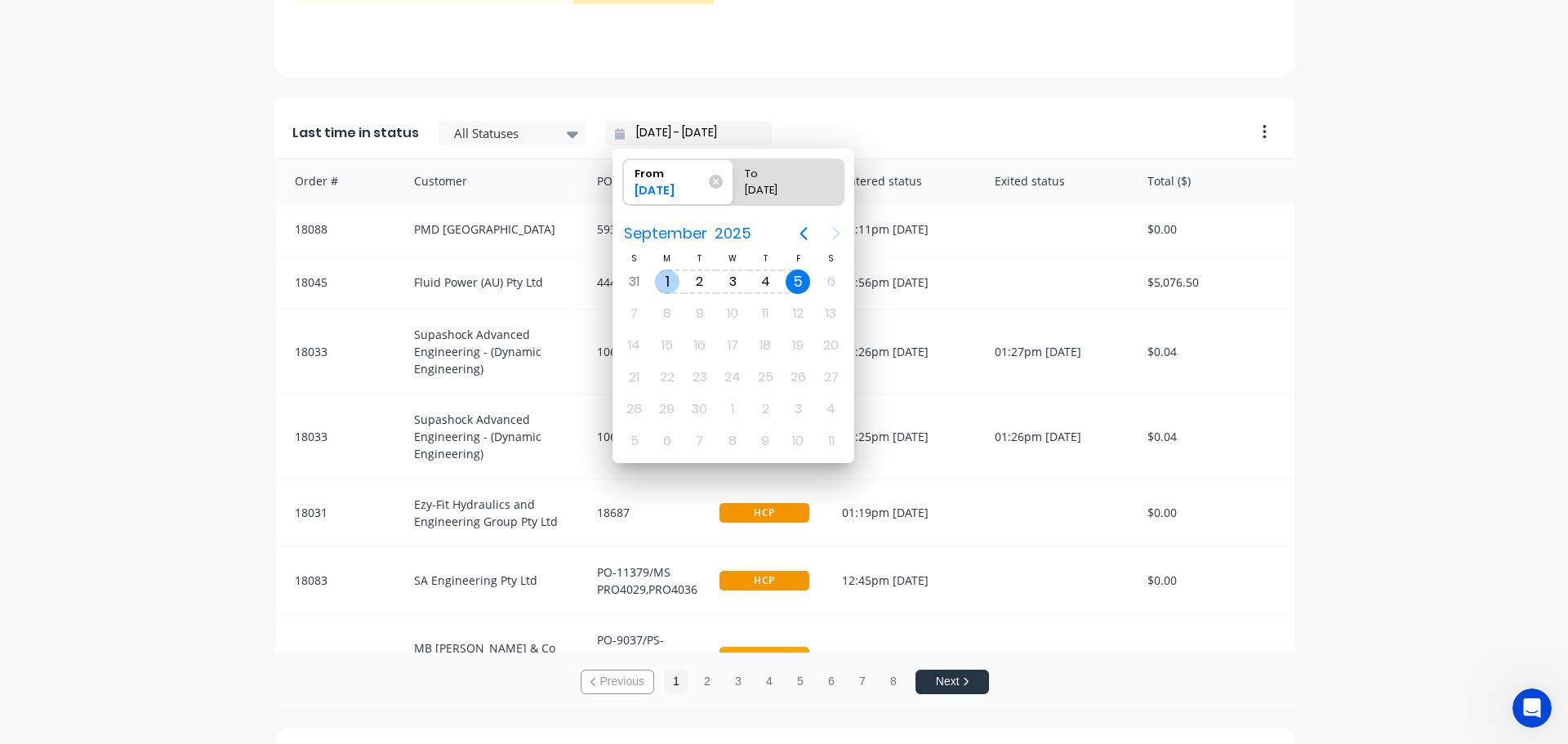
click at [668, 280] on div "1" at bounding box center [667, 281] width 25 height 25
type input "[DATE] - [DATE]"
radio input "false"
radio input "true"
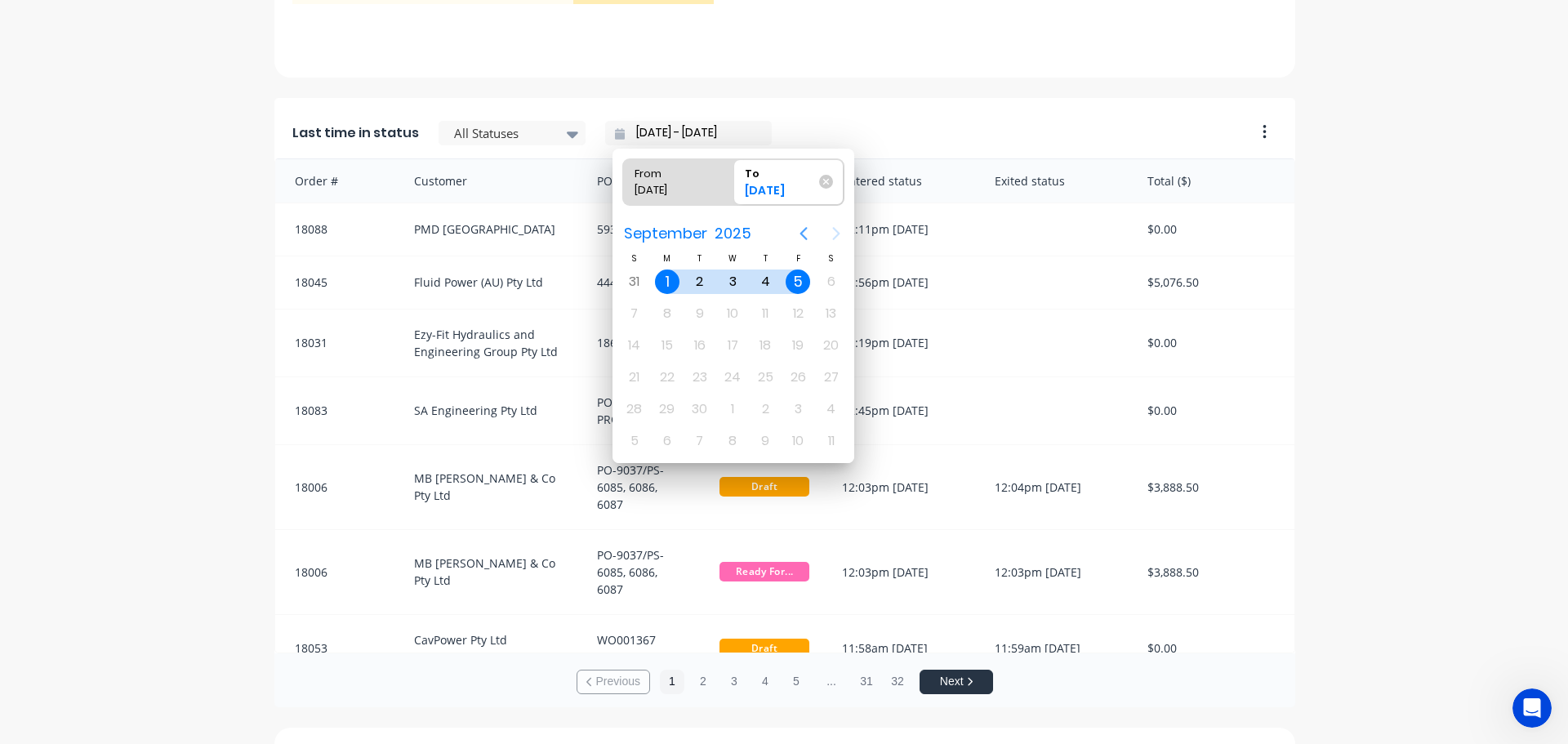
click at [806, 234] on icon "Previous page" at bounding box center [803, 233] width 20 height 20
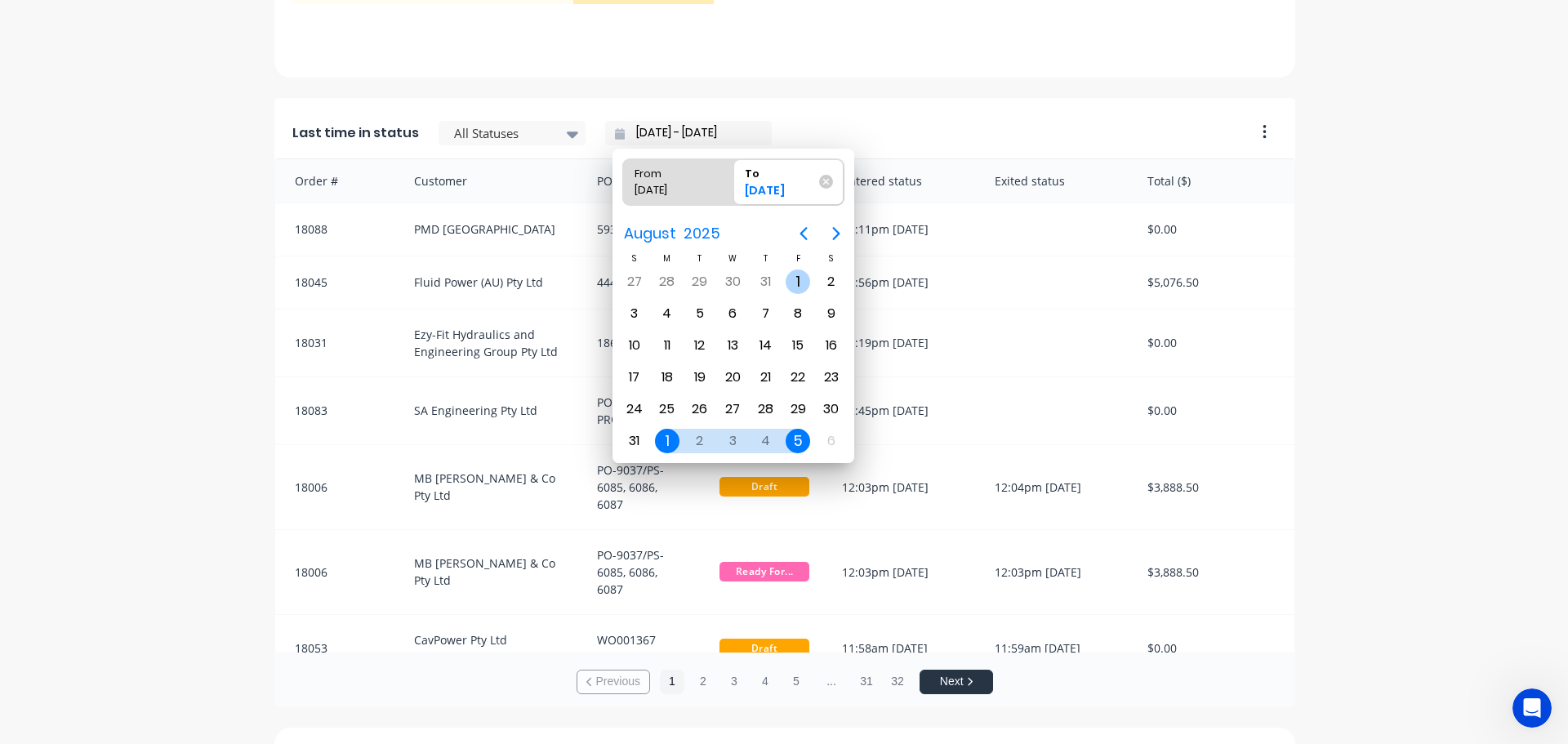
click at [793, 274] on div "1" at bounding box center [798, 281] width 25 height 25
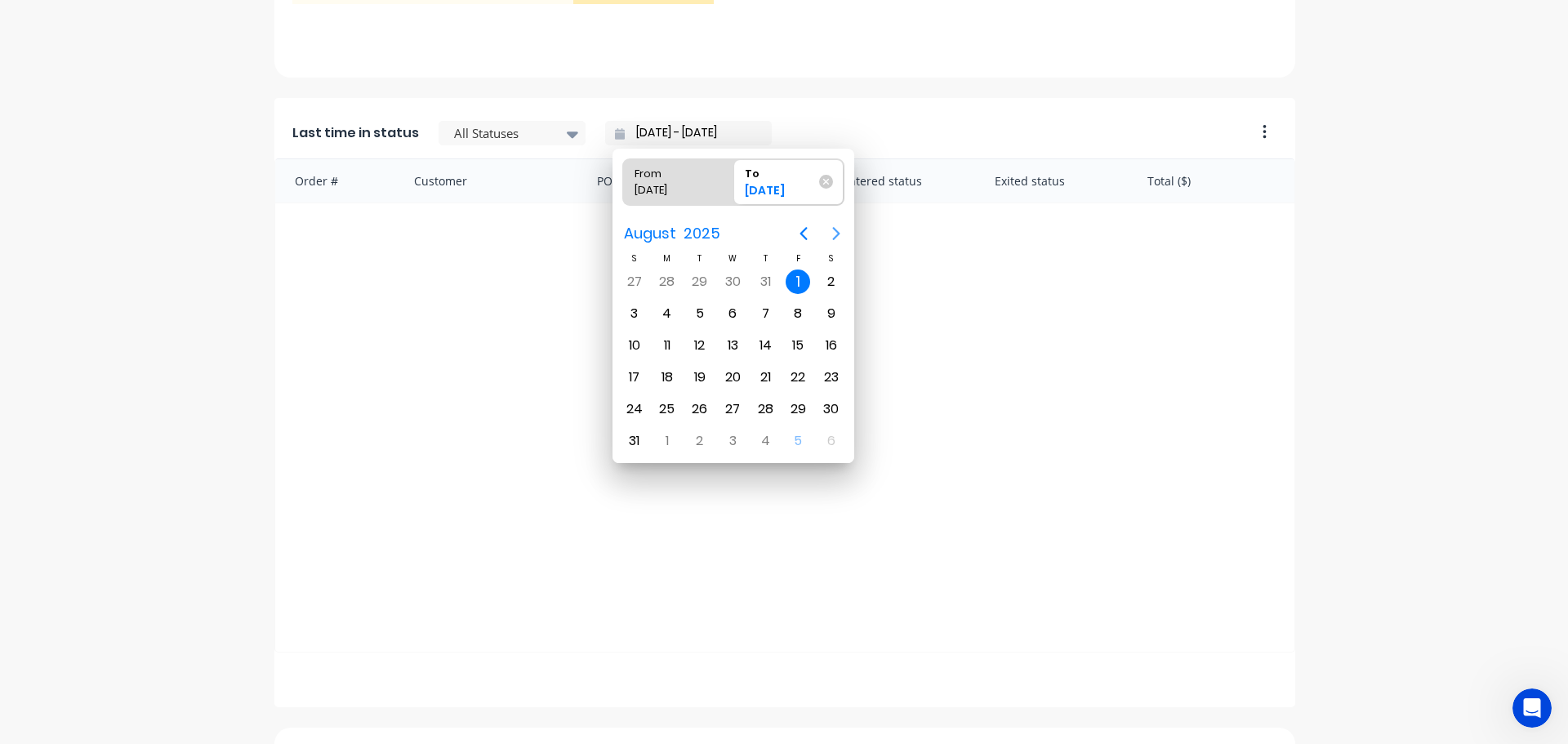
click at [841, 237] on icon "Next page" at bounding box center [836, 233] width 20 height 20
click at [802, 281] on div "5" at bounding box center [798, 281] width 25 height 25
type input "[DATE] - [DATE]"
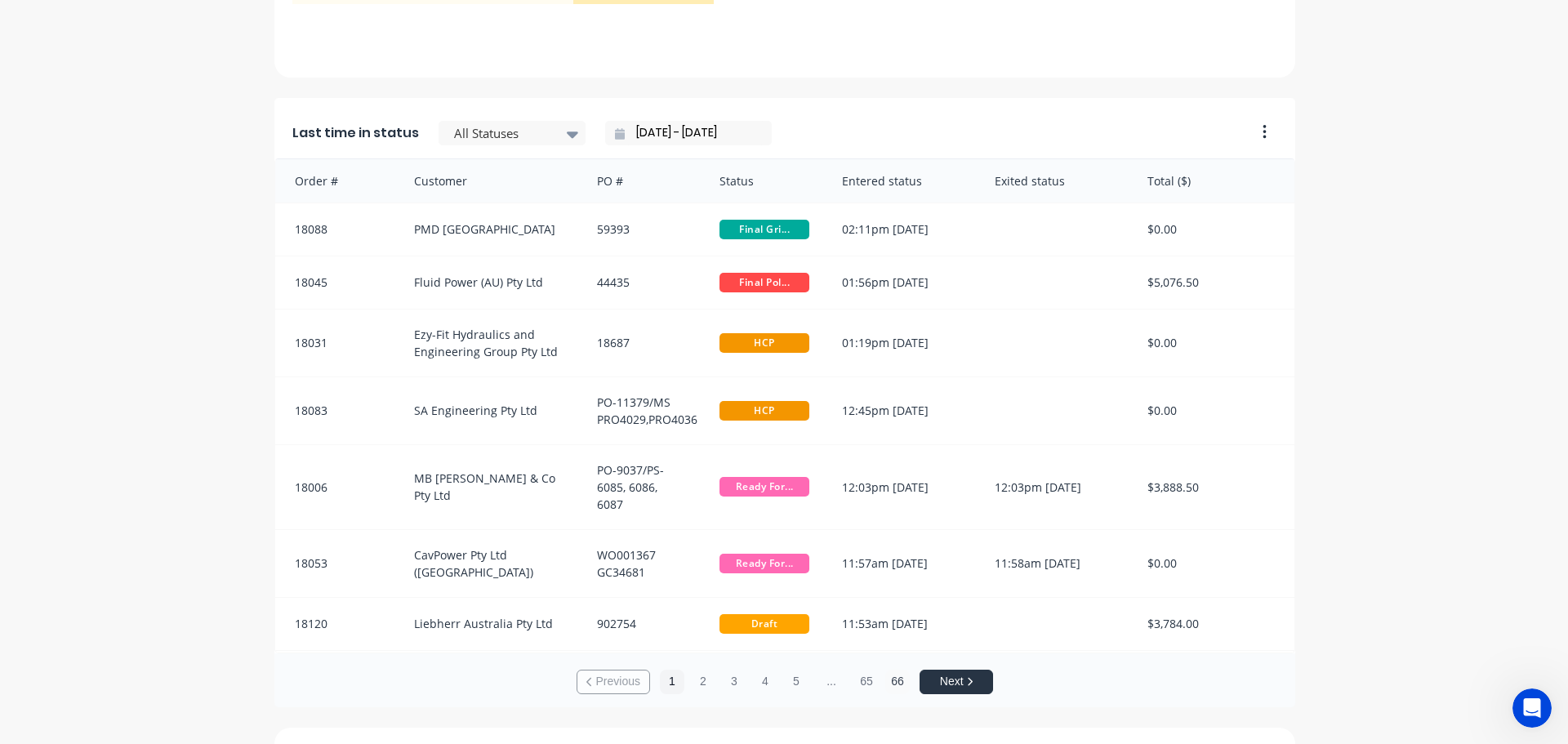
click at [890, 684] on button "66" at bounding box center [897, 682] width 25 height 25
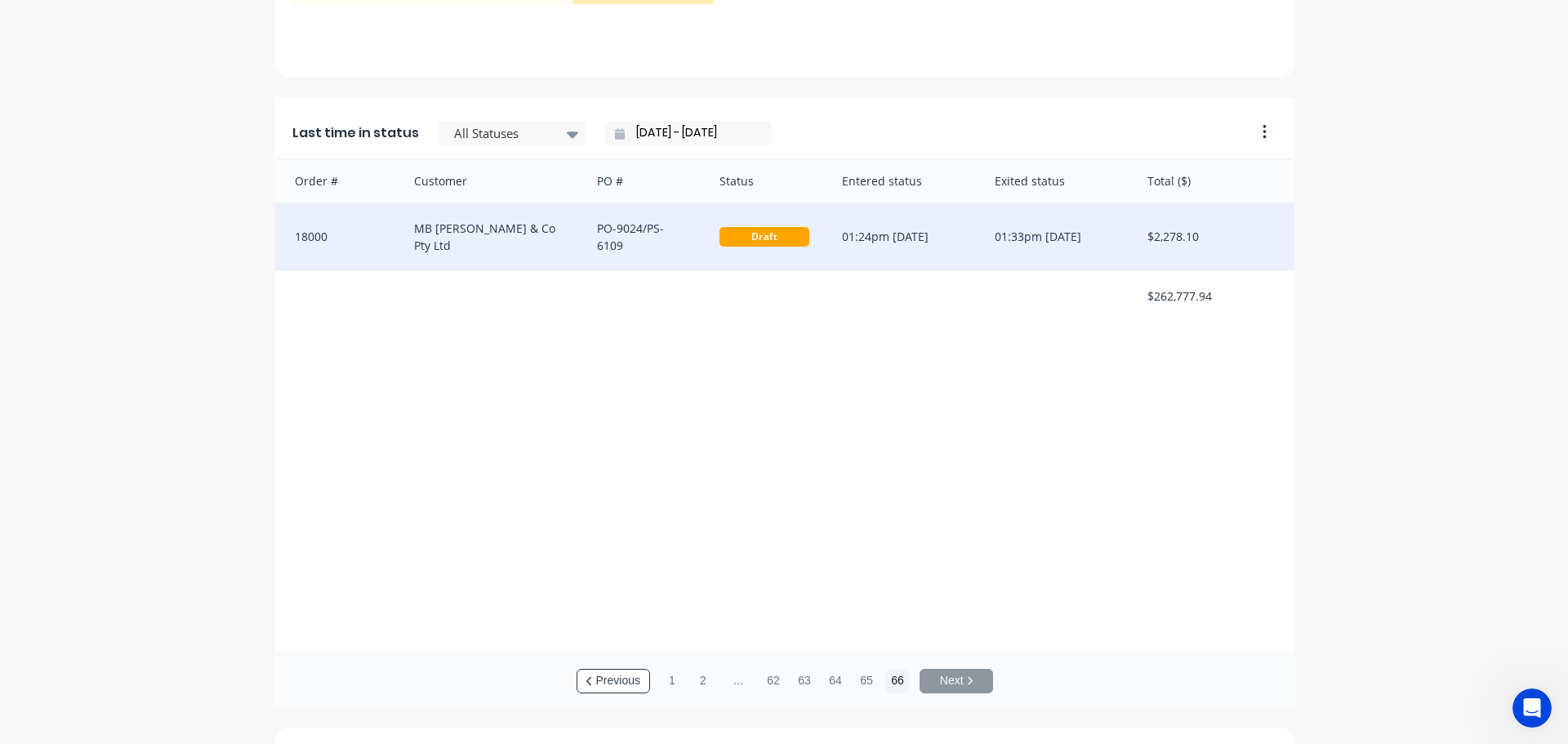
click at [499, 245] on div "MB [PERSON_NAME] & Co Pty Ltd" at bounding box center [489, 236] width 184 height 67
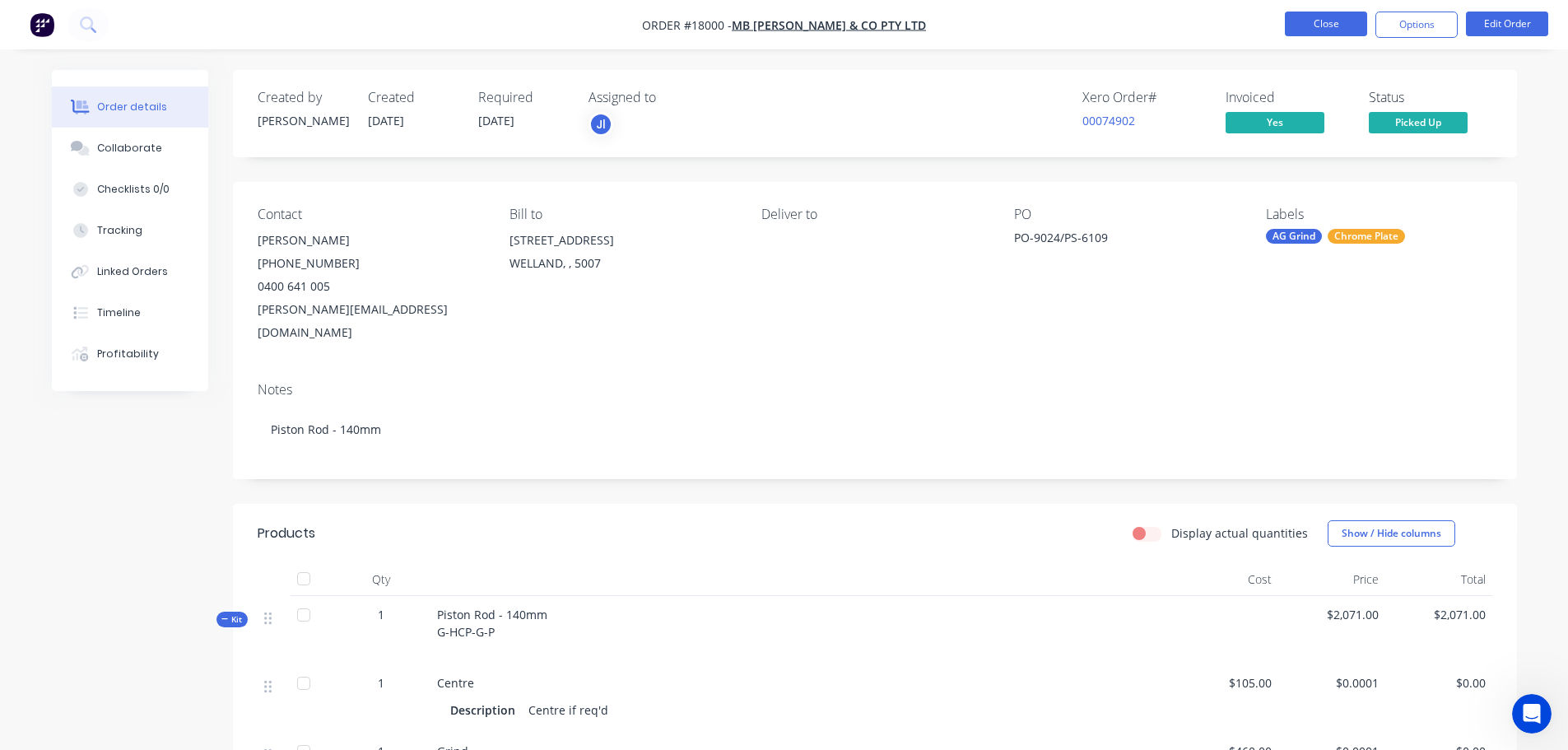
click at [1309, 29] on button "Close" at bounding box center [1326, 24] width 82 height 25
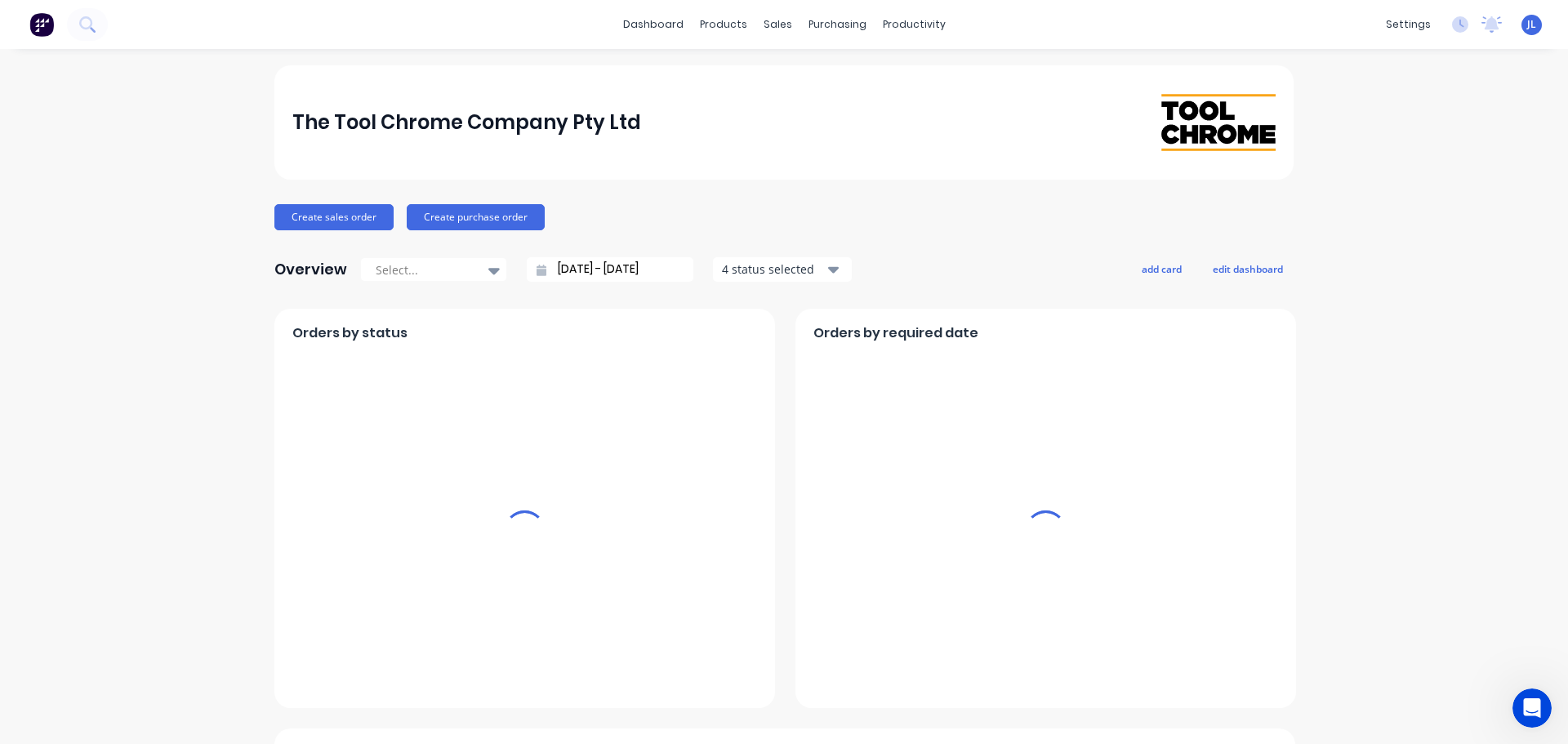
click at [646, 18] on link "dashboard" at bounding box center [653, 25] width 77 height 25
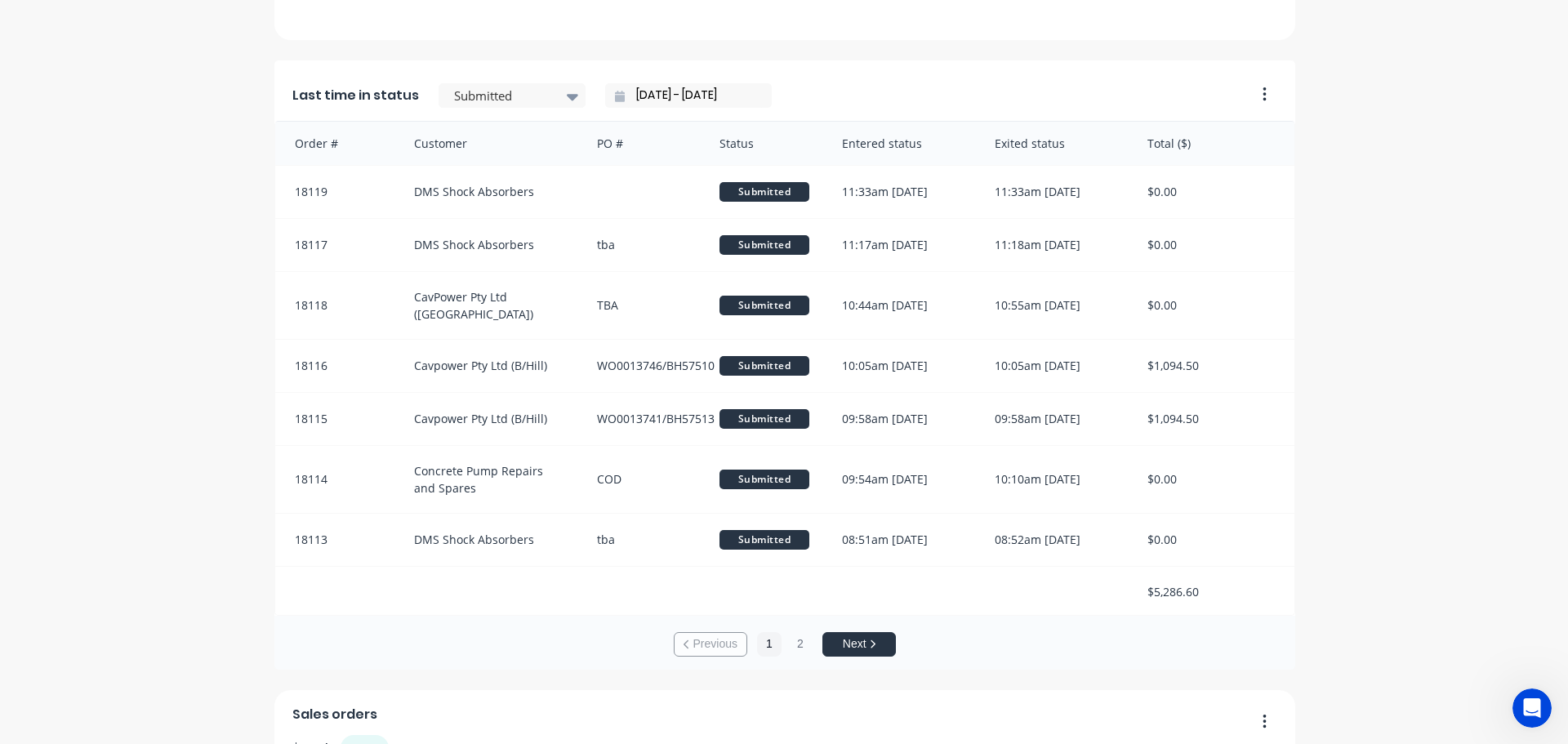
scroll to position [1388, 0]
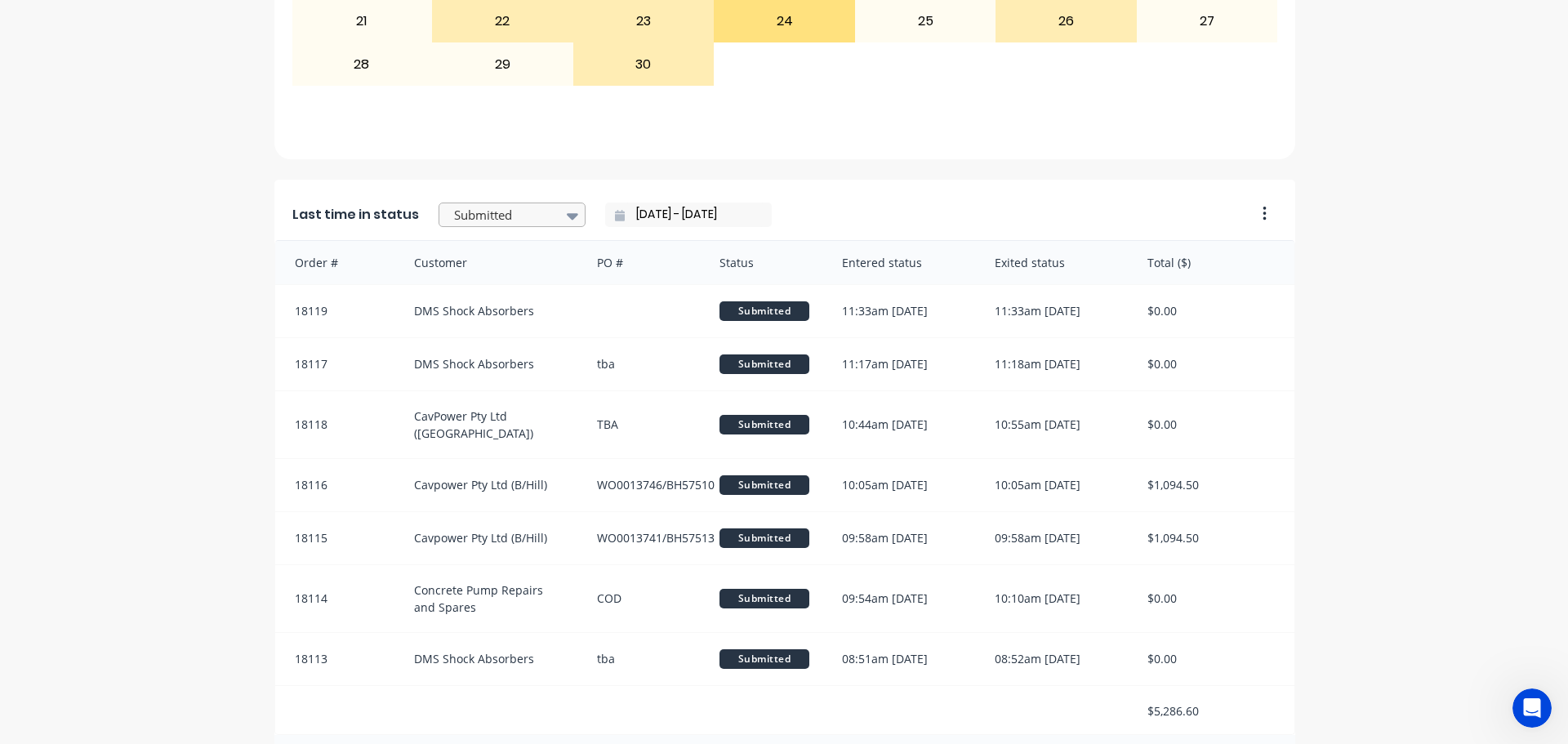
click at [529, 210] on div at bounding box center [503, 215] width 103 height 21
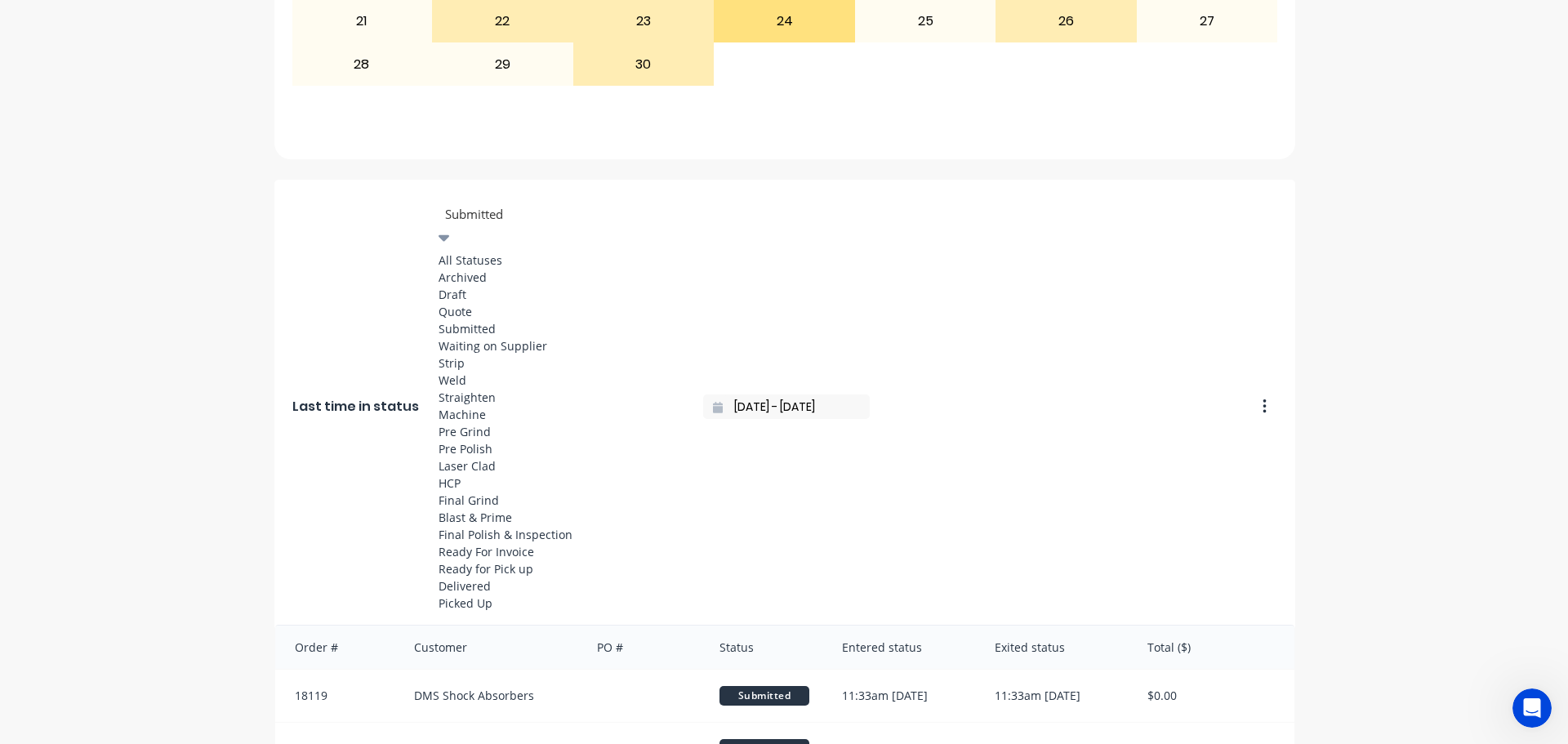
click at [485, 263] on div "All Statuses" at bounding box center [560, 260] width 245 height 17
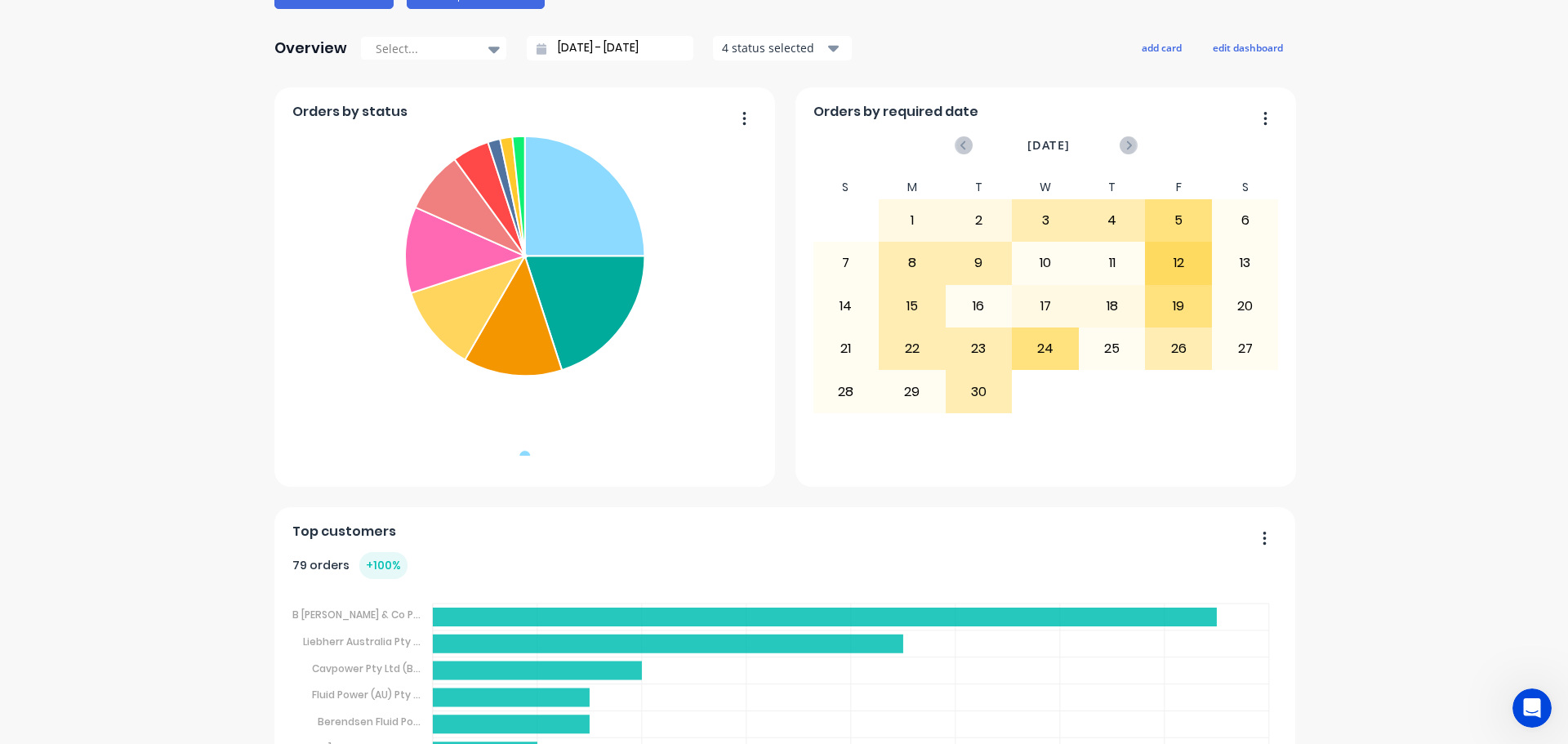
scroll to position [0, 0]
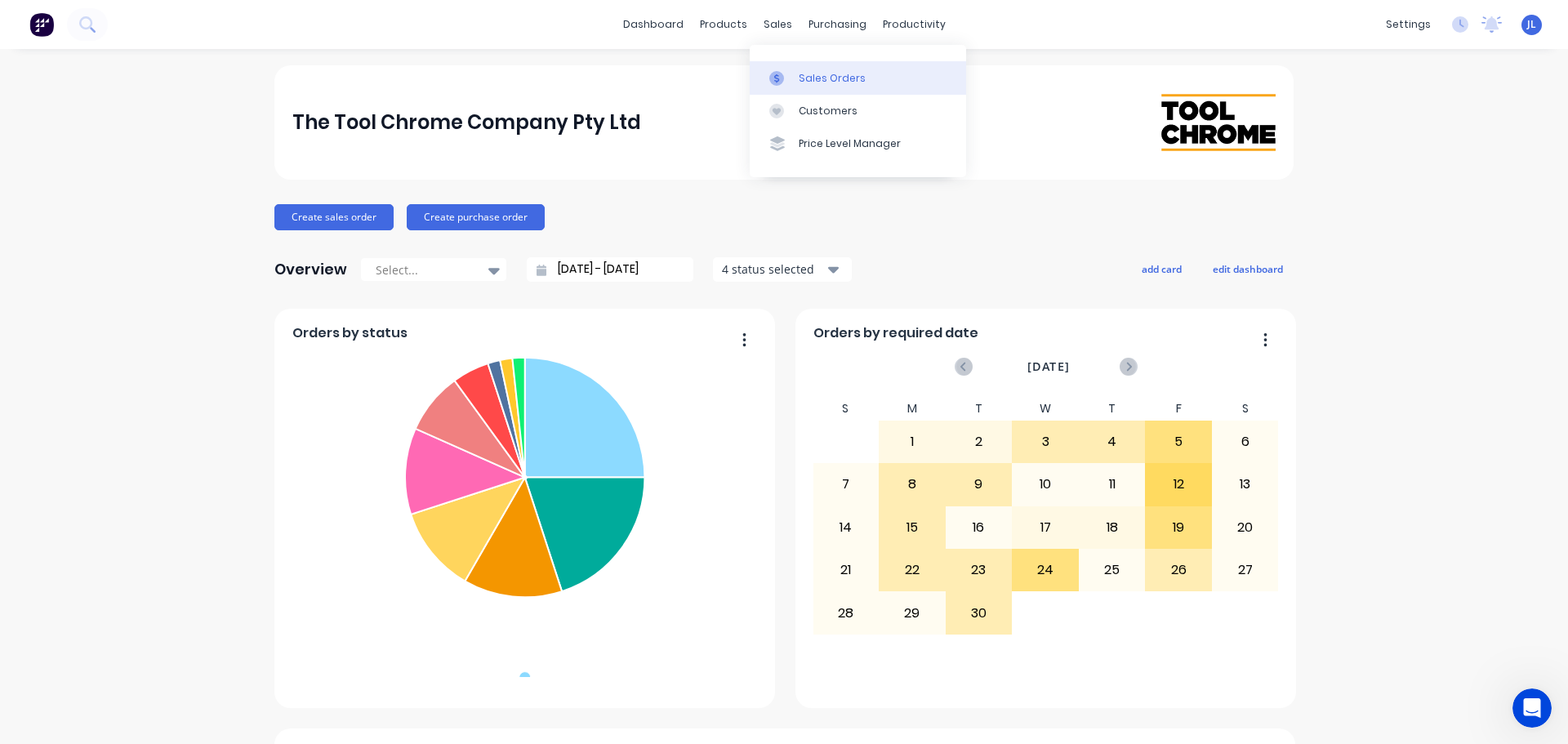
click at [787, 66] on link "Sales Orders" at bounding box center [858, 77] width 216 height 33
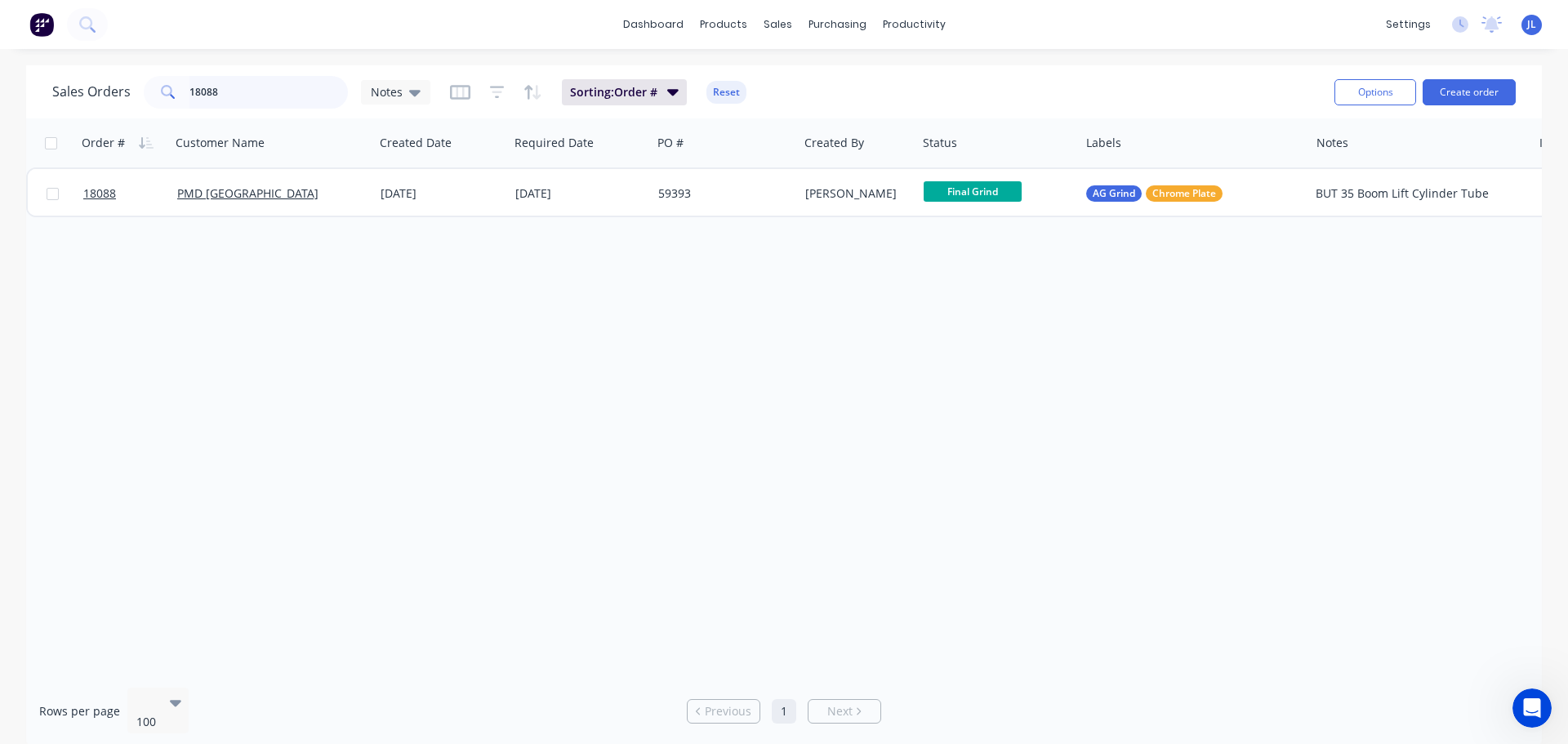
click at [263, 99] on input "18088" at bounding box center [269, 92] width 160 height 33
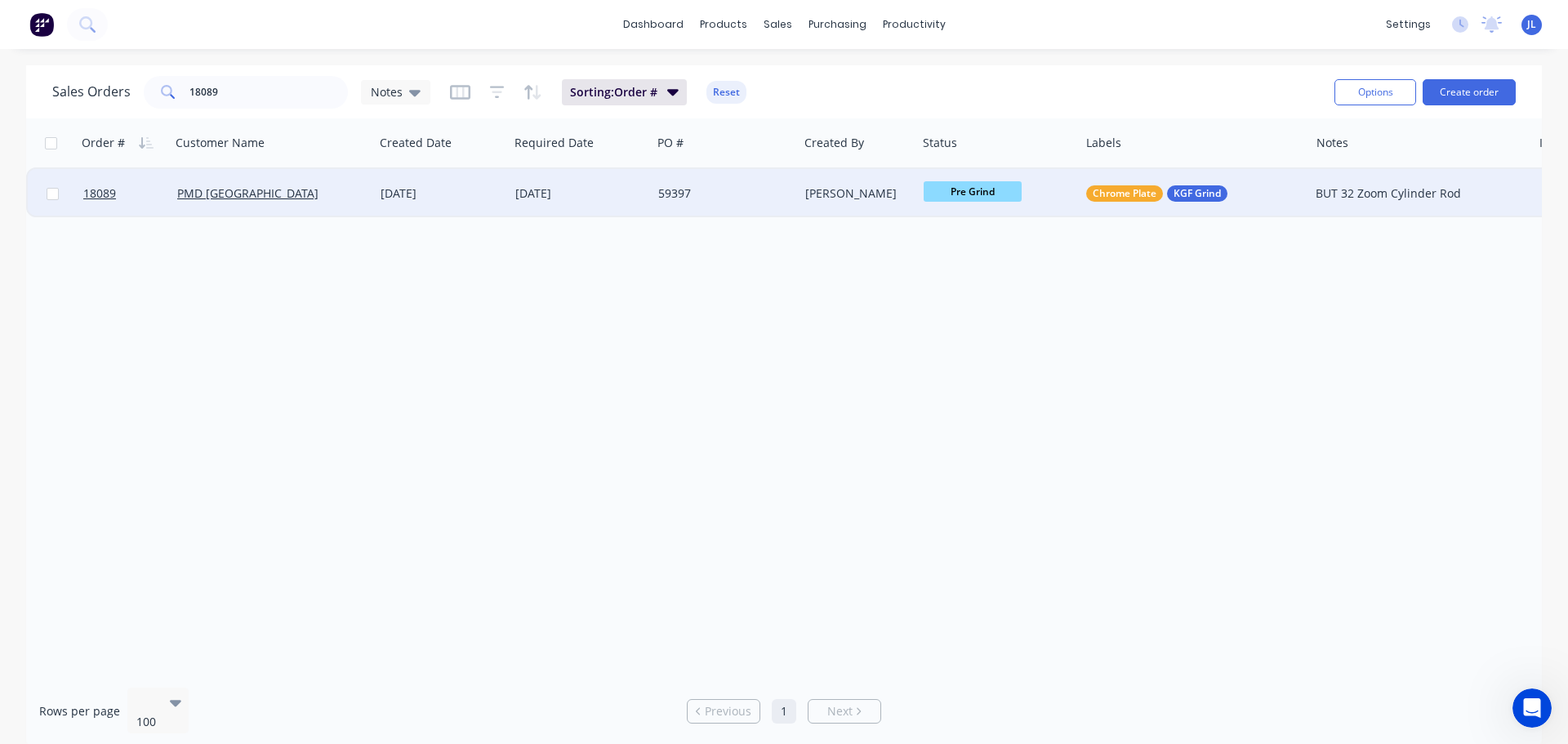
click at [992, 200] on span "Pre Grind" at bounding box center [973, 192] width 98 height 21
click at [963, 424] on button "HCP" at bounding box center [1005, 434] width 163 height 30
click at [252, 99] on input "18089" at bounding box center [269, 92] width 160 height 33
click at [995, 195] on span "Pre Grind" at bounding box center [973, 192] width 98 height 21
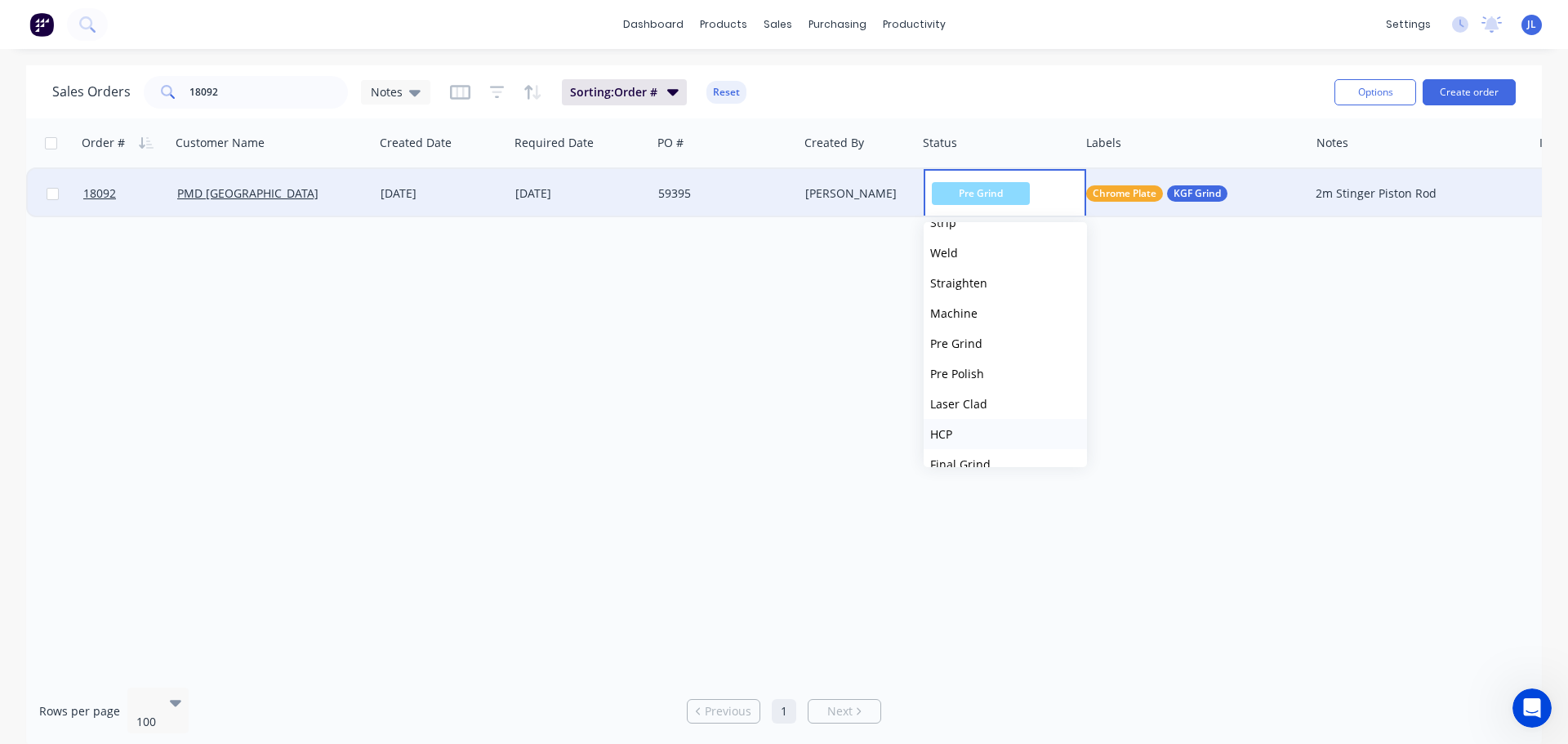
click at [955, 433] on button "HCP" at bounding box center [1005, 434] width 163 height 30
click at [257, 96] on input "18092" at bounding box center [269, 92] width 160 height 33
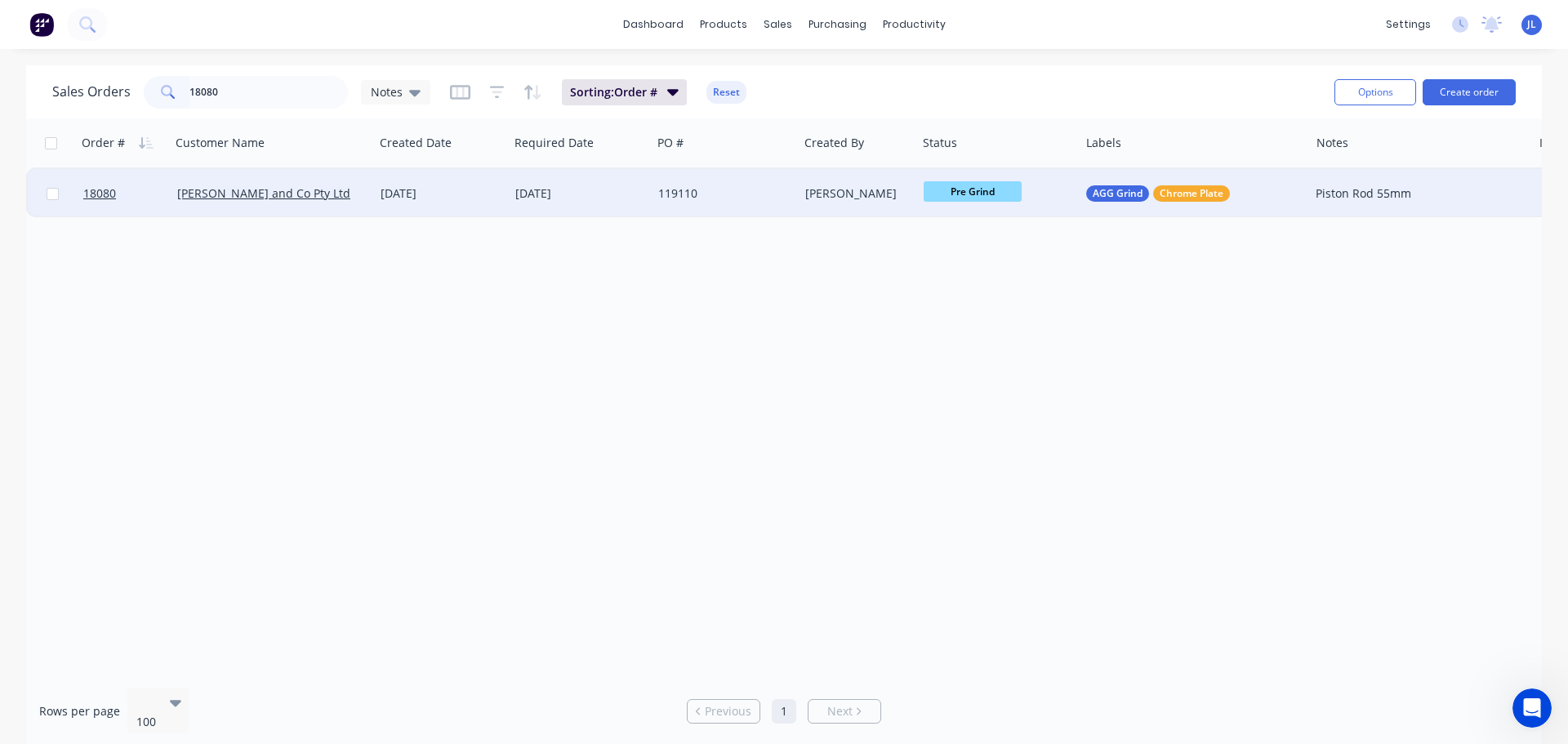
click at [963, 190] on span "Pre Grind" at bounding box center [973, 192] width 98 height 21
click at [960, 343] on button "HCP" at bounding box center [1005, 352] width 163 height 30
click at [245, 111] on div "Sales Orders 18080 Notes Sorting: Order # Reset Options Create order" at bounding box center [784, 92] width 1516 height 53
click at [241, 96] on input "18080" at bounding box center [269, 92] width 160 height 33
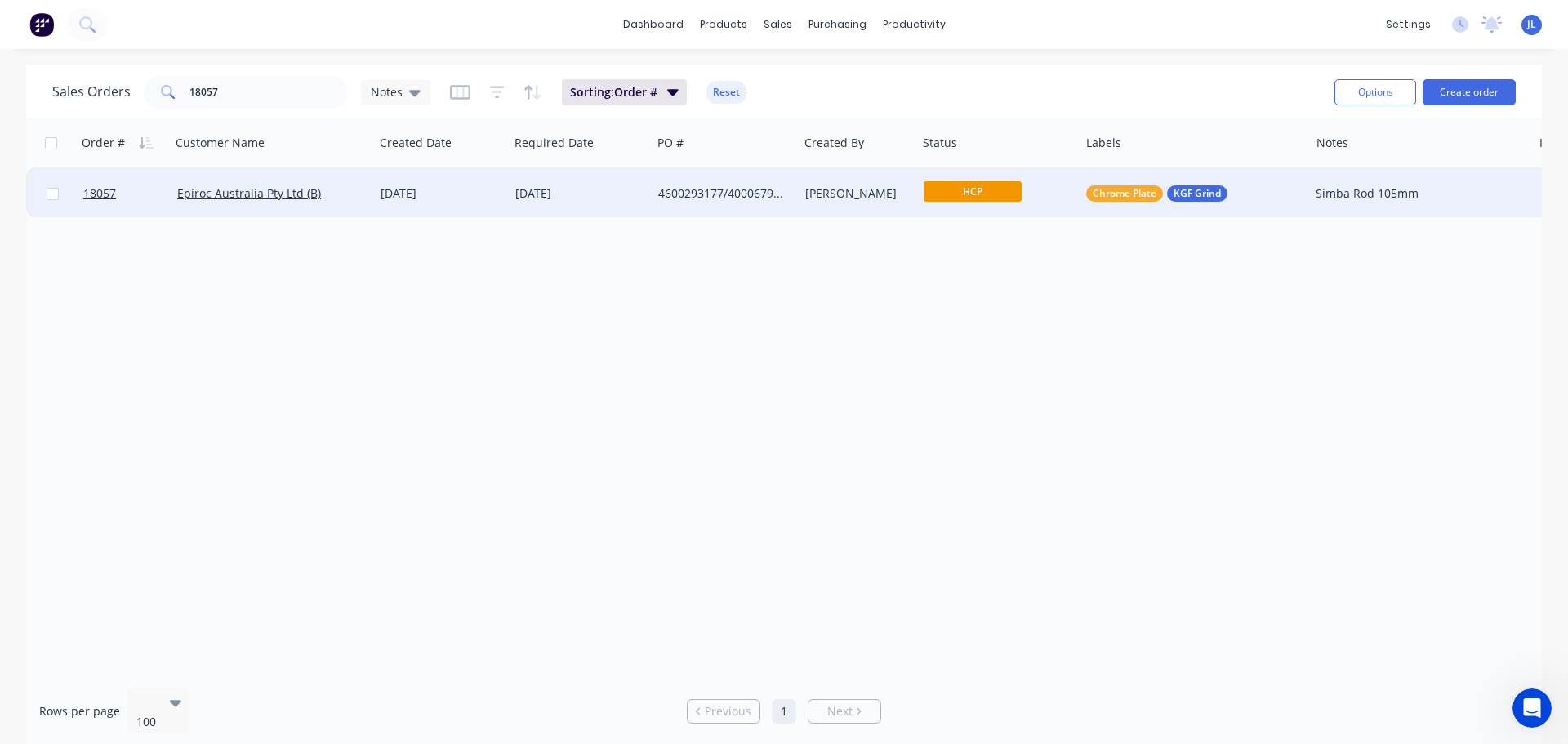
click at [981, 190] on span "HCP" at bounding box center [973, 192] width 98 height 21
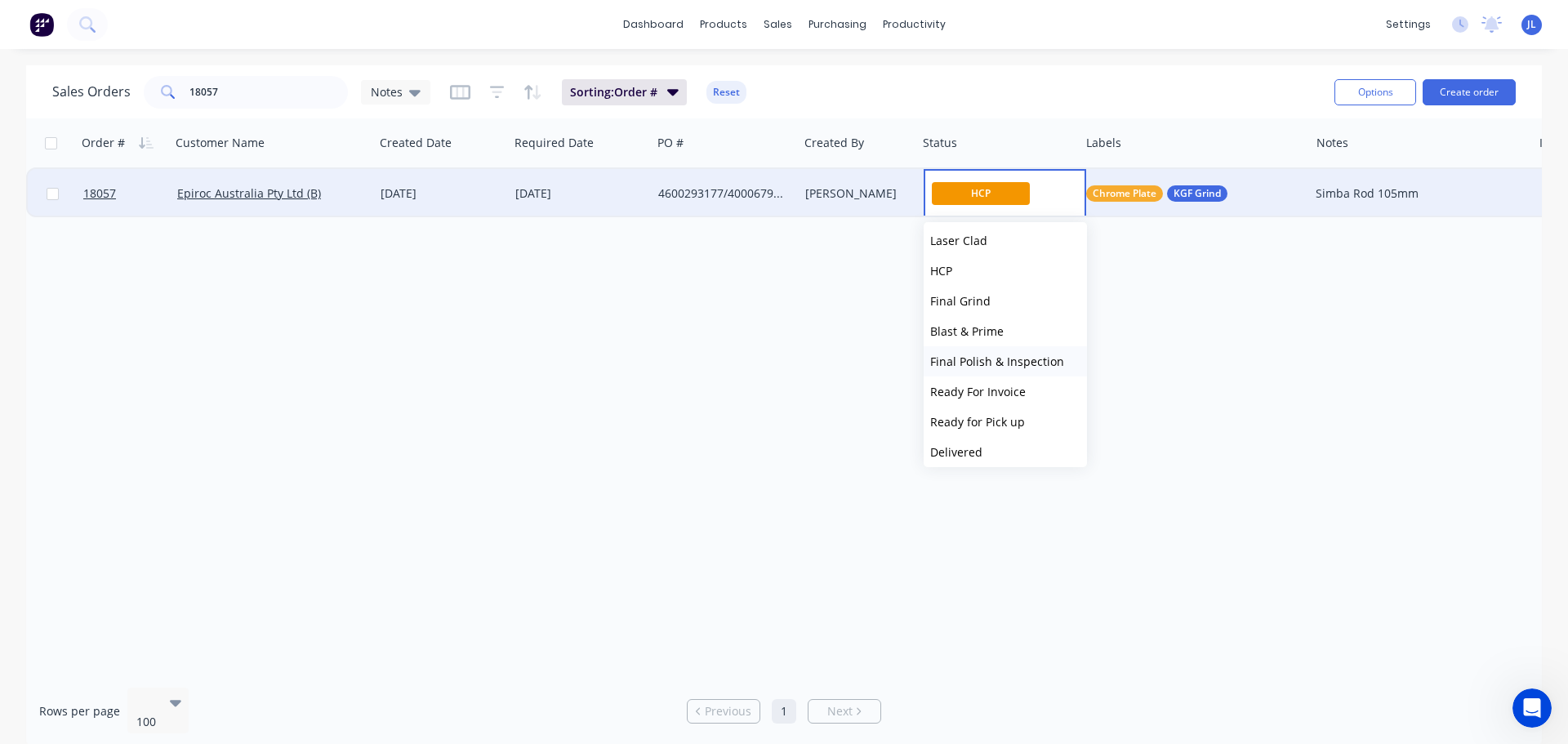
click at [999, 363] on span "Final Polish & Inspection" at bounding box center [997, 361] width 134 height 15
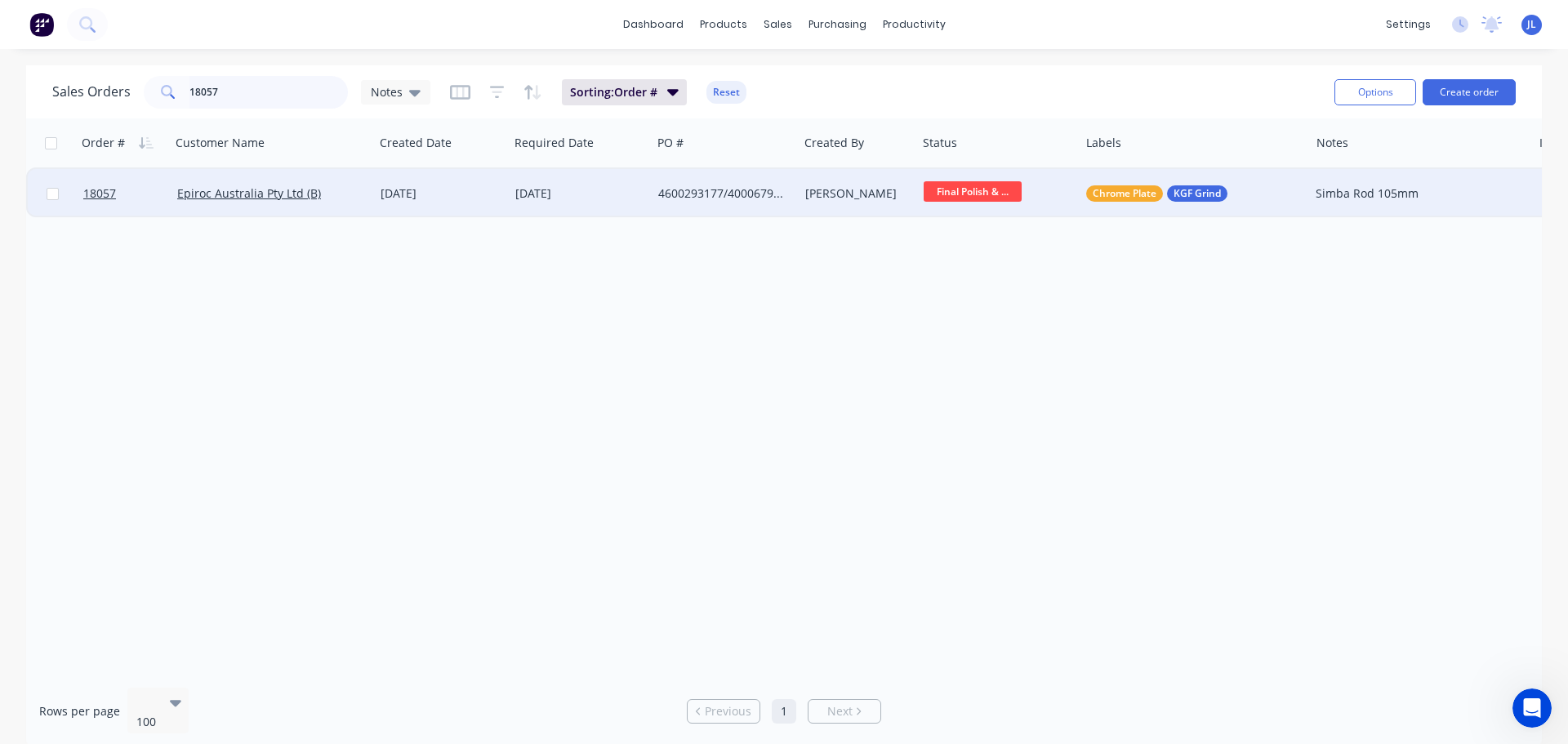
click at [257, 102] on input "18057" at bounding box center [269, 92] width 160 height 33
type input "18046"
click at [972, 195] on span "Final Grind" at bounding box center [973, 192] width 98 height 21
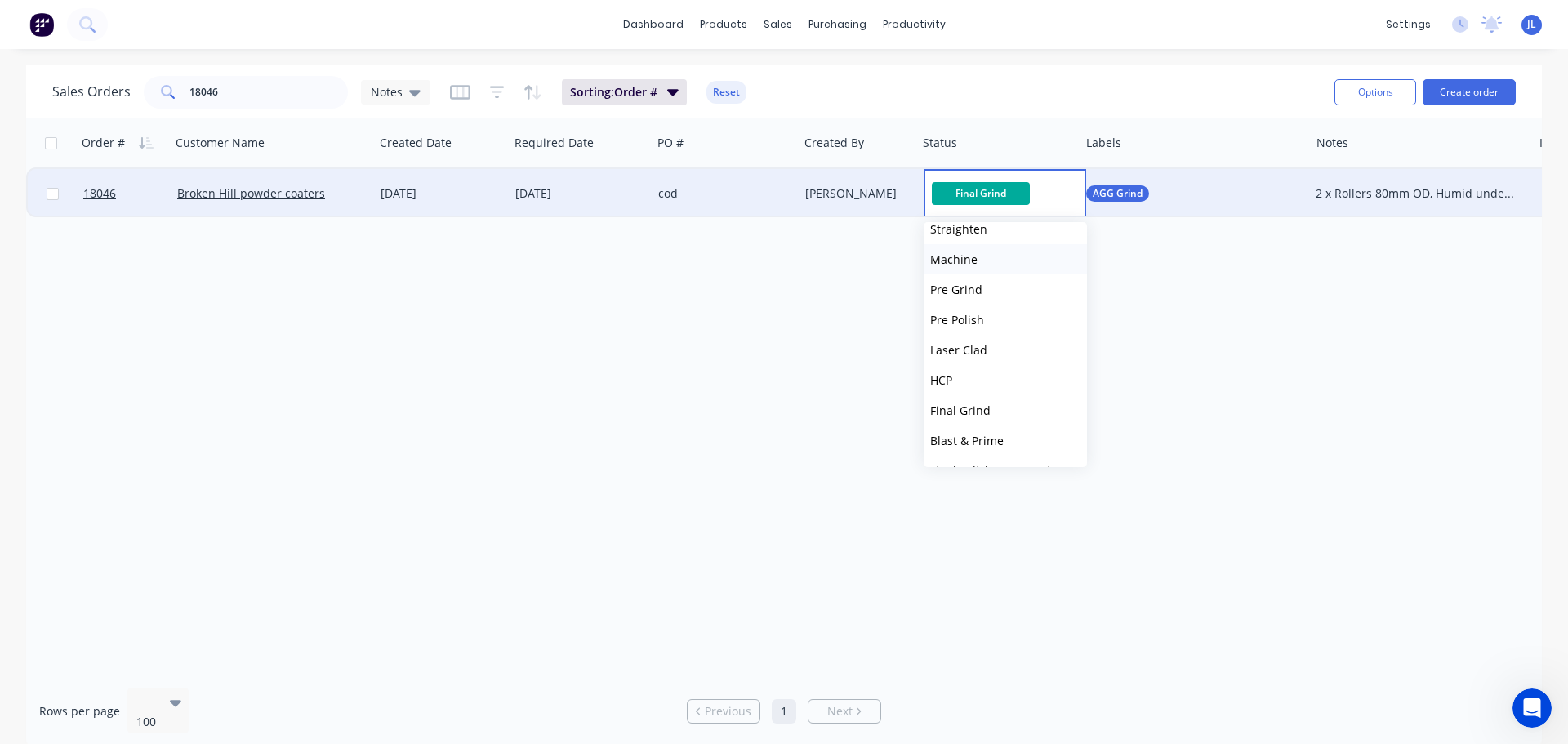
scroll to position [163, 0]
click at [995, 437] on span "Final Polish & Inspection" at bounding box center [997, 443] width 134 height 15
click at [711, 424] on div "Order # Customer Name Created Date Required Date PO # Created By Status Labels …" at bounding box center [784, 396] width 1516 height 556
